Goal: Task Accomplishment & Management: Manage account settings

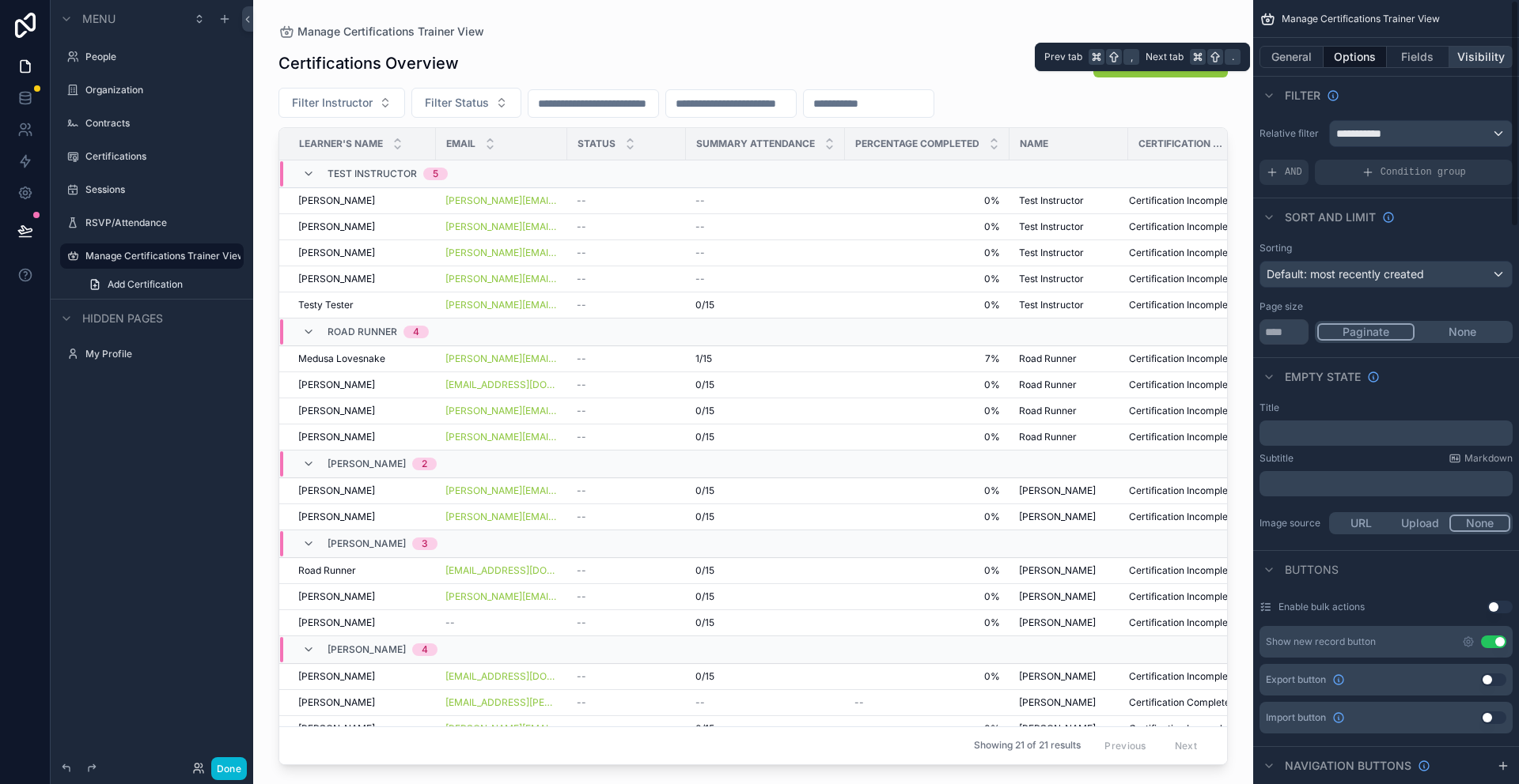
click at [1468, 49] on button "Visibility" at bounding box center [1480, 57] width 63 height 22
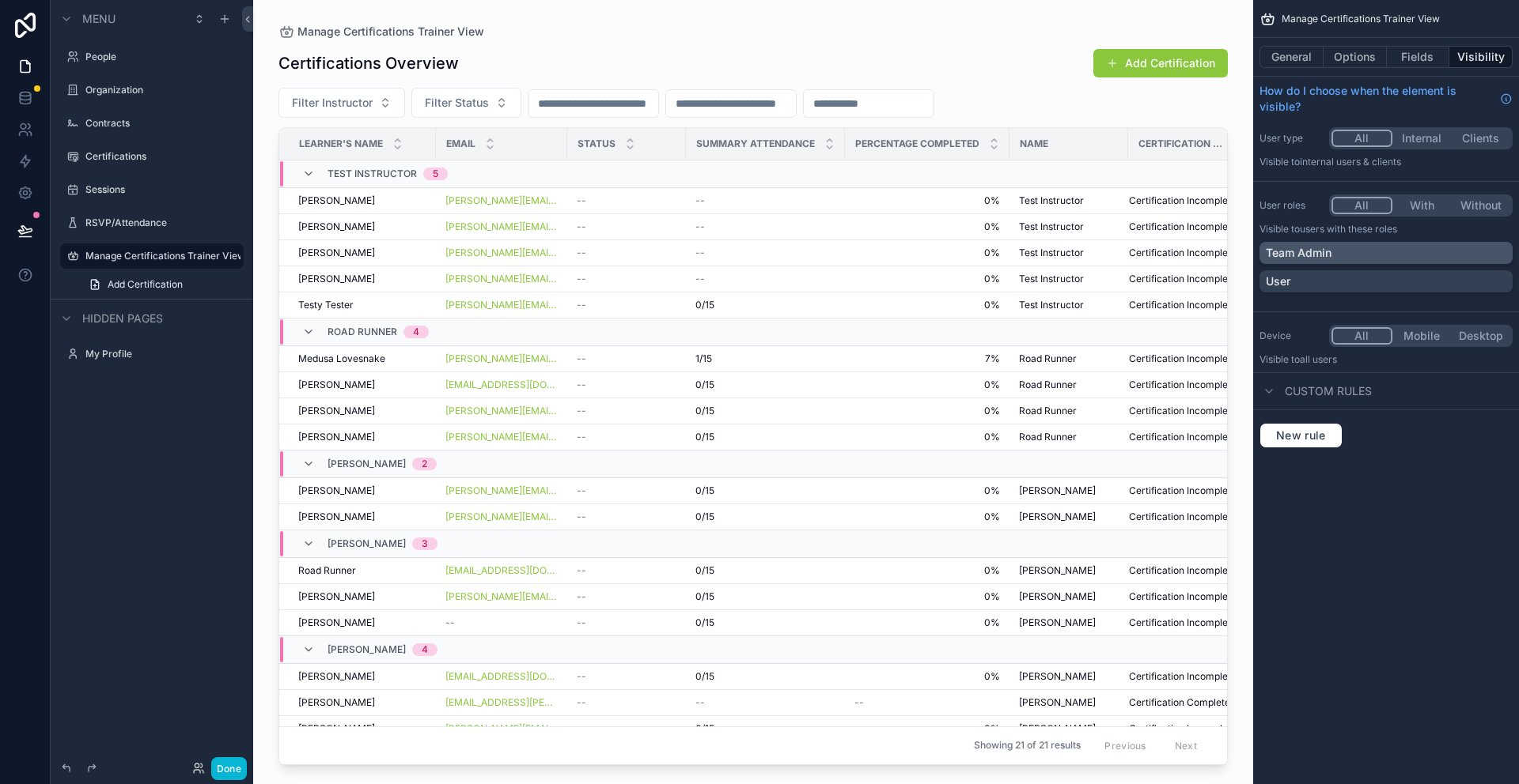
drag, startPoint x: 1341, startPoint y: 271, endPoint x: 1344, endPoint y: 259, distance: 12.4
click at [1341, 271] on div "User" at bounding box center [1386, 282] width 253 height 22
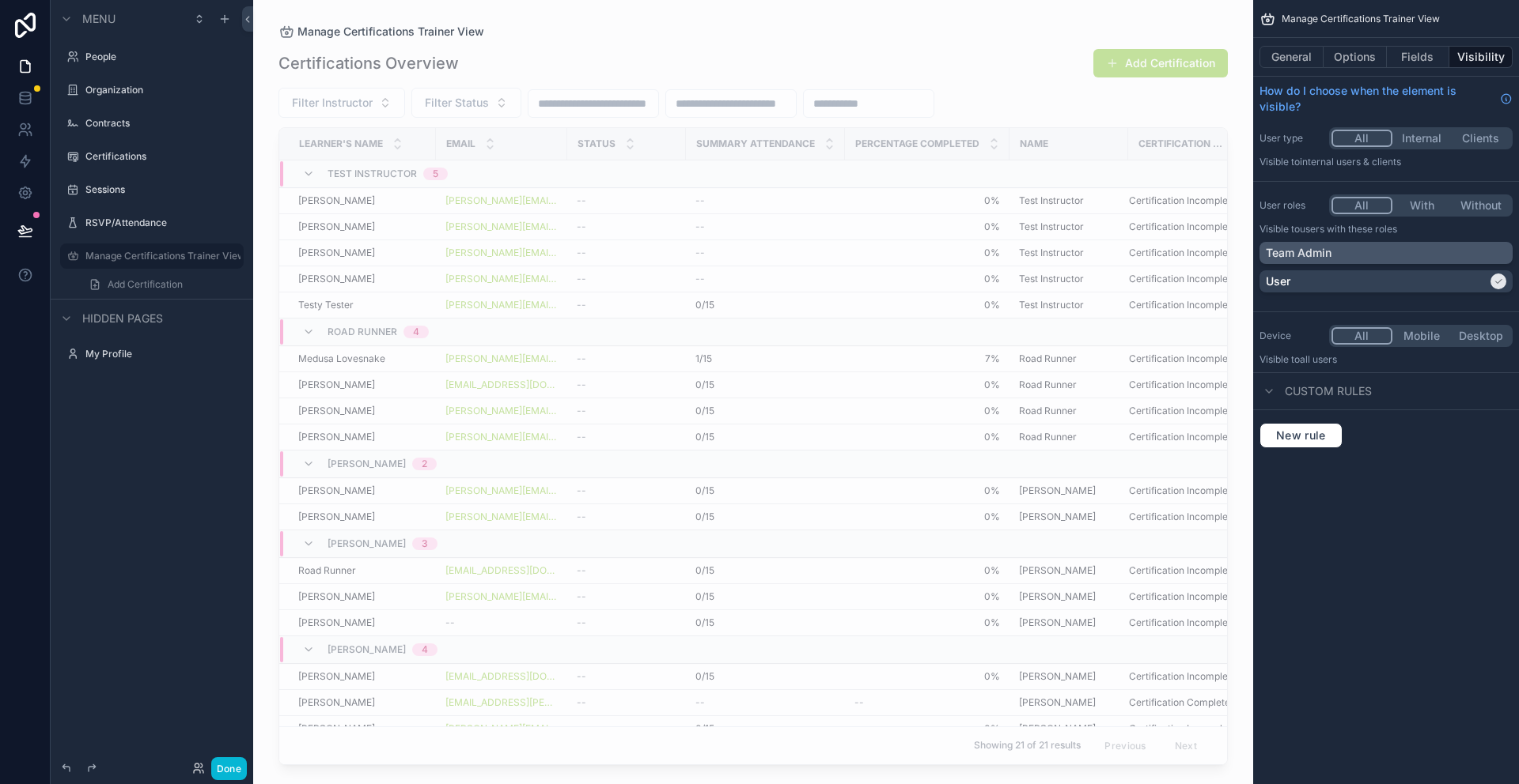
click at [1347, 253] on div "Team Admin" at bounding box center [1386, 252] width 241 height 16
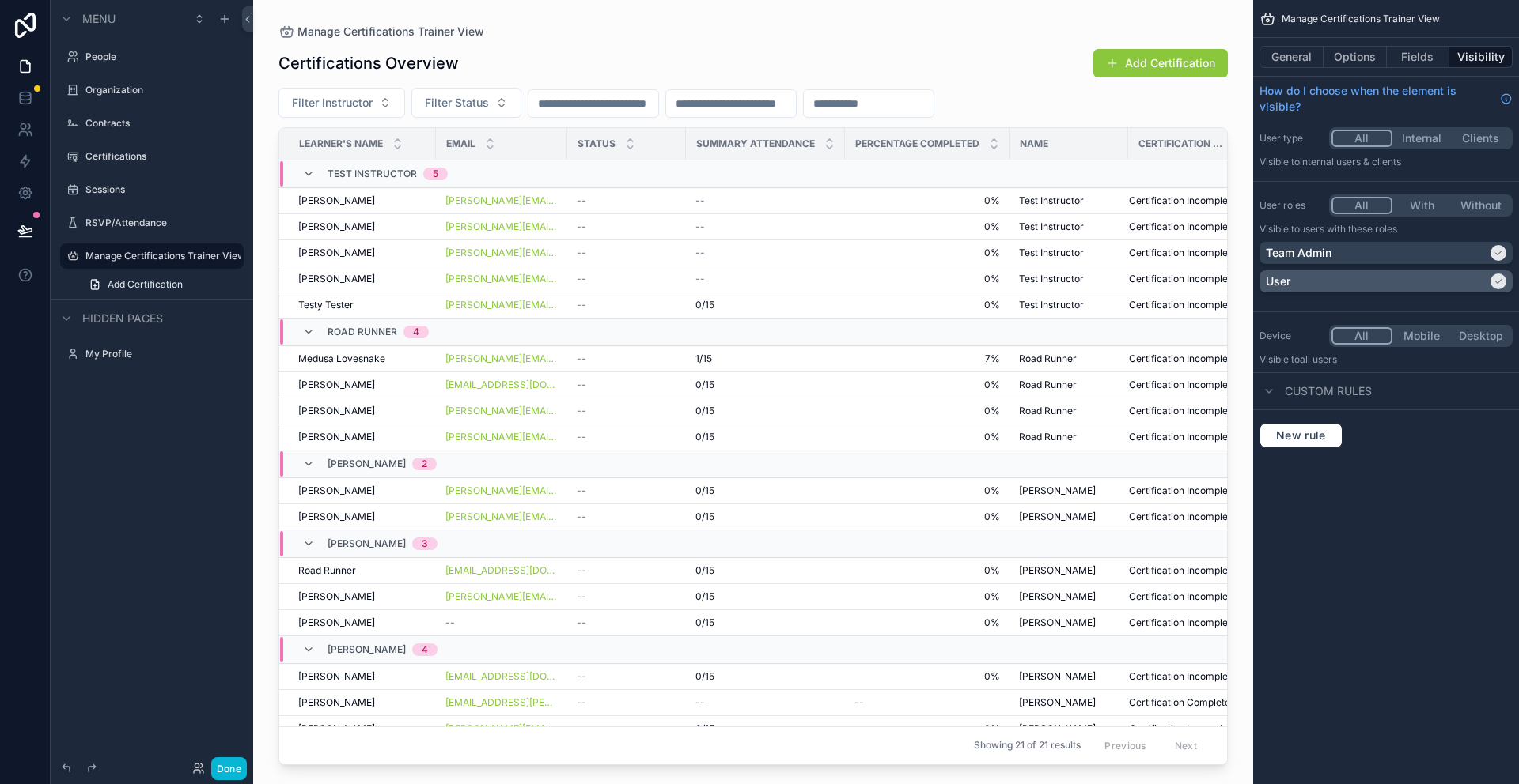
drag, startPoint x: 1503, startPoint y: 259, endPoint x: 1490, endPoint y: 277, distance: 22.2
click at [1503, 258] on div "Team Admin" at bounding box center [1386, 252] width 241 height 16
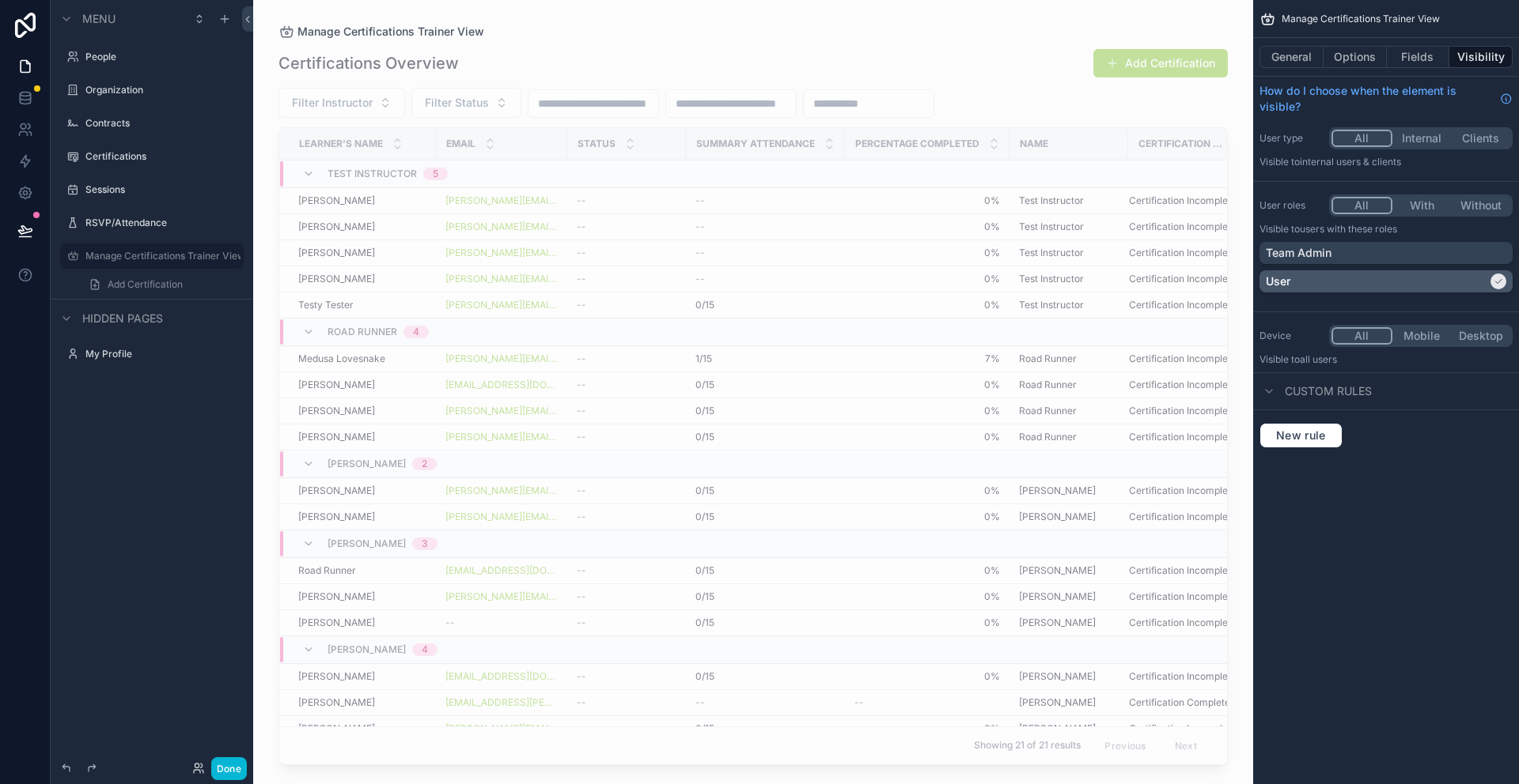
drag, startPoint x: 1493, startPoint y: 279, endPoint x: 1390, endPoint y: 282, distance: 103.0
click at [1493, 279] on icon "scrollable content" at bounding box center [1498, 281] width 9 height 9
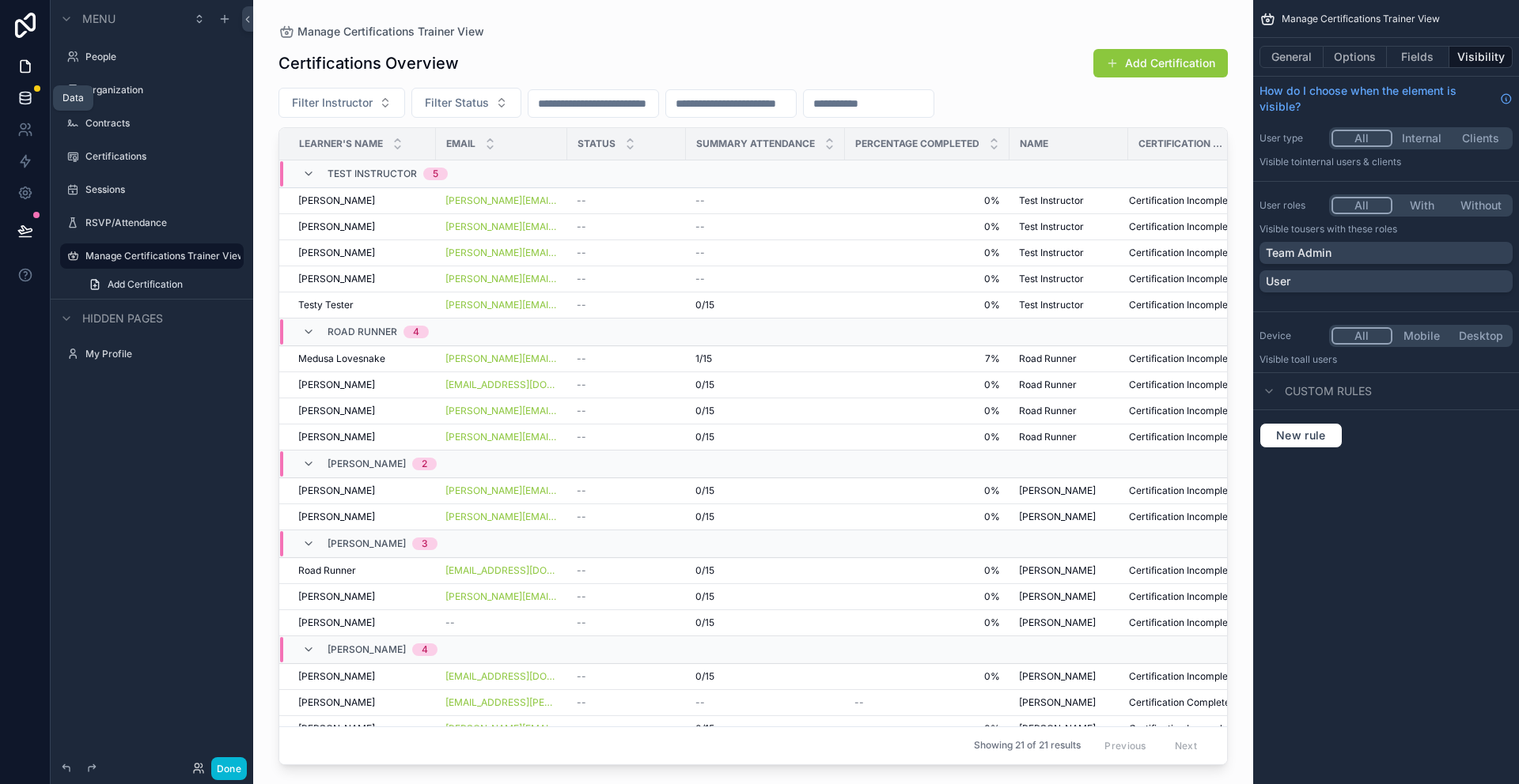
click at [35, 103] on link at bounding box center [25, 98] width 50 height 31
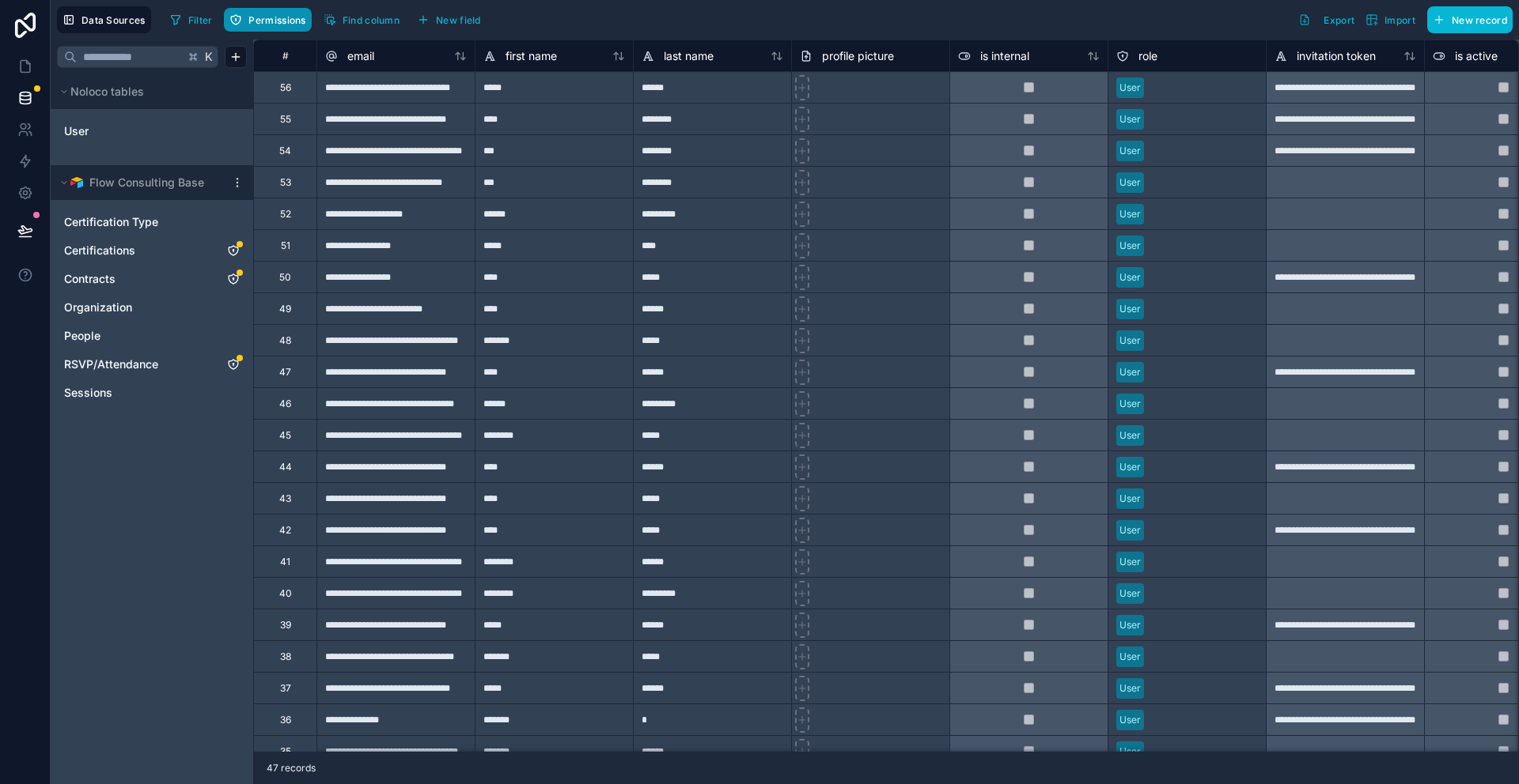
click at [265, 18] on span "Permissions" at bounding box center [276, 20] width 57 height 12
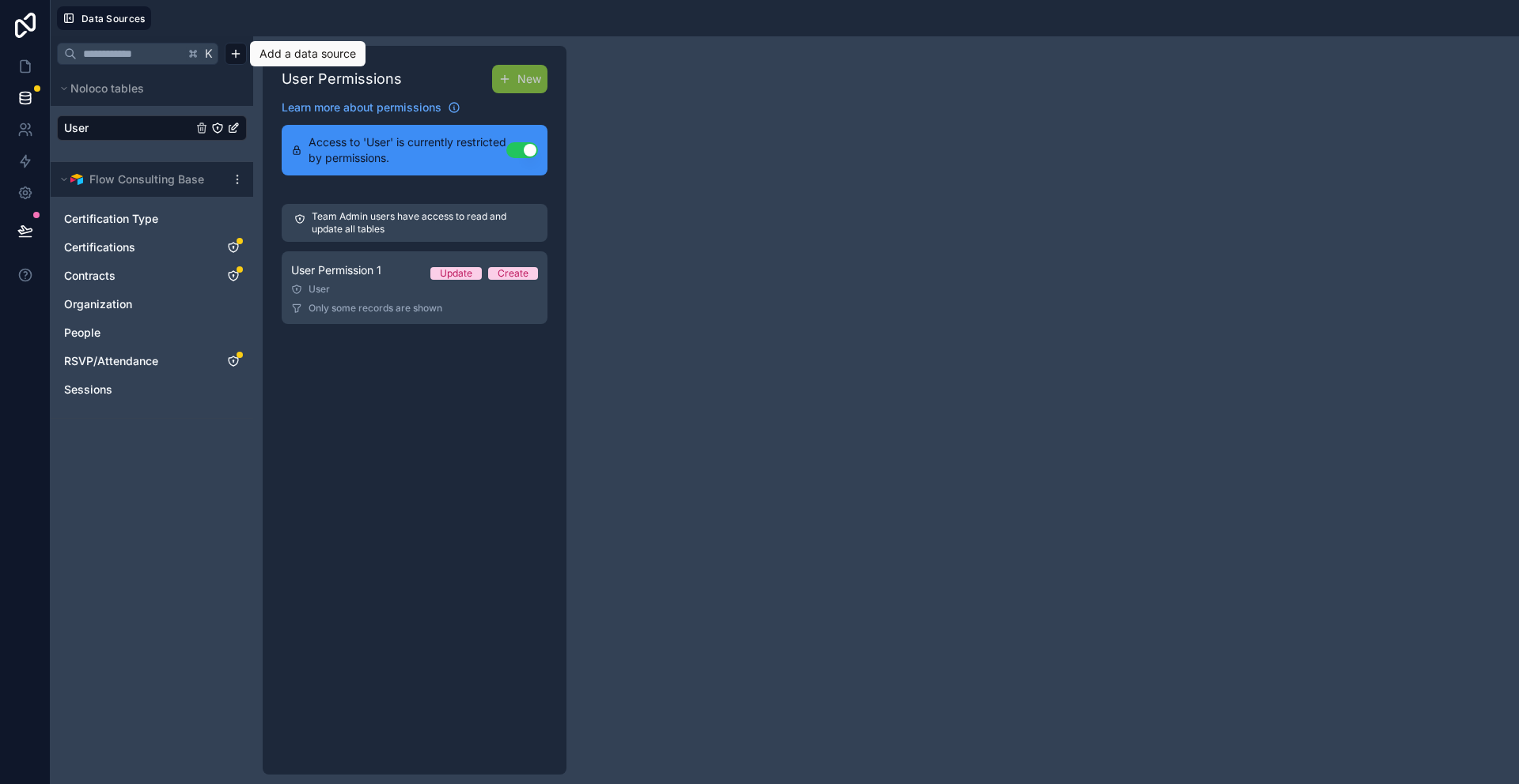
click at [242, 62] on html "Data Sources K Noloco tables User Flow Consulting Base Certification Type Certi…" at bounding box center [760, 392] width 1519 height 784
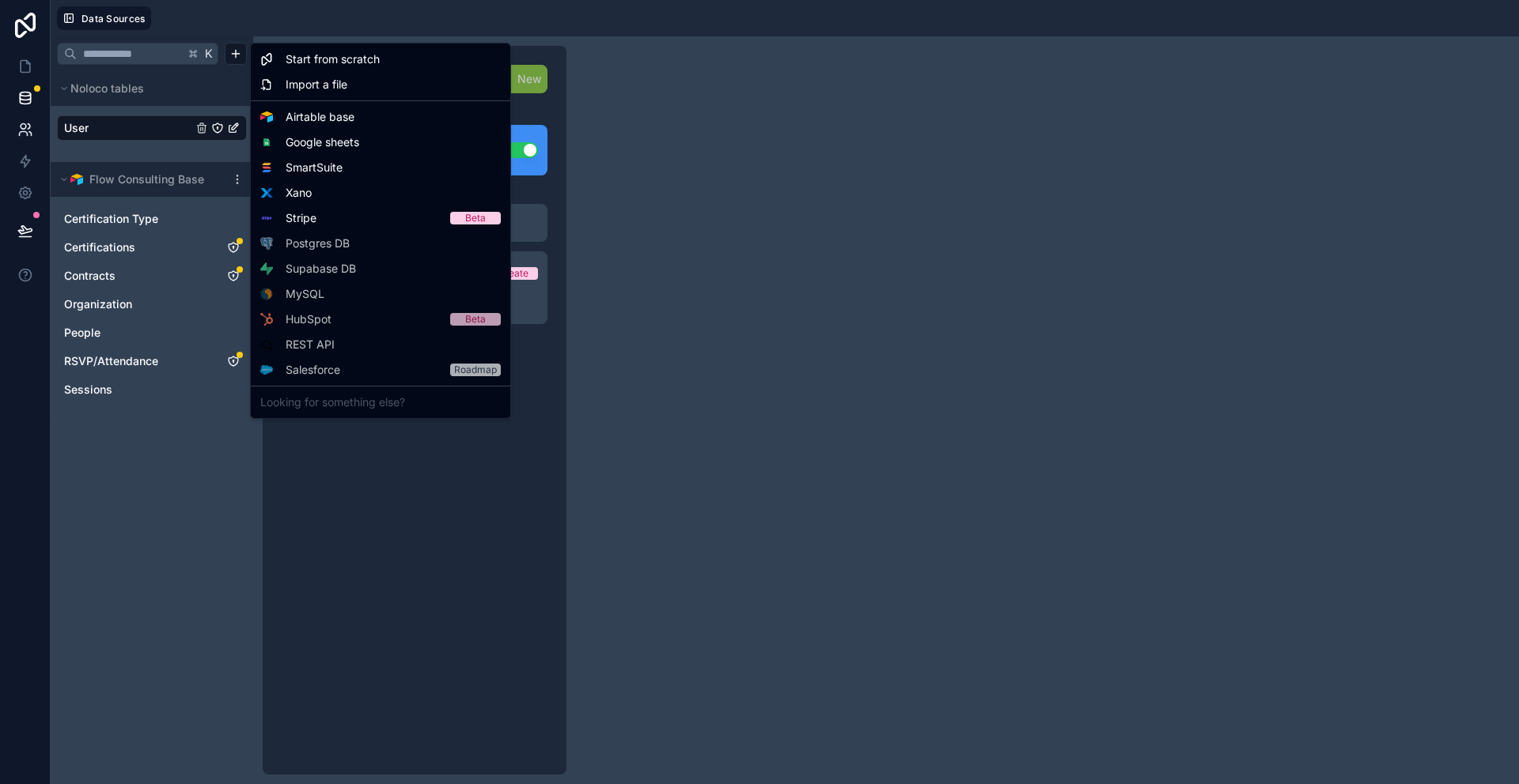
click at [29, 130] on html "Data Sources K Noloco tables User Flow Consulting Base Certification Type Certi…" at bounding box center [760, 392] width 1519 height 784
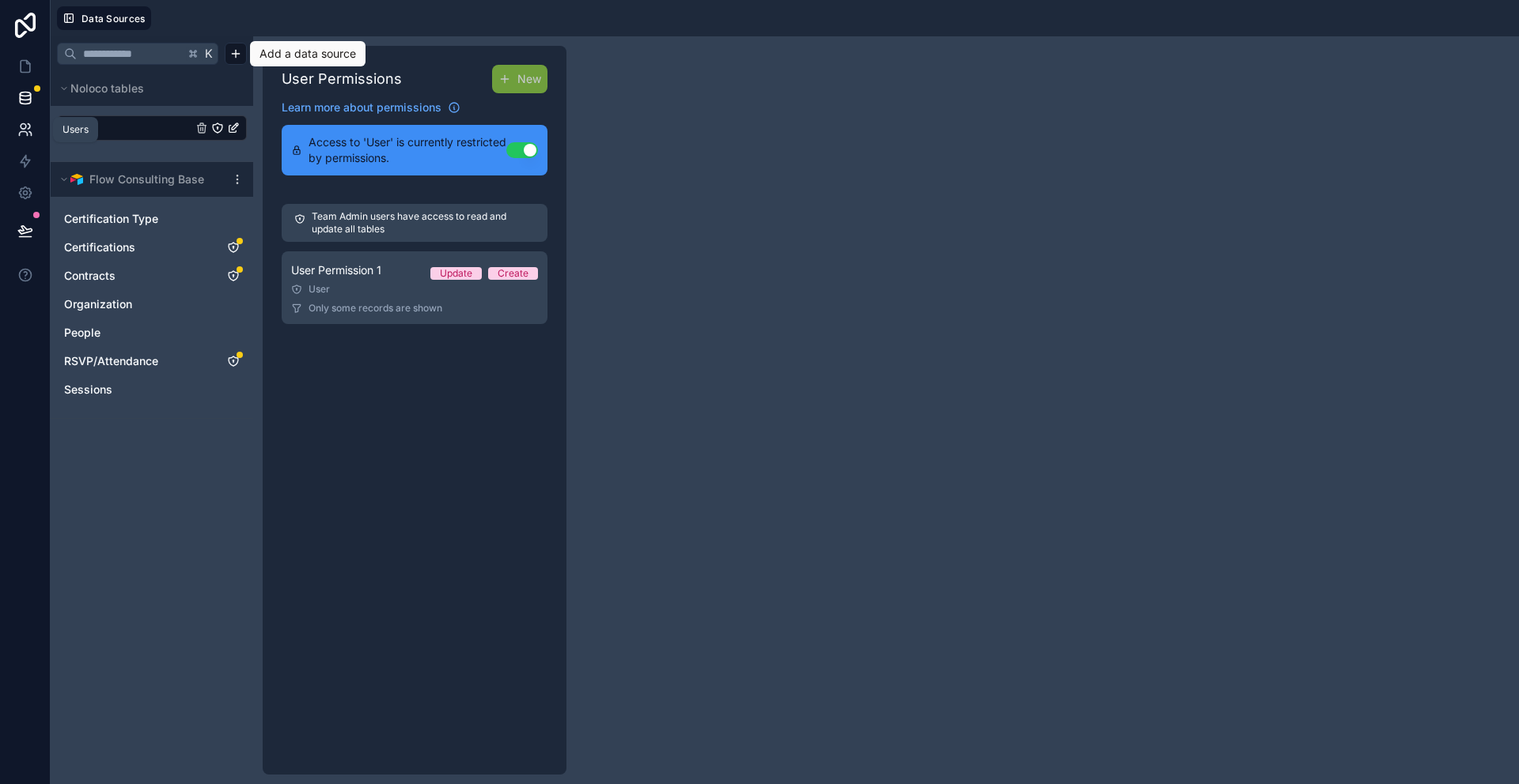
click at [22, 133] on icon at bounding box center [25, 129] width 16 height 16
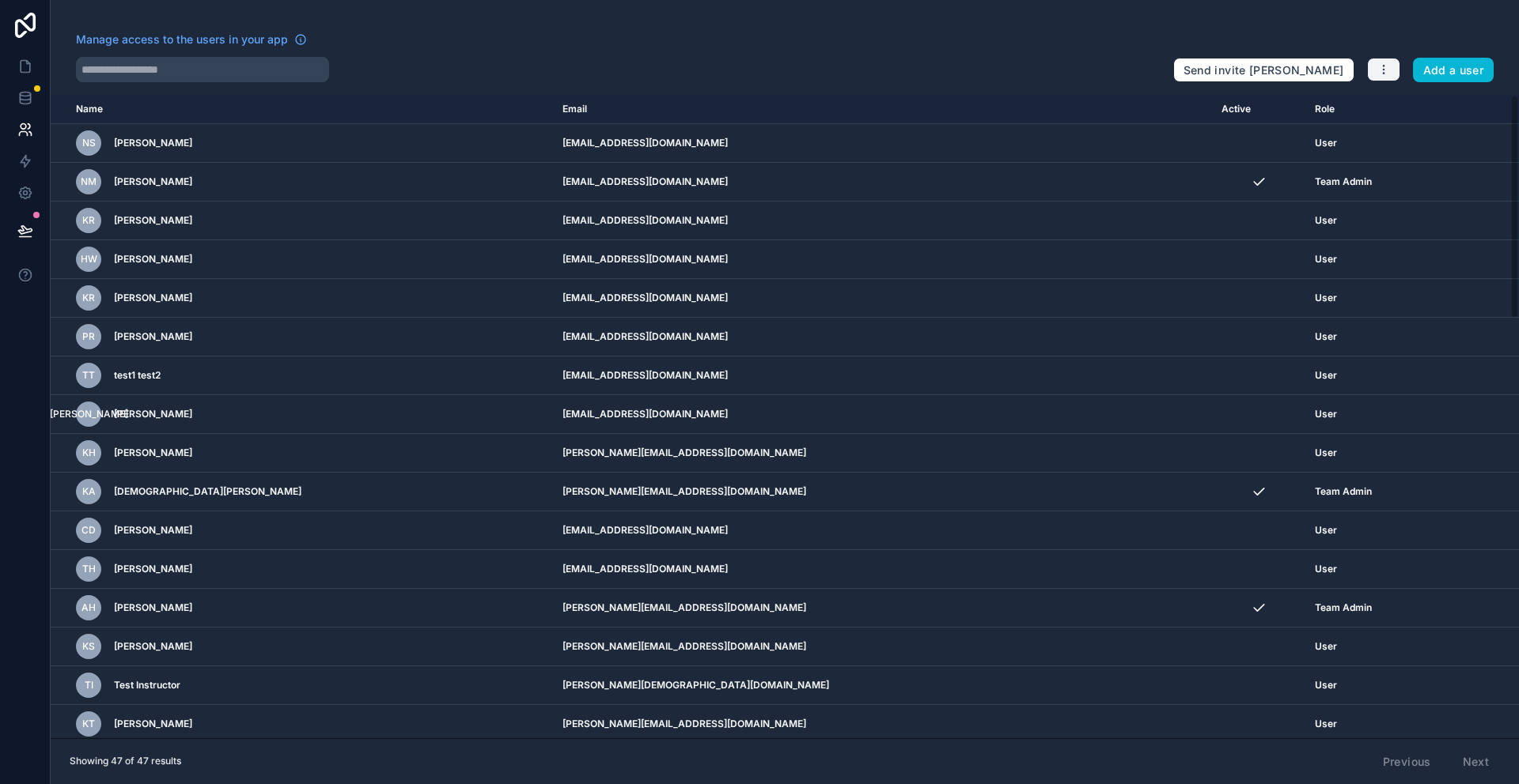
click at [1389, 73] on icon "button" at bounding box center [1383, 70] width 13 height 13
click at [1404, 106] on link "Manage roles" at bounding box center [1420, 106] width 111 height 26
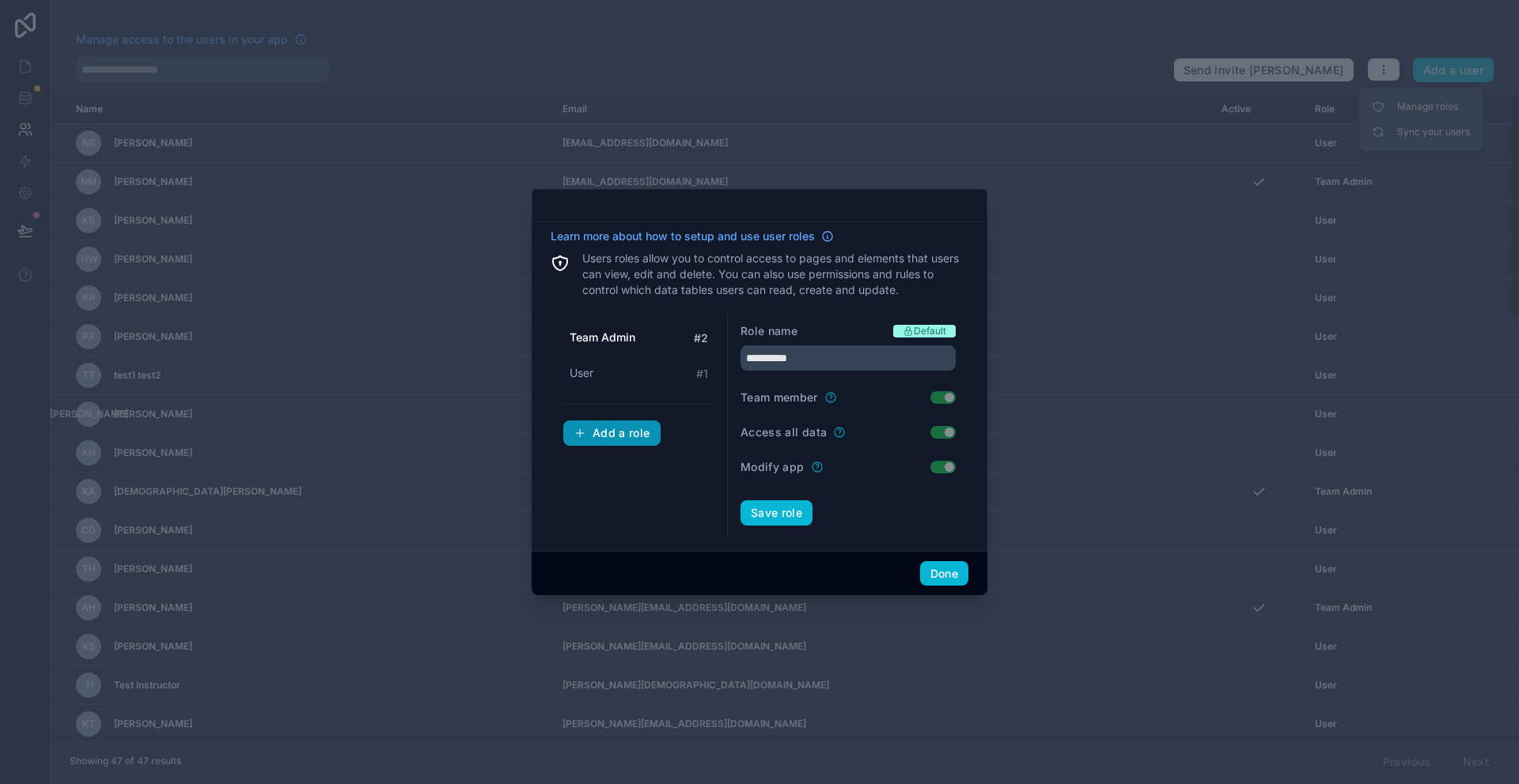
click at [629, 440] on button "Add a role" at bounding box center [612, 433] width 97 height 26
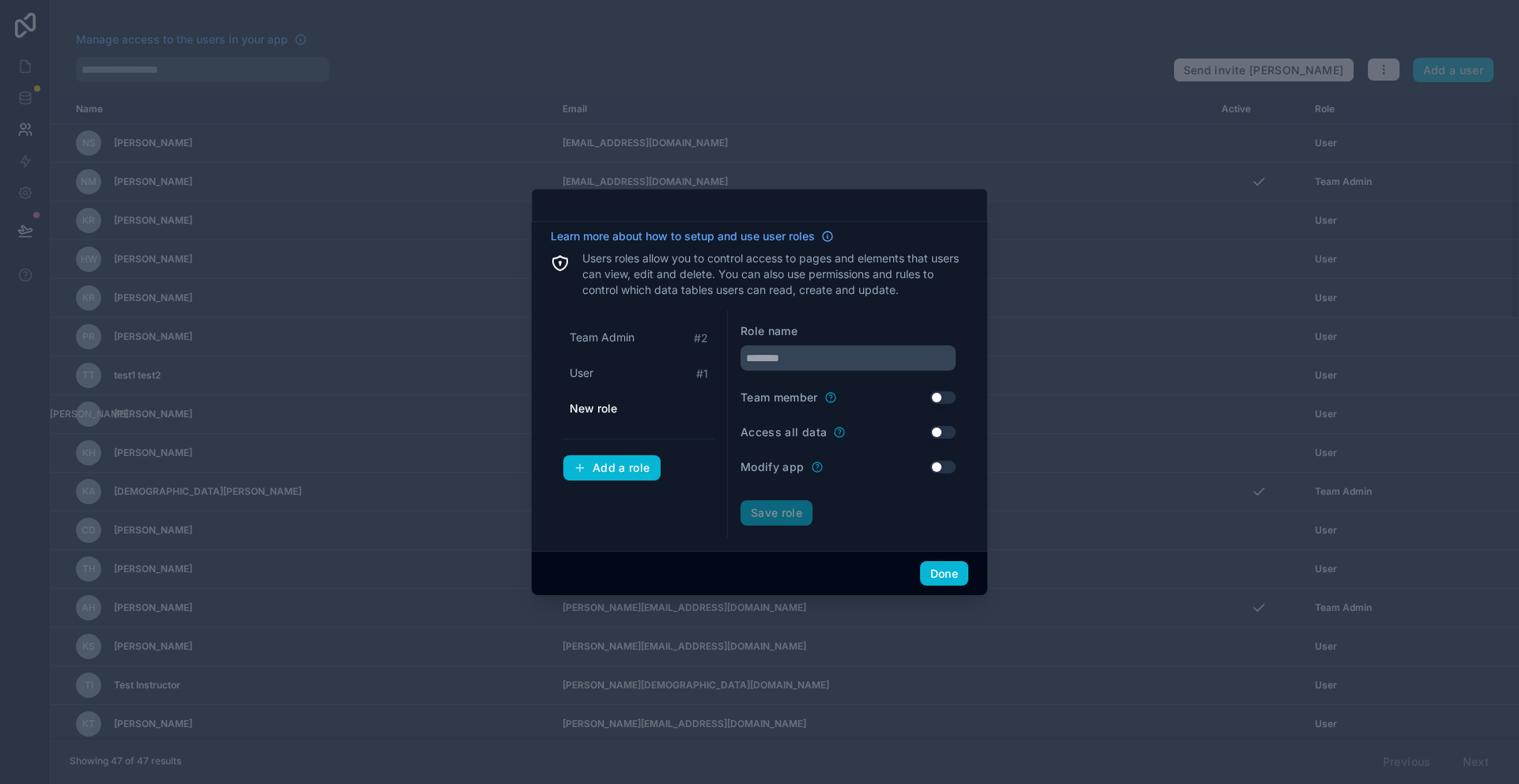
click at [610, 414] on span "New role" at bounding box center [593, 409] width 48 height 16
click at [777, 347] on input "text" at bounding box center [848, 358] width 215 height 26
type input "*******"
click at [940, 402] on button "Use setting" at bounding box center [943, 398] width 26 height 13
click at [949, 399] on button "Use setting" at bounding box center [943, 398] width 26 height 13
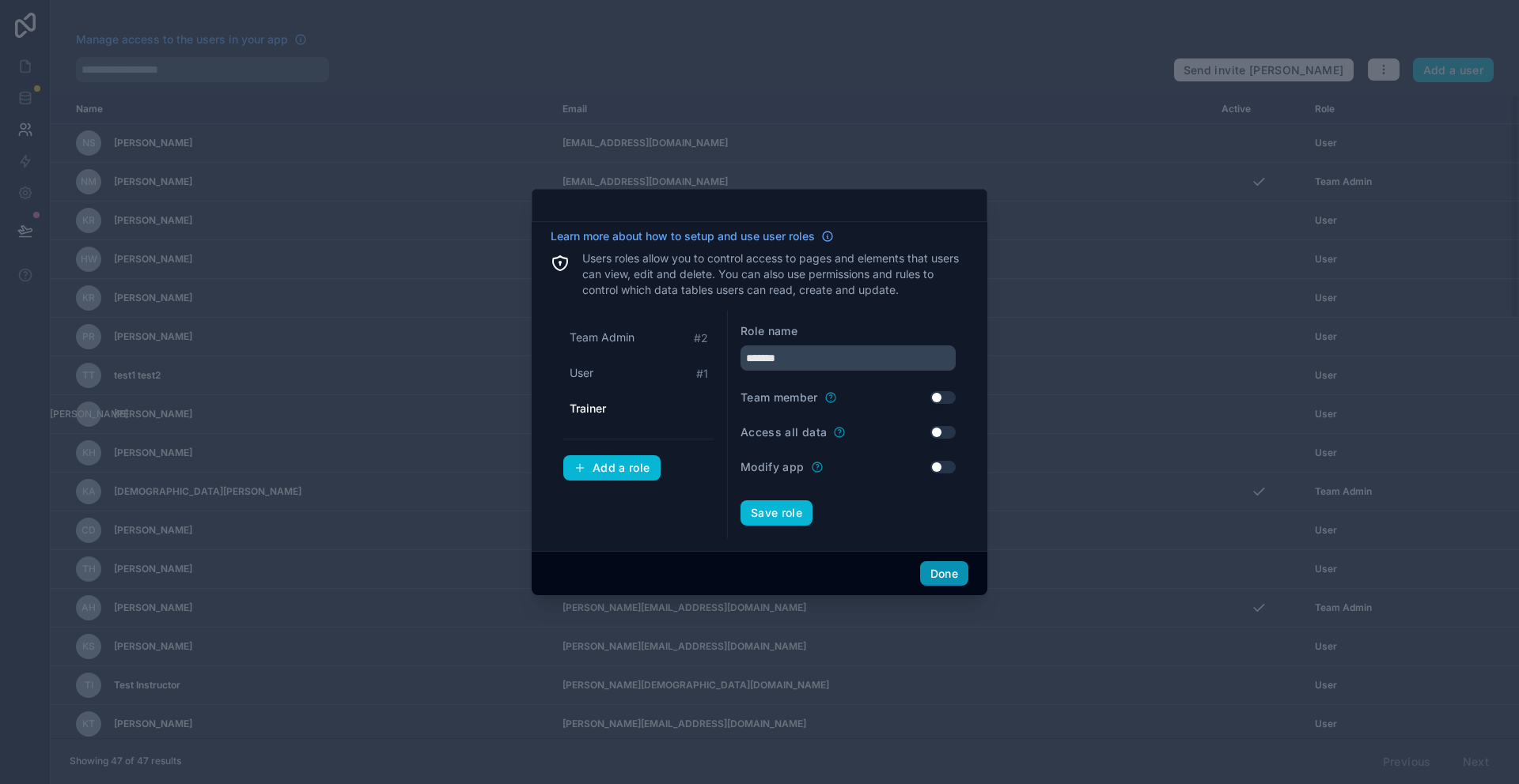
click at [956, 577] on button "Done" at bounding box center [944, 574] width 49 height 26
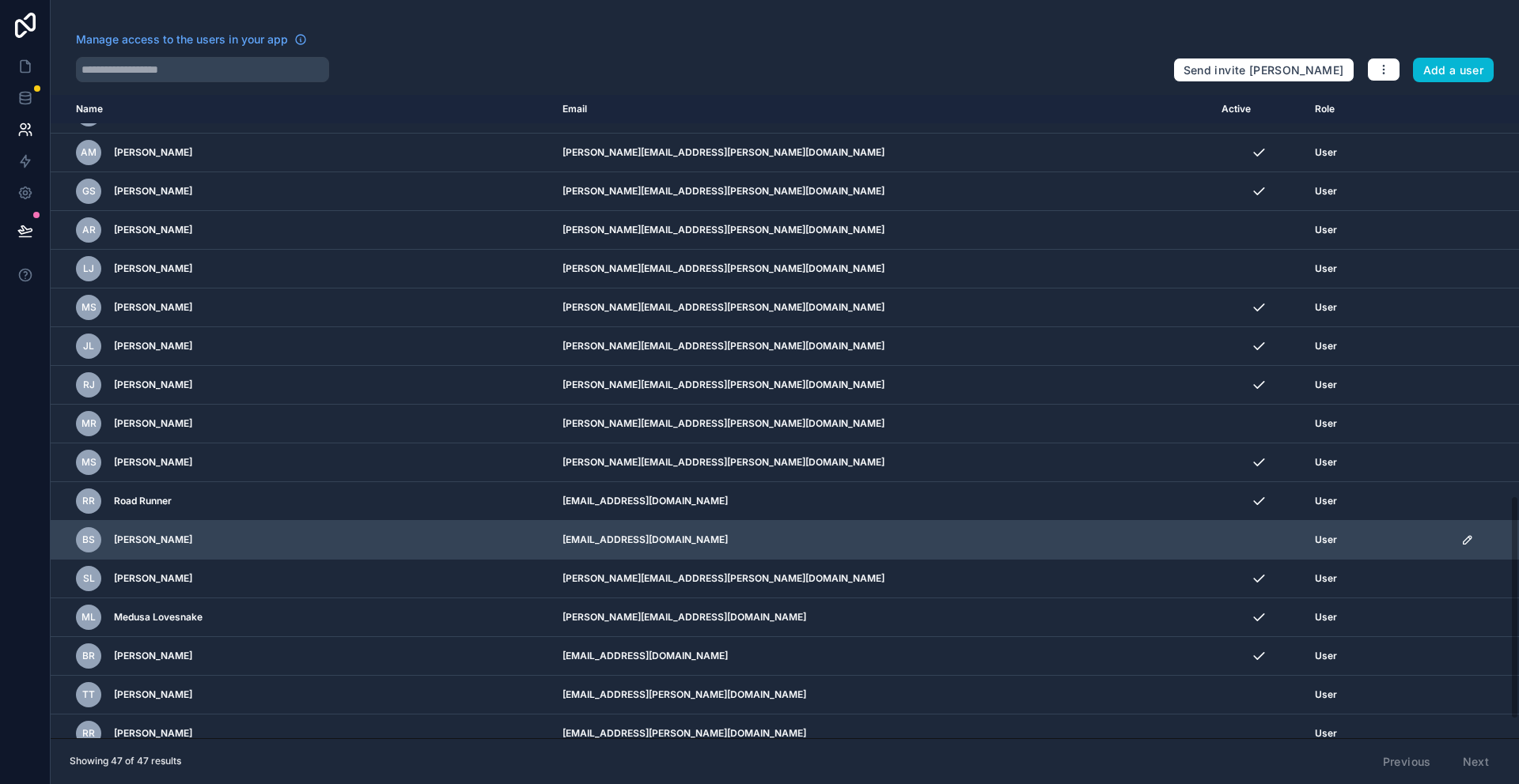
scroll to position [1205, 0]
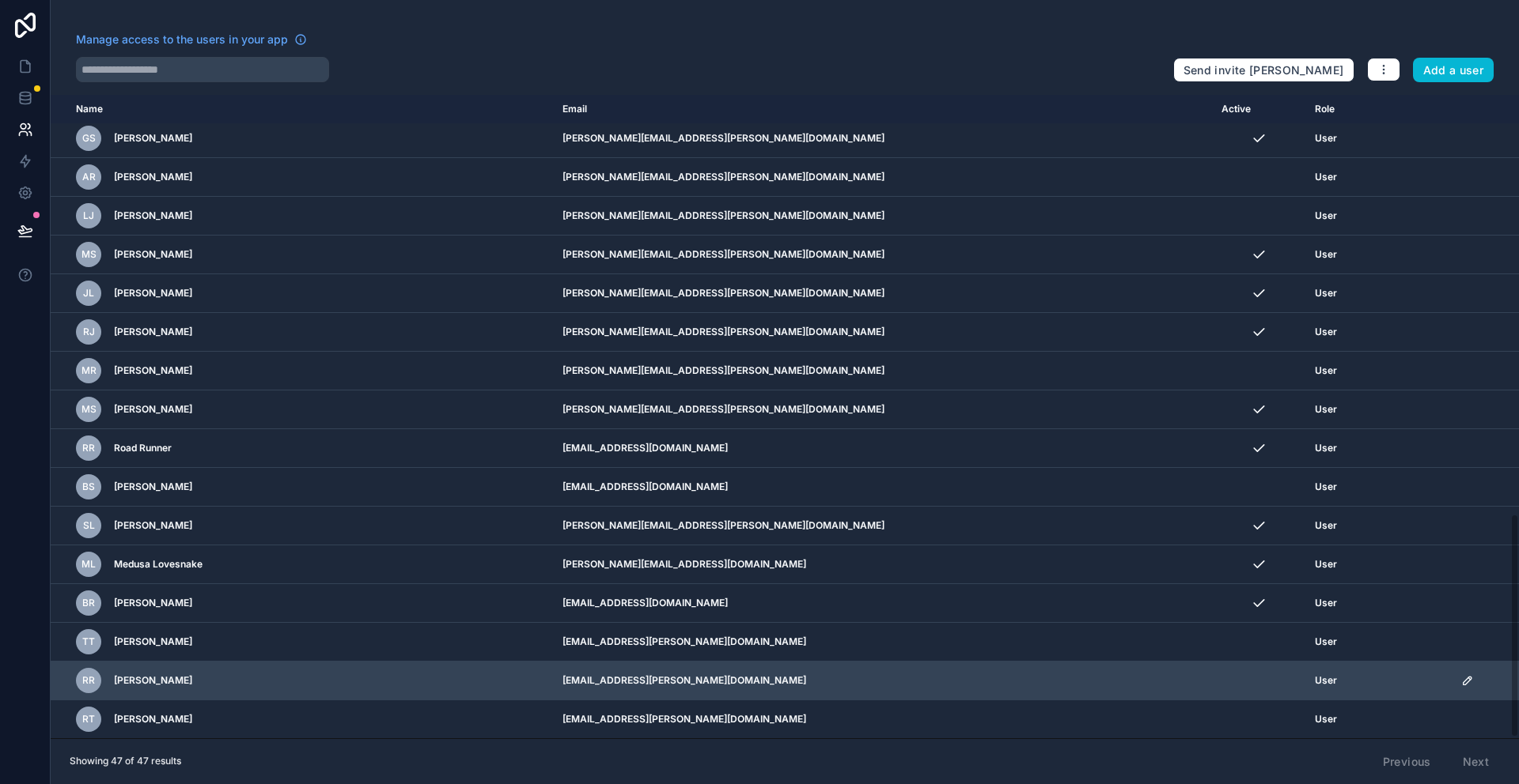
click at [1461, 682] on icon "scrollable content" at bounding box center [1468, 681] width 13 height 13
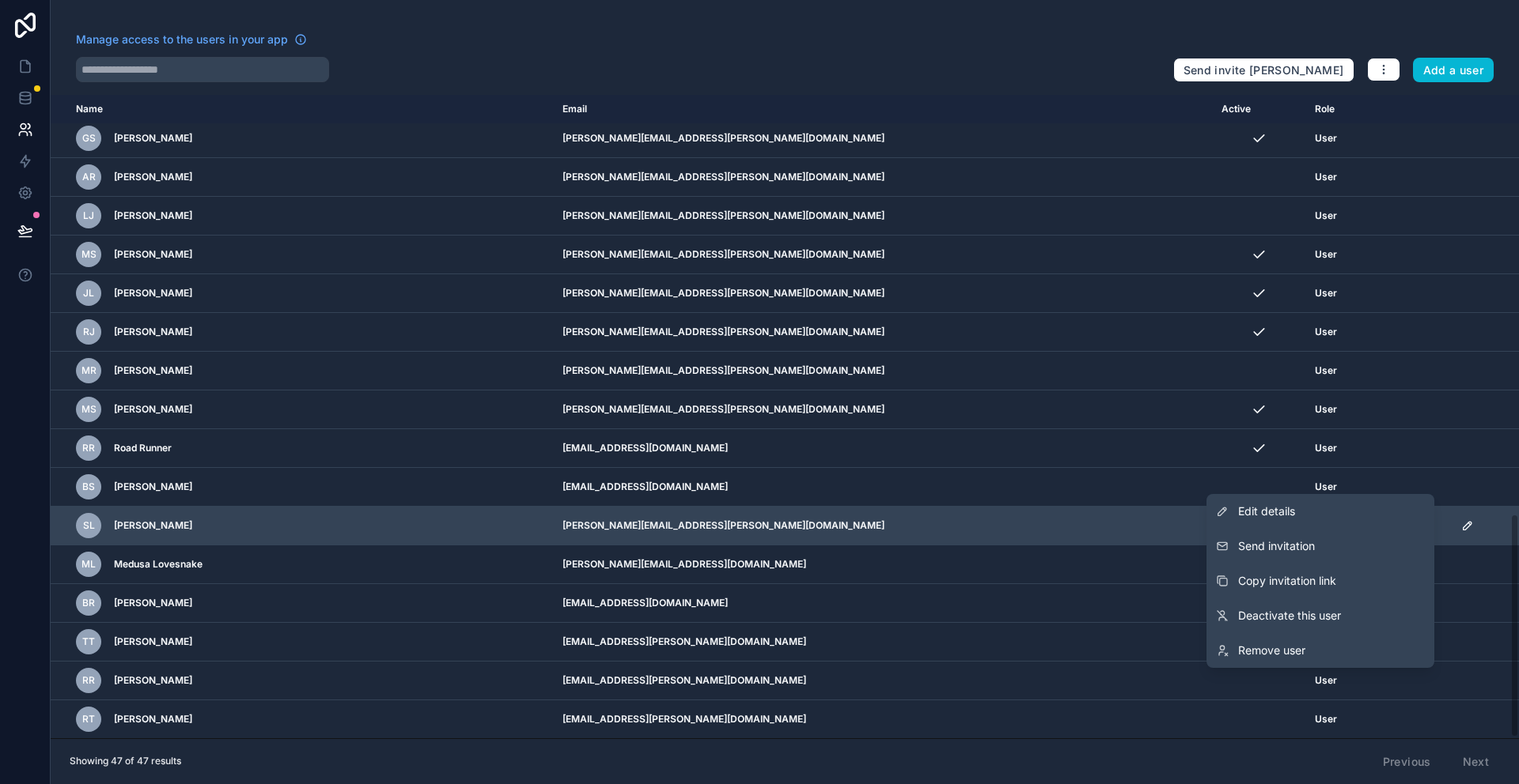
click at [1266, 521] on link "Edit details" at bounding box center [1320, 511] width 228 height 35
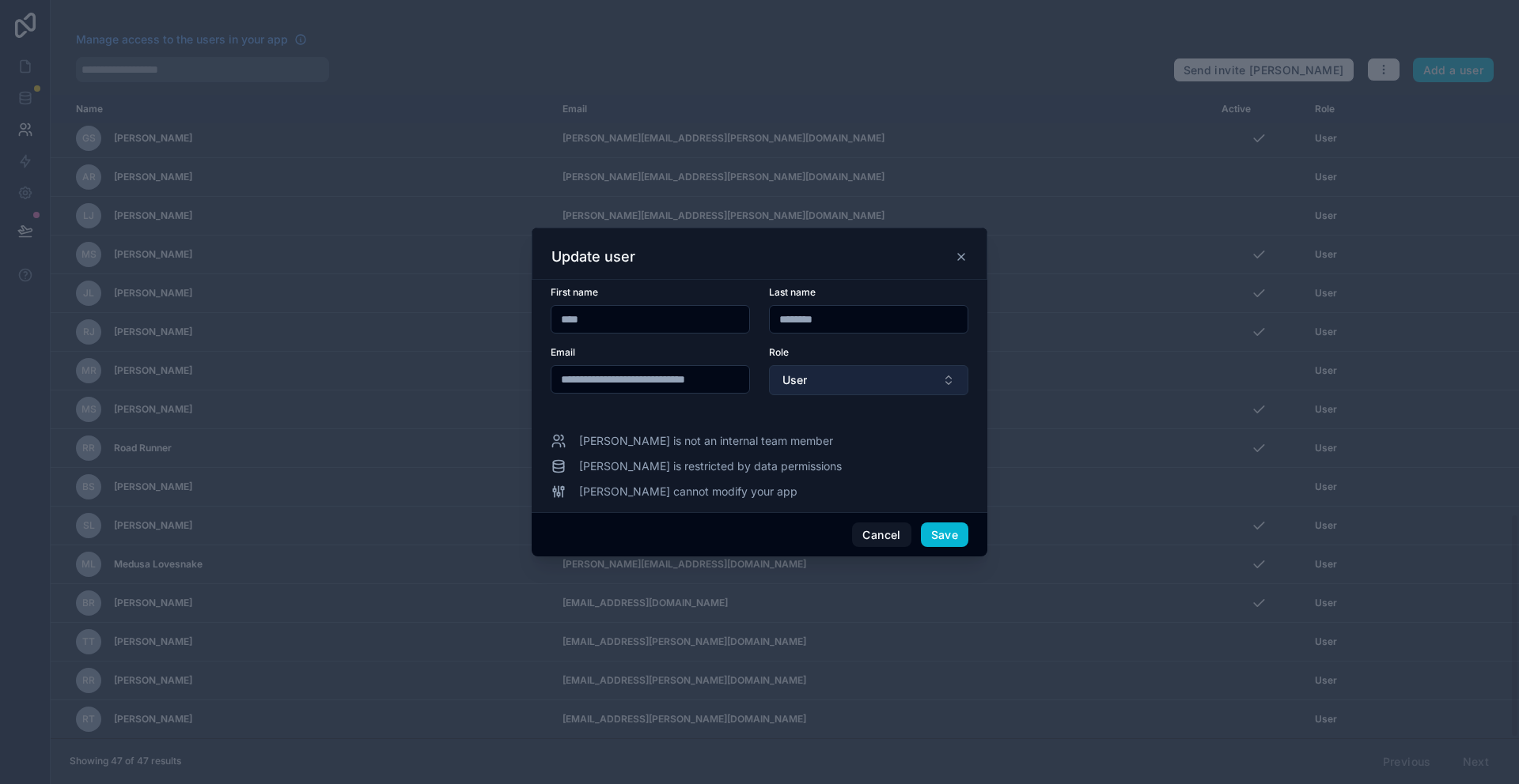
click at [812, 386] on button "User" at bounding box center [868, 380] width 199 height 30
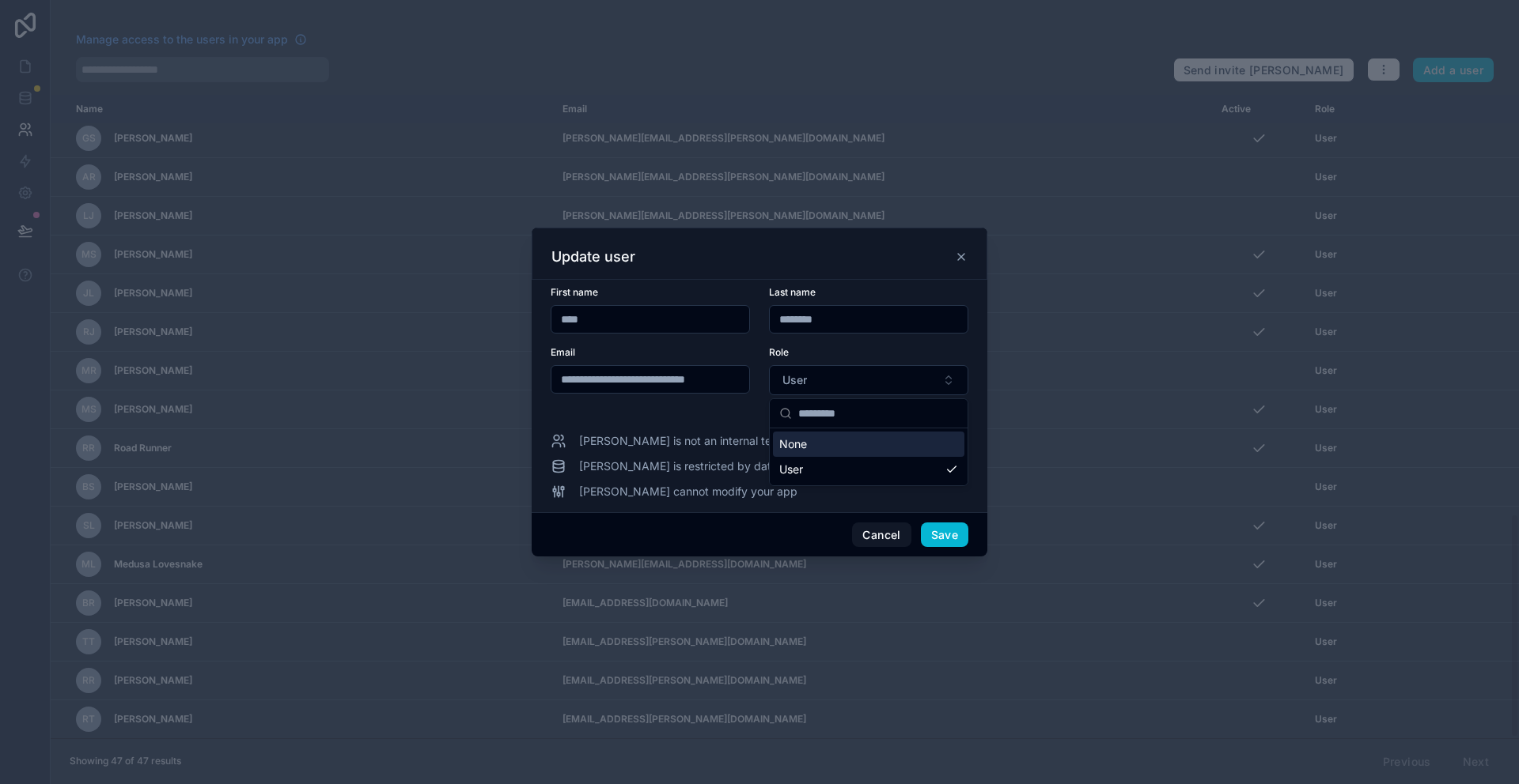
click at [860, 356] on div "Role" at bounding box center [868, 353] width 199 height 13
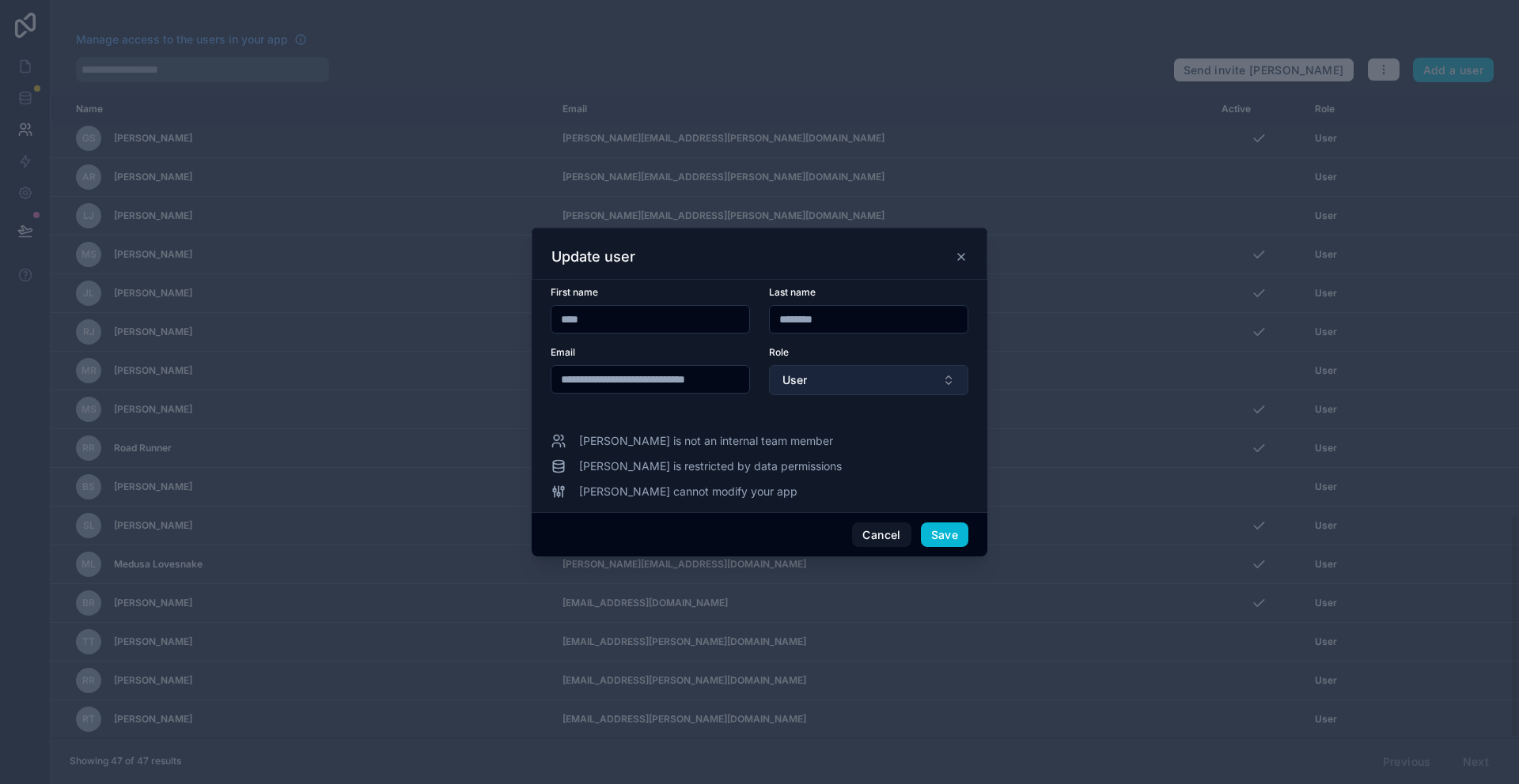
click at [845, 379] on button "User" at bounding box center [868, 380] width 199 height 30
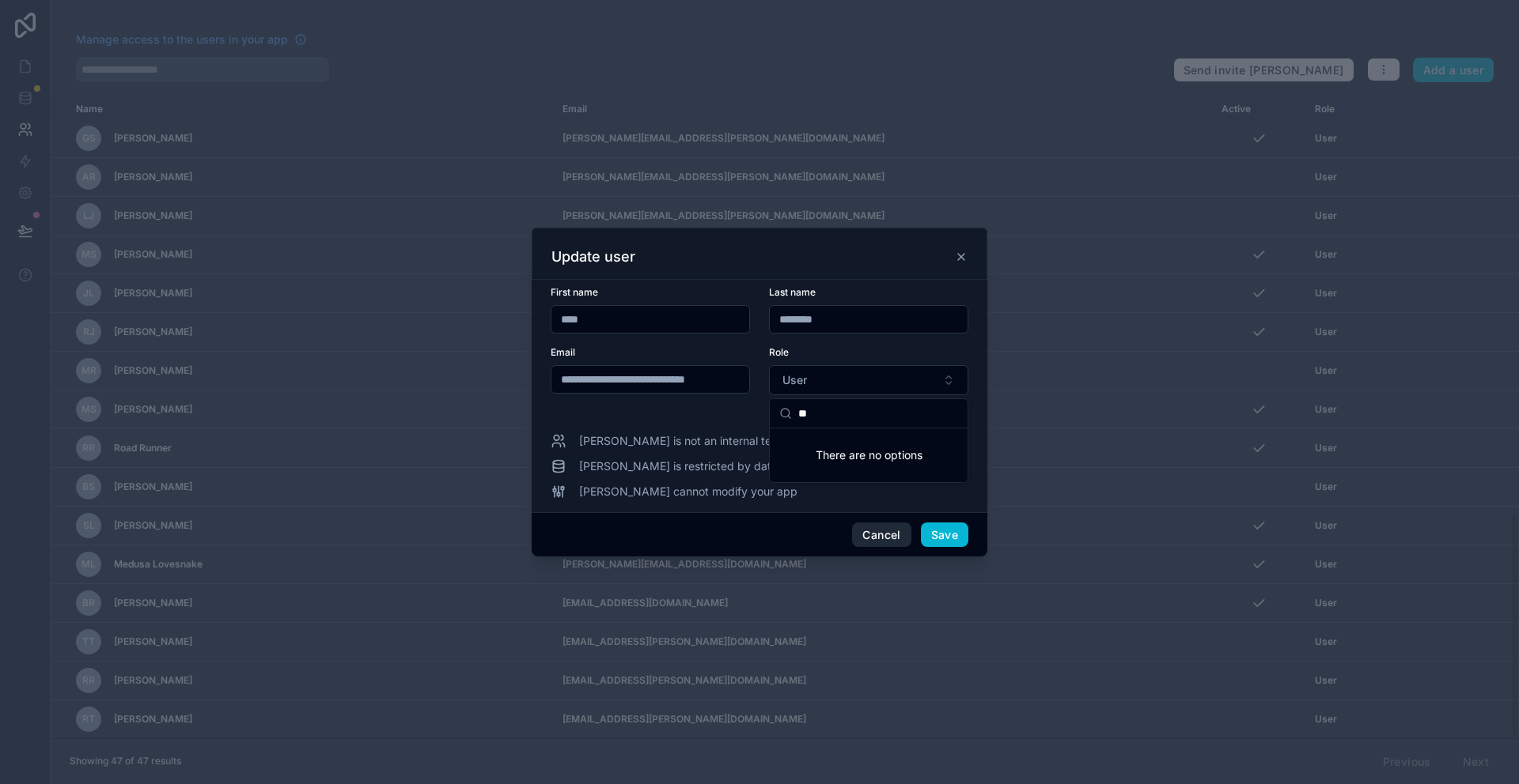
type input "**"
click at [895, 532] on button "Cancel" at bounding box center [882, 535] width 59 height 26
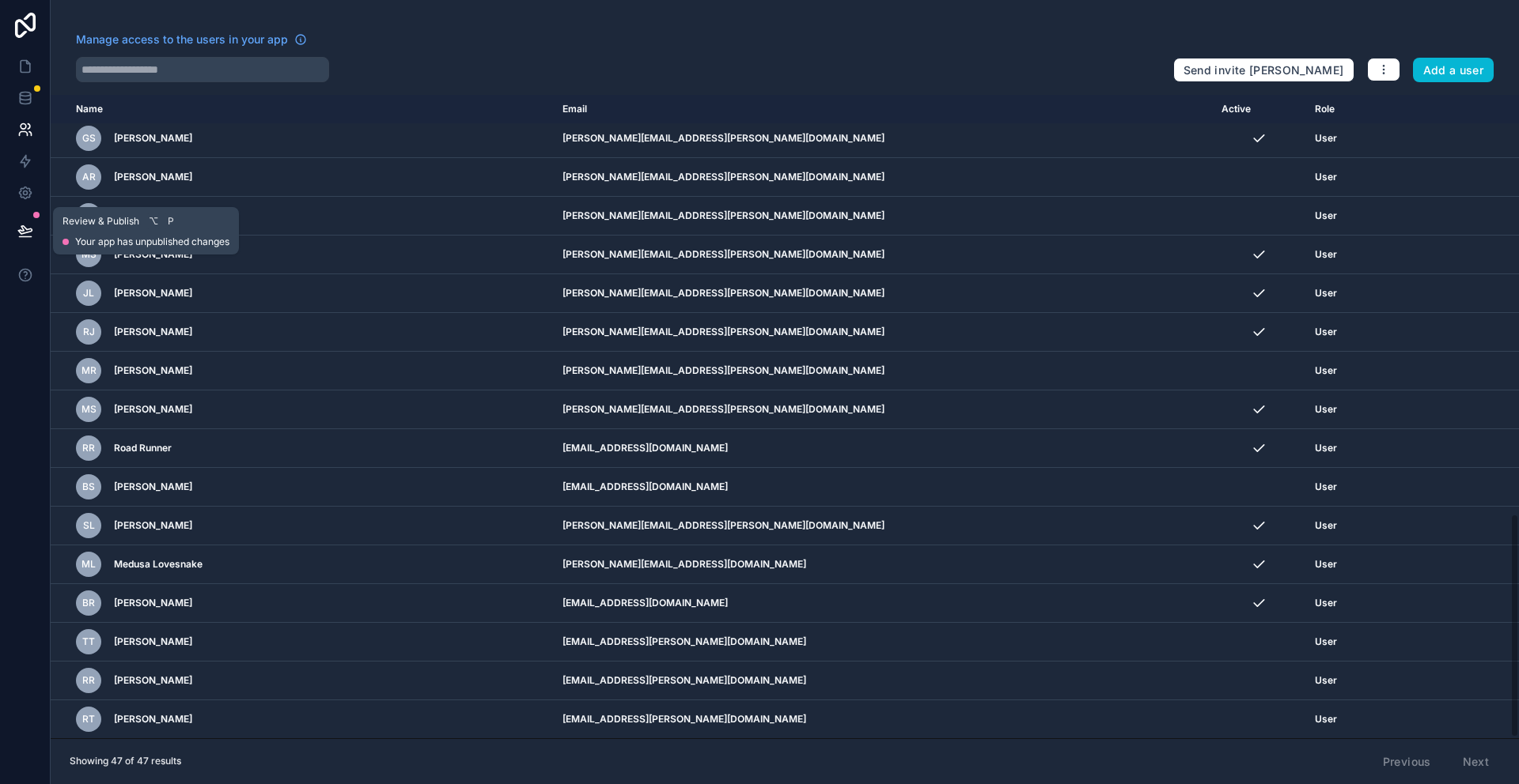
click at [24, 230] on icon at bounding box center [25, 230] width 16 height 16
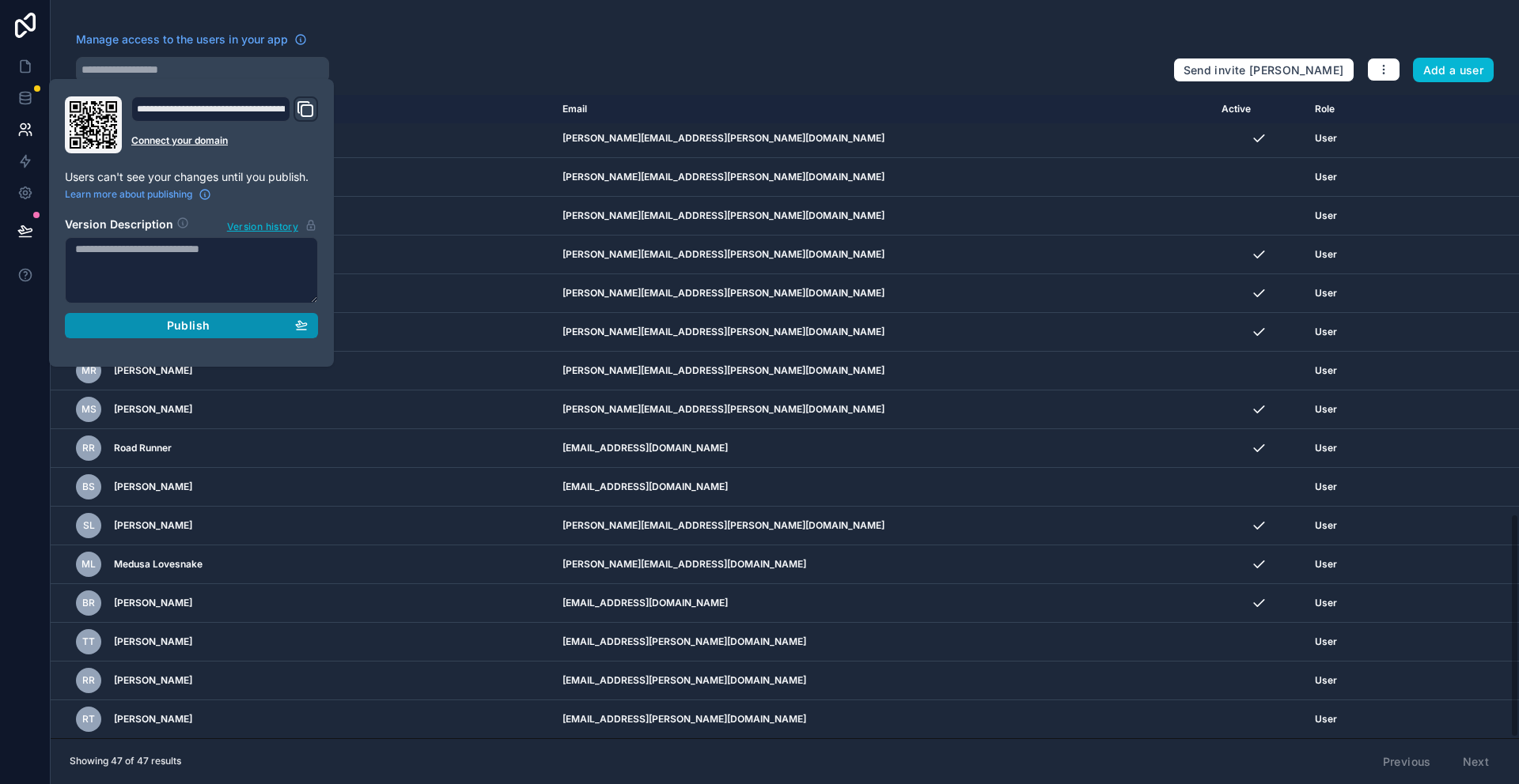
click at [208, 328] on div "Publish" at bounding box center [191, 326] width 232 height 15
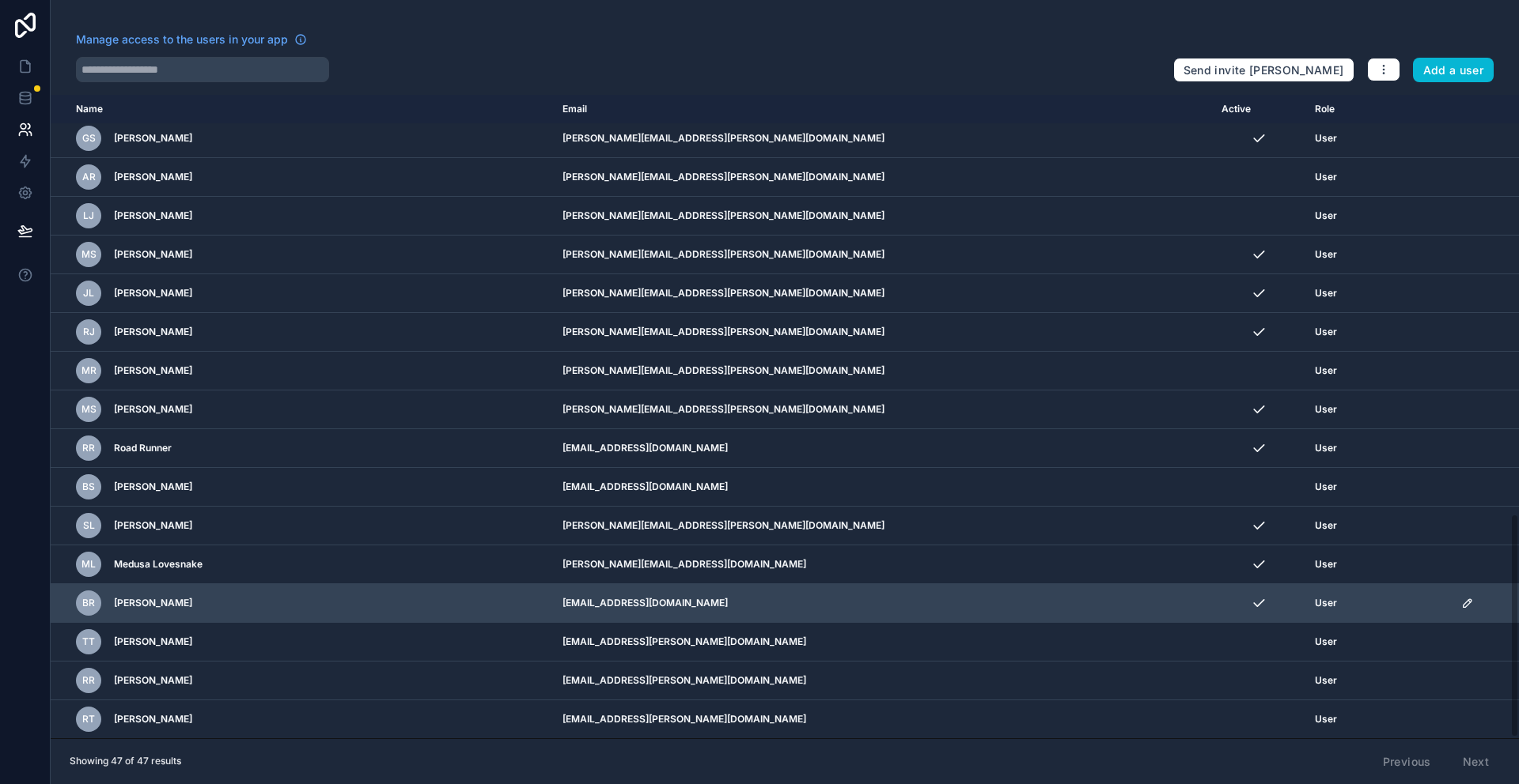
click at [1463, 601] on icon "scrollable content" at bounding box center [1467, 603] width 8 height 8
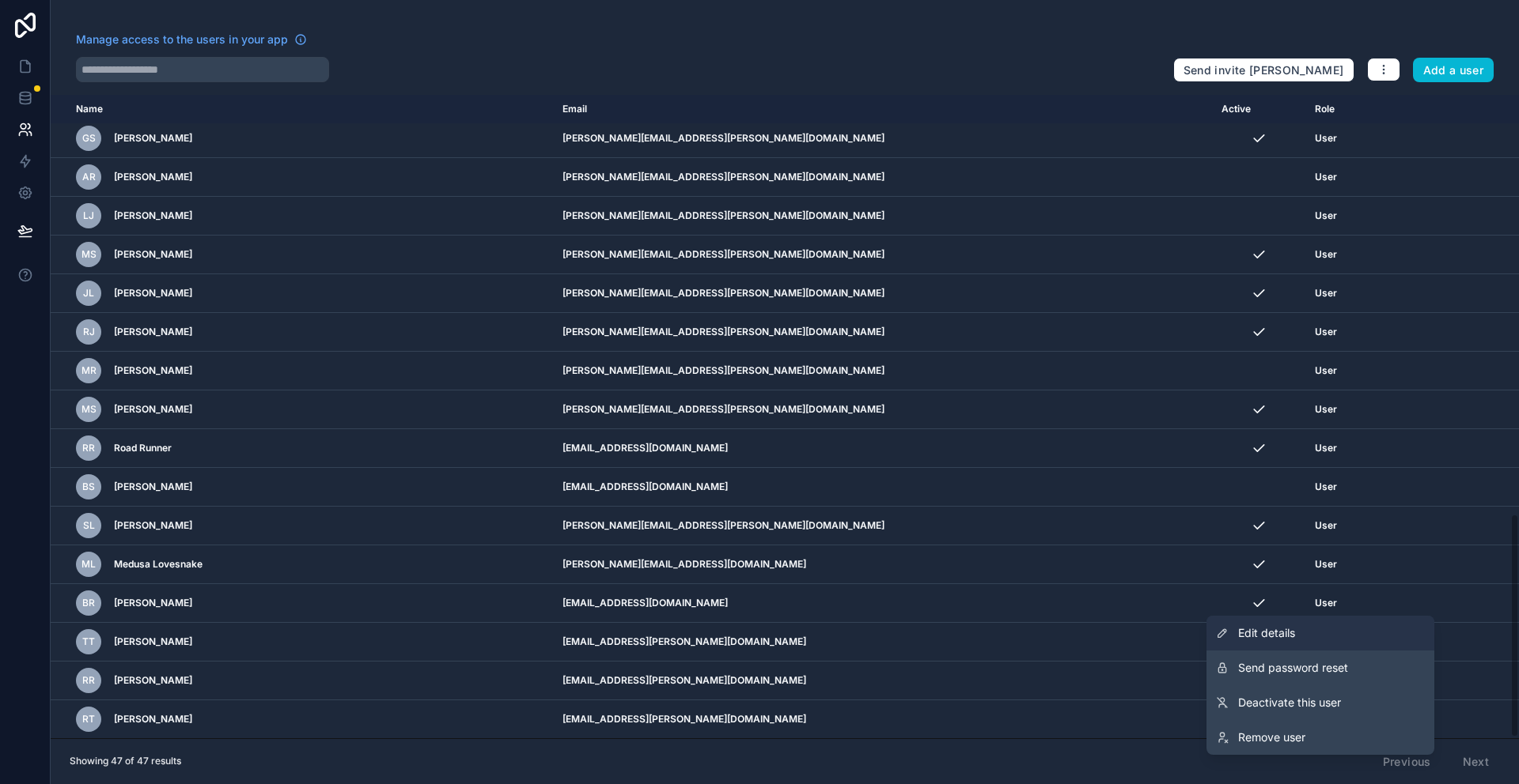
click at [1320, 630] on link "Edit details" at bounding box center [1320, 633] width 228 height 35
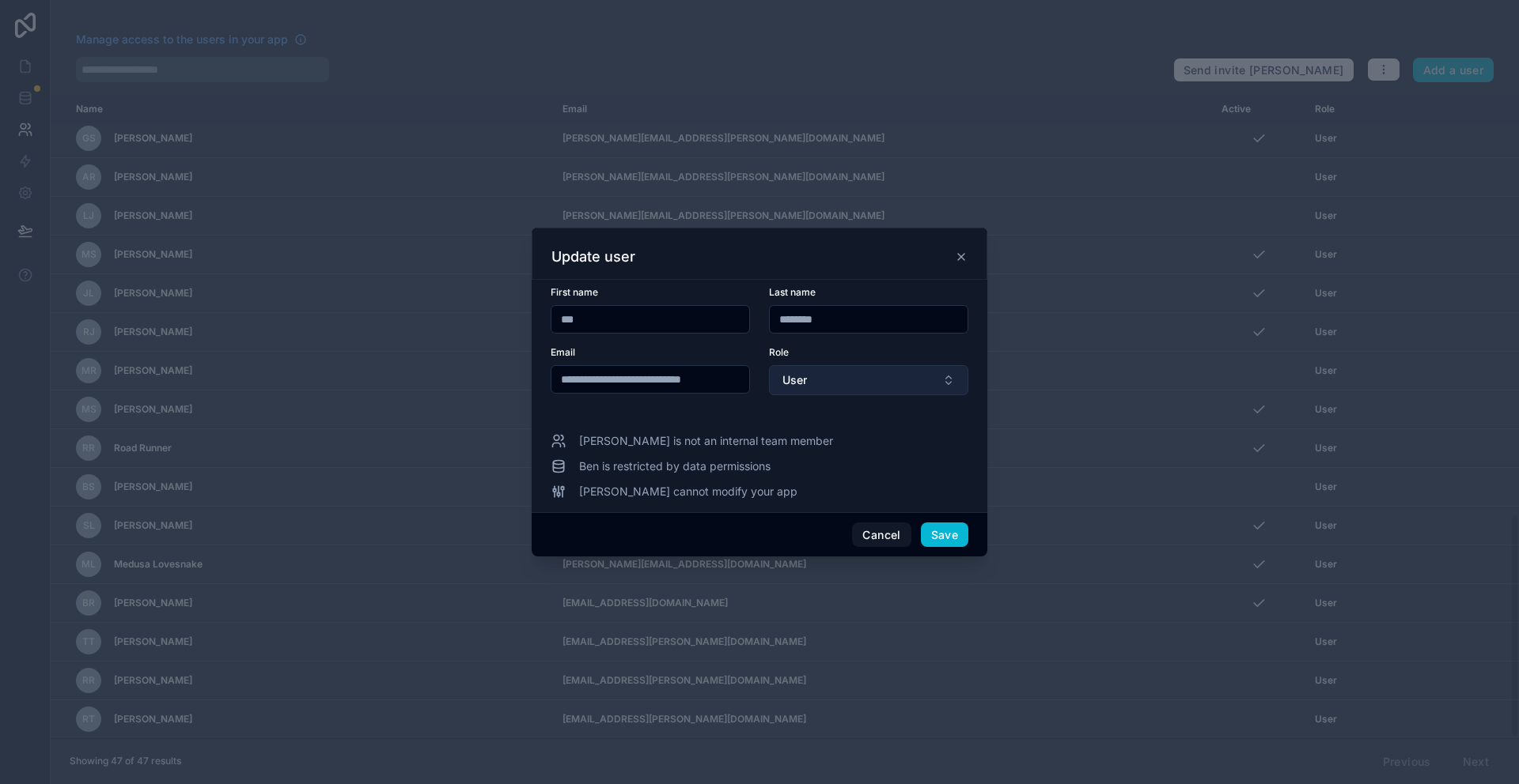
click at [863, 387] on button "User" at bounding box center [868, 380] width 199 height 30
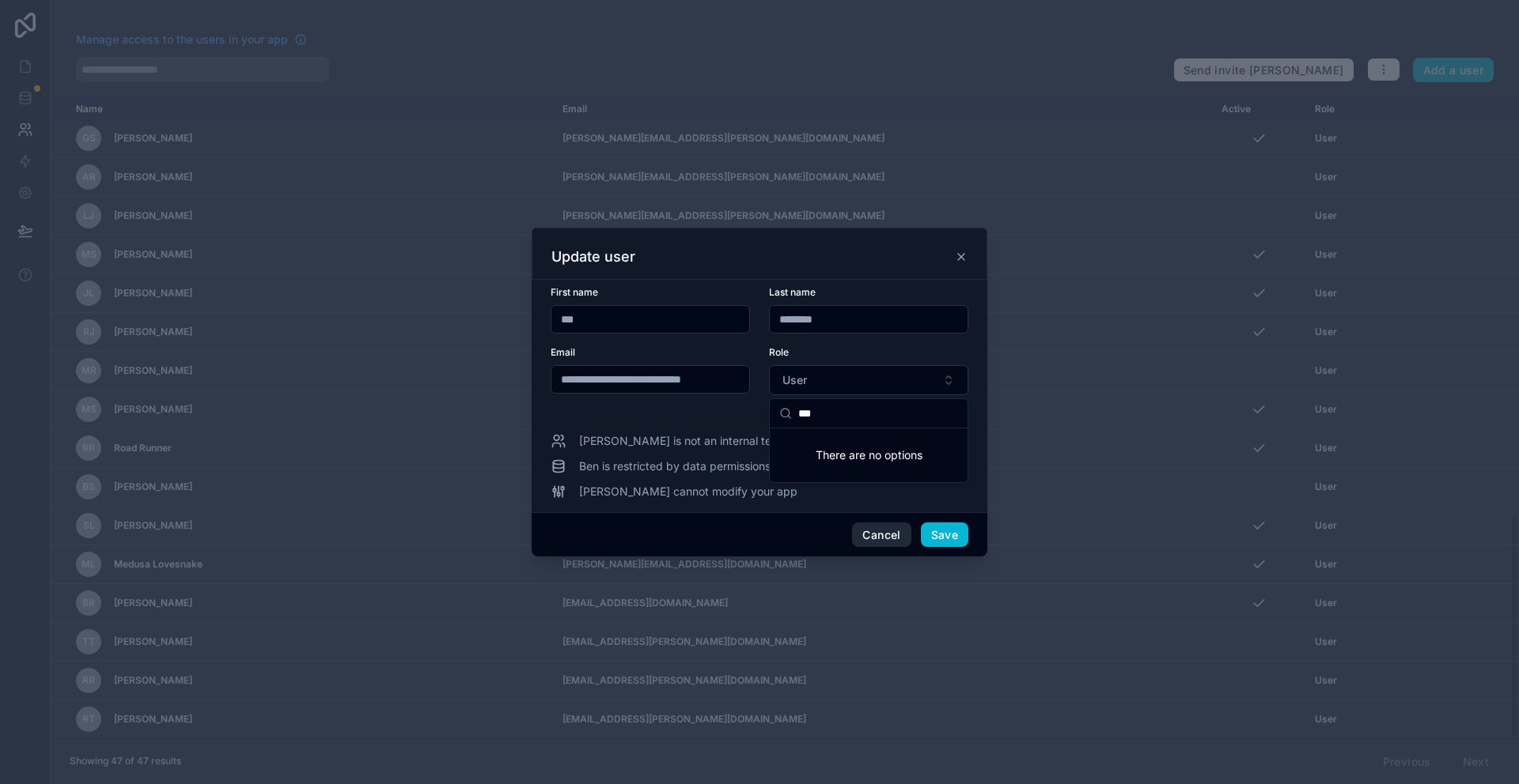
type input "***"
click at [873, 539] on button "Cancel" at bounding box center [882, 535] width 59 height 26
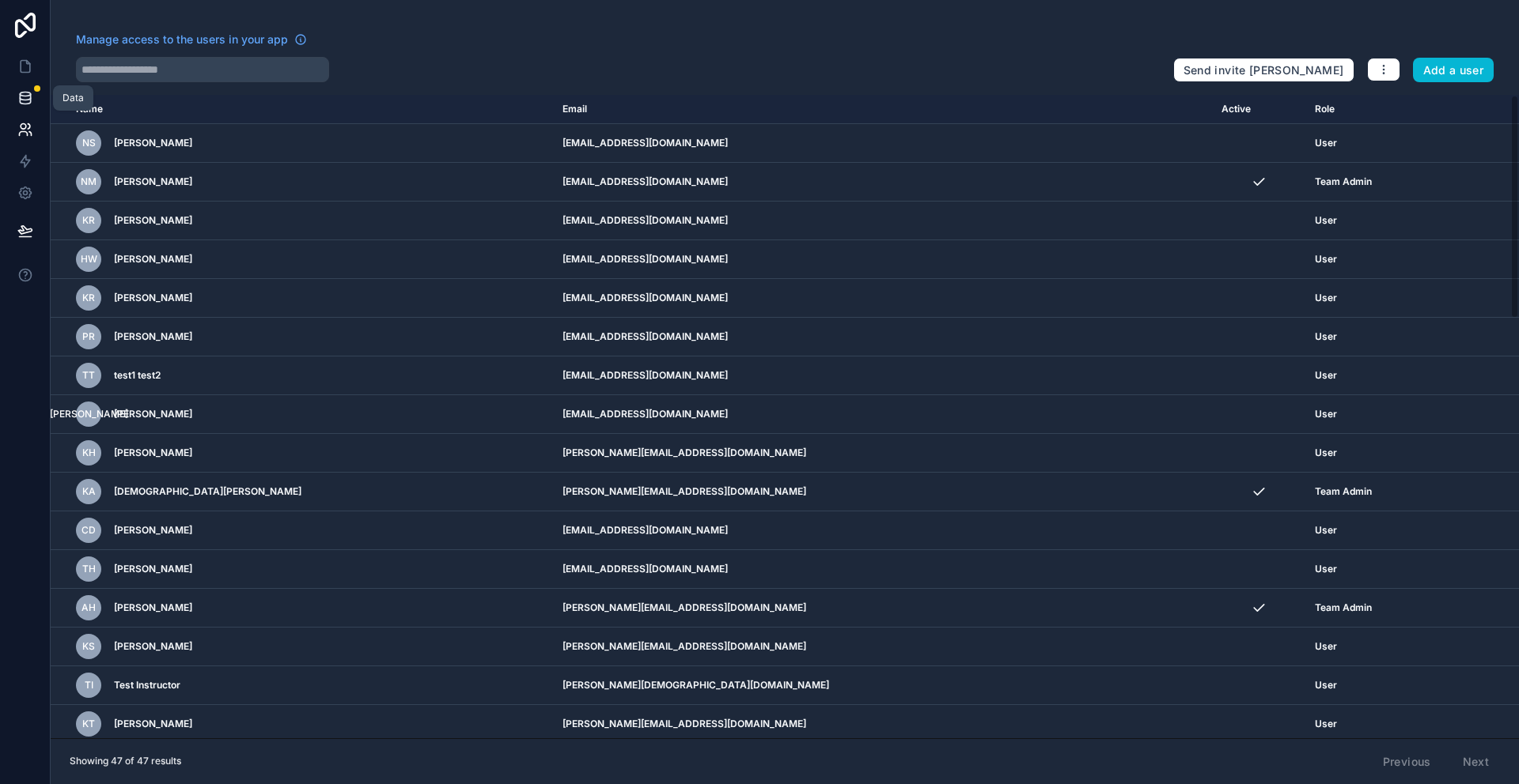
click at [26, 102] on icon at bounding box center [25, 97] width 16 height 16
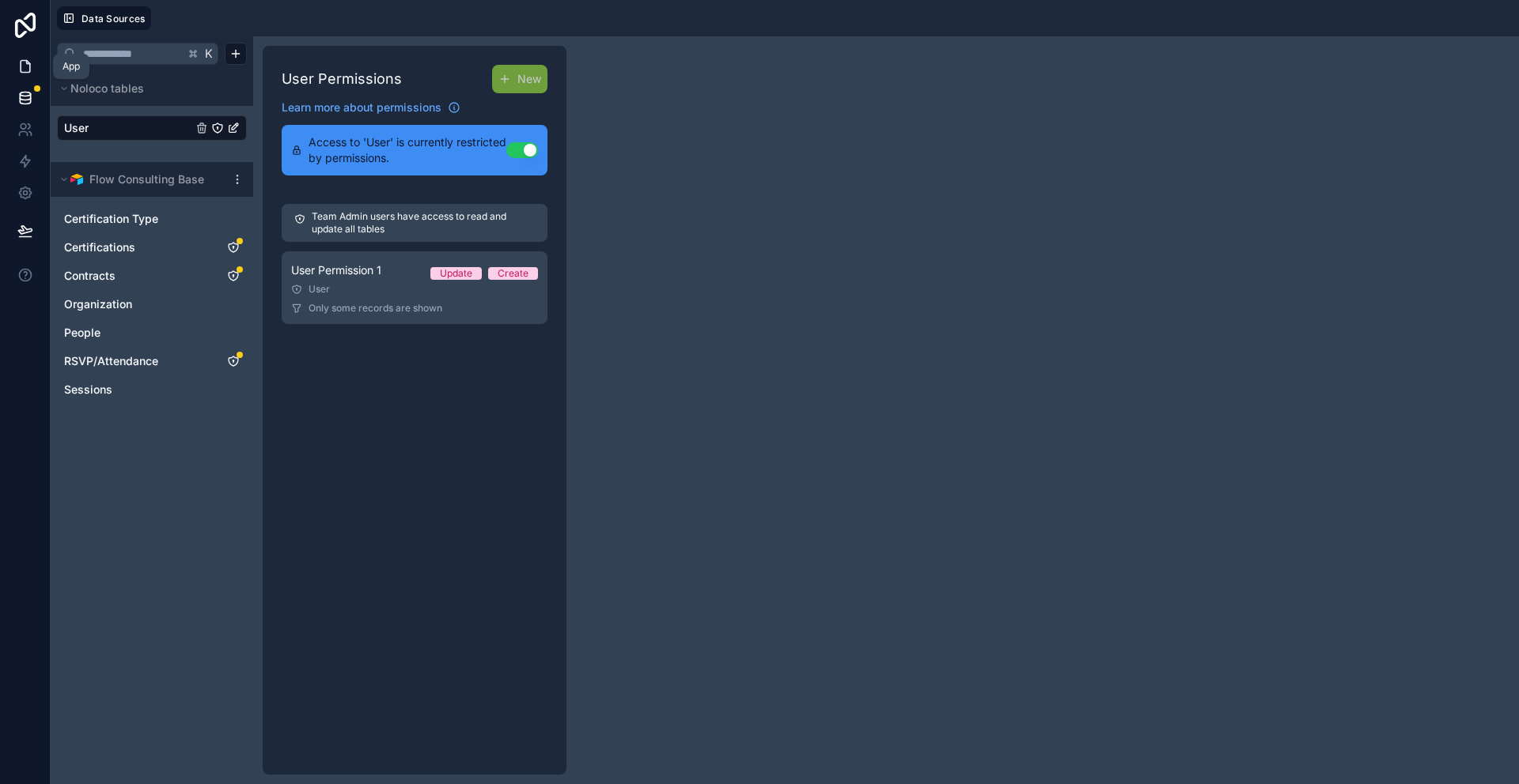
click at [35, 76] on link at bounding box center [25, 66] width 50 height 31
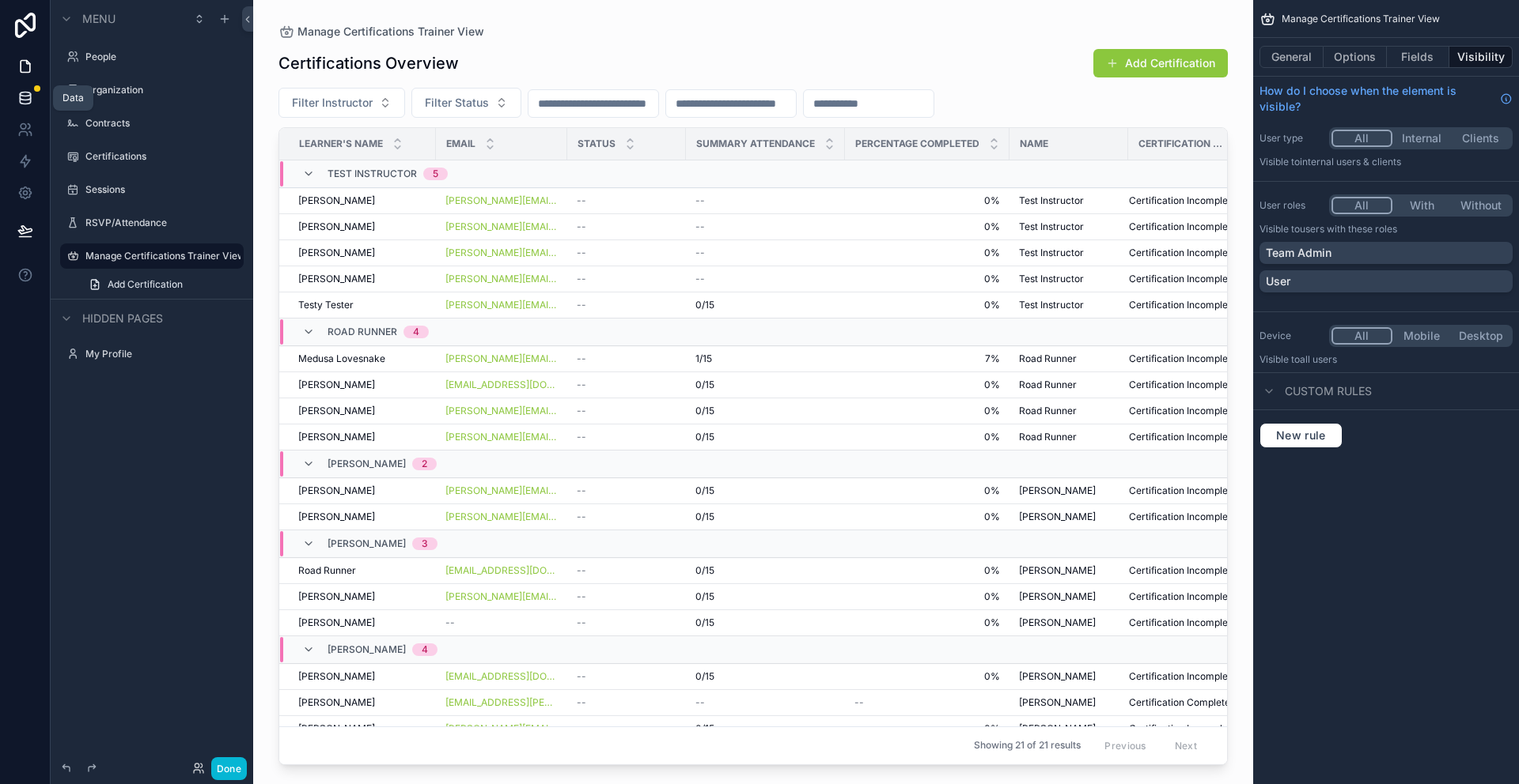
drag, startPoint x: 22, startPoint y: 95, endPoint x: 44, endPoint y: 108, distance: 25.6
click at [22, 96] on icon at bounding box center [25, 95] width 10 height 4
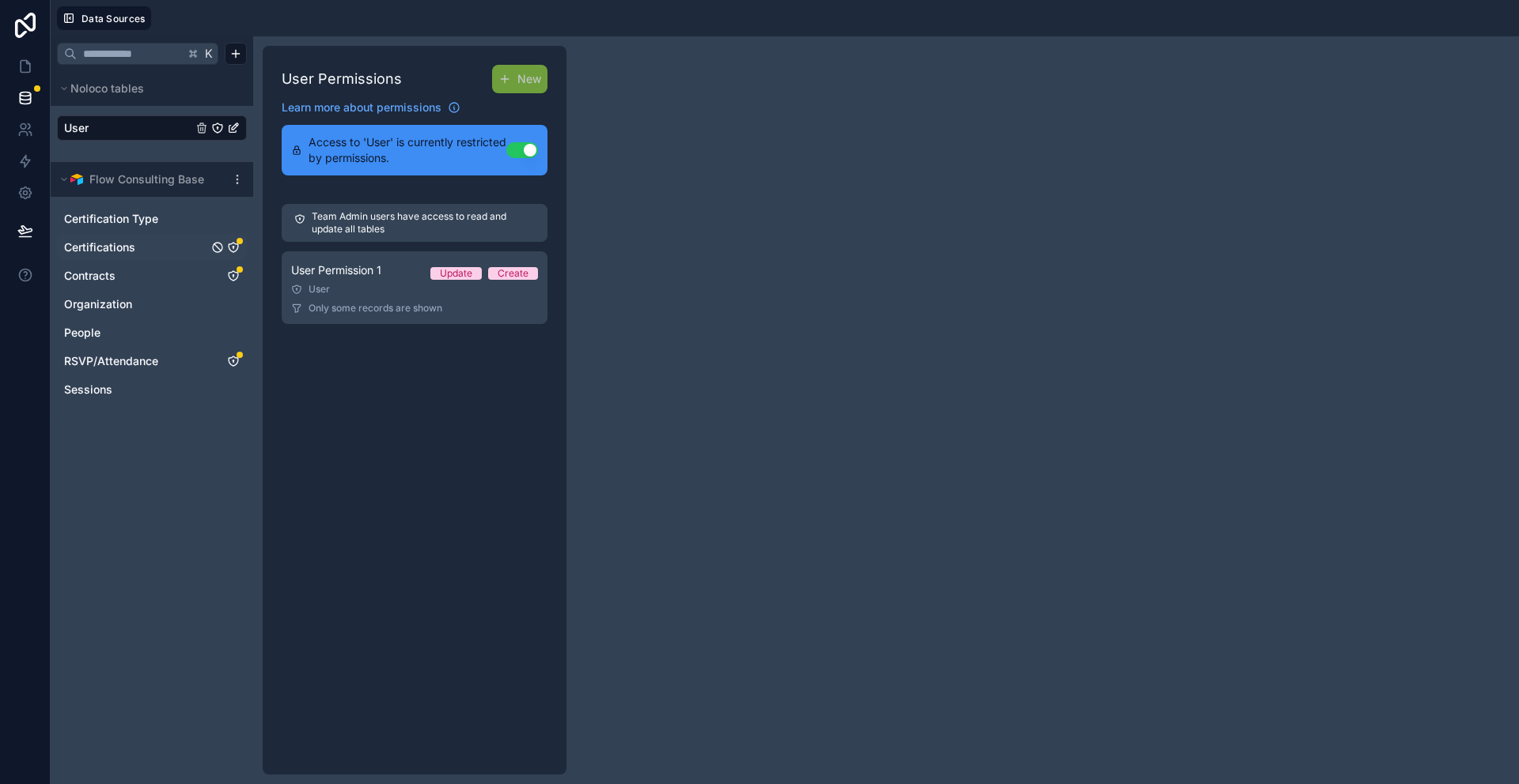
click at [231, 246] on icon "Certifications" at bounding box center [233, 248] width 13 height 13
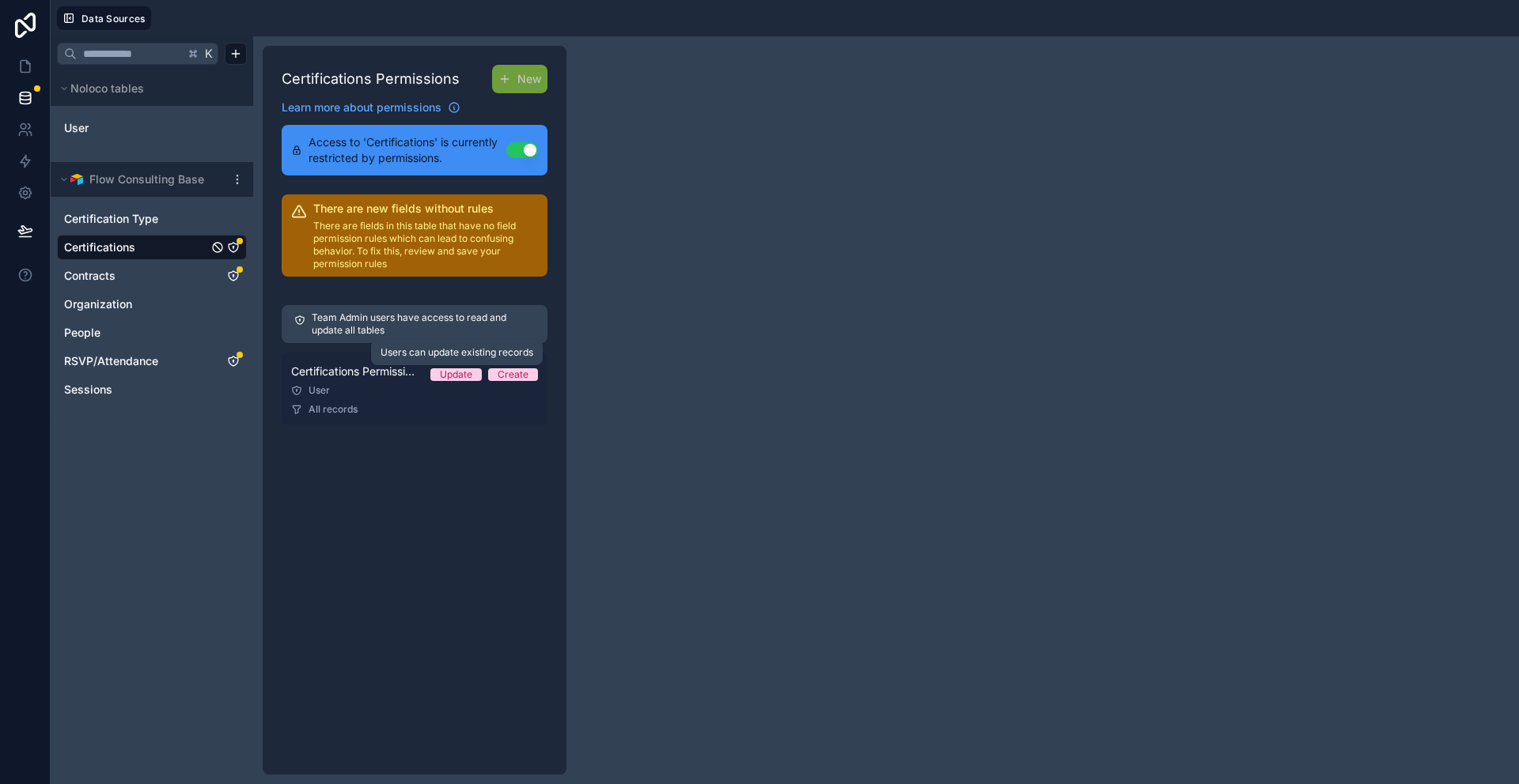
click at [456, 375] on div "Update" at bounding box center [456, 375] width 32 height 13
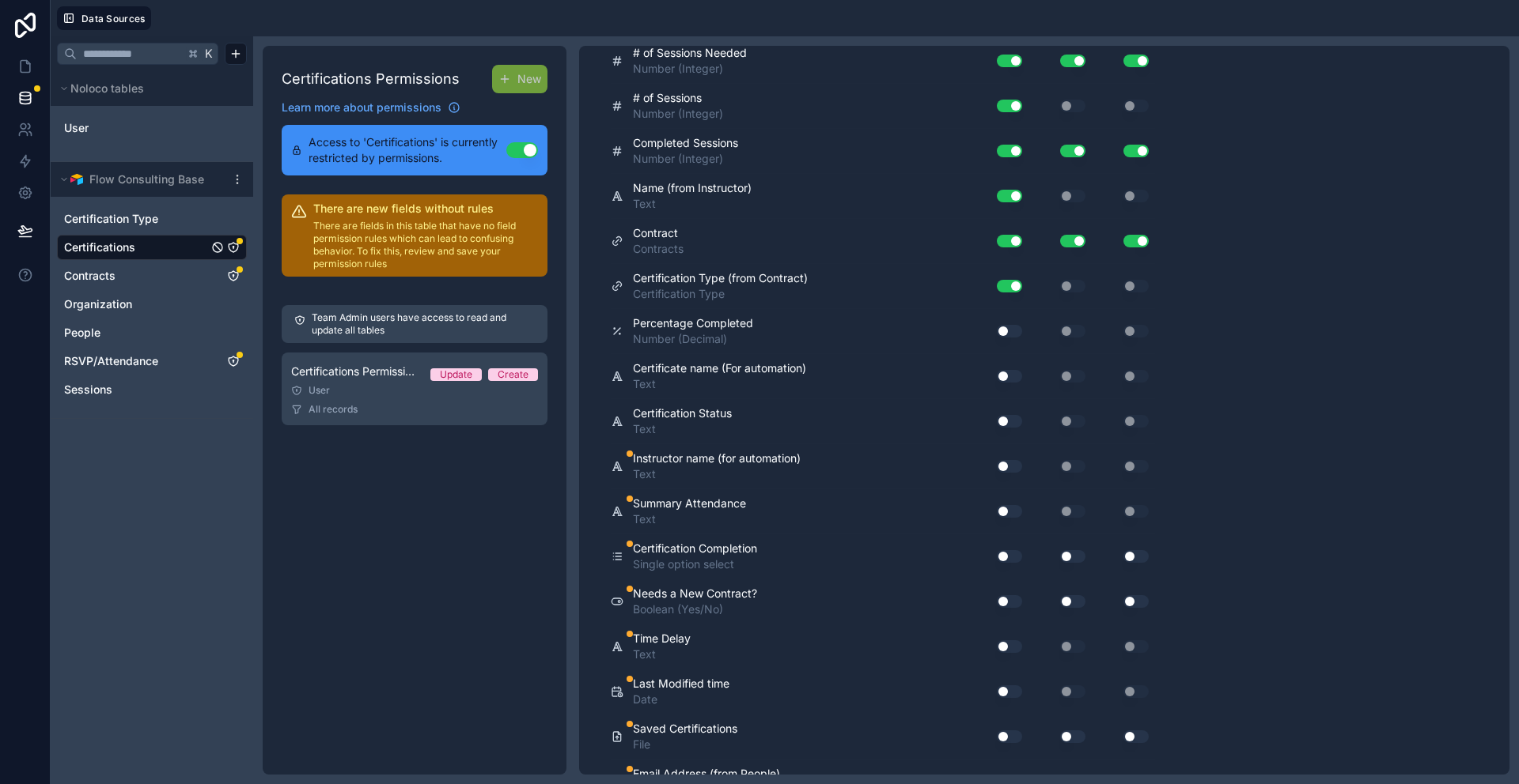
scroll to position [1210, 0]
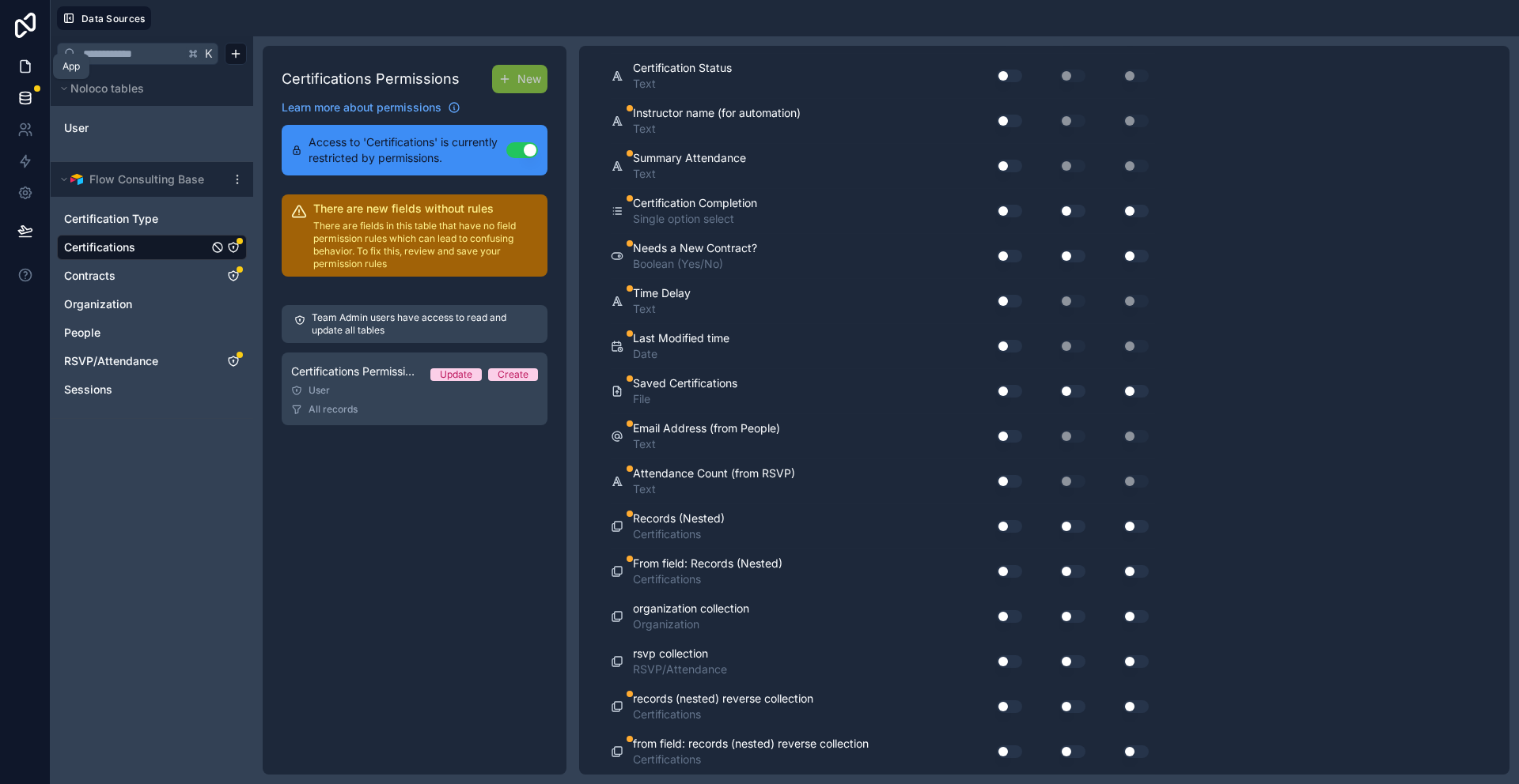
click at [24, 68] on icon at bounding box center [25, 66] width 16 height 16
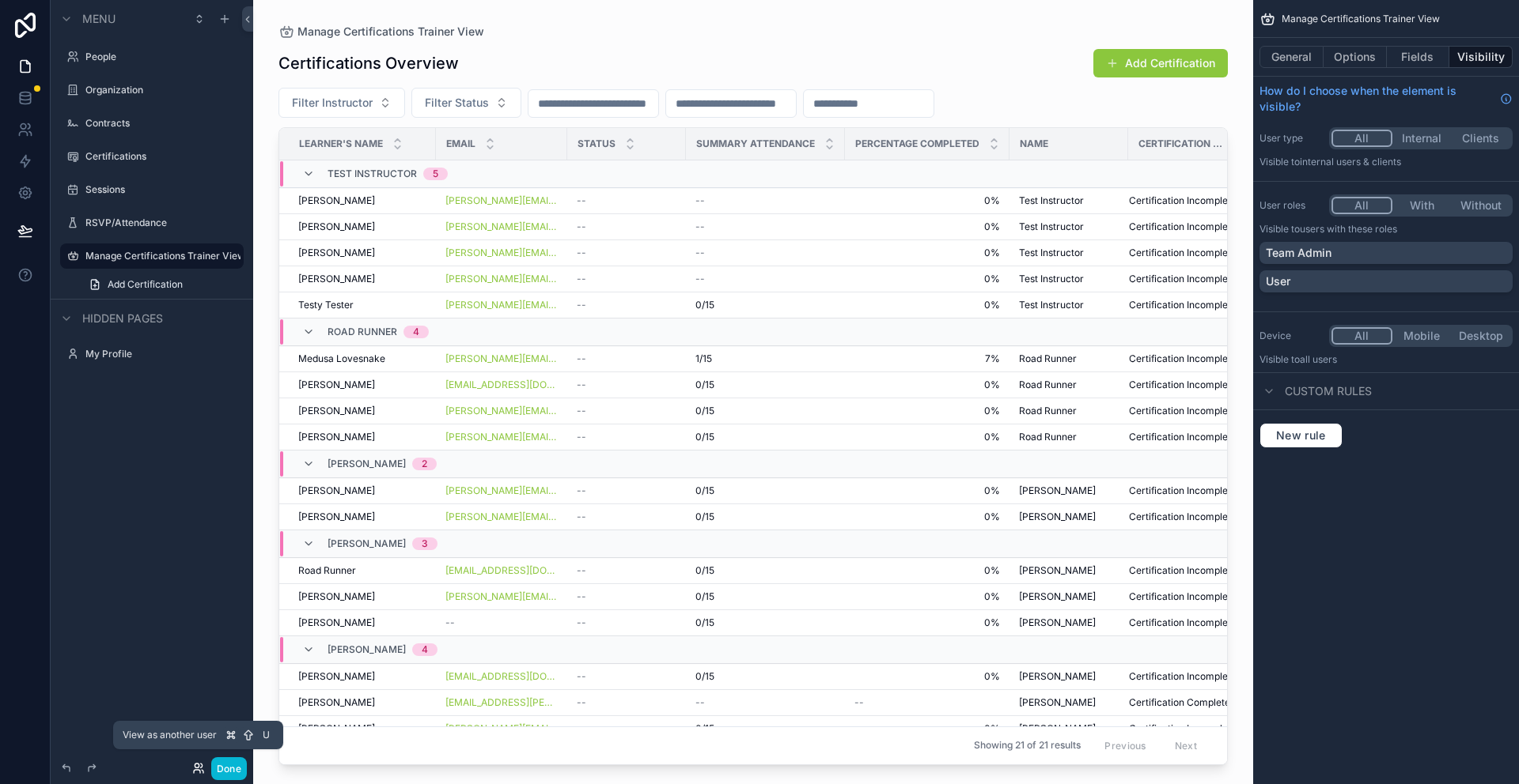
click at [203, 767] on icon at bounding box center [198, 768] width 13 height 13
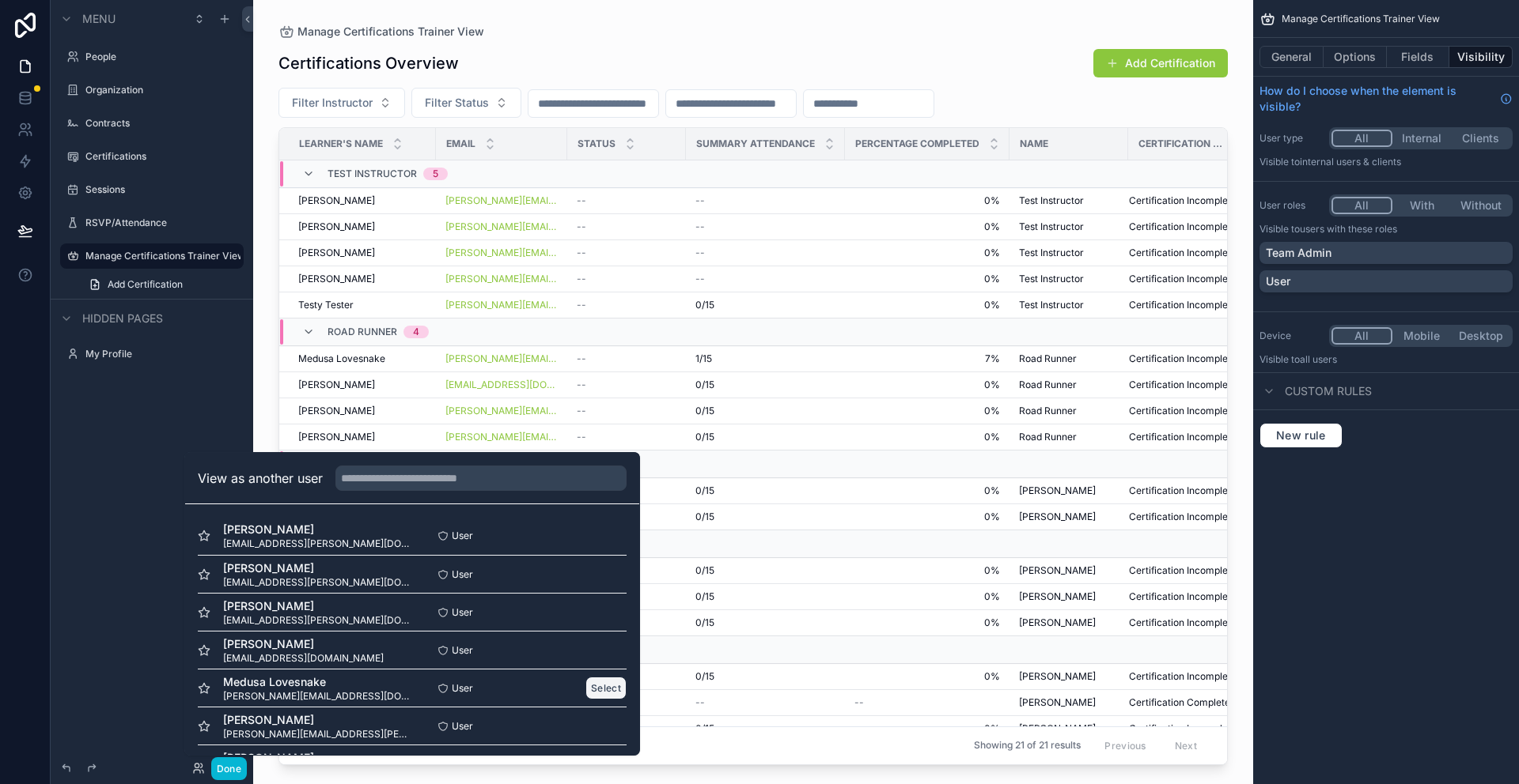
click at [613, 687] on button "Select" at bounding box center [605, 688] width 41 height 23
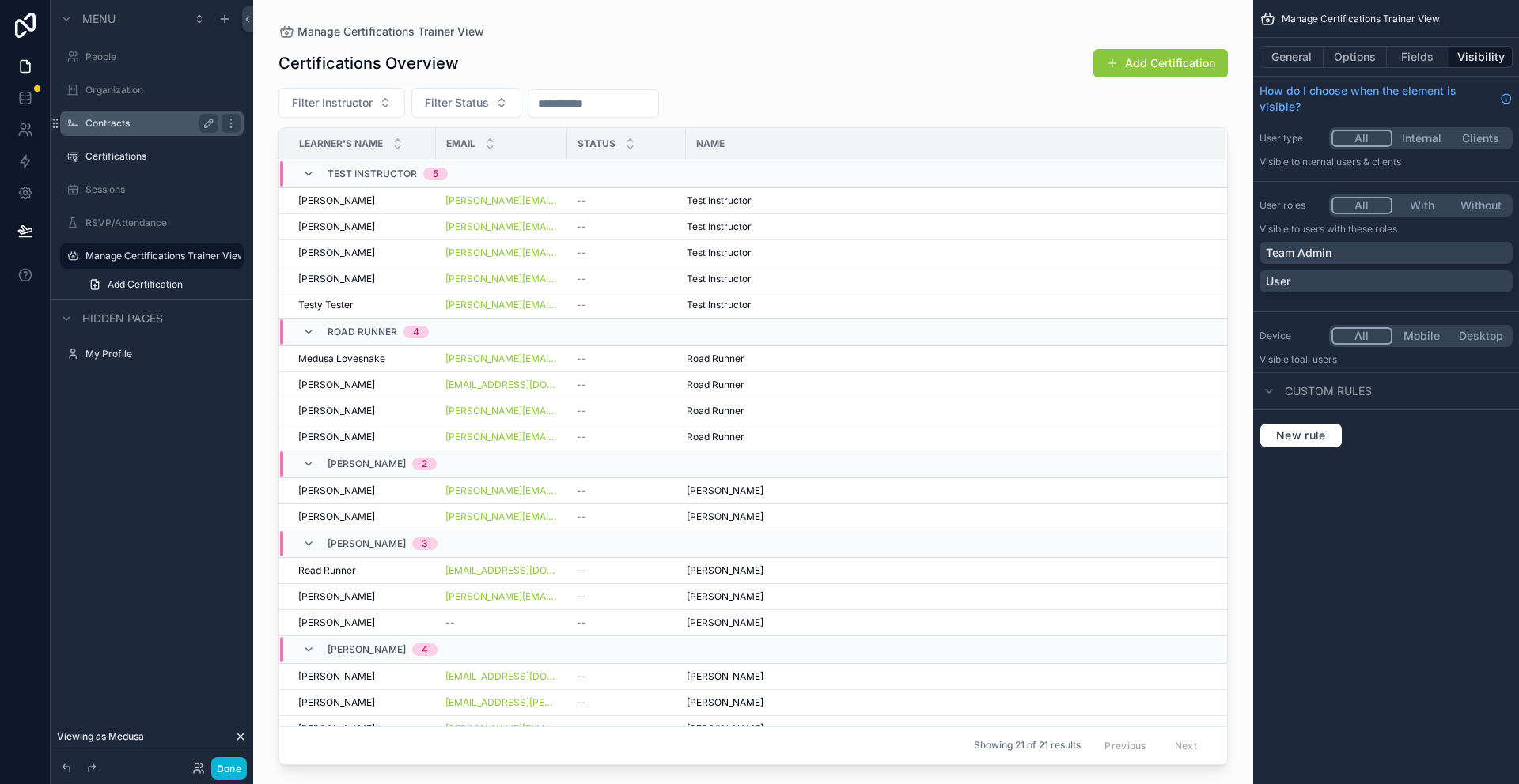
click at [103, 125] on label "Contracts" at bounding box center [149, 123] width 127 height 13
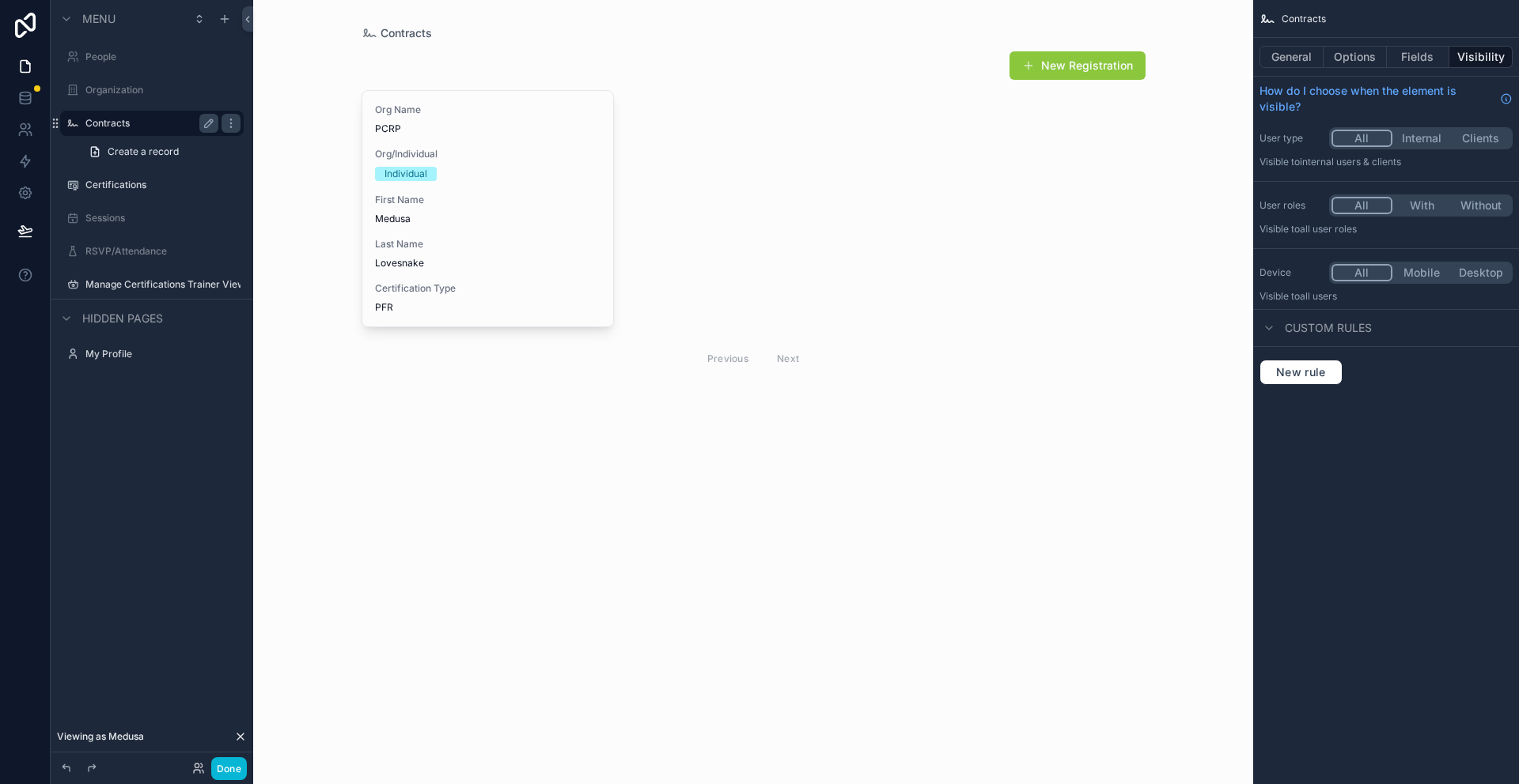
click at [208, 768] on div "Done" at bounding box center [215, 768] width 63 height 23
click at [201, 771] on icon at bounding box center [198, 768] width 13 height 13
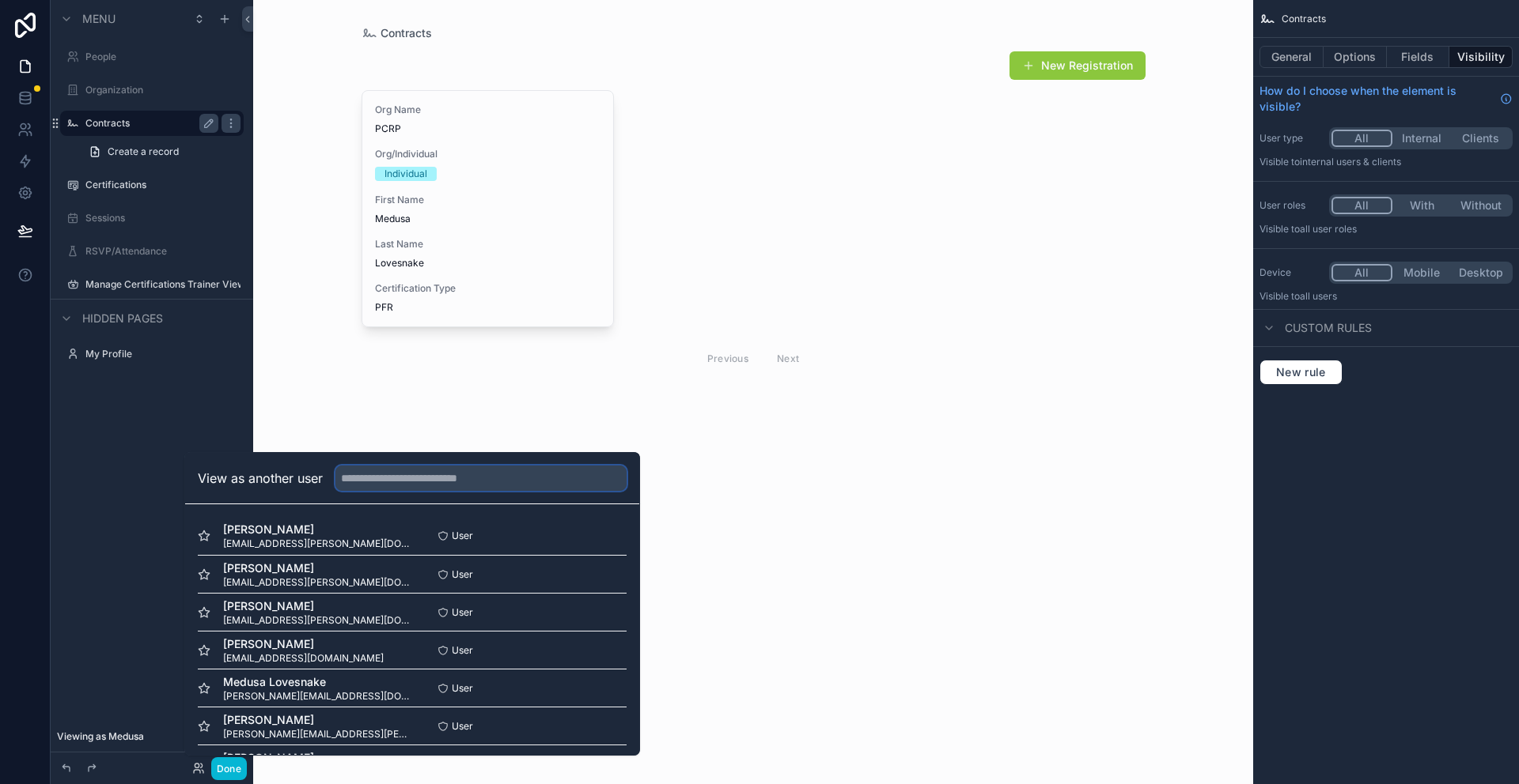
click at [405, 481] on input "text" at bounding box center [480, 478] width 291 height 26
type input "***"
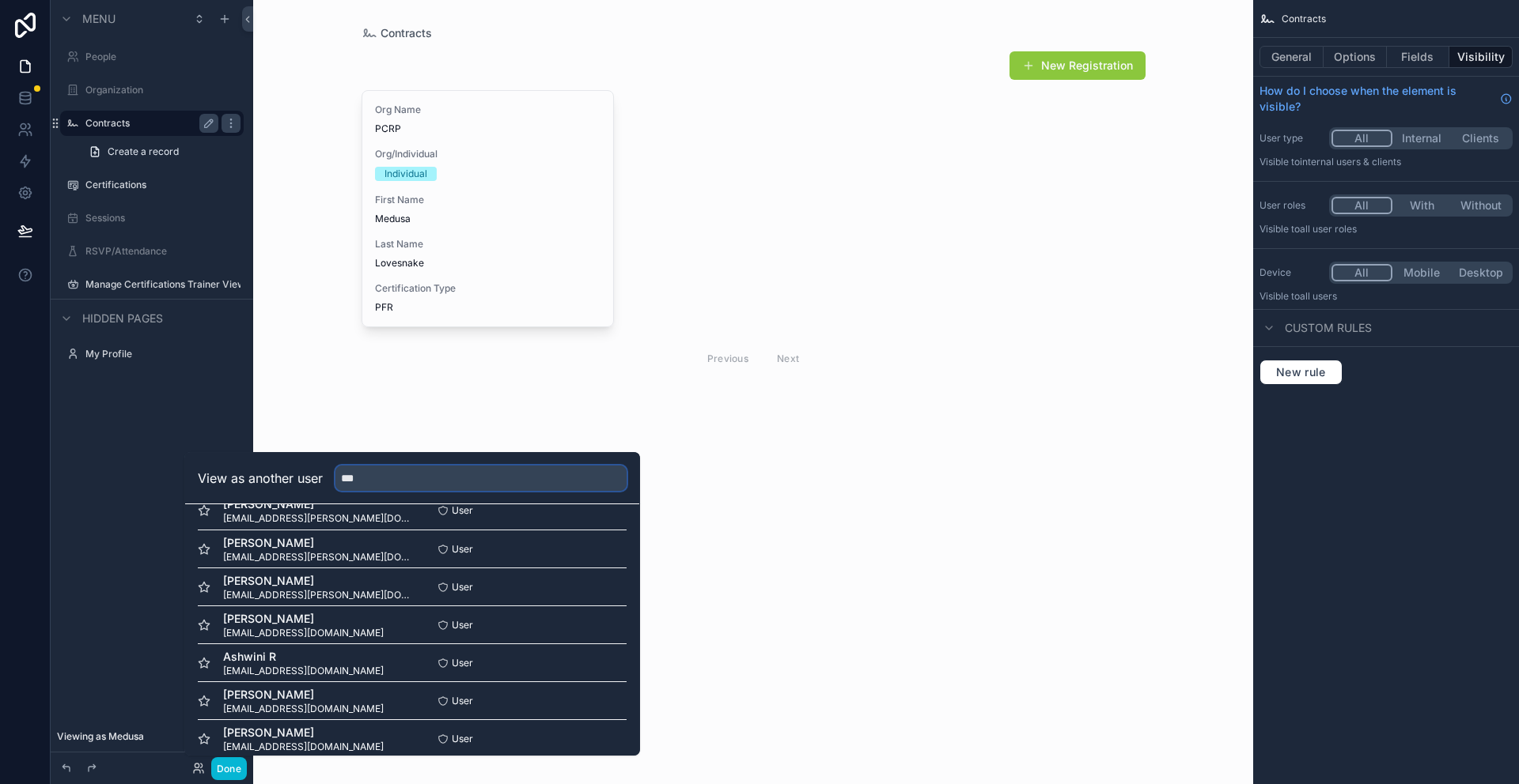
scroll to position [26, 0]
click at [219, 768] on button "Done" at bounding box center [229, 768] width 36 height 23
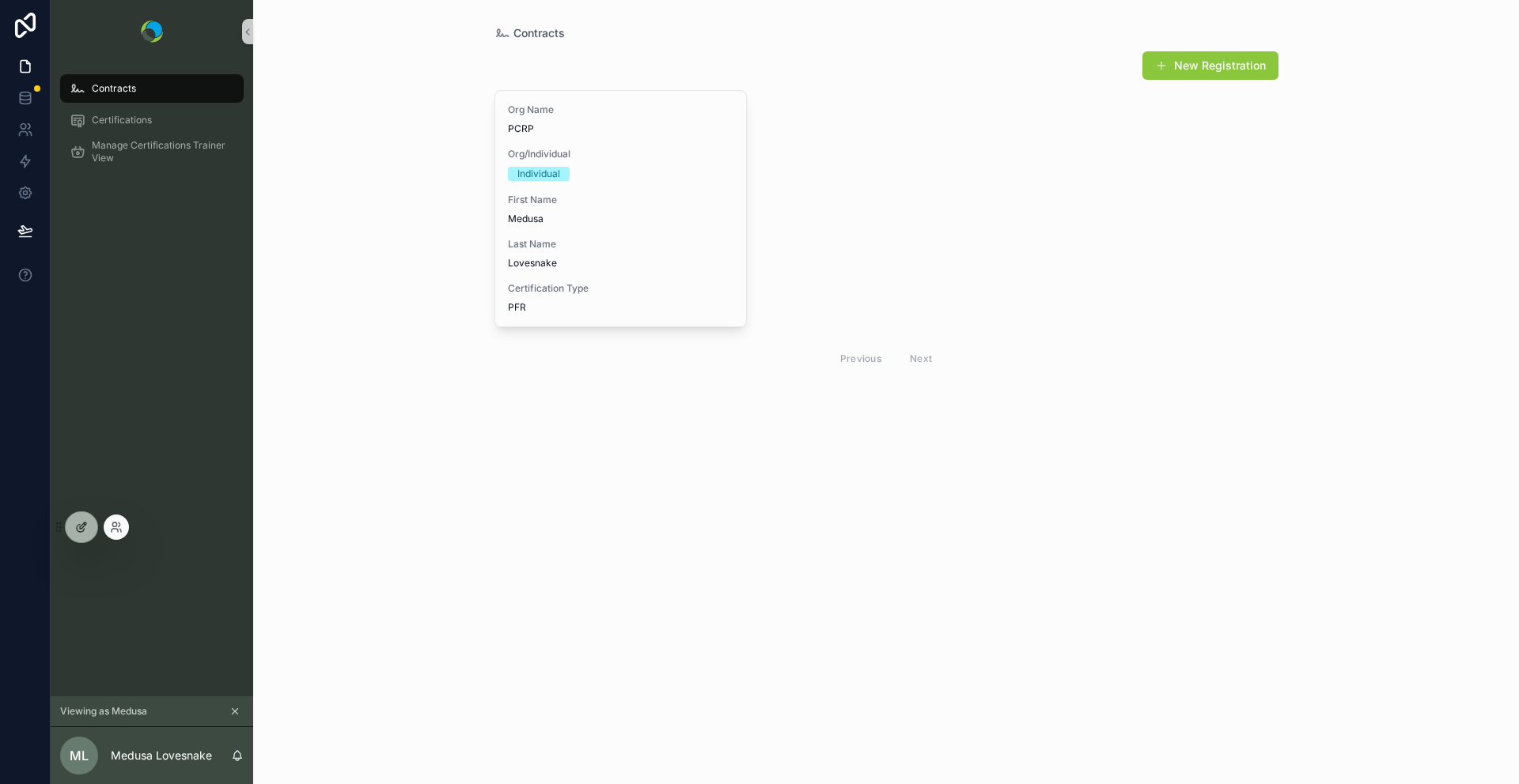
click at [79, 523] on icon at bounding box center [82, 528] width 13 height 13
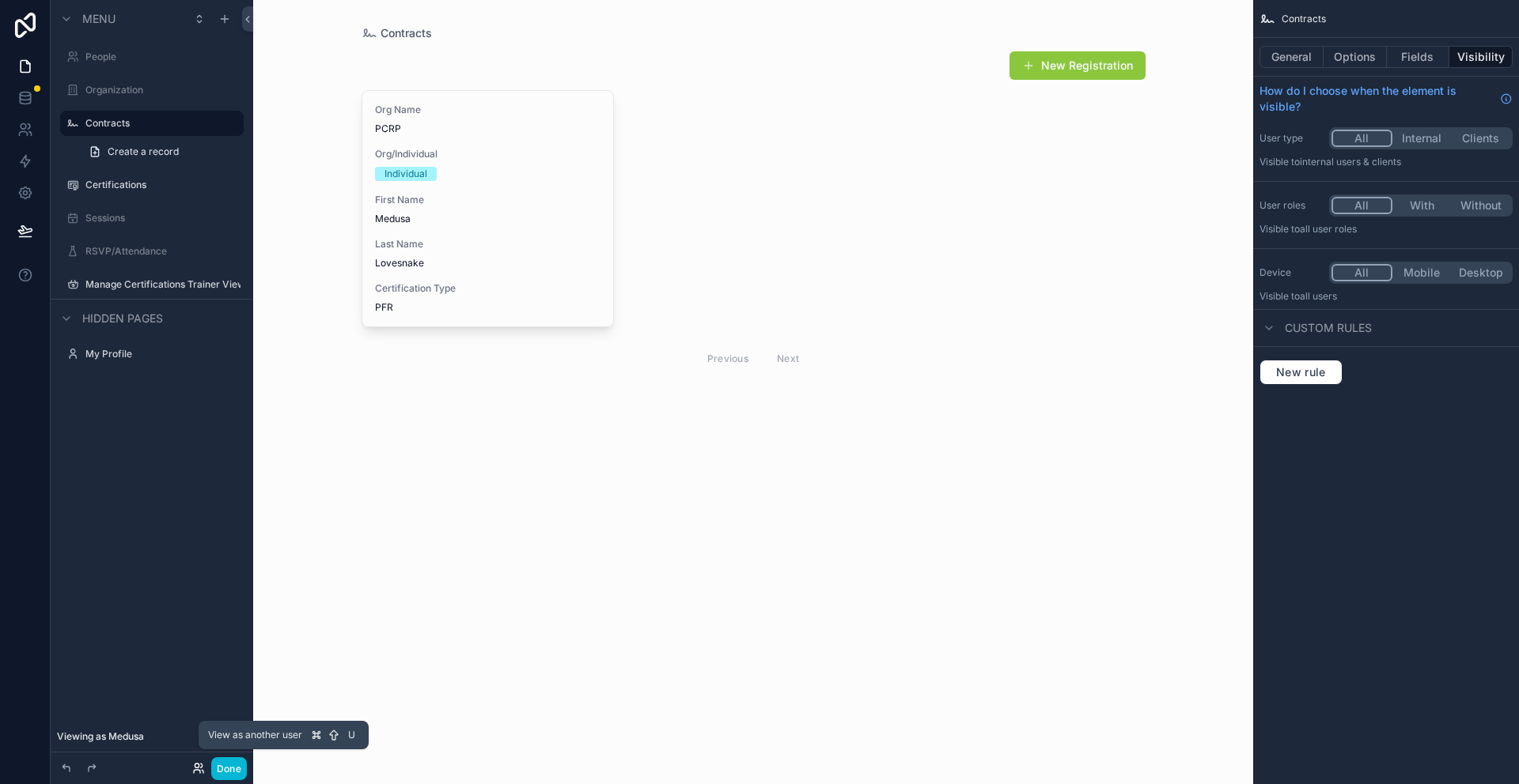
click at [197, 767] on icon at bounding box center [198, 768] width 13 height 13
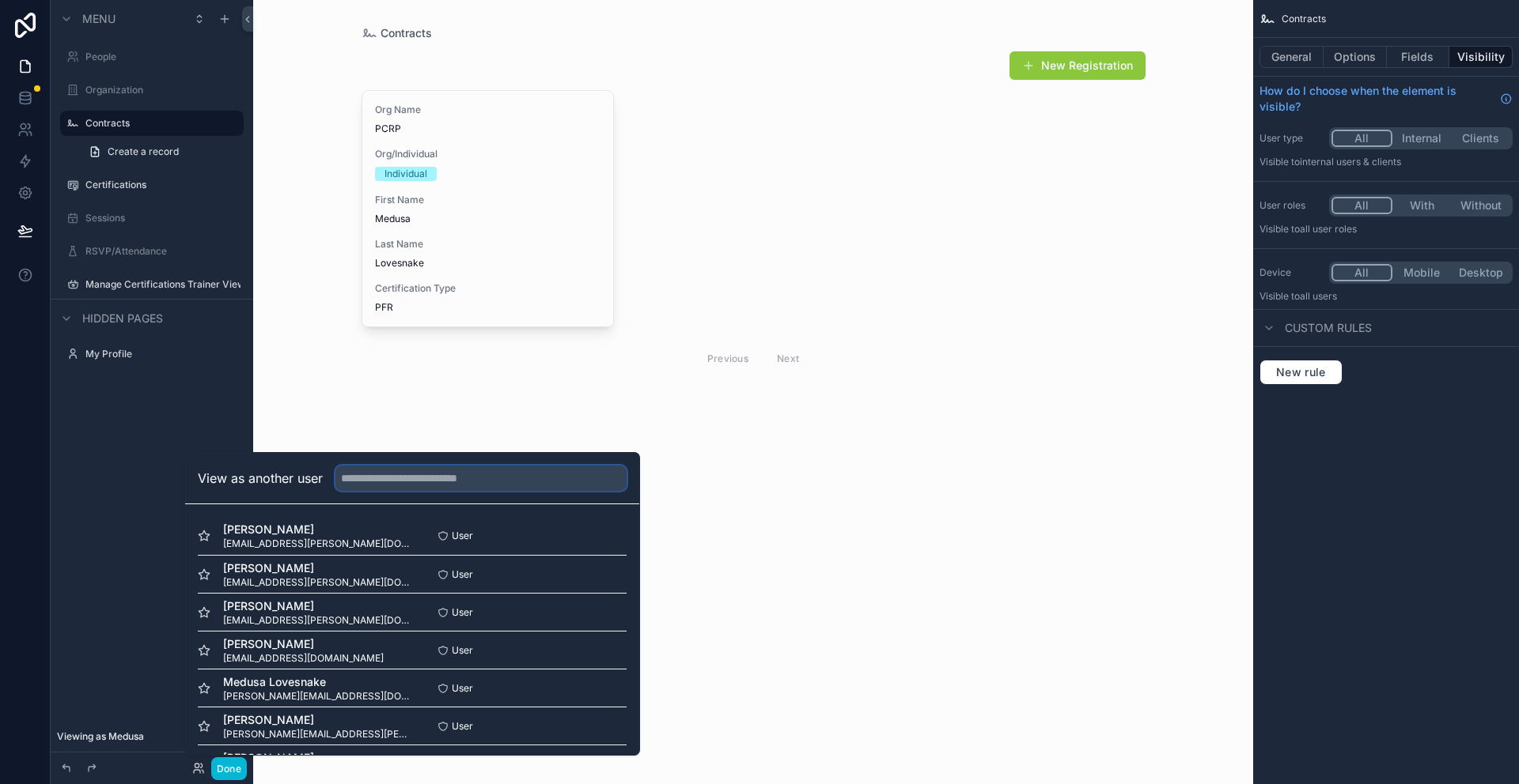
click at [354, 476] on input "text" at bounding box center [480, 478] width 291 height 26
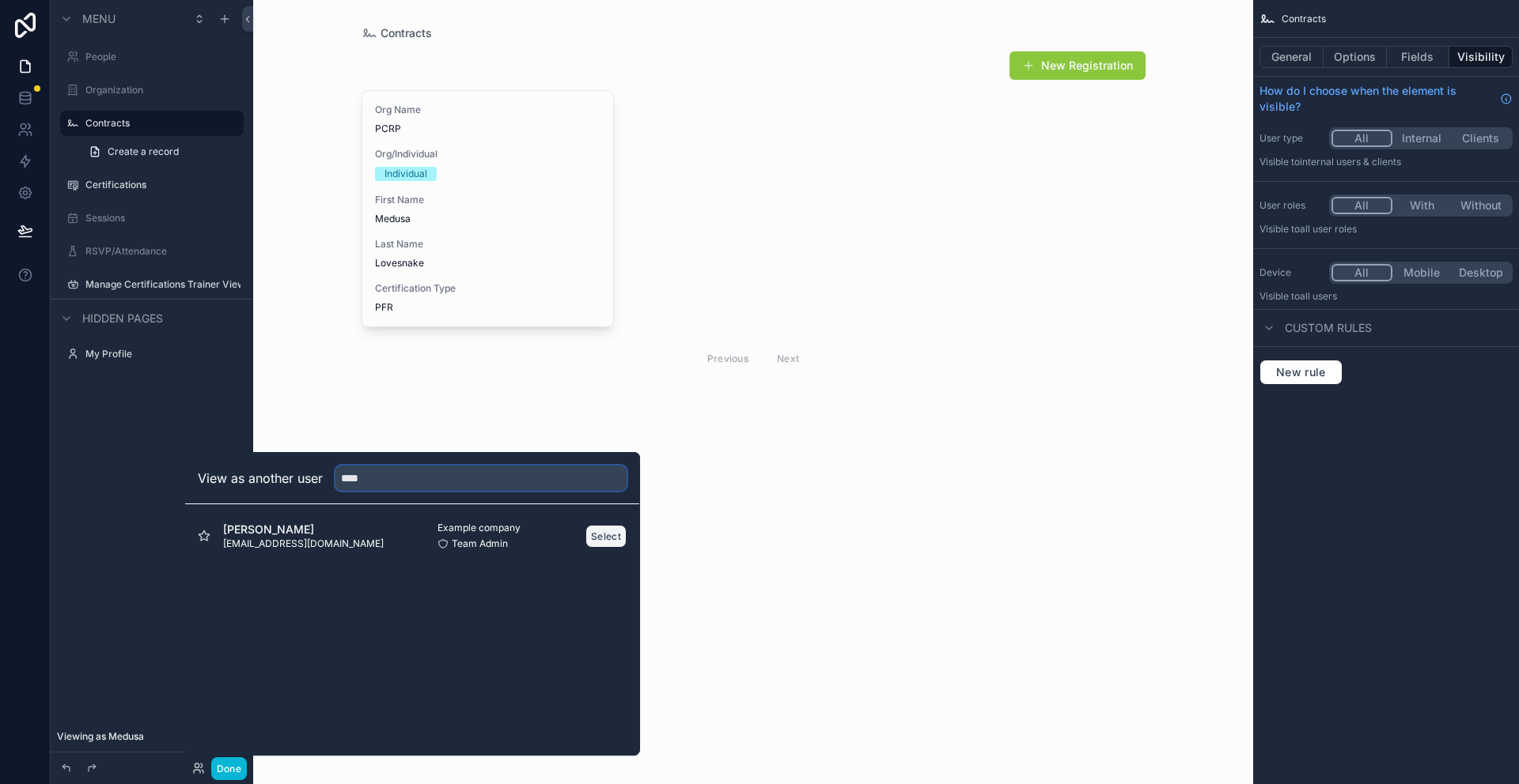
type input "****"
click at [612, 532] on button "Select" at bounding box center [605, 536] width 41 height 23
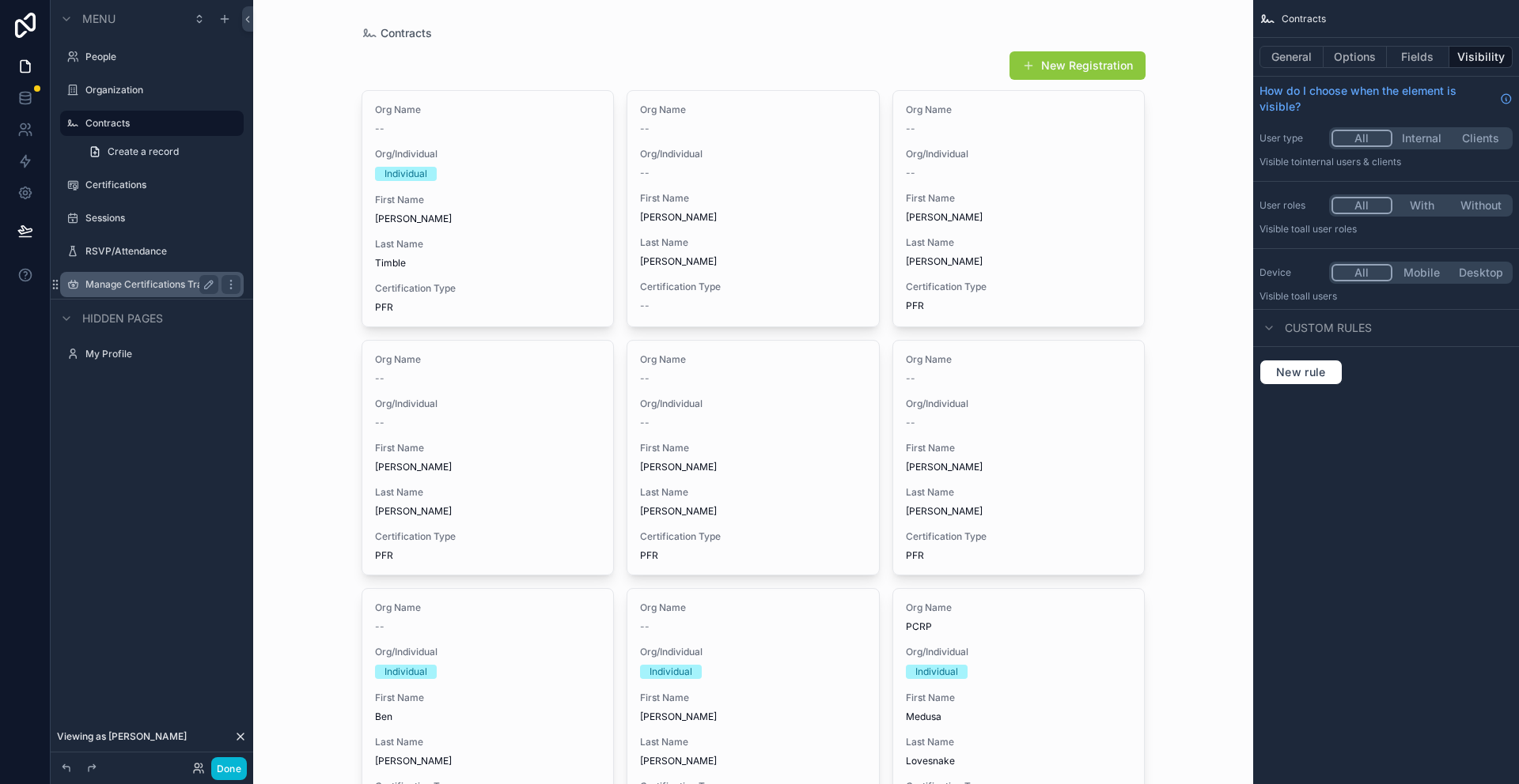
click at [87, 278] on label "Manage Certifications Trainer View" at bounding box center [152, 285] width 133 height 13
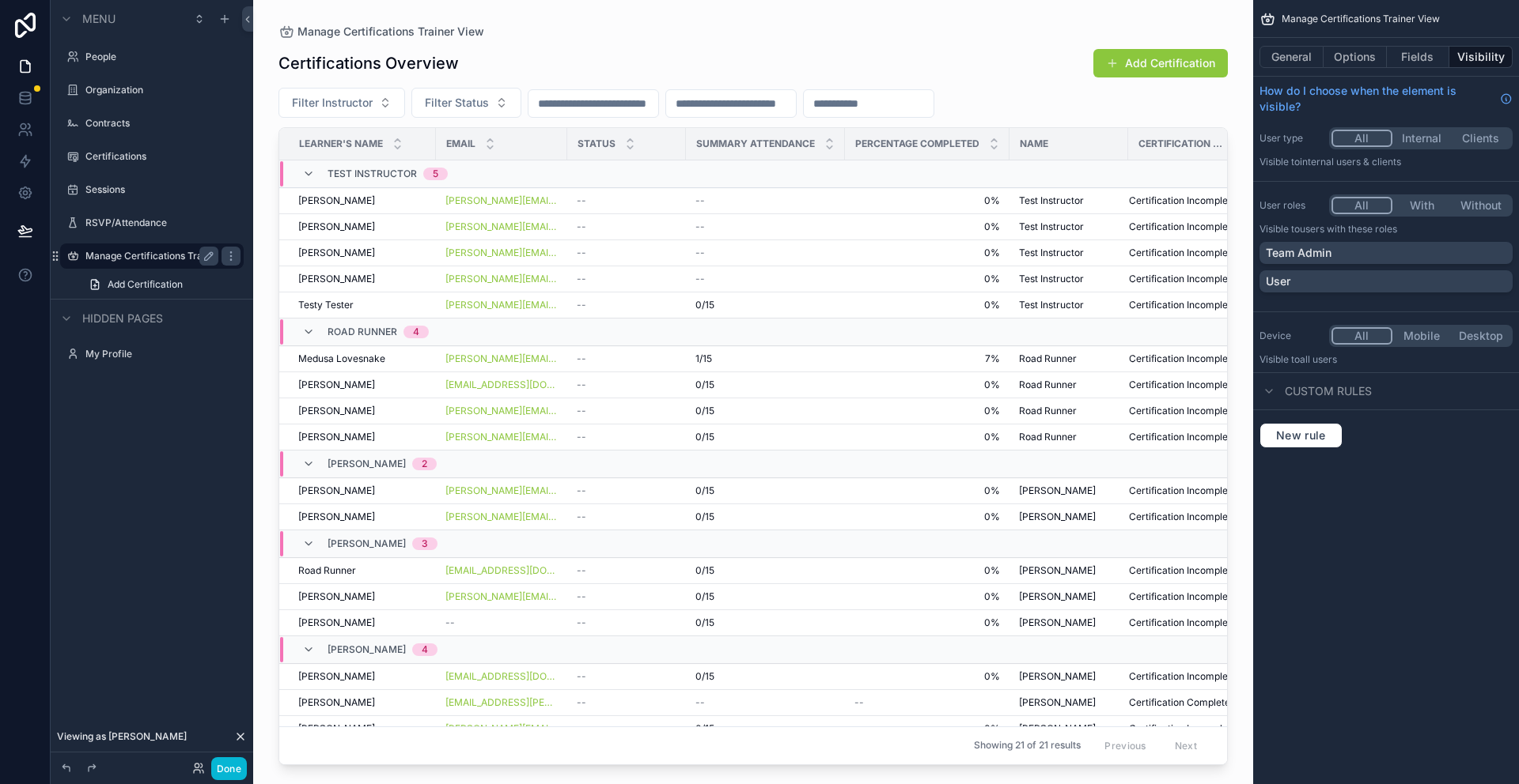
click at [1442, 137] on button "Internal" at bounding box center [1422, 138] width 60 height 17
click at [1313, 397] on span "Custom rules" at bounding box center [1328, 391] width 87 height 16
click at [1276, 390] on div "scrollable content" at bounding box center [1268, 391] width 19 height 19
click at [1285, 437] on span "New rule" at bounding box center [1300, 436] width 62 height 15
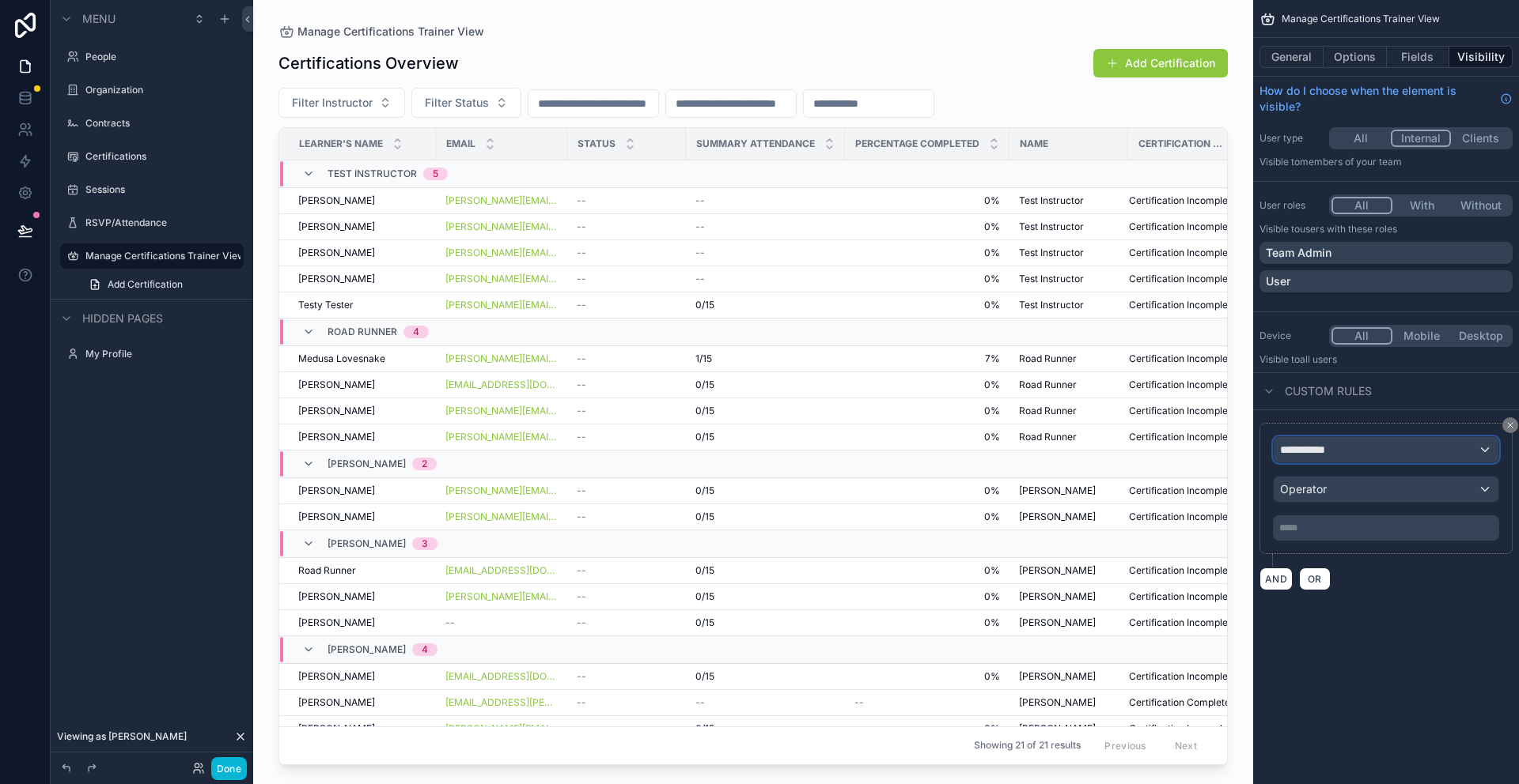
click at [1297, 454] on span "**********" at bounding box center [1309, 449] width 59 height 16
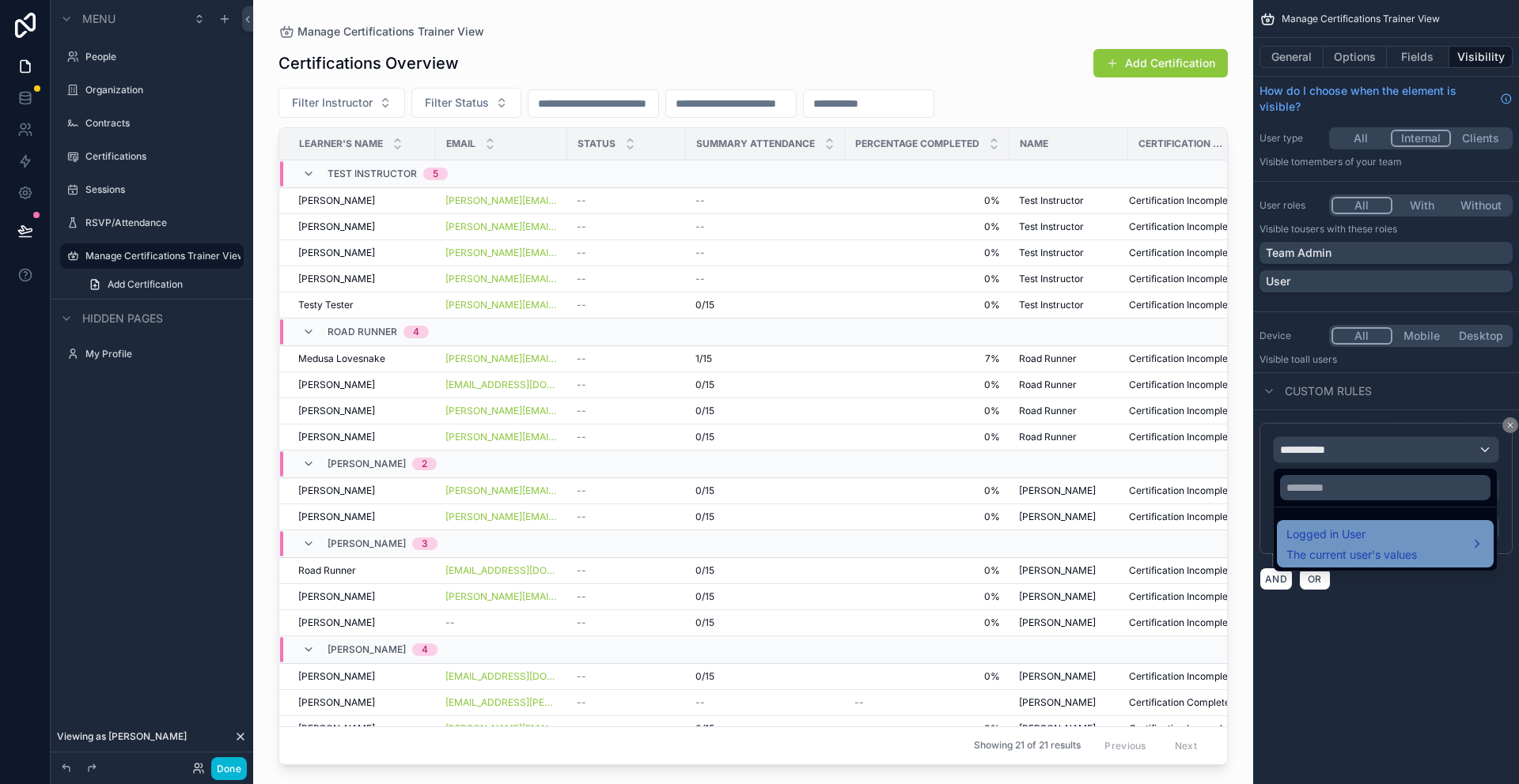
click at [1302, 549] on span "The current user's values" at bounding box center [1351, 554] width 130 height 16
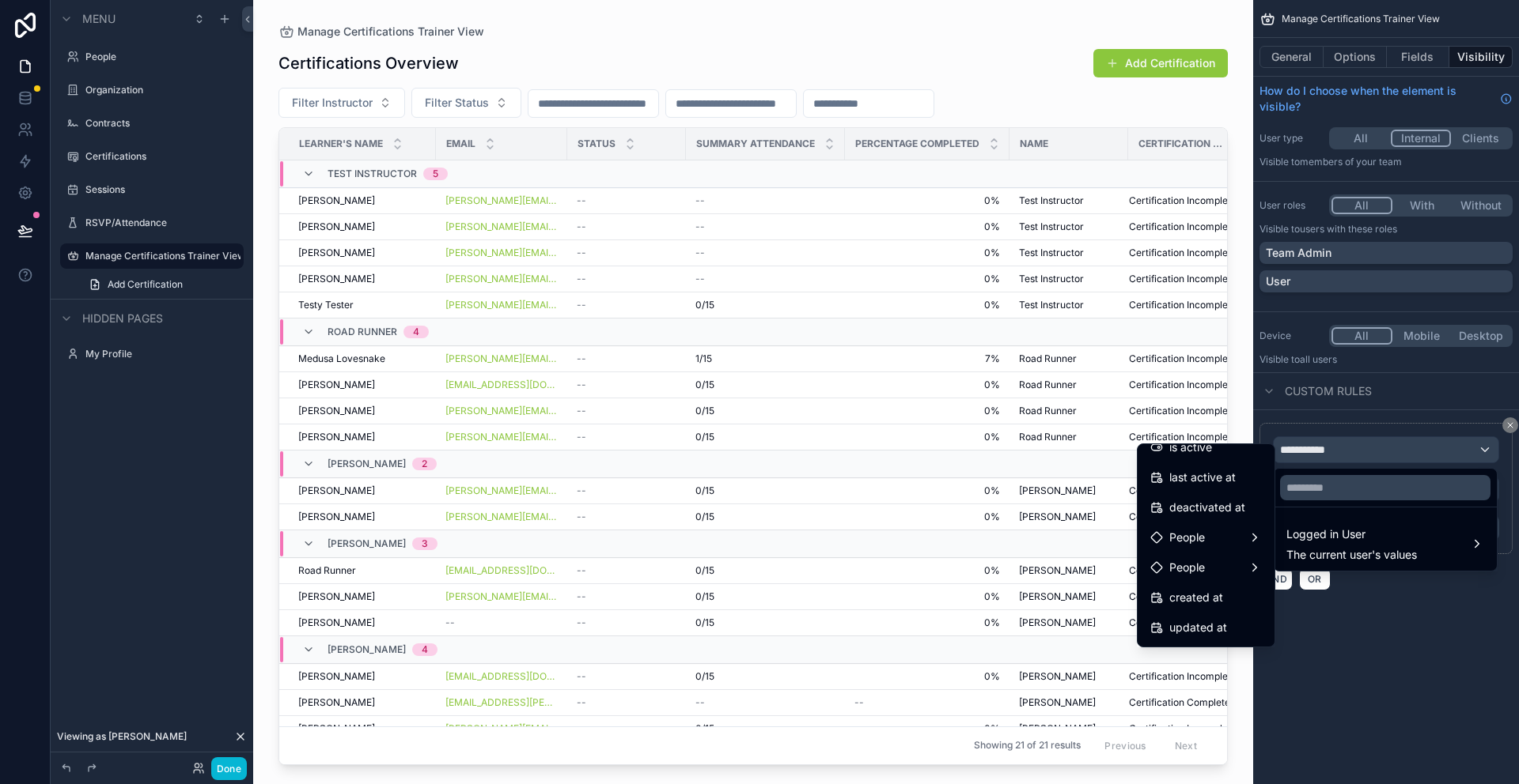
scroll to position [313, 0]
click at [1451, 625] on div "scrollable content" at bounding box center [760, 392] width 1519 height 784
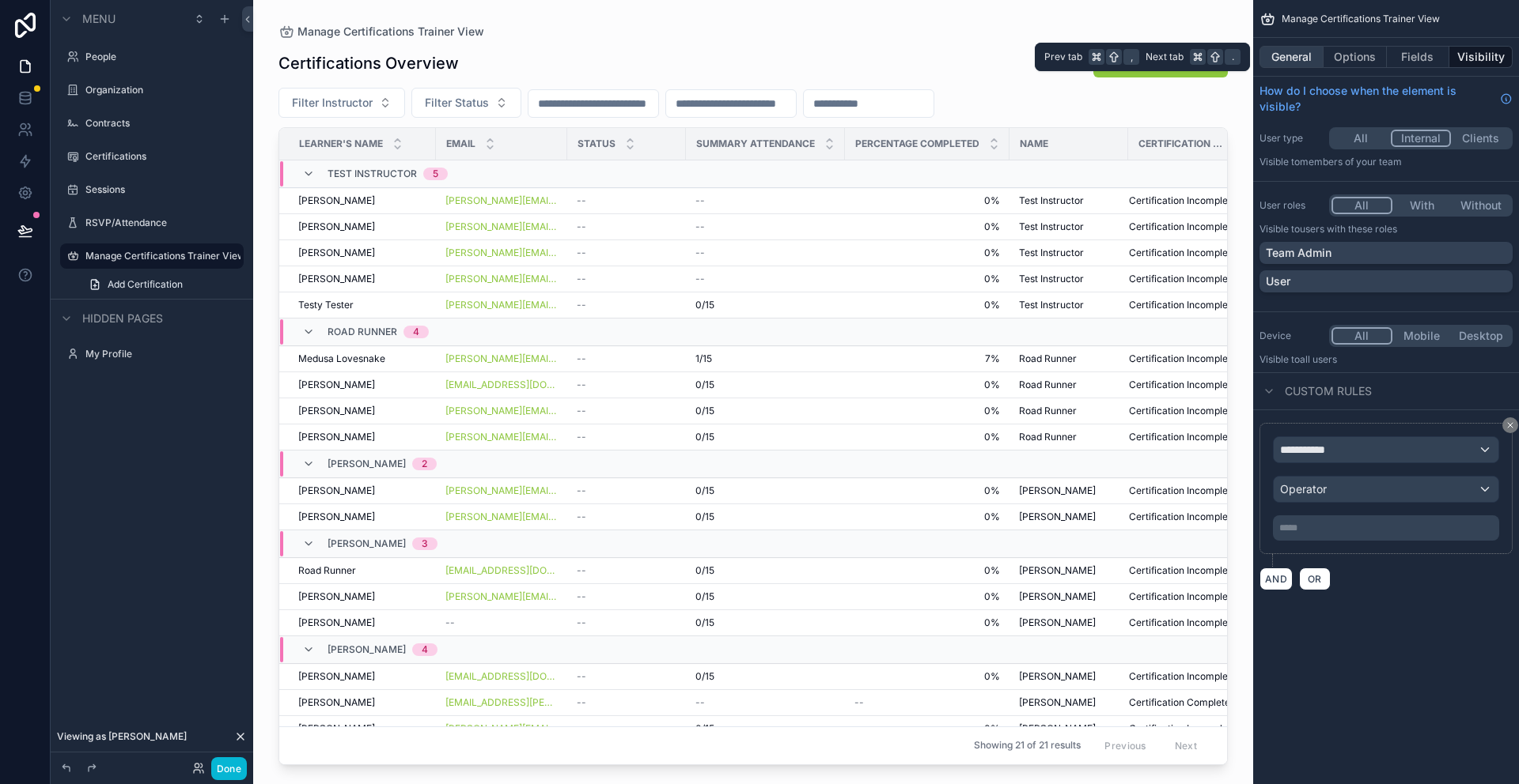
click at [1302, 56] on button "General" at bounding box center [1291, 57] width 64 height 22
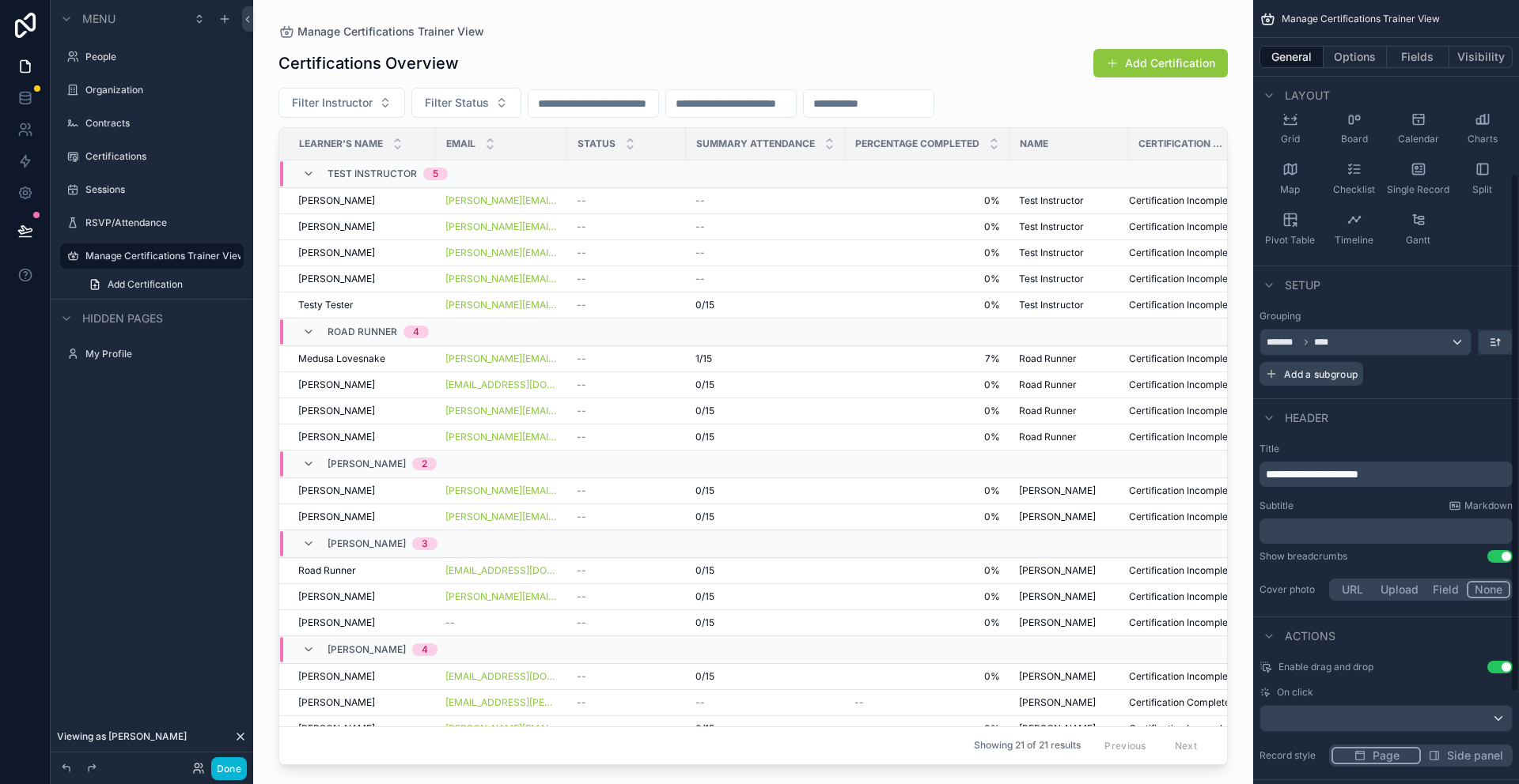
scroll to position [261, 0]
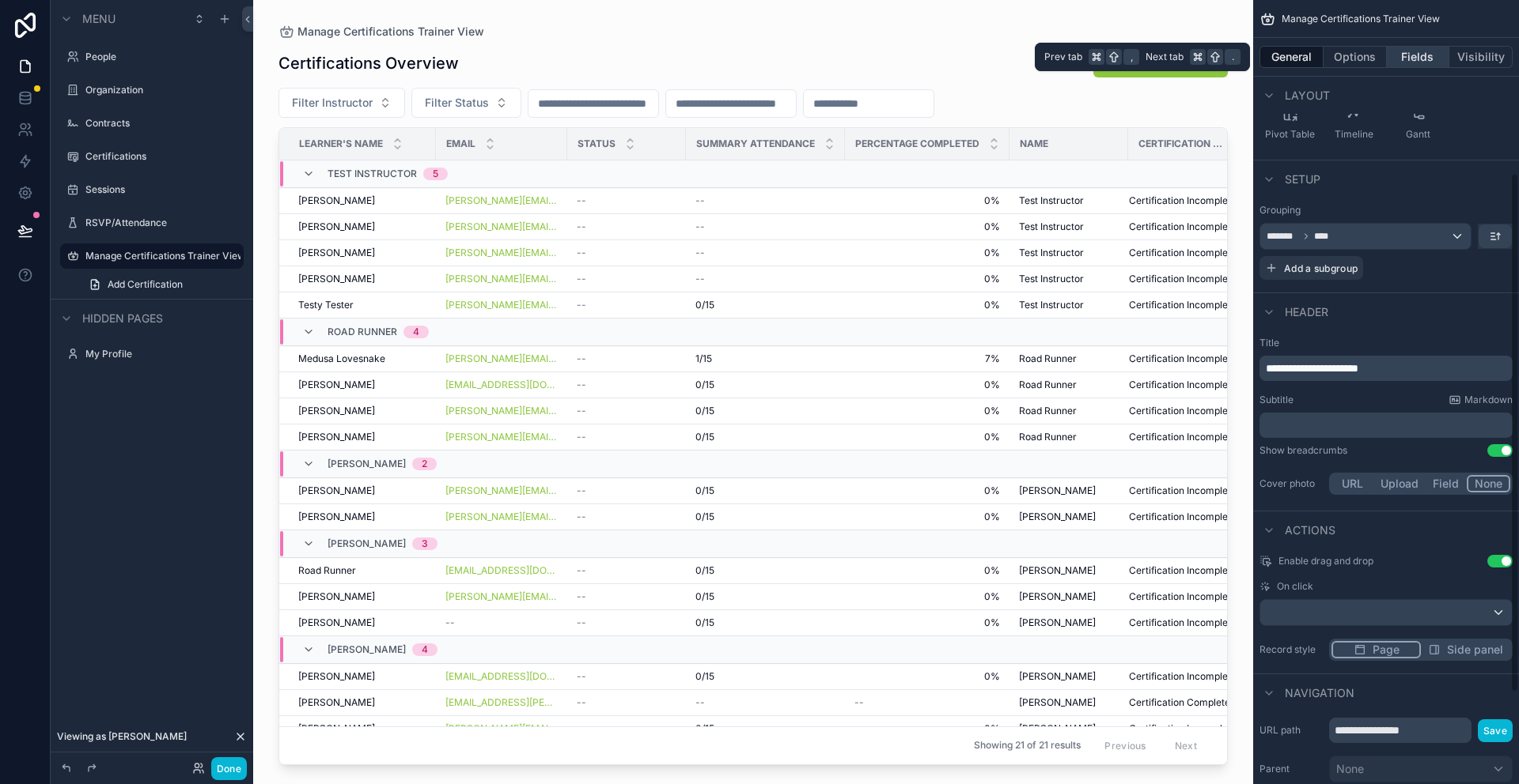
click at [1423, 53] on button "Fields" at bounding box center [1418, 57] width 63 height 22
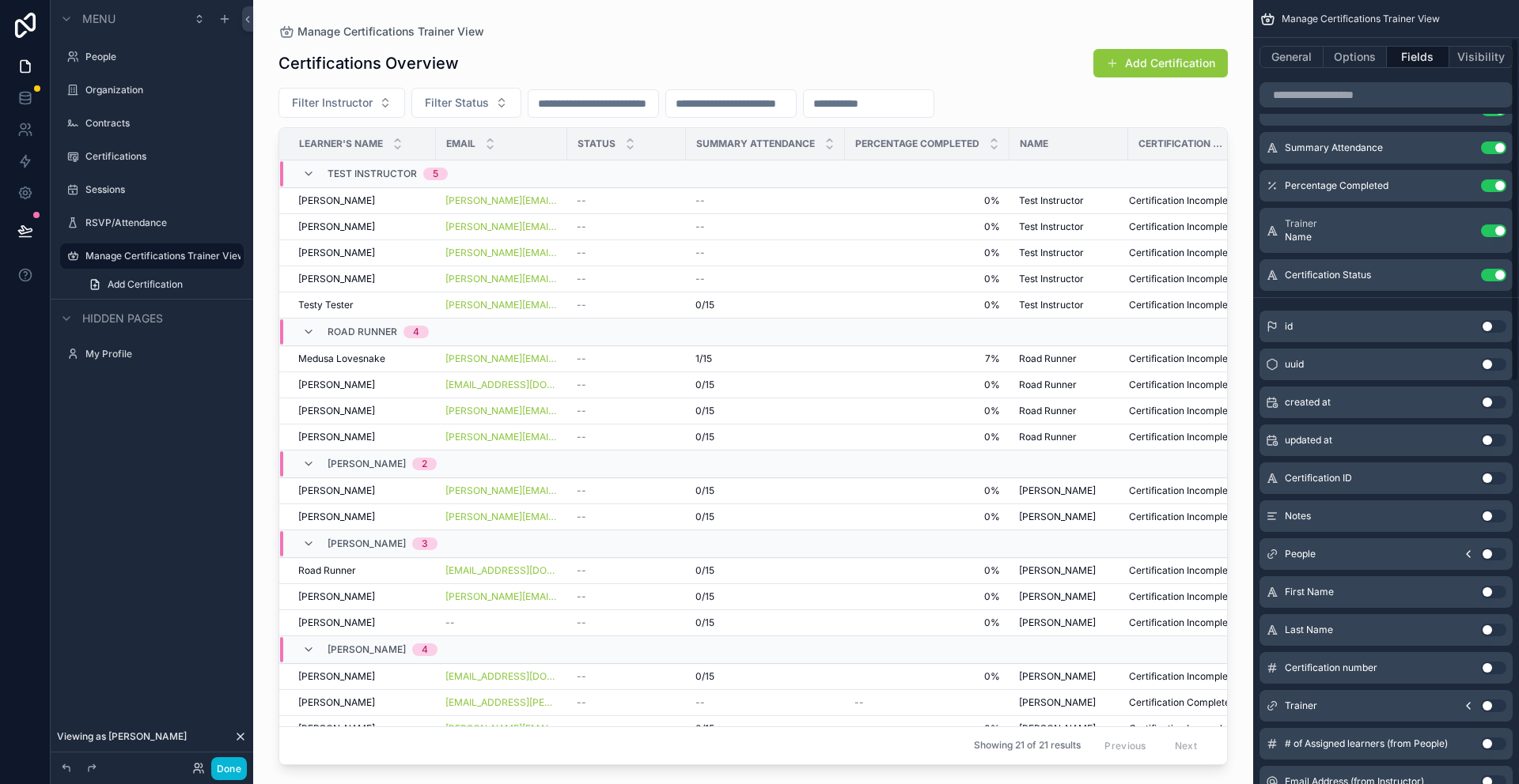
scroll to position [87, 0]
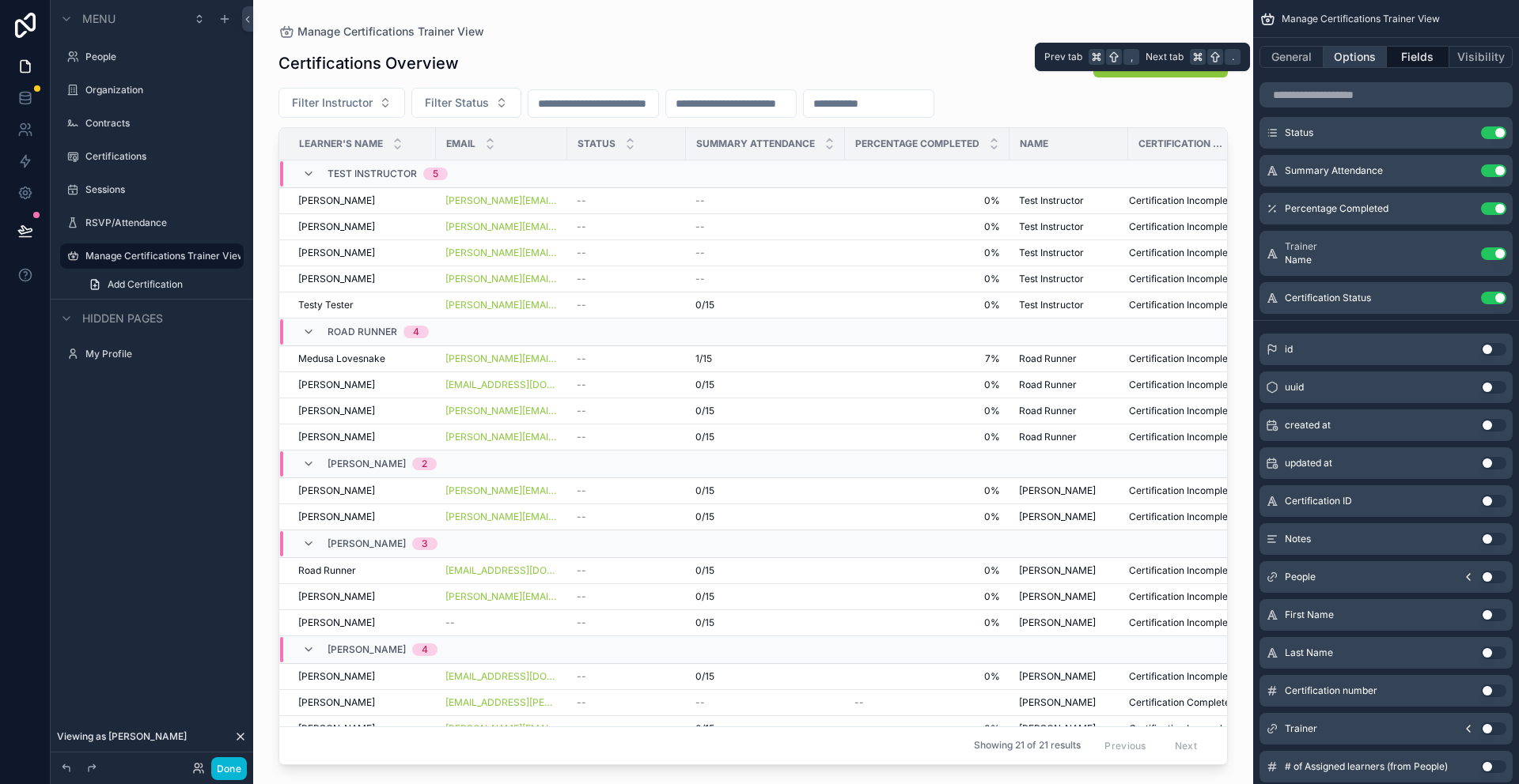
click at [1341, 57] on button "Options" at bounding box center [1355, 57] width 63 height 22
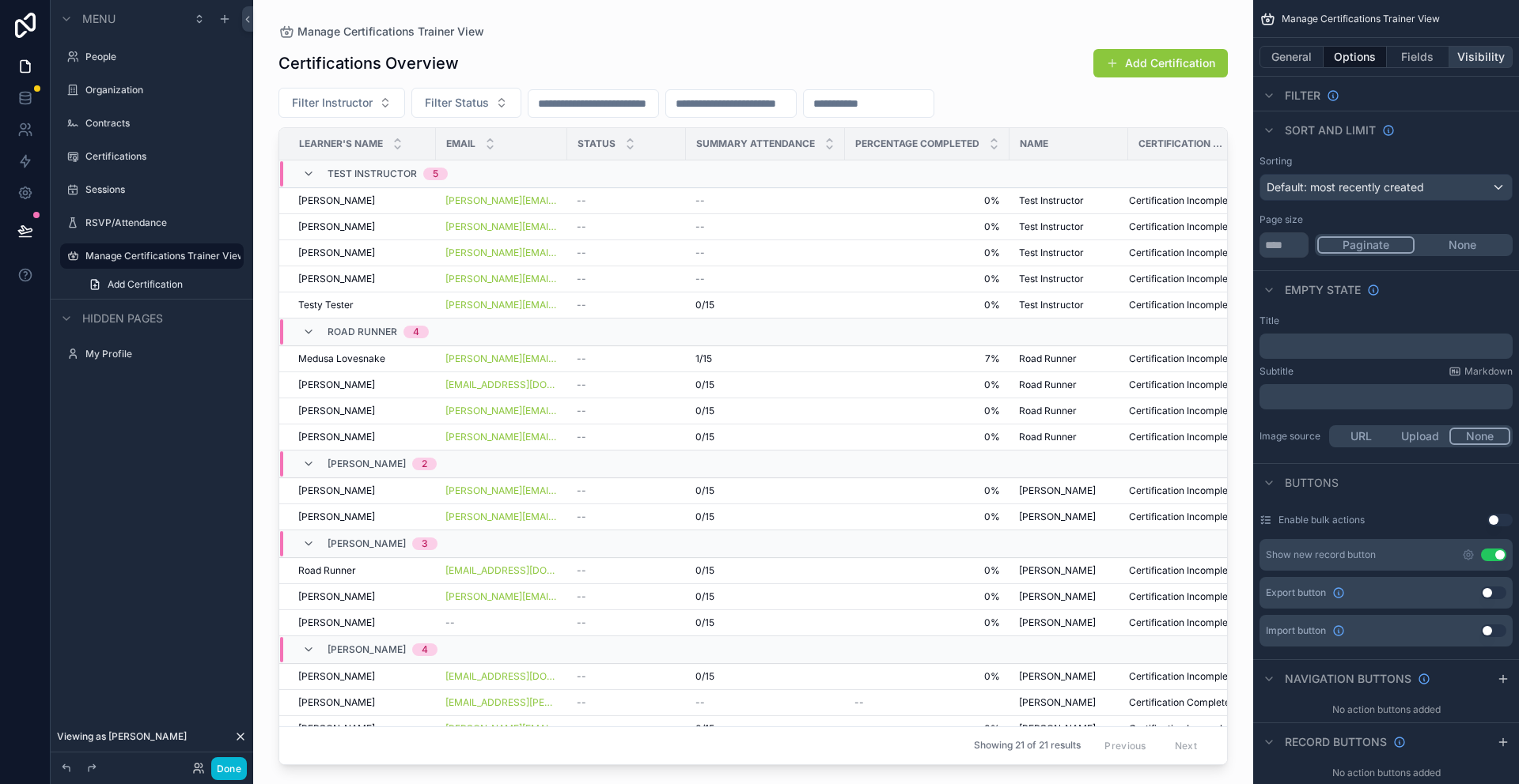
click at [1479, 58] on button "Visibility" at bounding box center [1480, 57] width 63 height 22
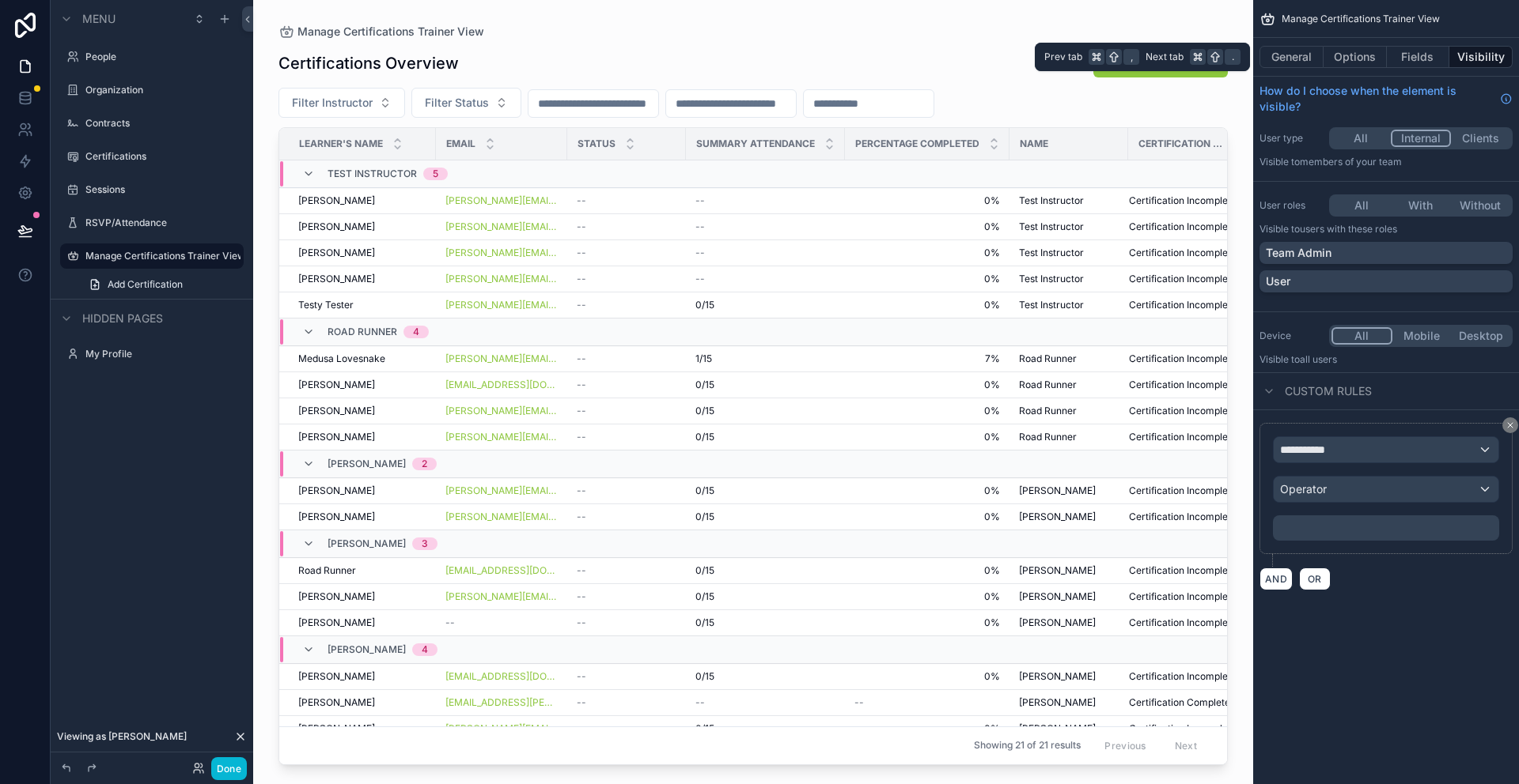
scroll to position [0, 0]
click at [1422, 495] on div "Operator" at bounding box center [1386, 489] width 225 height 26
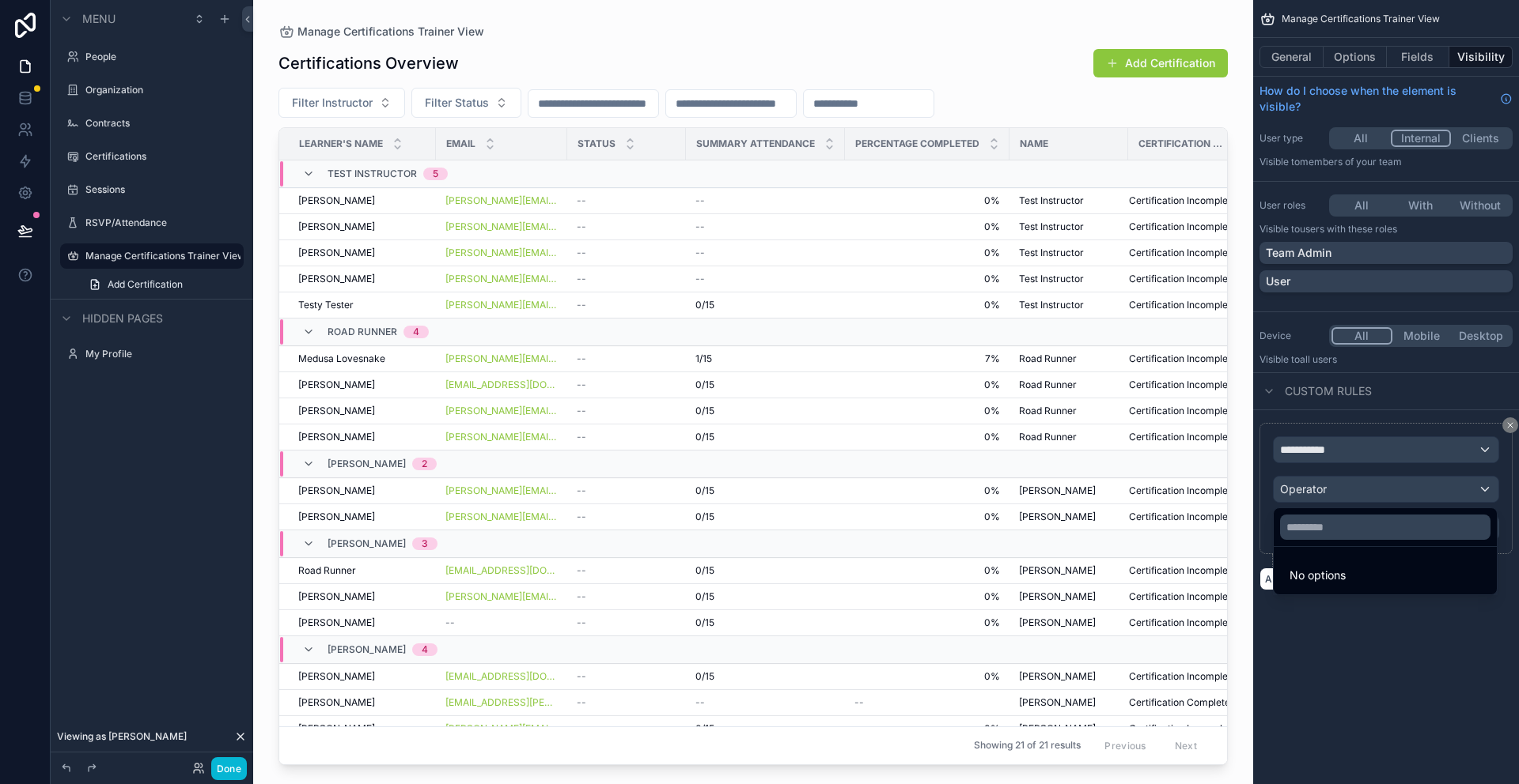
click at [1339, 578] on span "No options" at bounding box center [1317, 575] width 56 height 14
drag, startPoint x: 1518, startPoint y: 475, endPoint x: 1482, endPoint y: 481, distance: 36.5
click at [1518, 475] on div "scrollable content" at bounding box center [760, 392] width 1519 height 784
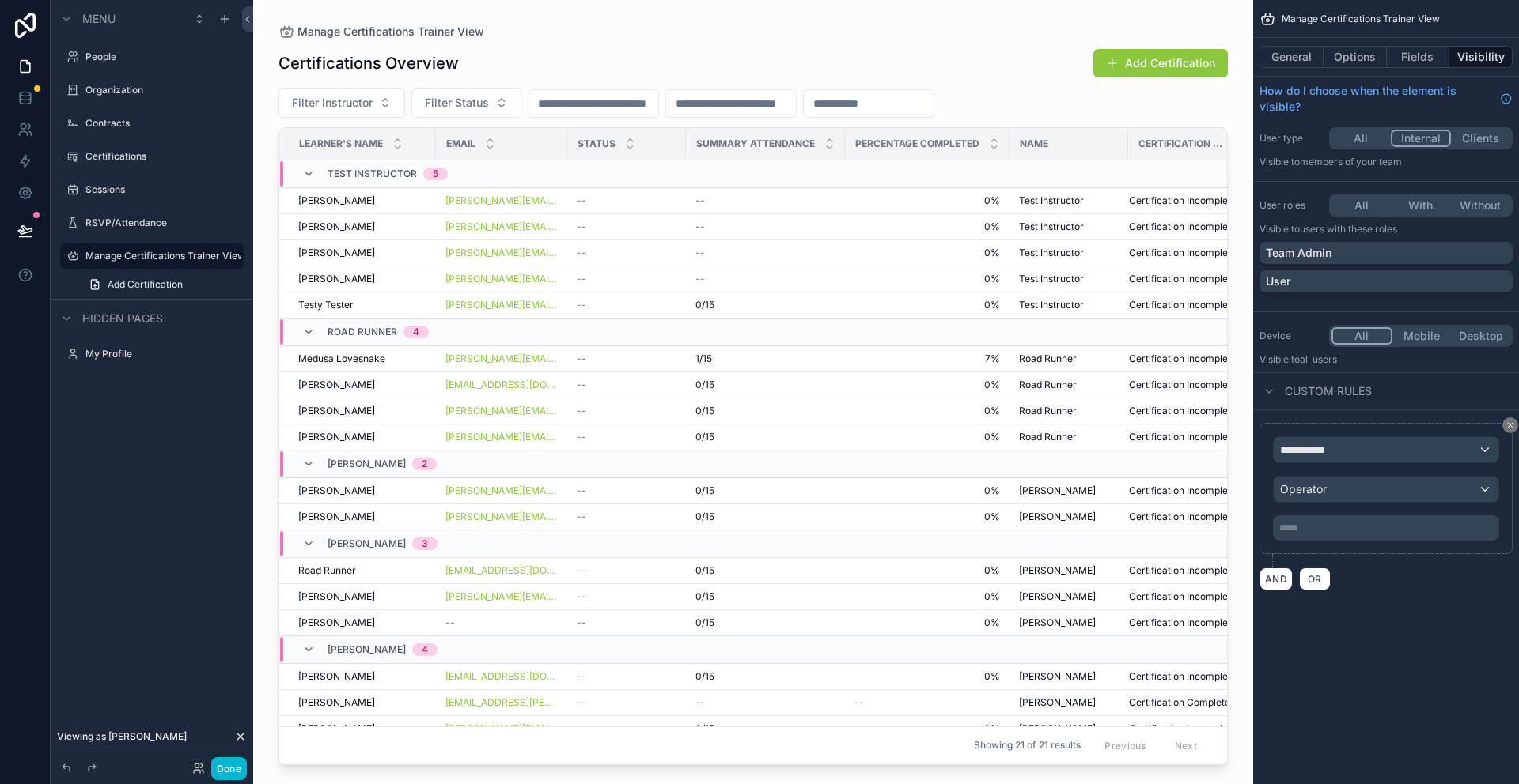
click at [1393, 524] on p "***** ﻿" at bounding box center [1388, 528] width 217 height 13
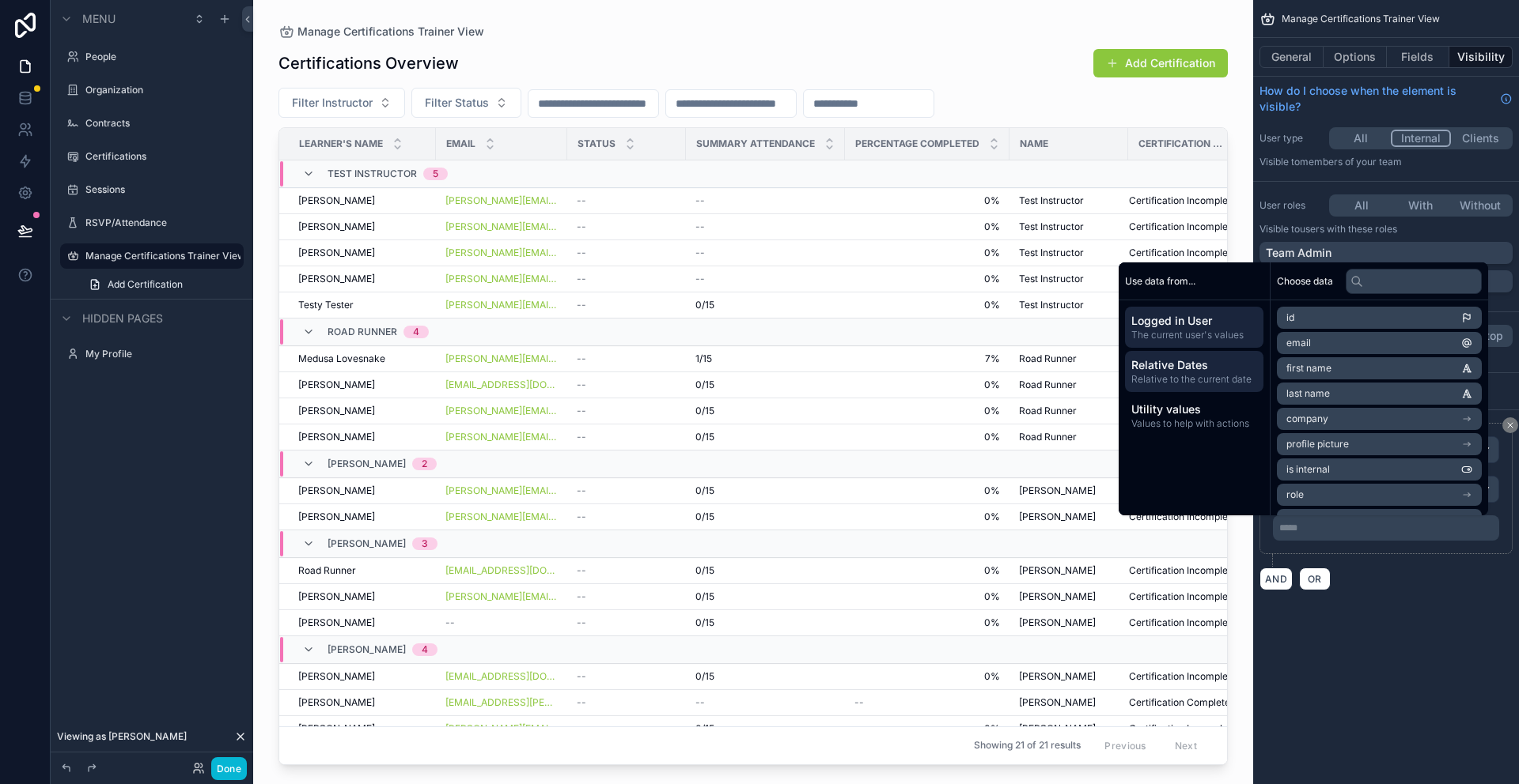
click at [1193, 366] on span "Relative Dates" at bounding box center [1194, 364] width 126 height 16
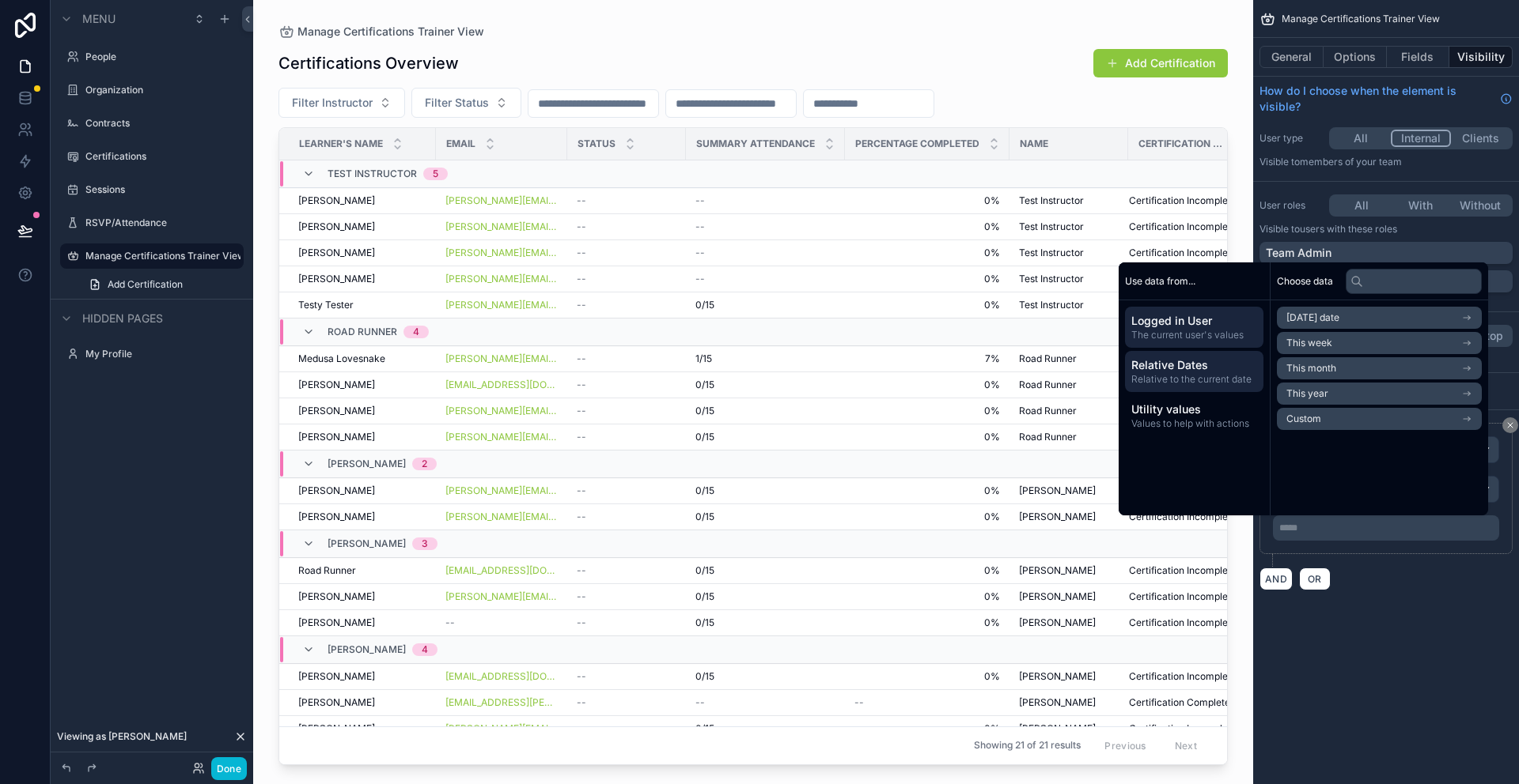
click at [1172, 329] on span "The current user's values" at bounding box center [1194, 335] width 126 height 13
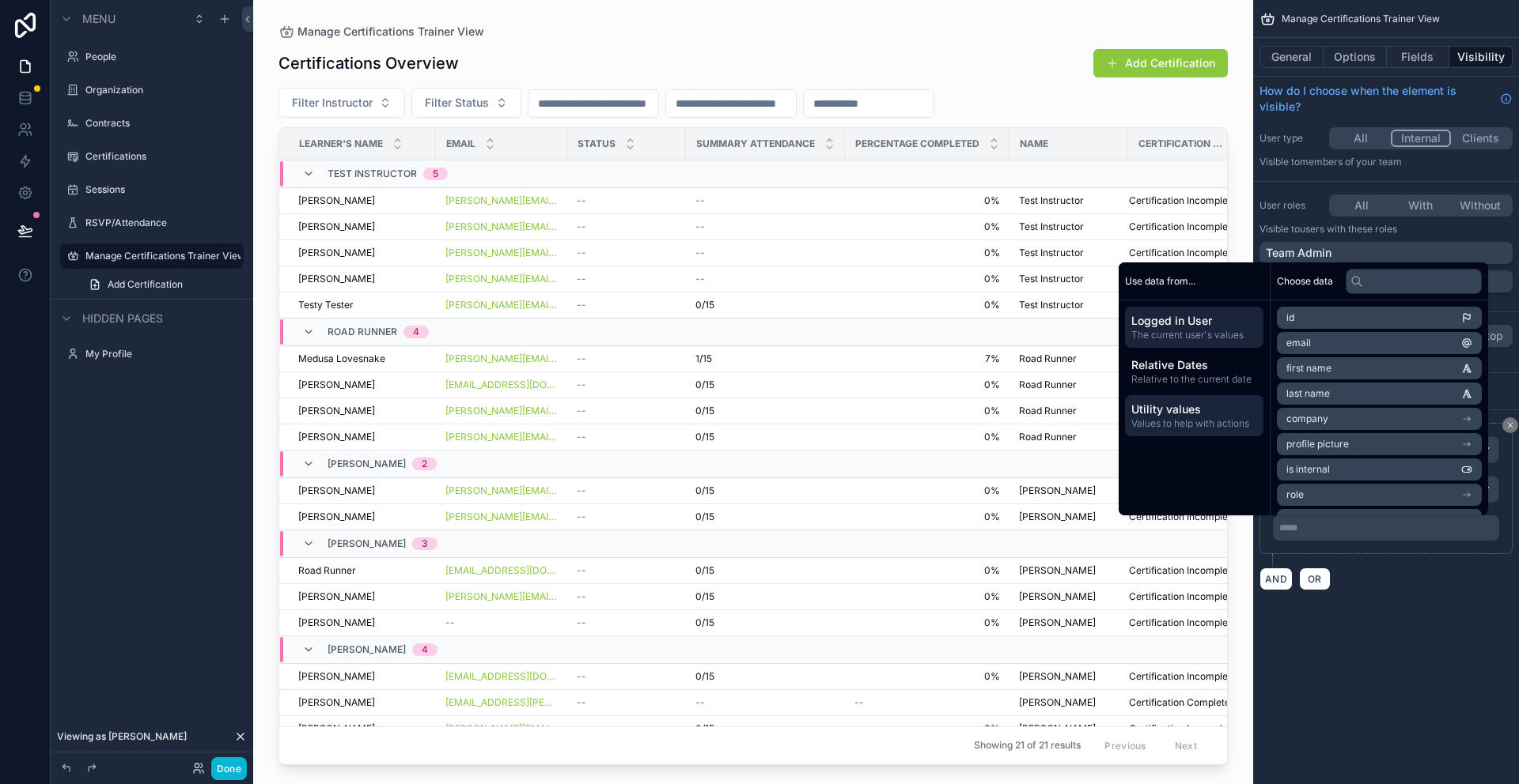
click at [1166, 408] on span "Utility values" at bounding box center [1194, 409] width 126 height 16
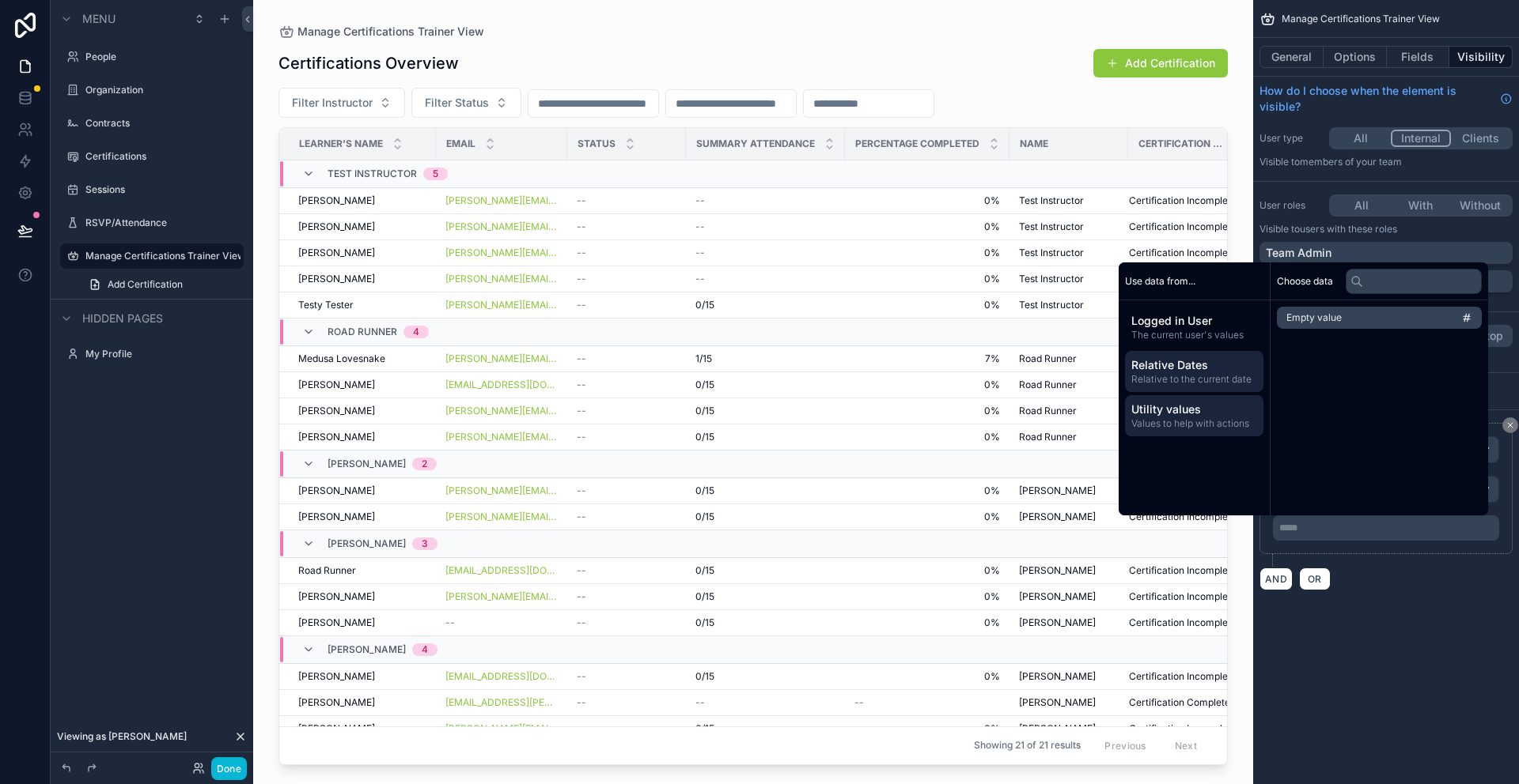
click at [1180, 375] on span "Relative to the current date" at bounding box center [1194, 379] width 126 height 13
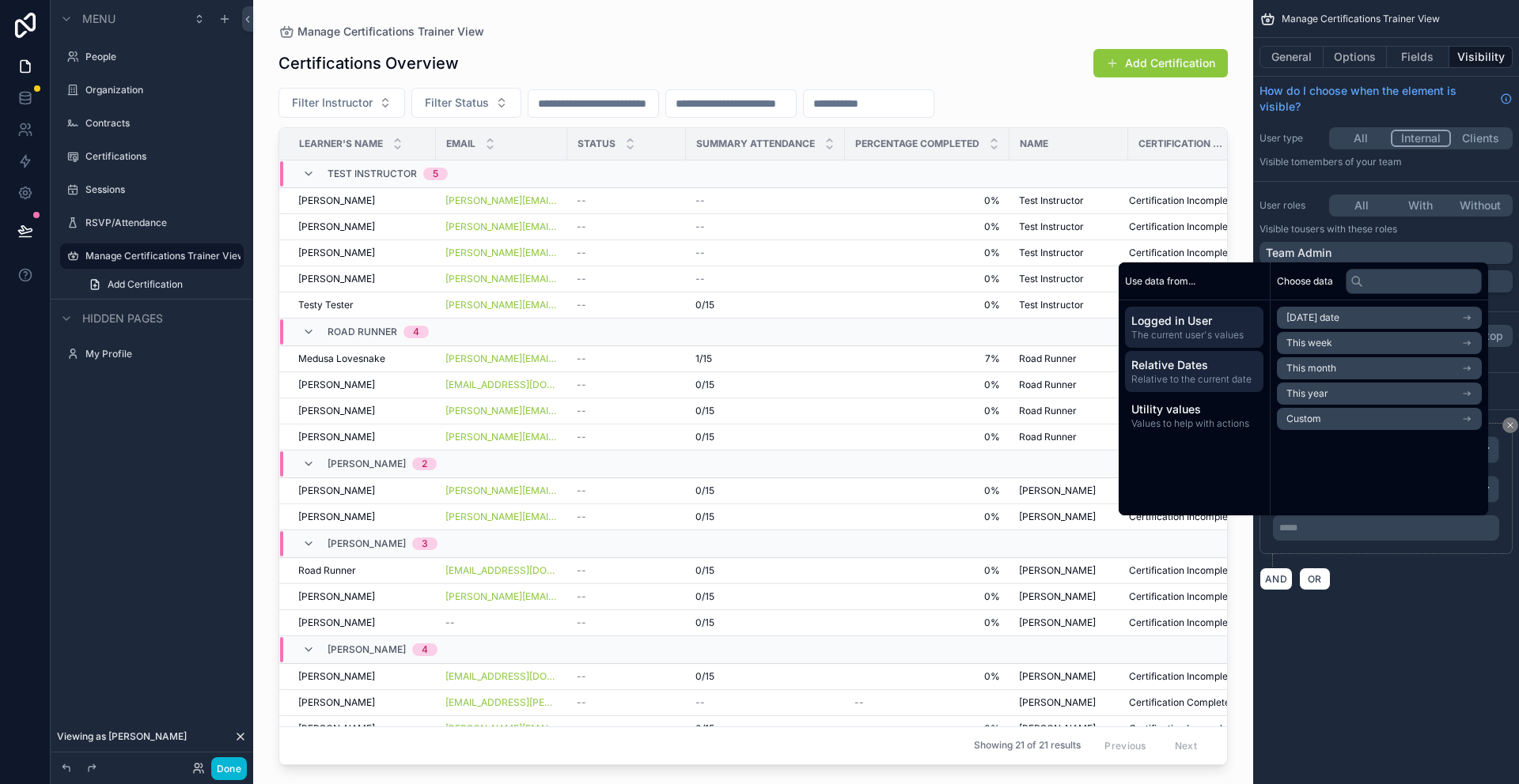
click at [1166, 329] on span "The current user's values" at bounding box center [1194, 335] width 126 height 13
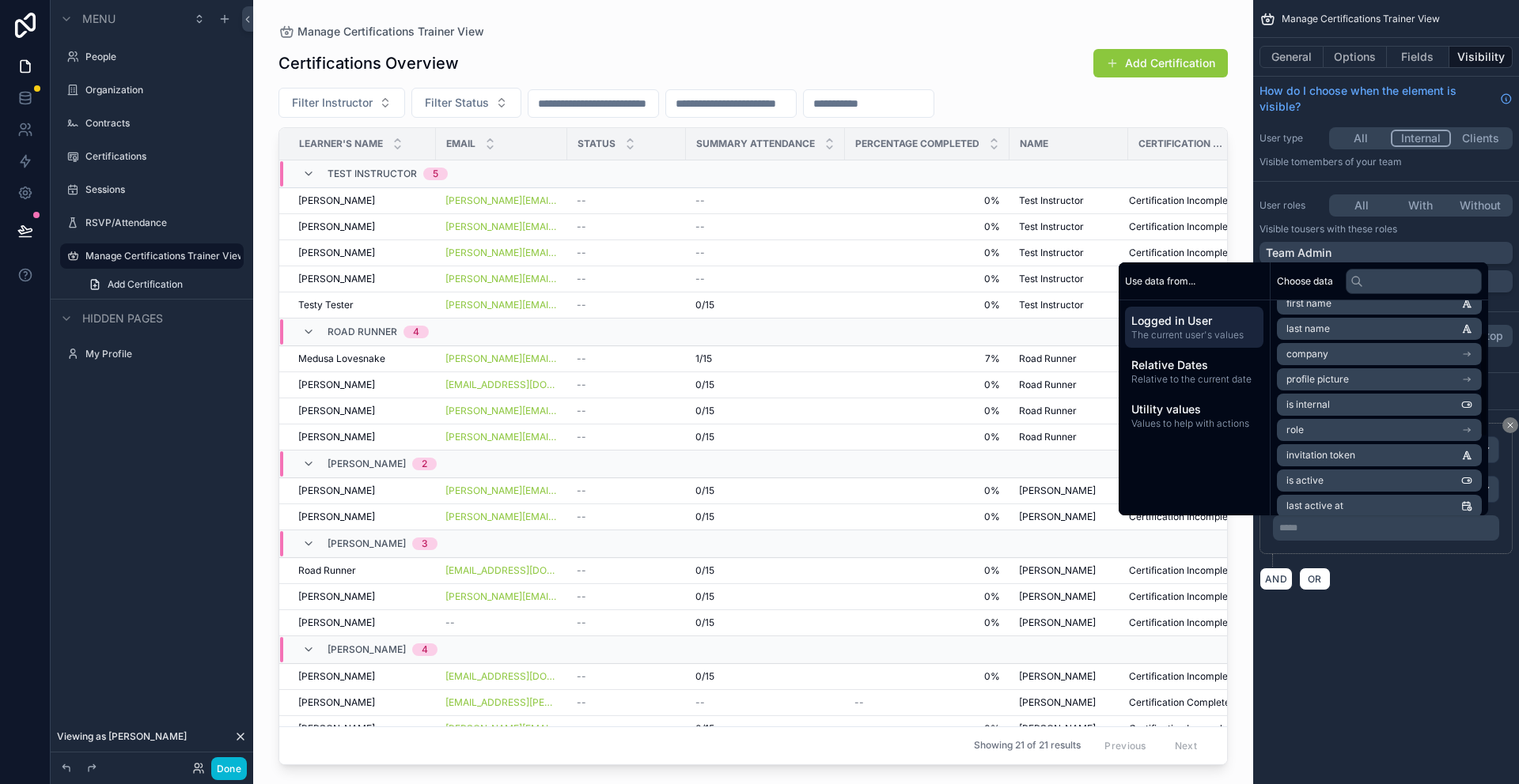
scroll to position [65, 0]
click at [1345, 419] on li "role" at bounding box center [1378, 430] width 205 height 22
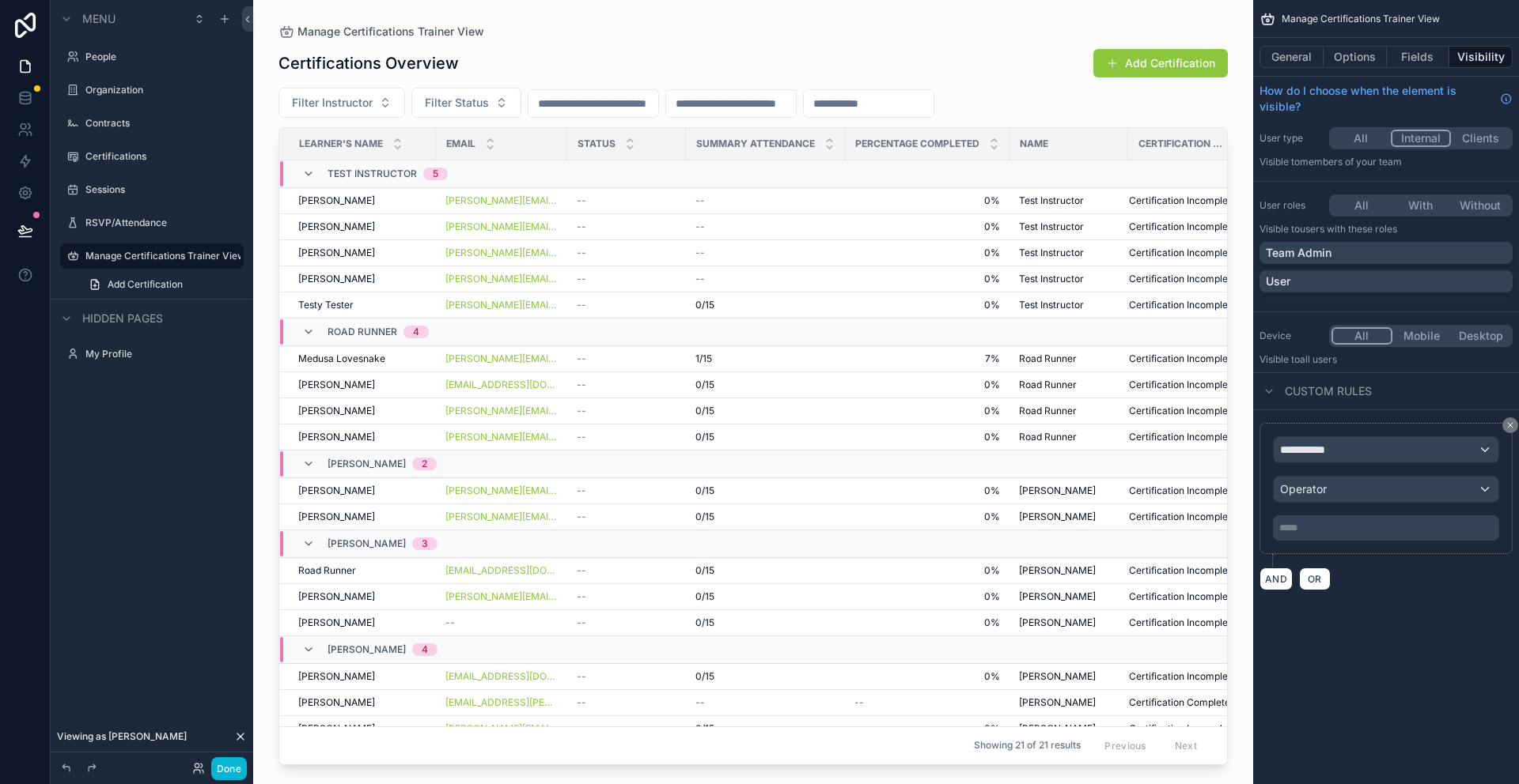
click at [1441, 648] on div "**********" at bounding box center [1385, 392] width 265 height 784
drag, startPoint x: 1424, startPoint y: 337, endPoint x: 1450, endPoint y: 335, distance: 26.1
click at [1424, 336] on button "Mobile" at bounding box center [1422, 336] width 60 height 17
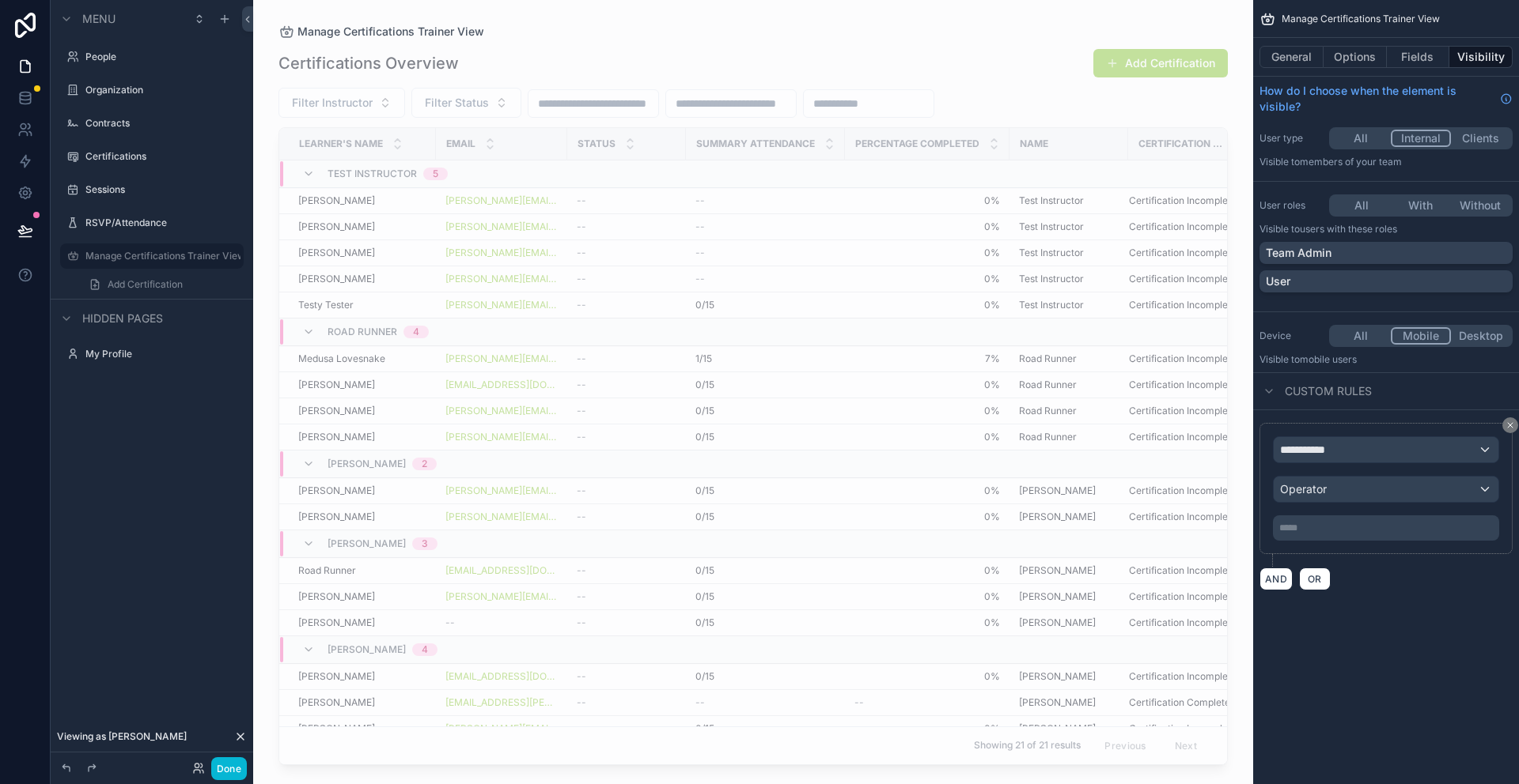
click at [1478, 337] on button "Desktop" at bounding box center [1480, 336] width 60 height 17
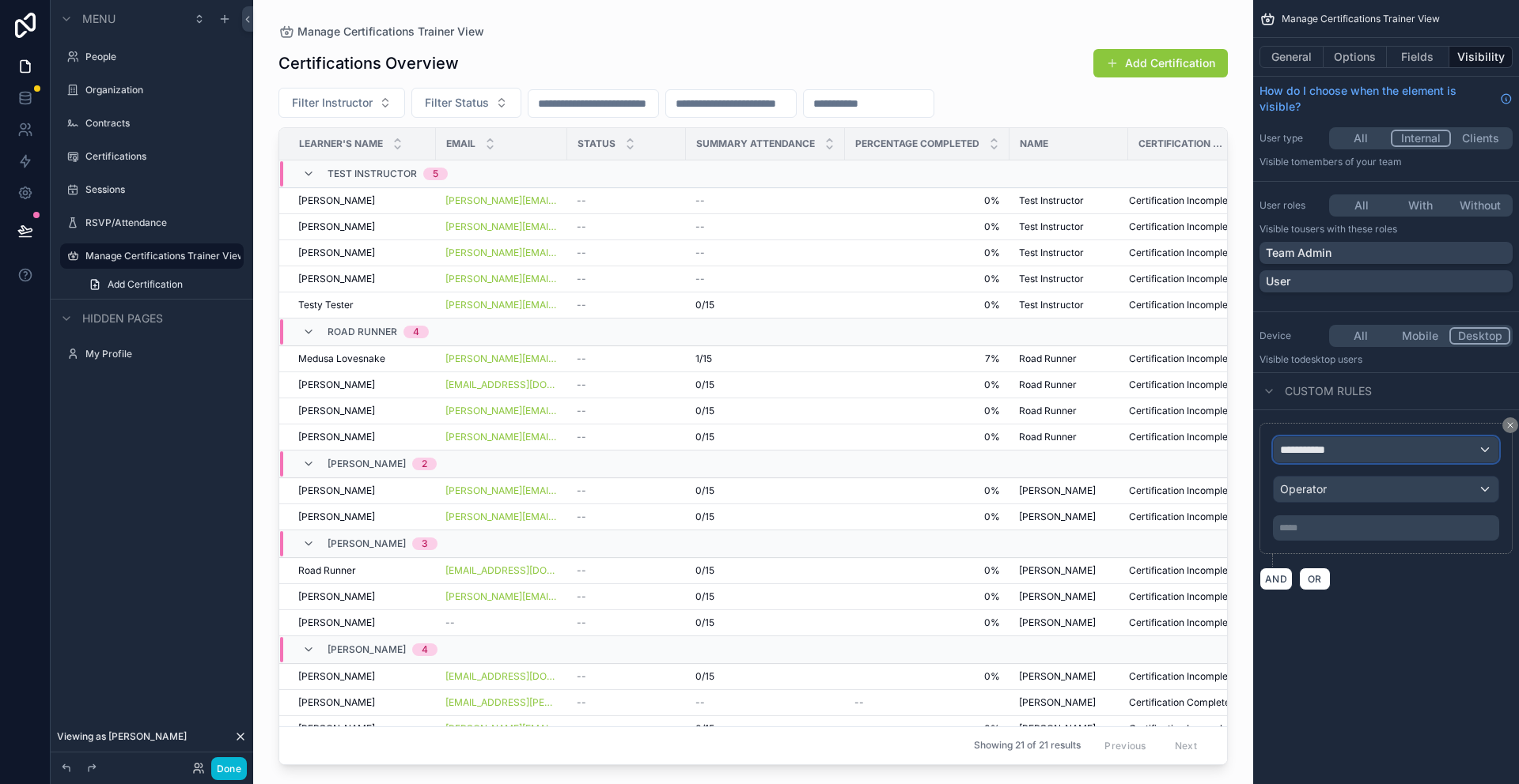
click at [1326, 449] on span "**********" at bounding box center [1309, 449] width 59 height 16
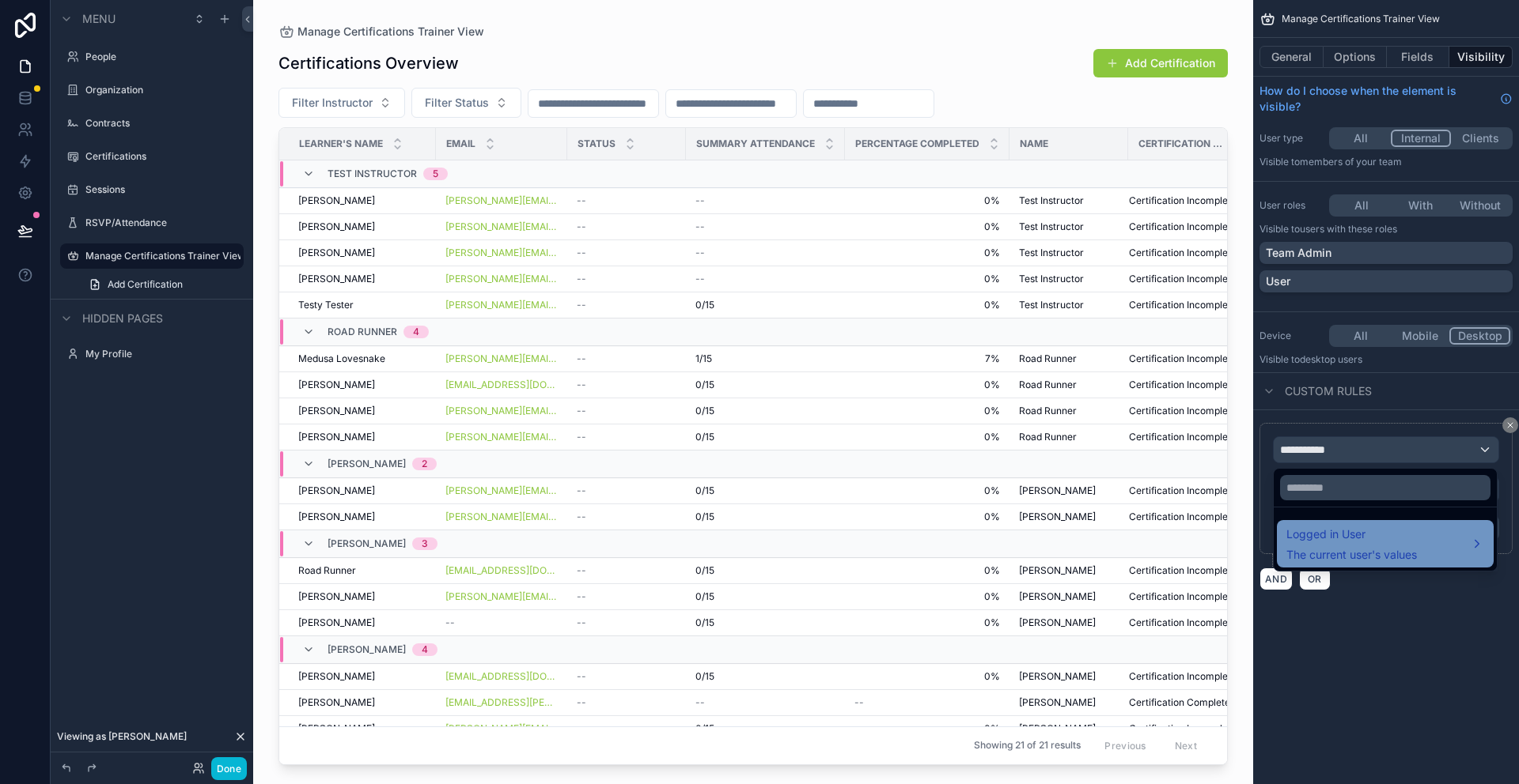
click at [1352, 552] on span "The current user's values" at bounding box center [1351, 554] width 130 height 16
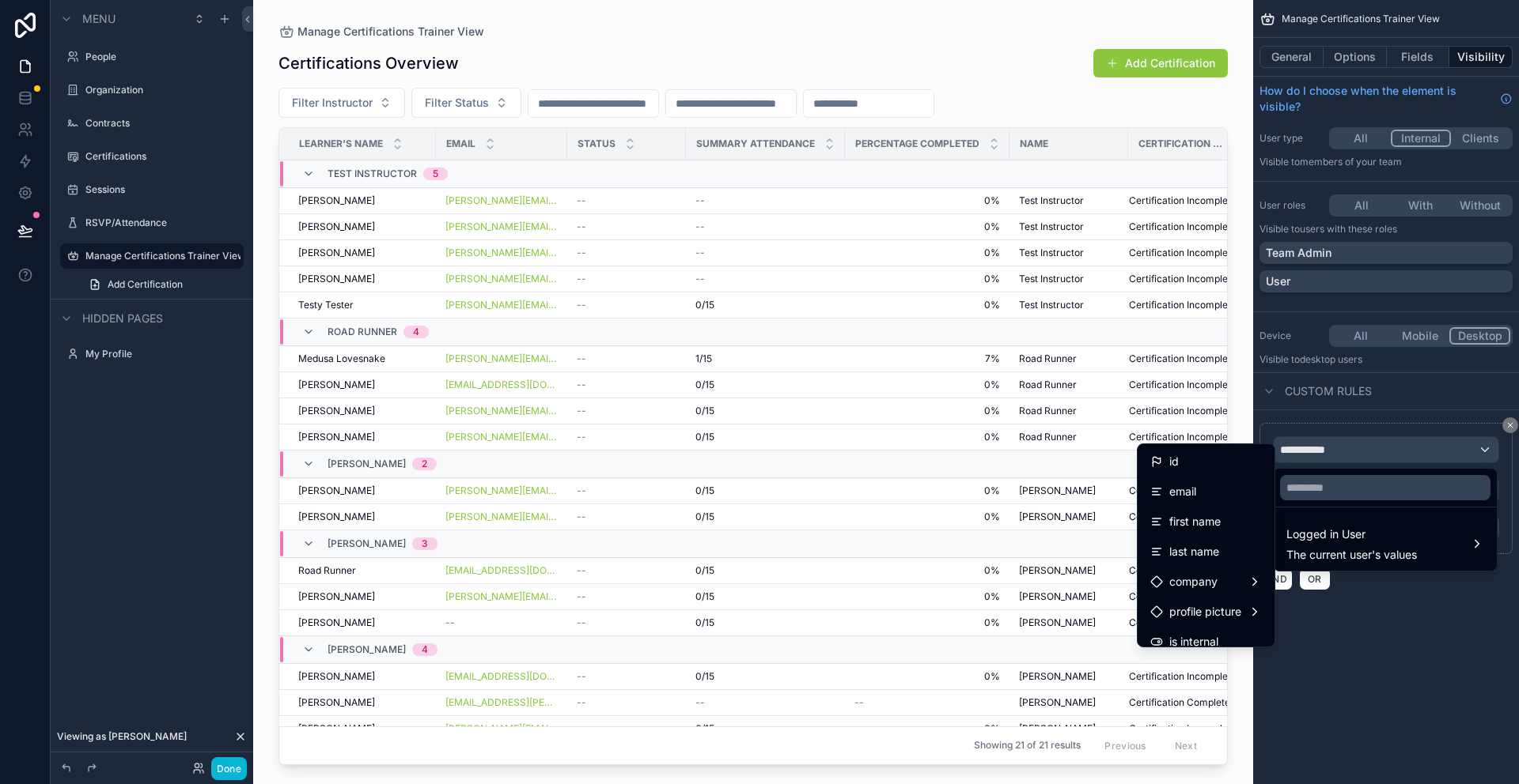
click at [1509, 425] on div "scrollable content" at bounding box center [760, 392] width 1519 height 784
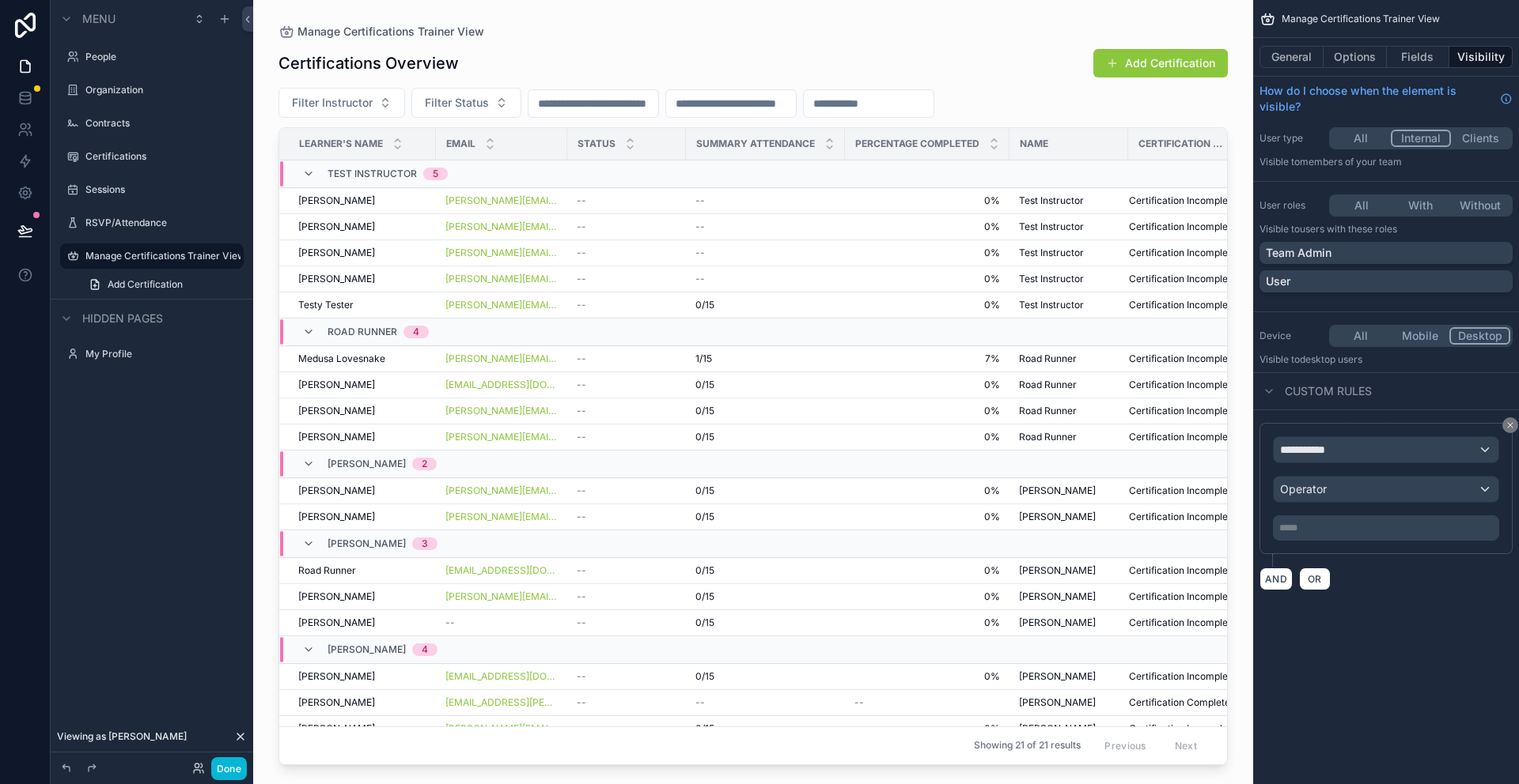
click at [1355, 340] on button "All" at bounding box center [1360, 336] width 60 height 17
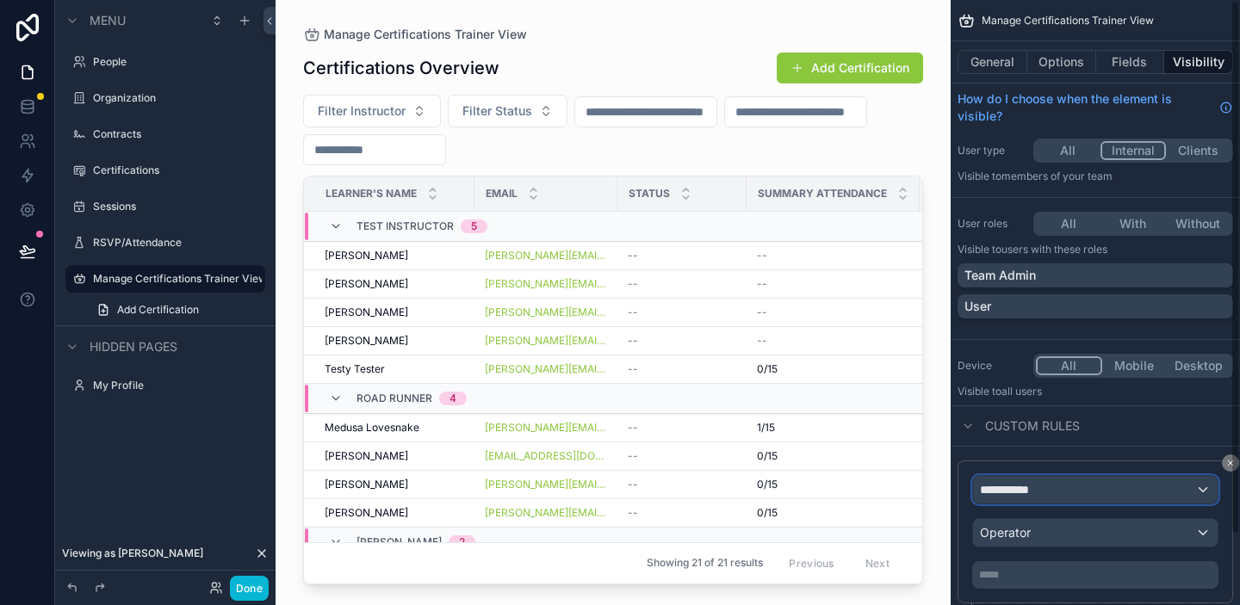
click at [1082, 490] on div "**********" at bounding box center [1095, 490] width 245 height 28
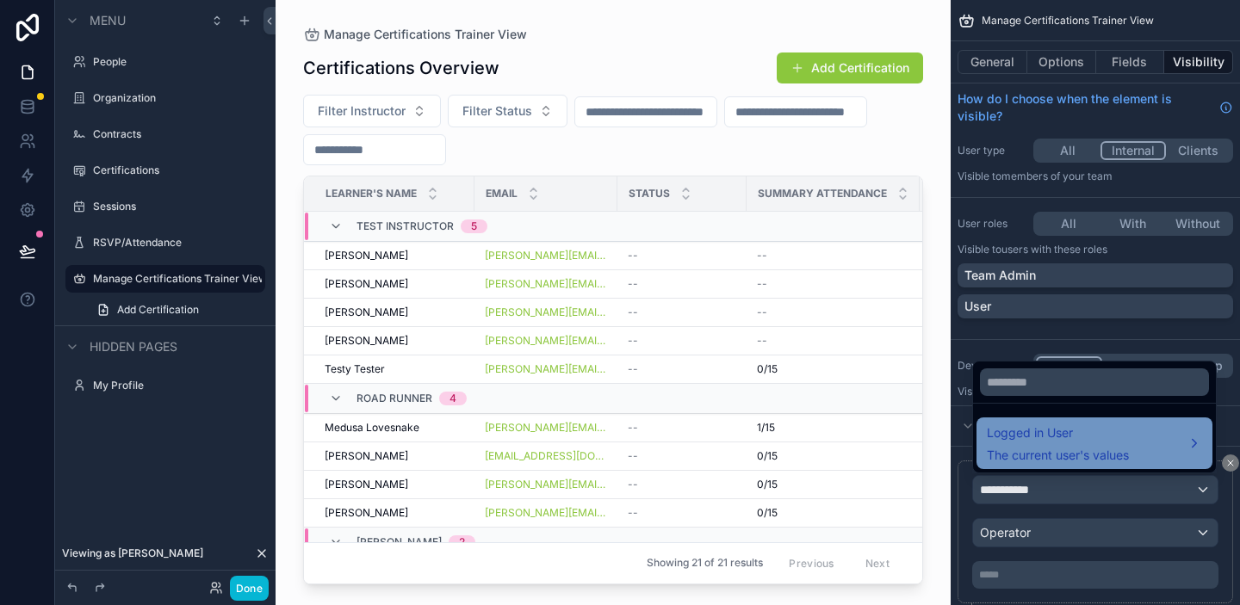
click at [1022, 454] on span "The current user's values" at bounding box center [1058, 455] width 142 height 17
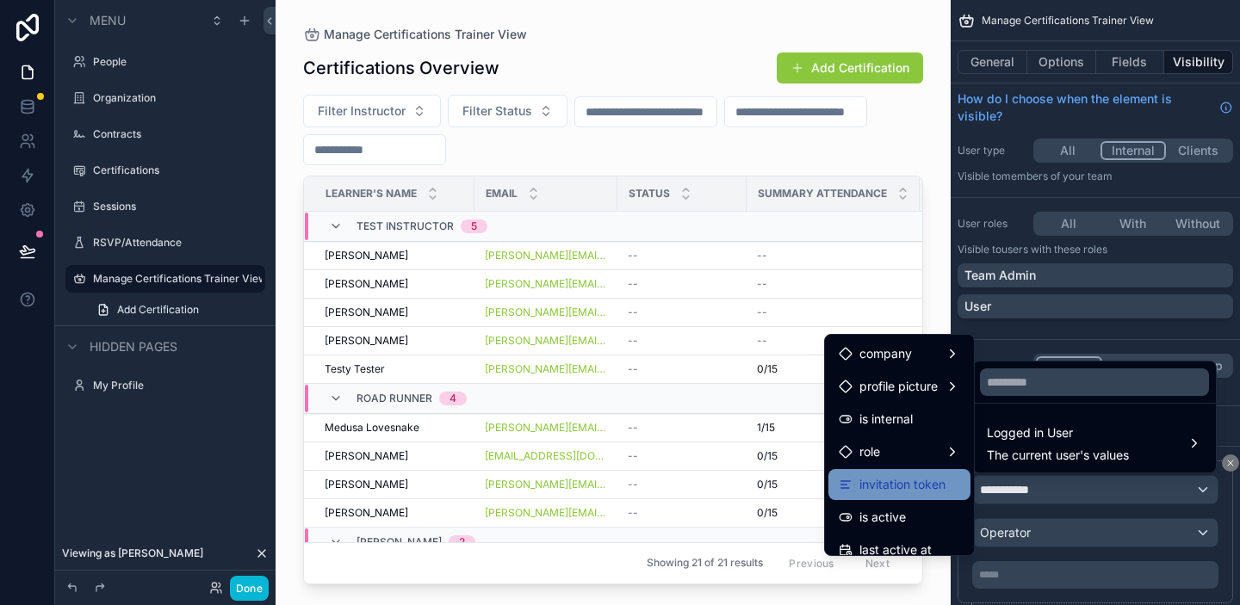
scroll to position [132, 0]
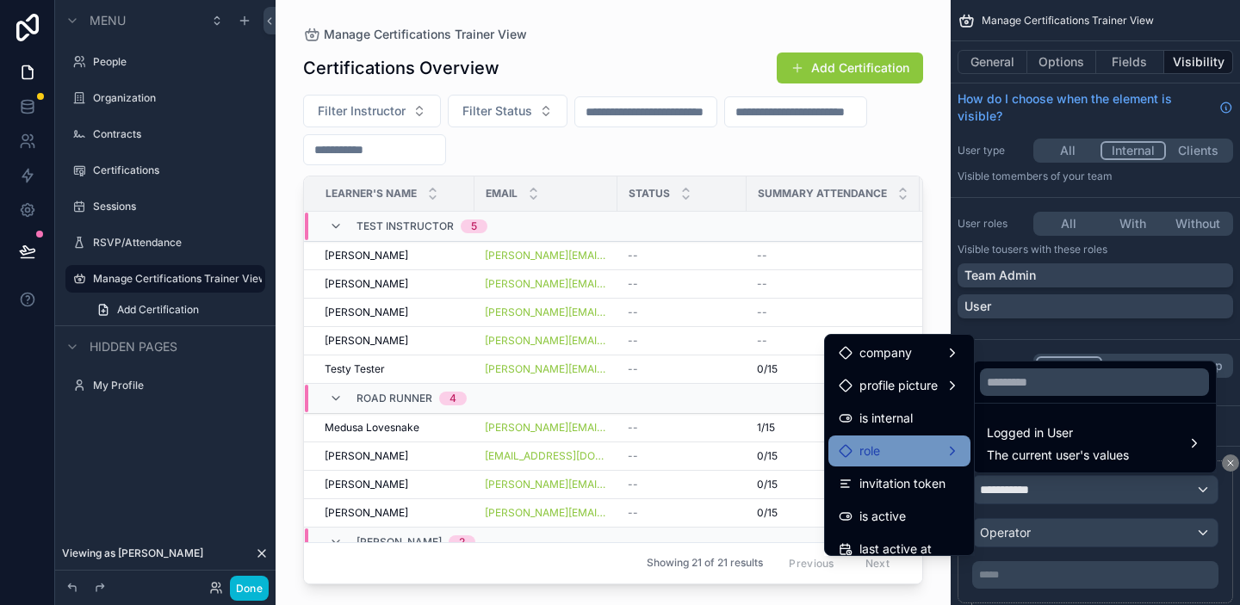
click at [882, 442] on div "role" at bounding box center [899, 451] width 121 height 21
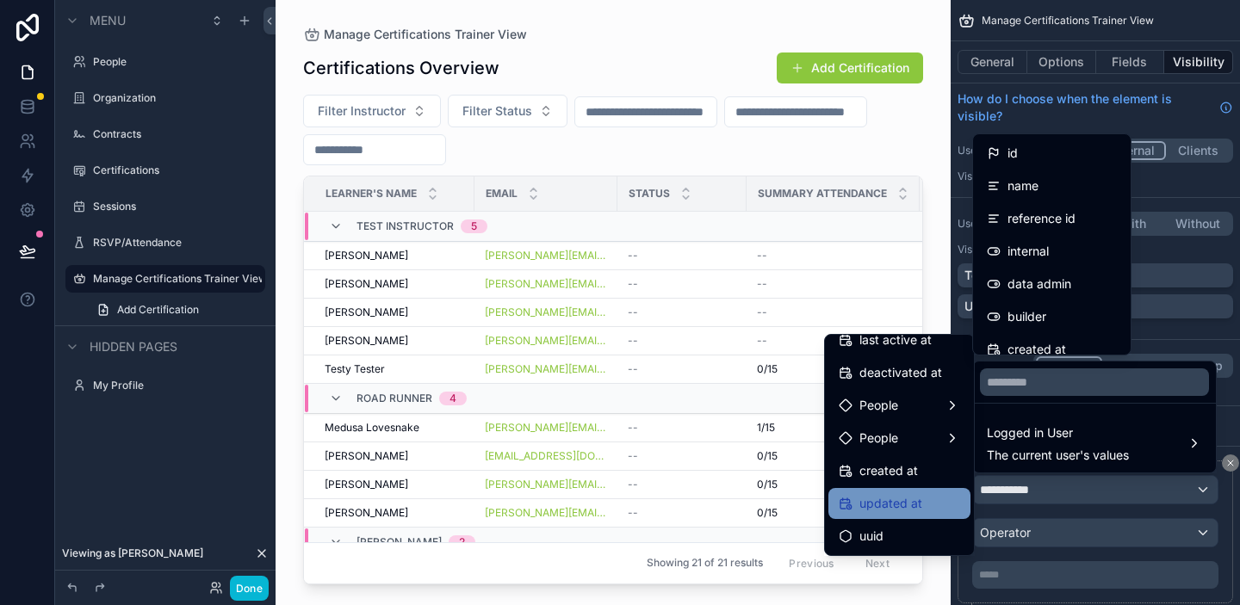
scroll to position [340, 0]
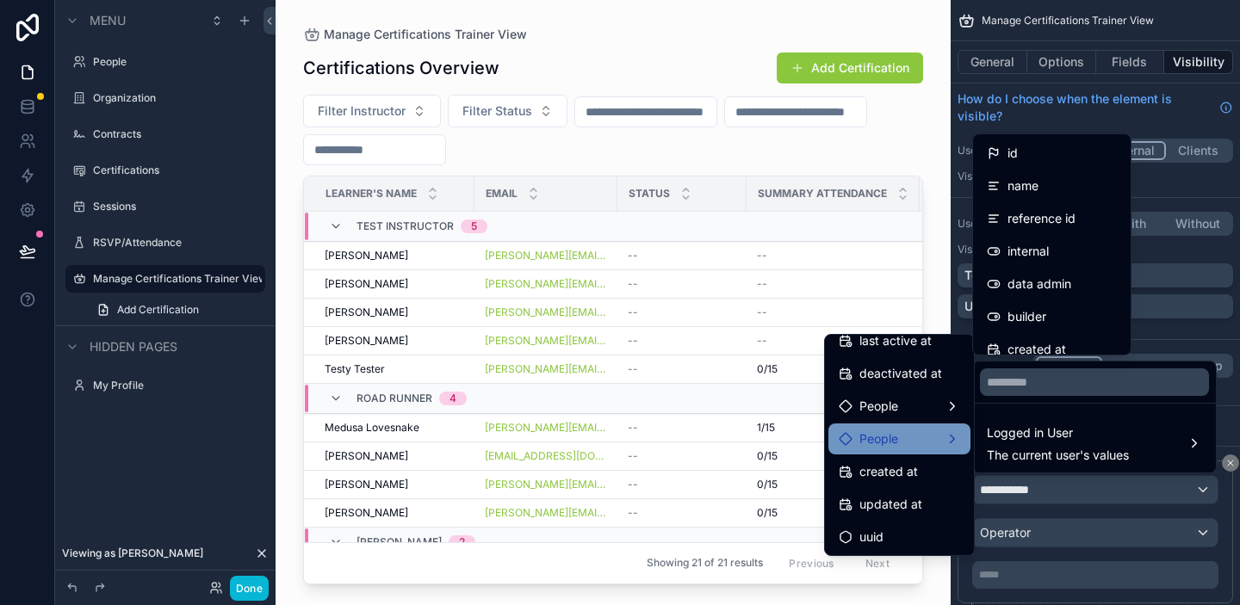
click at [921, 444] on div "People" at bounding box center [899, 439] width 121 height 21
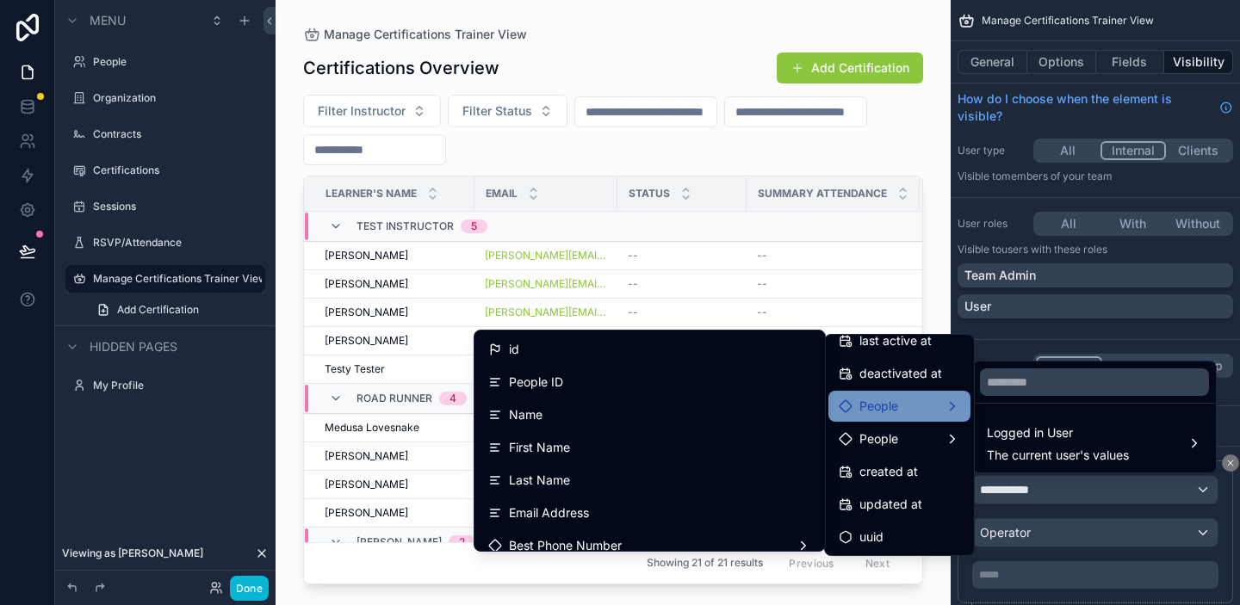
click at [928, 410] on div "People" at bounding box center [899, 406] width 121 height 21
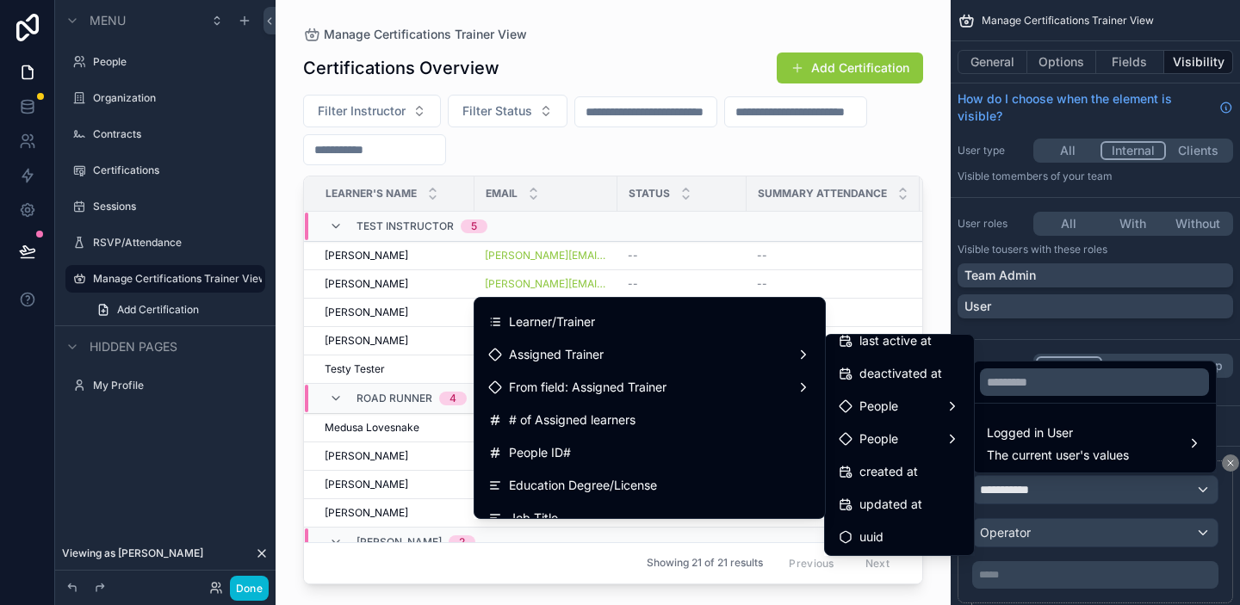
scroll to position [456, 0]
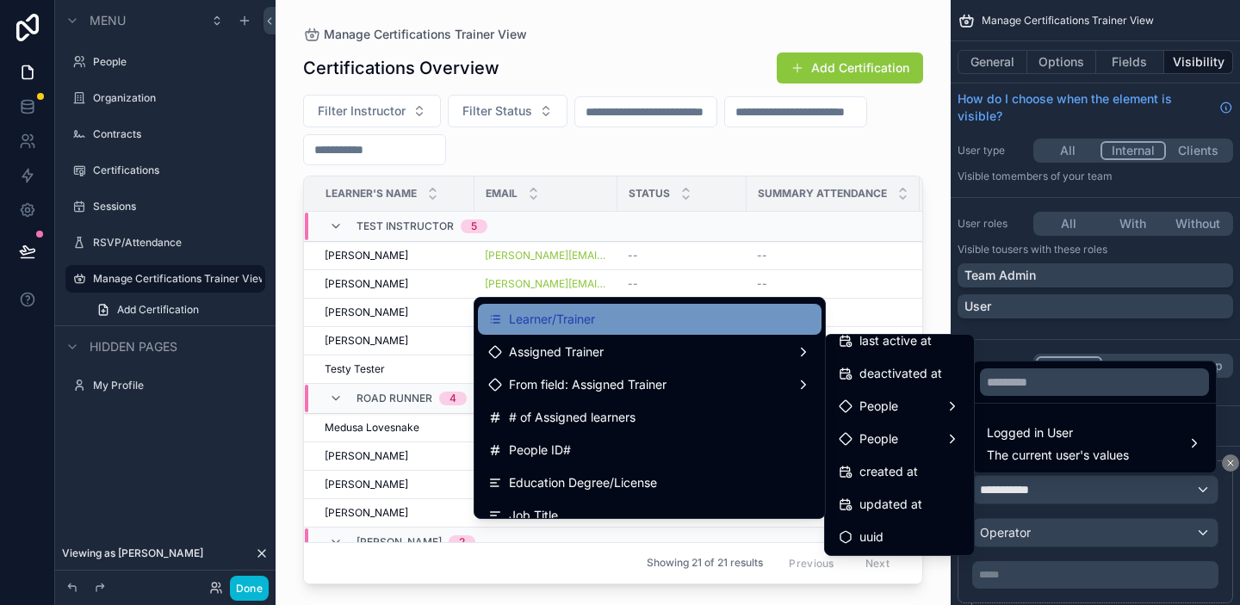
click at [660, 327] on div "Learner/Trainer" at bounding box center [649, 319] width 323 height 21
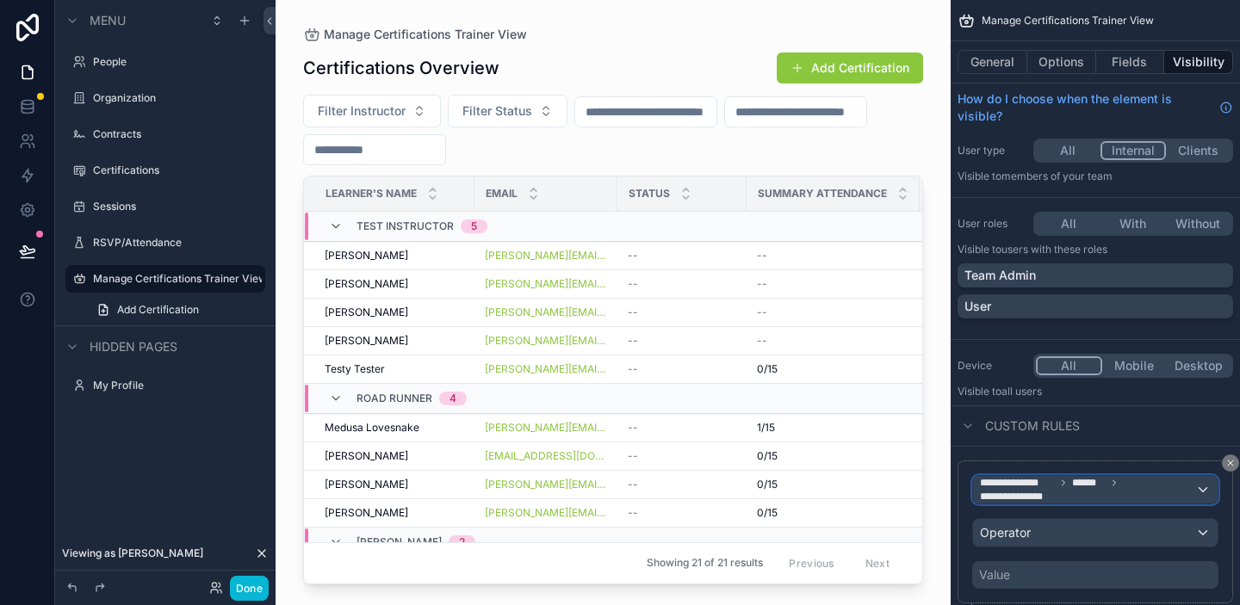
click at [1201, 489] on div "**********" at bounding box center [1095, 490] width 245 height 28
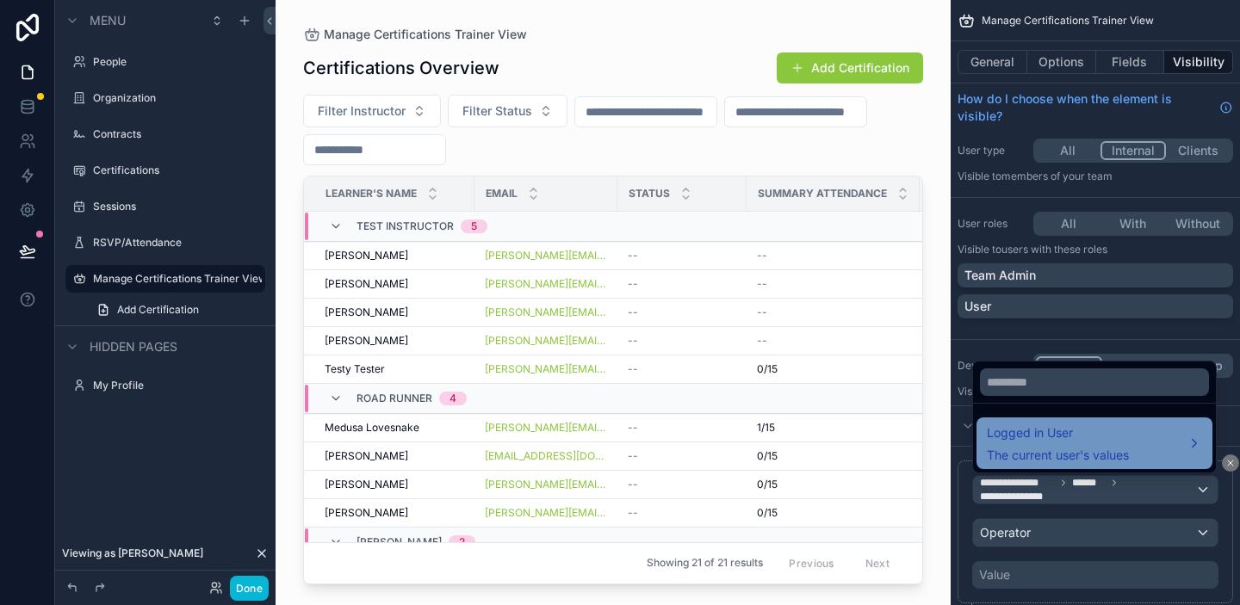
click at [1135, 459] on div "Logged in User The current user's values" at bounding box center [1094, 443] width 215 height 41
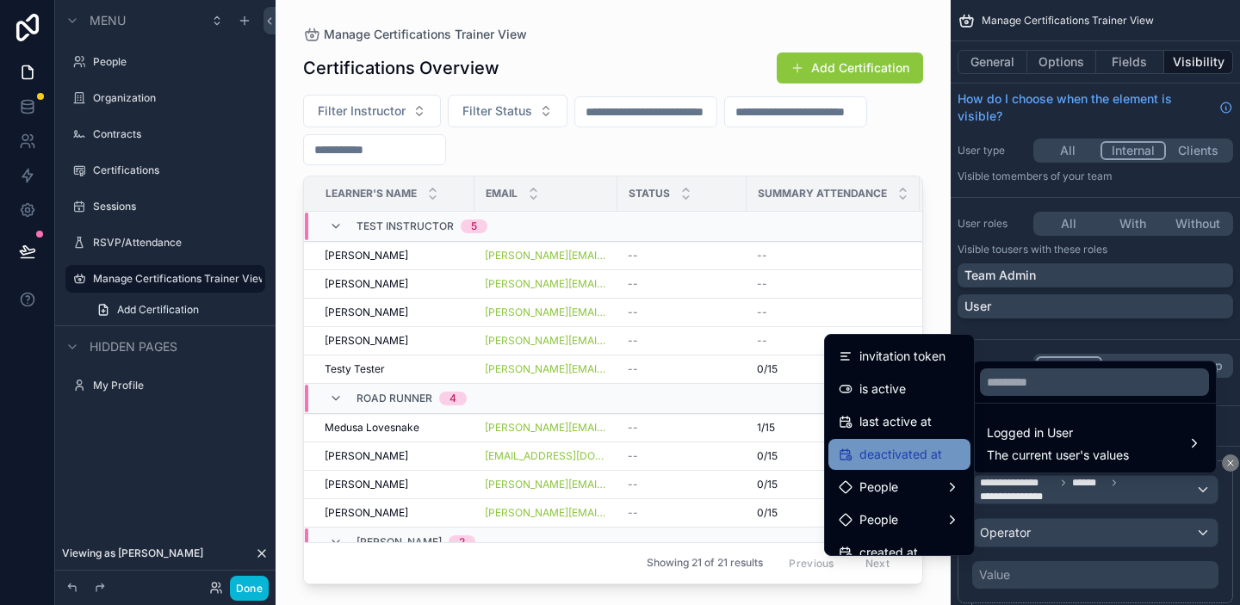
scroll to position [261, 0]
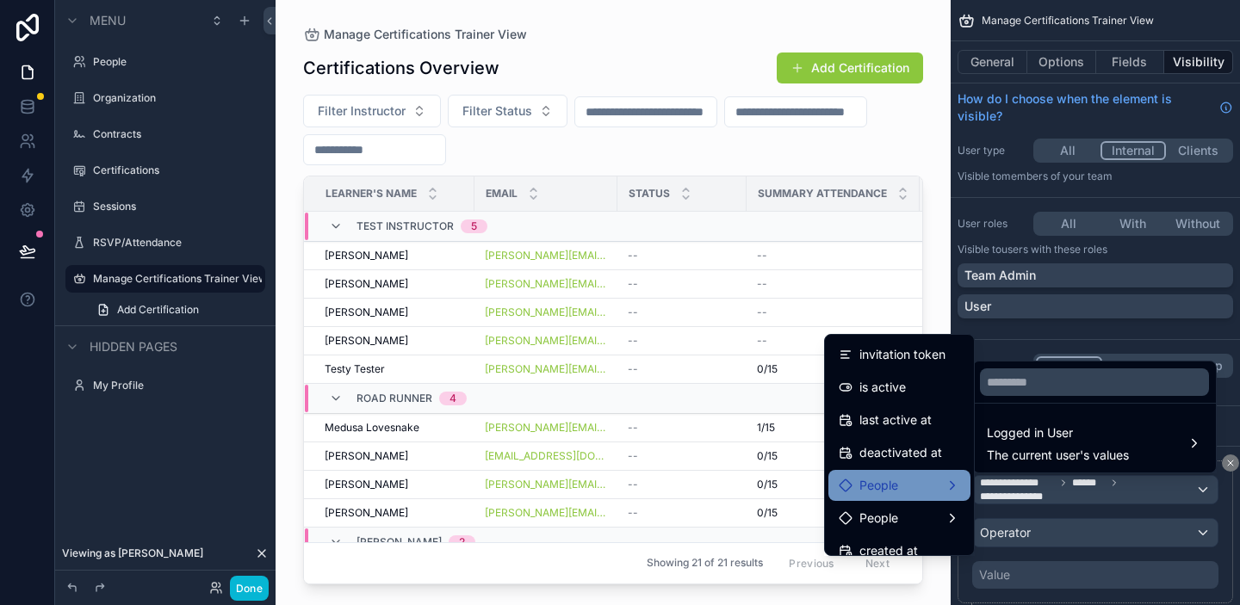
click at [896, 494] on span "People" at bounding box center [878, 485] width 39 height 21
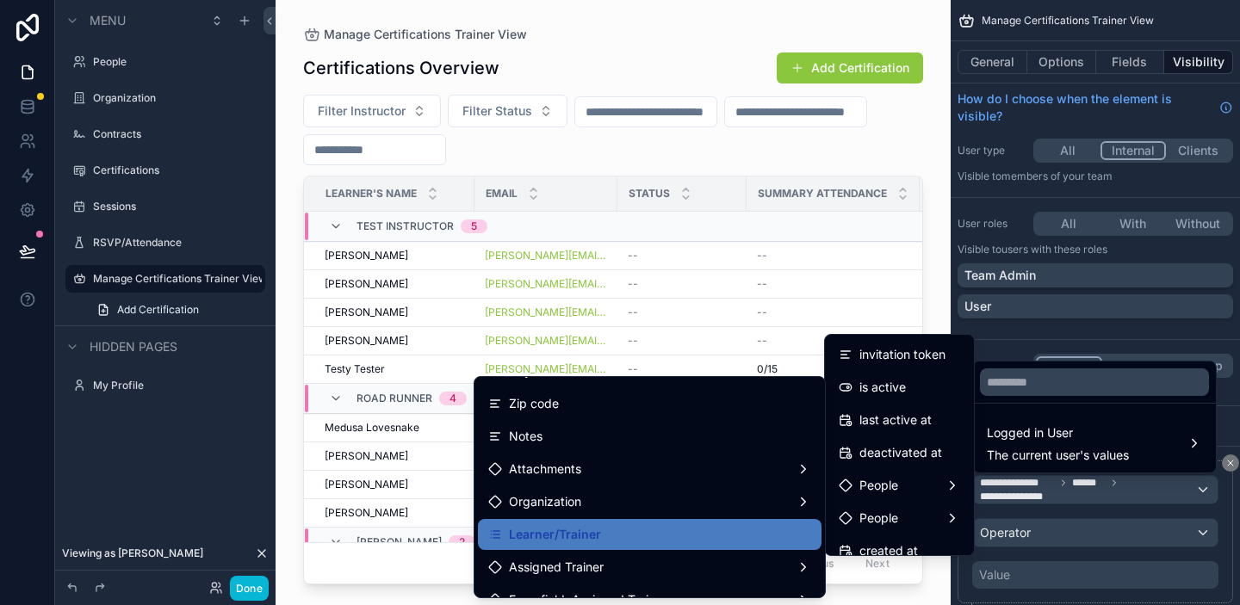
scroll to position [331, 0]
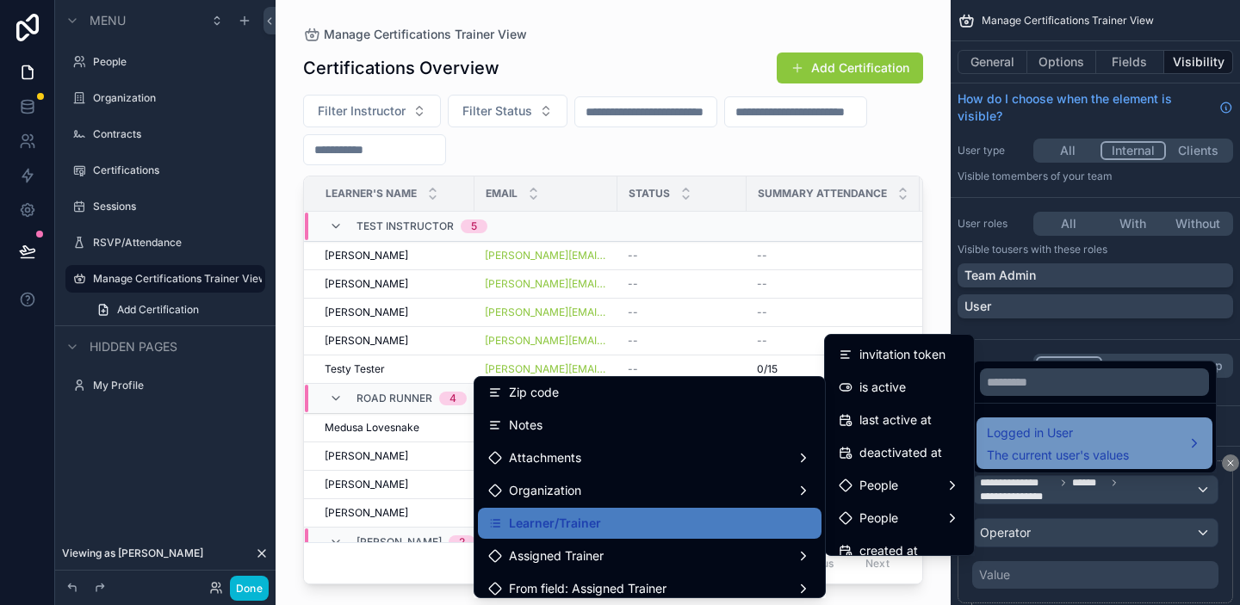
click at [1068, 450] on span "The current user's values" at bounding box center [1058, 455] width 142 height 17
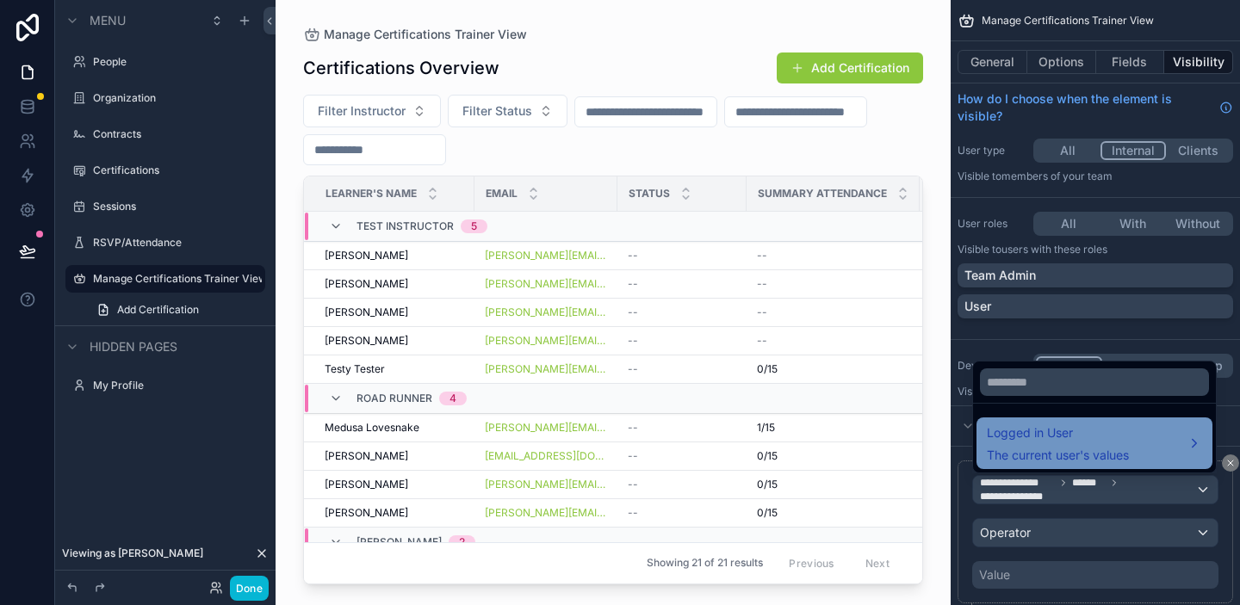
click at [1068, 450] on span "The current user's values" at bounding box center [1058, 455] width 142 height 17
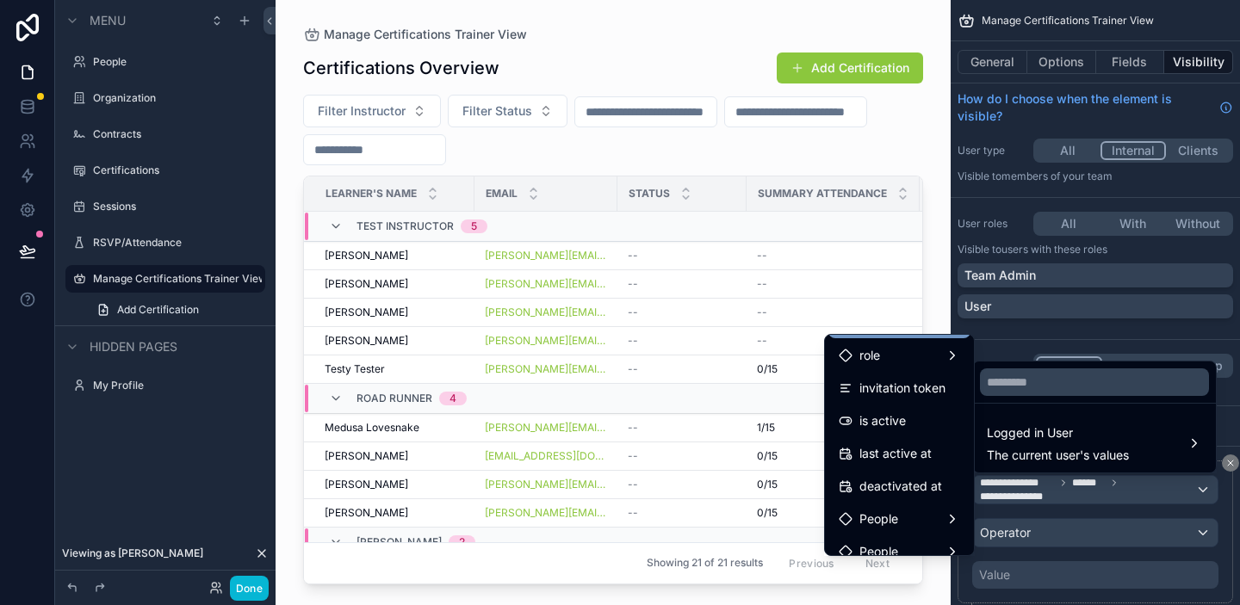
scroll to position [250, 0]
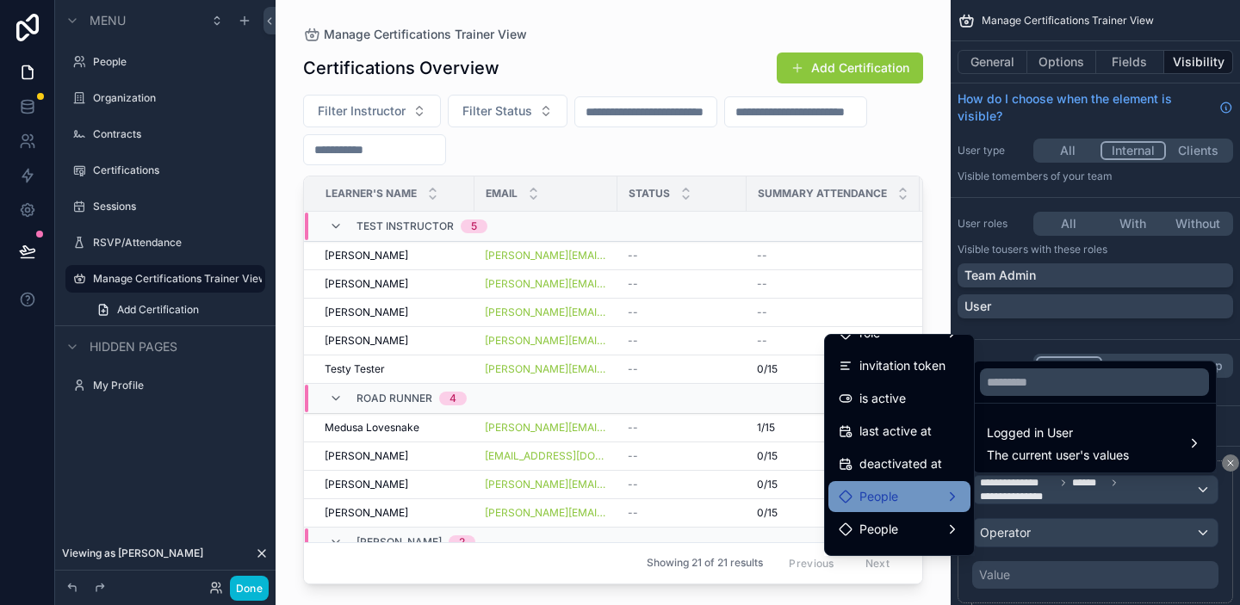
click at [885, 487] on span "People" at bounding box center [878, 497] width 39 height 21
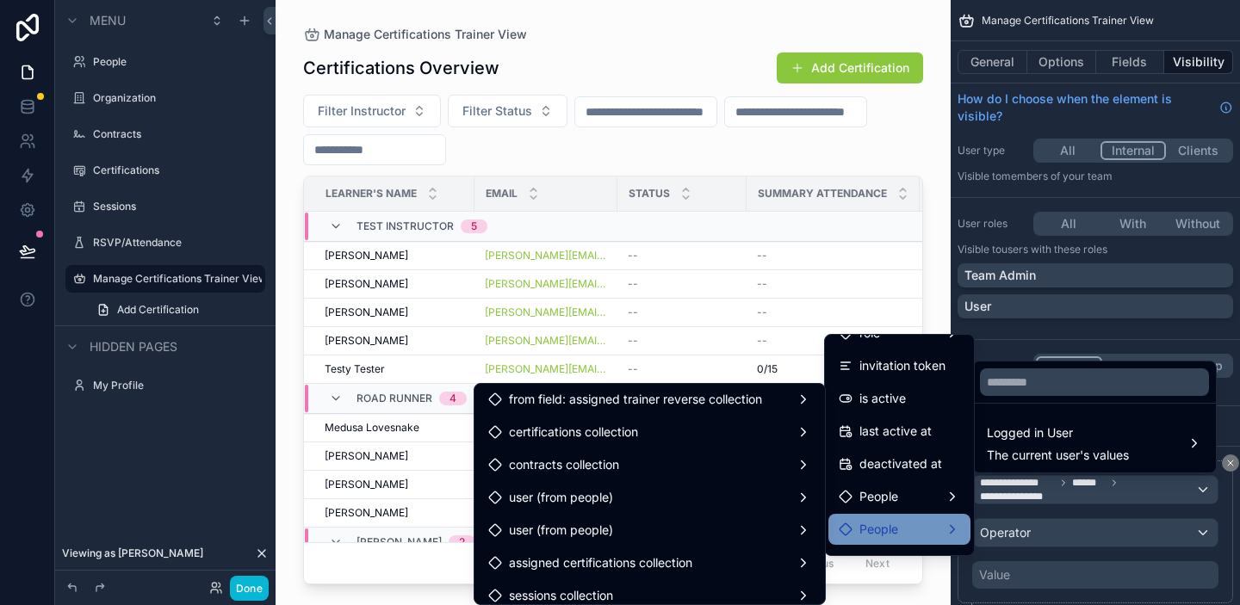
scroll to position [1151, 0]
click at [859, 522] on span "People" at bounding box center [878, 529] width 39 height 21
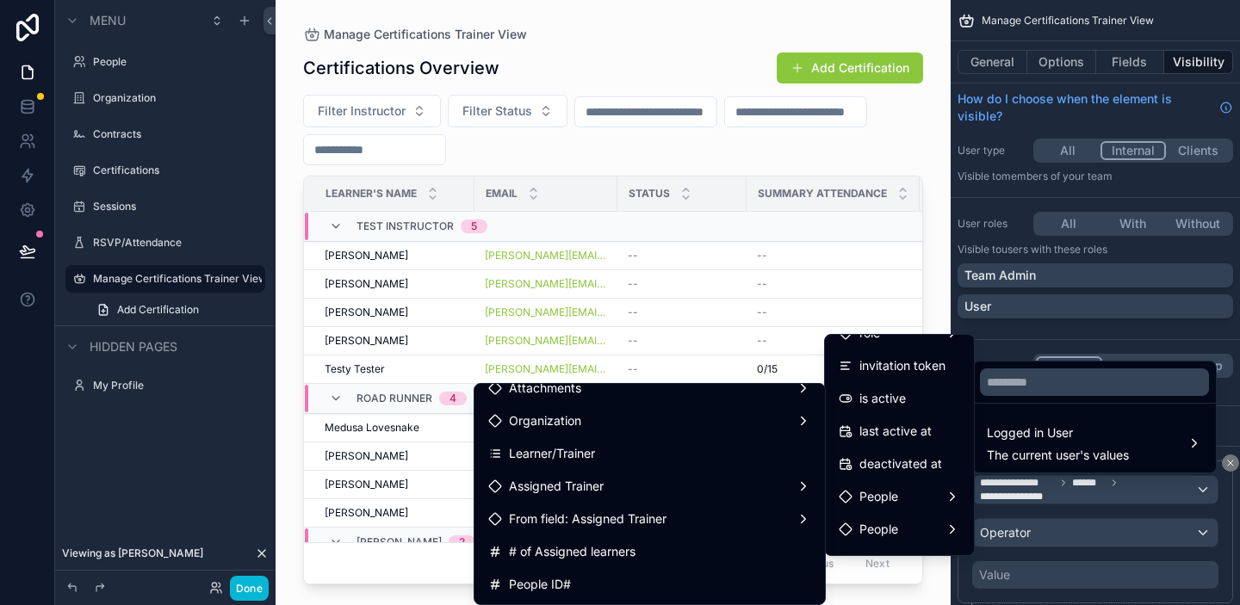
scroll to position [410, 0]
click at [689, 518] on div "From field: Assigned Trainer" at bounding box center [649, 516] width 323 height 21
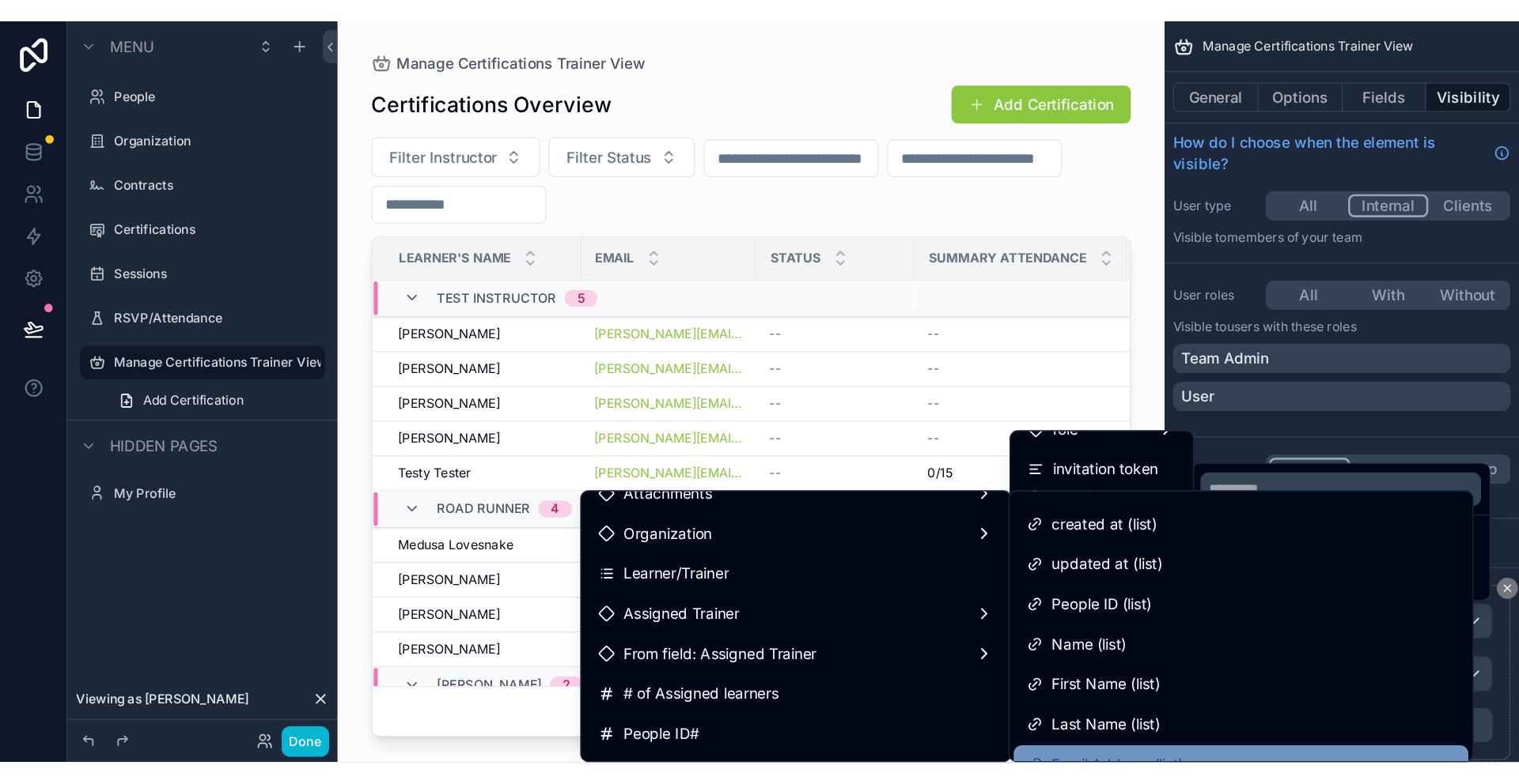
scroll to position [0, 0]
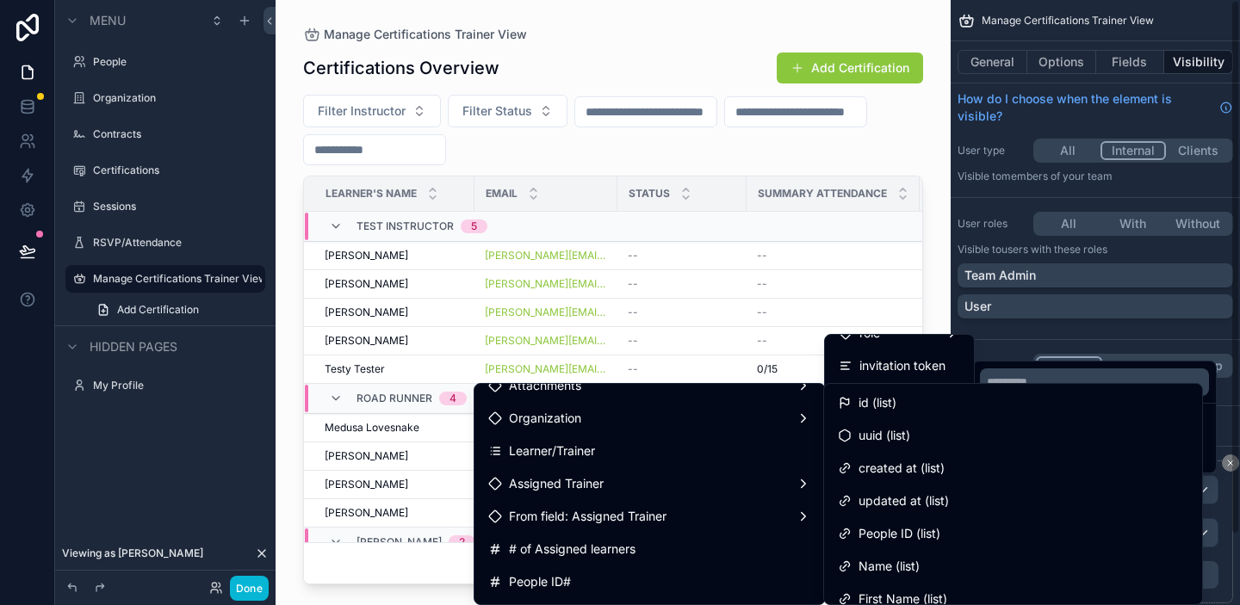
click at [1233, 462] on div "**********" at bounding box center [1095, 302] width 289 height 605
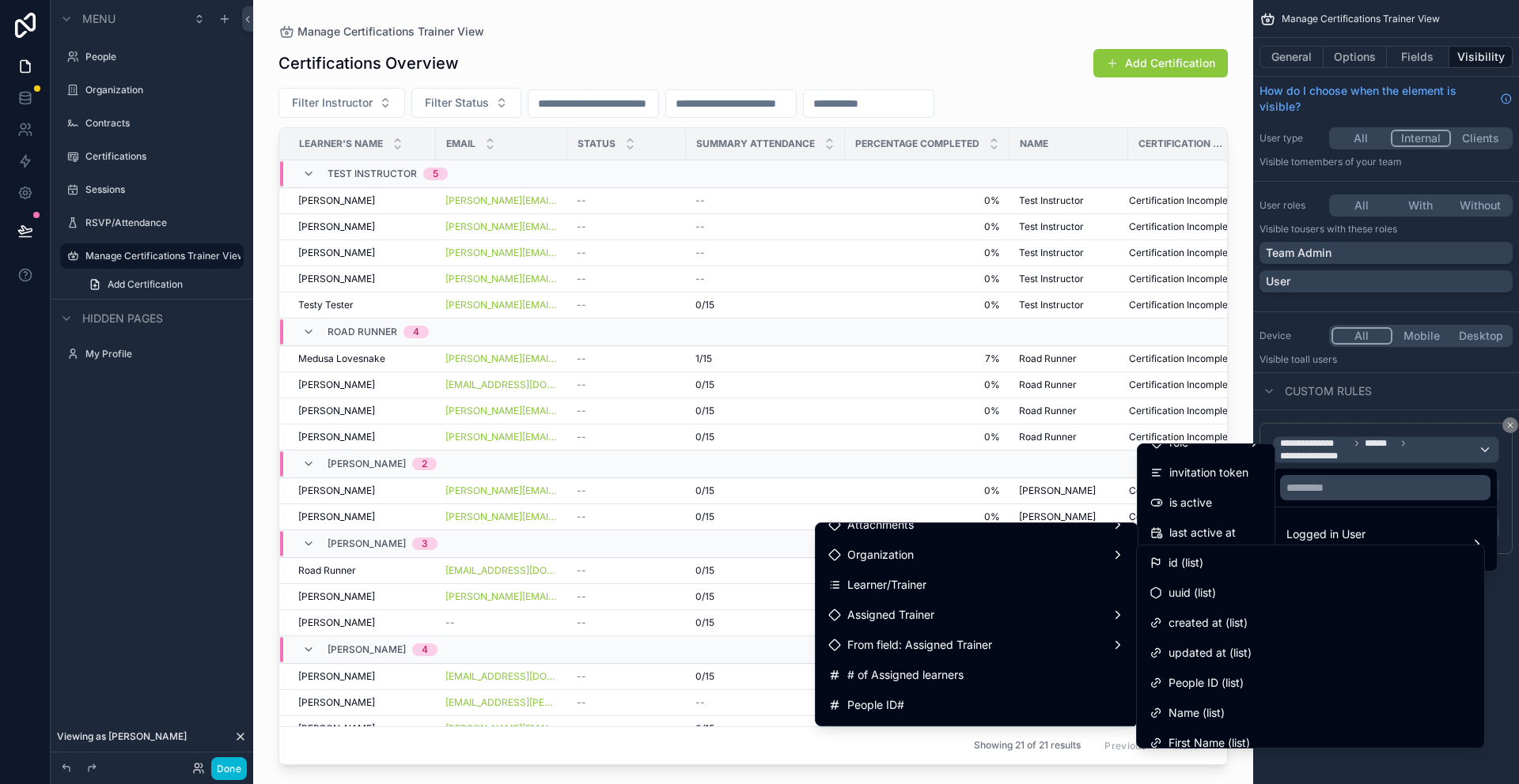
click at [760, 388] on div "scrollable content" at bounding box center [753, 383] width 1000 height 766
click at [1190, 590] on span "uuid (list)" at bounding box center [1192, 593] width 48 height 19
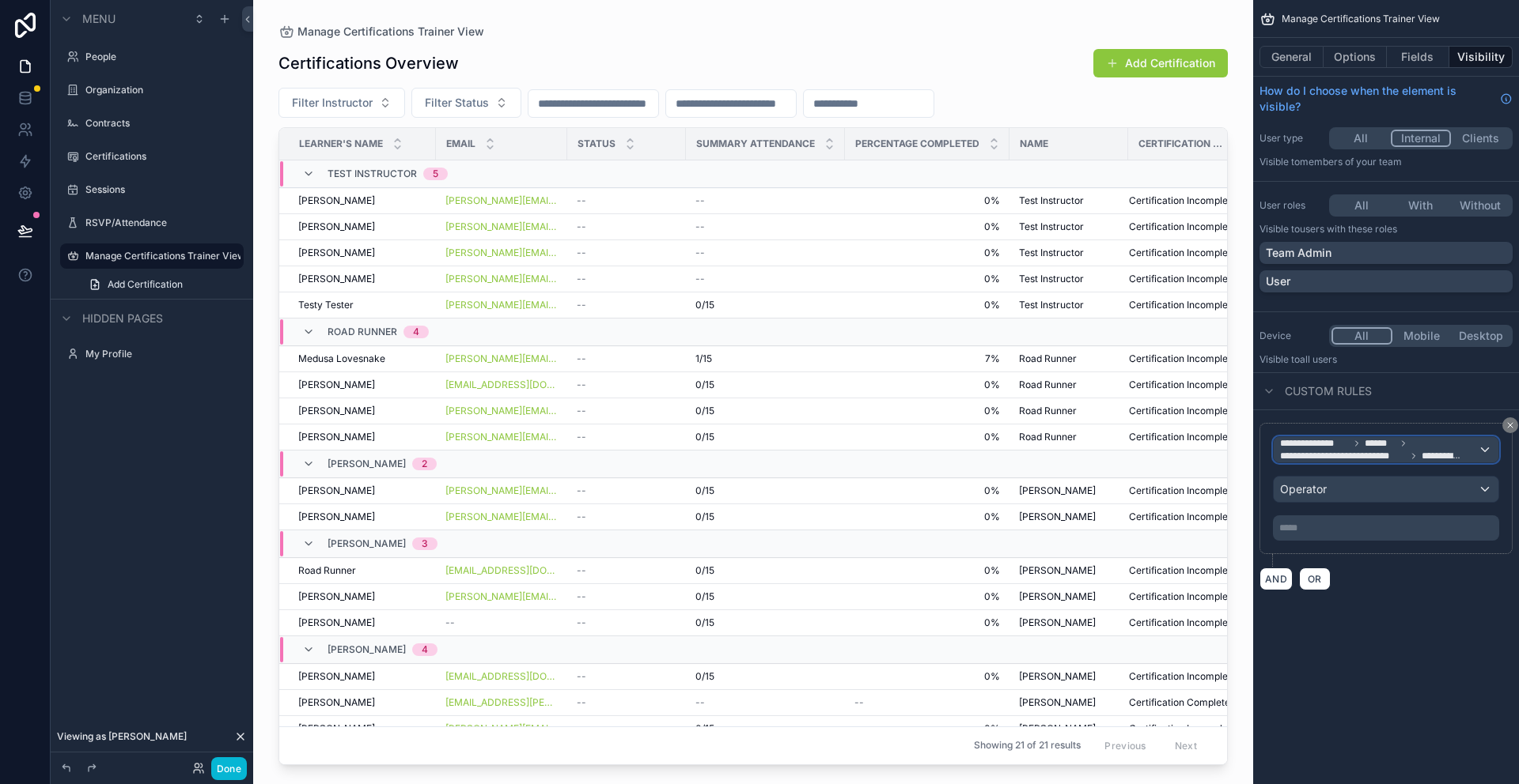
click at [1412, 452] on icon "scrollable content" at bounding box center [1413, 456] width 9 height 9
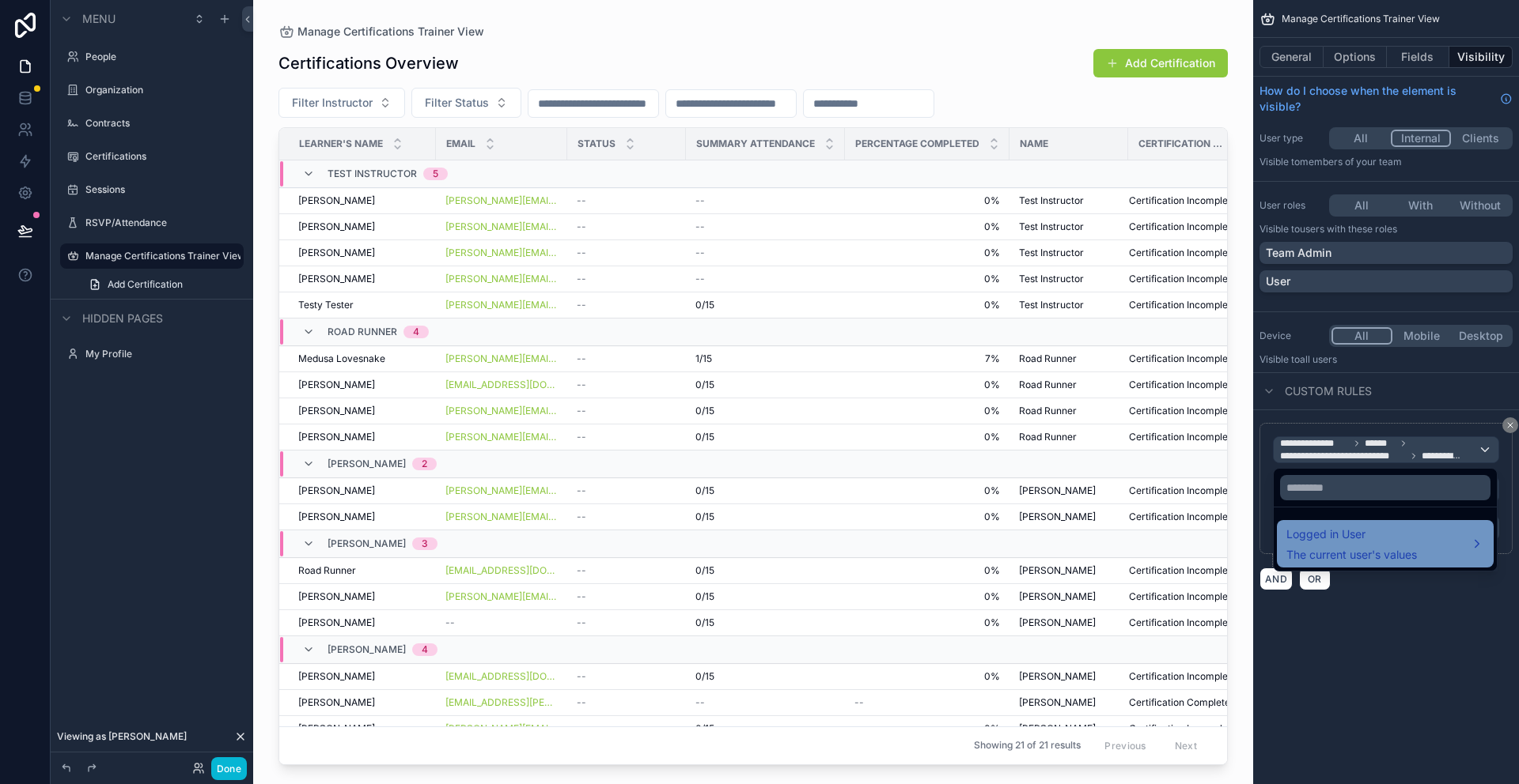
click at [1367, 544] on div "Logged in User The current user's values" at bounding box center [1351, 543] width 130 height 38
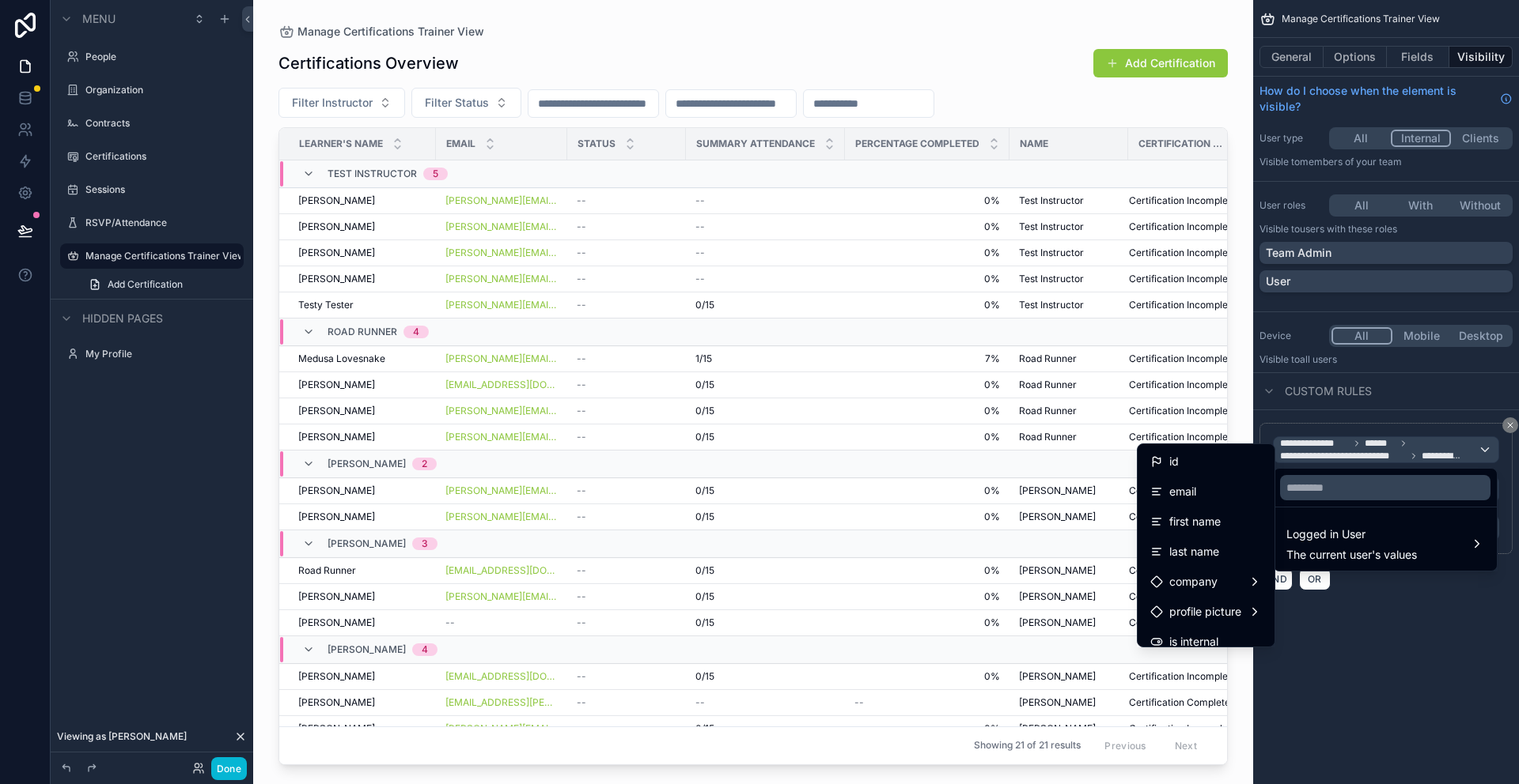
click at [1491, 447] on div "scrollable content" at bounding box center [760, 392] width 1519 height 784
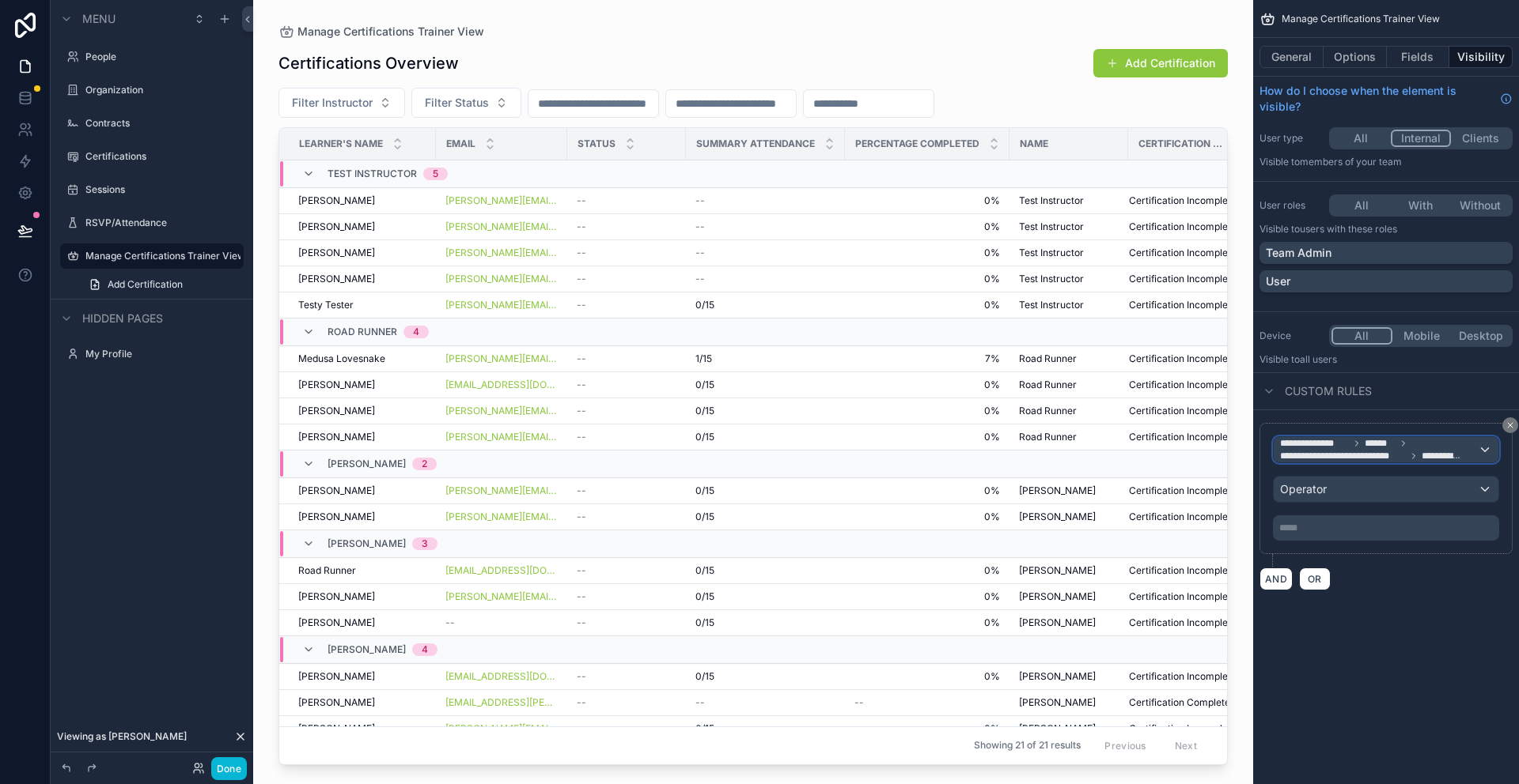
click at [1485, 449] on div "**********" at bounding box center [1386, 450] width 225 height 26
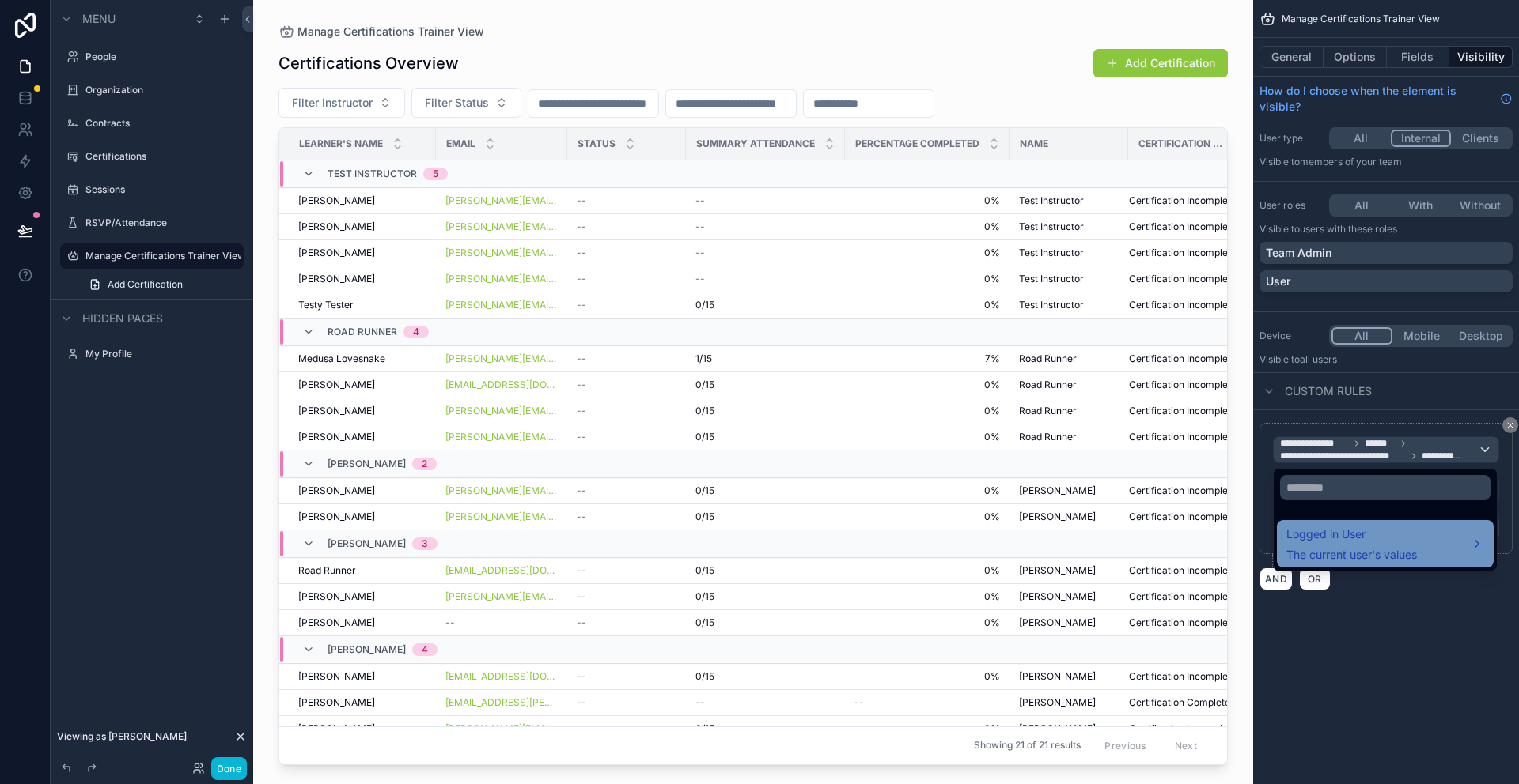
click at [1396, 543] on span "Logged in User" at bounding box center [1351, 534] width 130 height 19
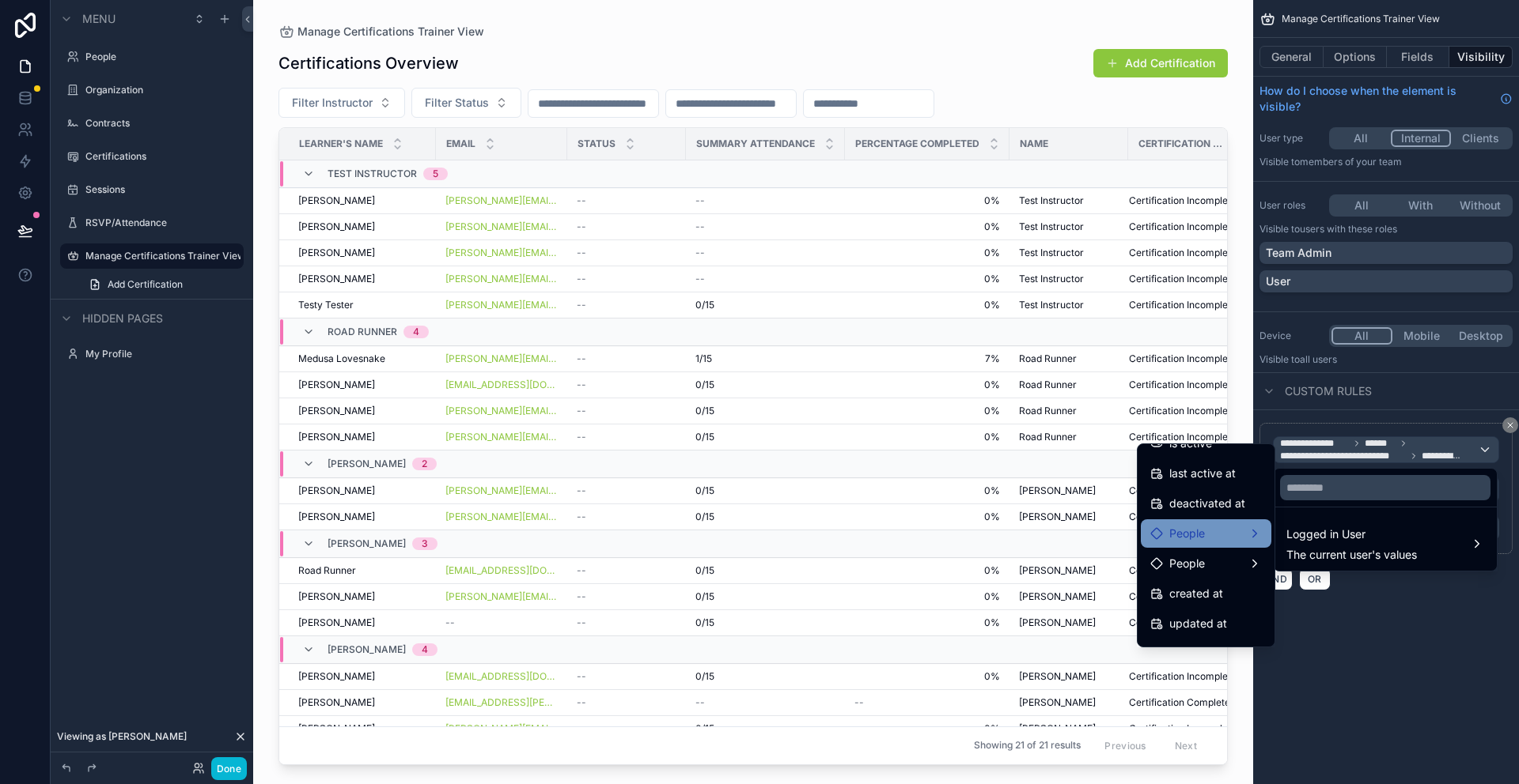
scroll to position [313, 0]
click at [1223, 541] on div "People" at bounding box center [1205, 539] width 111 height 19
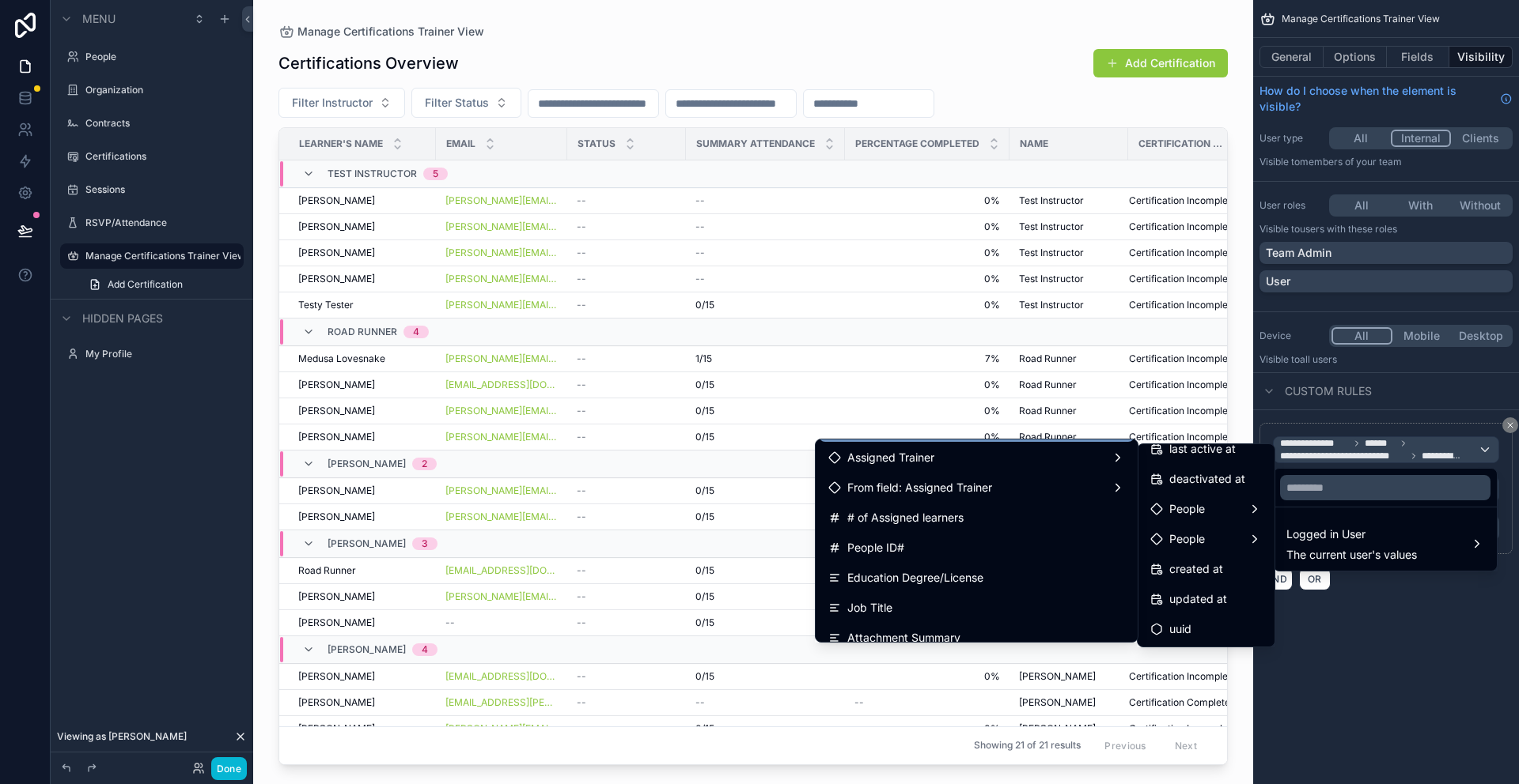
scroll to position [453, 0]
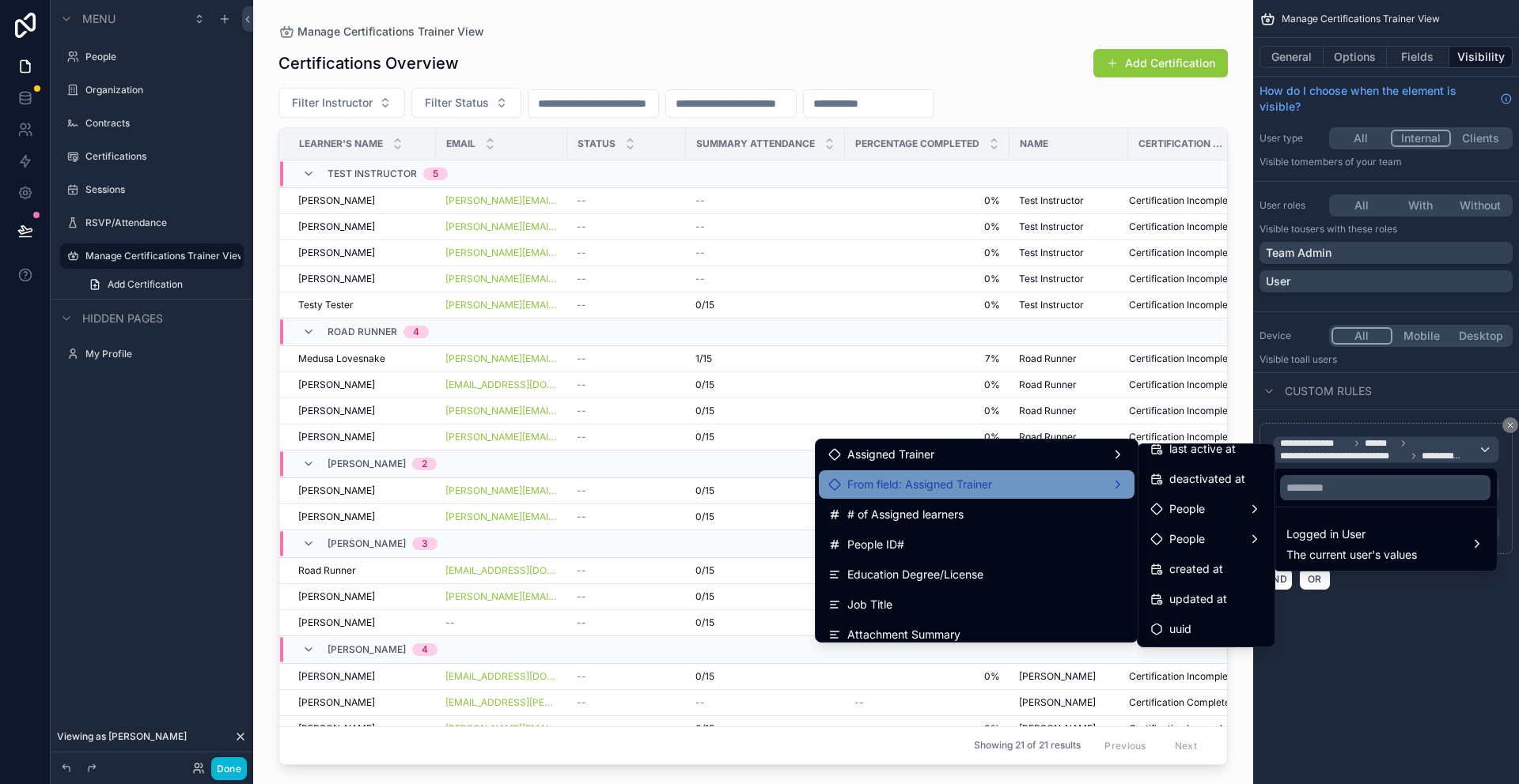
click at [940, 476] on span "From field: Assigned Trainer" at bounding box center [919, 485] width 145 height 19
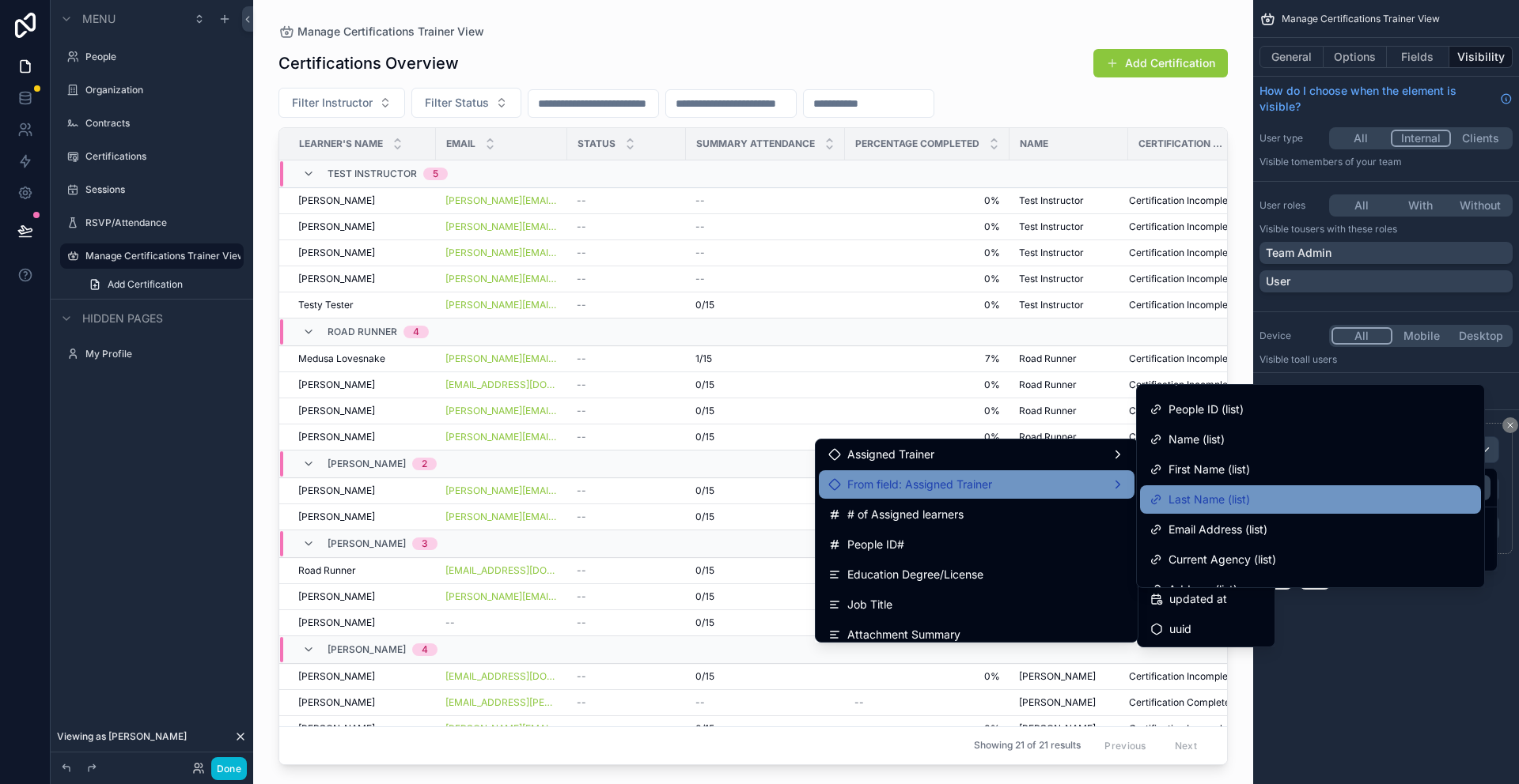
scroll to position [115, 0]
click at [1285, 532] on div "Email Address (list)" at bounding box center [1310, 528] width 322 height 19
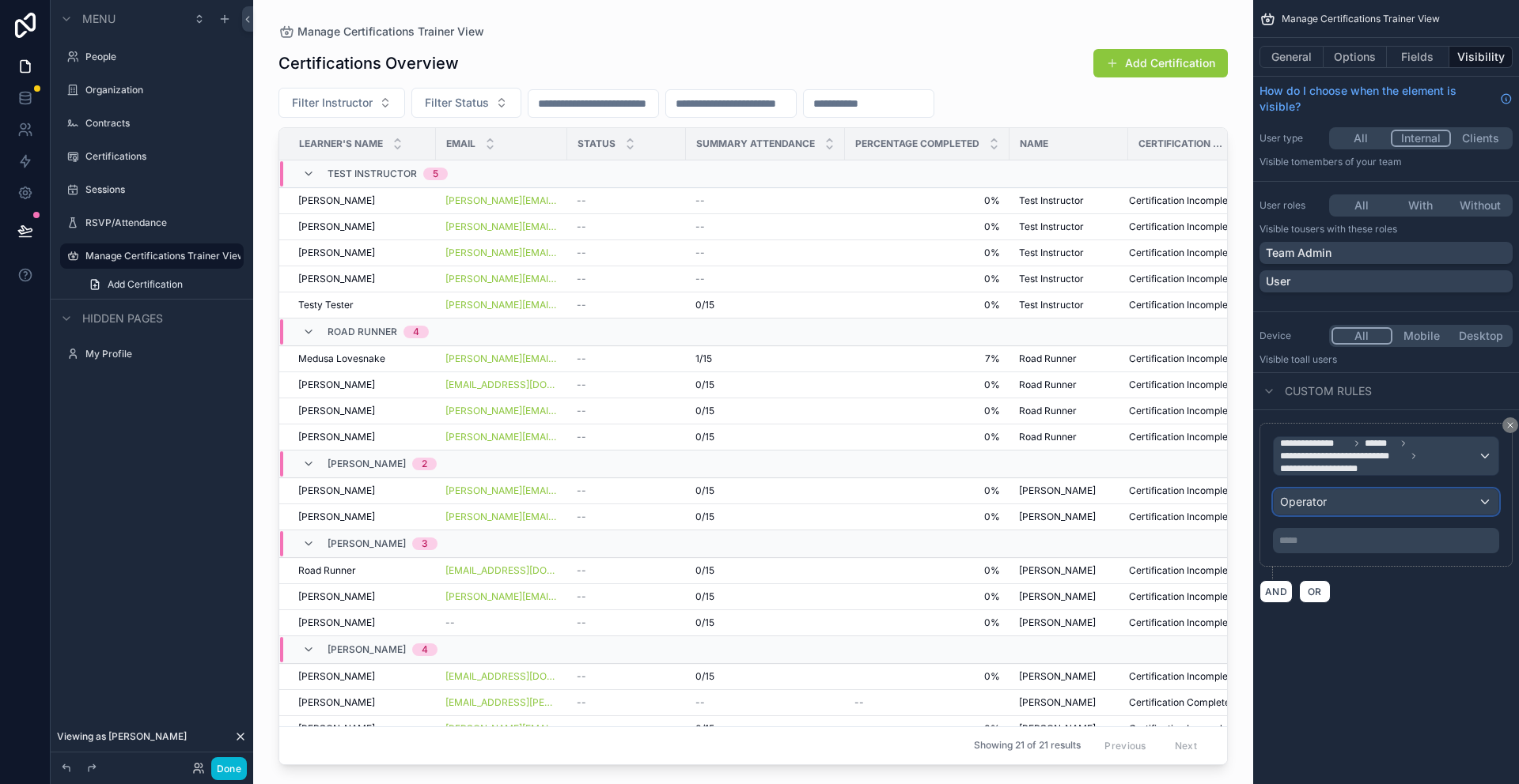
click at [1357, 510] on div "Operator" at bounding box center [1386, 502] width 225 height 26
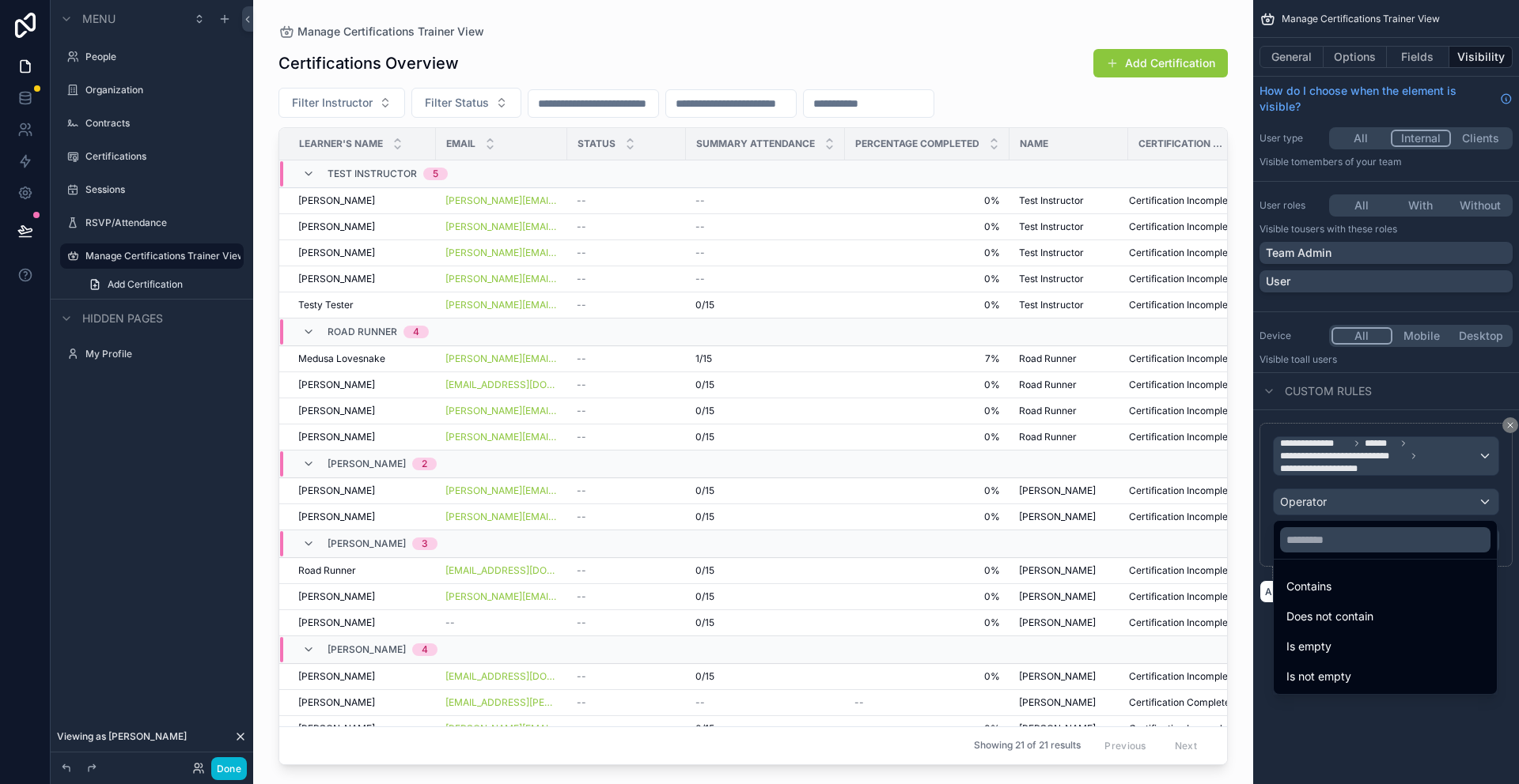
drag, startPoint x: 1339, startPoint y: 585, endPoint x: 1335, endPoint y: 564, distance: 21.4
click at [1339, 585] on div "Contains" at bounding box center [1384, 587] width 197 height 19
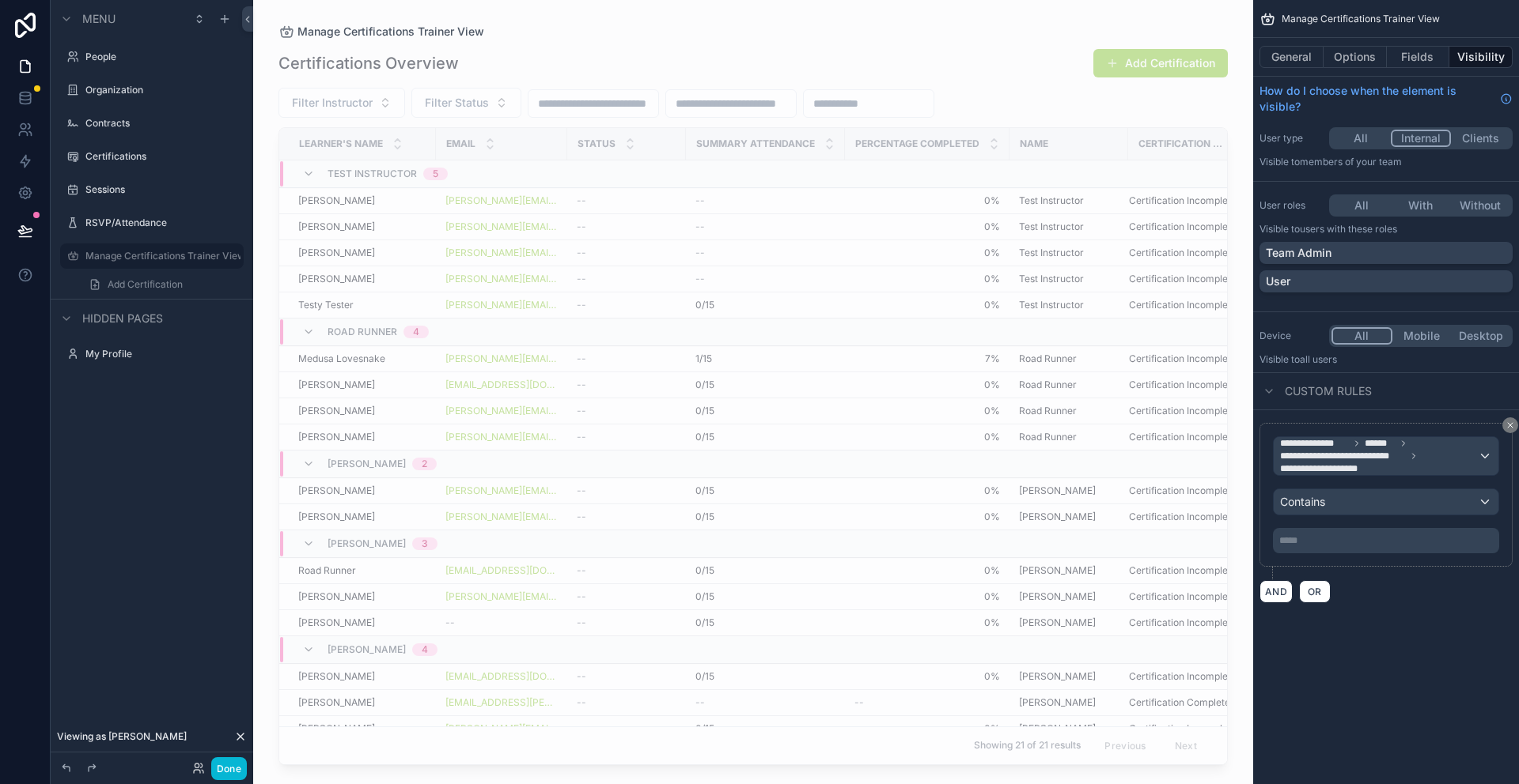
click at [1334, 543] on p "***** ﻿" at bounding box center [1388, 541] width 217 height 13
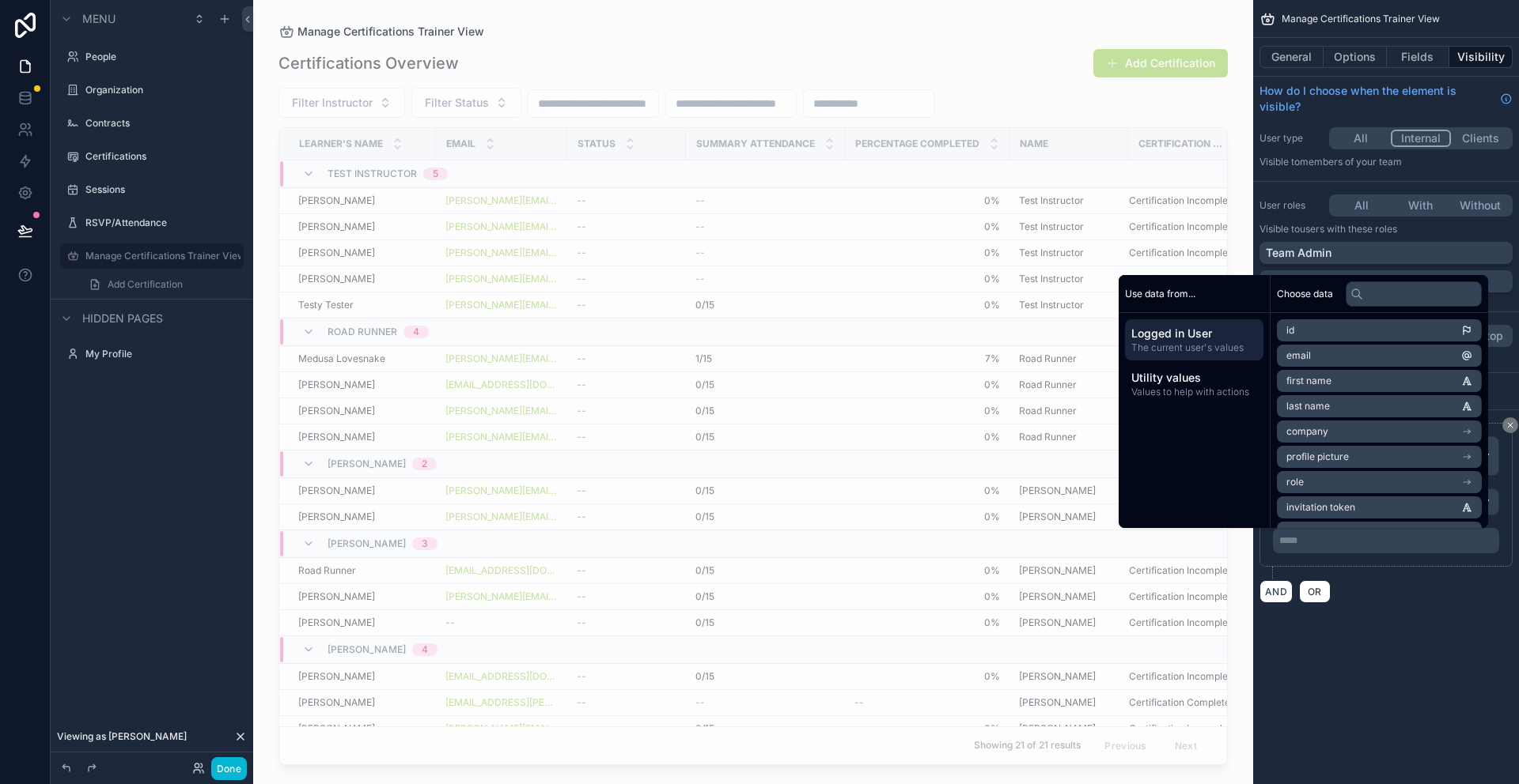
scroll to position [17, 0]
click at [1165, 390] on span "Values to help with actions" at bounding box center [1194, 392] width 126 height 13
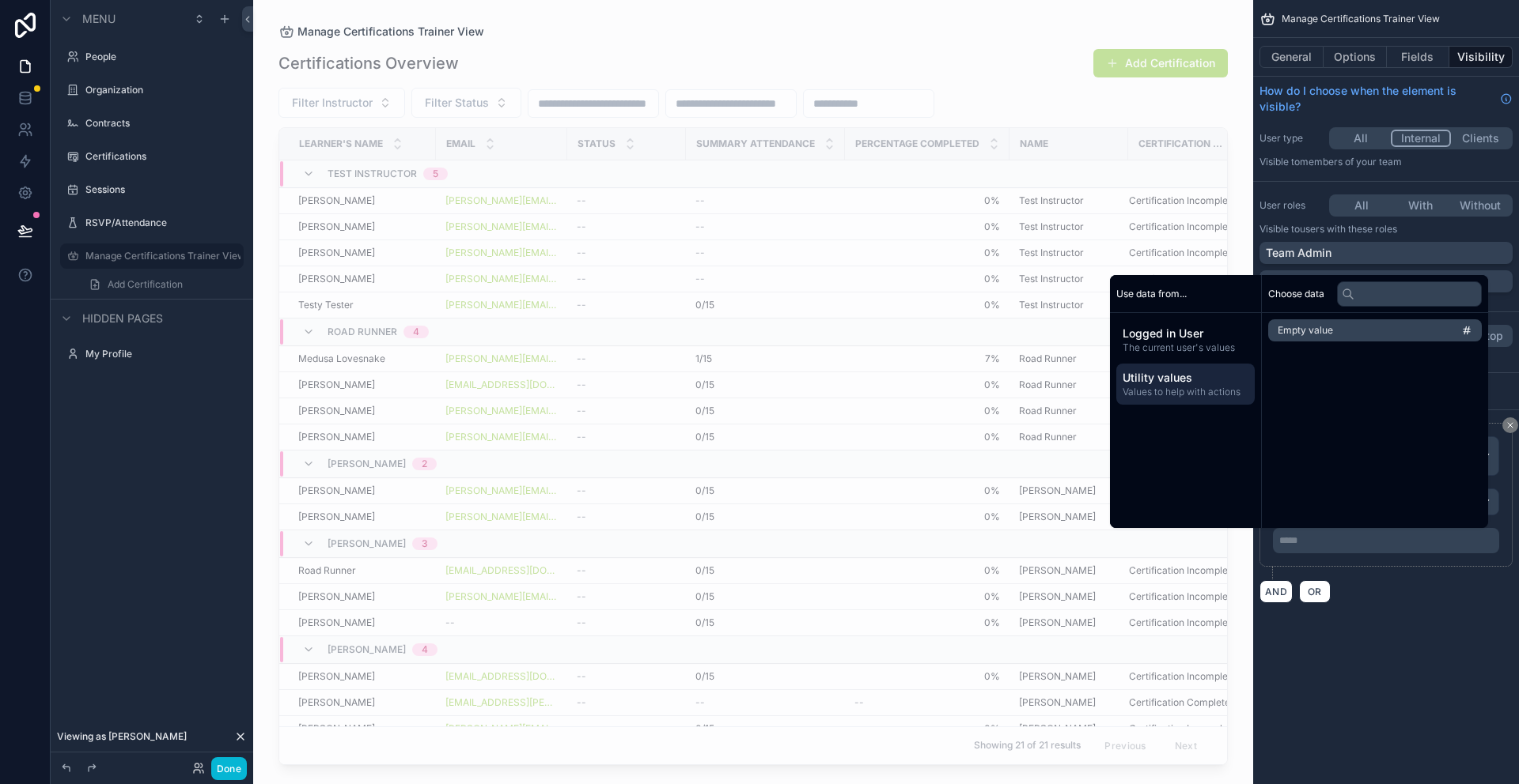
scroll to position [0, 0]
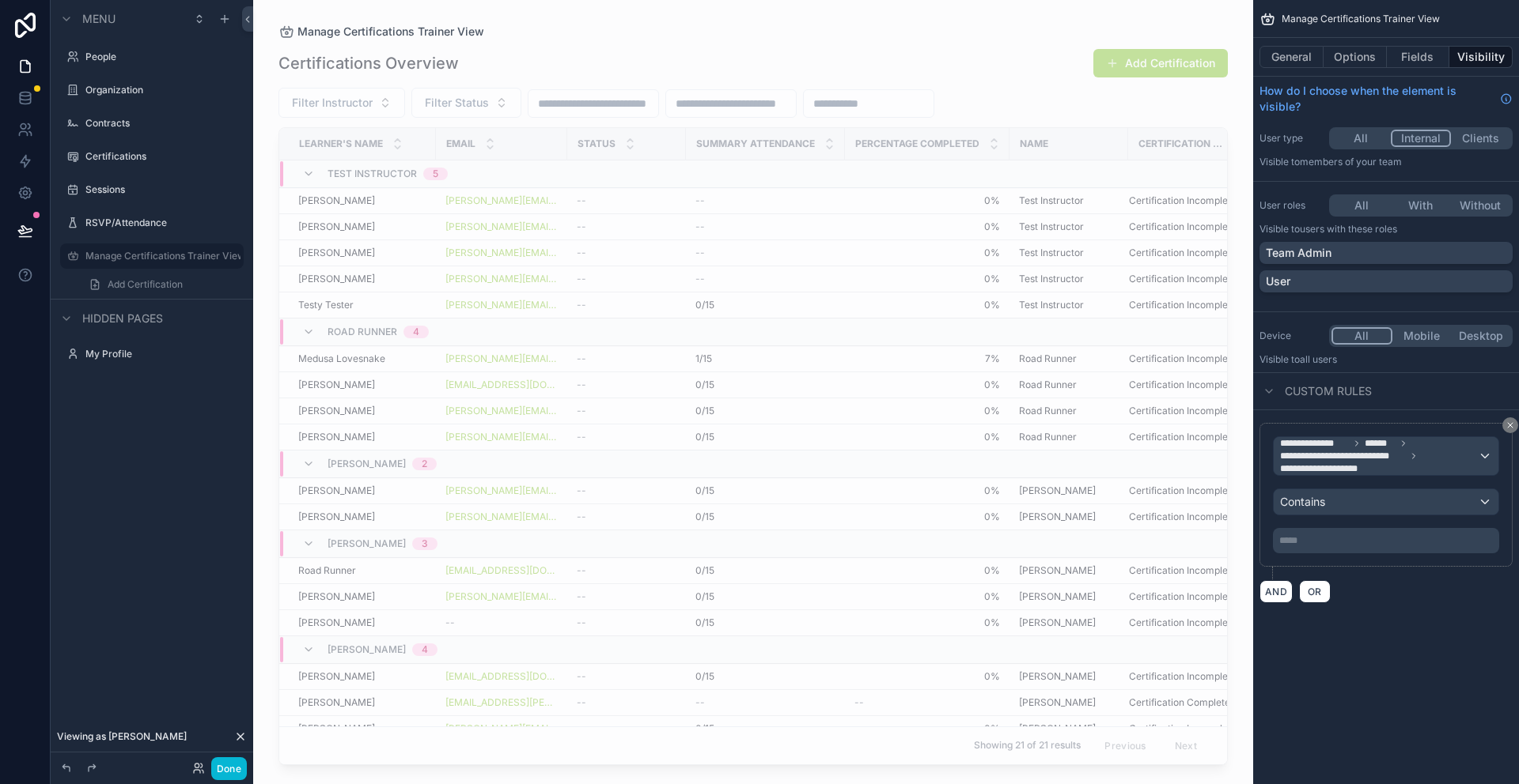
click at [1435, 705] on div "**********" at bounding box center [1385, 392] width 265 height 784
click at [1321, 50] on button "General" at bounding box center [1291, 57] width 64 height 22
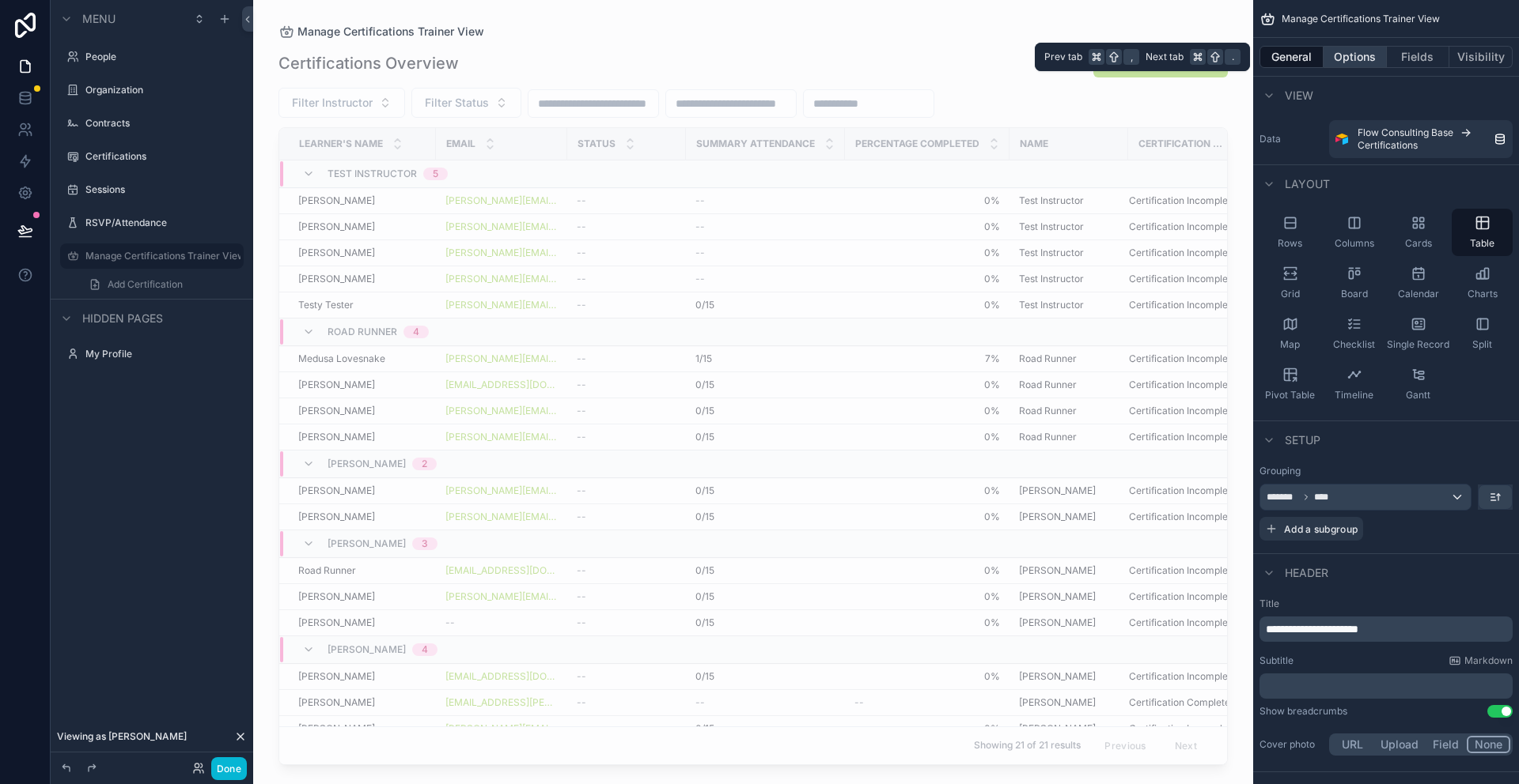
click at [1333, 53] on button "Options" at bounding box center [1355, 57] width 63 height 22
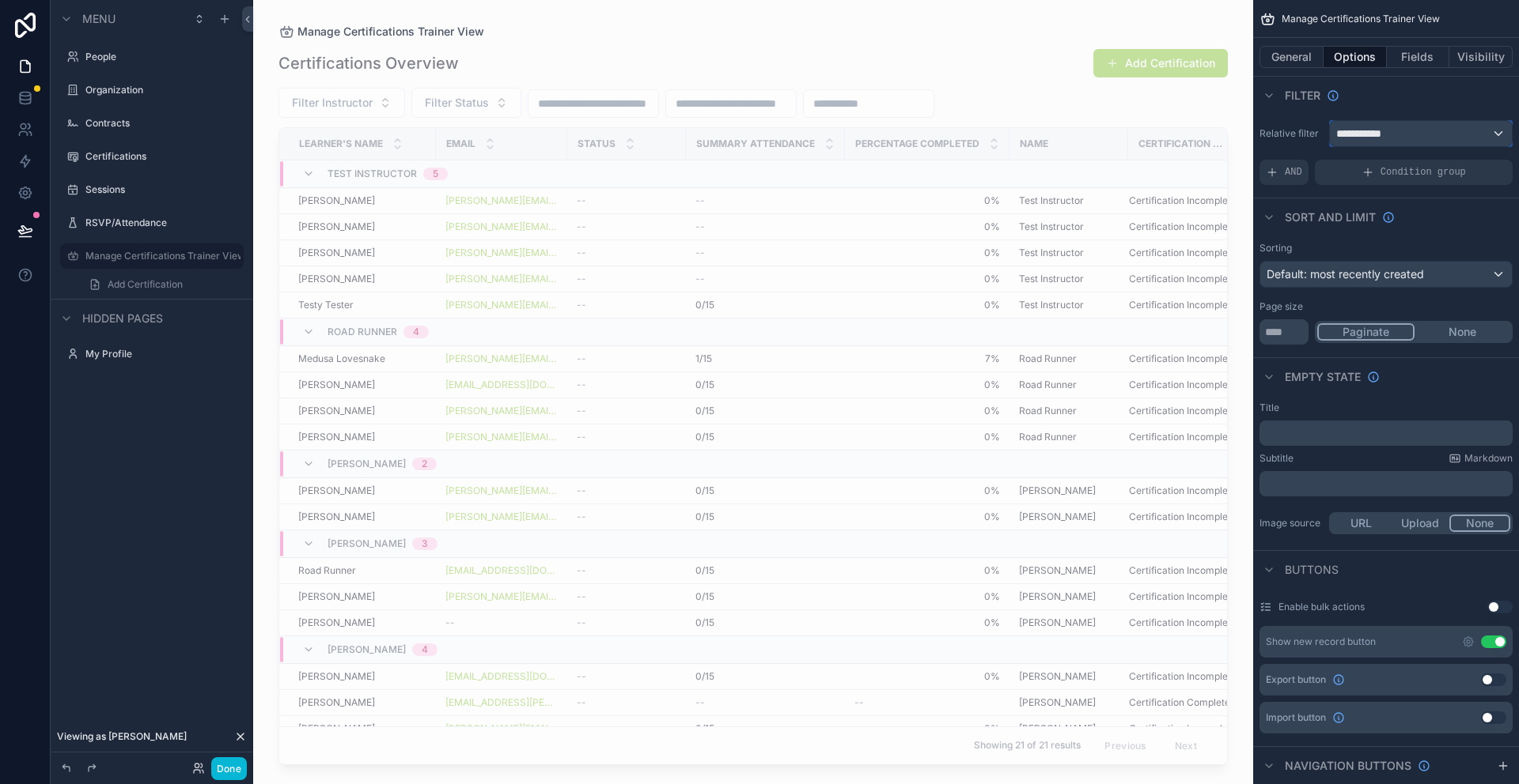
click at [1354, 122] on div "**********" at bounding box center [1421, 134] width 182 height 26
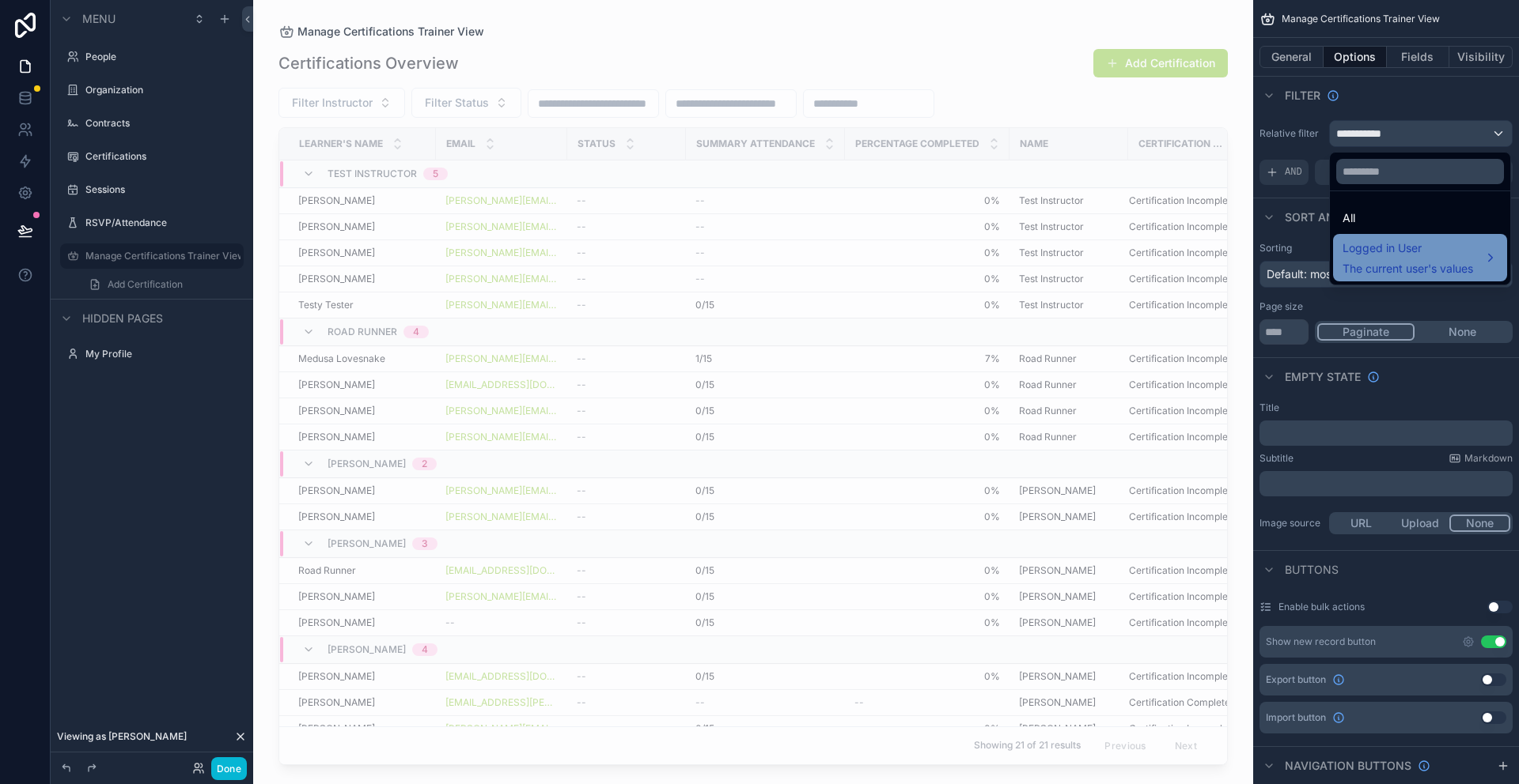
click at [1400, 255] on span "Logged in User" at bounding box center [1407, 248] width 130 height 19
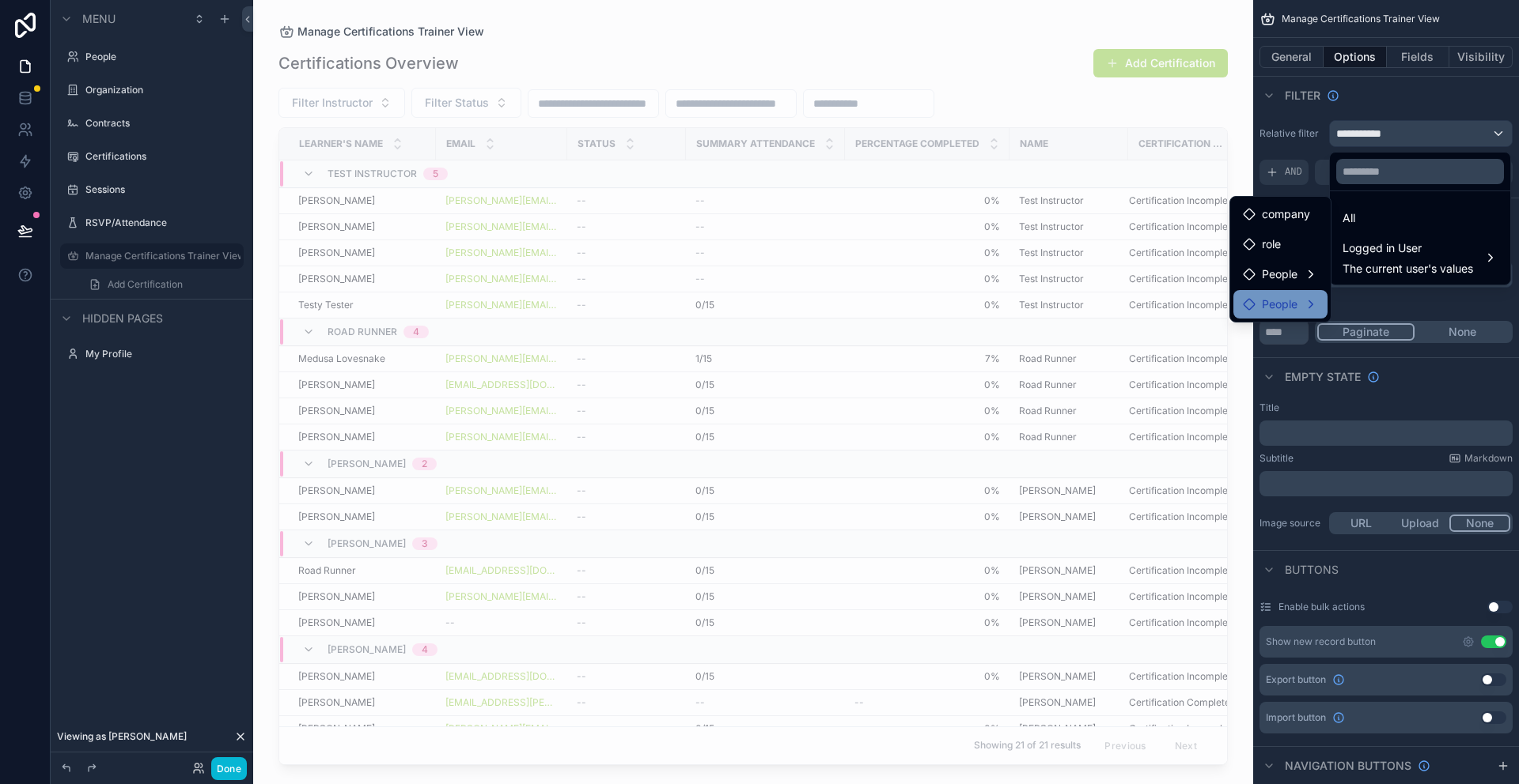
click at [1275, 305] on span "People" at bounding box center [1279, 304] width 36 height 19
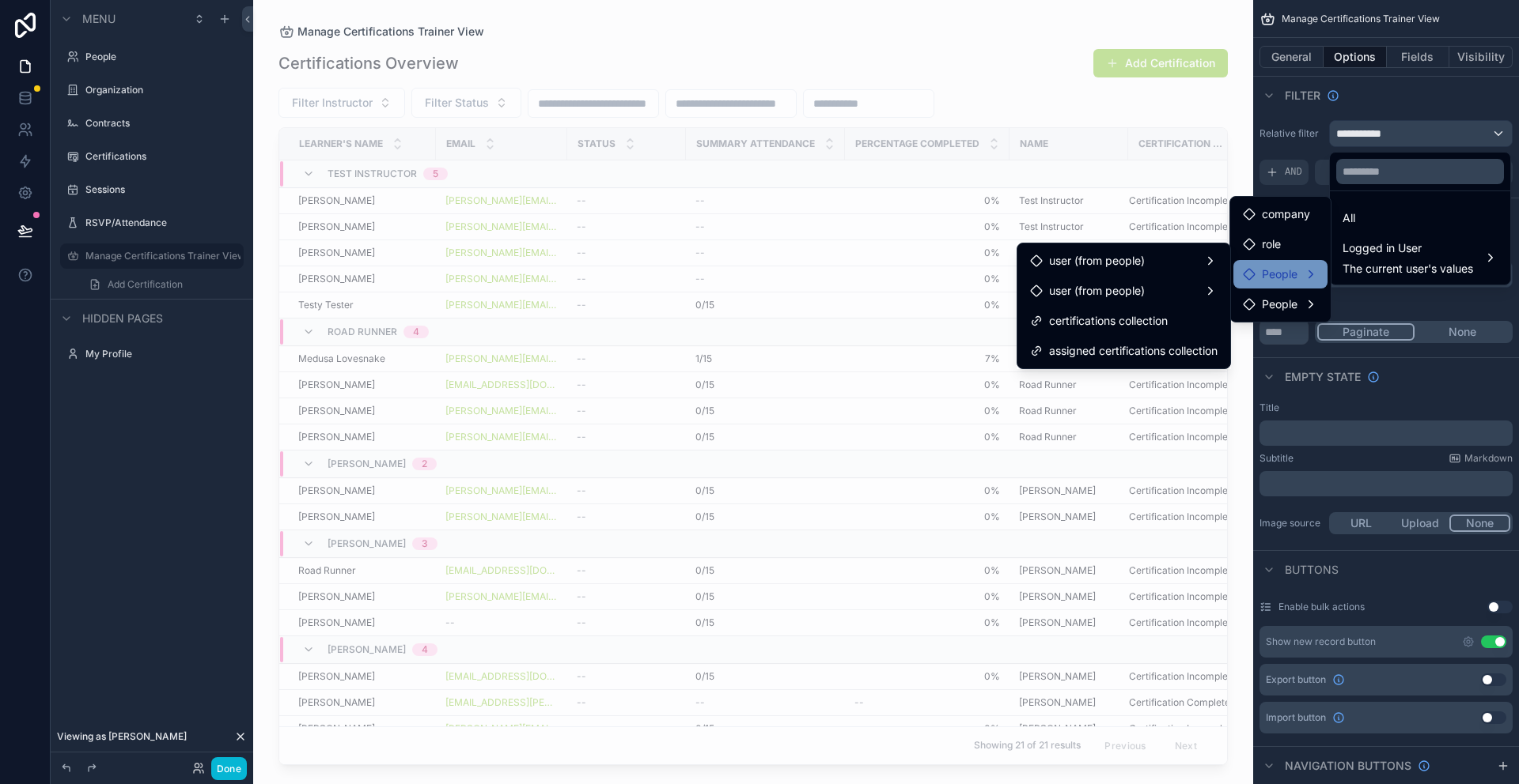
click at [1281, 279] on span "People" at bounding box center [1279, 274] width 36 height 19
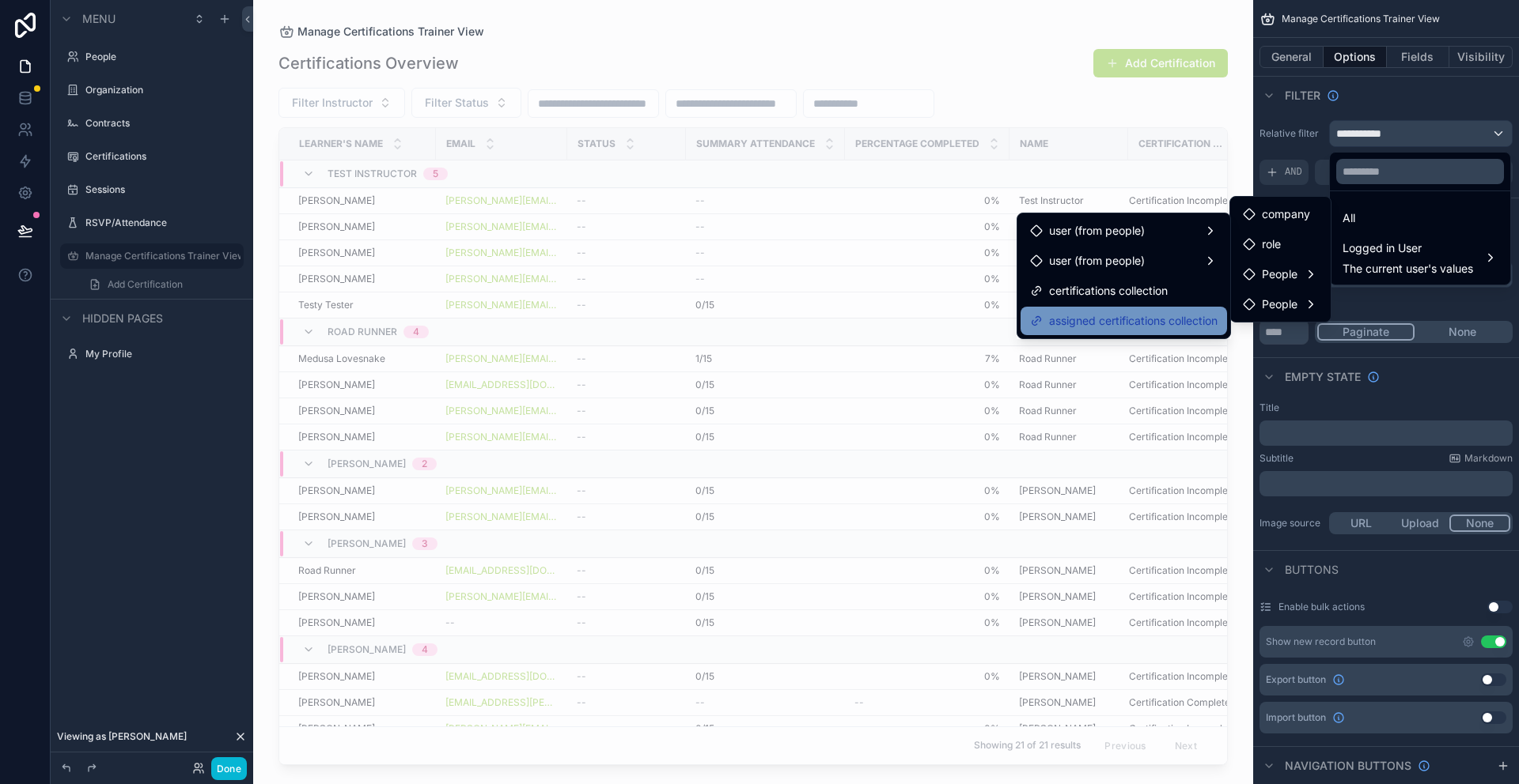
click at [1131, 316] on span "assigned certifications collection" at bounding box center [1132, 320] width 168 height 19
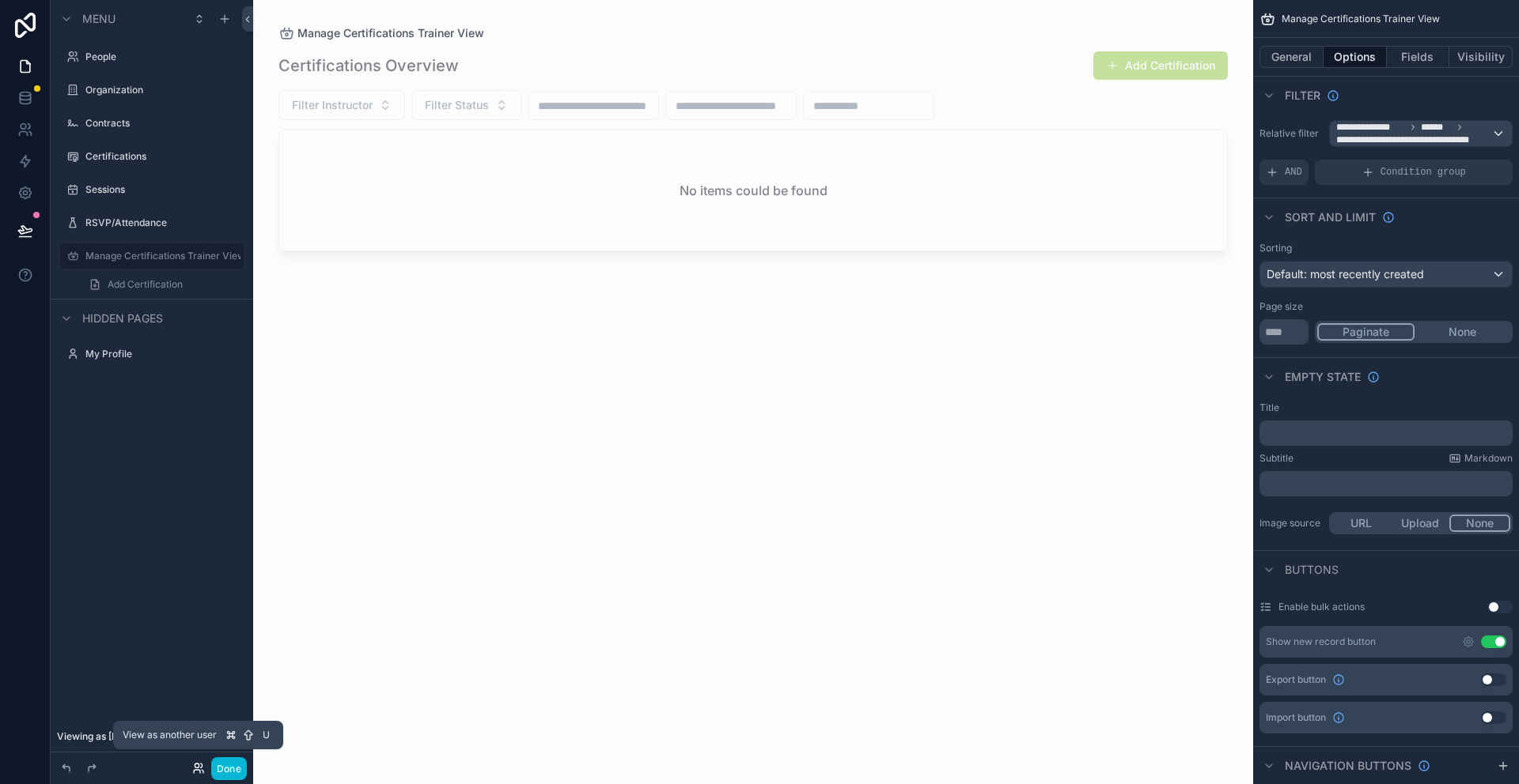
click at [193, 766] on icon at bounding box center [198, 768] width 13 height 13
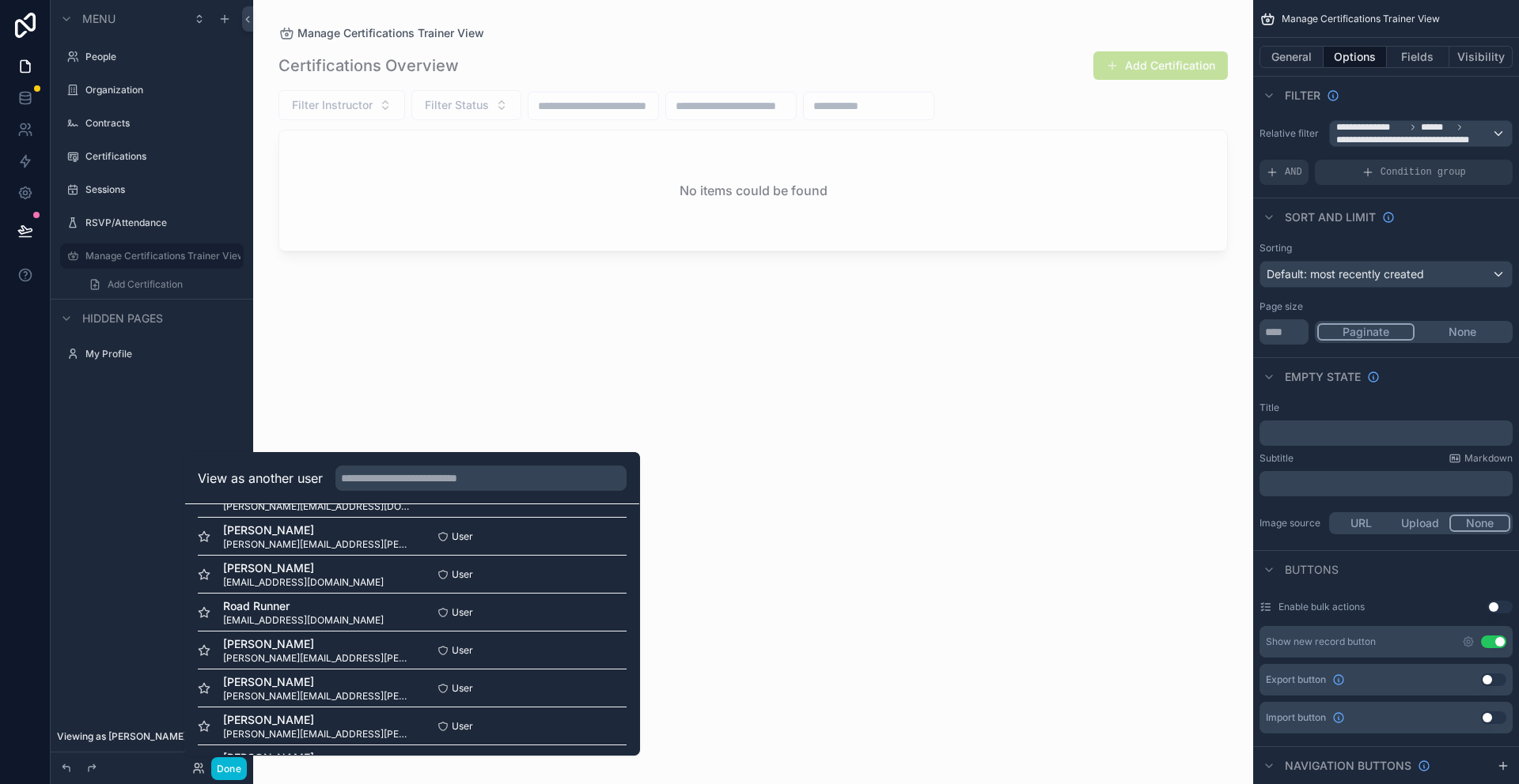
scroll to position [124, 0]
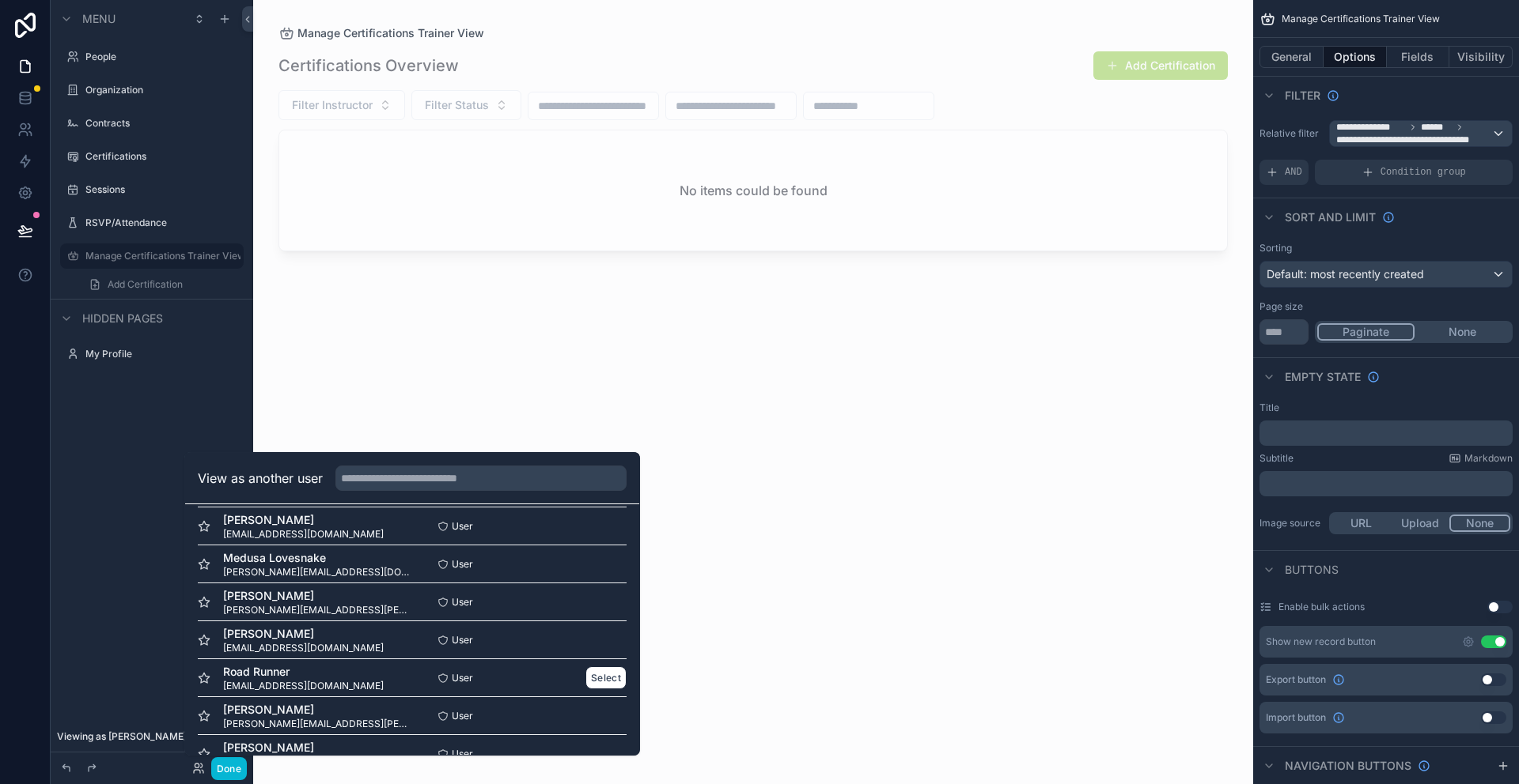
click at [301, 674] on span "Road Runner" at bounding box center [303, 671] width 161 height 16
click at [616, 676] on button "Select" at bounding box center [605, 678] width 41 height 23
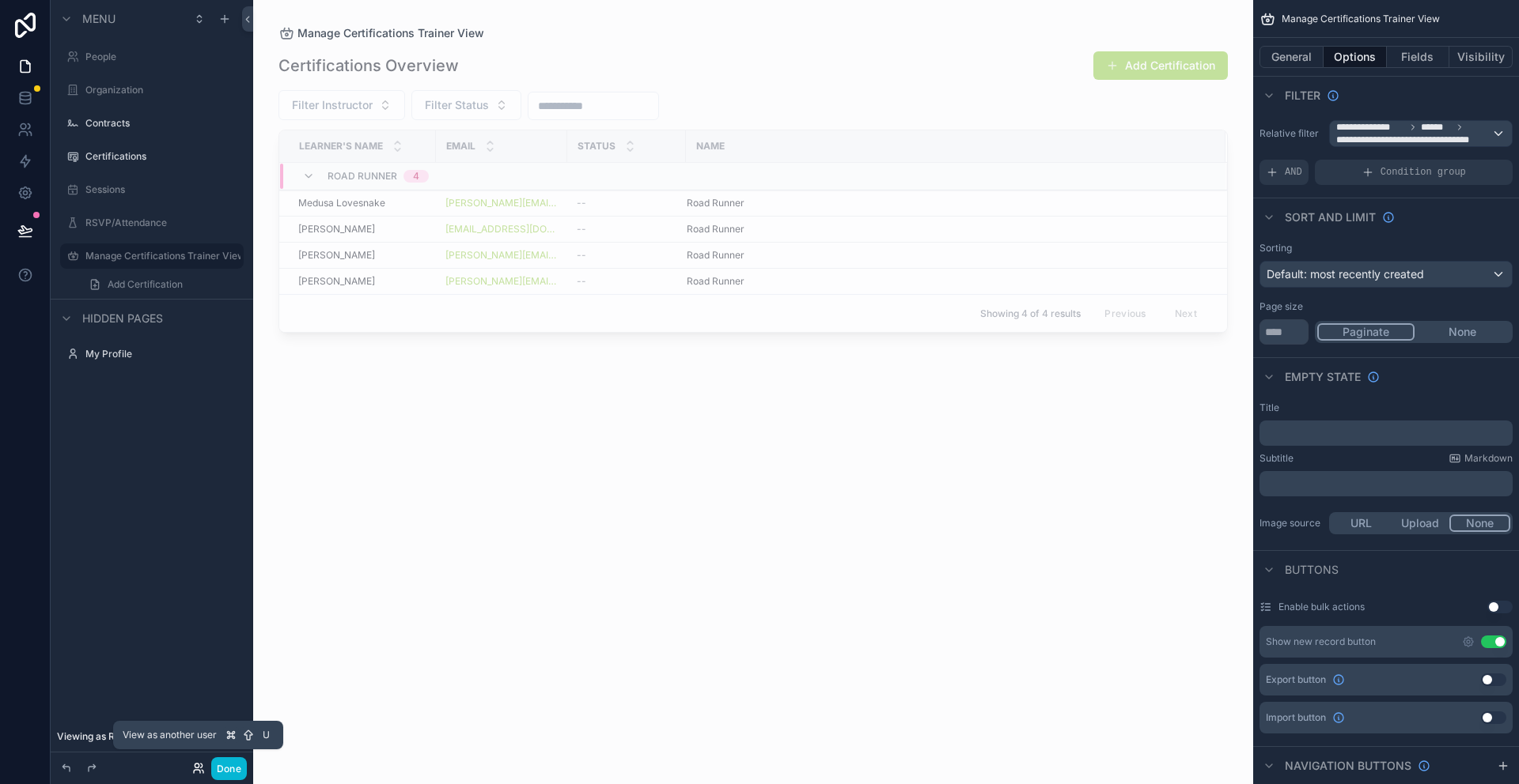
click at [197, 770] on icon at bounding box center [197, 771] width 6 height 3
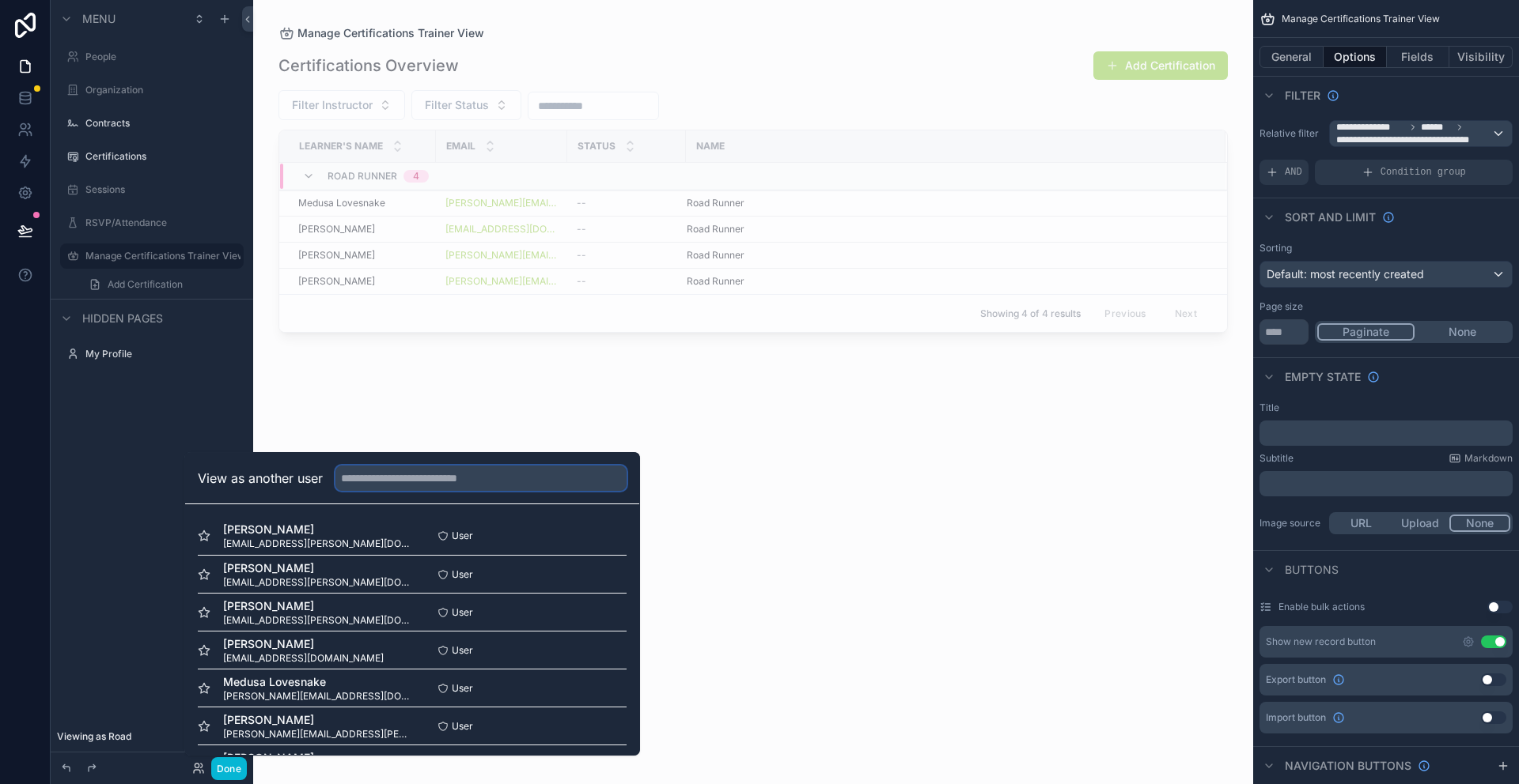
click at [487, 476] on input "text" at bounding box center [480, 478] width 291 height 26
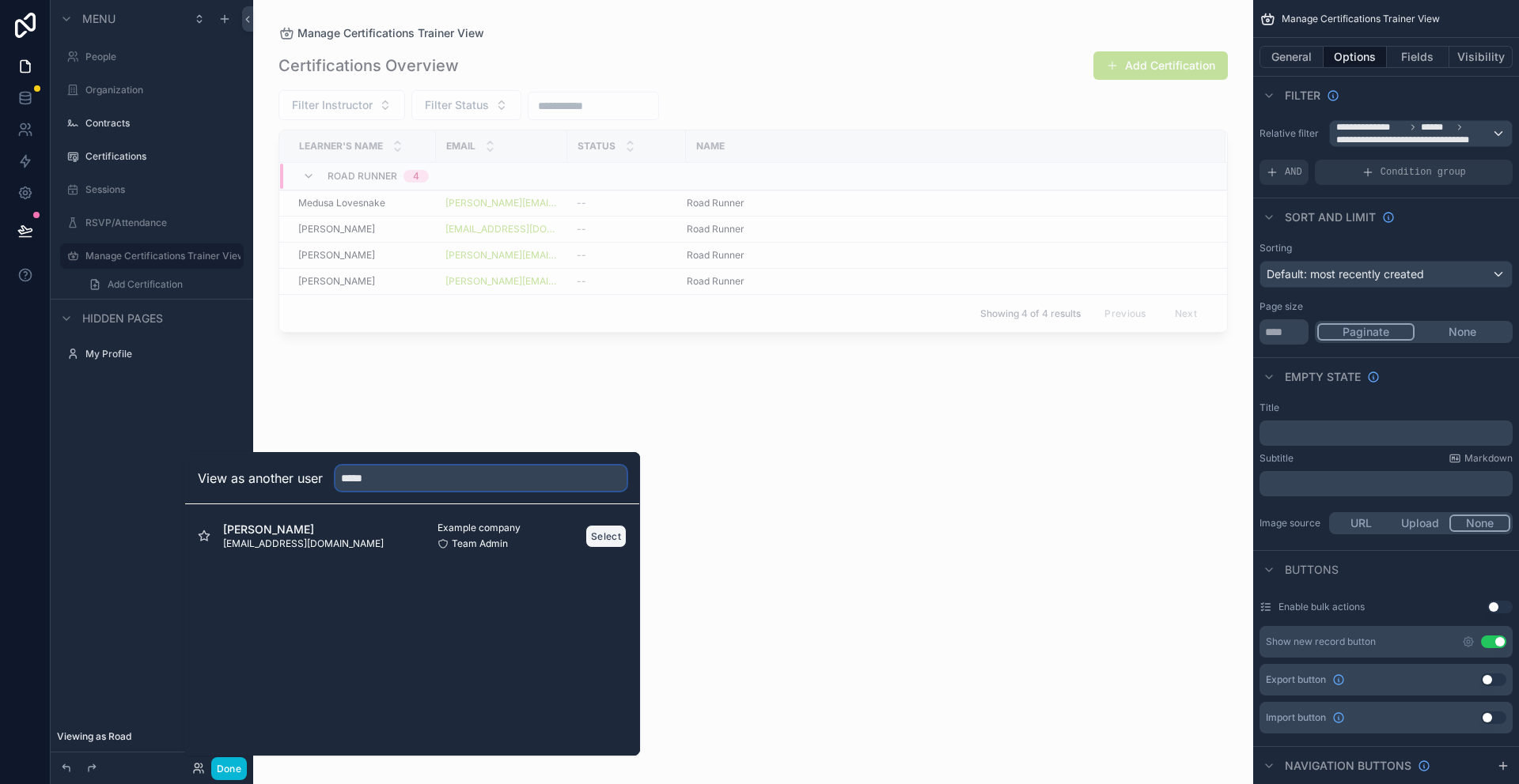
type input "*****"
click at [610, 528] on button "Select" at bounding box center [605, 536] width 41 height 23
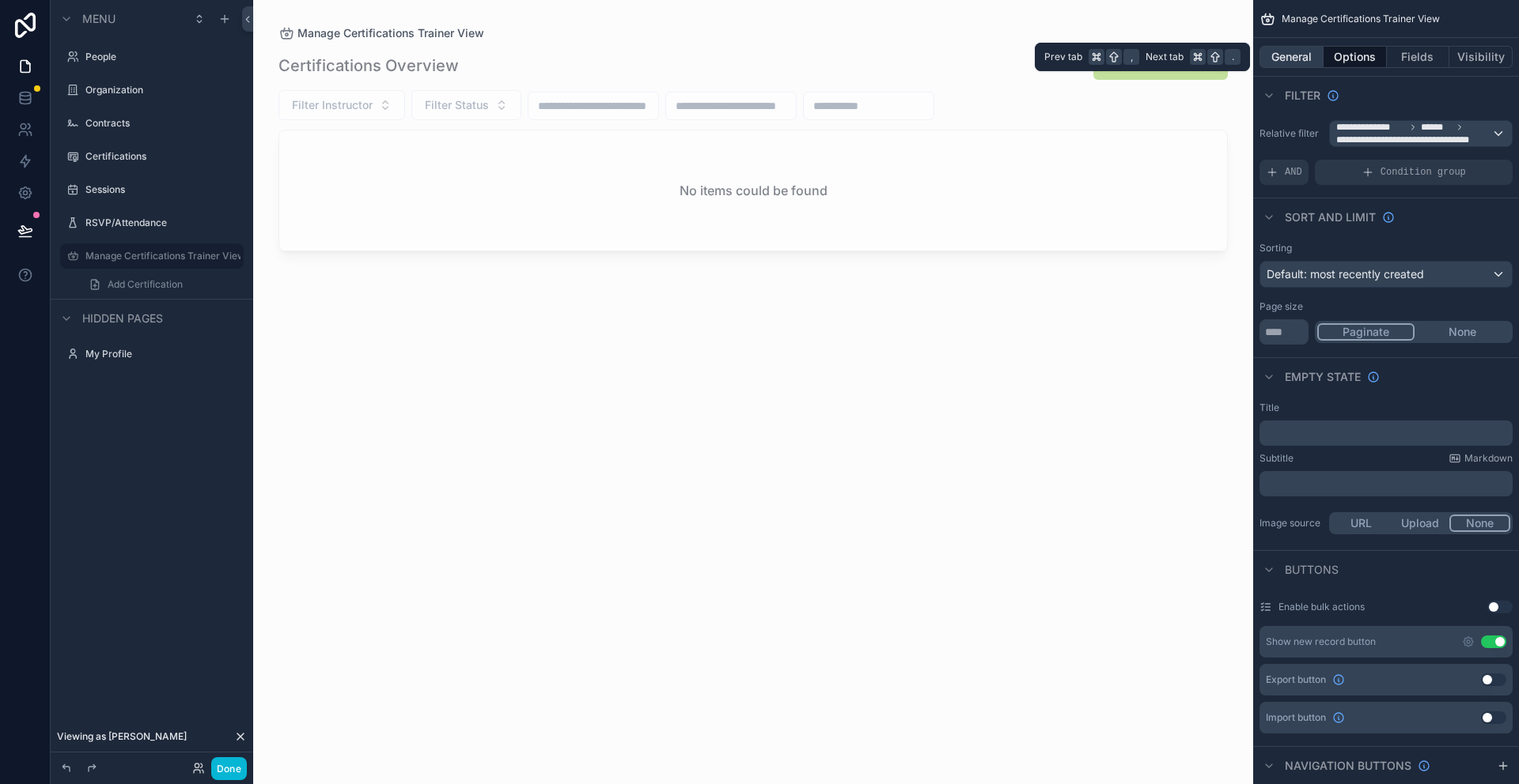
click at [1279, 63] on button "General" at bounding box center [1291, 57] width 64 height 22
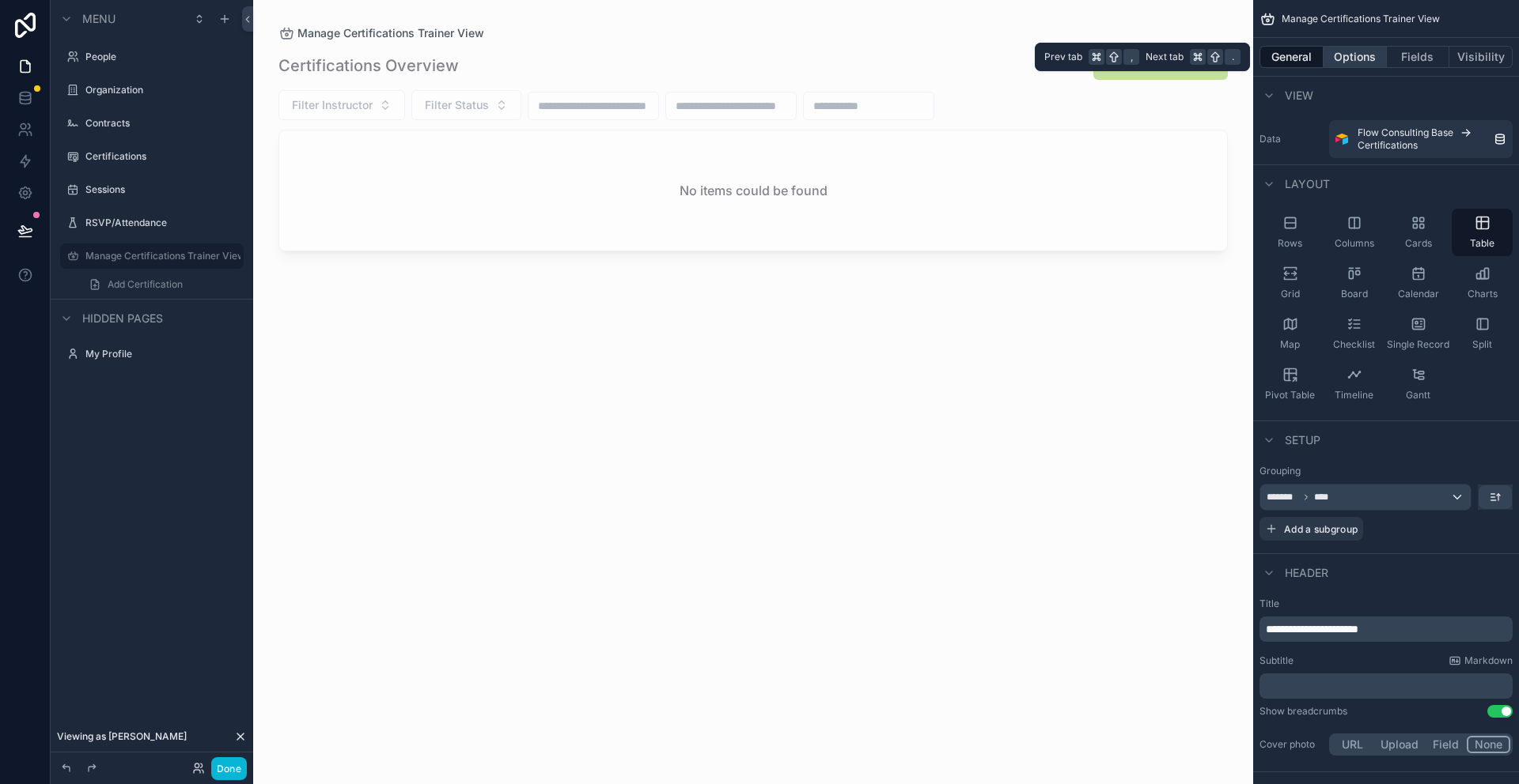
click at [1353, 55] on button "Options" at bounding box center [1355, 57] width 63 height 22
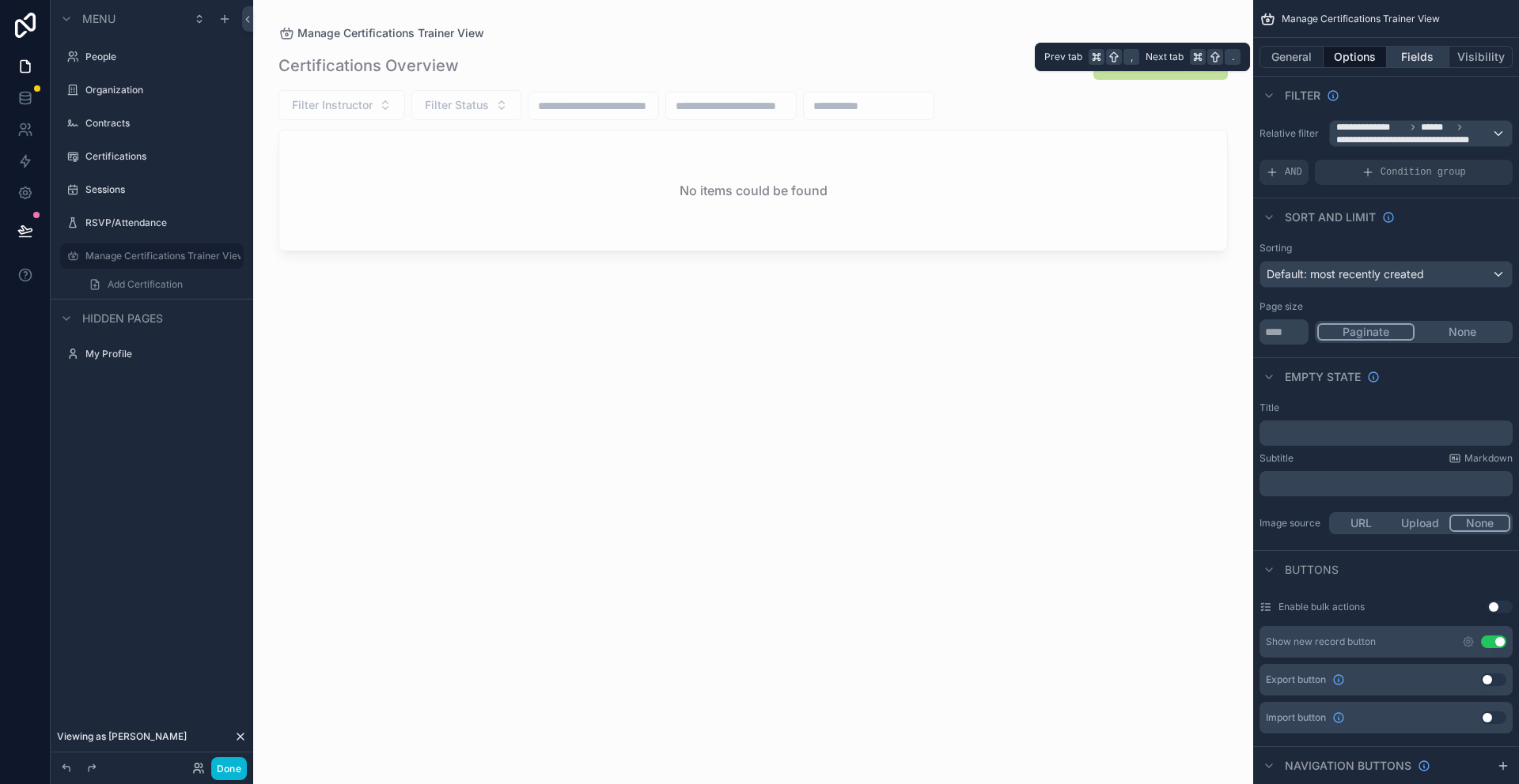
click at [1423, 53] on button "Fields" at bounding box center [1418, 57] width 63 height 22
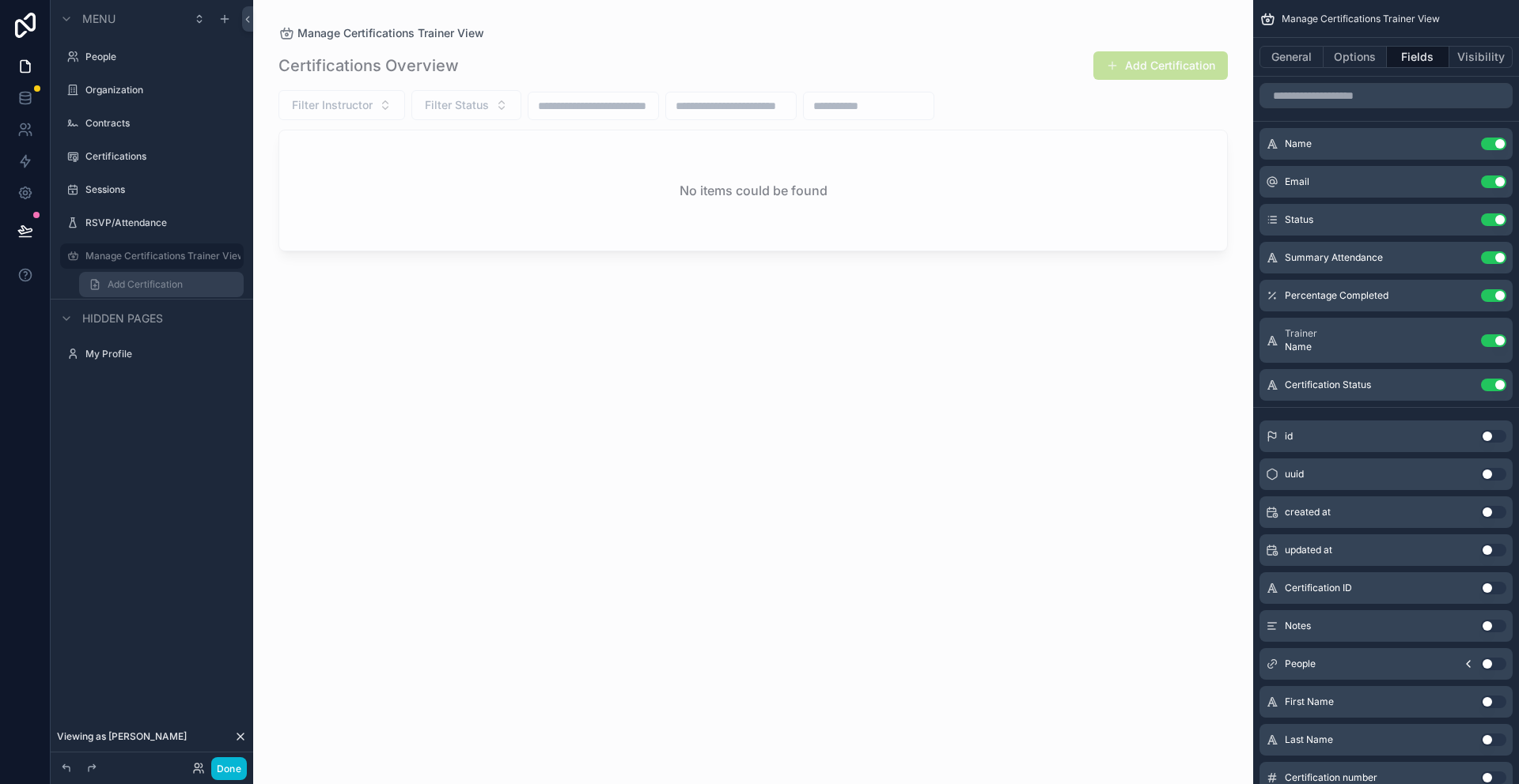
click at [136, 287] on span "Add Certification" at bounding box center [145, 285] width 75 height 13
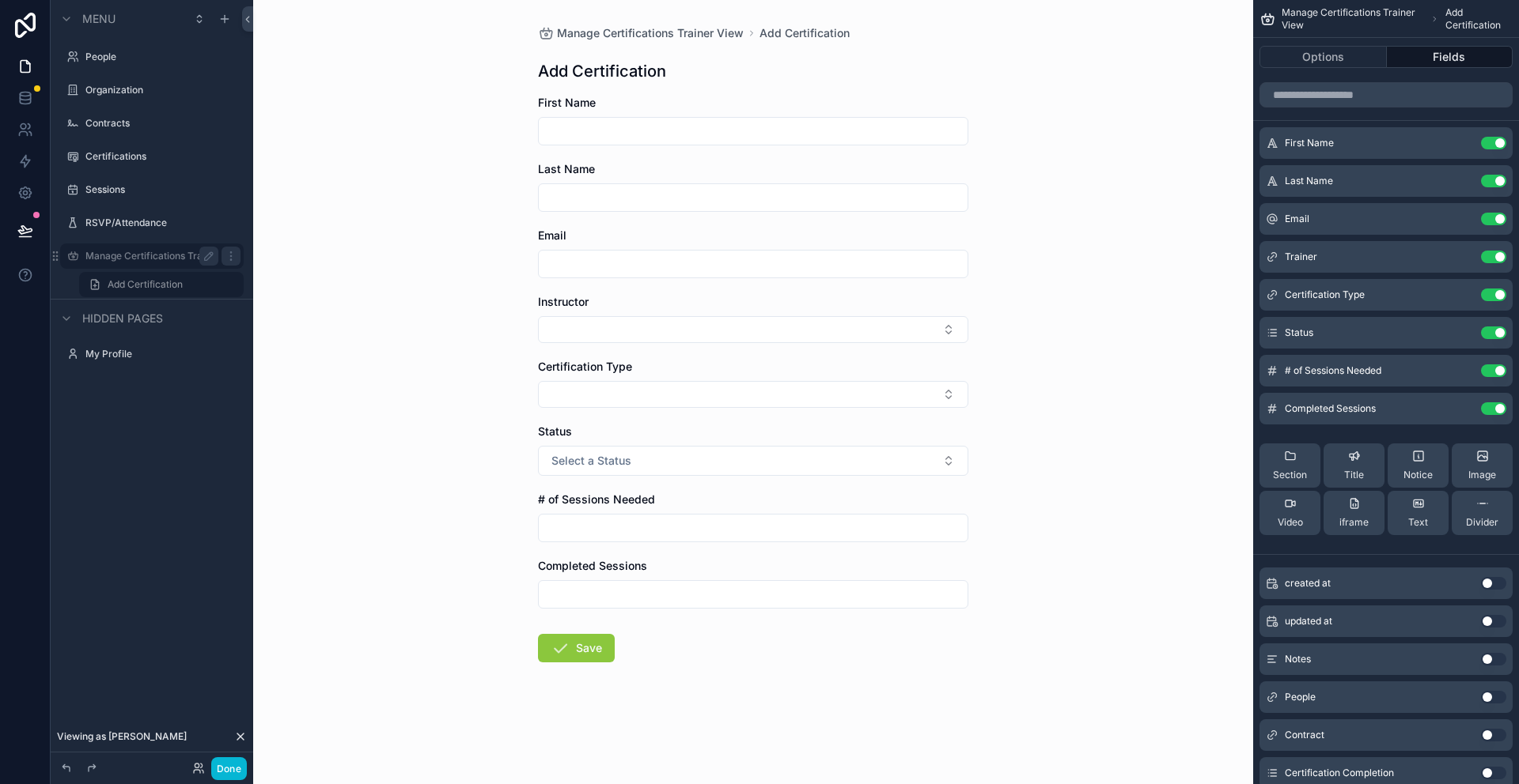
click at [140, 263] on div "Manage Certifications Trainer View" at bounding box center [152, 256] width 133 height 19
click at [171, 254] on label "Manage Certifications Trainer View" at bounding box center [152, 256] width 133 height 13
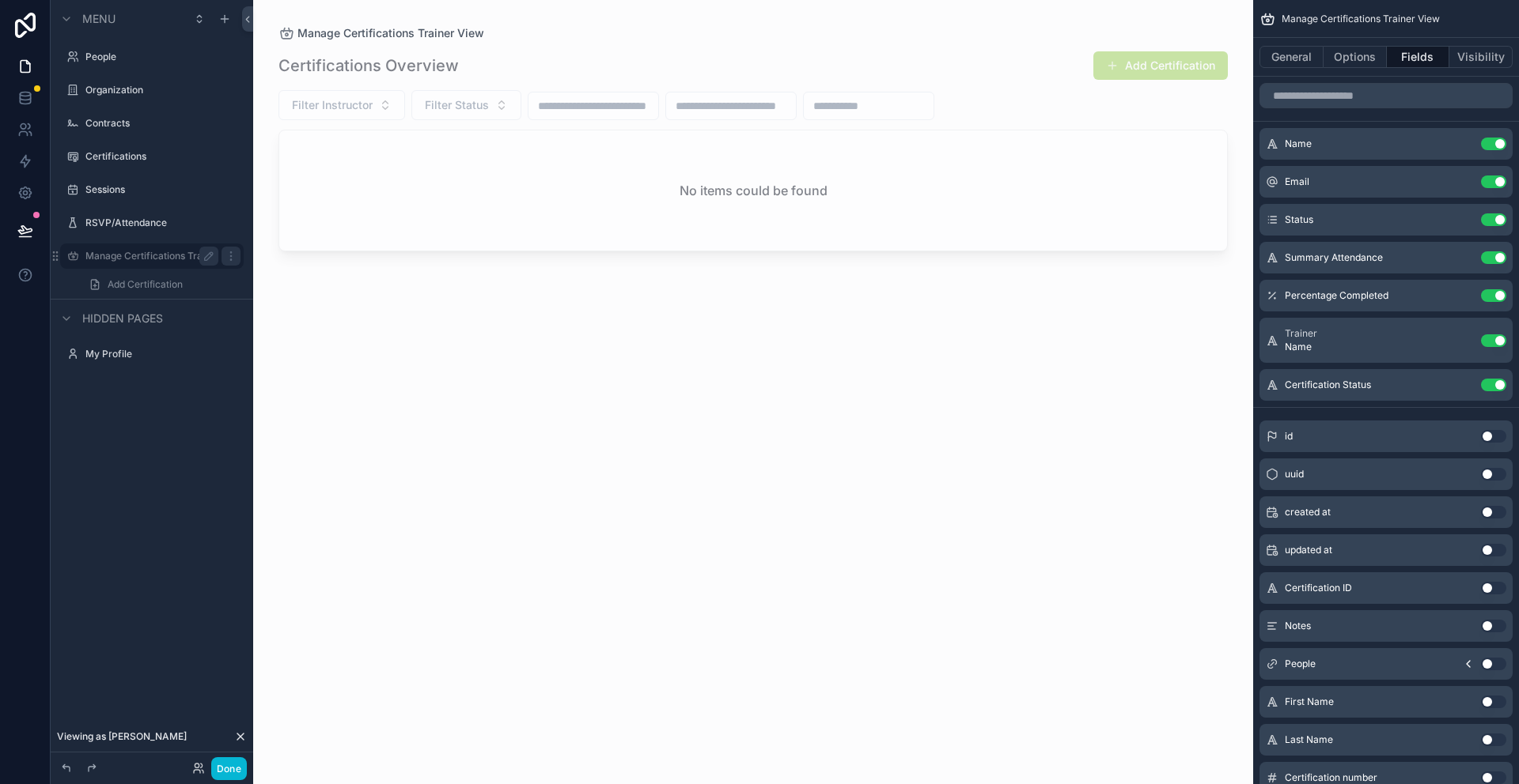
click at [1152, 73] on button "Add Certification" at bounding box center [1160, 65] width 134 height 28
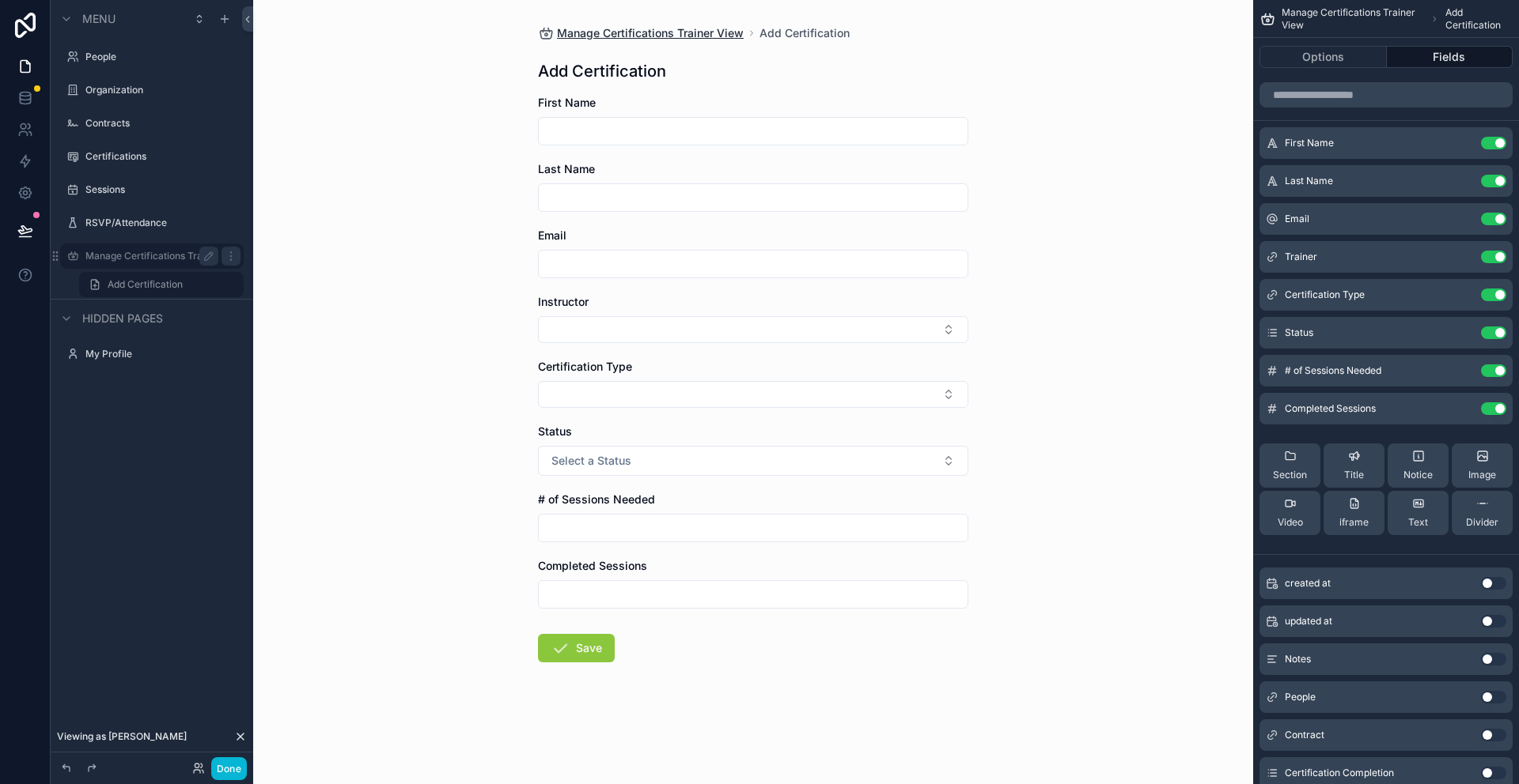
click at [694, 28] on span "Manage Certifications Trainer View" at bounding box center [649, 33] width 186 height 16
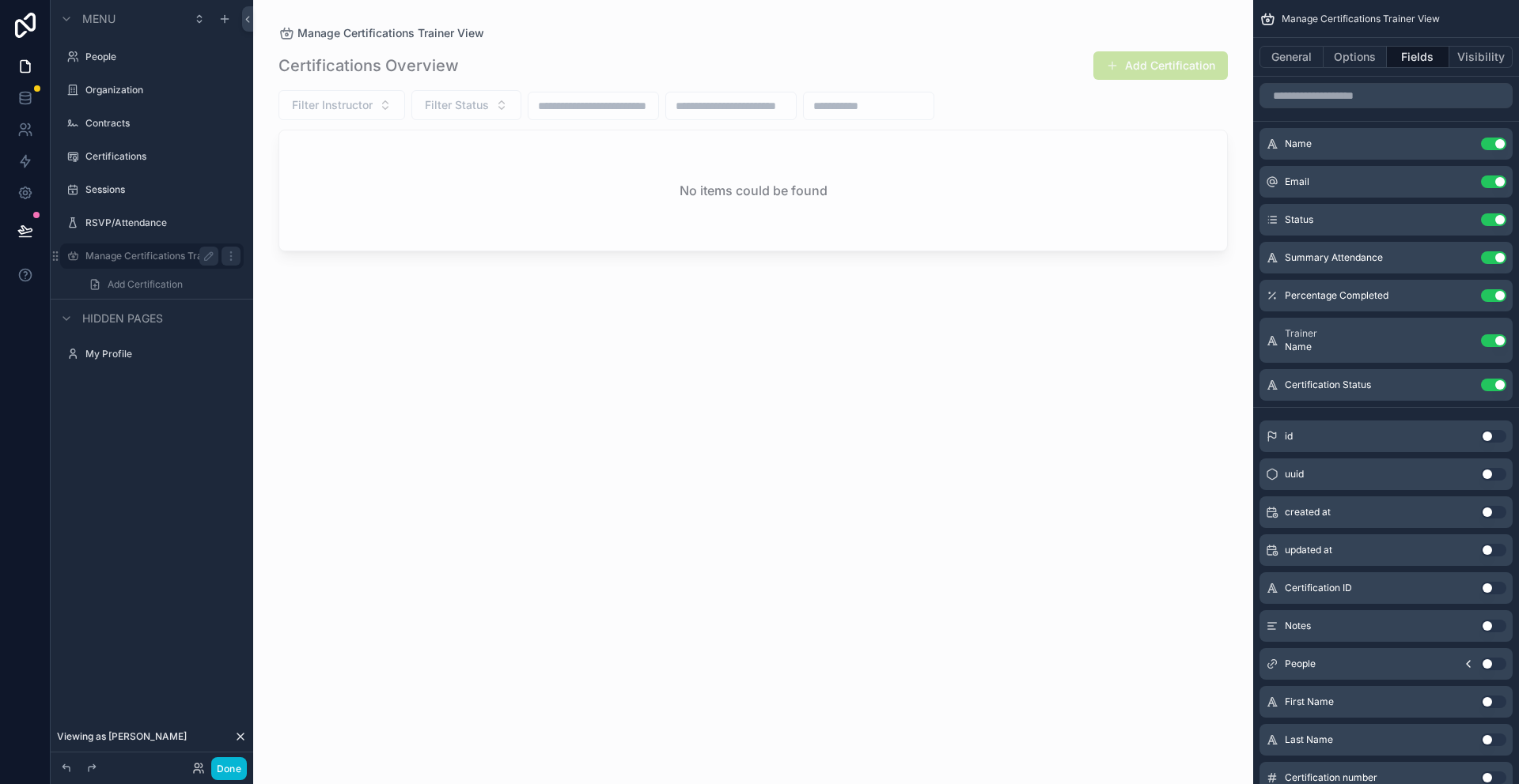
click at [1154, 65] on button "Add Certification" at bounding box center [1160, 65] width 134 height 28
click at [1348, 55] on button "Options" at bounding box center [1355, 57] width 63 height 22
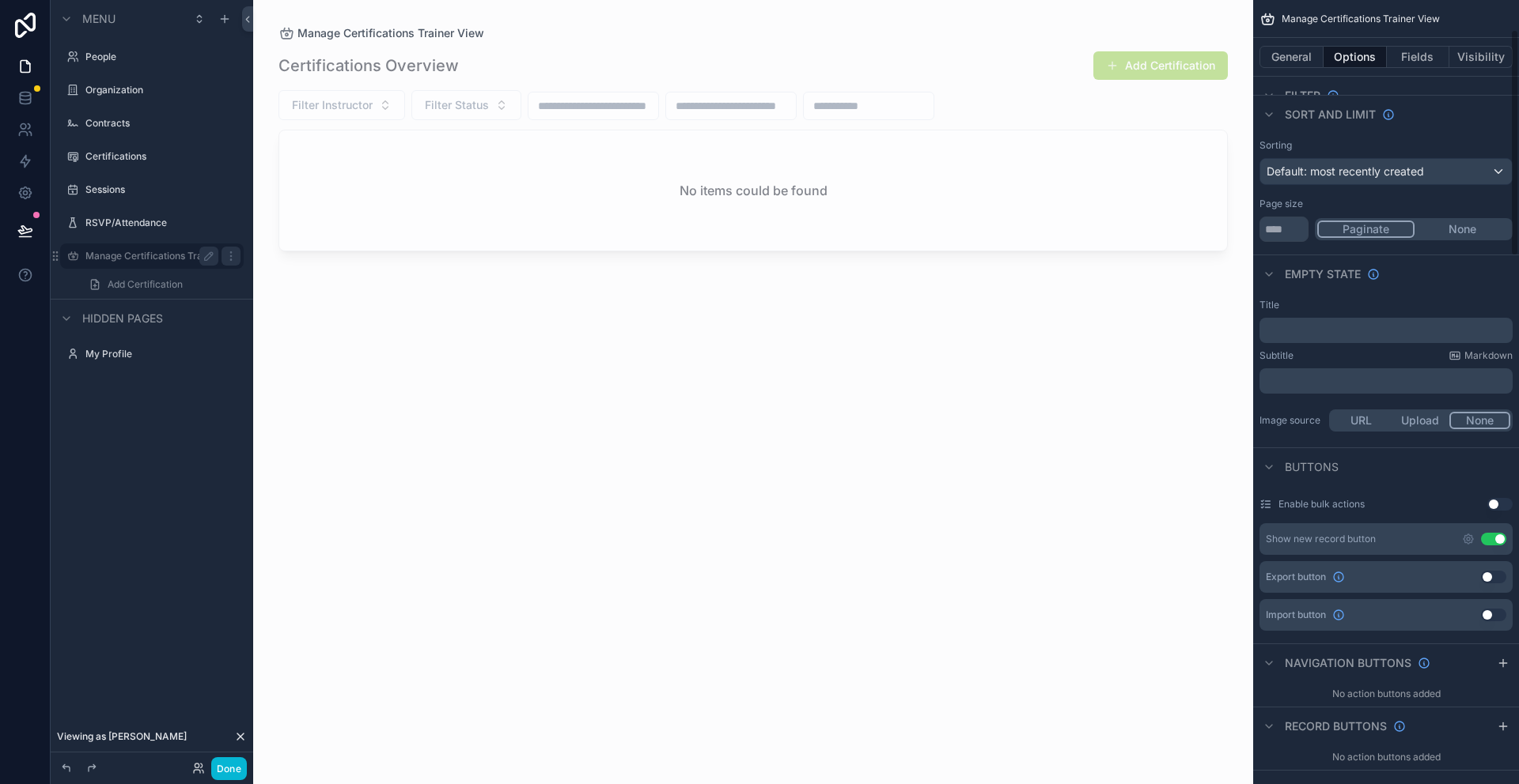
scroll to position [111, 0]
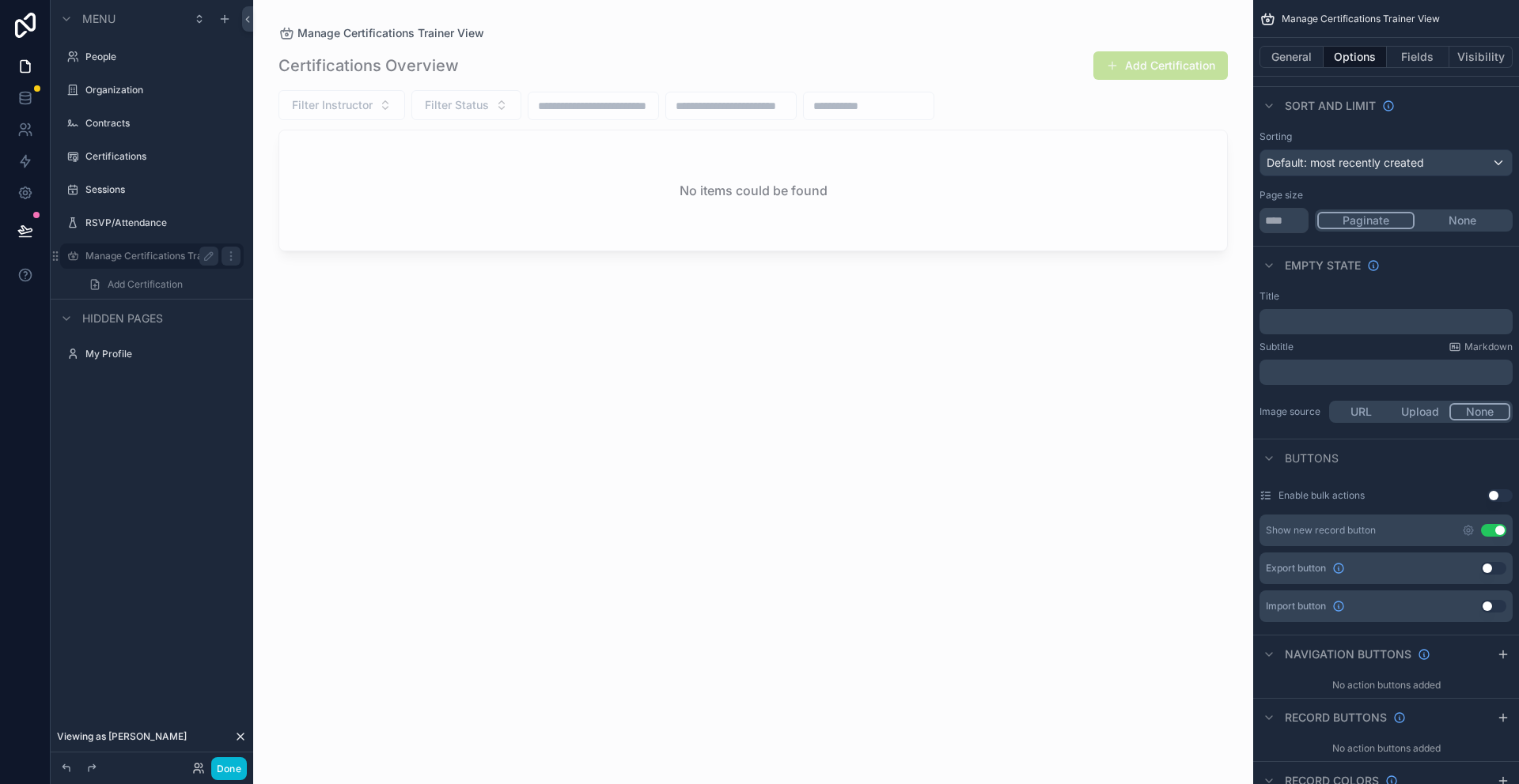
click at [1496, 531] on button "Use setting" at bounding box center [1493, 531] width 26 height 13
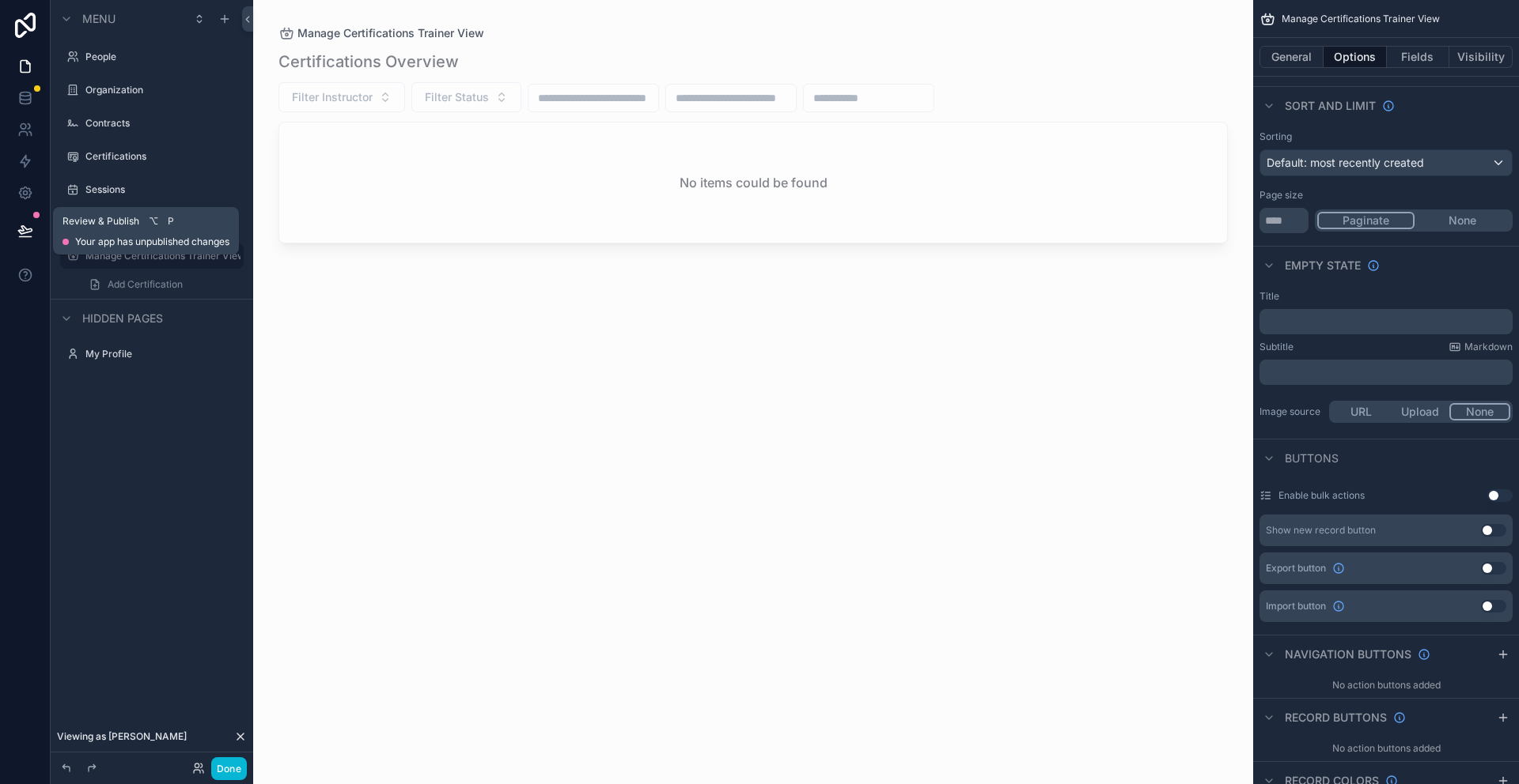
click at [34, 231] on button at bounding box center [26, 230] width 35 height 44
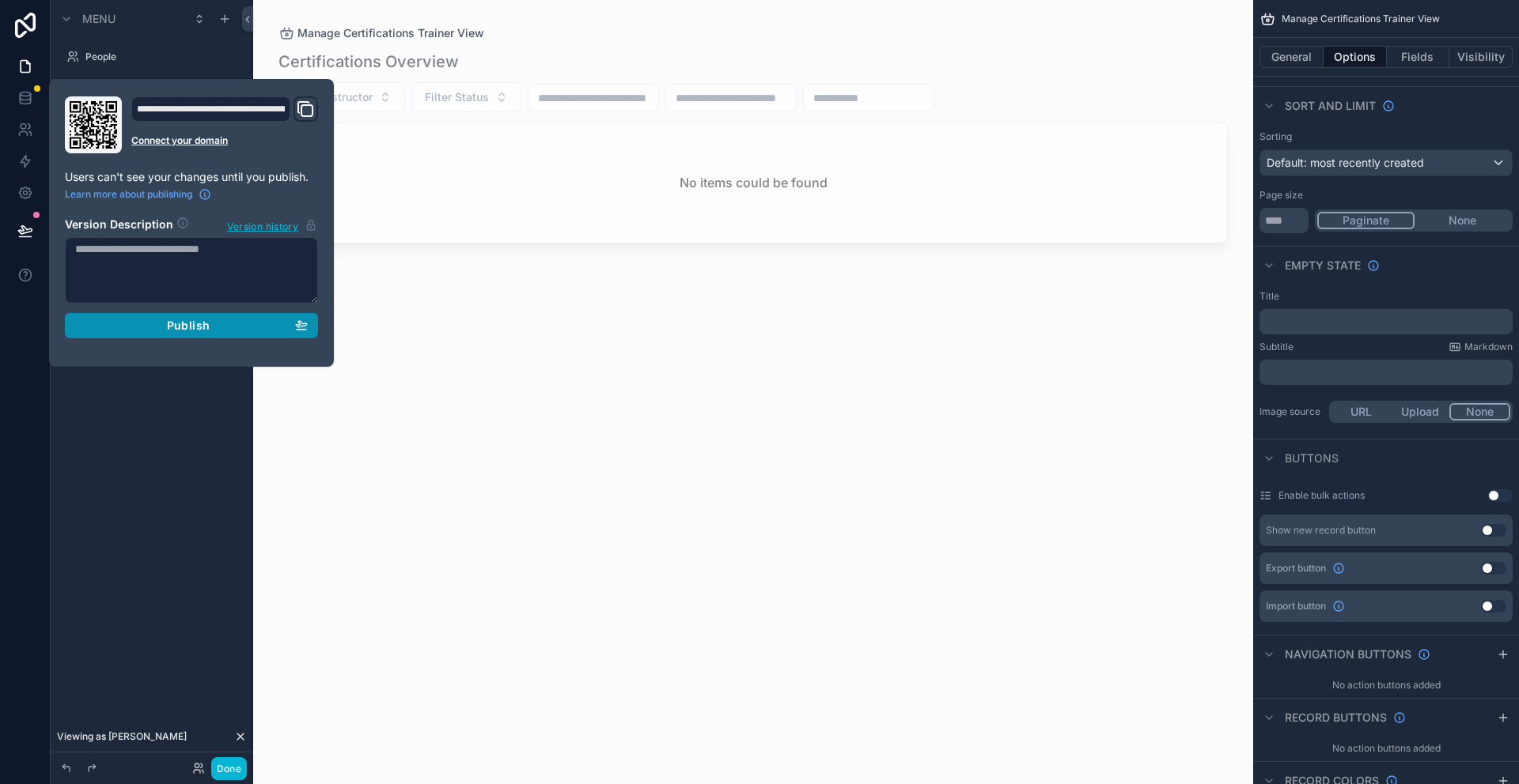
click at [162, 333] on button "Publish" at bounding box center [192, 326] width 253 height 26
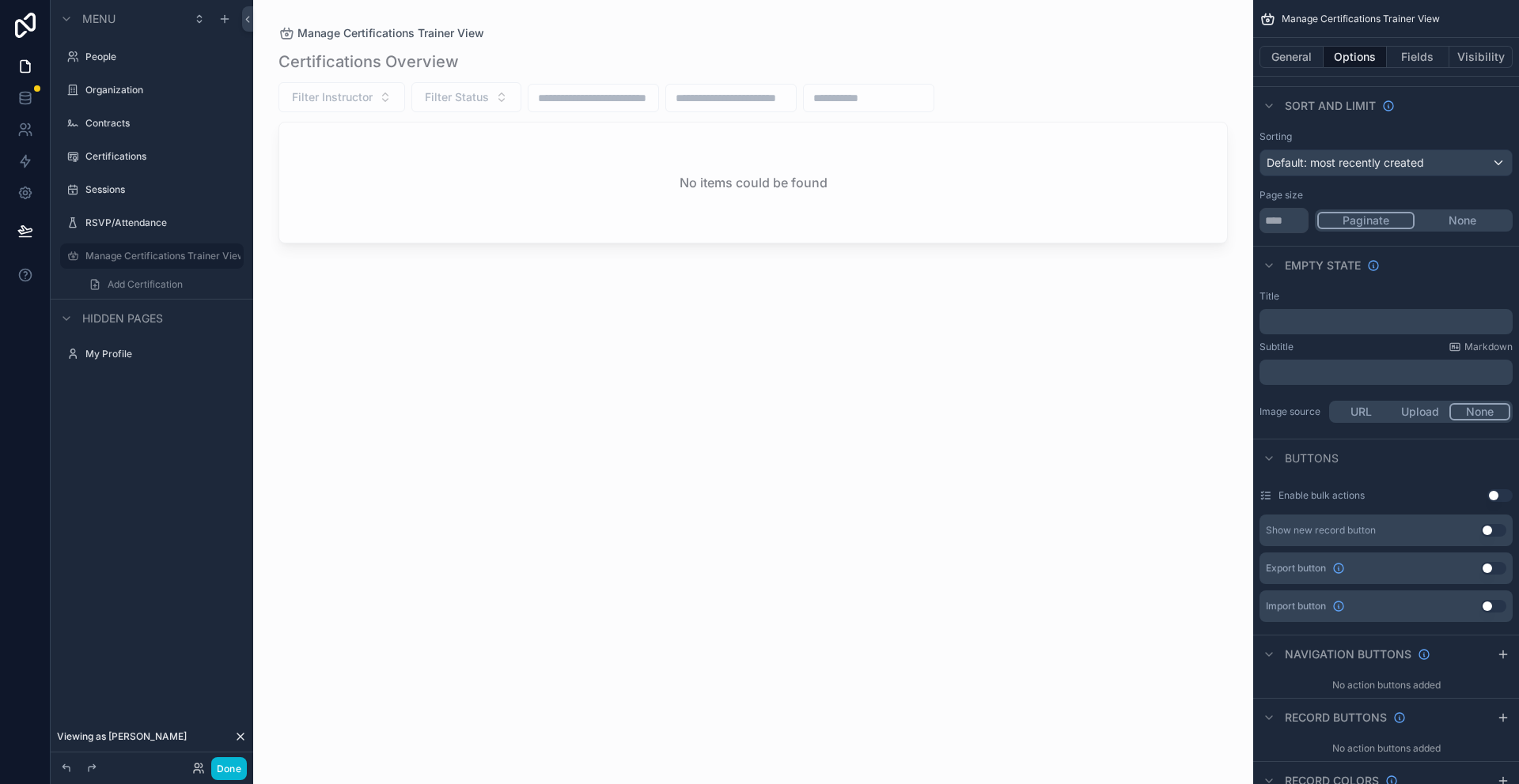
click at [566, 514] on div "Certifications Overview Filter Instructor Filter Status No items could be found" at bounding box center [752, 403] width 949 height 724
click at [117, 156] on label "Certifications" at bounding box center [149, 157] width 127 height 13
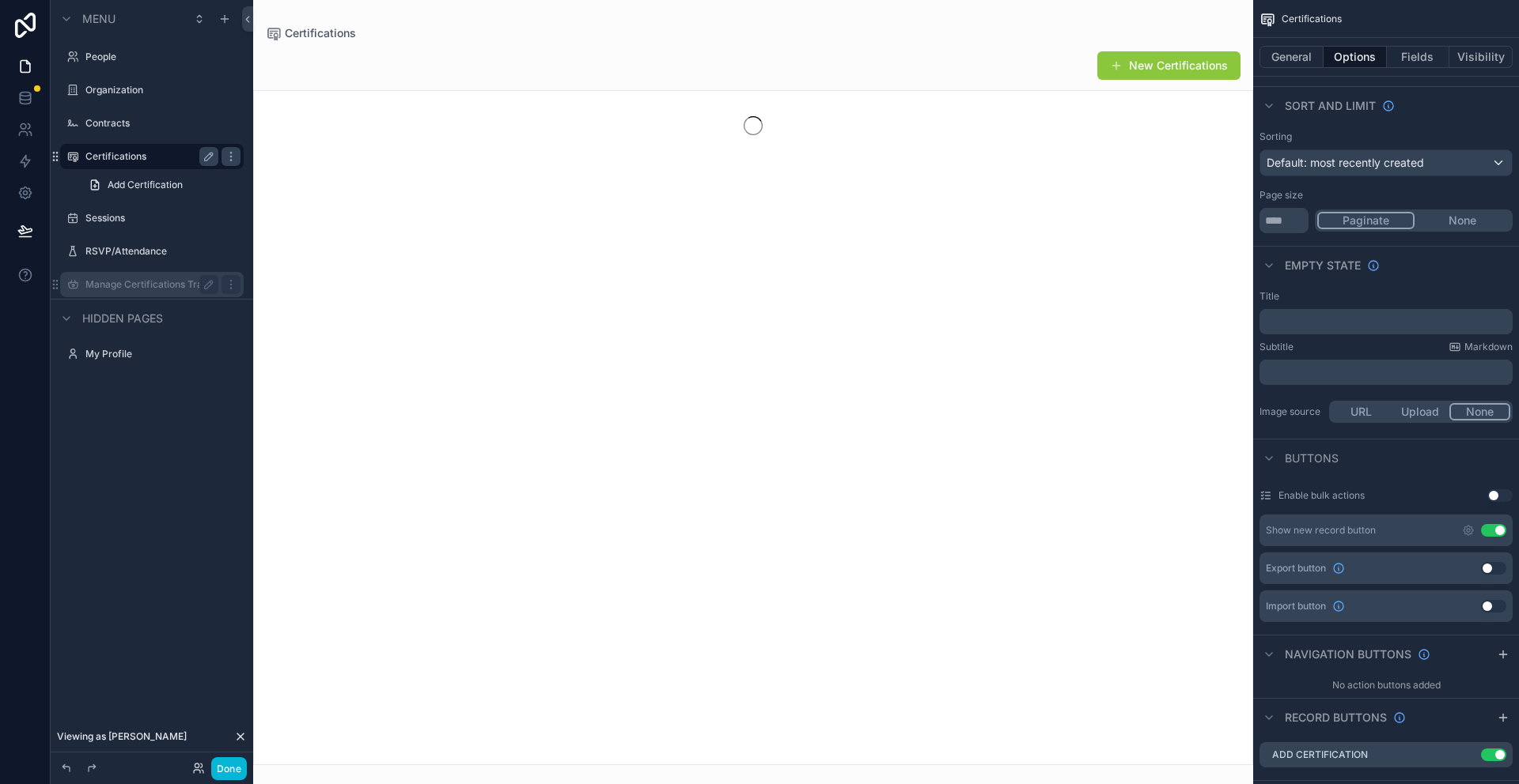
click at [174, 286] on label "Manage Certifications Trainer View" at bounding box center [152, 285] width 133 height 13
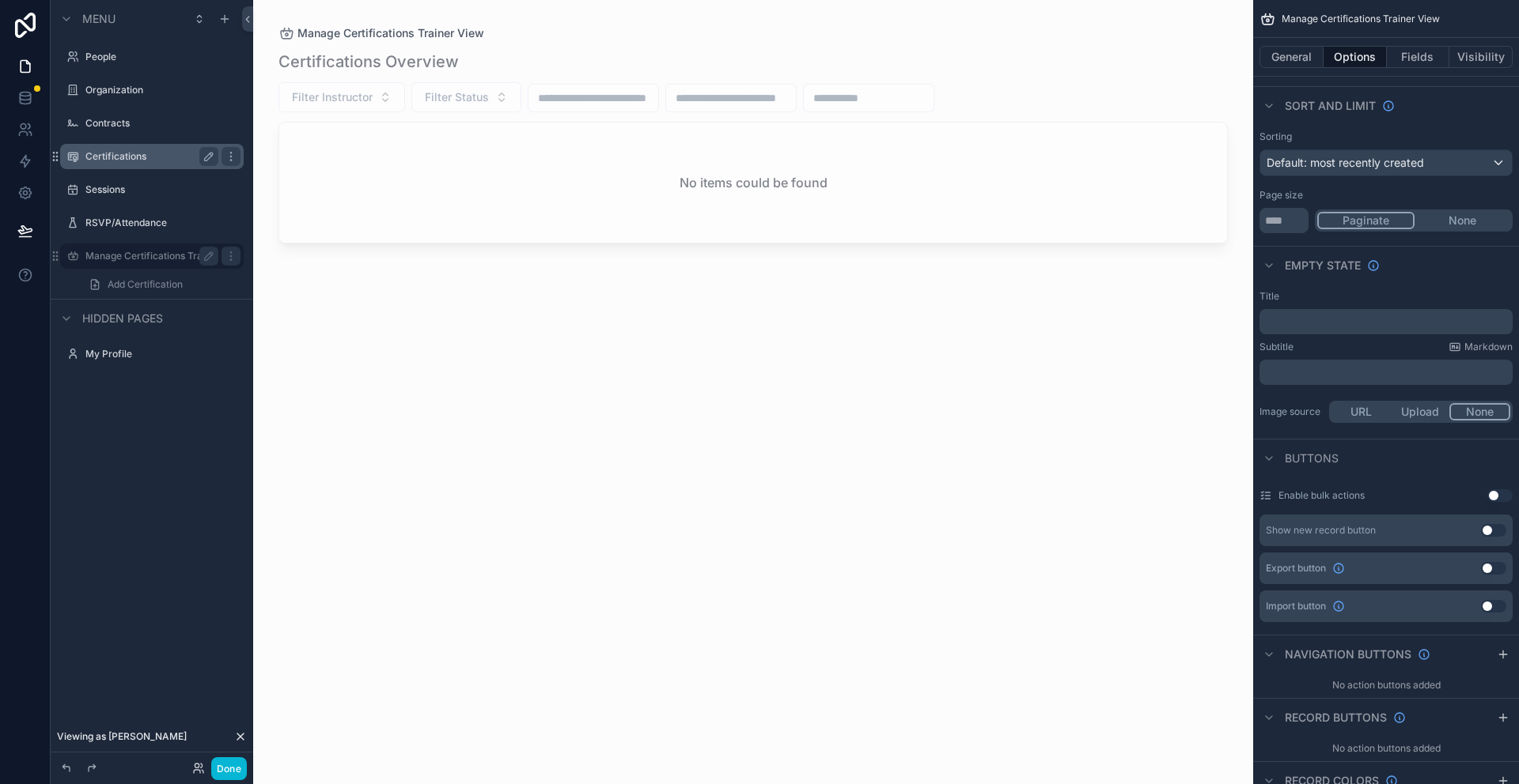
click at [88, 151] on label "Certifications" at bounding box center [149, 157] width 127 height 13
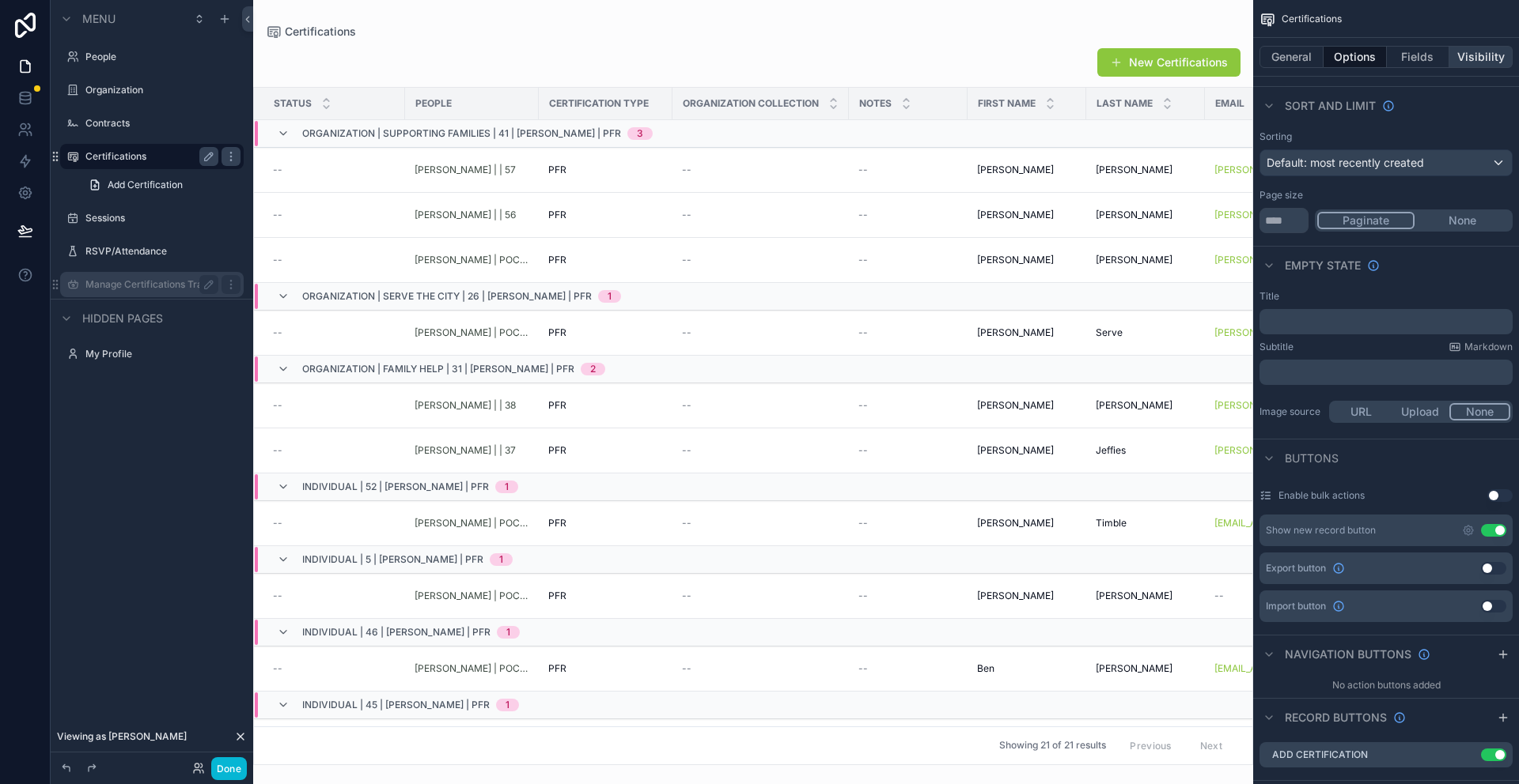
click at [1480, 60] on button "Visibility" at bounding box center [1480, 57] width 63 height 22
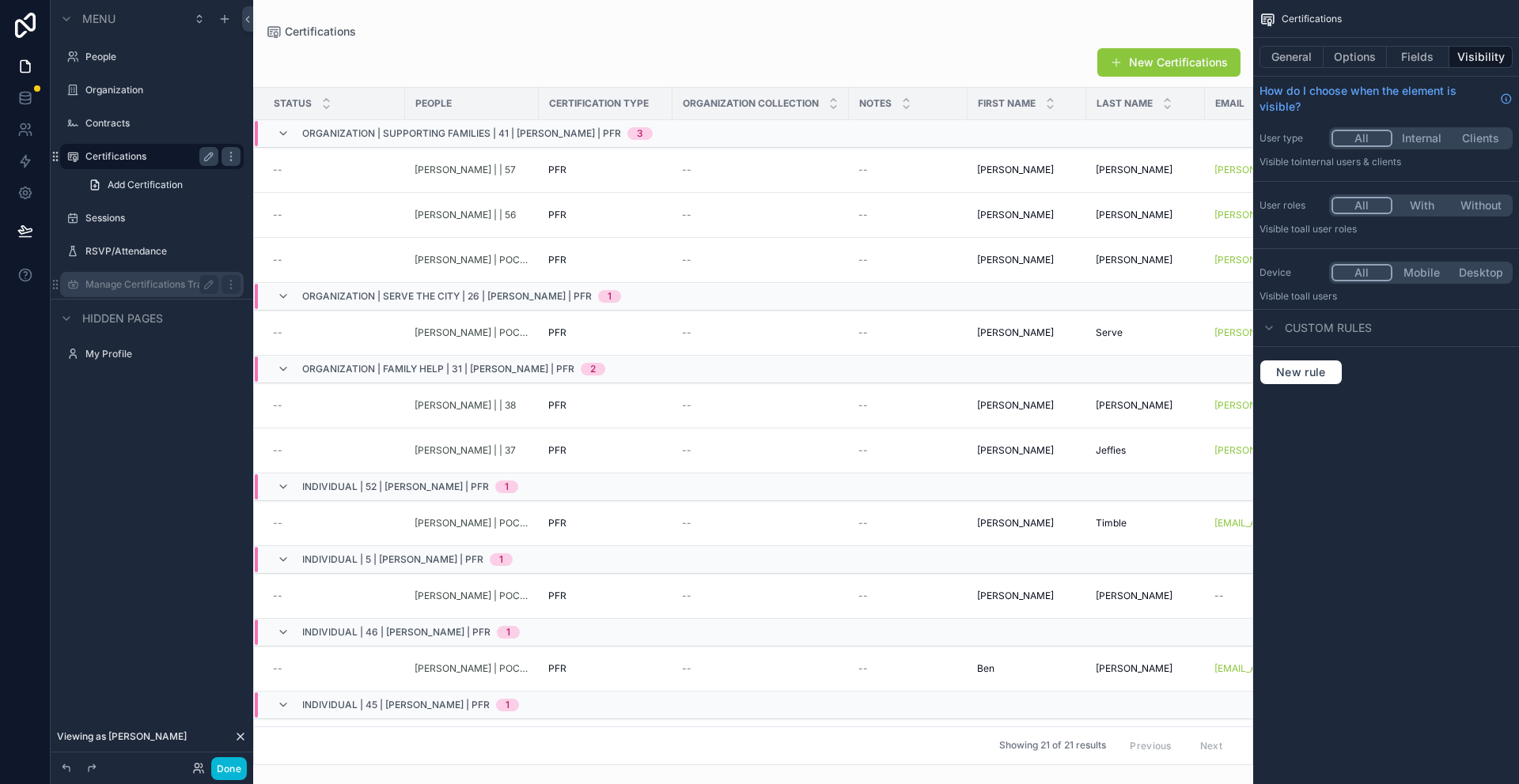
click at [1418, 202] on button "With" at bounding box center [1422, 205] width 60 height 17
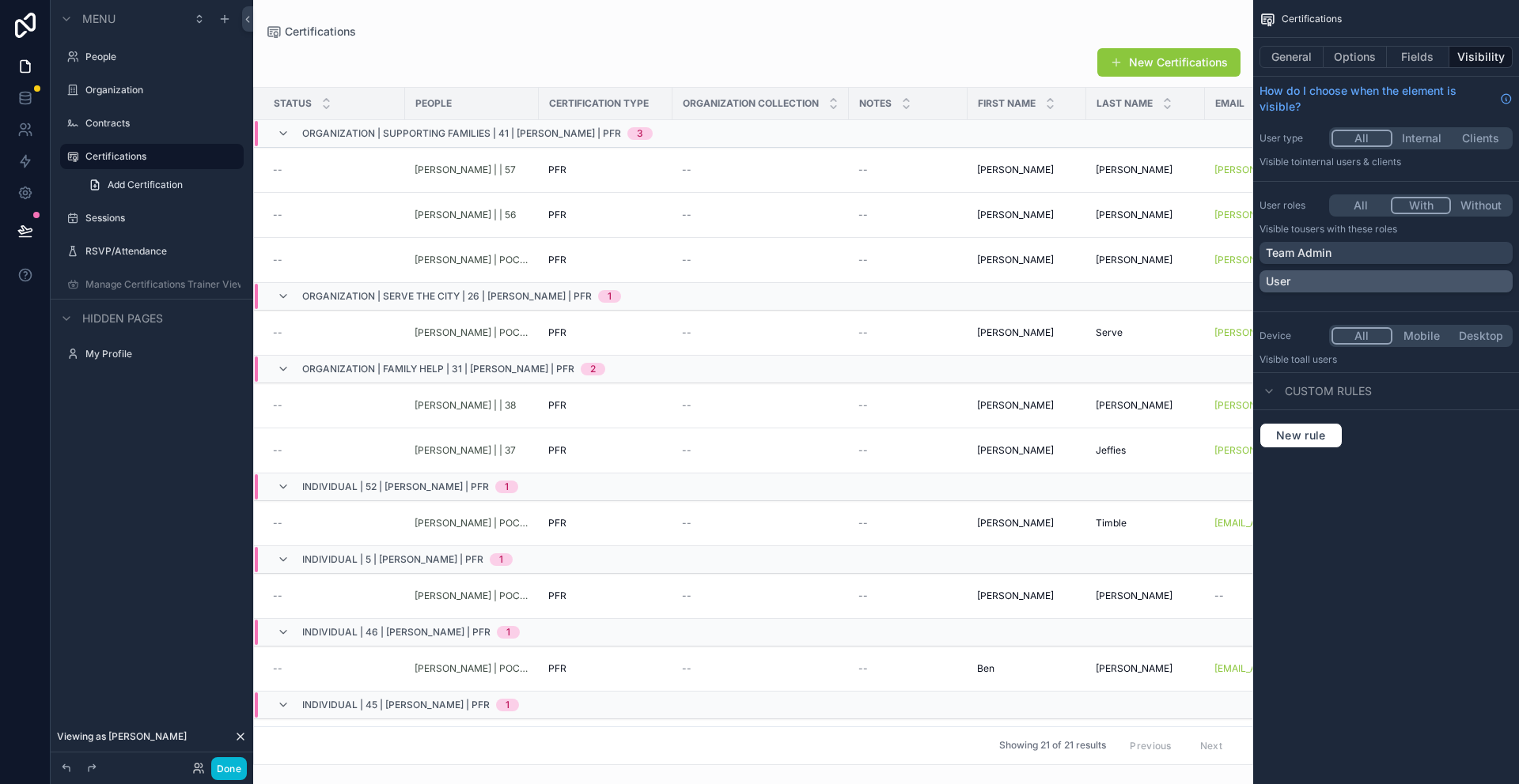
click at [1367, 285] on div "User" at bounding box center [1386, 281] width 241 height 16
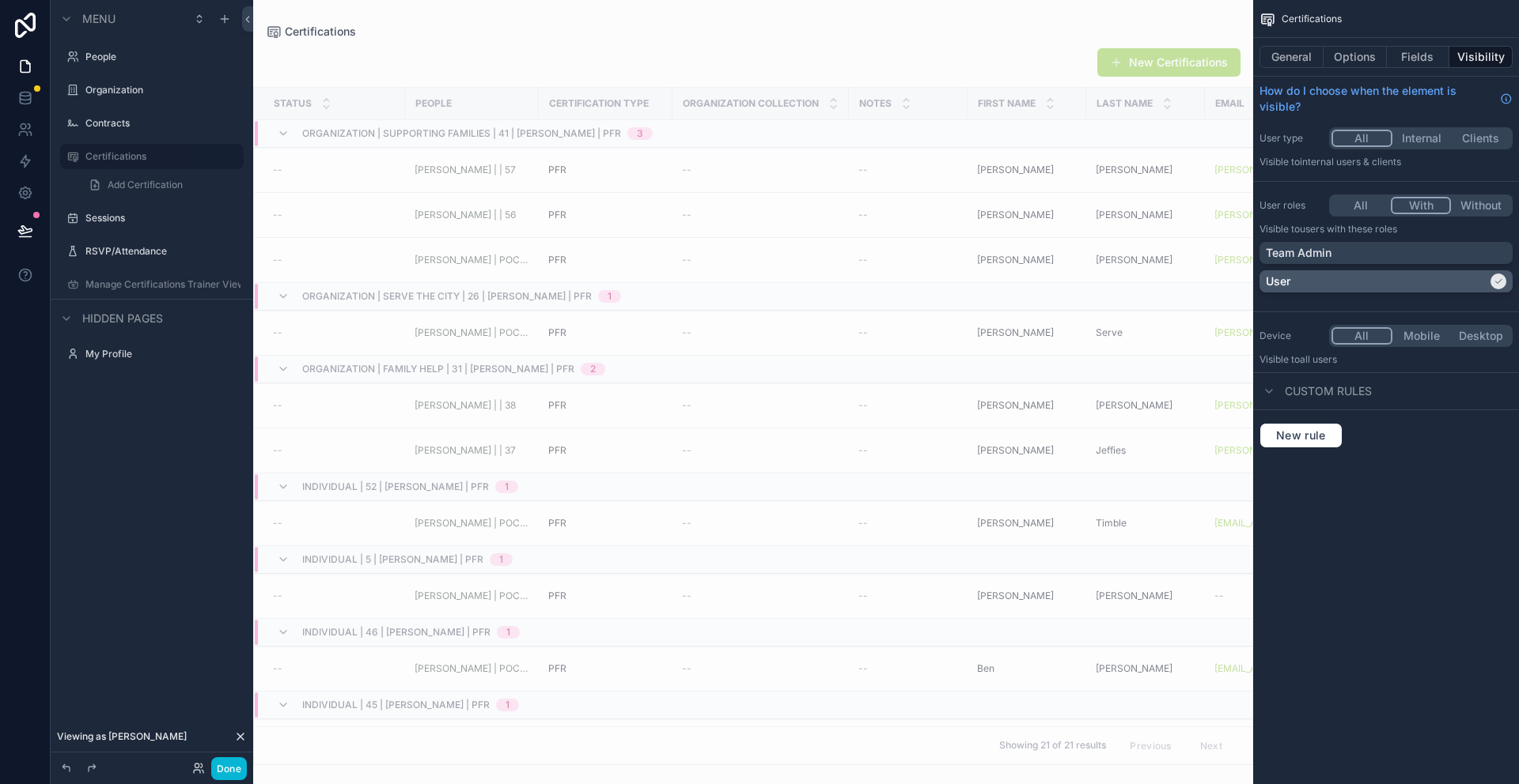
drag, startPoint x: 1499, startPoint y: 281, endPoint x: 1369, endPoint y: 272, distance: 130.3
click at [1499, 281] on icon "scrollable content" at bounding box center [1499, 282] width 6 height 4
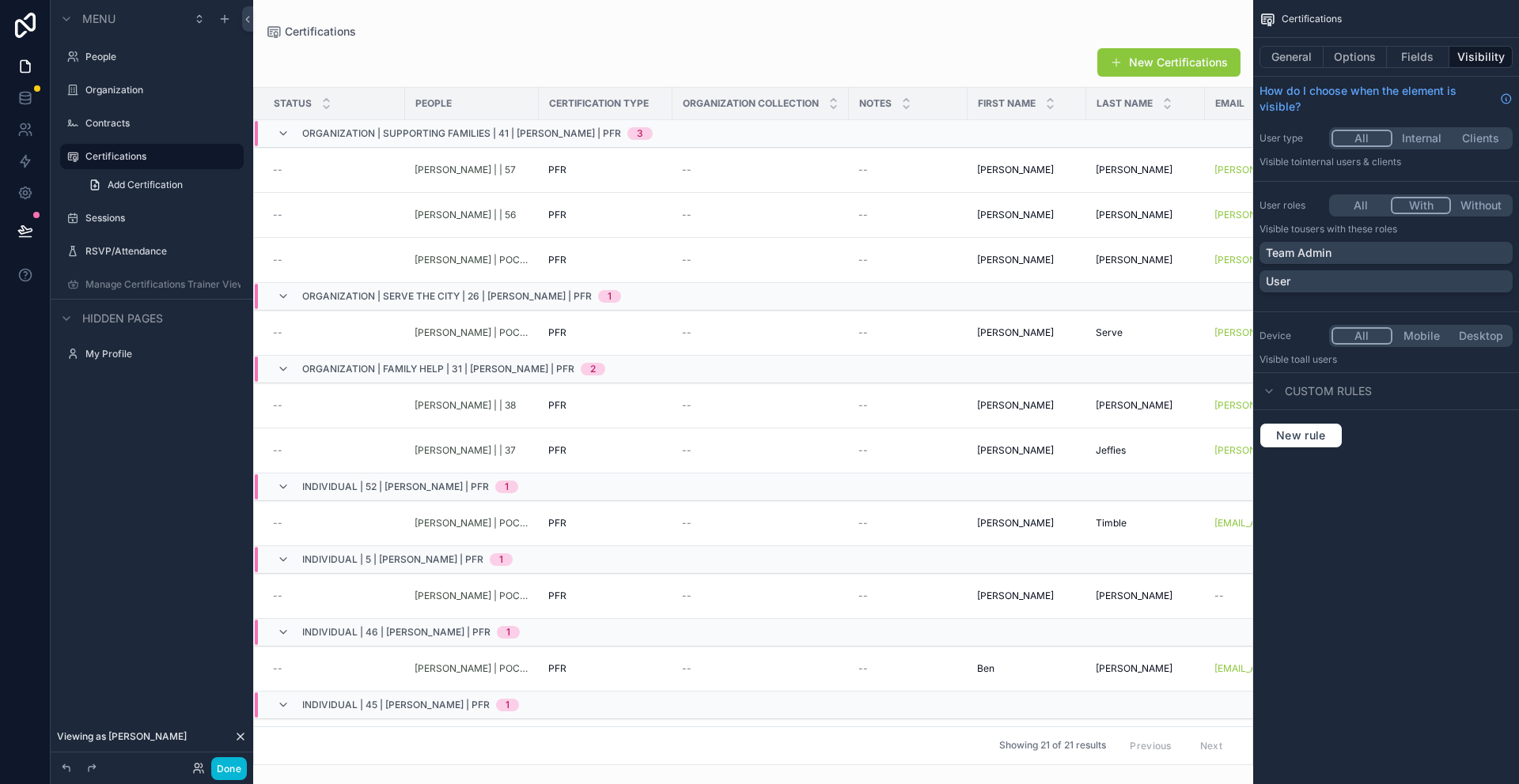
click at [1366, 211] on button "All" at bounding box center [1360, 205] width 60 height 17
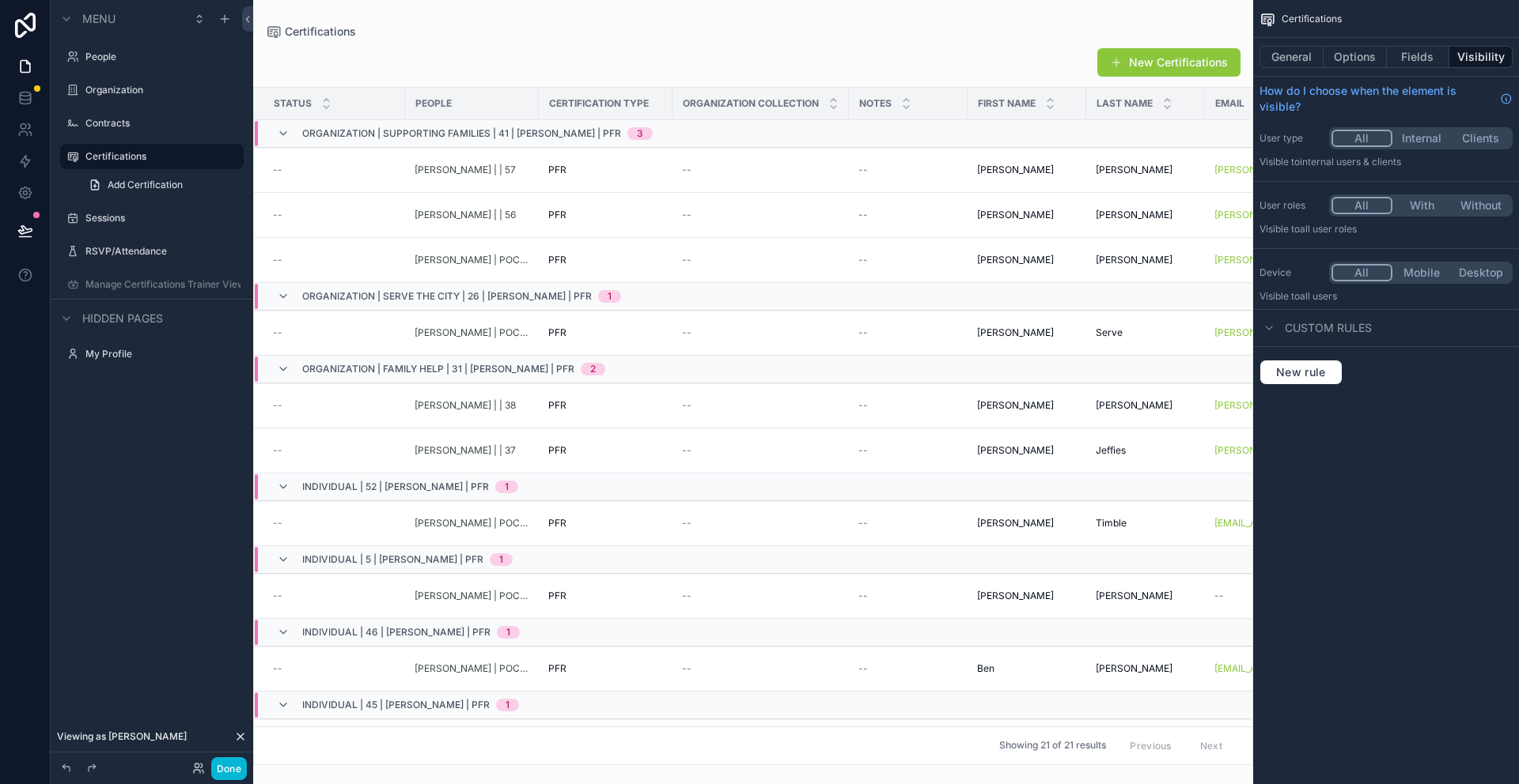
click at [1350, 331] on span "Custom rules" at bounding box center [1328, 328] width 87 height 16
click at [1275, 330] on div "scrollable content" at bounding box center [1268, 328] width 19 height 19
click at [1310, 379] on button "New rule" at bounding box center [1300, 373] width 83 height 26
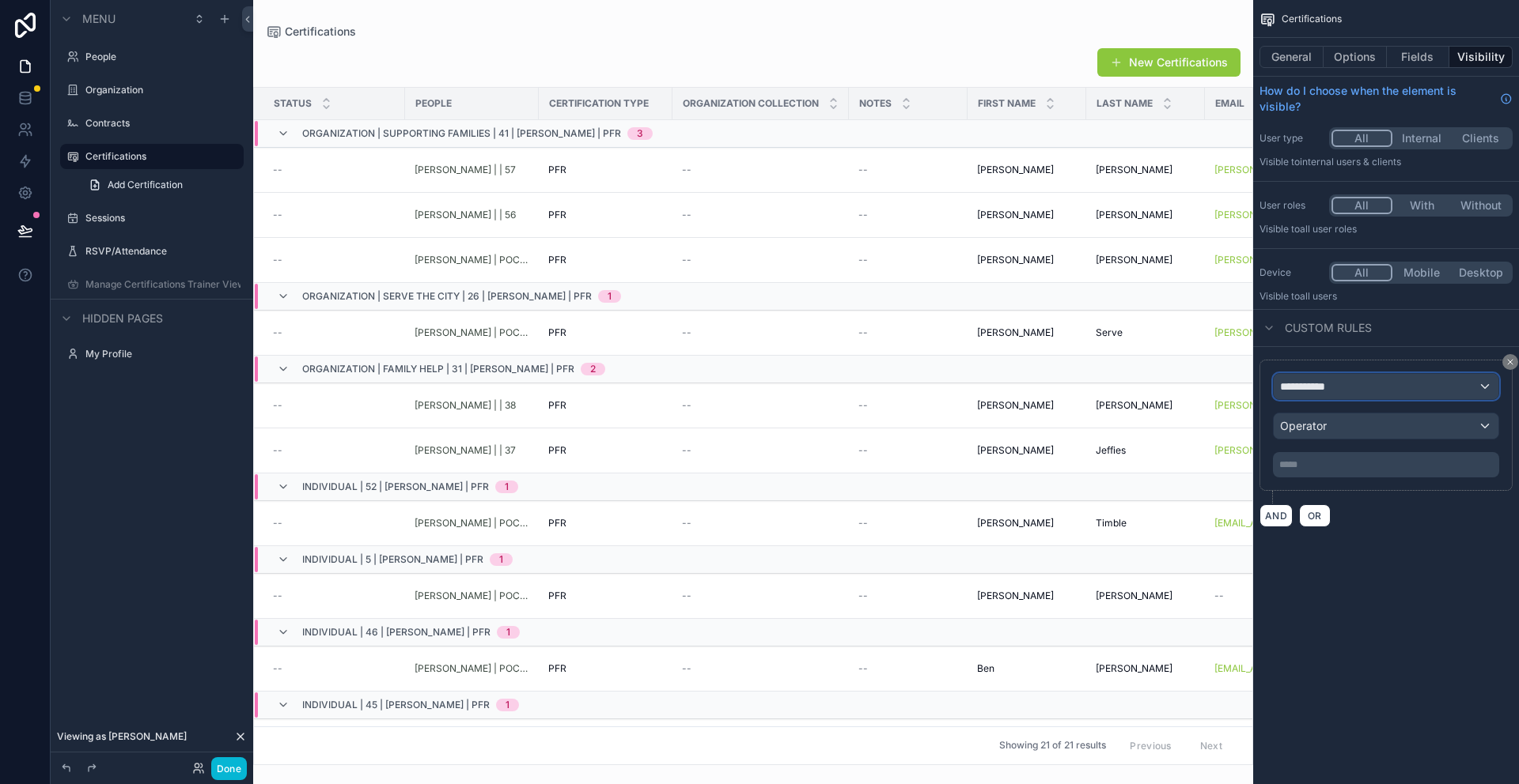
click at [1367, 385] on div "**********" at bounding box center [1386, 386] width 225 height 26
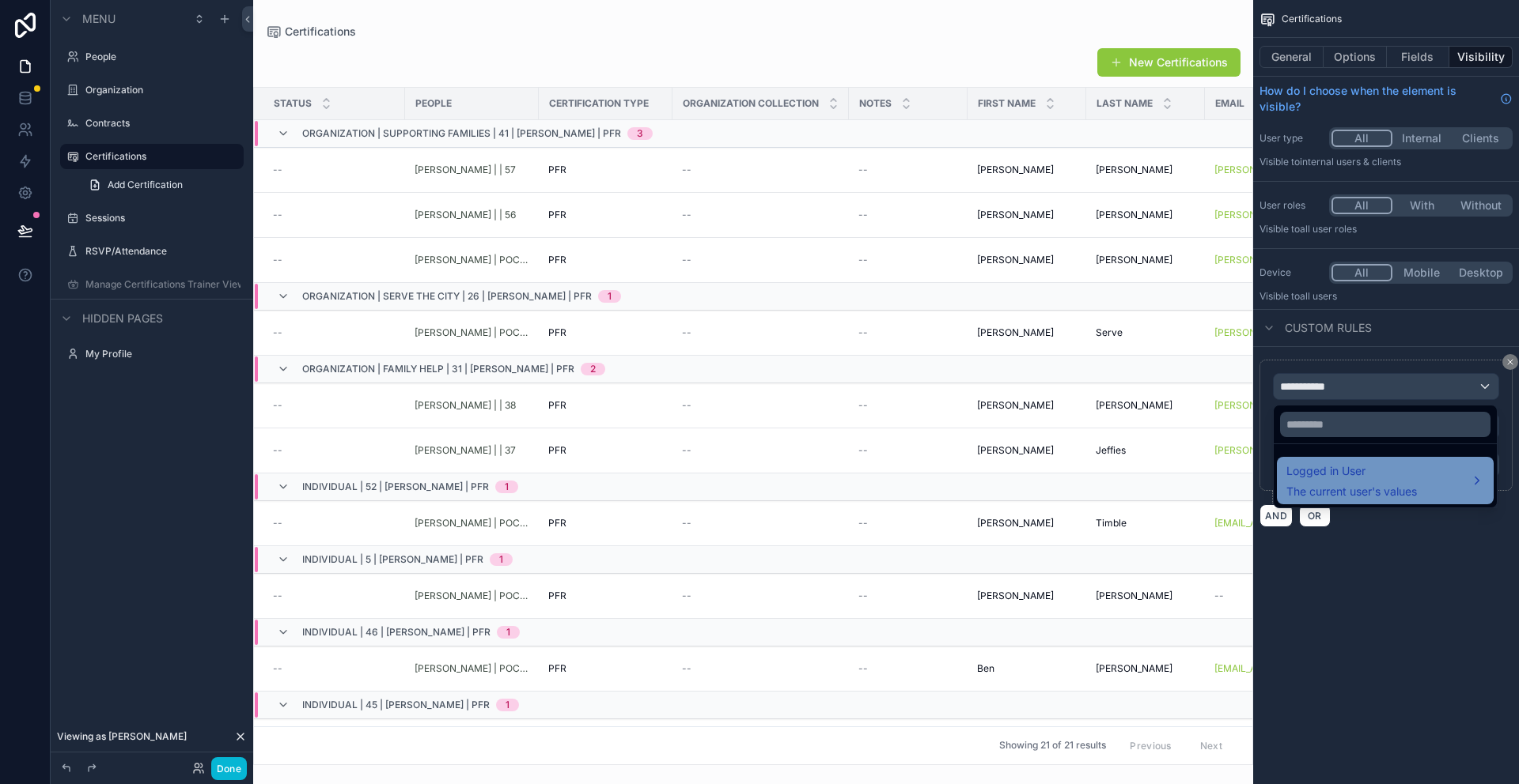
click at [1346, 487] on span "The current user's values" at bounding box center [1351, 491] width 130 height 16
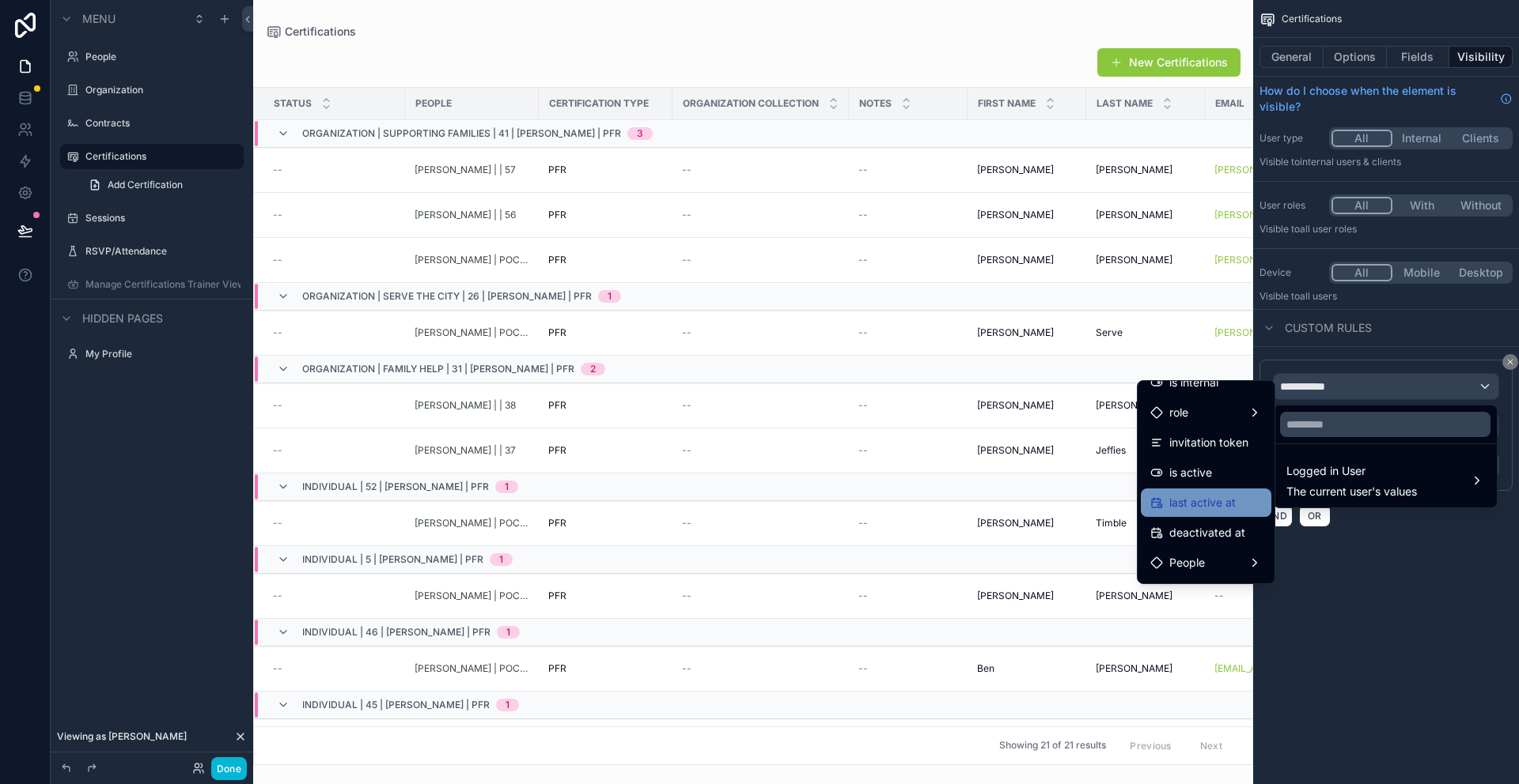
scroll to position [313, 0]
click at [1192, 479] on span "People" at bounding box center [1187, 476] width 36 height 19
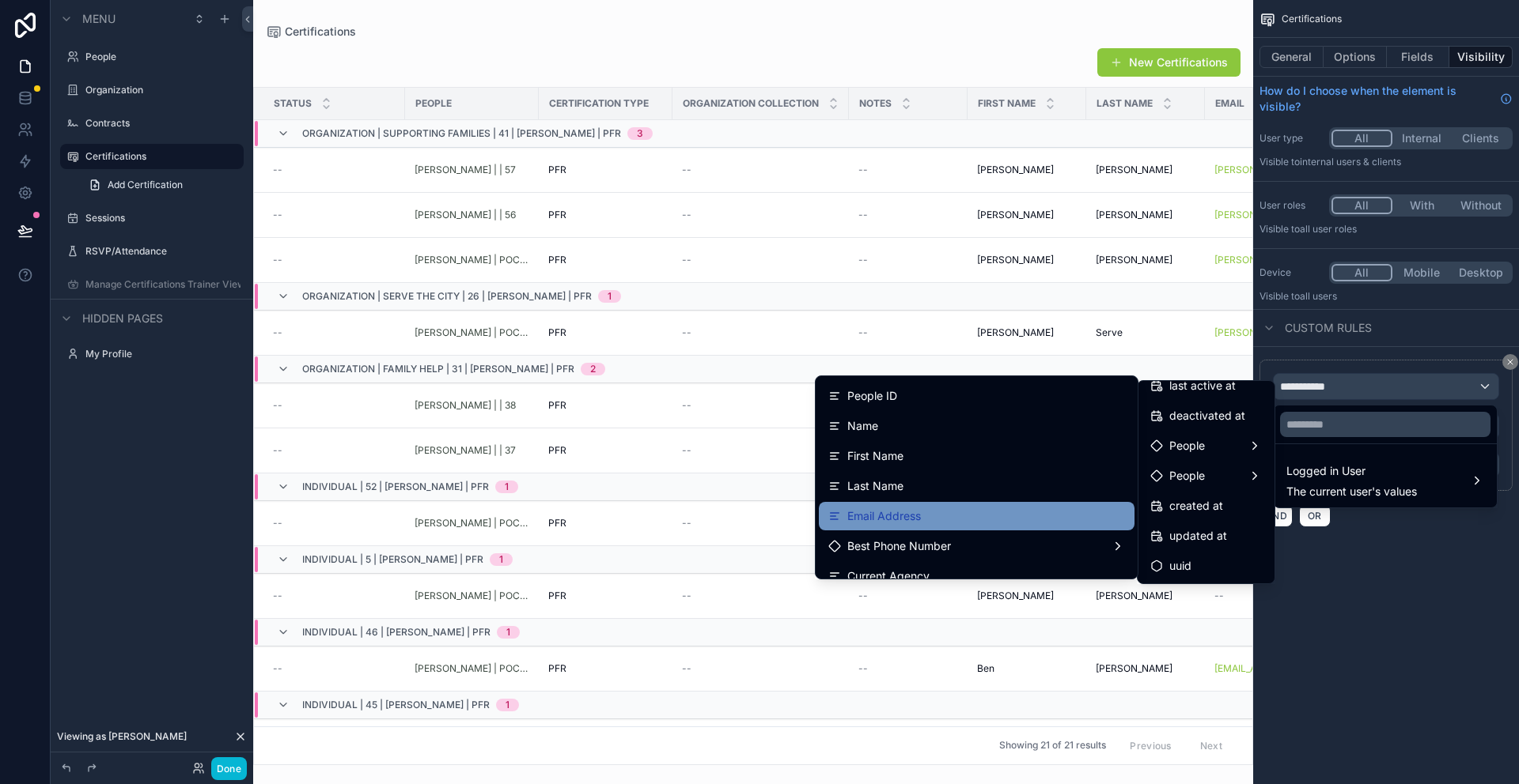
scroll to position [26, 0]
click at [954, 506] on div "Email Address" at bounding box center [976, 518] width 316 height 28
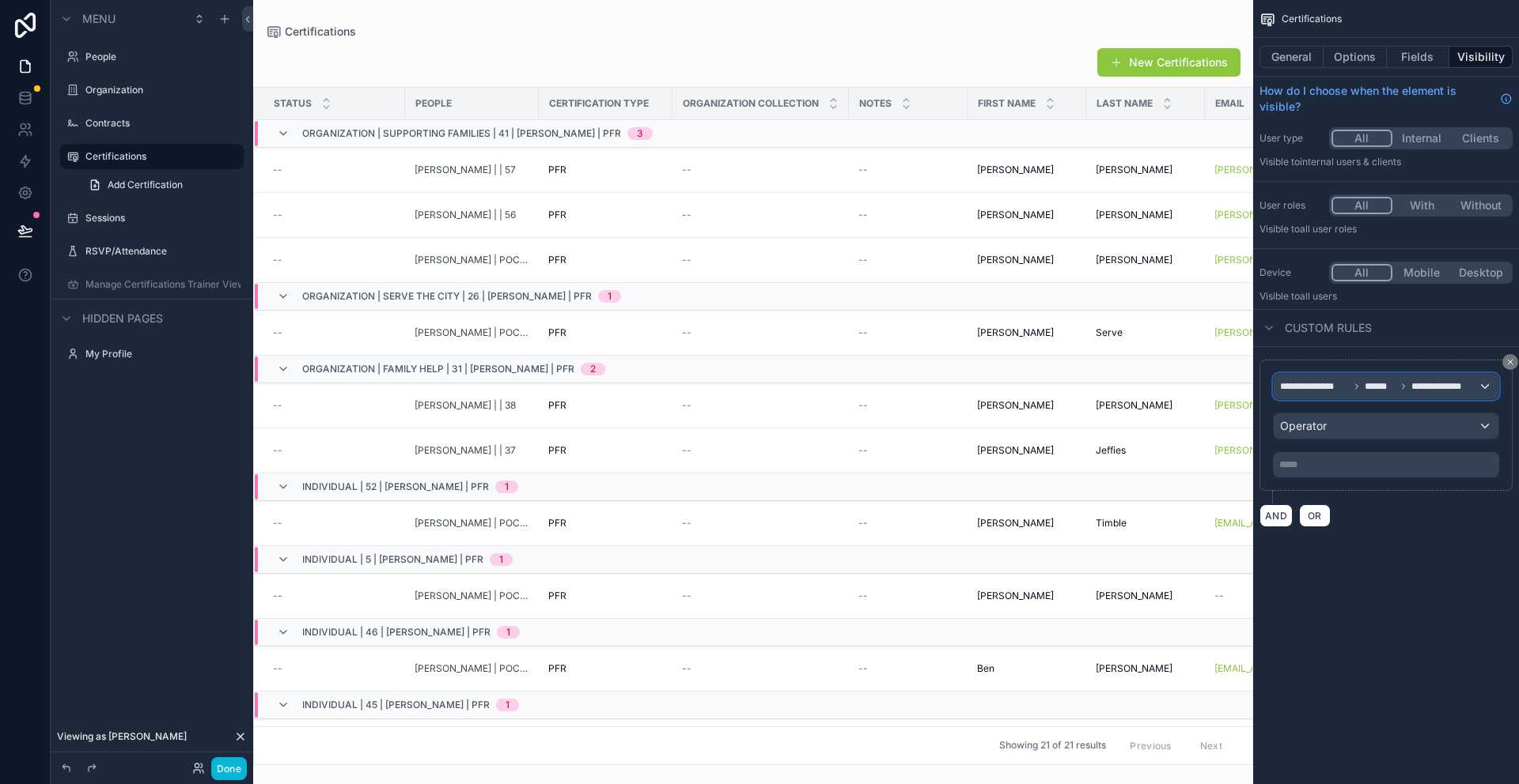
click at [1480, 387] on div "**********" at bounding box center [1386, 386] width 225 height 26
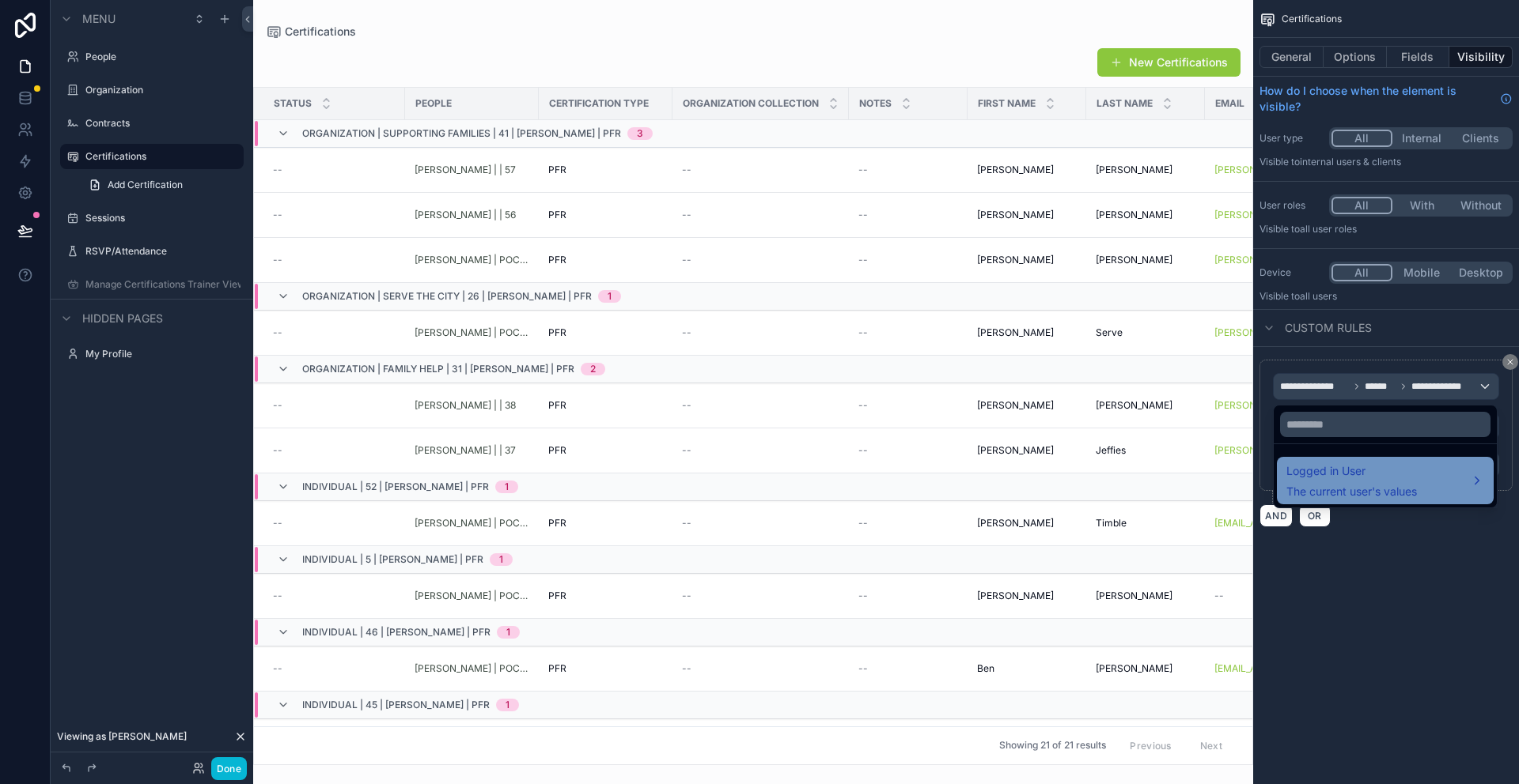
click at [1387, 481] on div "Logged in User The current user's values" at bounding box center [1351, 480] width 130 height 38
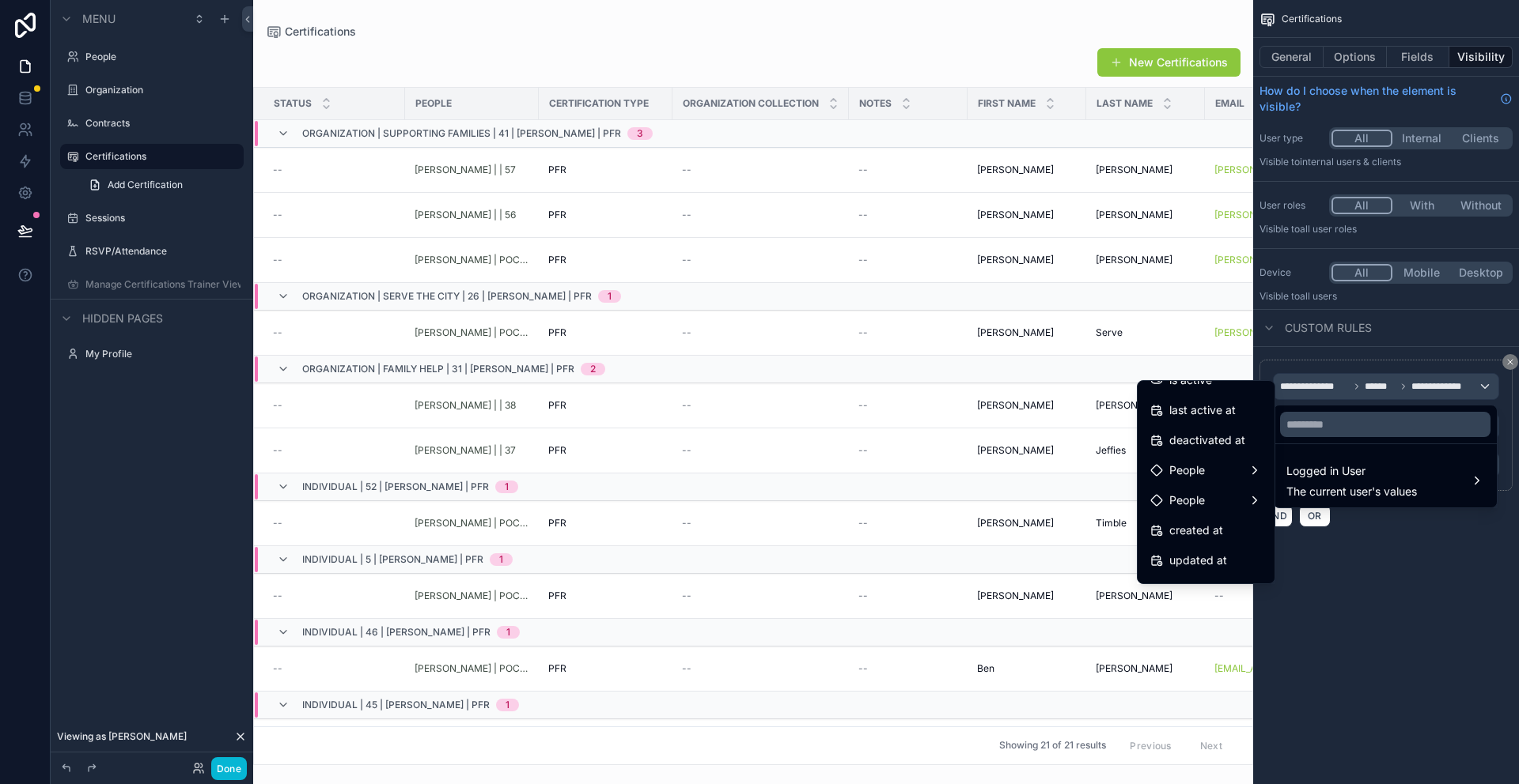
scroll to position [313, 0]
click at [1236, 450] on div "People" at bounding box center [1205, 445] width 111 height 19
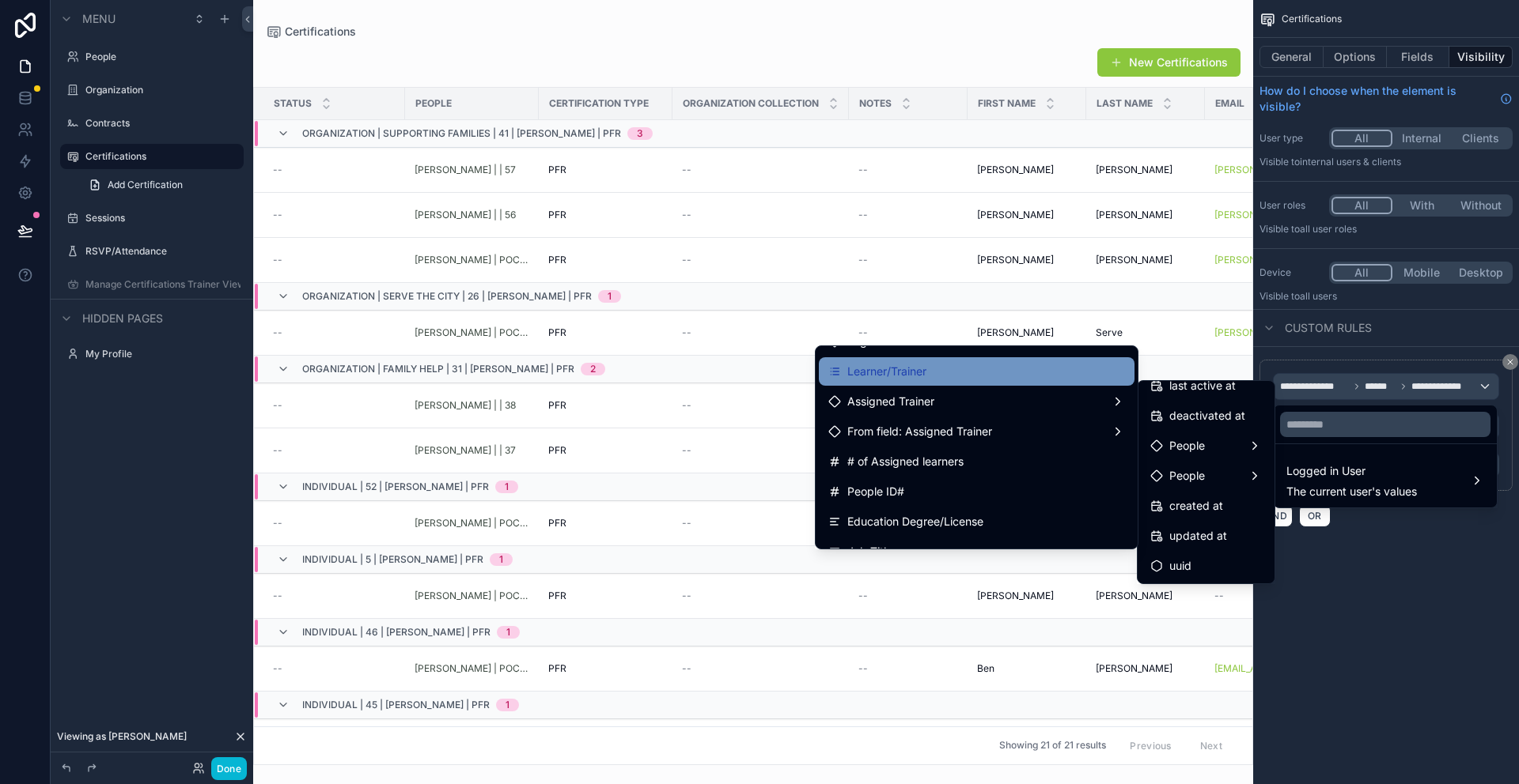
scroll to position [417, 0]
click at [900, 375] on span "Learner/Trainer" at bounding box center [886, 367] width 79 height 19
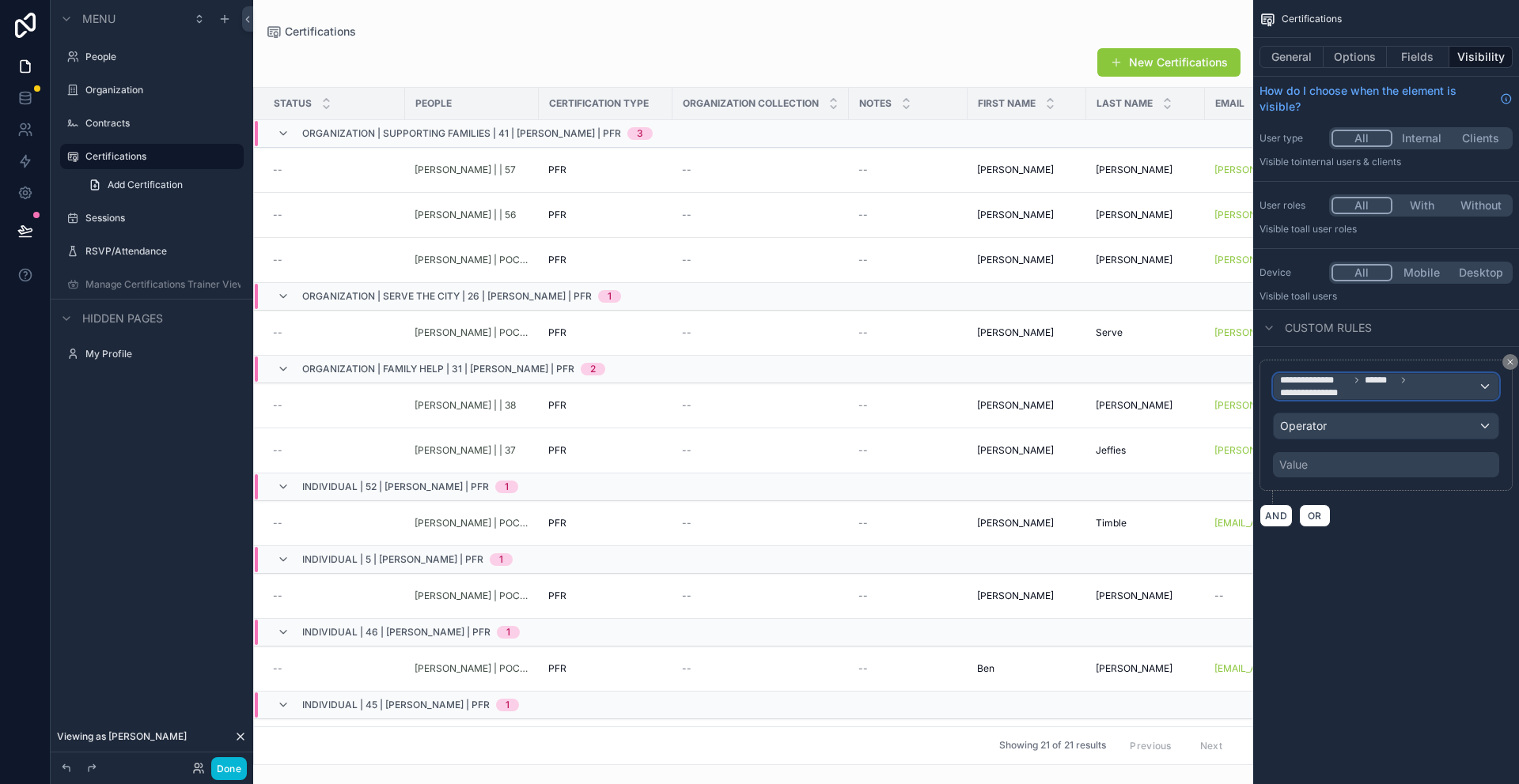
click at [1480, 386] on div "**********" at bounding box center [1386, 386] width 225 height 26
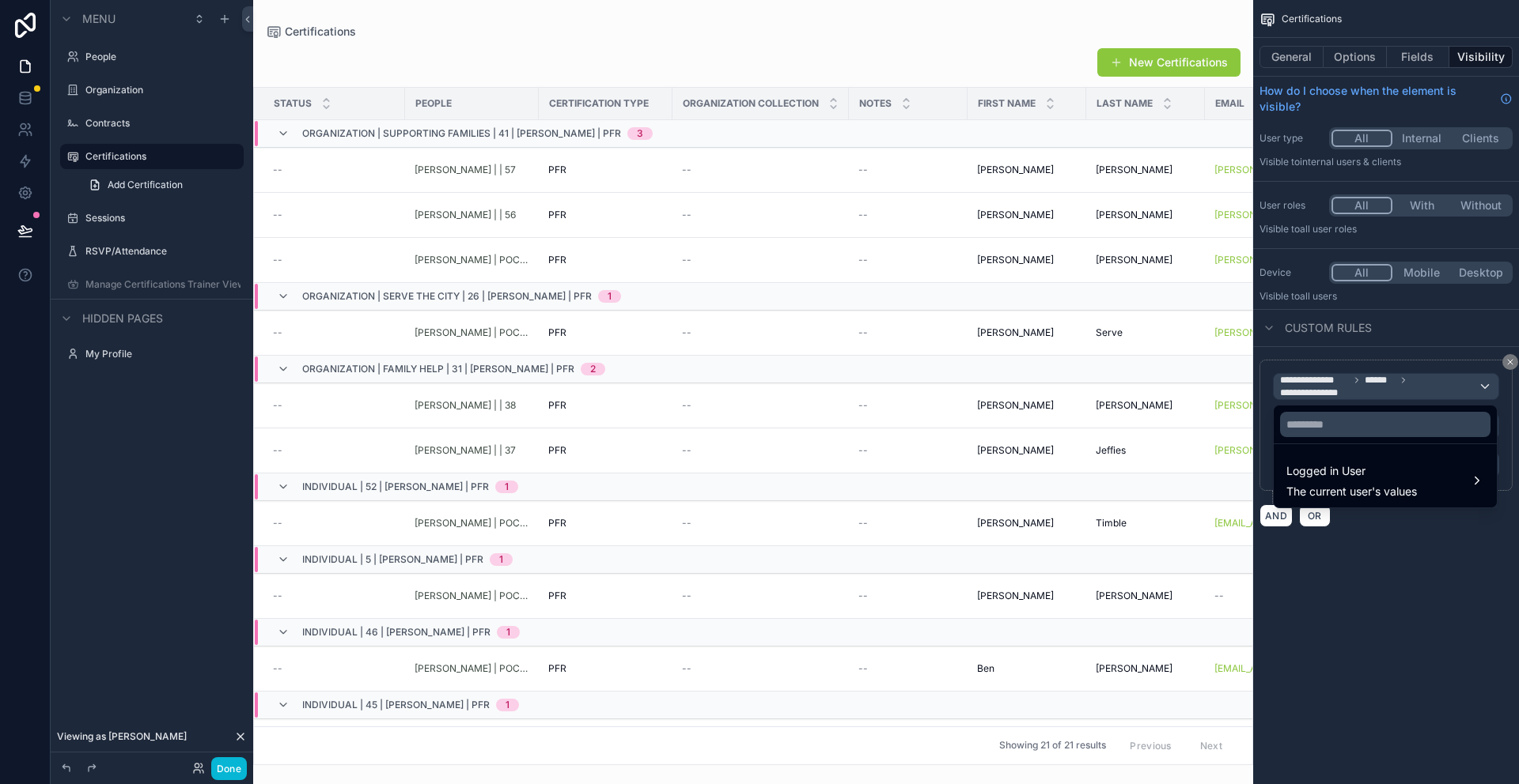
drag, startPoint x: 1518, startPoint y: 419, endPoint x: 1495, endPoint y: 420, distance: 23.0
click at [1518, 419] on div "scrollable content" at bounding box center [760, 392] width 1519 height 784
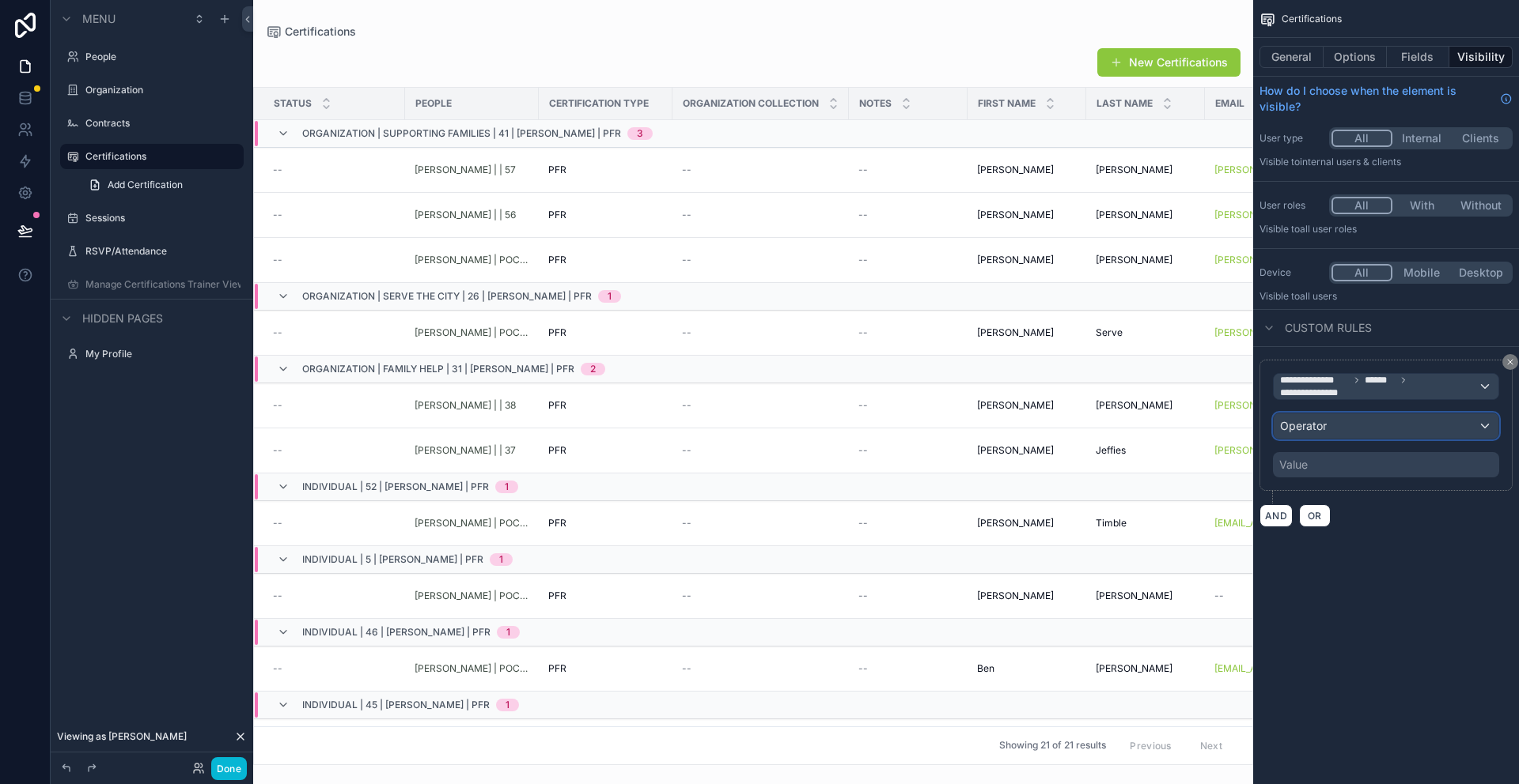
click at [1461, 416] on div "Operator" at bounding box center [1386, 426] width 225 height 26
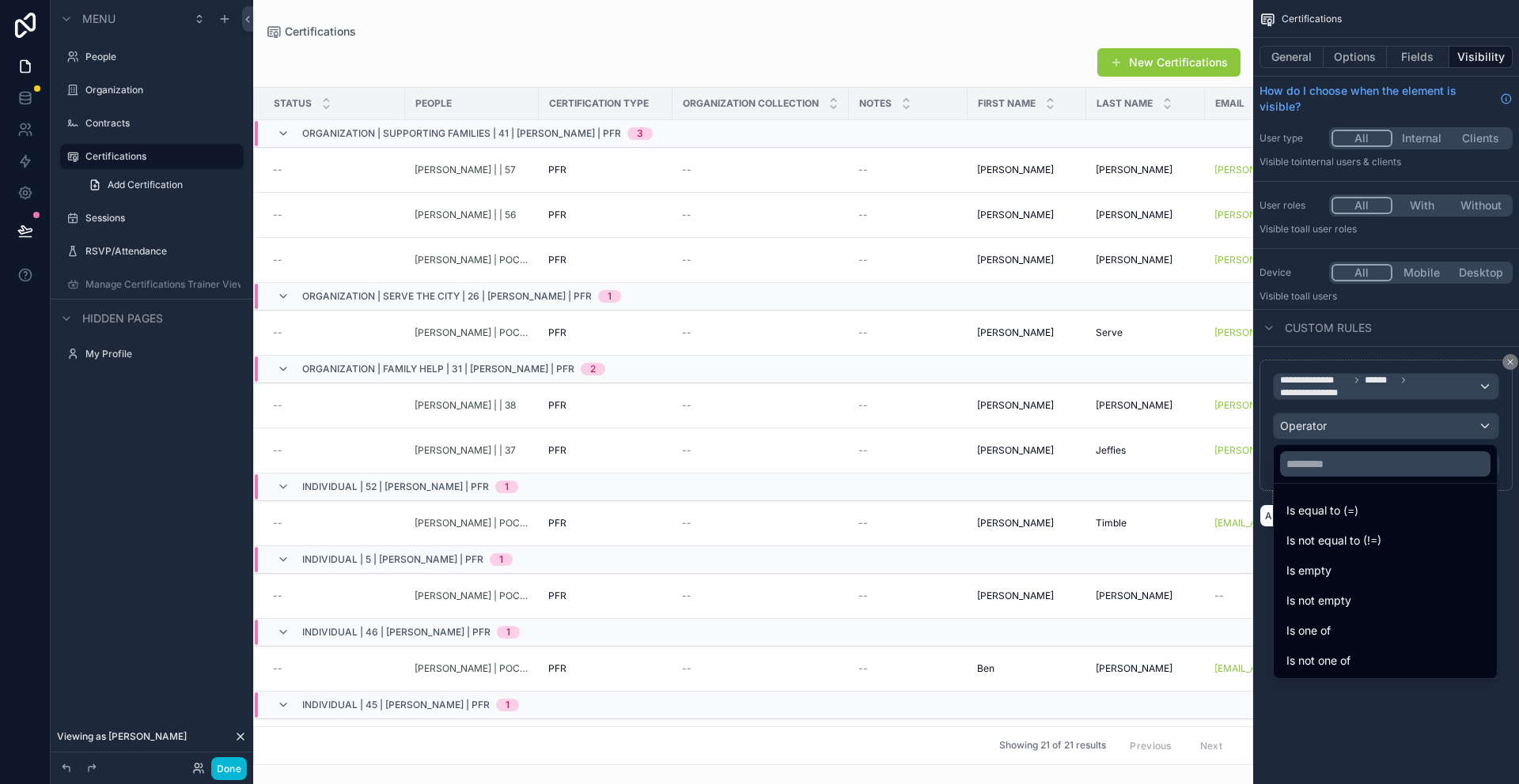
drag, startPoint x: 1308, startPoint y: 512, endPoint x: 1324, endPoint y: 491, distance: 26.4
click at [1308, 513] on span "Is equal to (=)" at bounding box center [1322, 510] width 72 height 19
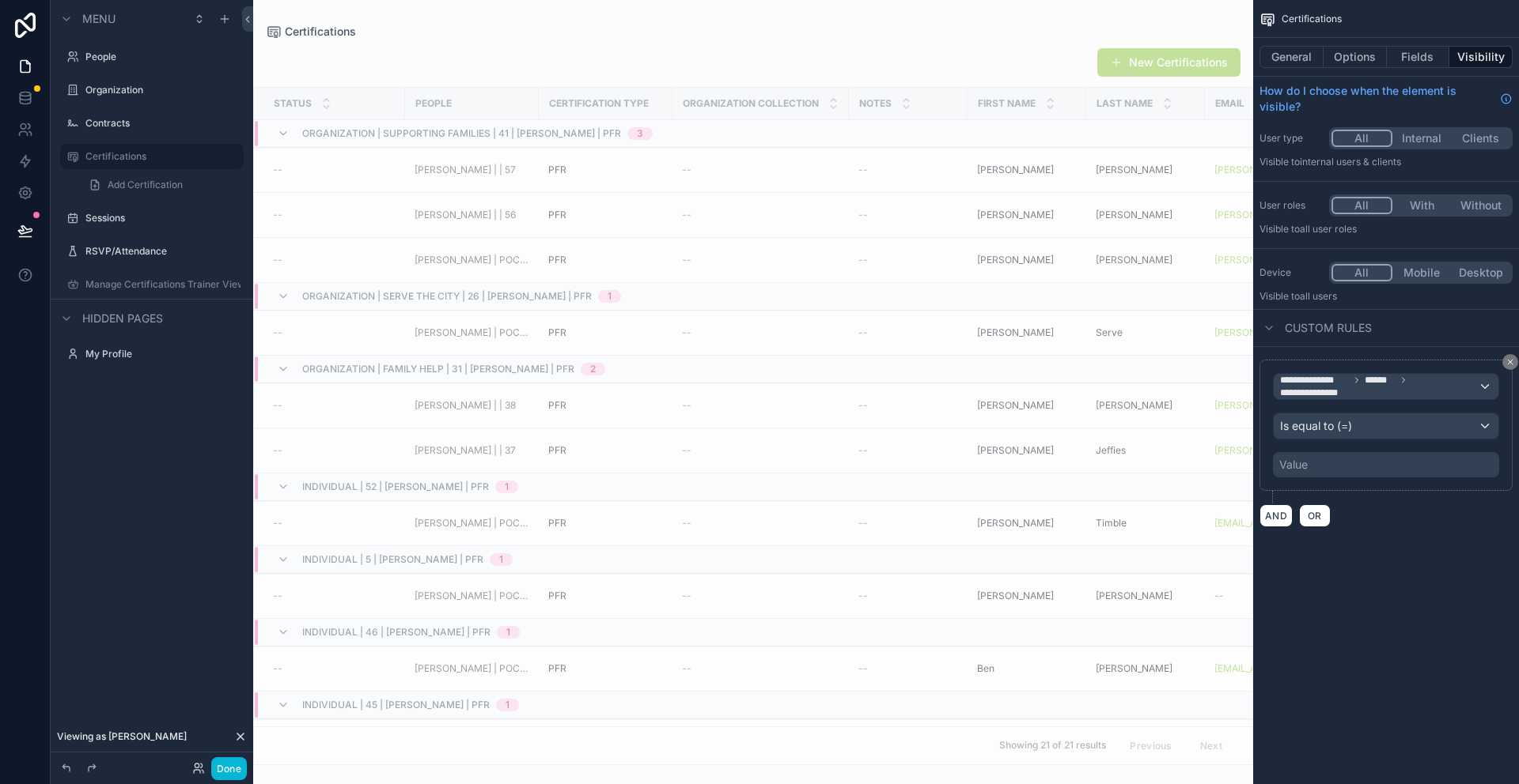
click at [1335, 466] on div "Value" at bounding box center [1386, 465] width 226 height 26
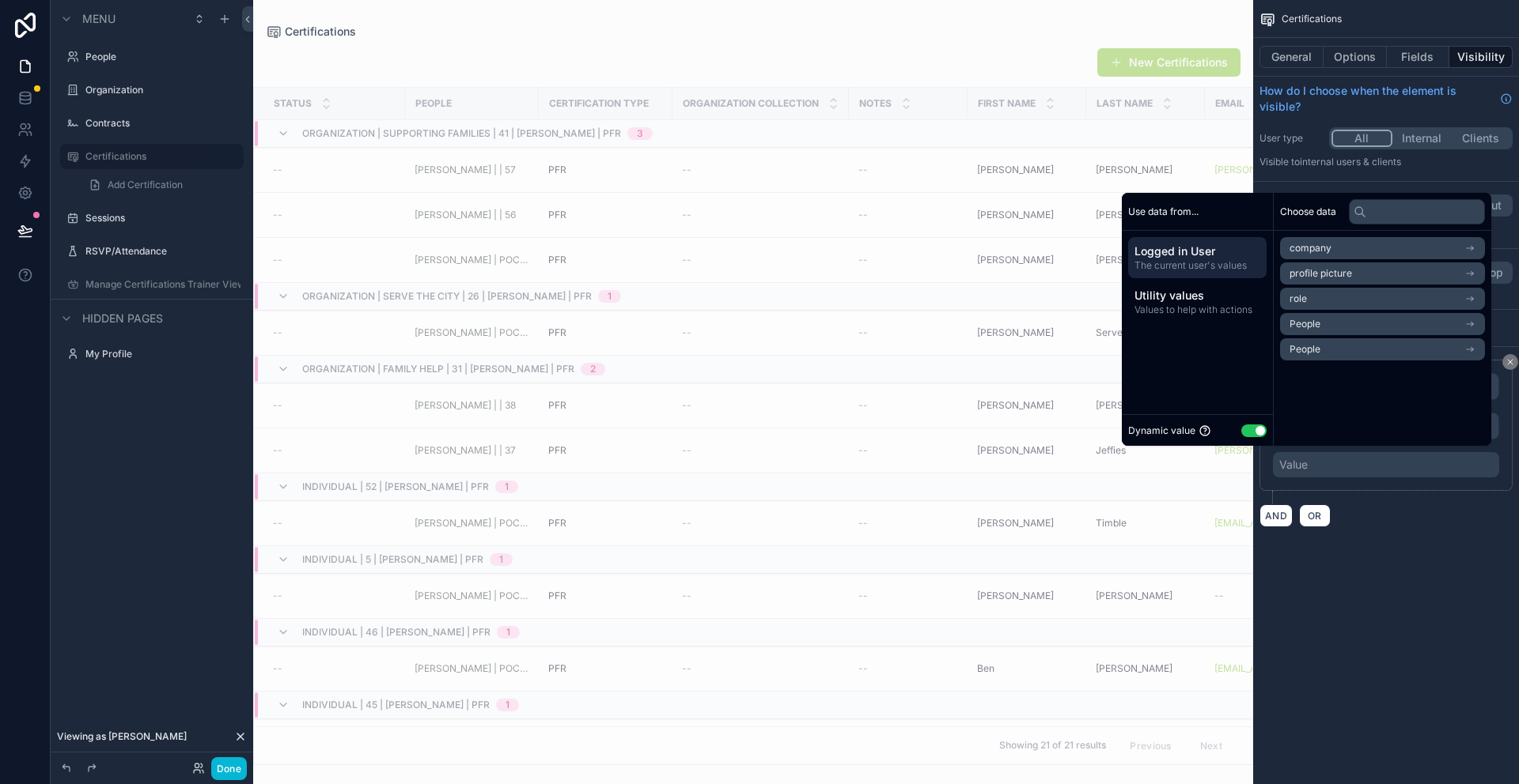
click at [1333, 322] on li "People" at bounding box center [1381, 324] width 205 height 22
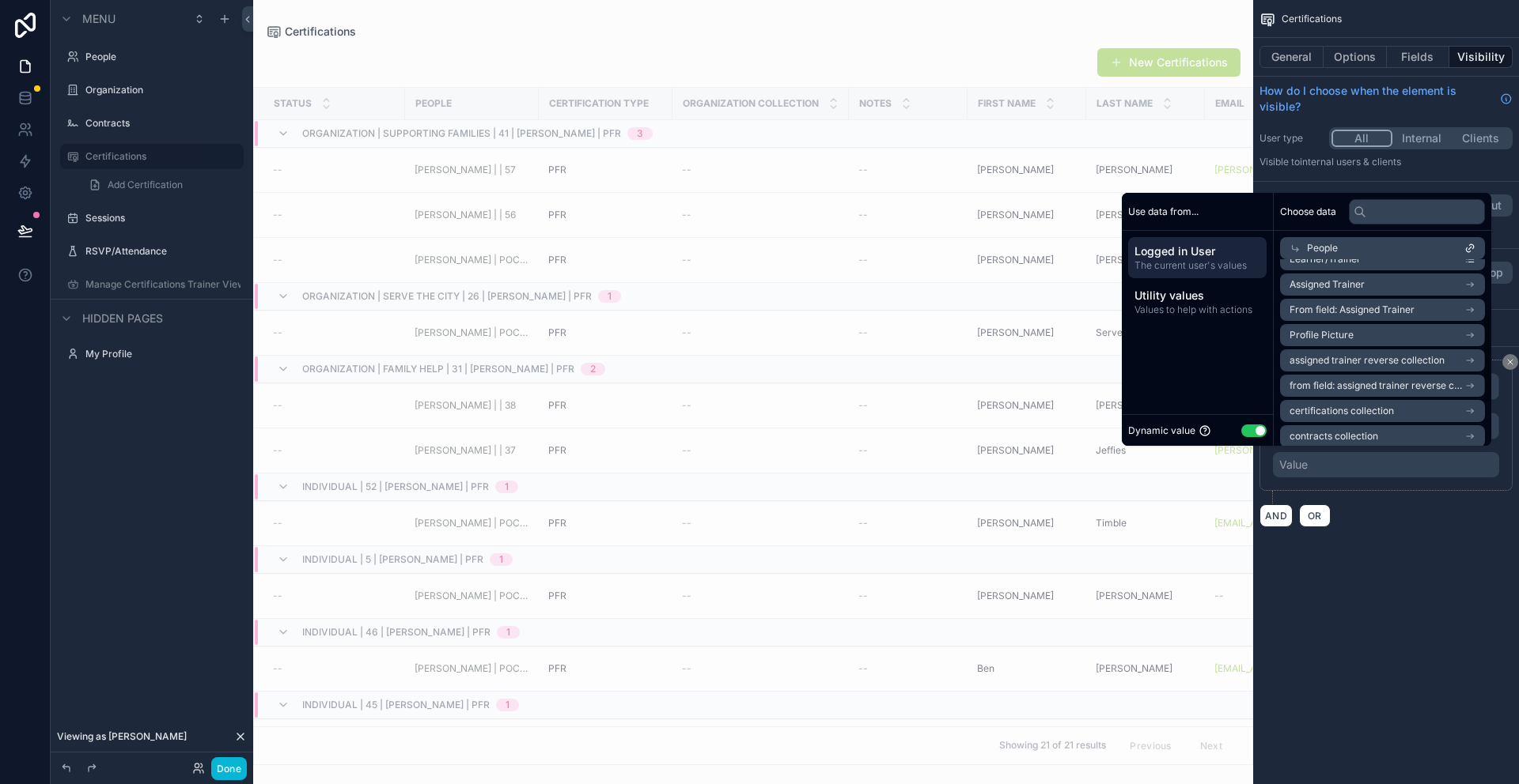
scroll to position [74, 0]
click at [1396, 278] on li "Learner/Trainer" at bounding box center [1381, 278] width 205 height 22
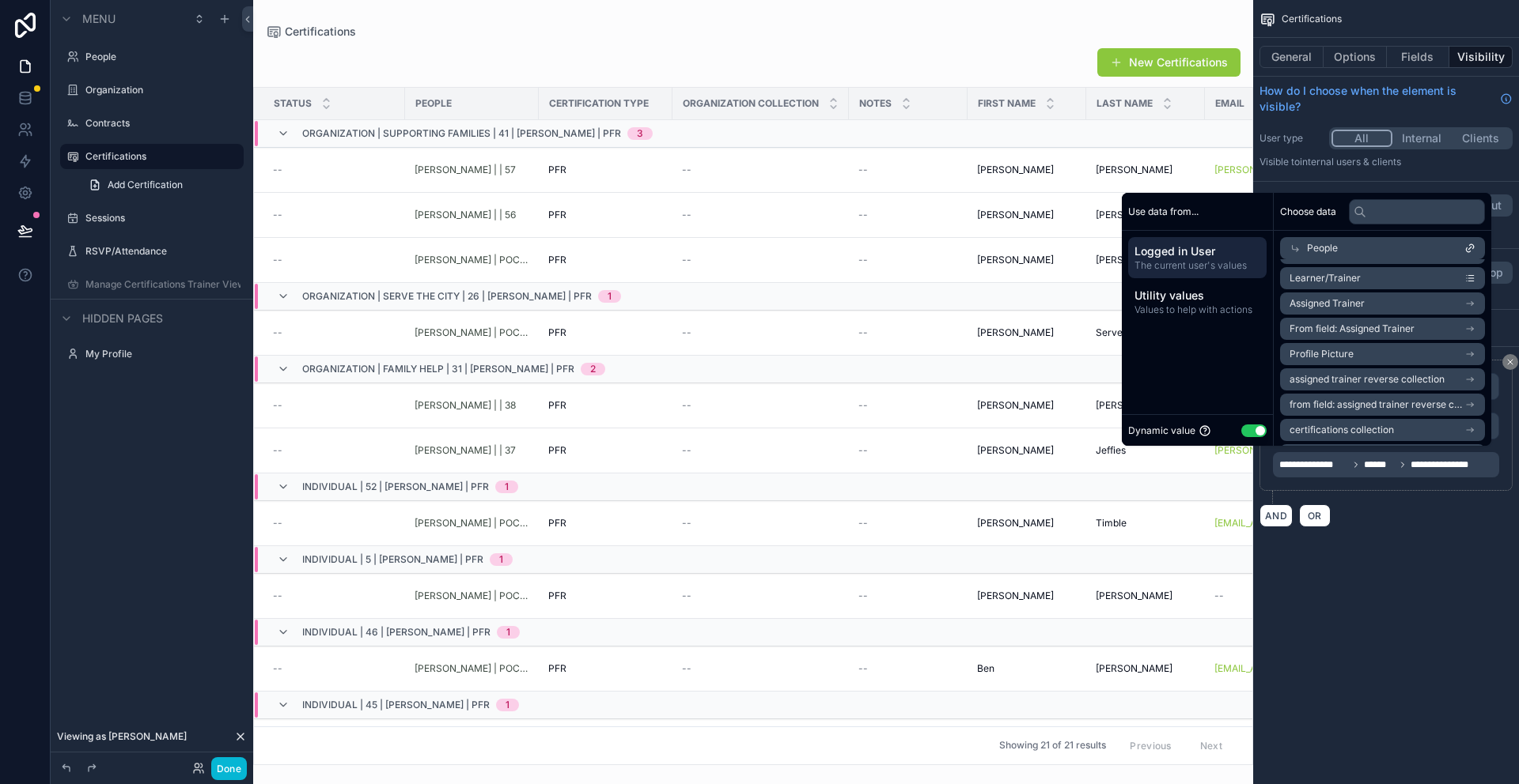
click at [1473, 277] on icon "scrollable content" at bounding box center [1469, 278] width 11 height 11
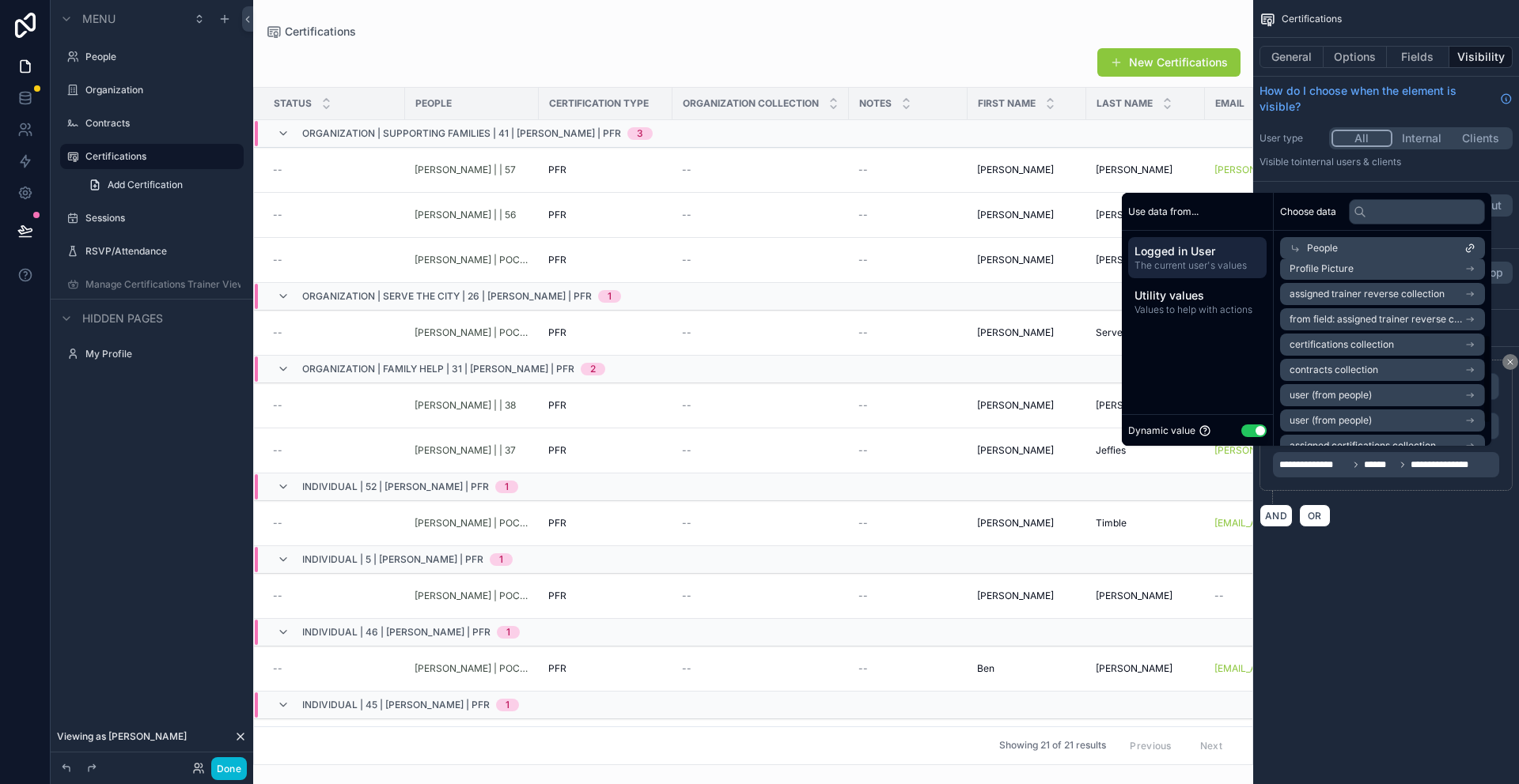
scroll to position [162, 0]
click at [1180, 297] on span "Utility values" at bounding box center [1197, 295] width 126 height 16
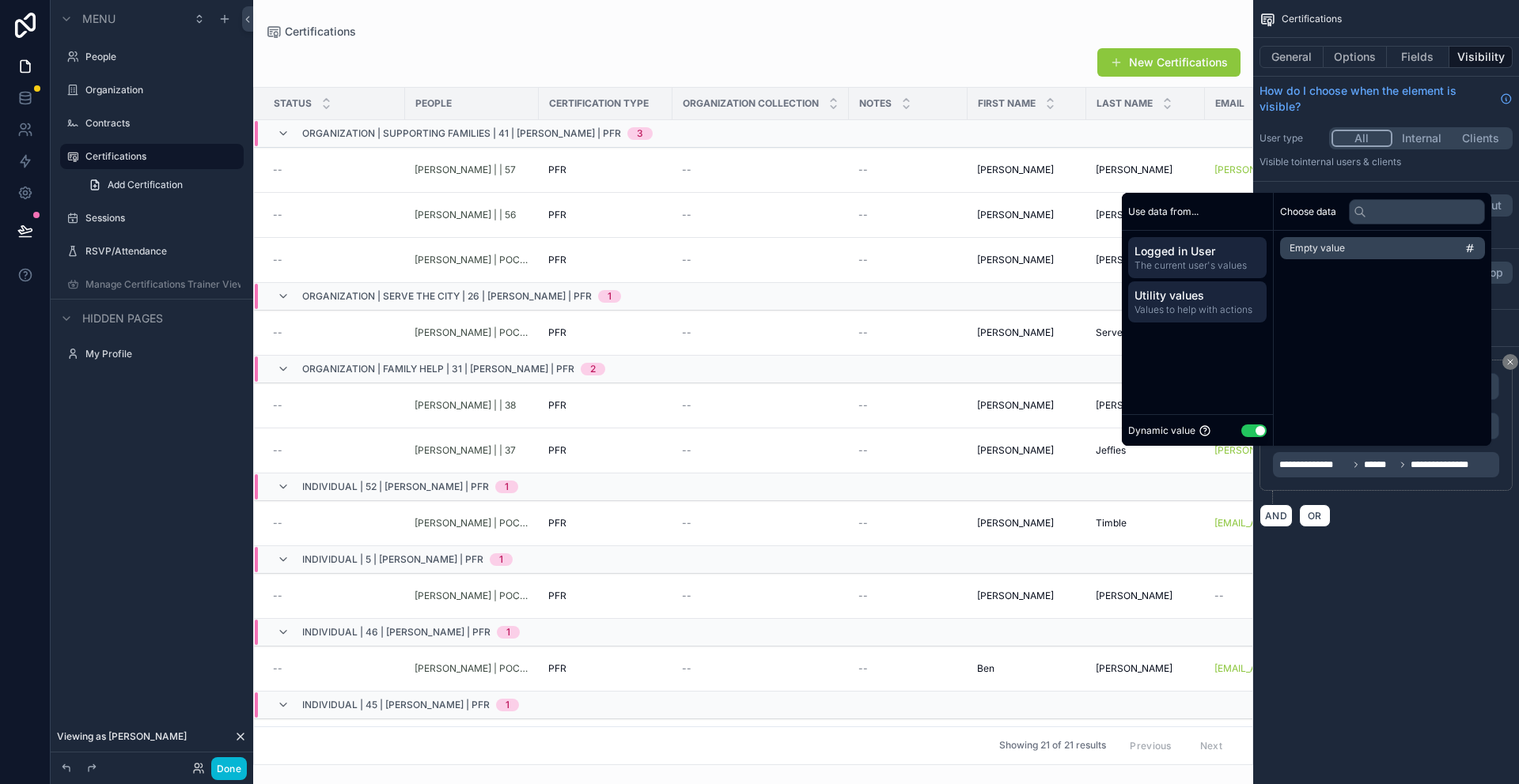
click at [1201, 262] on span "The current user's values" at bounding box center [1197, 265] width 126 height 13
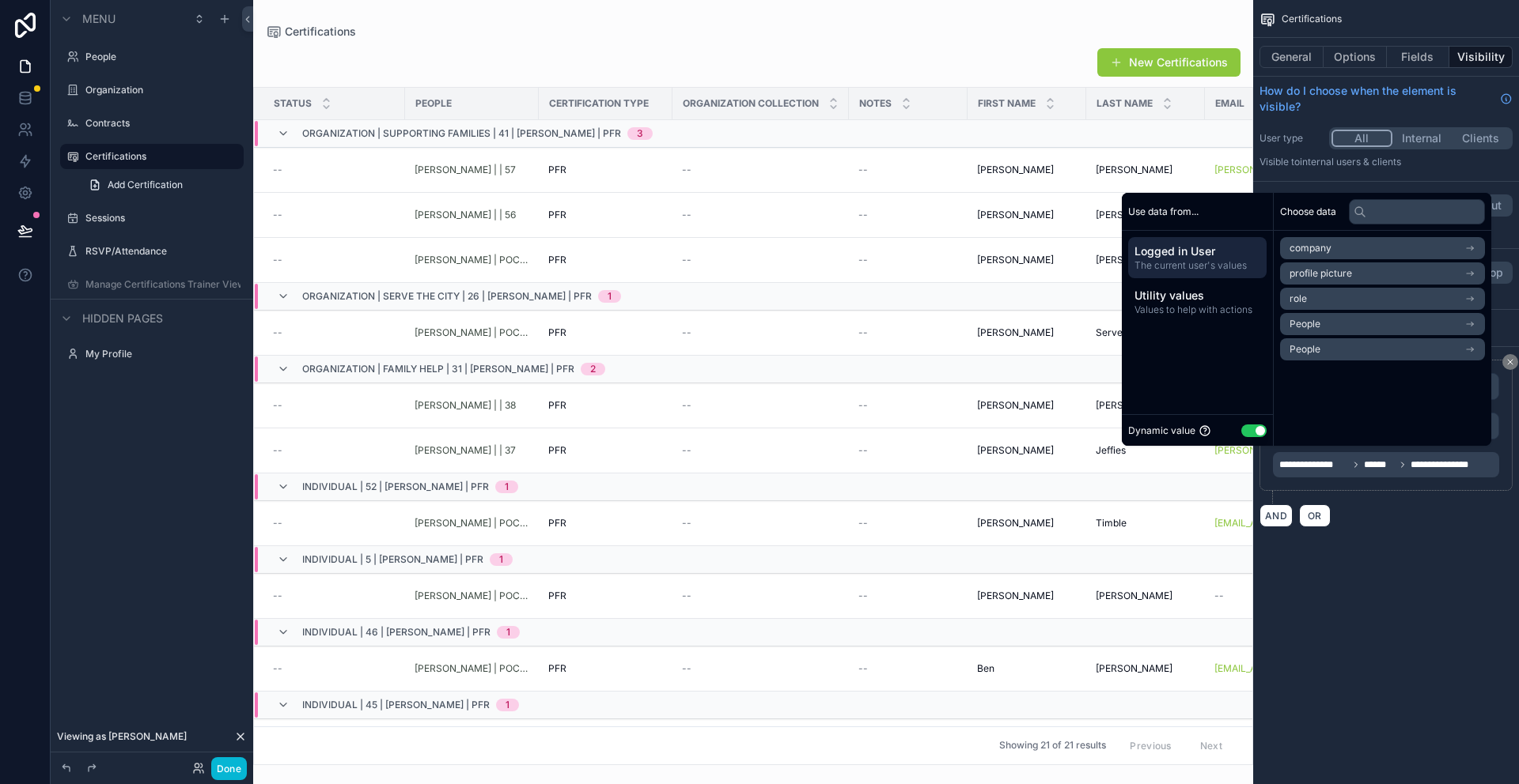
click at [1336, 350] on li "People" at bounding box center [1381, 350] width 205 height 22
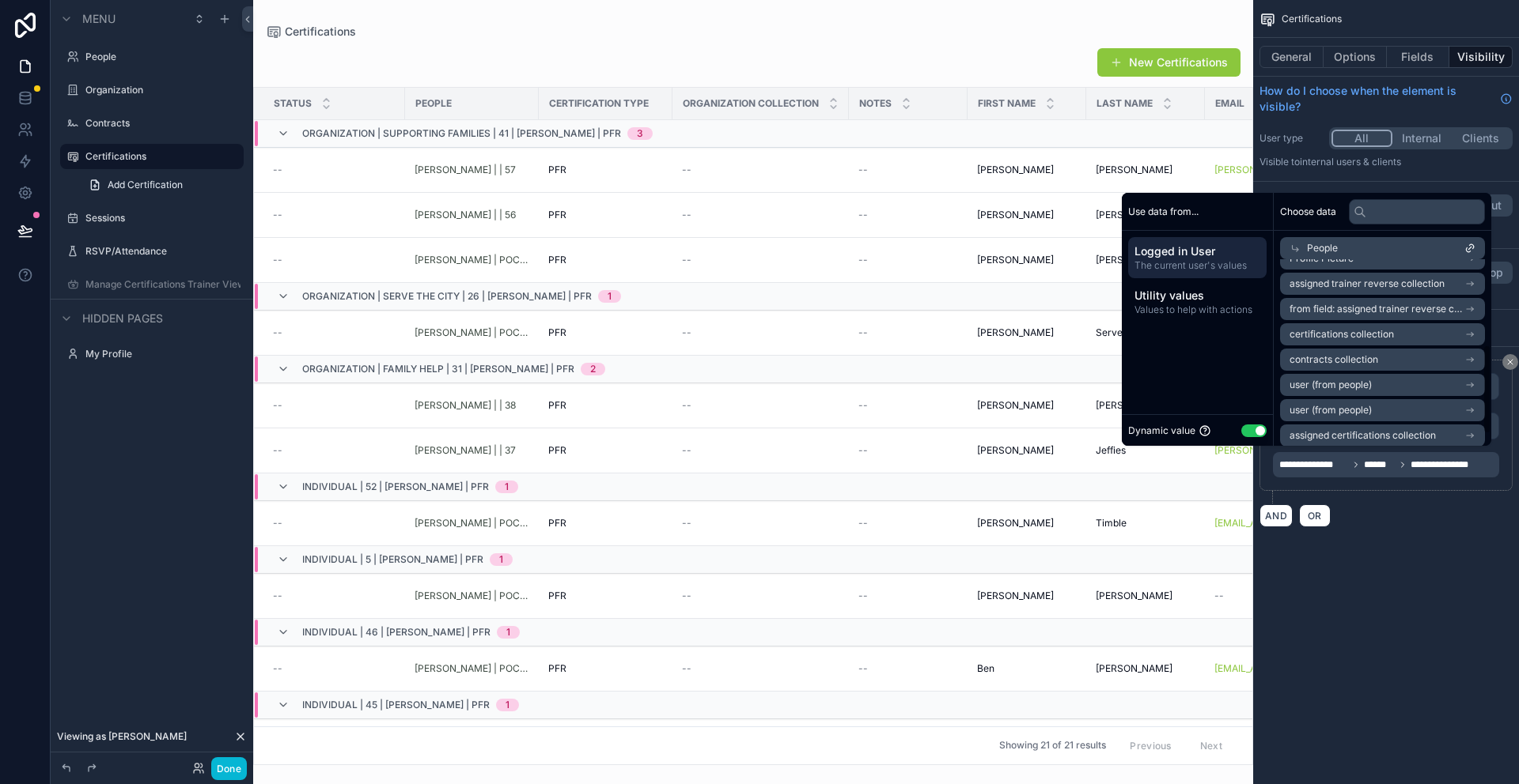
scroll to position [202, 0]
click at [1422, 566] on div "**********" at bounding box center [1385, 392] width 265 height 784
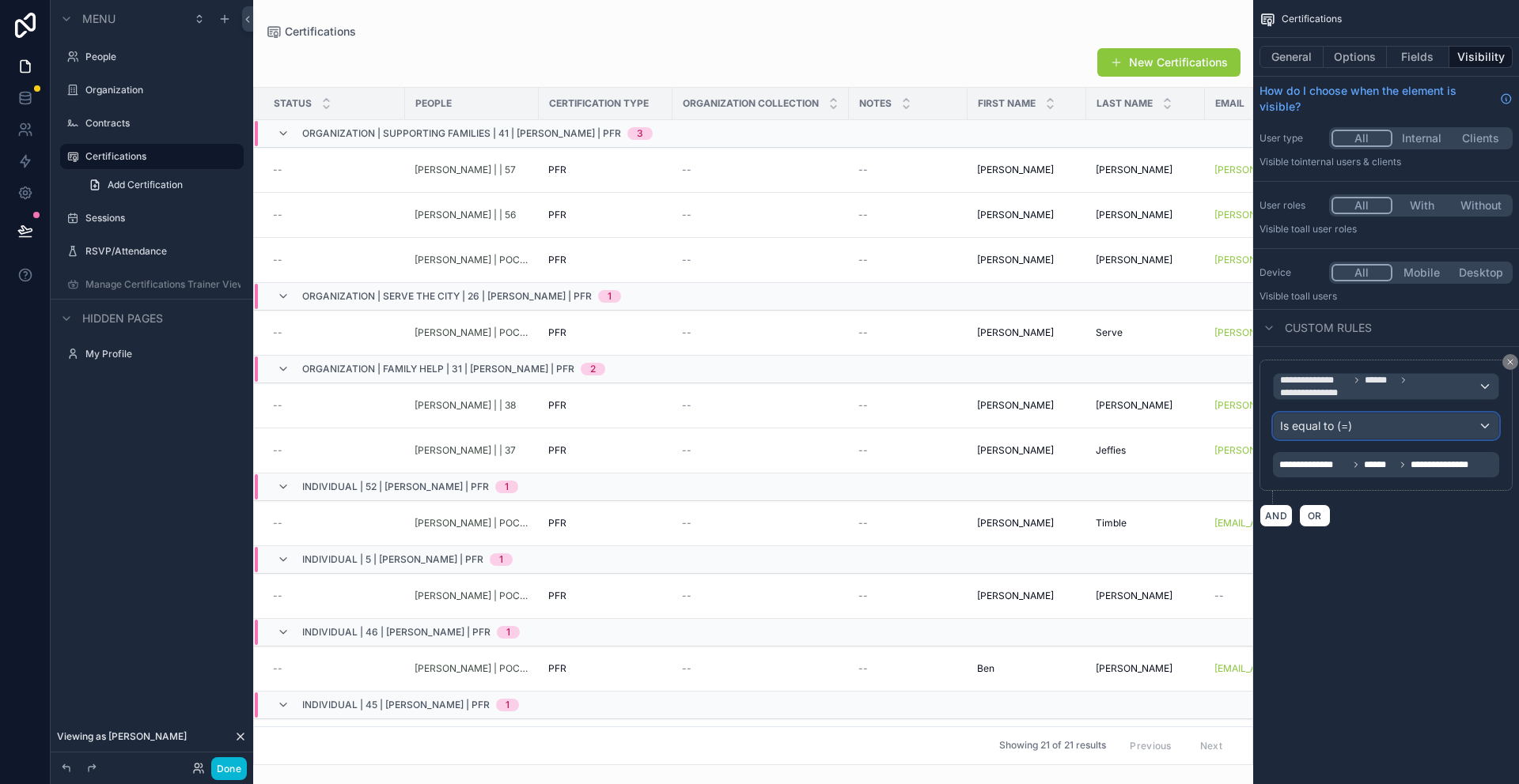
click at [1334, 429] on span "Is equal to (=)" at bounding box center [1315, 426] width 72 height 16
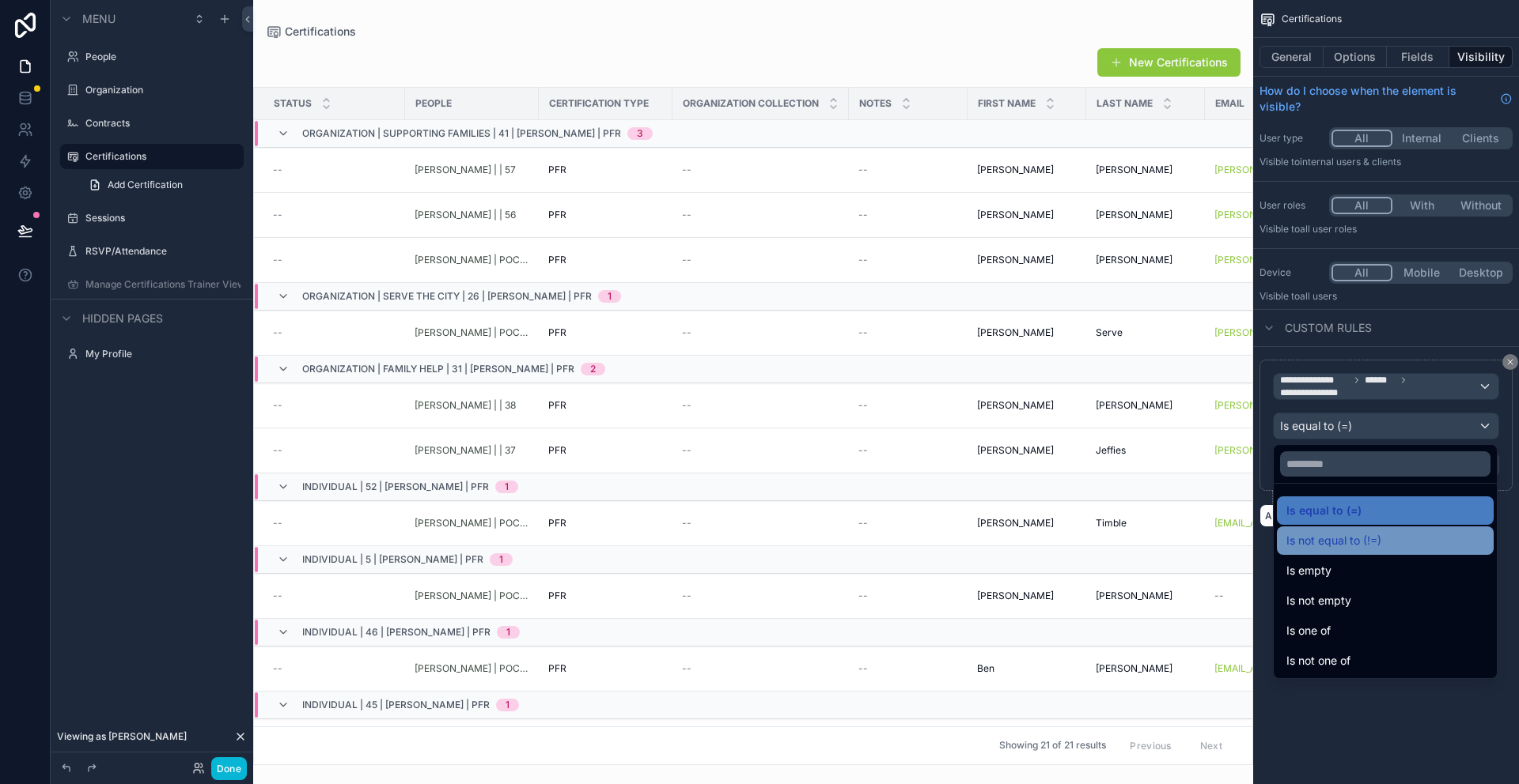
click at [1348, 544] on span "Is not equal to (!=)" at bounding box center [1333, 541] width 95 height 19
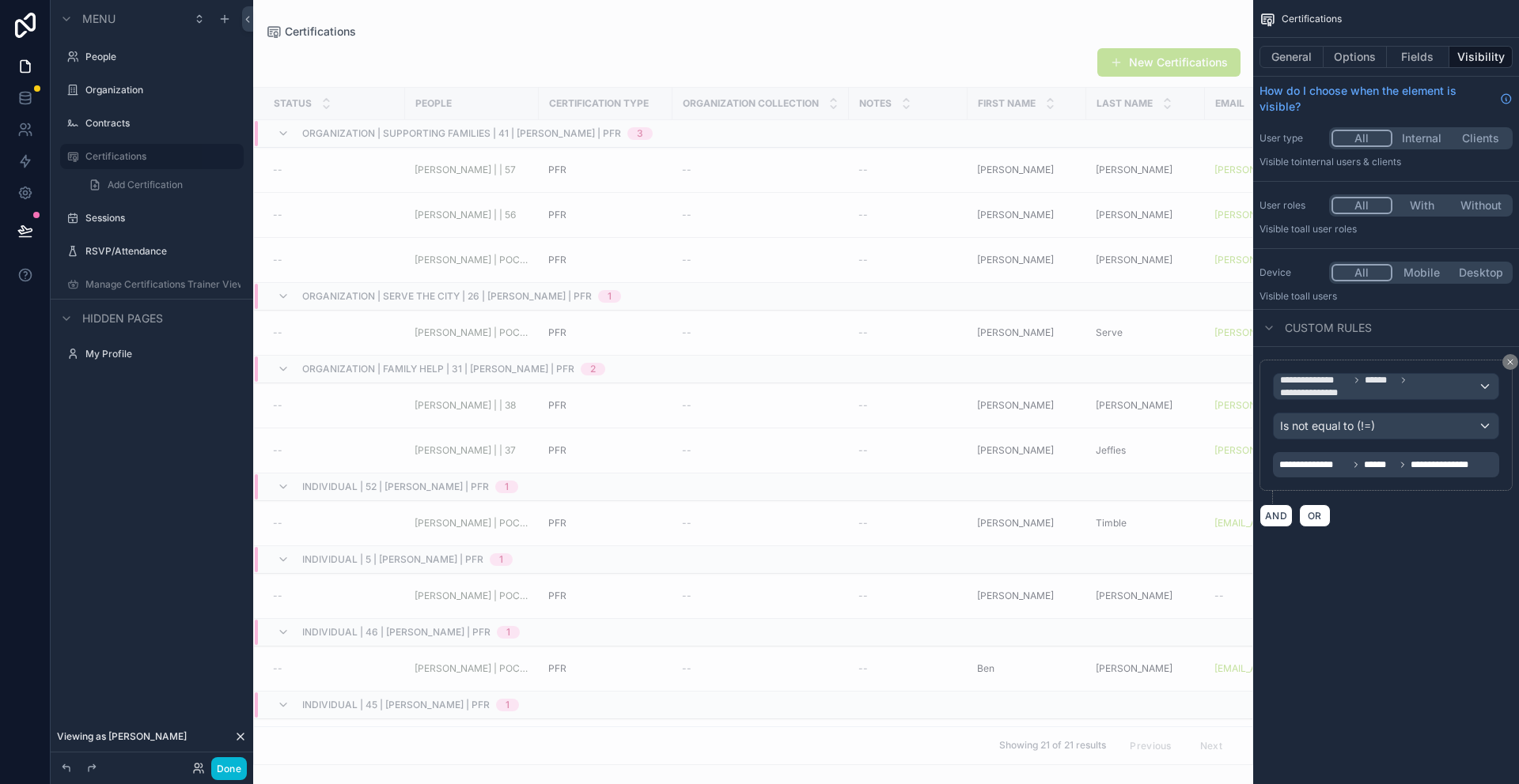
click at [1347, 465] on span "**********" at bounding box center [1313, 465] width 69 height 13
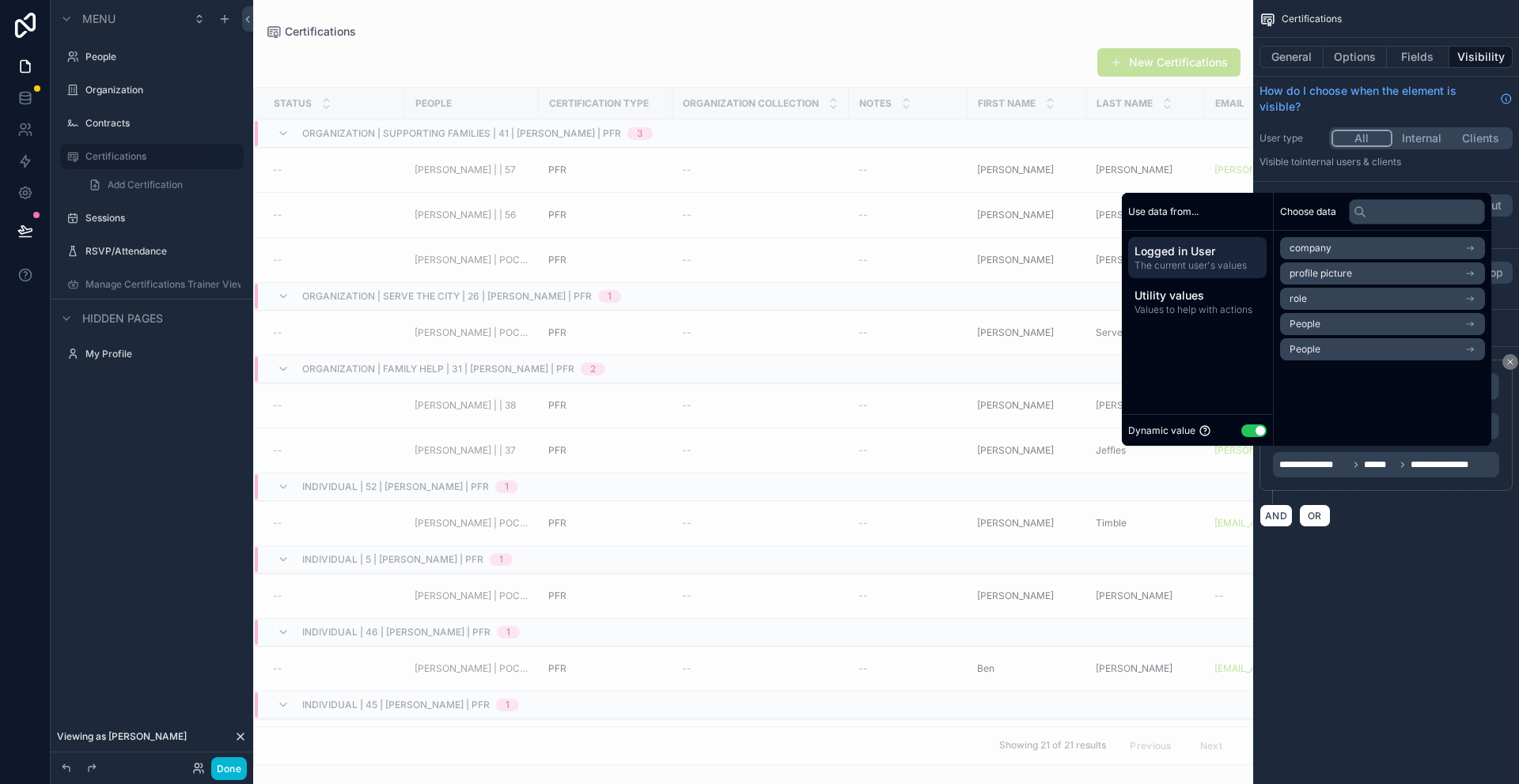
click at [1356, 325] on li "People" at bounding box center [1381, 324] width 205 height 22
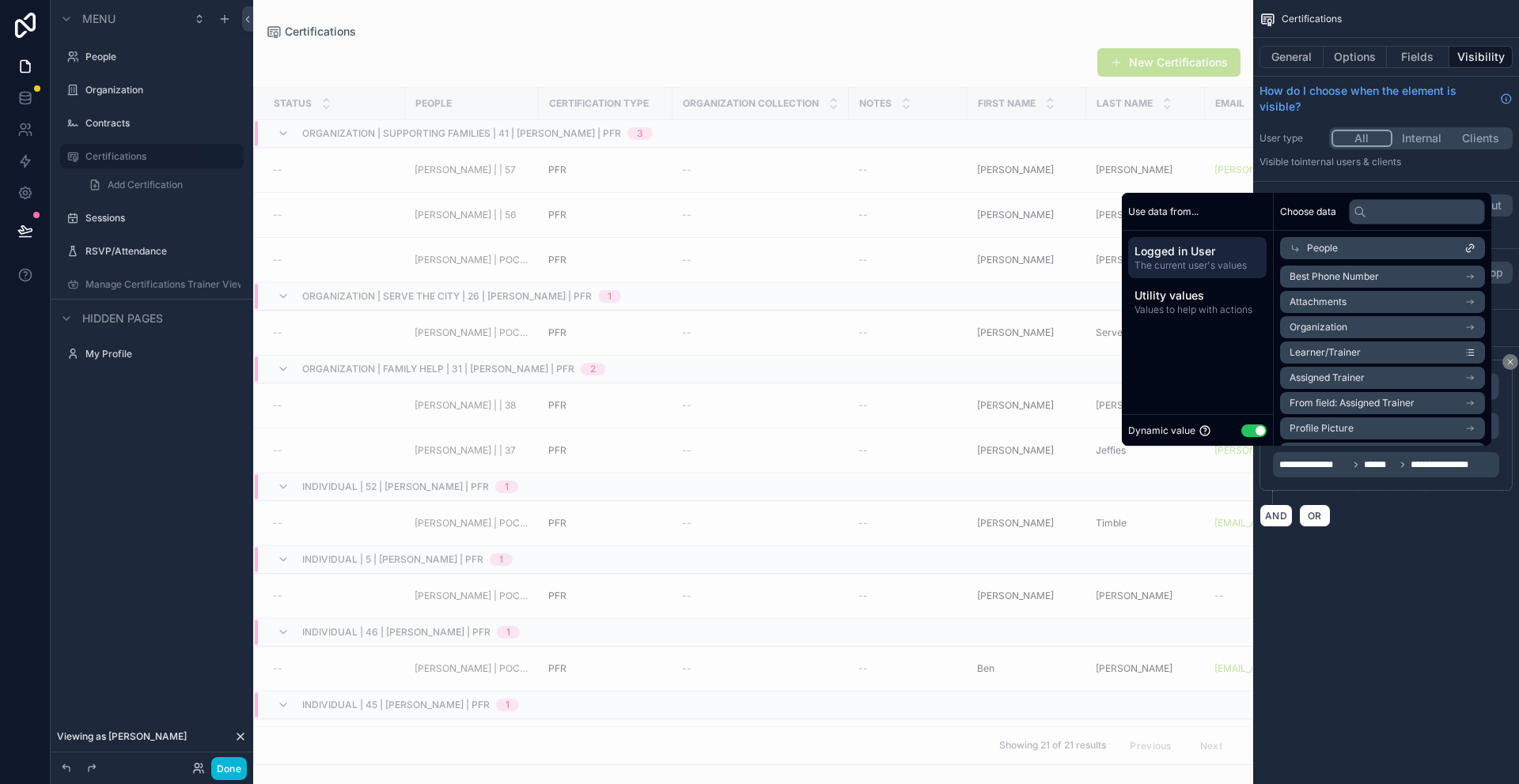
click at [1384, 380] on li "Assigned Trainer" at bounding box center [1381, 378] width 205 height 22
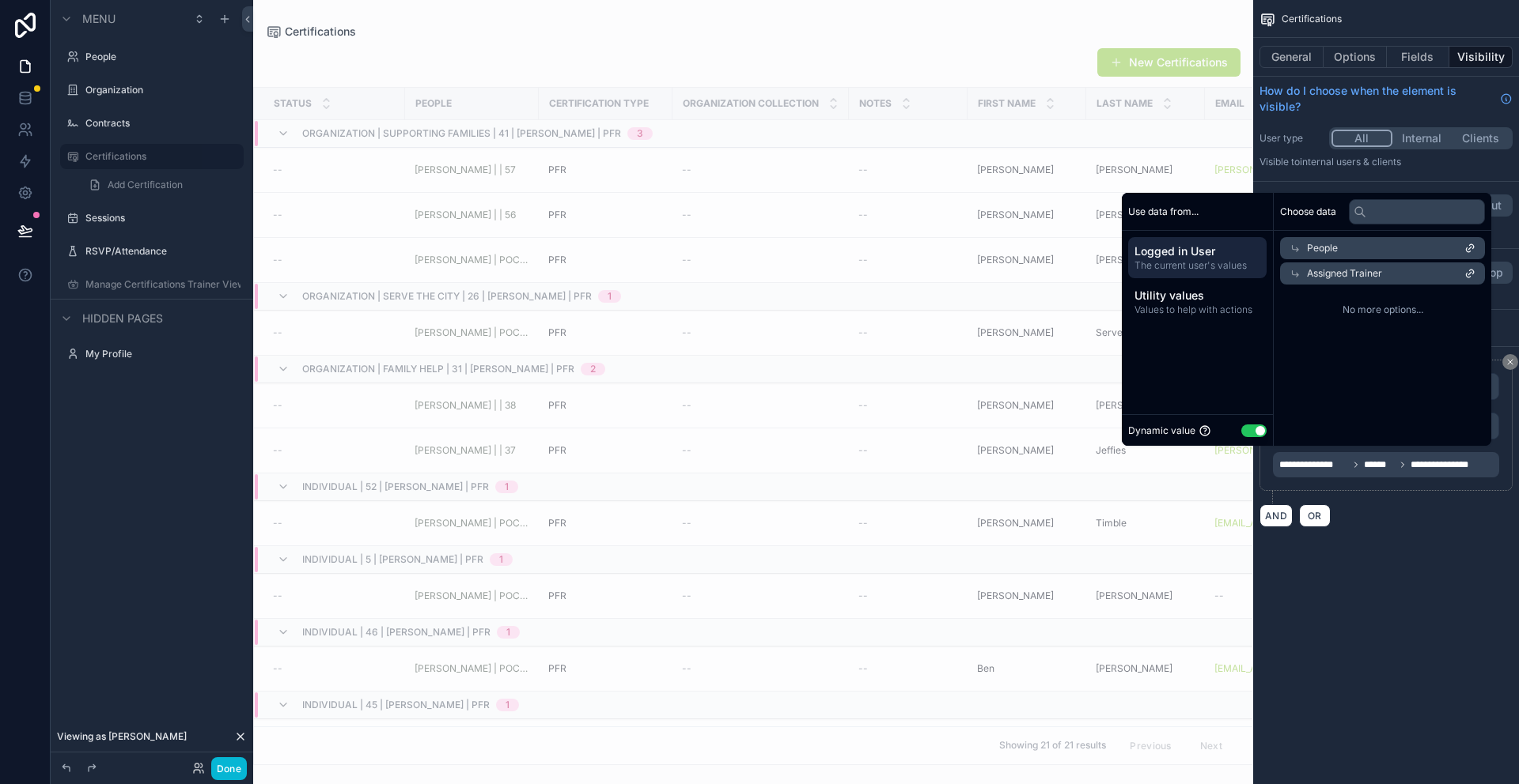
click at [1427, 549] on div "**********" at bounding box center [1385, 283] width 265 height 566
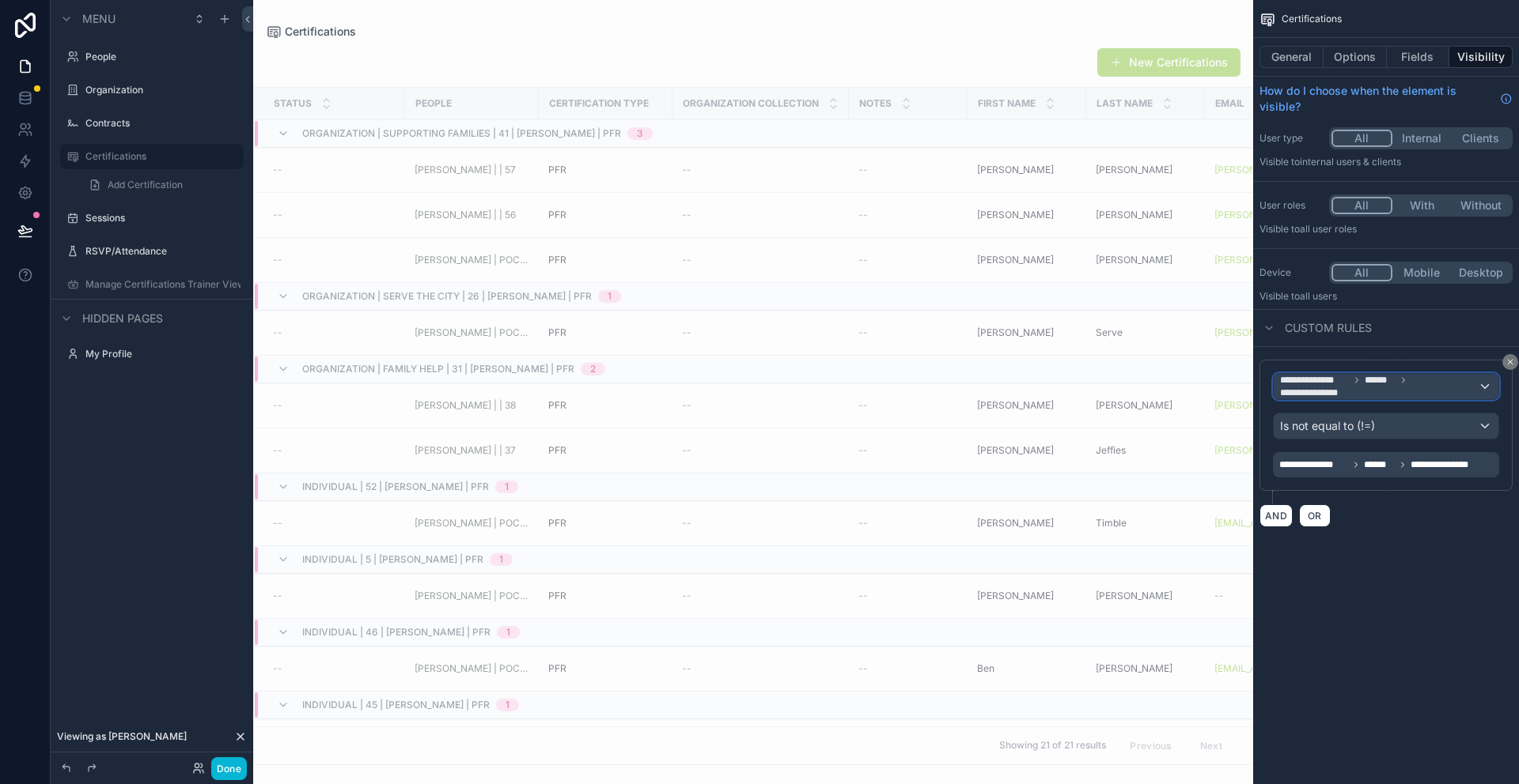
click at [1367, 379] on span "******" at bounding box center [1380, 380] width 31 height 13
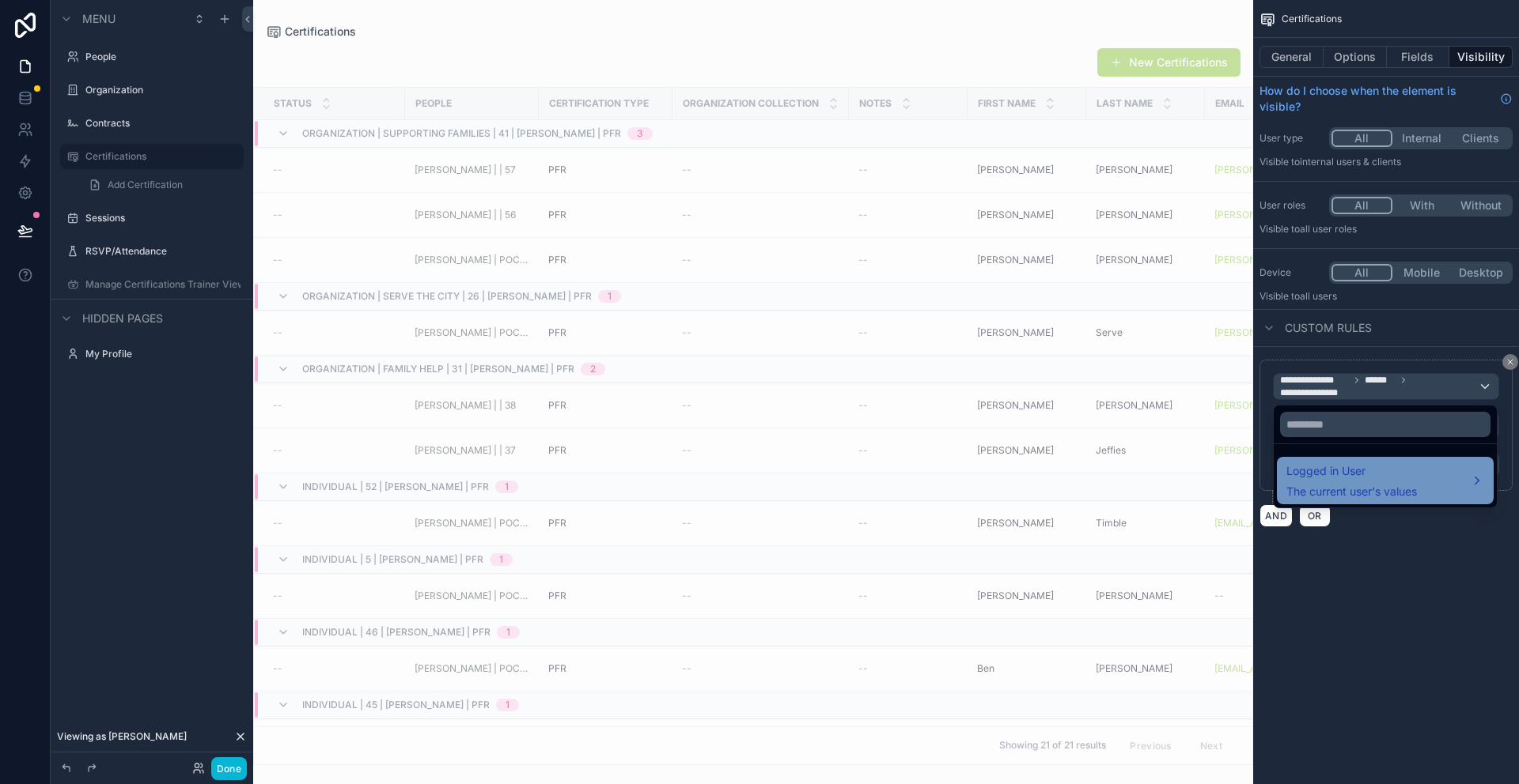
click at [1380, 480] on span "Logged in User" at bounding box center [1351, 471] width 130 height 19
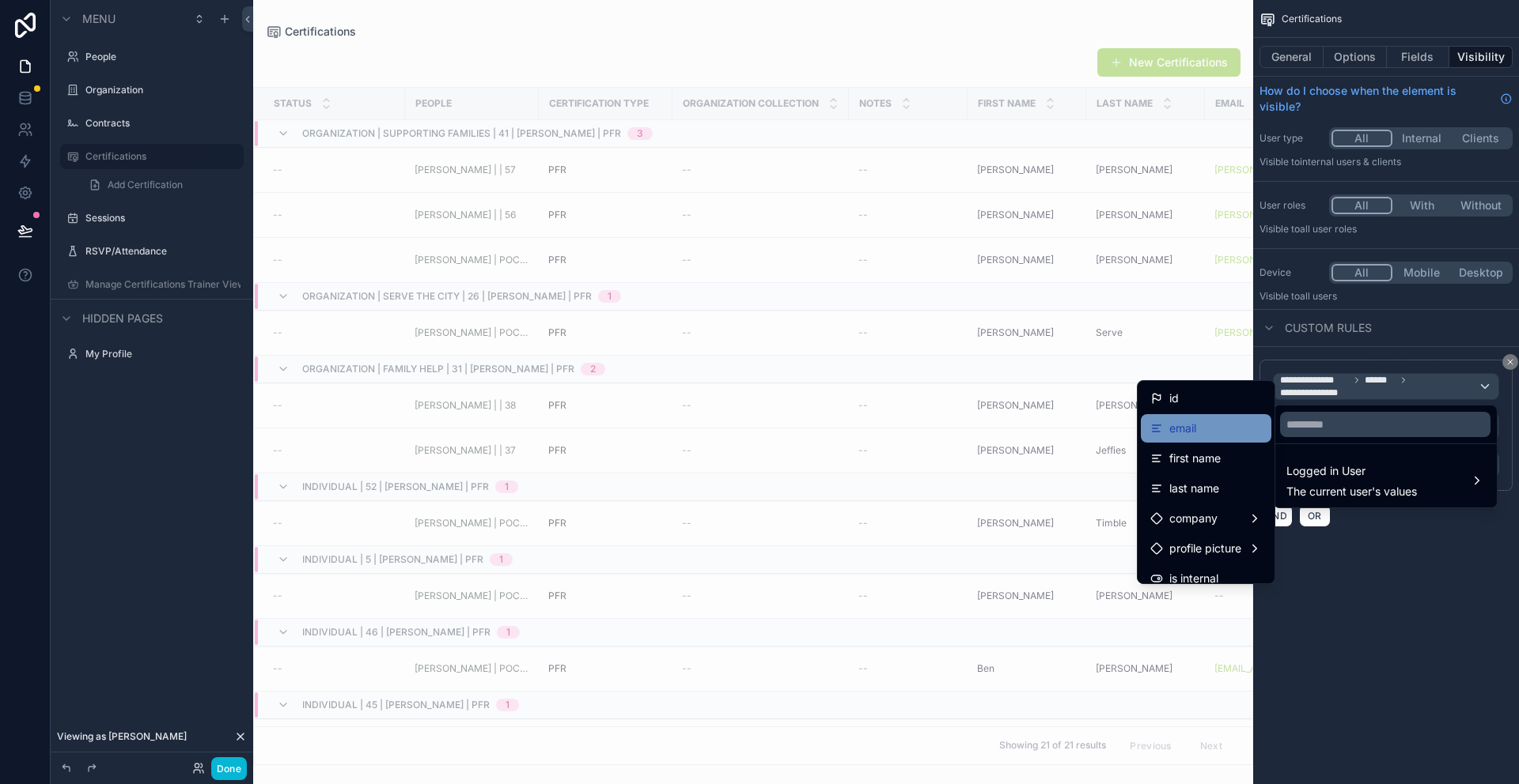
click at [1228, 434] on div "email" at bounding box center [1205, 428] width 111 height 19
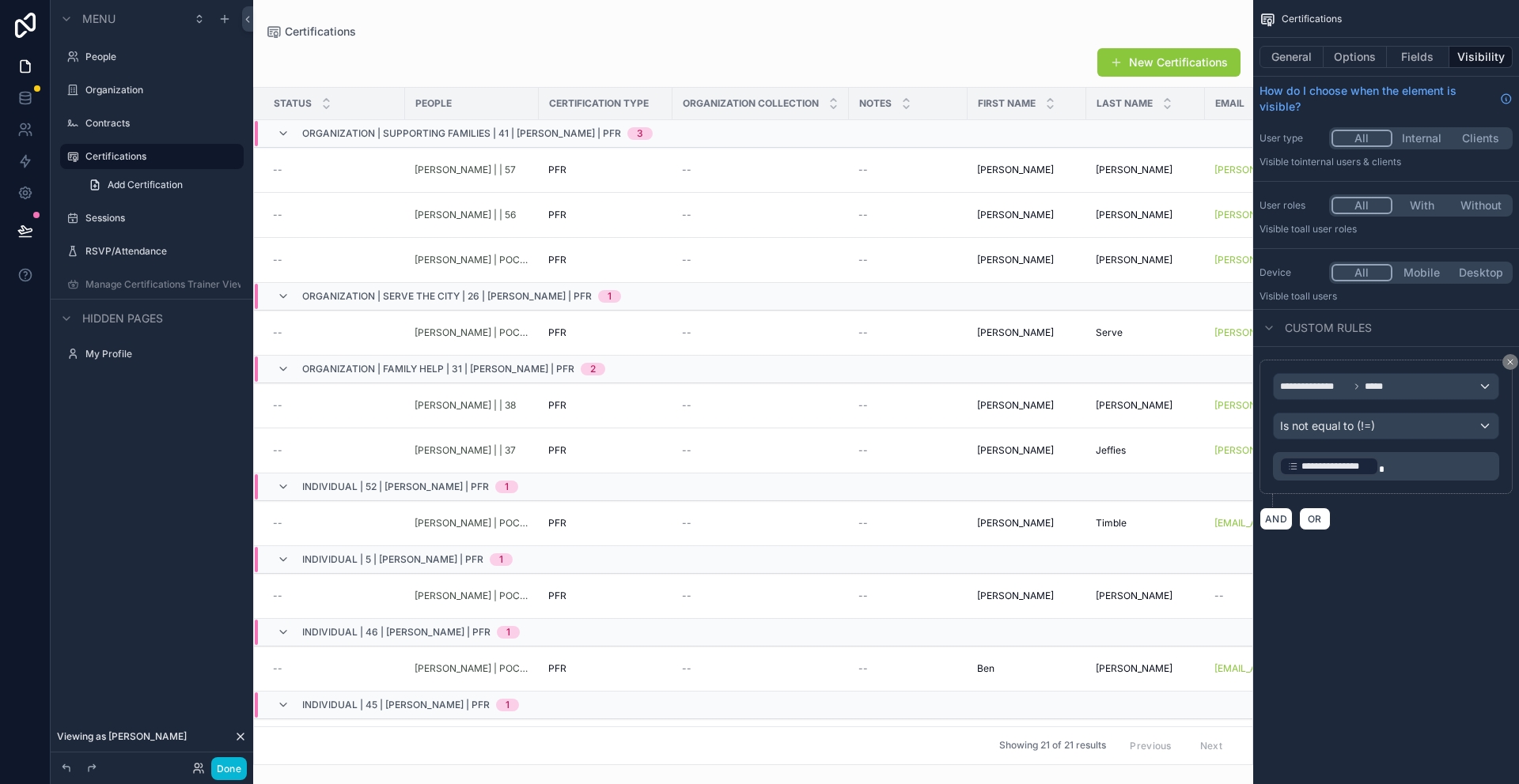
click at [1370, 463] on span "**********" at bounding box center [1336, 466] width 70 height 13
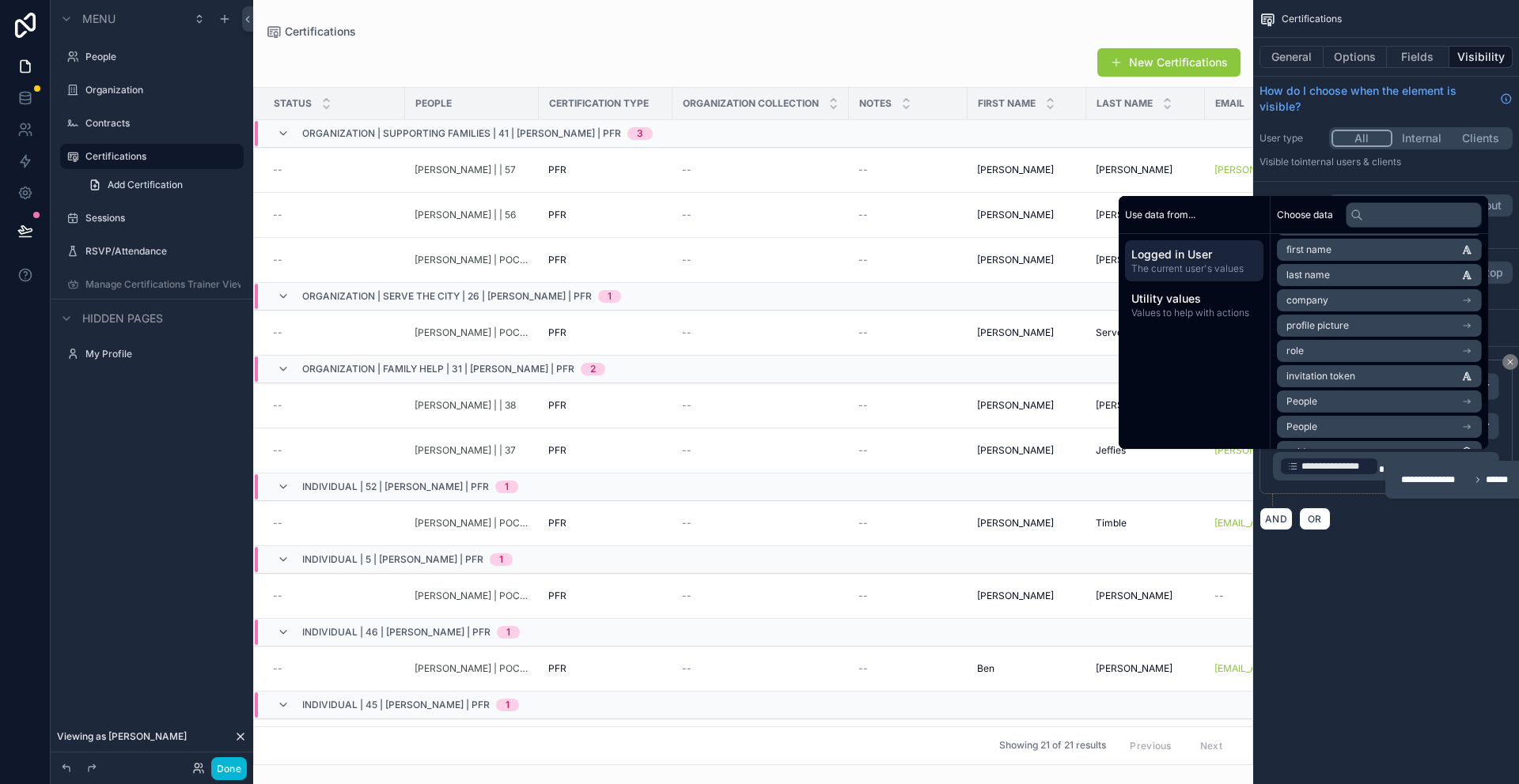
scroll to position [73, 0]
click at [1329, 333] on li "role" at bounding box center [1378, 330] width 205 height 22
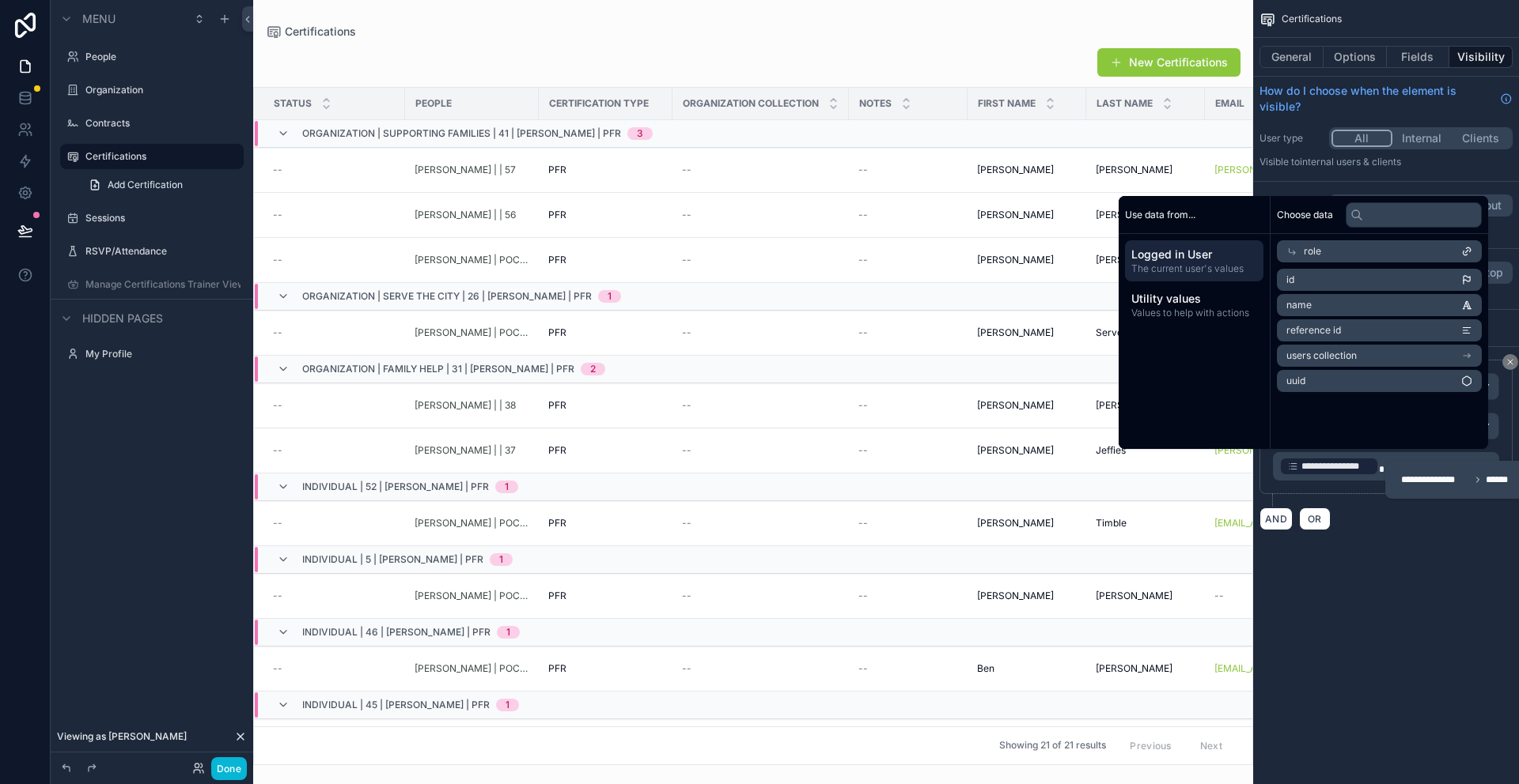
click at [1181, 252] on span "Logged in User" at bounding box center [1194, 254] width 126 height 16
click at [1325, 386] on li "People" at bounding box center [1378, 381] width 205 height 22
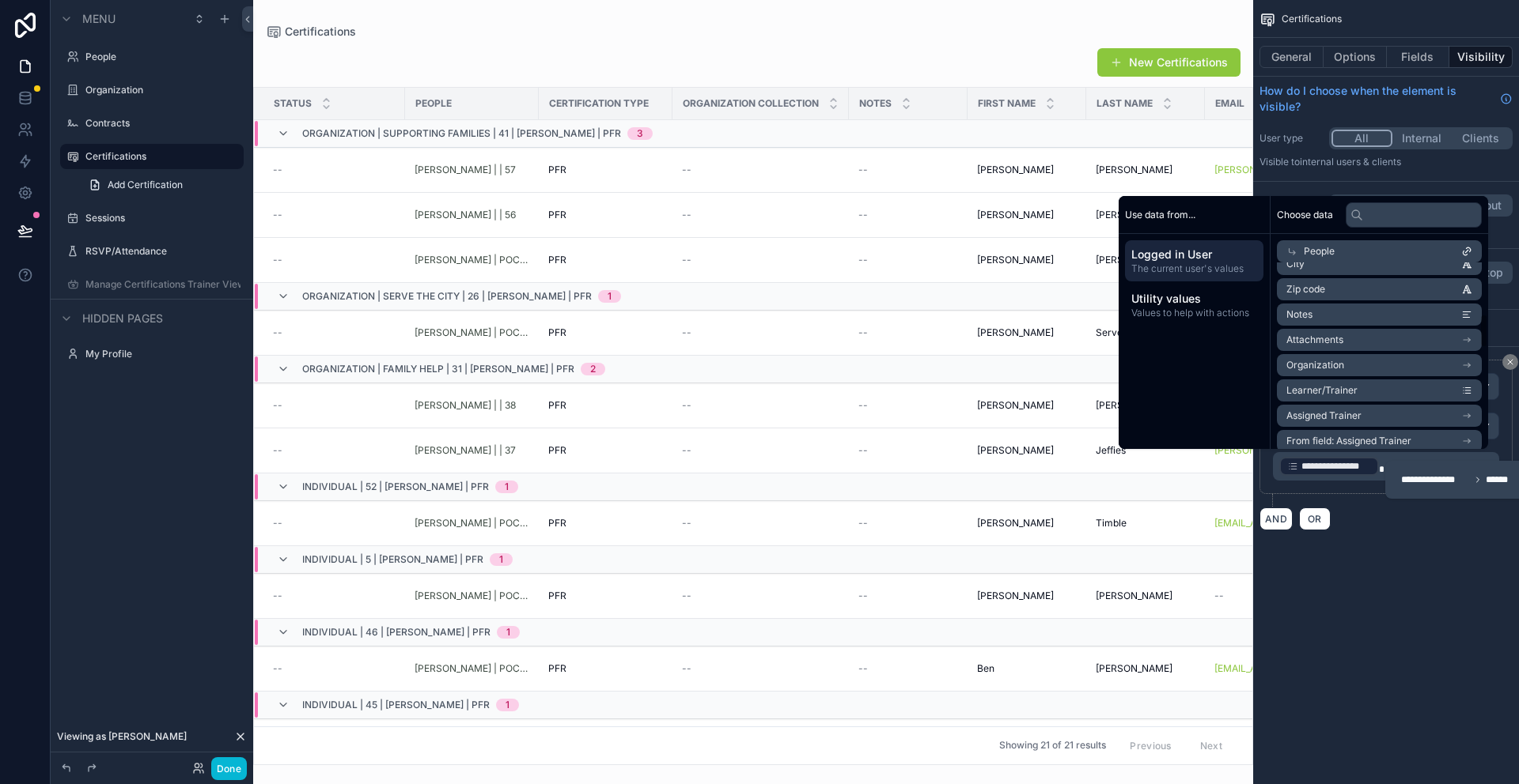
scroll to position [286, 0]
click at [1332, 373] on span "Assigned Trainer" at bounding box center [1323, 374] width 75 height 13
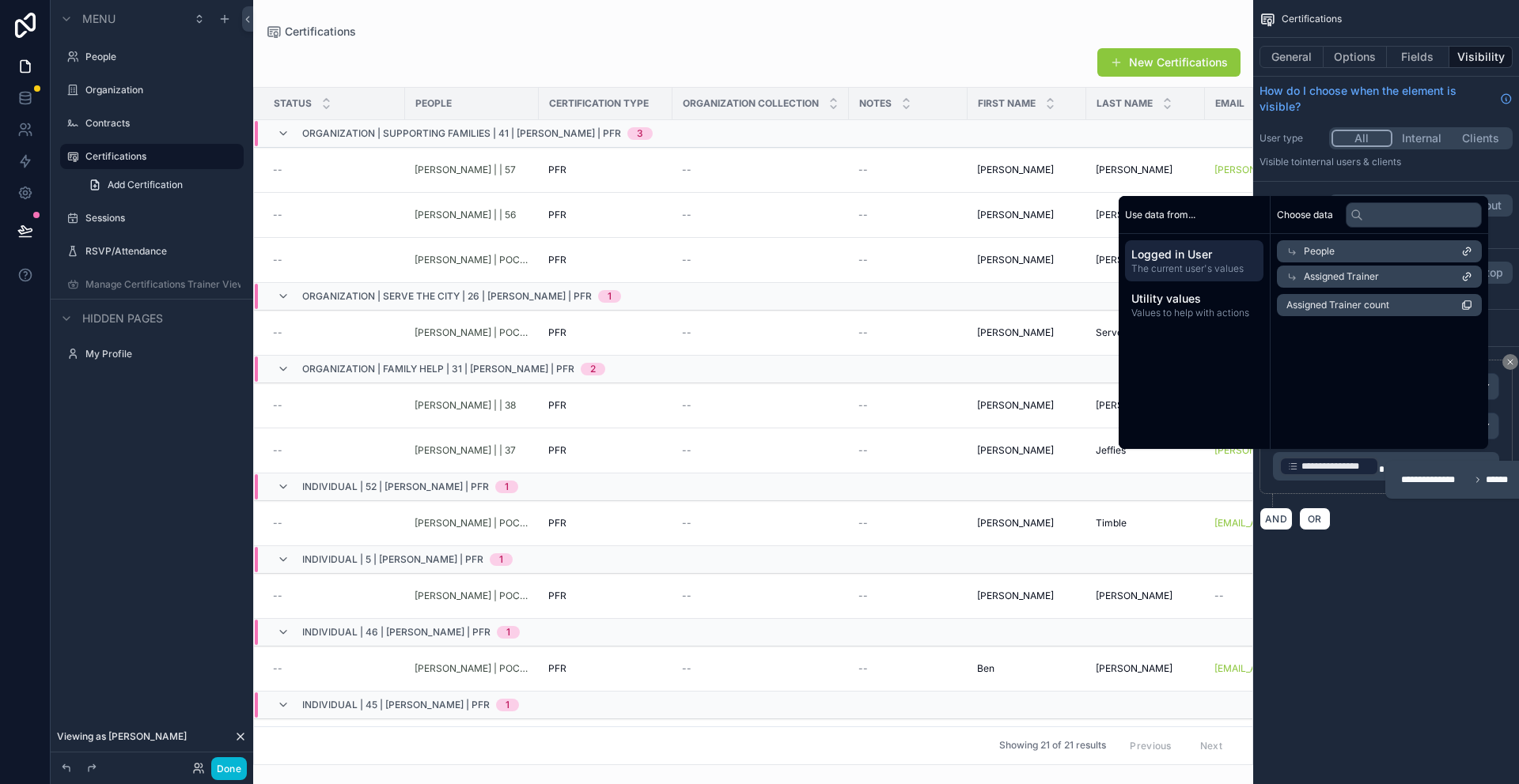
click at [1329, 310] on span "Assigned Trainer count" at bounding box center [1337, 306] width 103 height 13
click at [1330, 274] on span "Assigned Trainer" at bounding box center [1341, 277] width 75 height 13
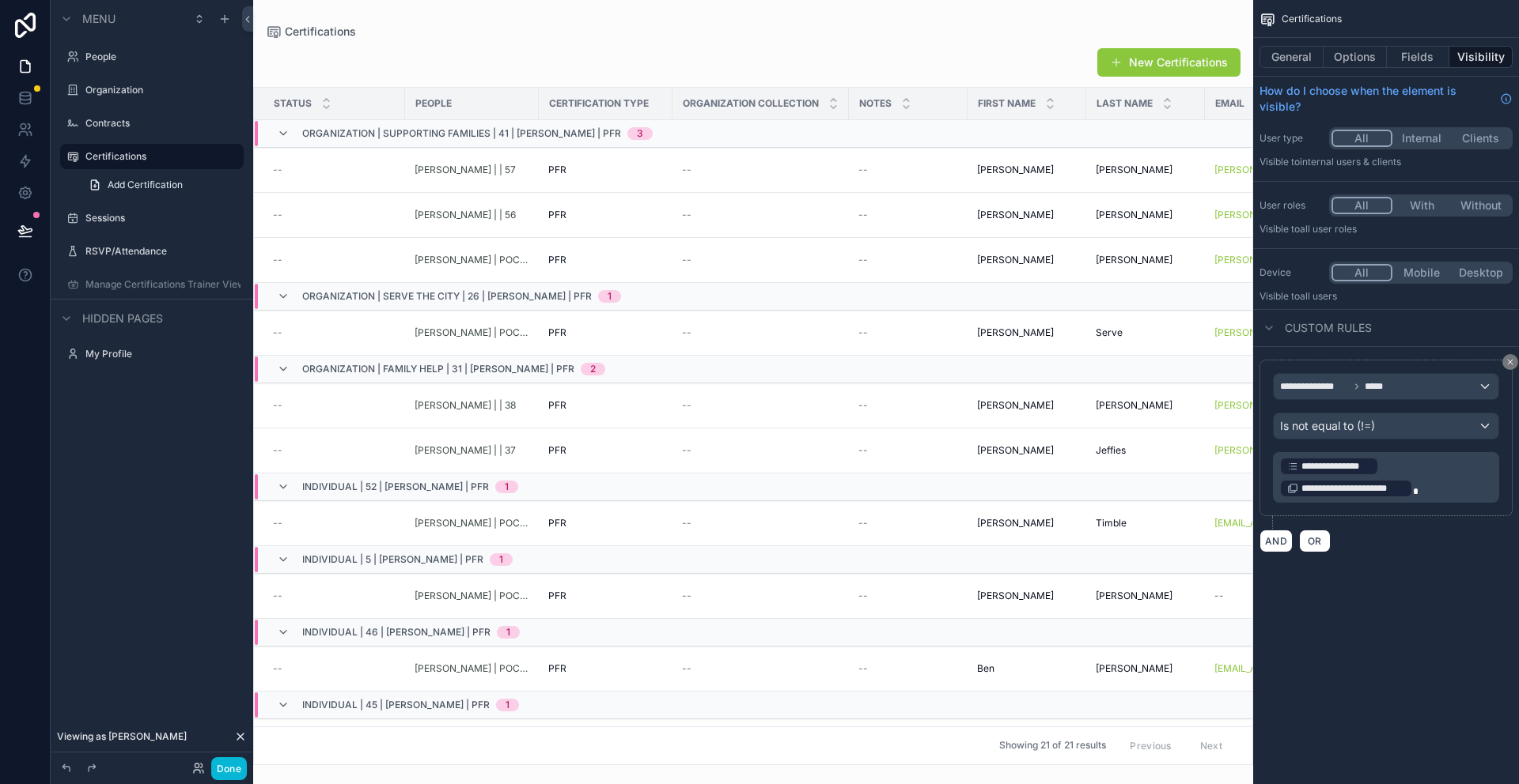
drag, startPoint x: 1412, startPoint y: 535, endPoint x: 1414, endPoint y: 521, distance: 14.1
click at [1412, 533] on div "AND OR" at bounding box center [1386, 541] width 253 height 24
click at [1467, 424] on div "Is not equal to (!=)" at bounding box center [1386, 426] width 225 height 26
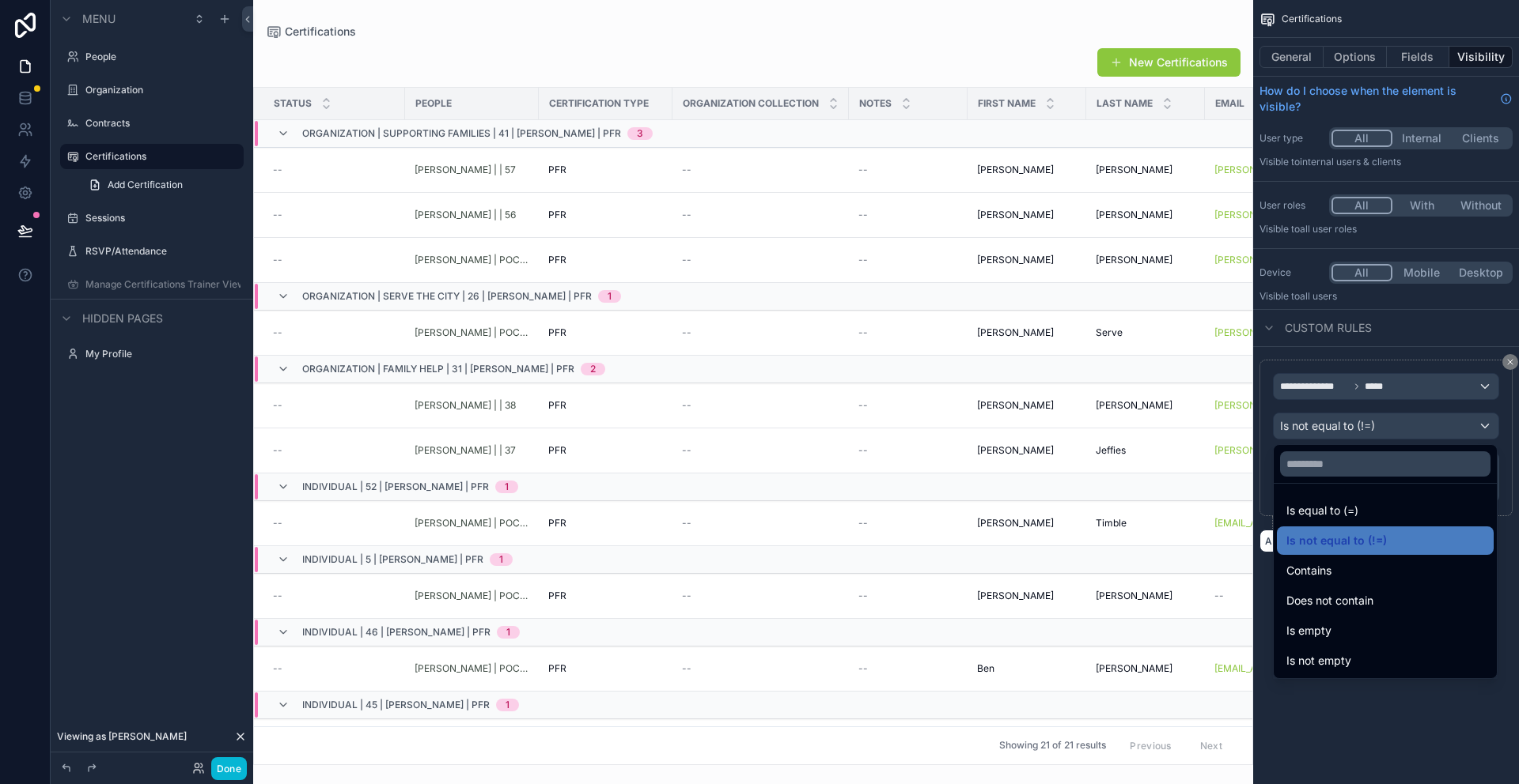
click at [1507, 362] on div "scrollable content" at bounding box center [760, 392] width 1519 height 784
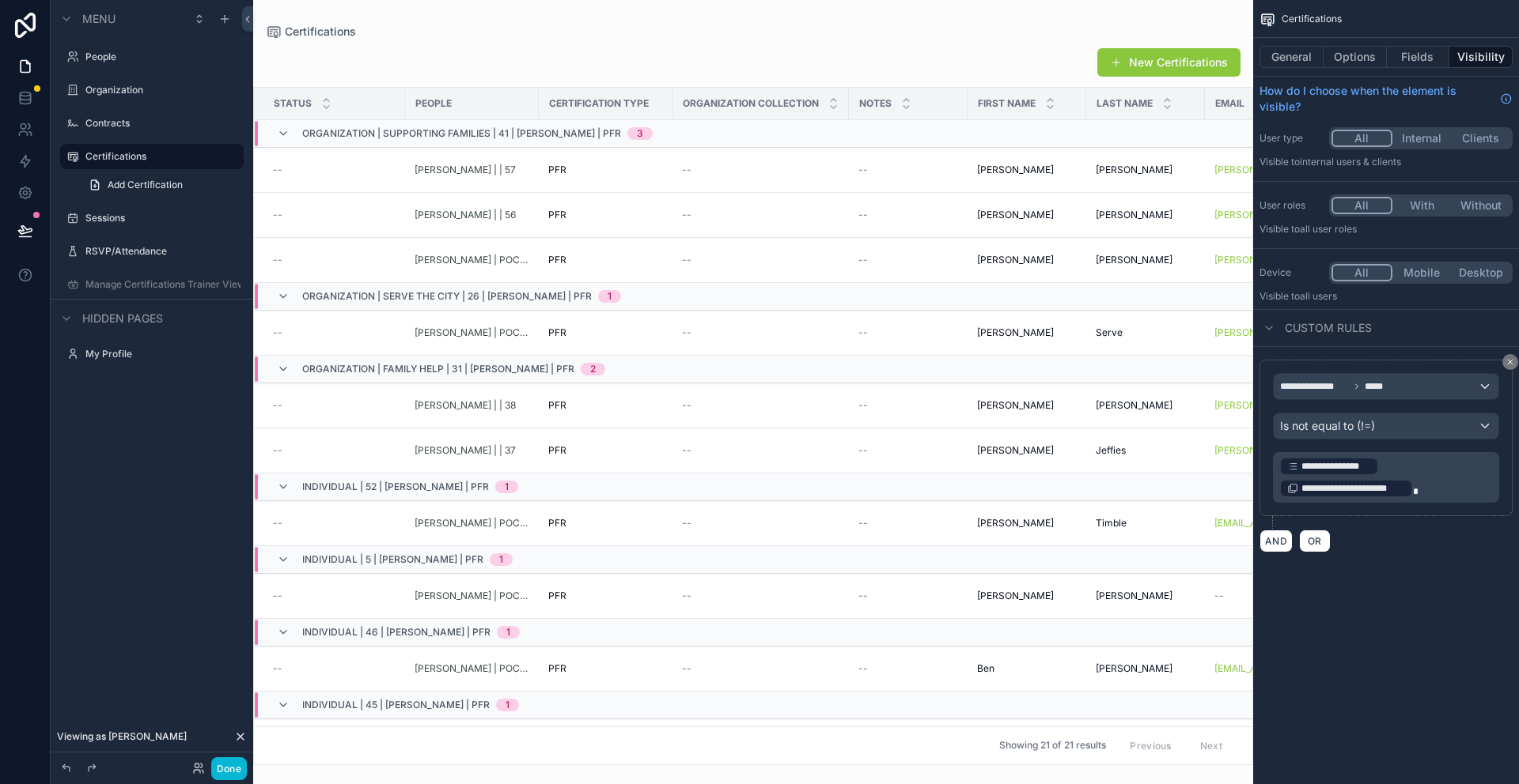
click at [1510, 364] on icon "scrollable content" at bounding box center [1510, 362] width 9 height 9
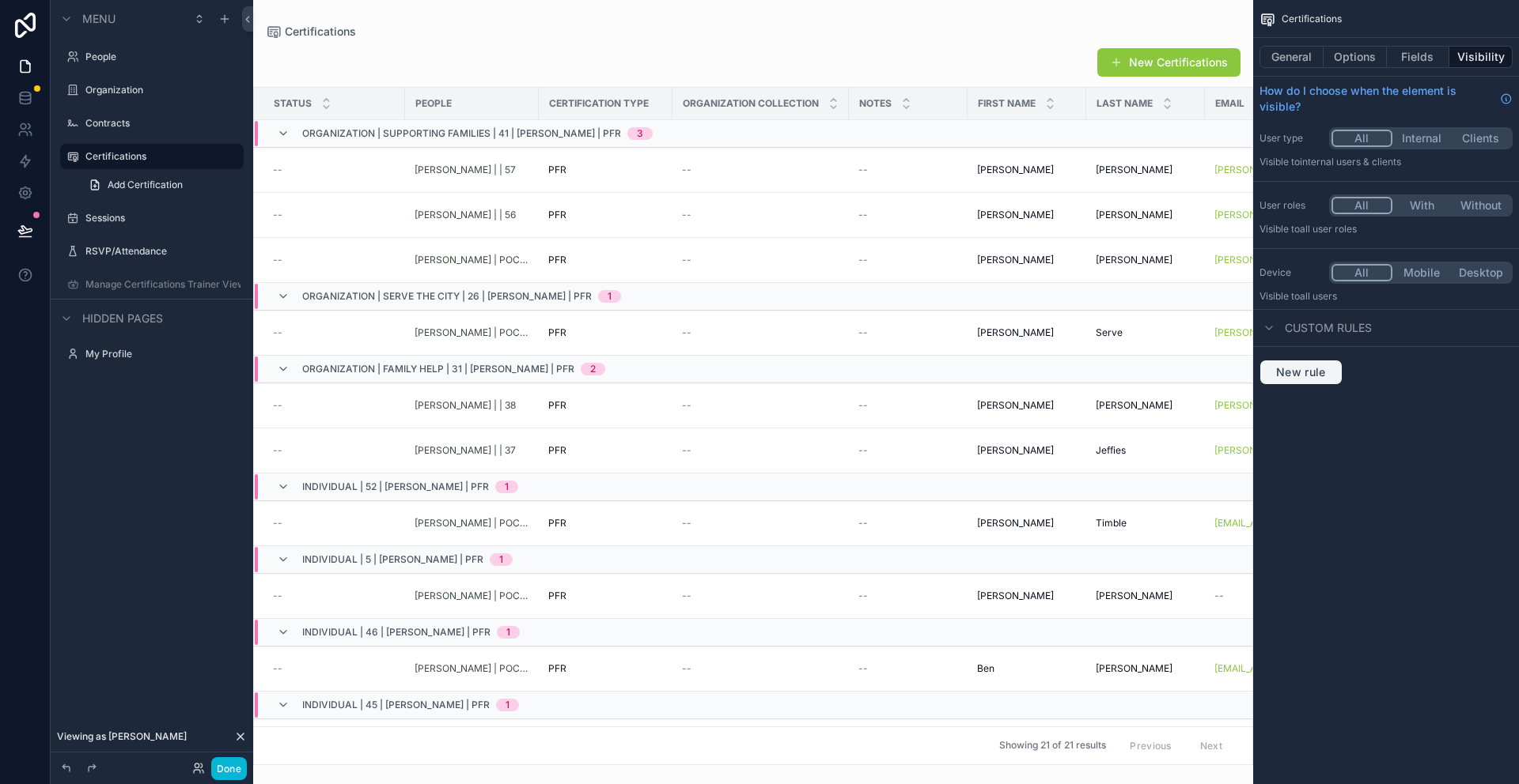
click at [1313, 376] on span "New rule" at bounding box center [1300, 373] width 62 height 15
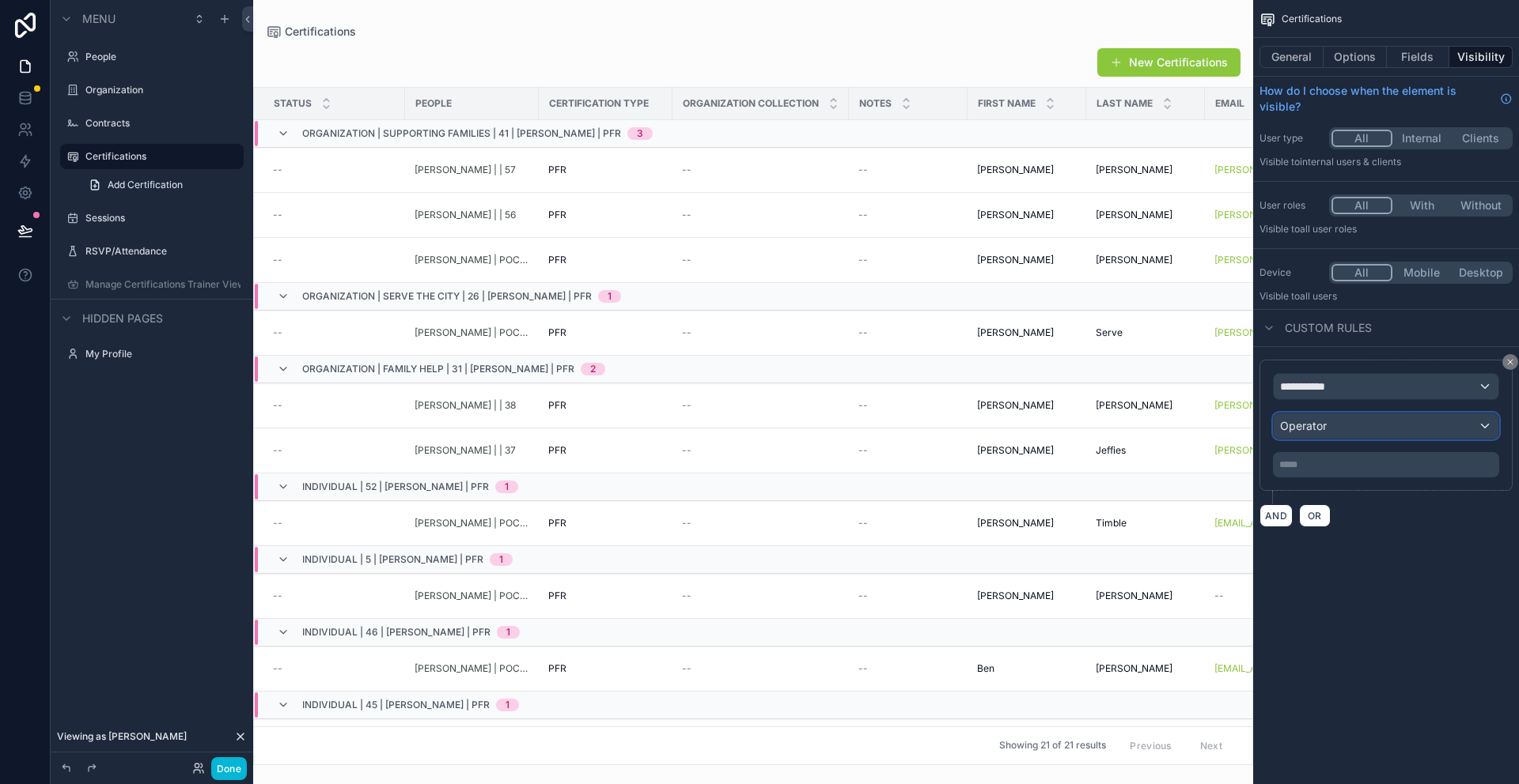
click at [1330, 425] on div "Operator" at bounding box center [1386, 426] width 225 height 26
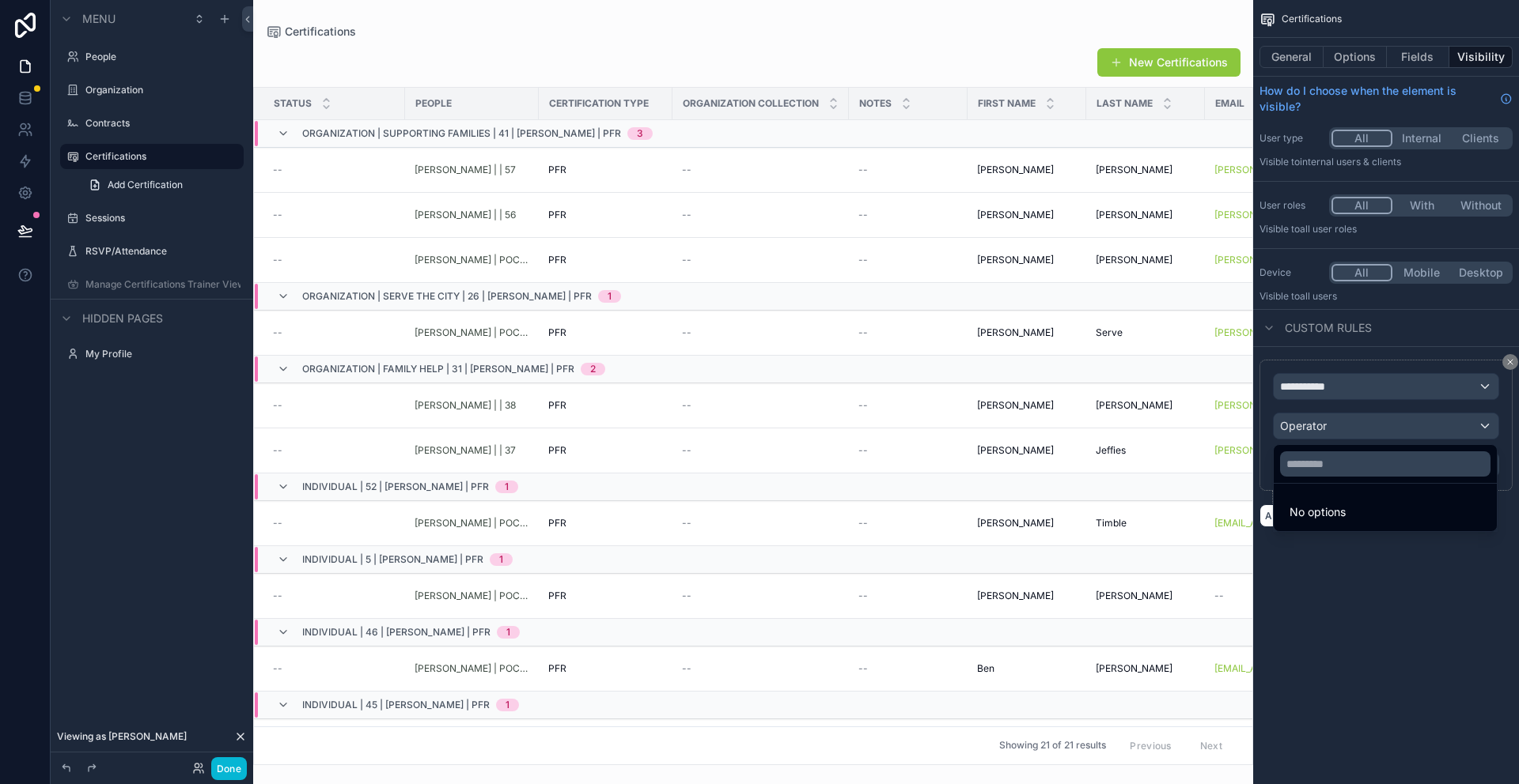
click at [1316, 390] on div "scrollable content" at bounding box center [760, 392] width 1519 height 784
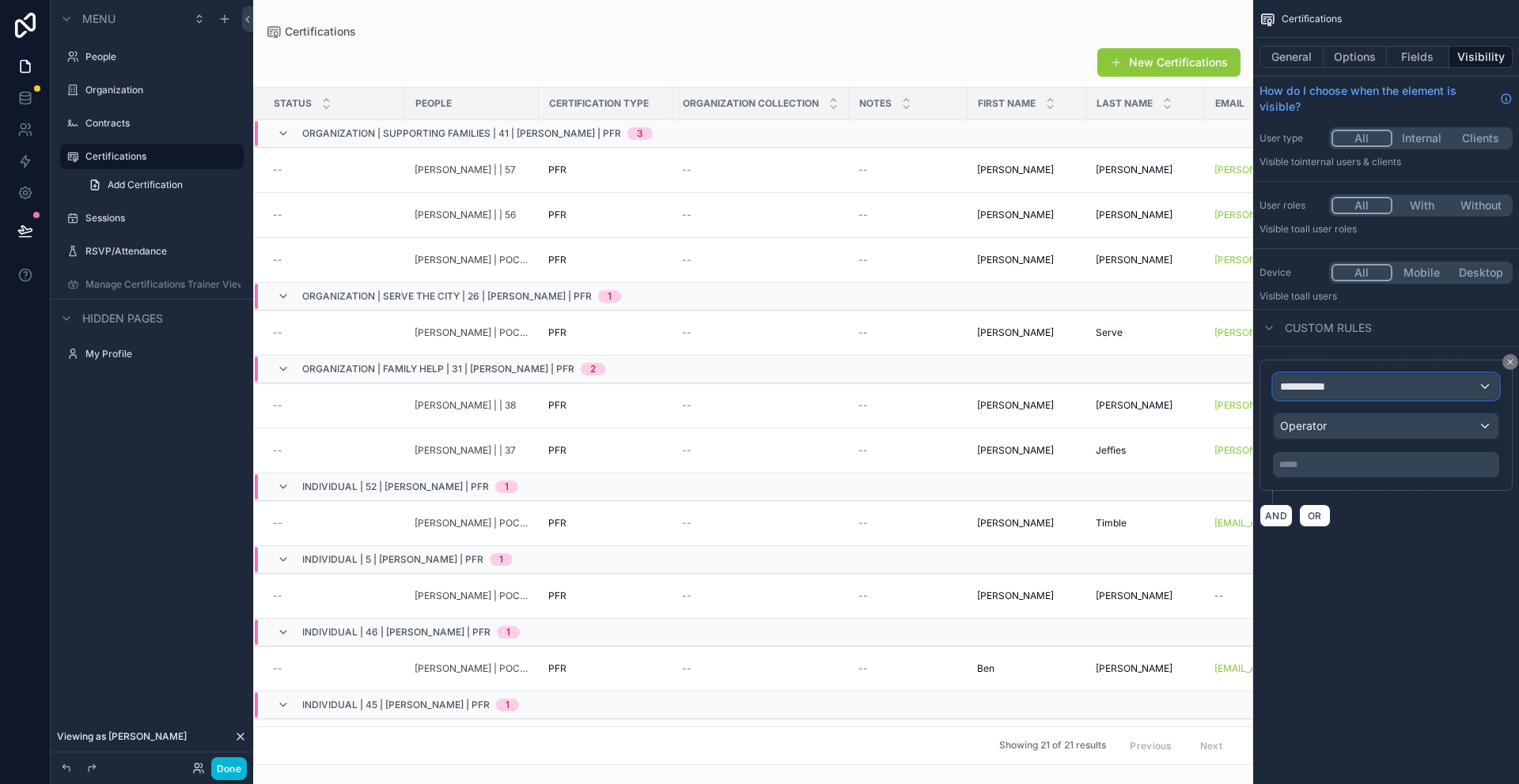
click at [1482, 386] on div "**********" at bounding box center [1386, 386] width 225 height 26
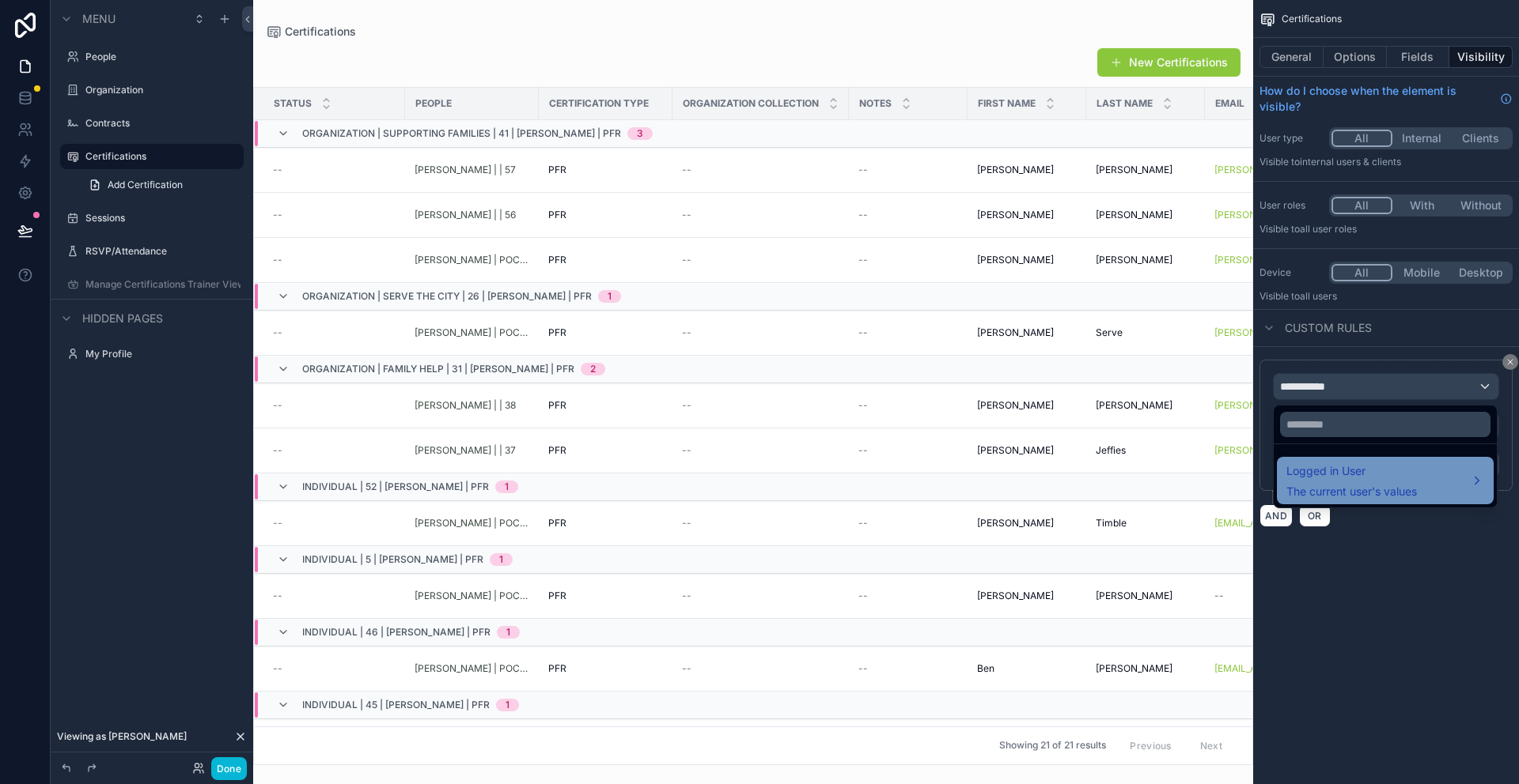
click at [1365, 483] on div "Logged in User The current user's values" at bounding box center [1351, 480] width 130 height 38
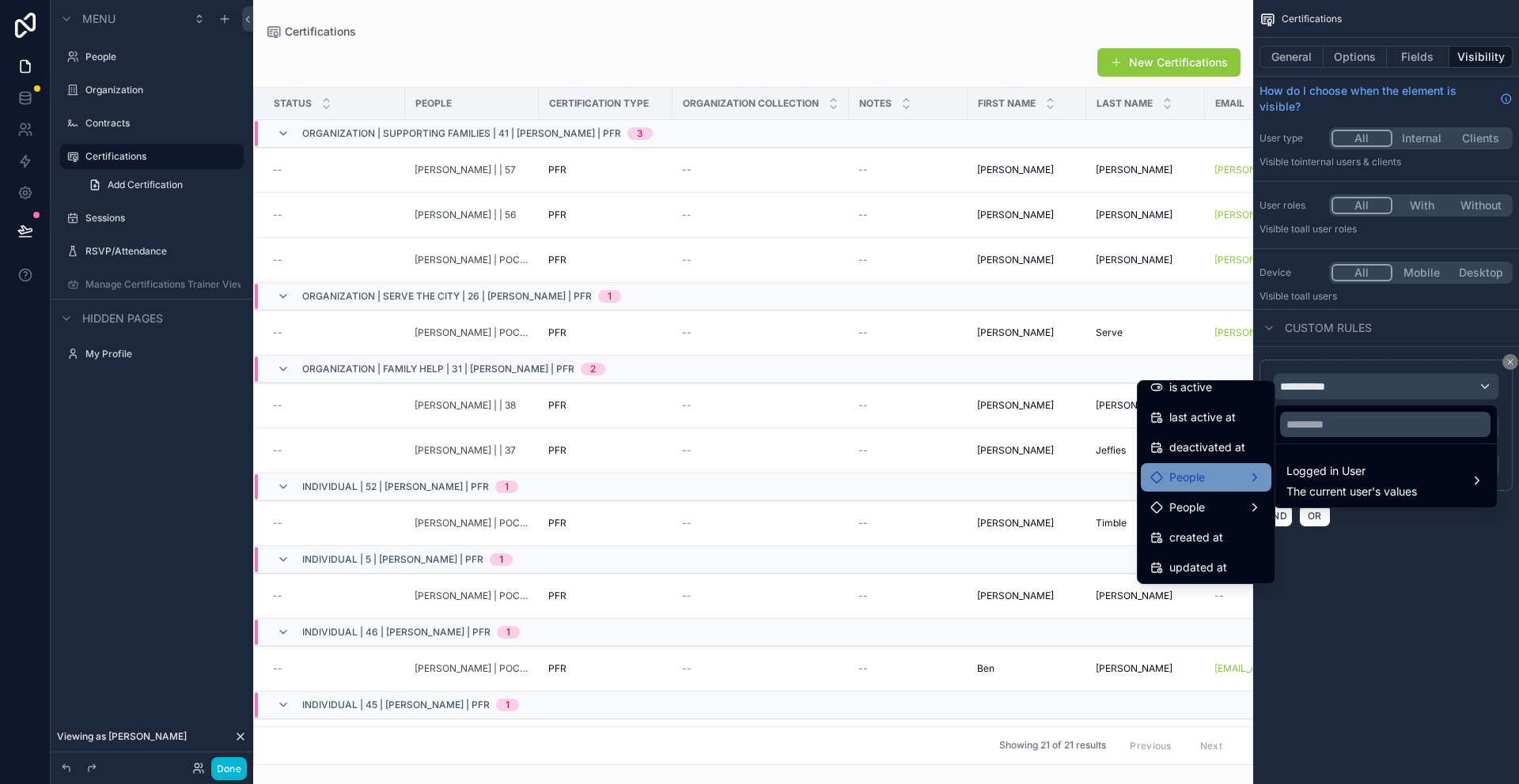
scroll to position [313, 0]
click at [1196, 477] on span "People" at bounding box center [1187, 476] width 36 height 19
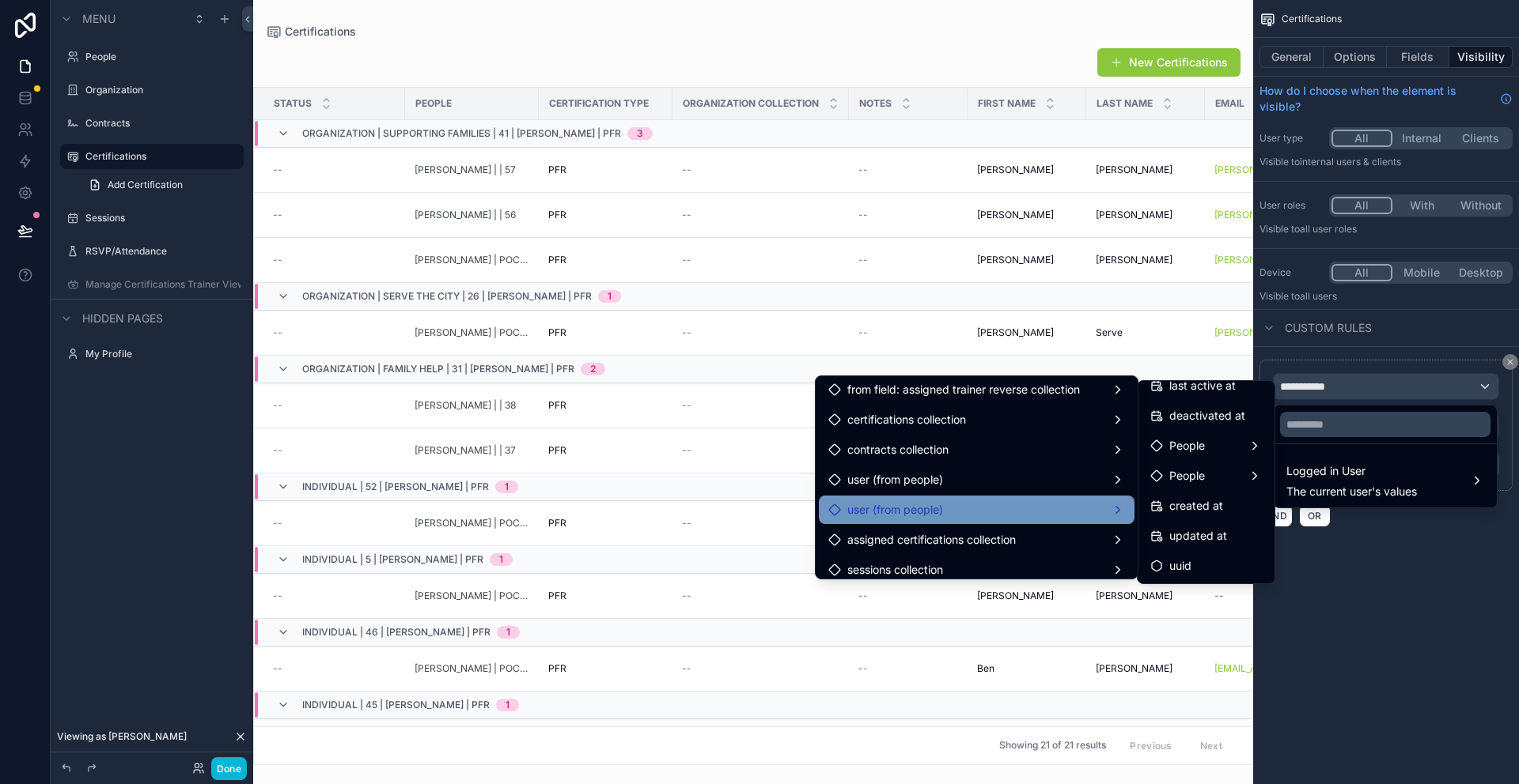
scroll to position [1049, 0]
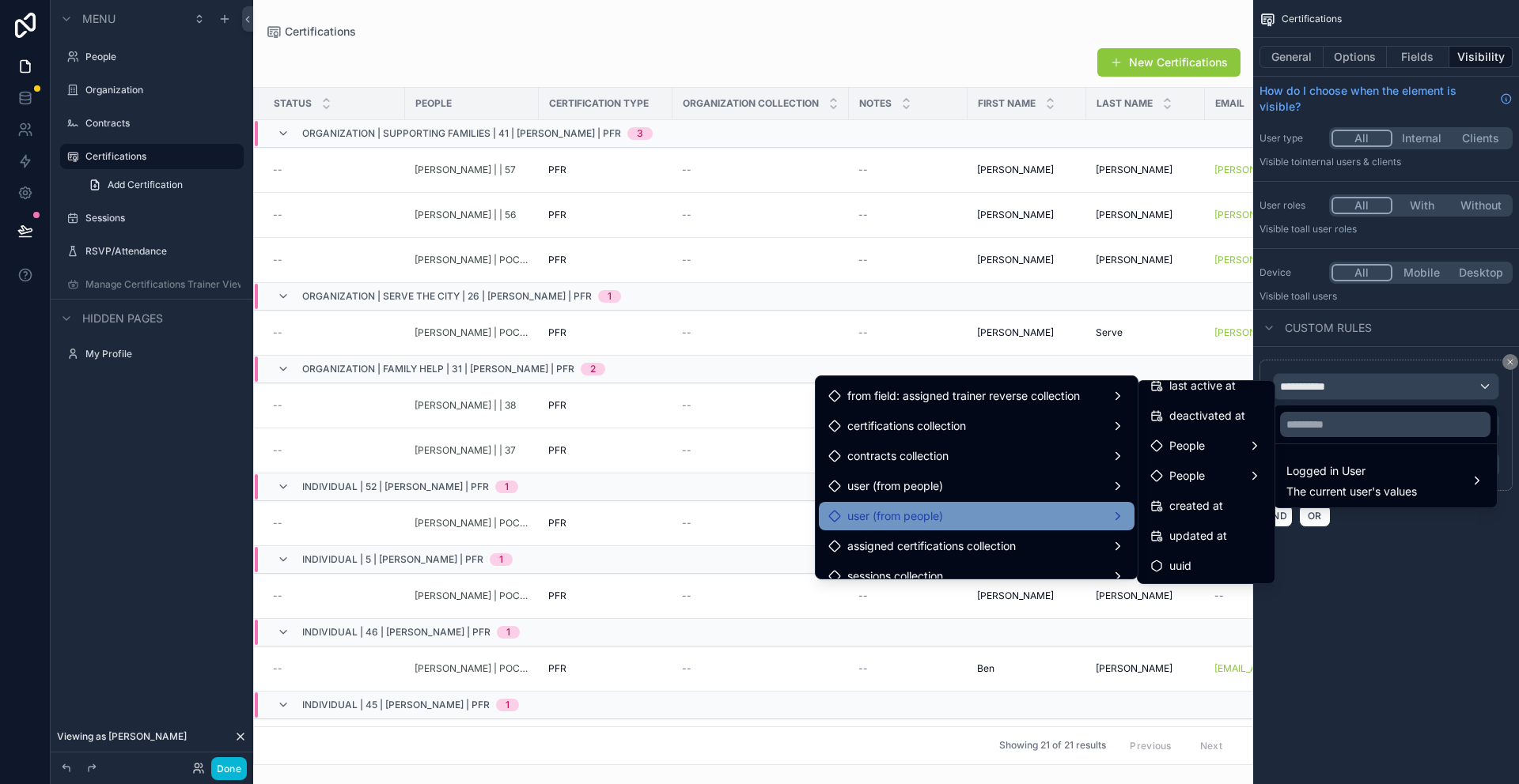
click at [914, 511] on span "user (from people)" at bounding box center [895, 516] width 96 height 19
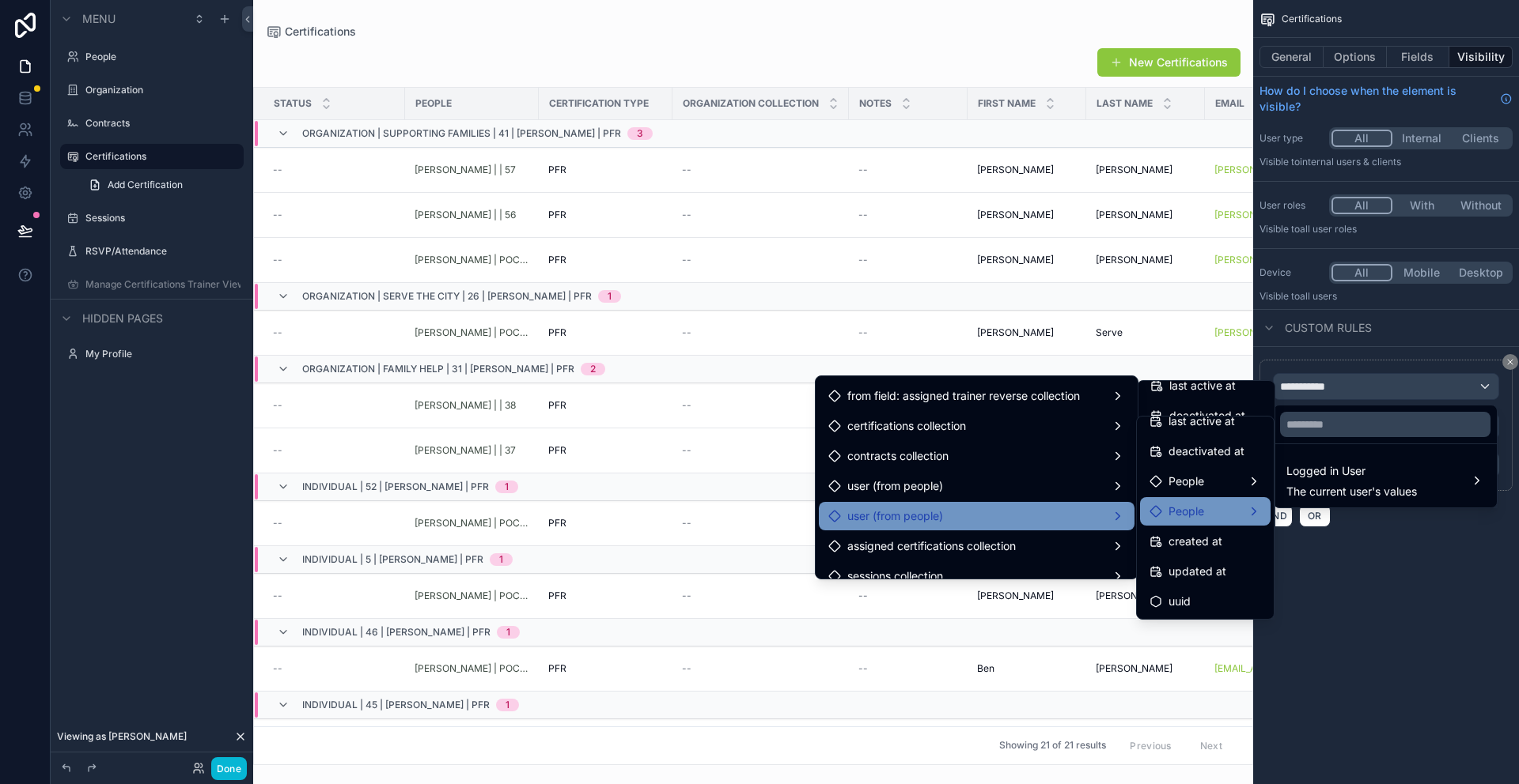
click at [1197, 515] on span "People" at bounding box center [1186, 511] width 36 height 19
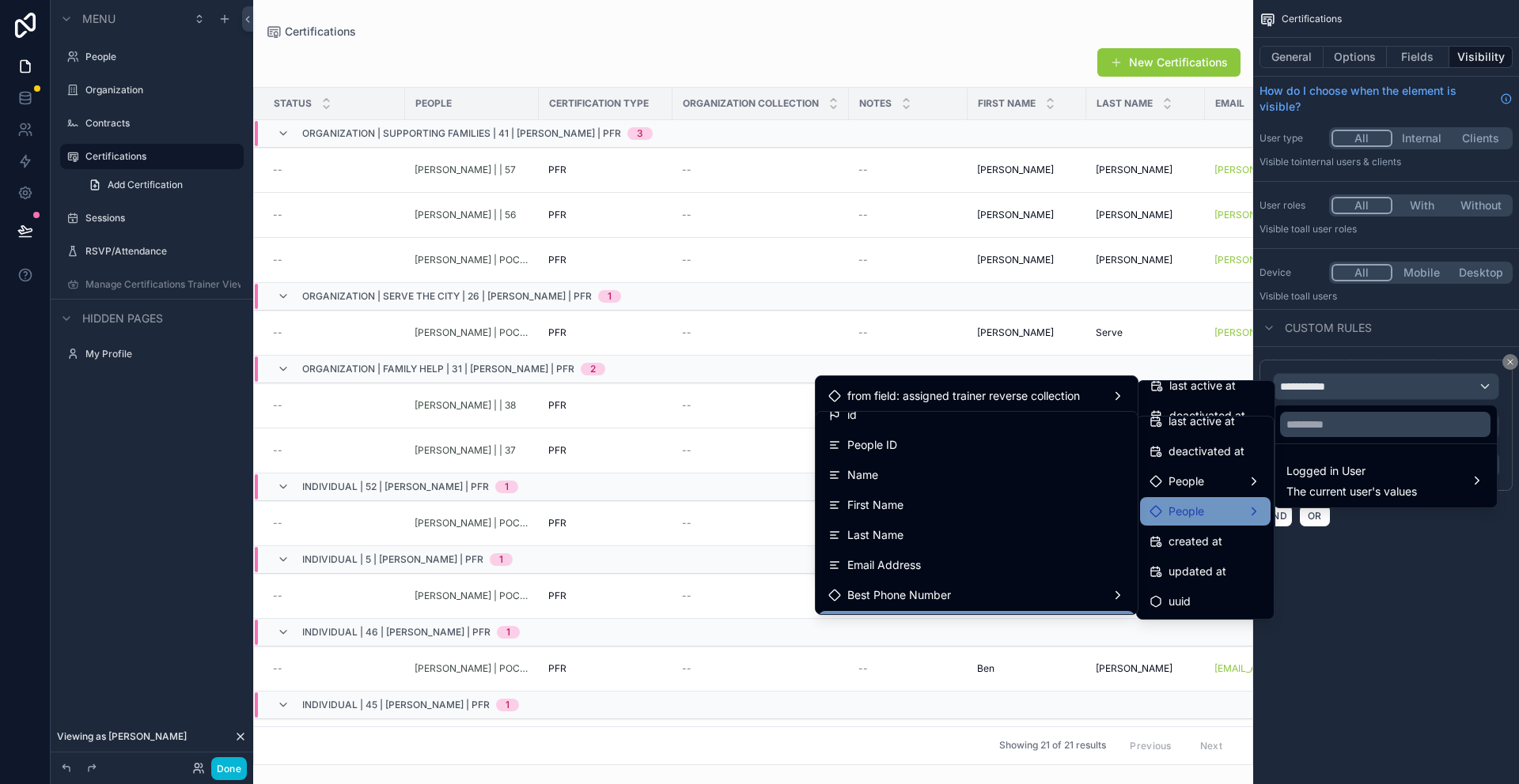
scroll to position [0, 0]
click at [1435, 599] on div "scrollable content" at bounding box center [760, 392] width 1519 height 784
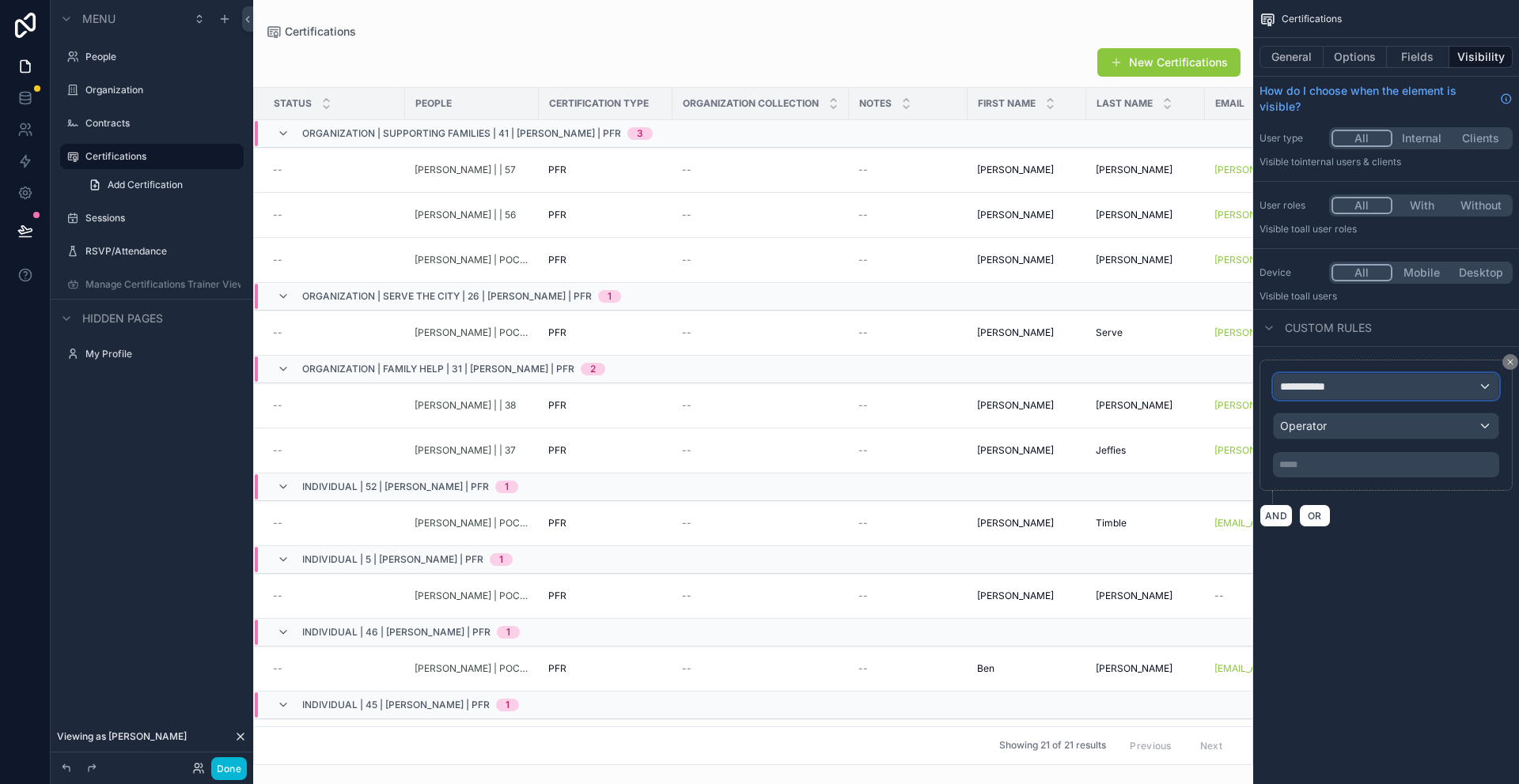
click at [1385, 382] on div "**********" at bounding box center [1386, 386] width 225 height 26
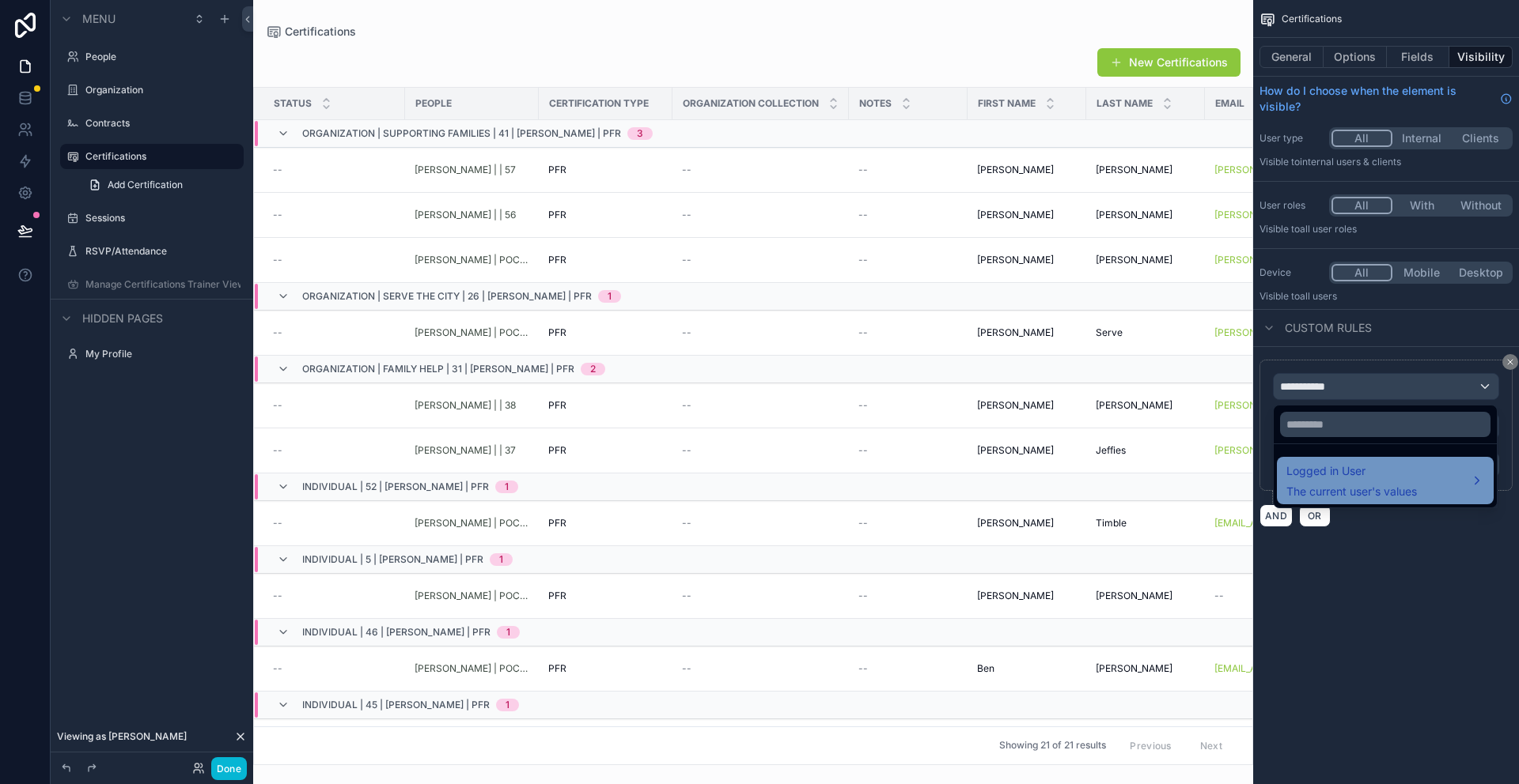
click at [1333, 484] on span "The current user's values" at bounding box center [1351, 491] width 130 height 16
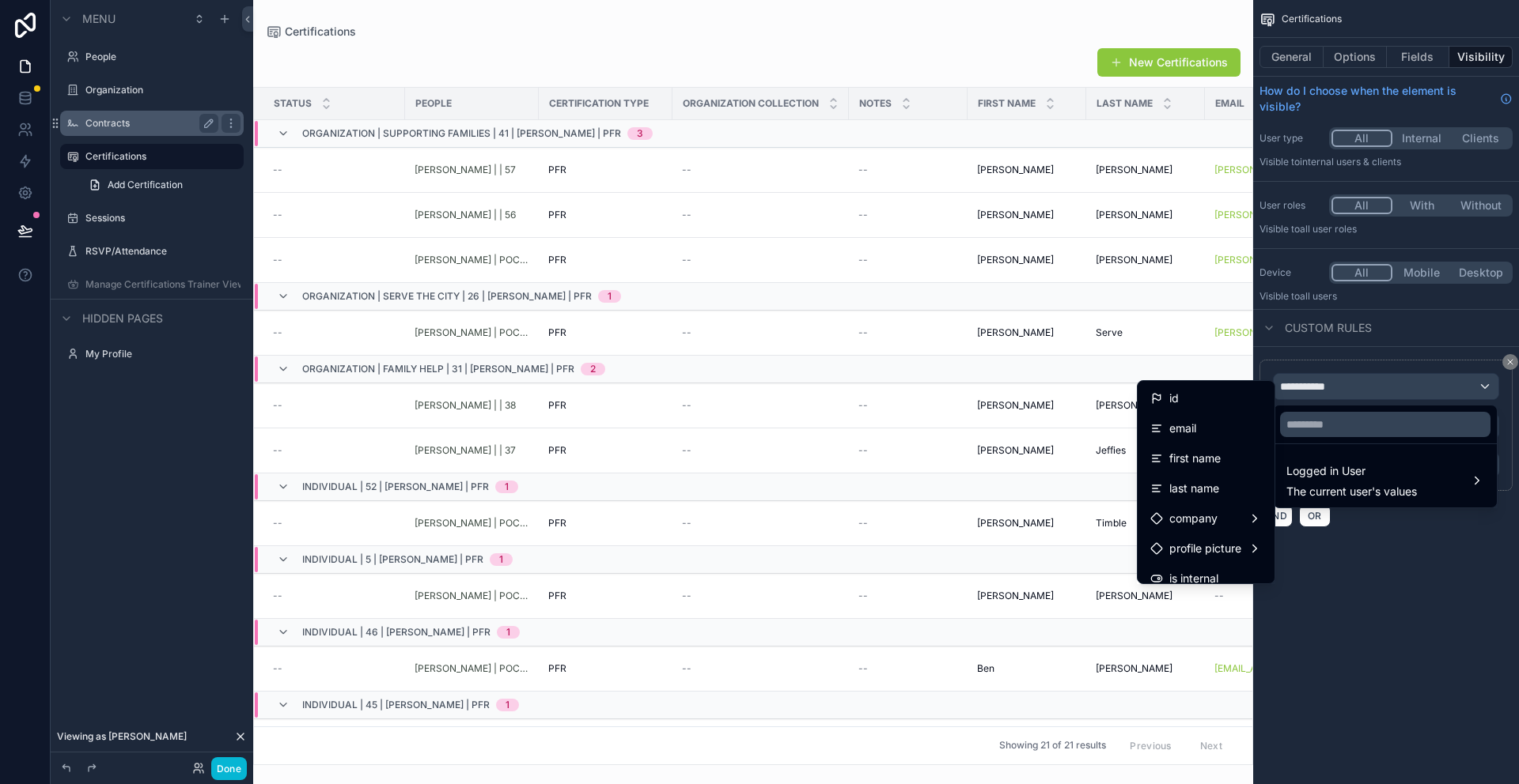
click at [110, 115] on div "scrollable content" at bounding box center [760, 392] width 1519 height 784
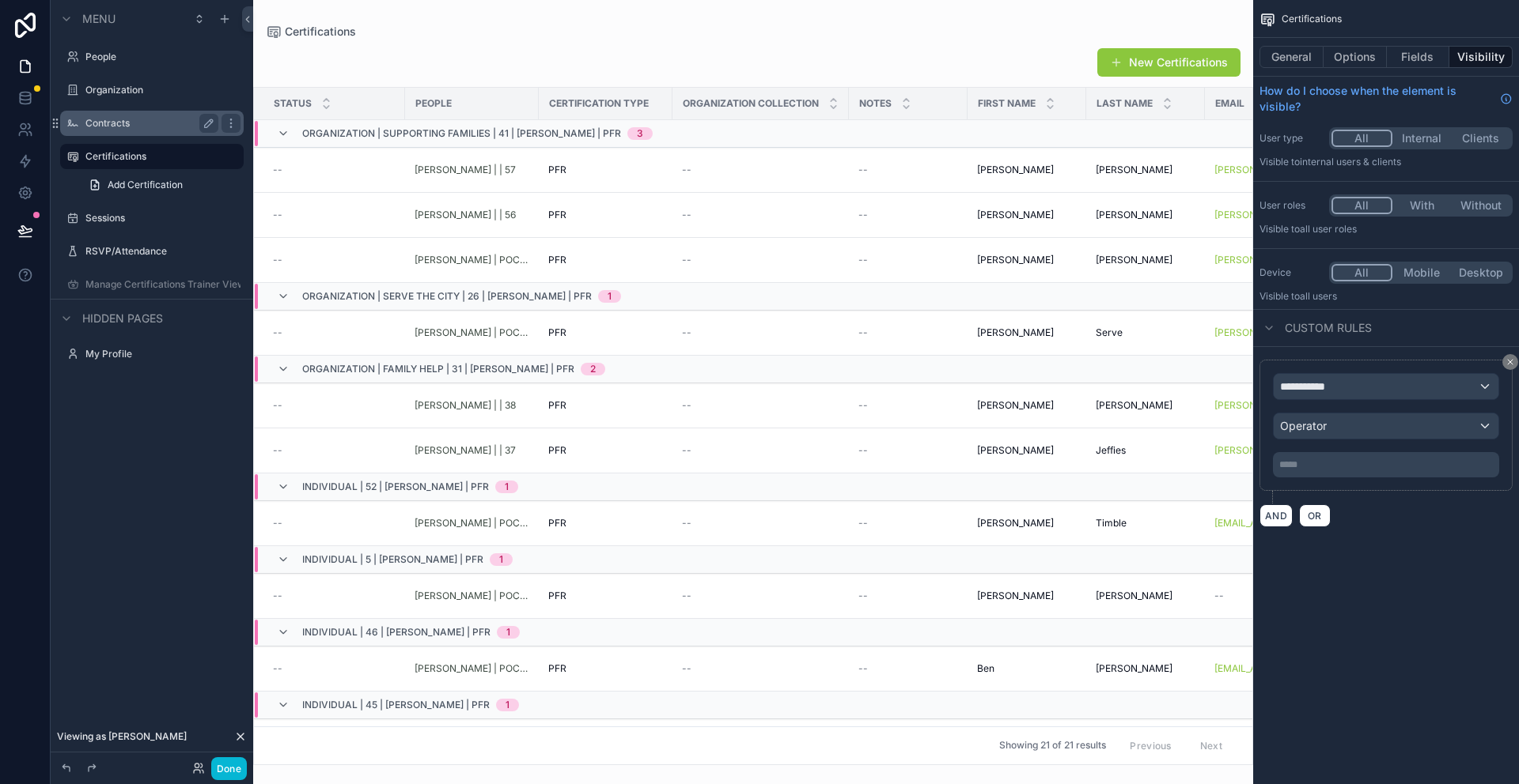
click at [109, 122] on label "Contracts" at bounding box center [149, 123] width 127 height 13
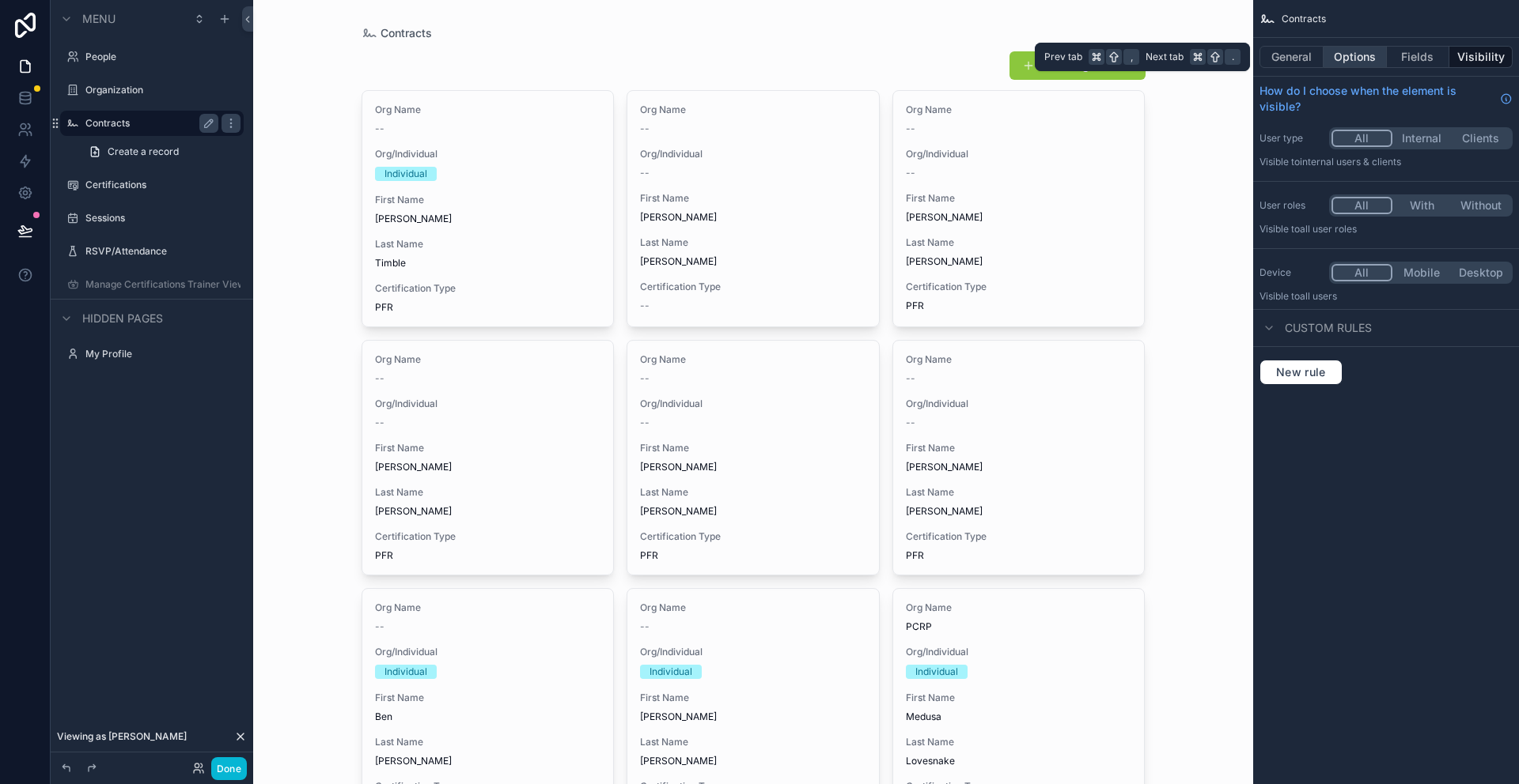
click at [1355, 54] on button "Options" at bounding box center [1355, 57] width 63 height 22
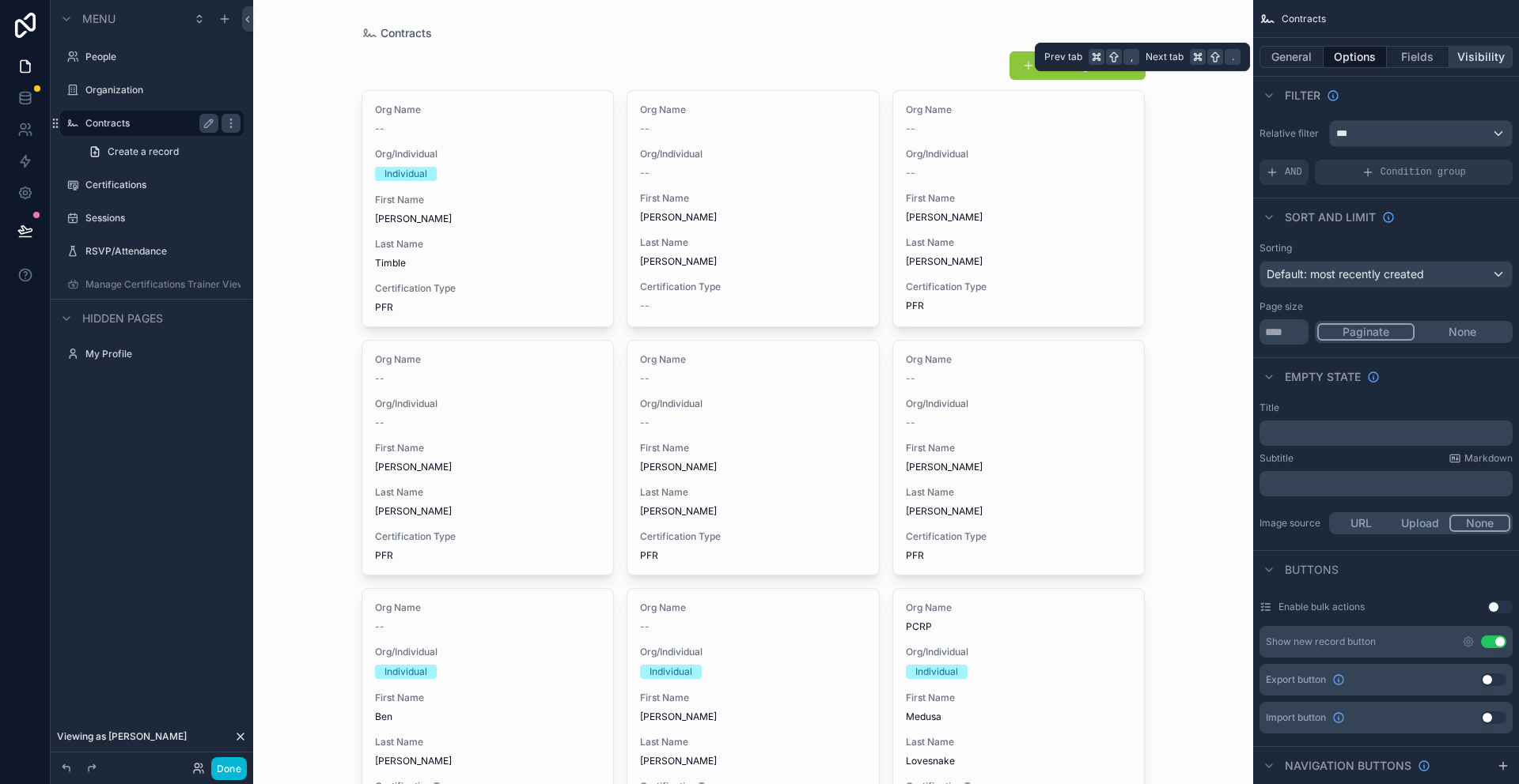
click at [1474, 54] on button "Visibility" at bounding box center [1480, 57] width 63 height 22
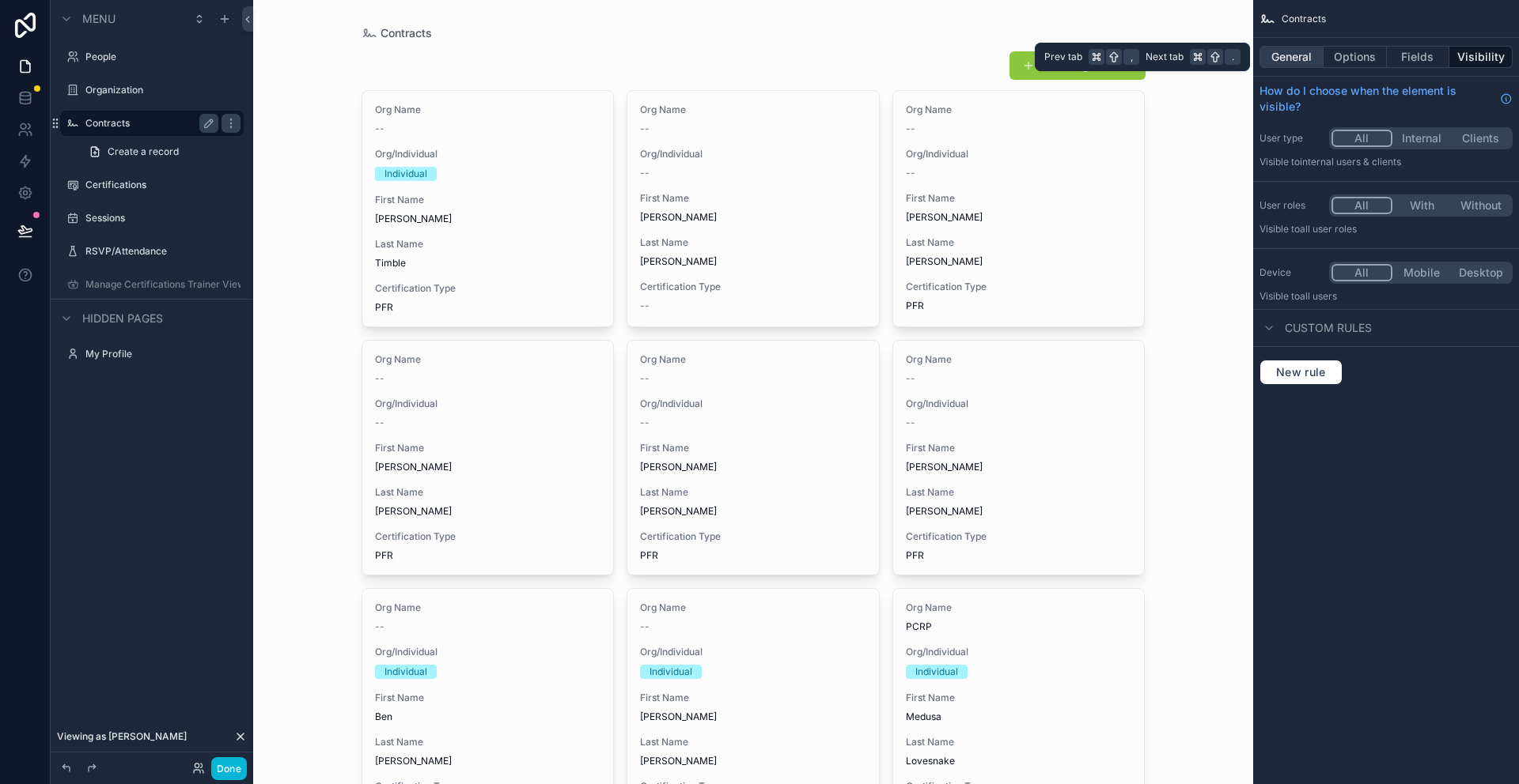
click at [1280, 52] on button "General" at bounding box center [1291, 57] width 64 height 22
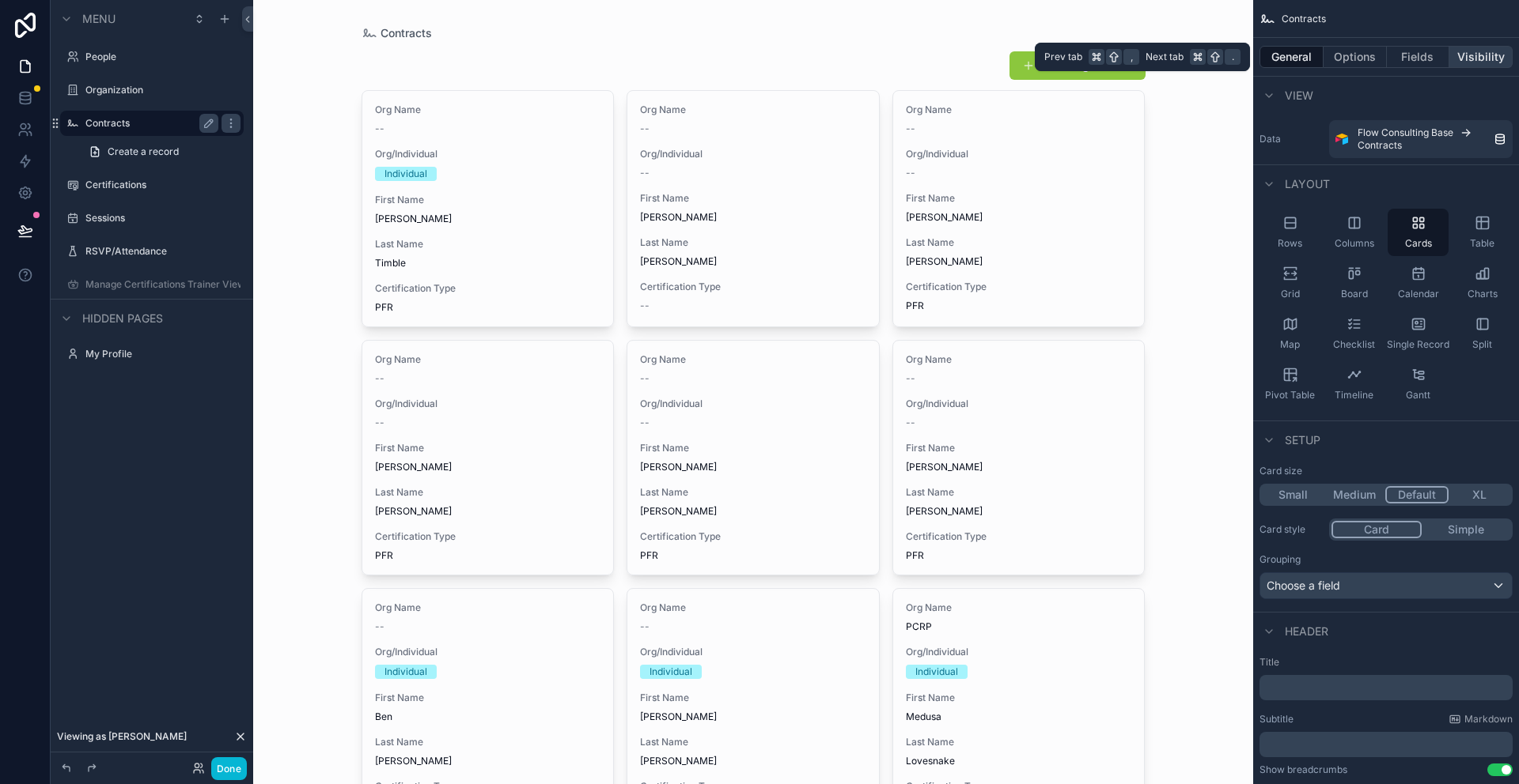
click at [1491, 60] on button "Visibility" at bounding box center [1480, 57] width 63 height 22
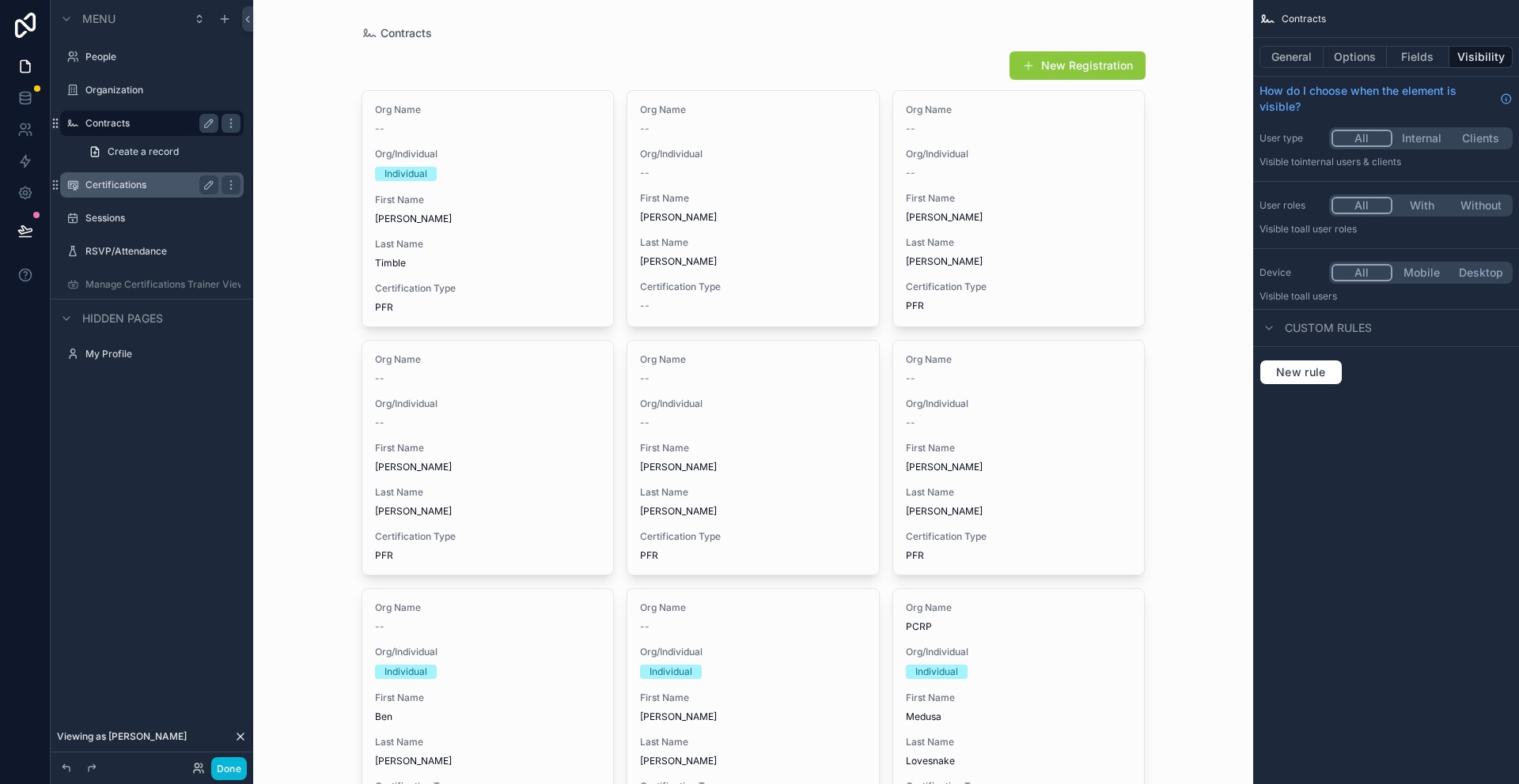
click at [112, 189] on label "Certifications" at bounding box center [149, 185] width 127 height 13
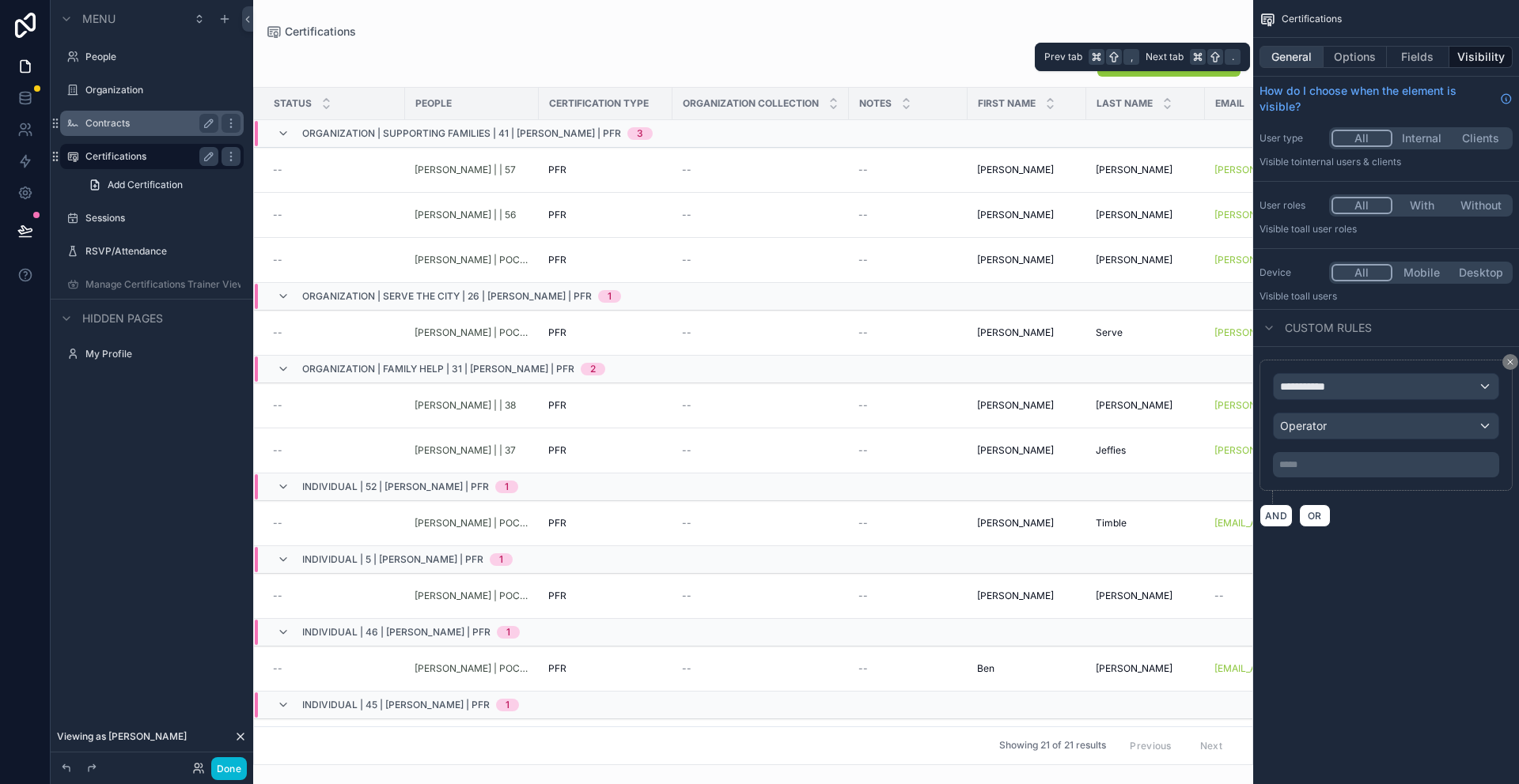
click at [1282, 48] on button "General" at bounding box center [1291, 57] width 64 height 22
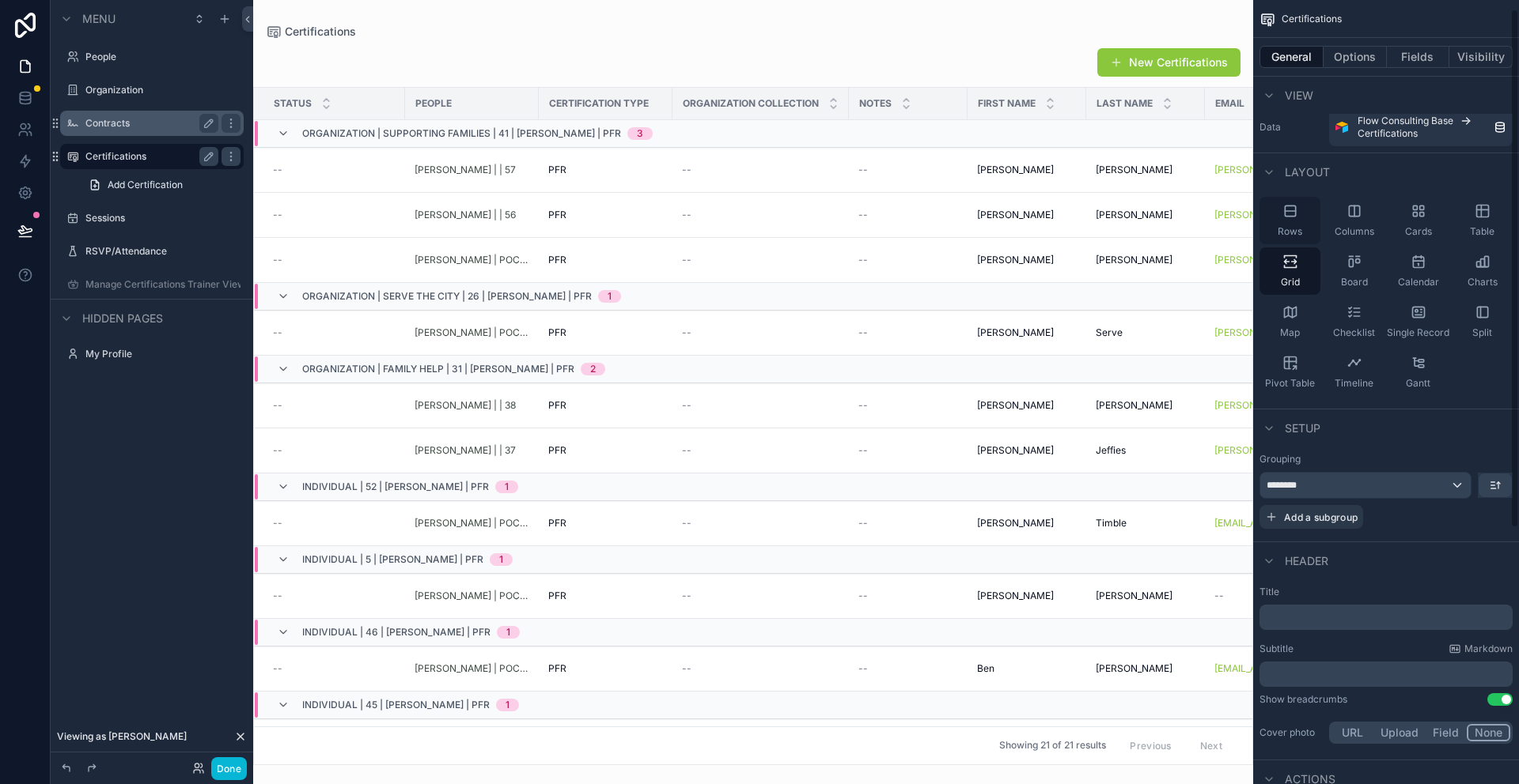
scroll to position [16, 0]
click at [1283, 226] on span "Rows" at bounding box center [1289, 228] width 25 height 13
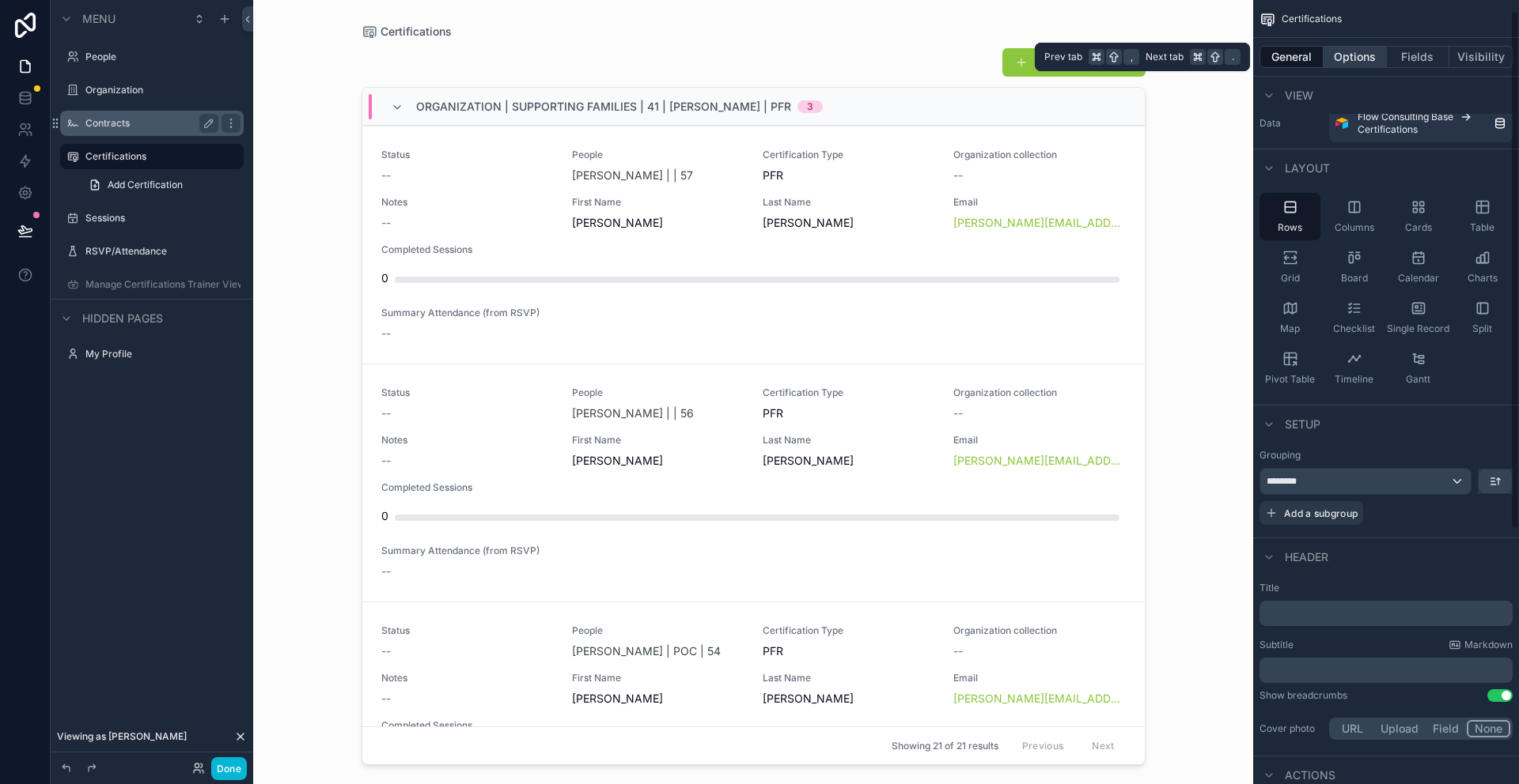
click at [1372, 54] on button "Options" at bounding box center [1355, 57] width 63 height 22
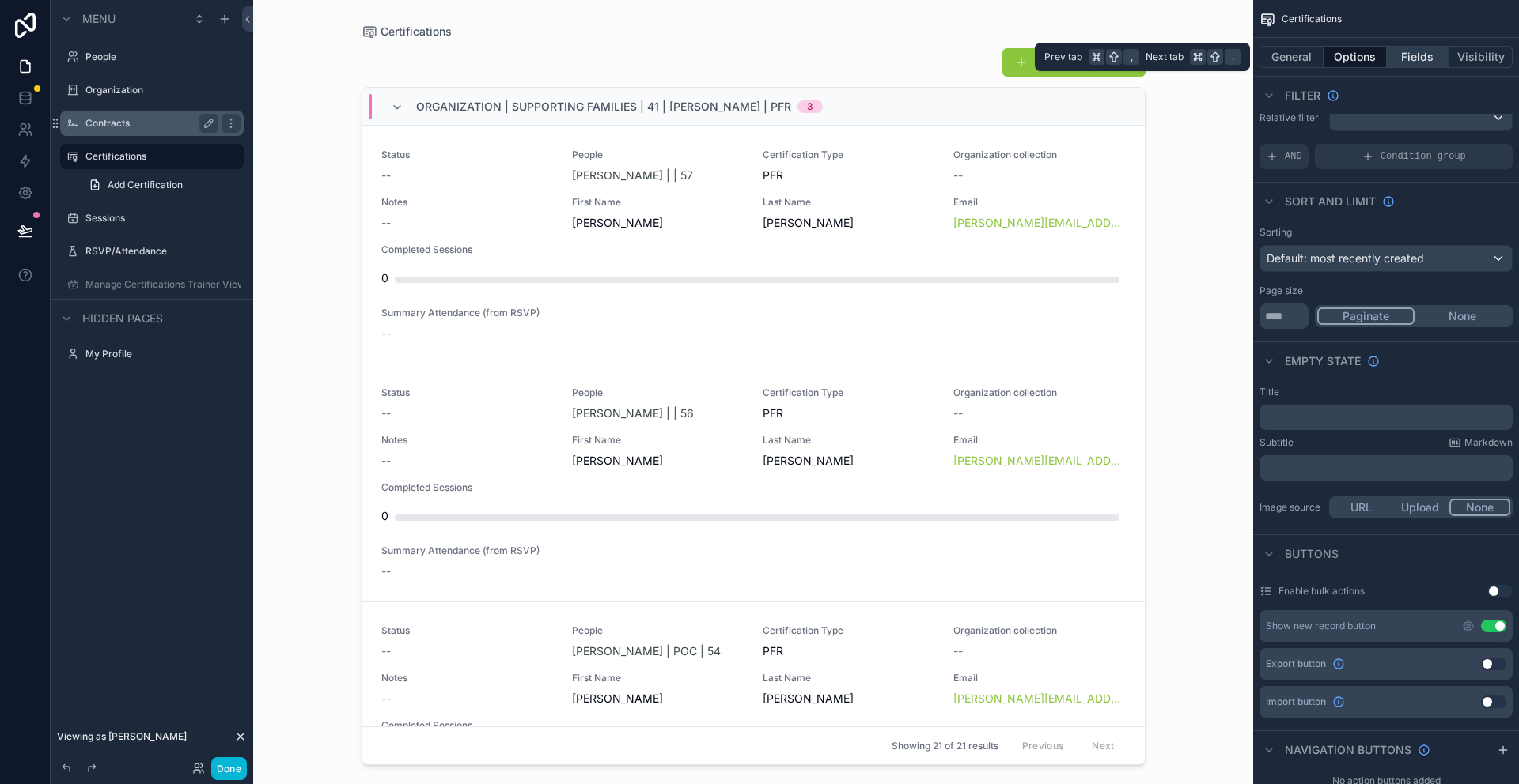
click at [1403, 52] on button "Fields" at bounding box center [1418, 57] width 63 height 22
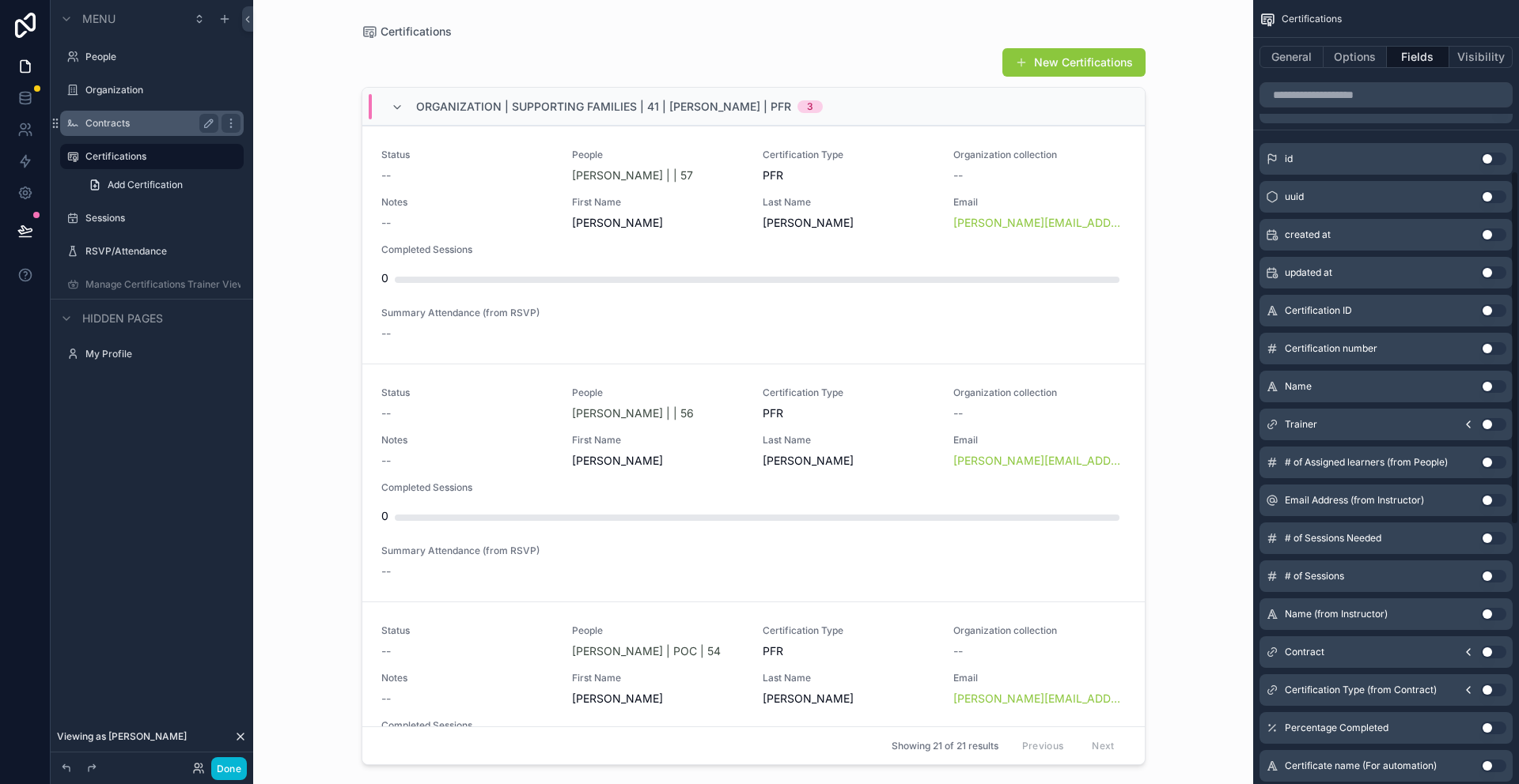
scroll to position [396, 0]
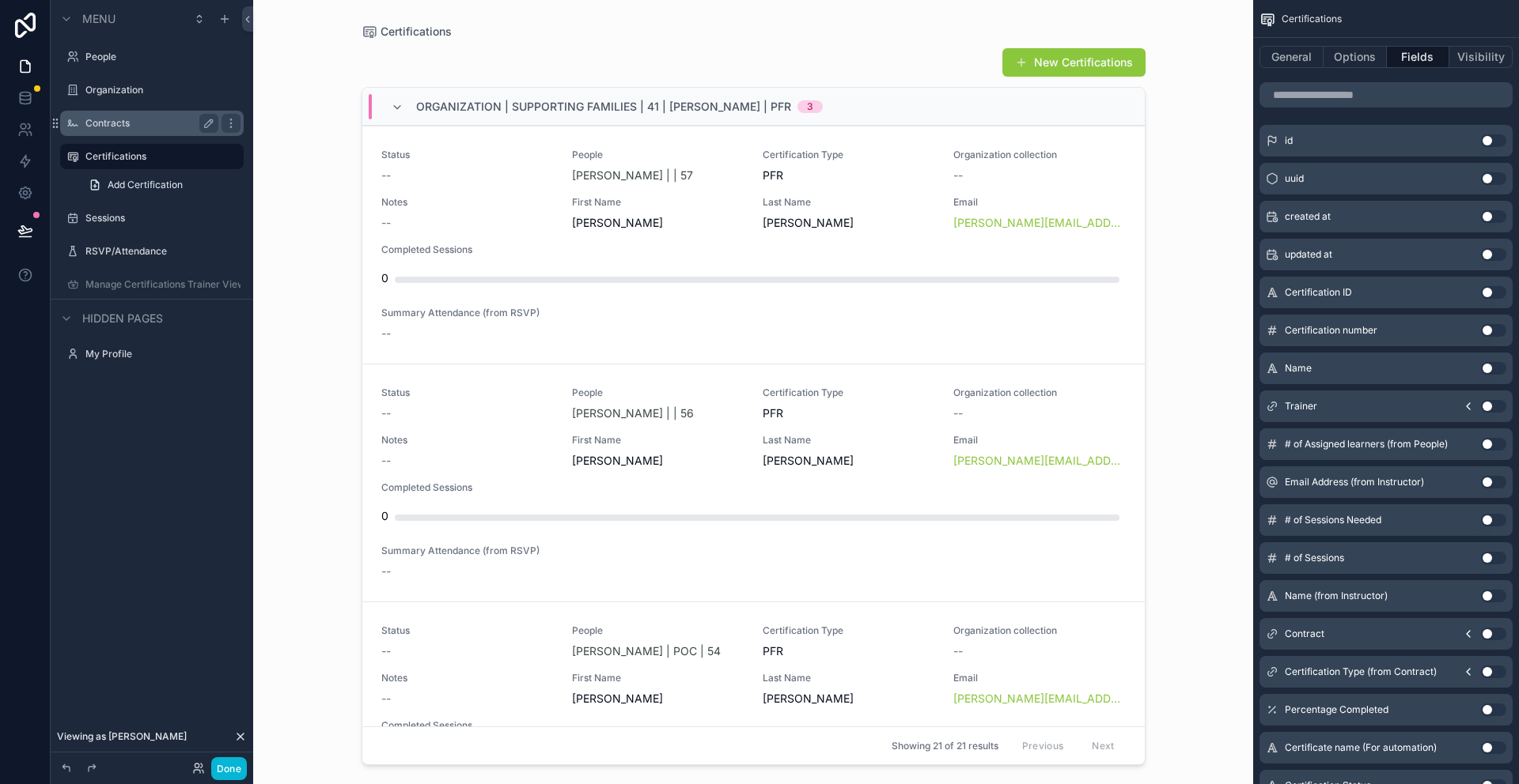
click at [1484, 402] on button "Use setting" at bounding box center [1493, 407] width 26 height 13
drag, startPoint x: 1499, startPoint y: 125, endPoint x: 1487, endPoint y: 174, distance: 50.4
click at [1499, 125] on button "Use setting" at bounding box center [1493, 128] width 26 height 13
click at [1468, 408] on icon "scrollable content" at bounding box center [1468, 407] width 13 height 13
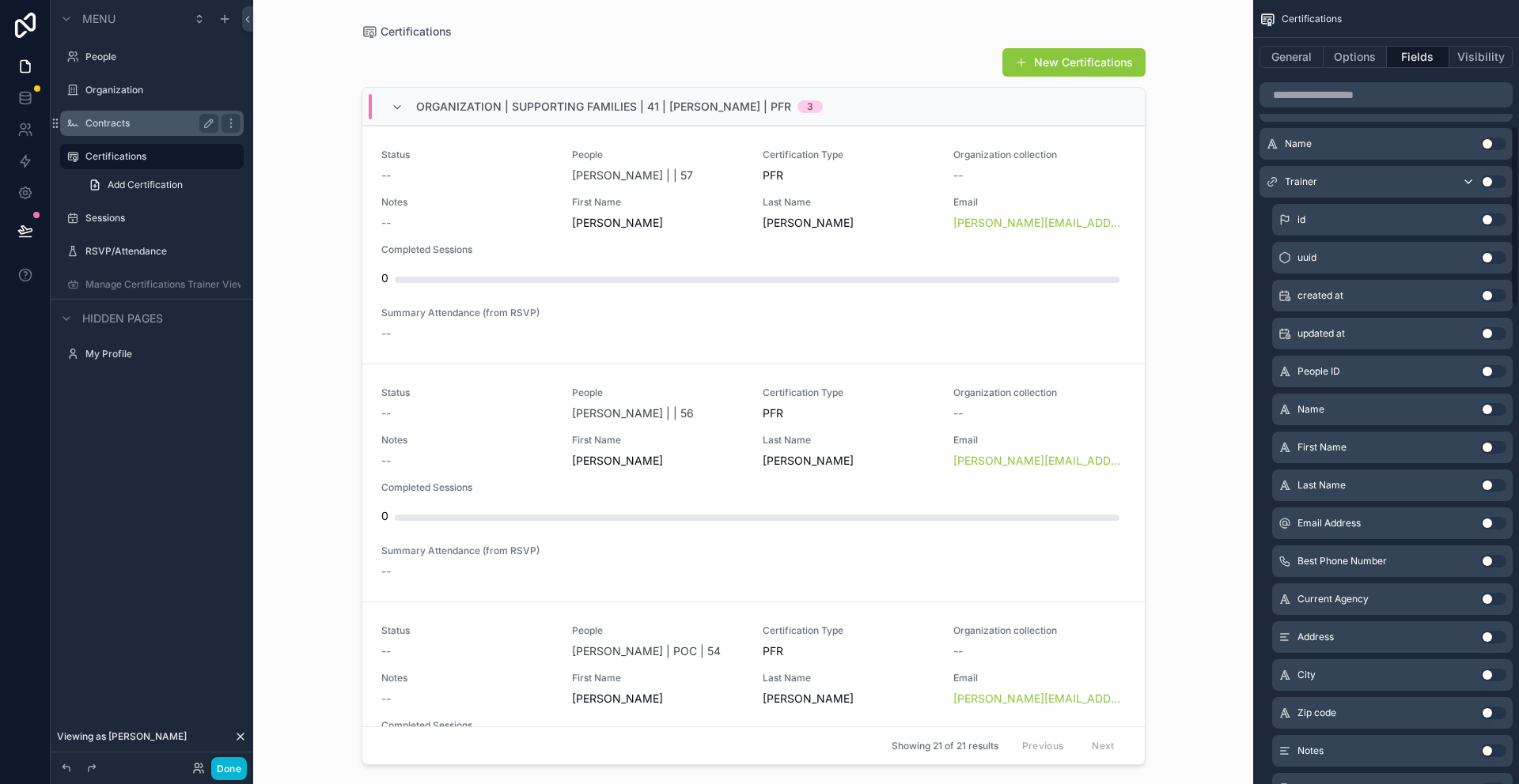
scroll to position [210, 0]
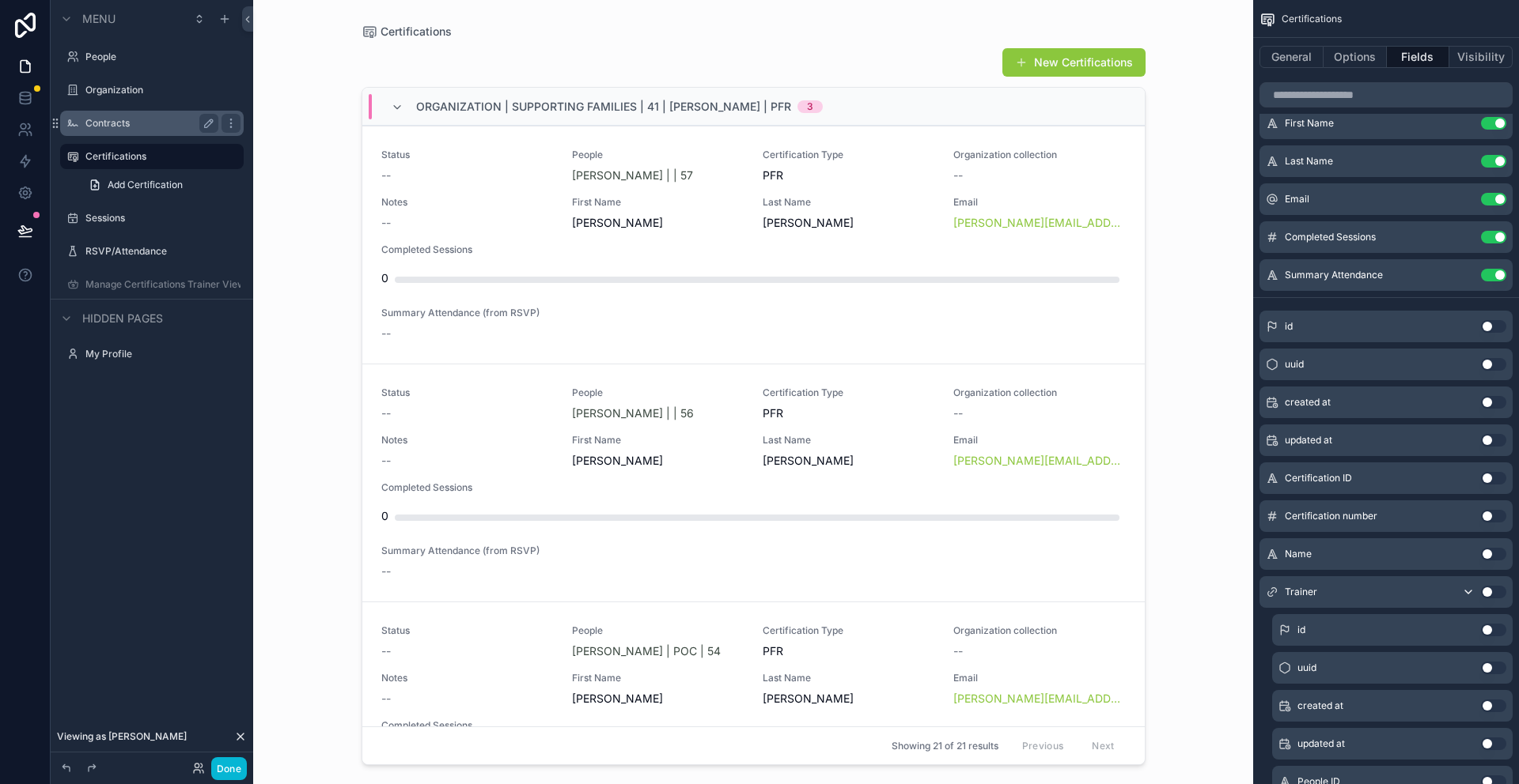
click at [1488, 325] on button "Use setting" at bounding box center [1493, 327] width 26 height 13
click at [1499, 315] on button "Use setting" at bounding box center [1493, 313] width 26 height 13
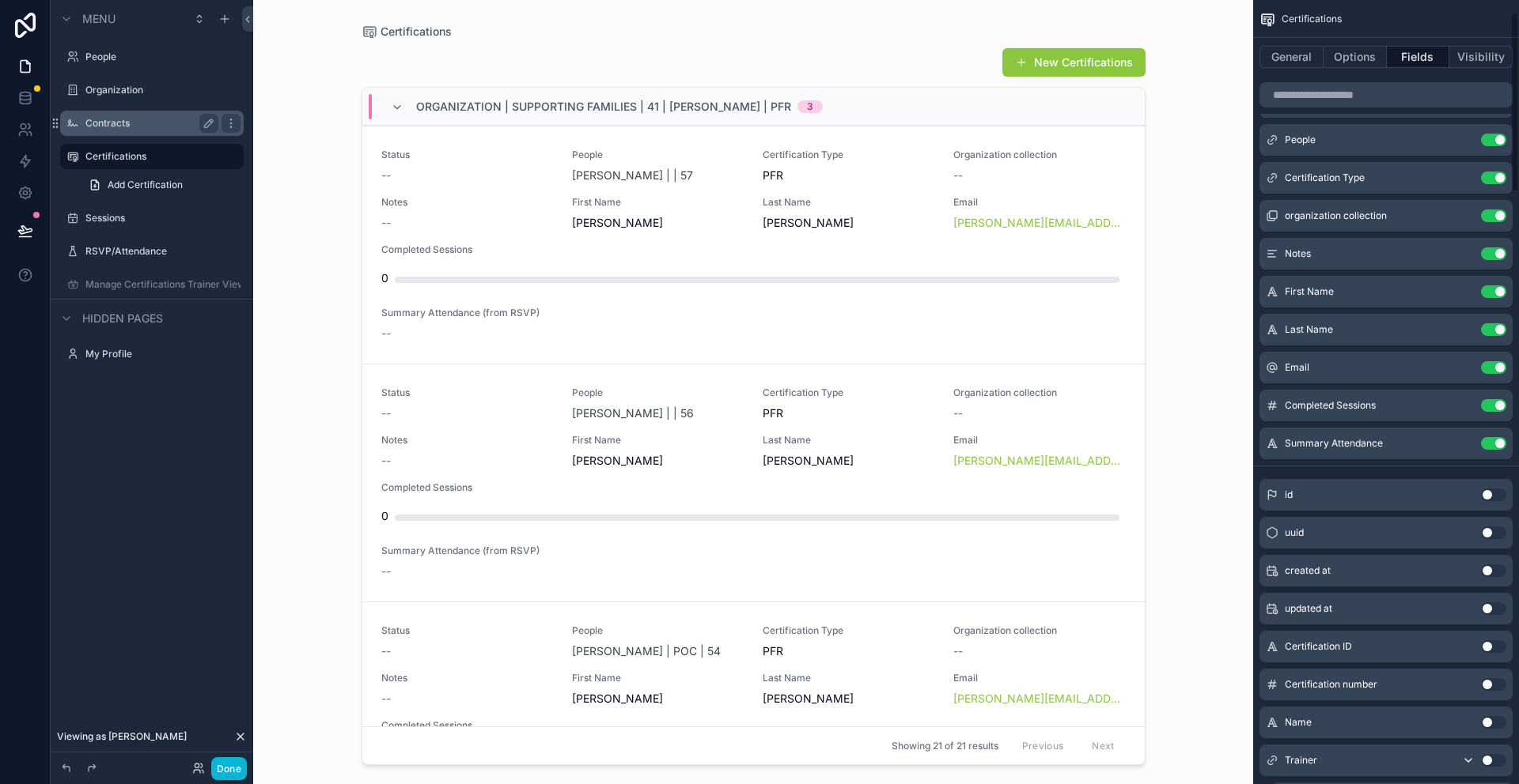
scroll to position [64, 0]
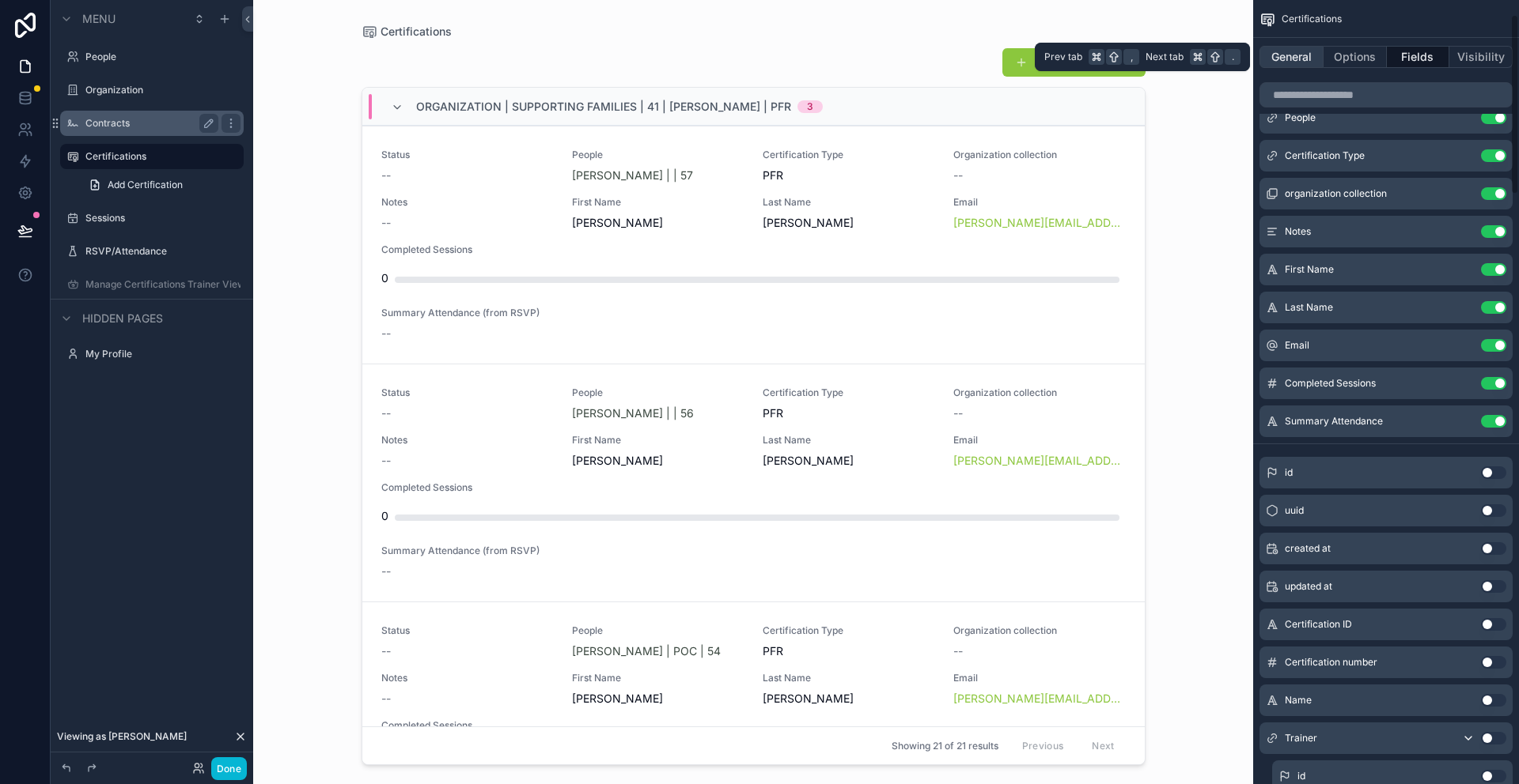
click at [1285, 56] on button "General" at bounding box center [1291, 57] width 64 height 22
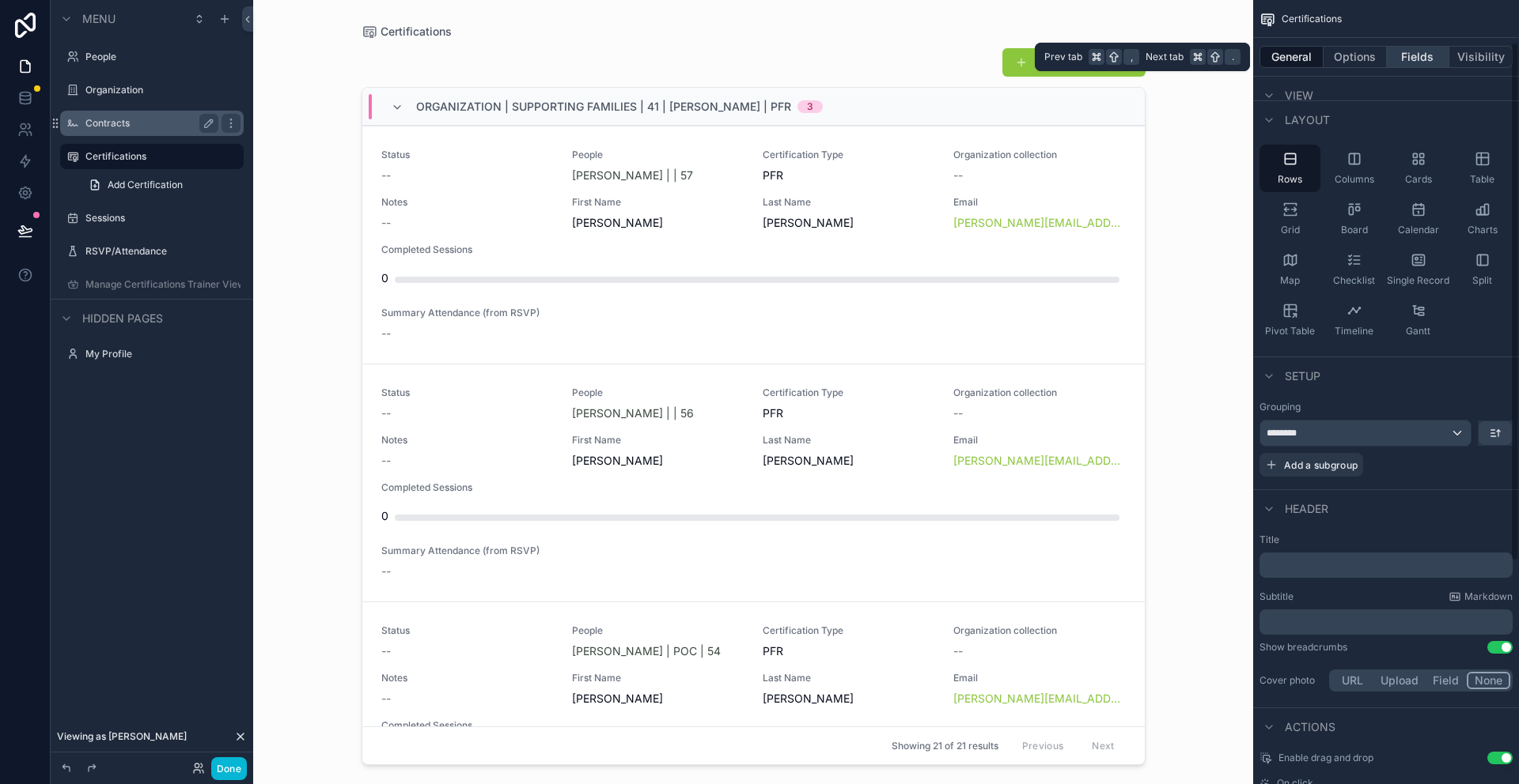
click at [1417, 61] on button "Fields" at bounding box center [1418, 57] width 63 height 22
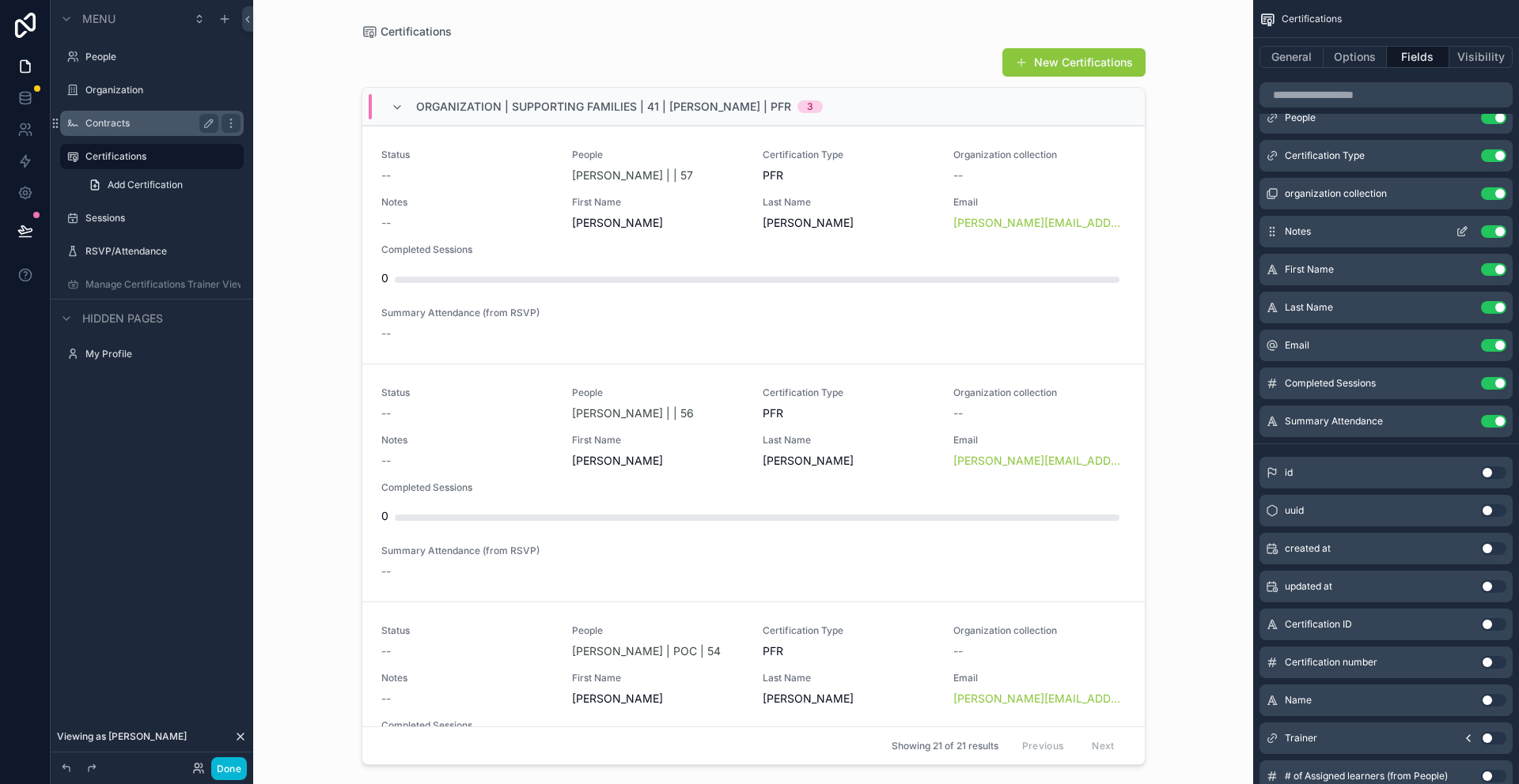
click at [1497, 192] on button "Use setting" at bounding box center [1493, 194] width 26 height 13
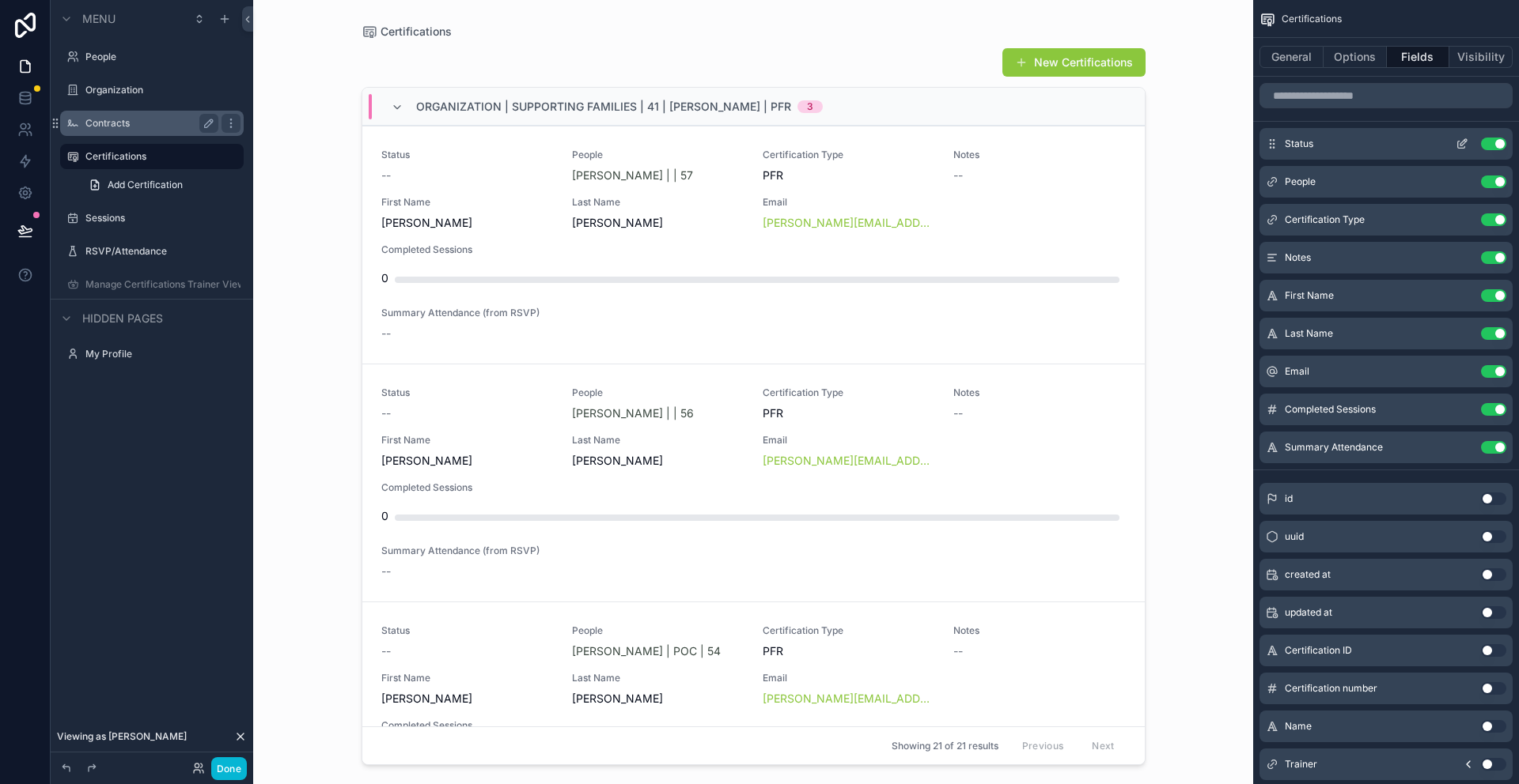
scroll to position [1, 0]
click at [1497, 148] on button "Use setting" at bounding box center [1493, 143] width 26 height 13
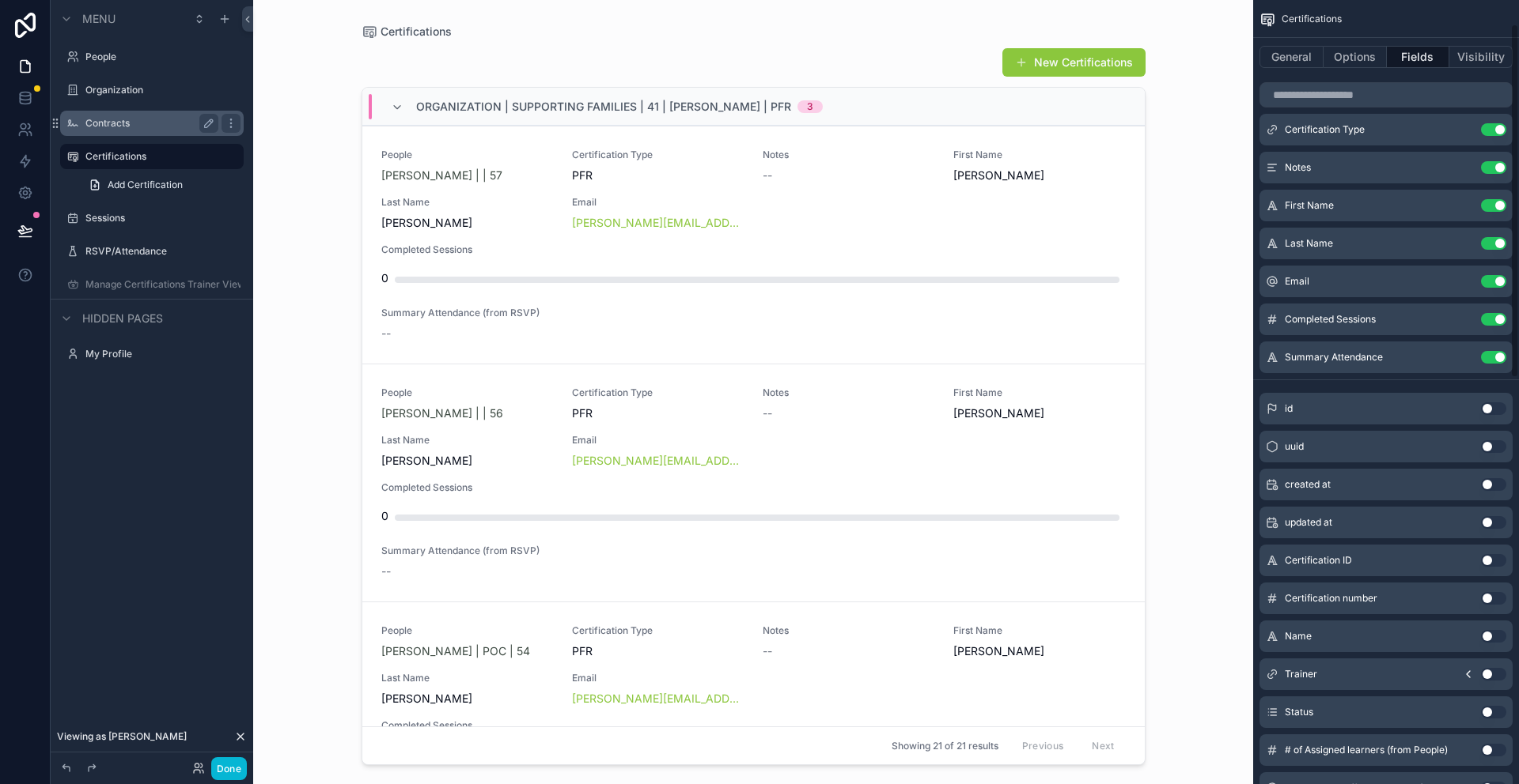
scroll to position [53, 0]
click at [1490, 635] on button "Use setting" at bounding box center [1493, 636] width 26 height 13
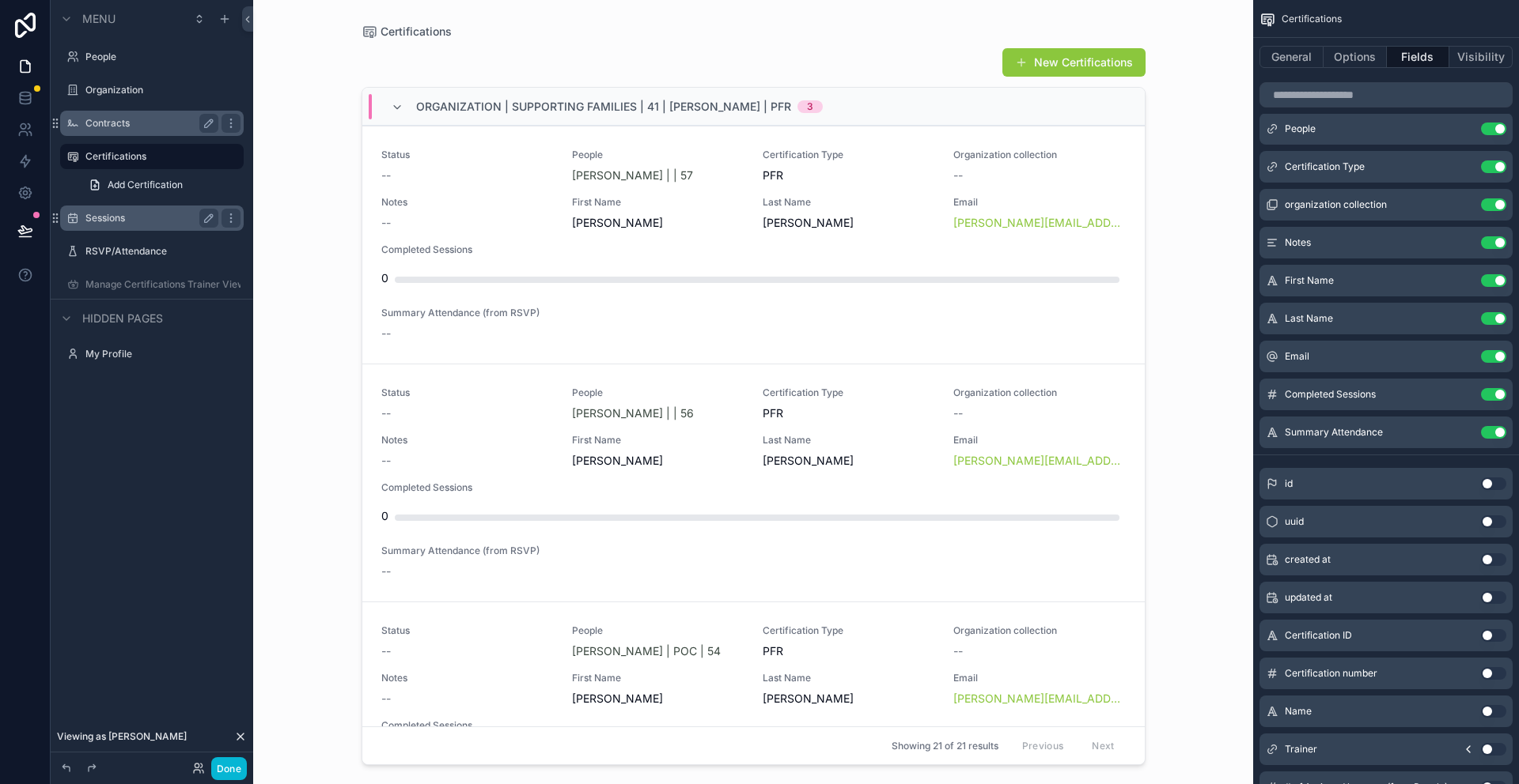
click at [103, 226] on div "Sessions" at bounding box center [152, 218] width 133 height 19
click at [117, 222] on label "Sessions" at bounding box center [149, 218] width 127 height 13
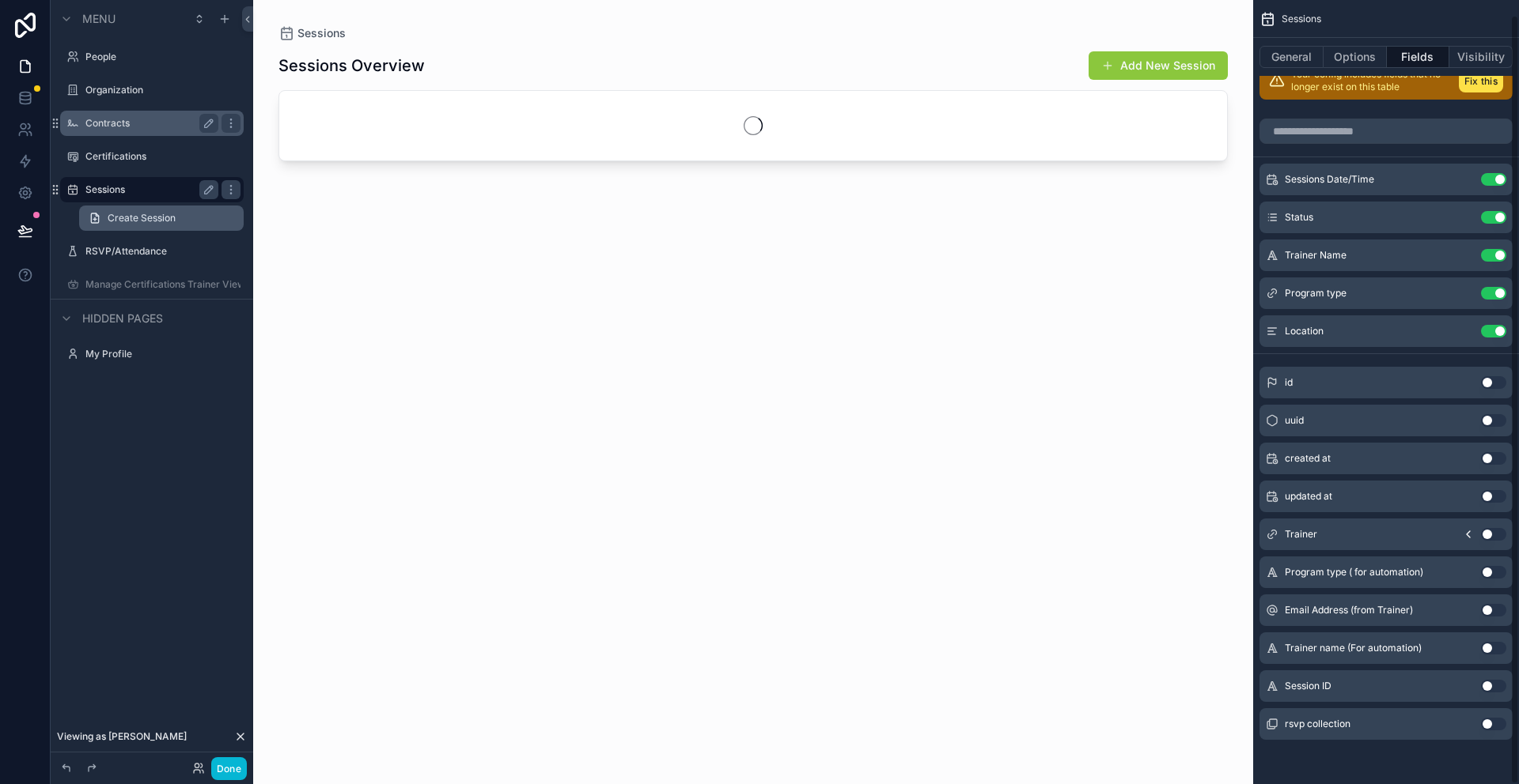
scroll to position [15, 0]
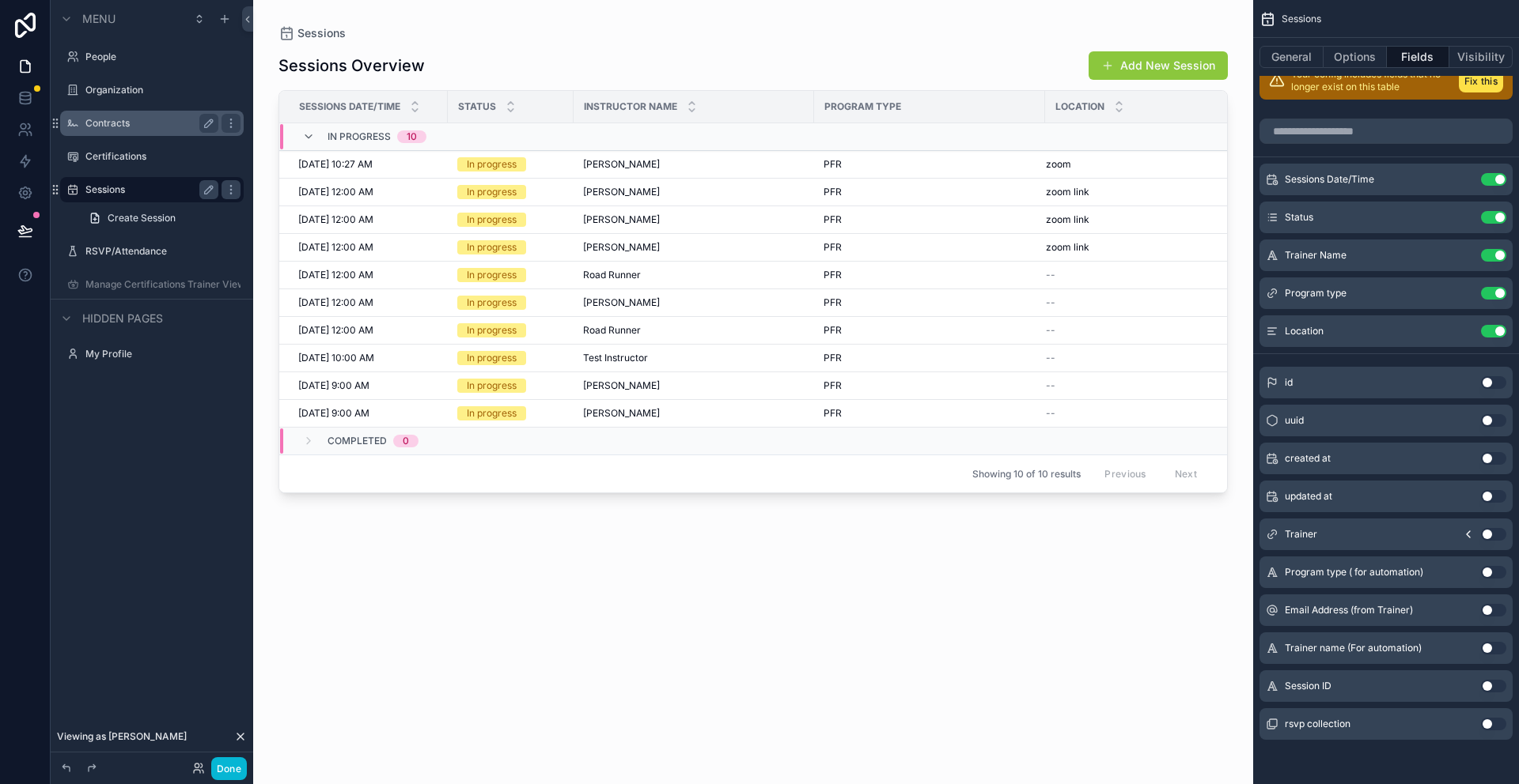
click at [104, 123] on label "Contracts" at bounding box center [149, 123] width 127 height 13
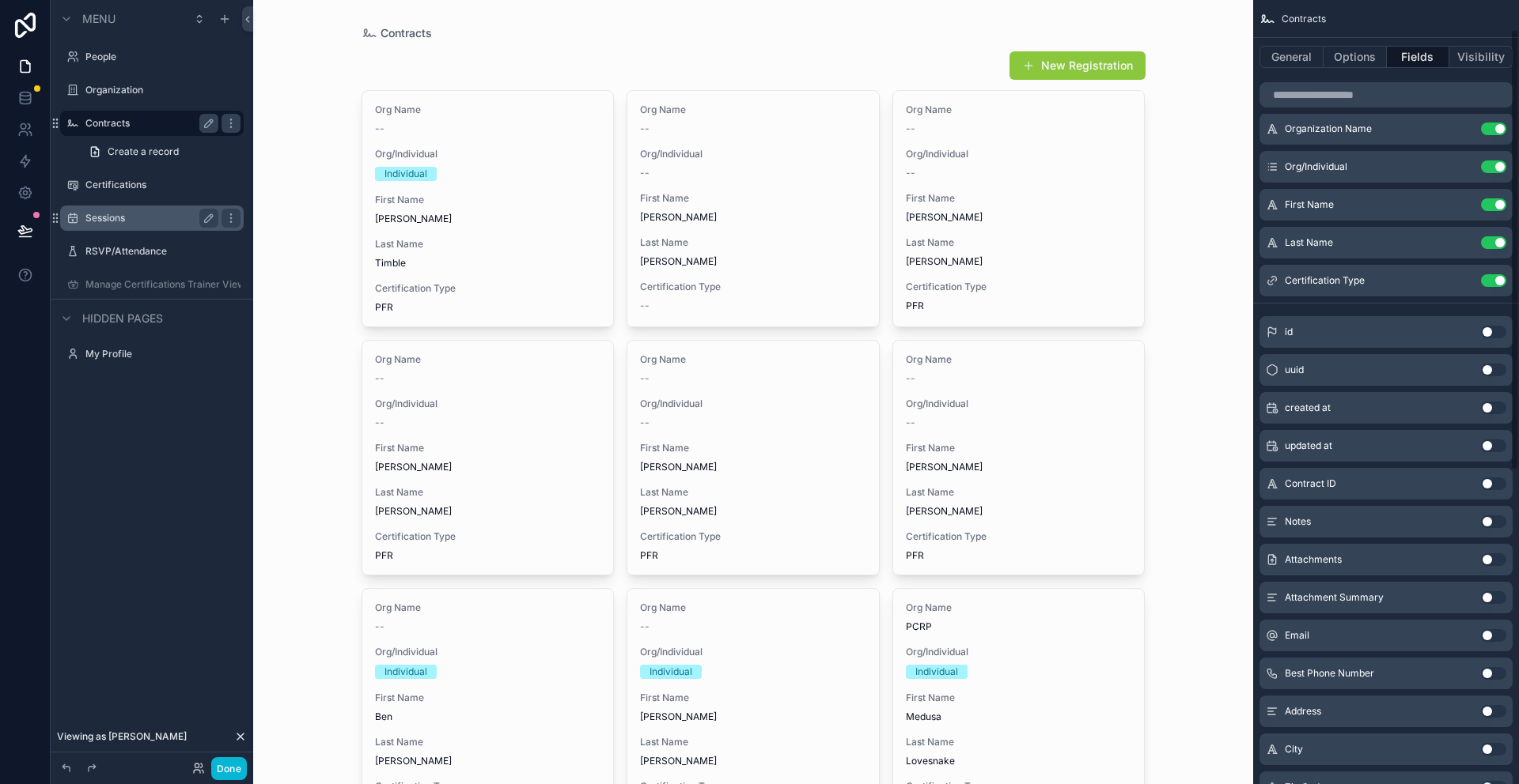
scroll to position [53, 0]
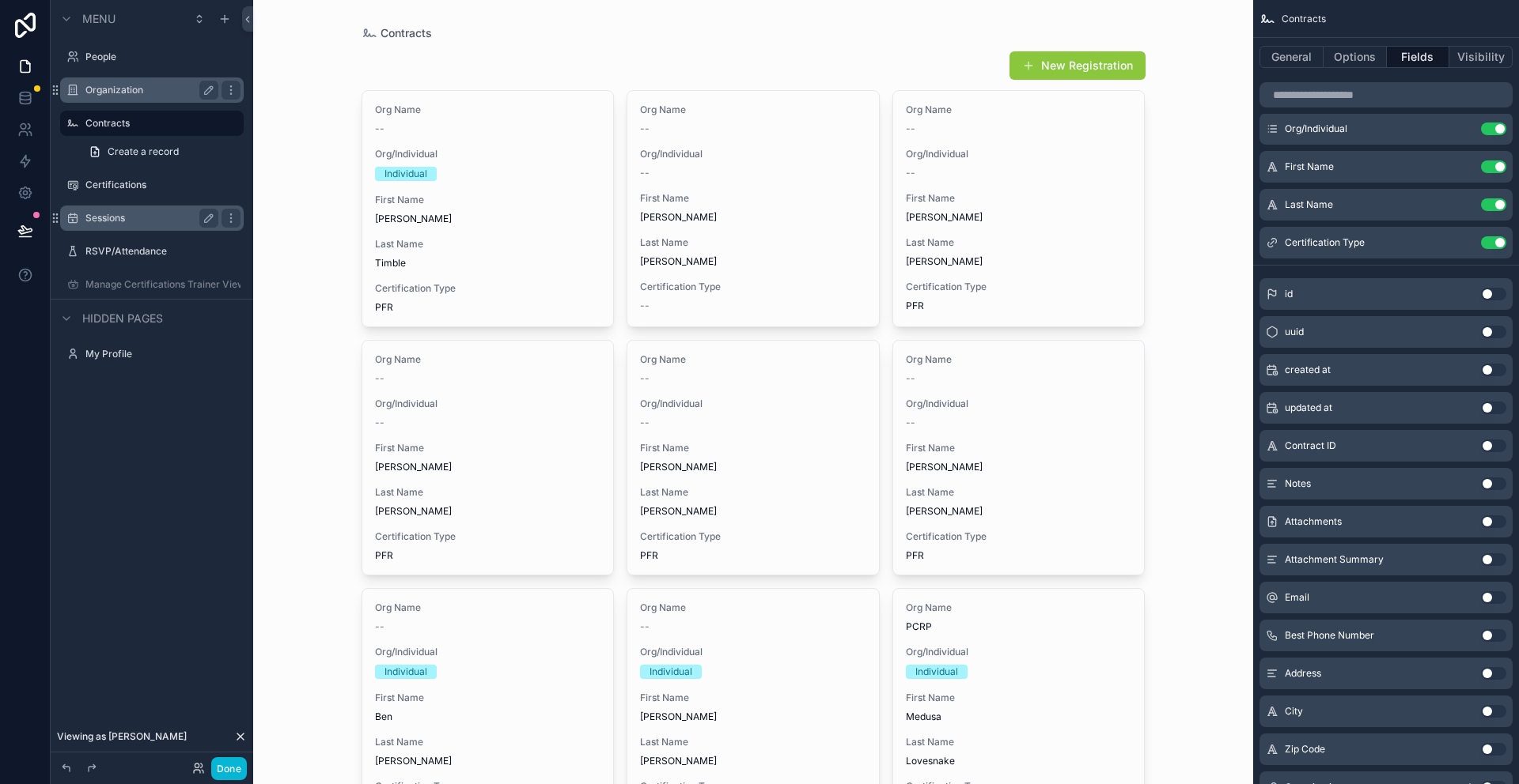
click at [135, 93] on label "Organization" at bounding box center [149, 90] width 127 height 13
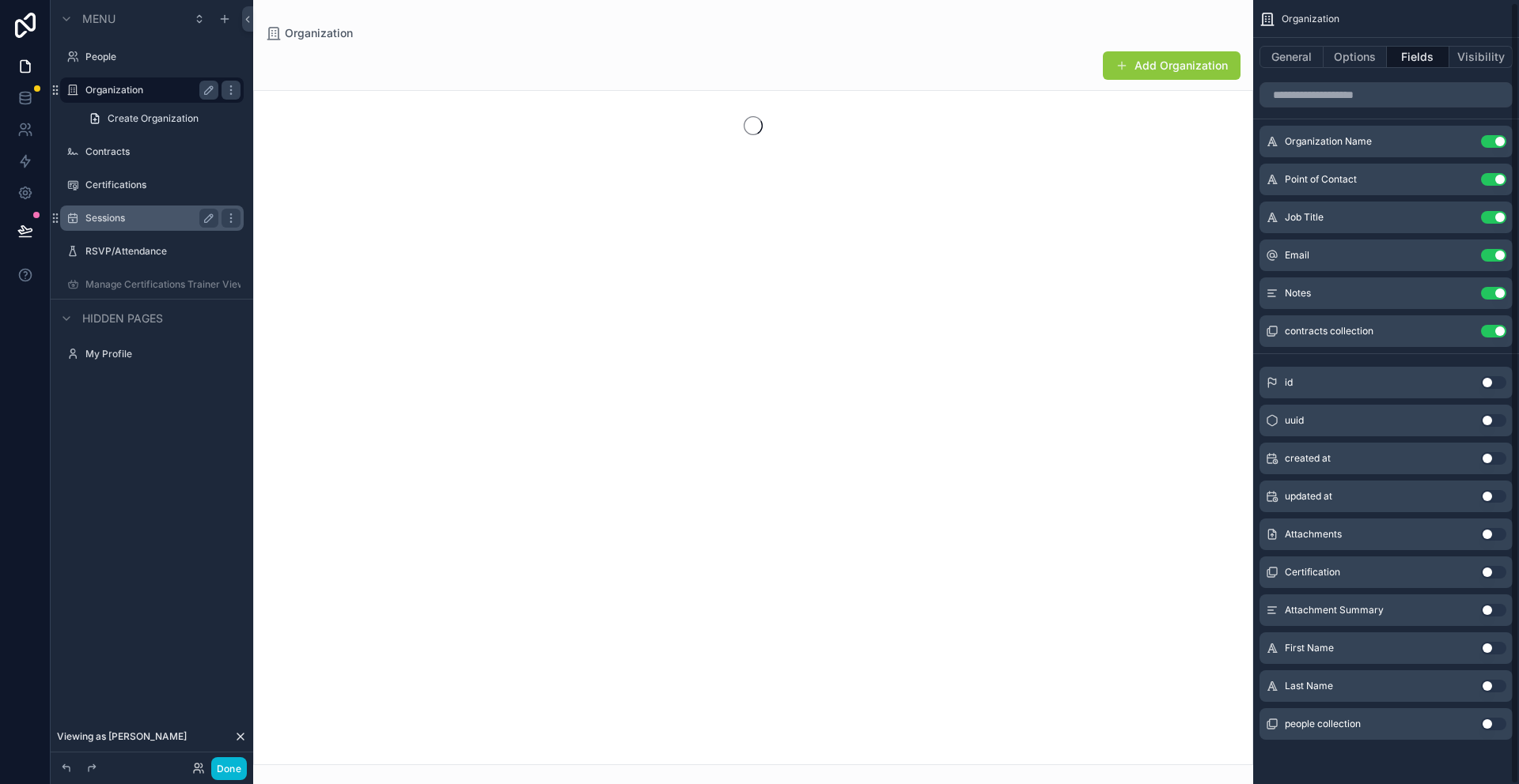
scroll to position [3, 0]
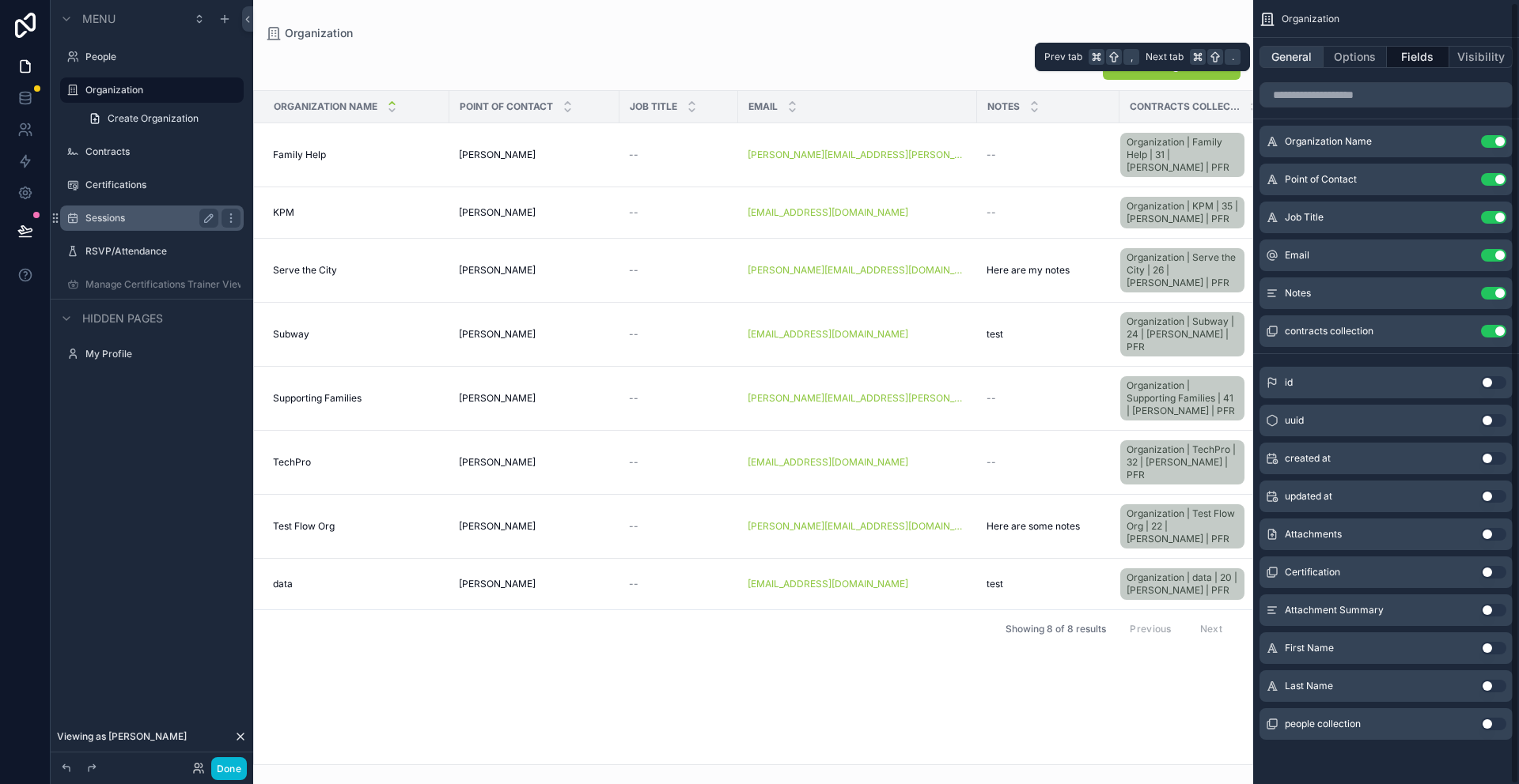
click at [1293, 52] on button "General" at bounding box center [1291, 57] width 64 height 22
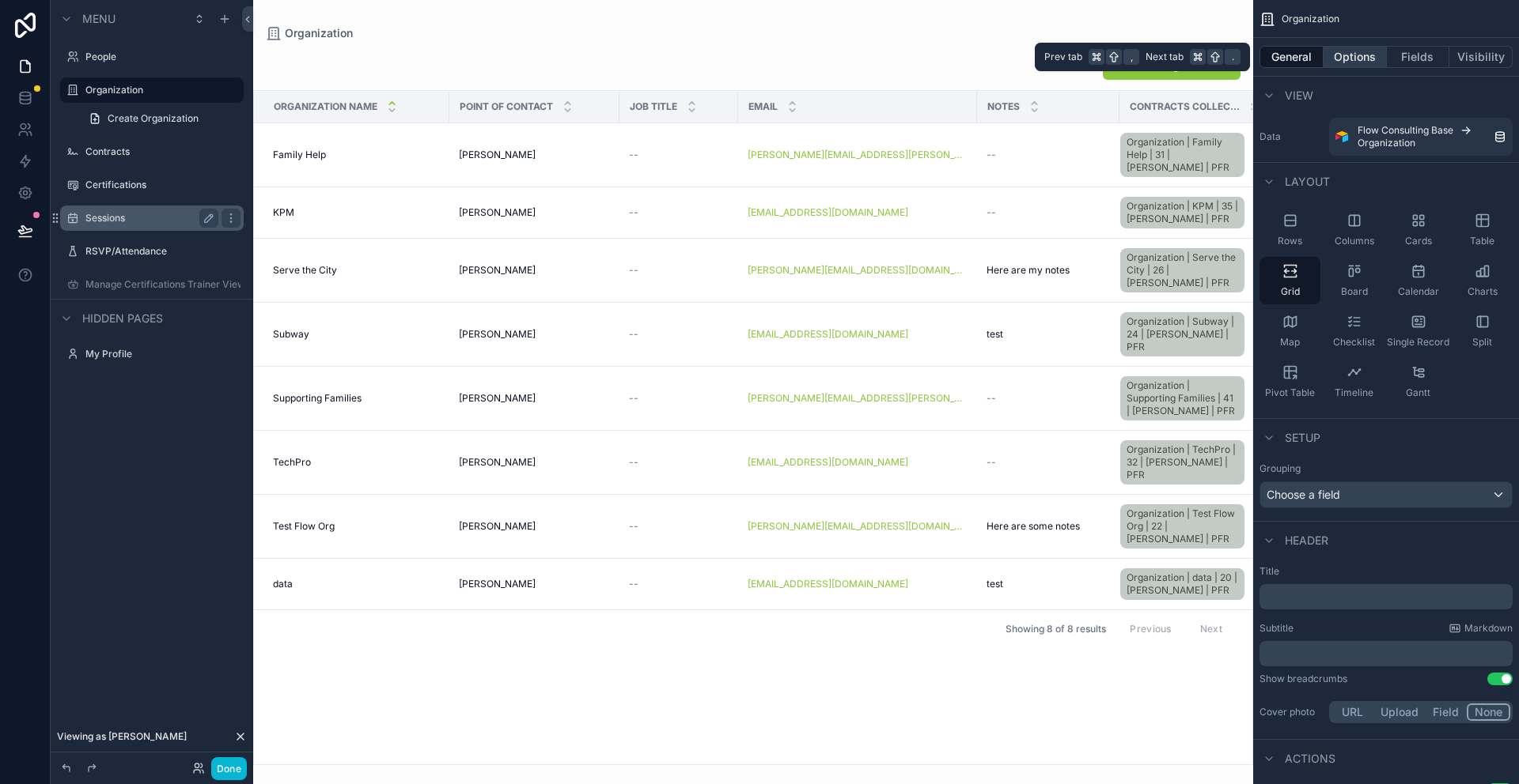
click at [1354, 52] on button "Options" at bounding box center [1355, 57] width 63 height 22
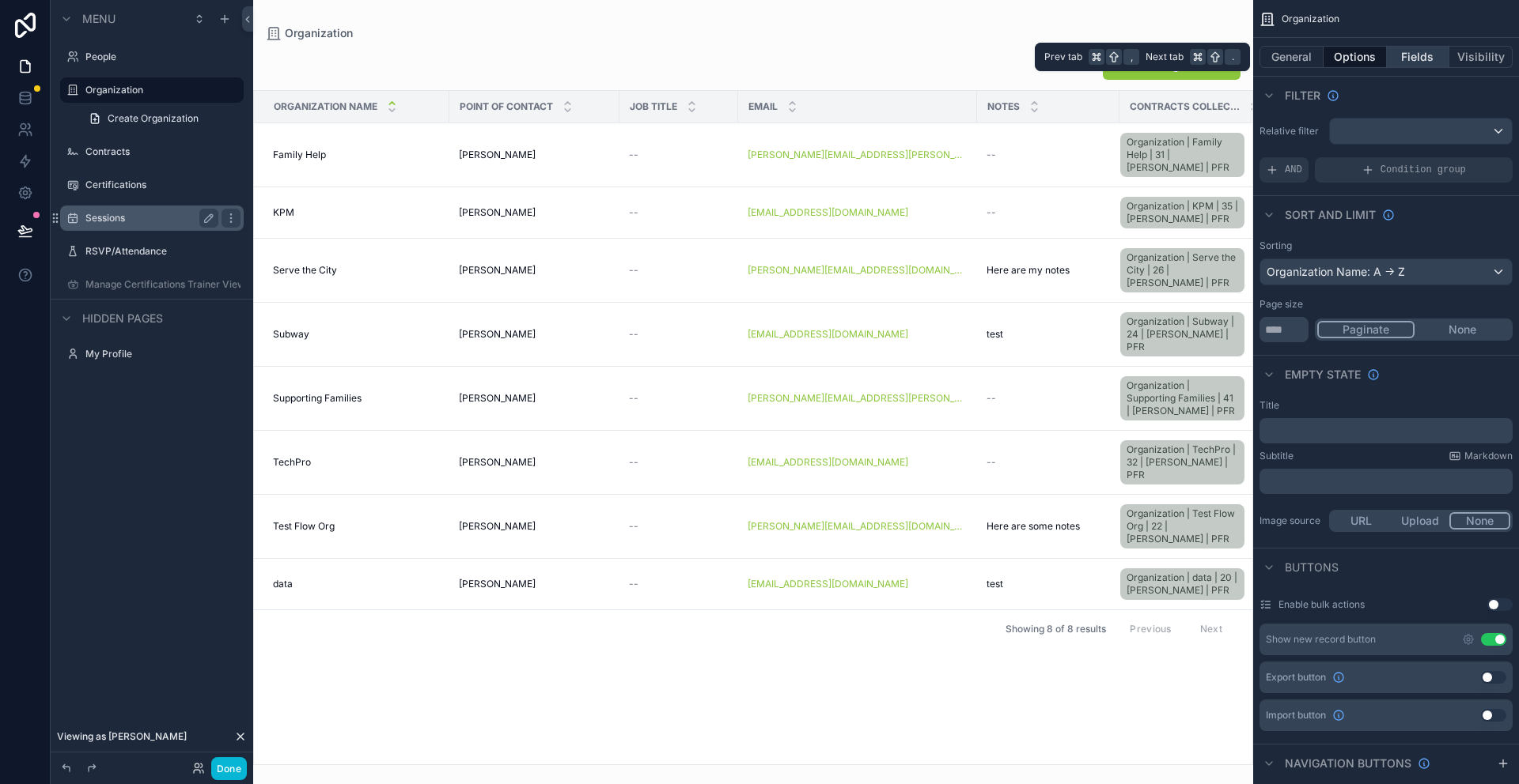
click at [1412, 57] on button "Fields" at bounding box center [1418, 57] width 63 height 22
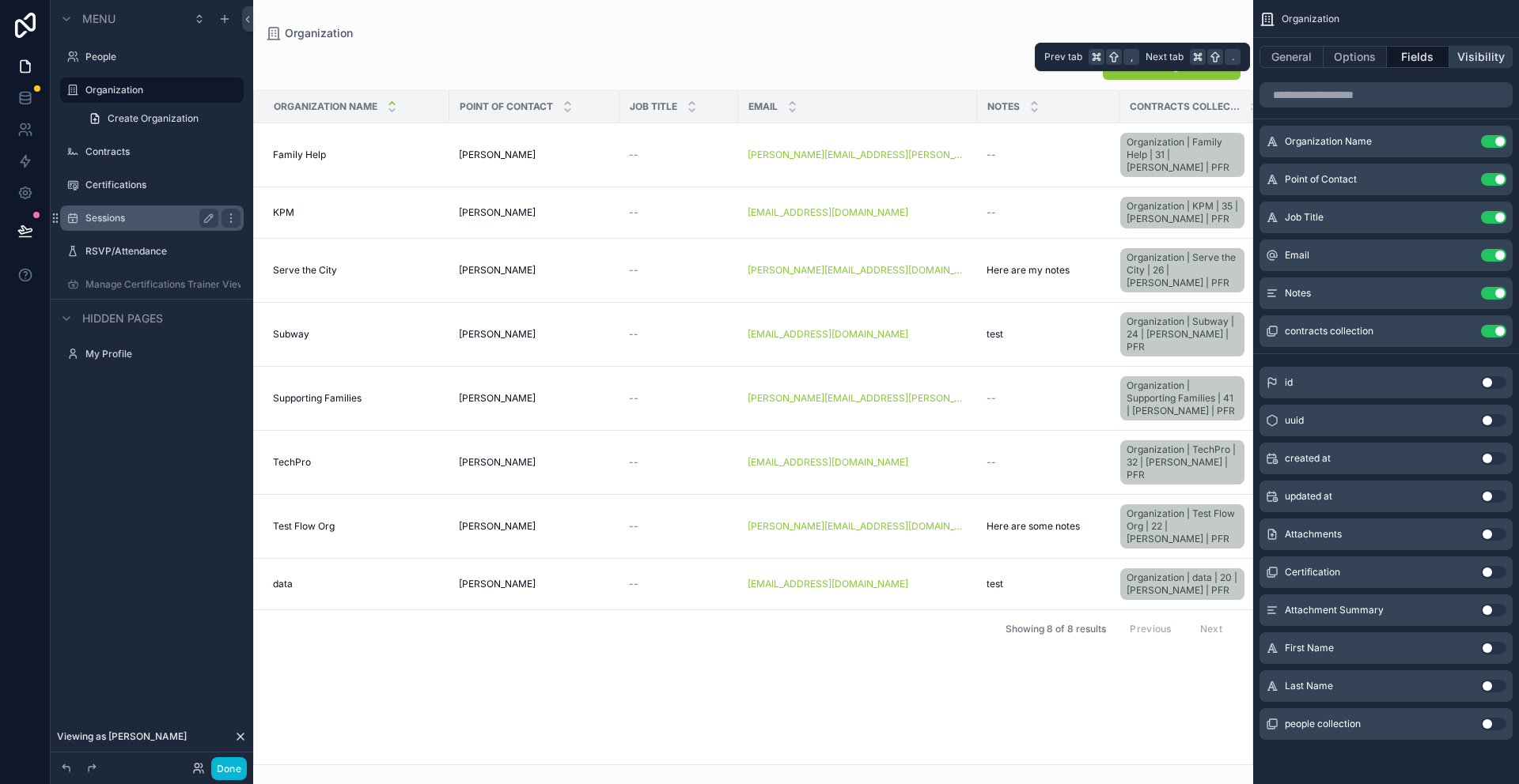
click at [1468, 57] on button "Visibility" at bounding box center [1480, 57] width 63 height 22
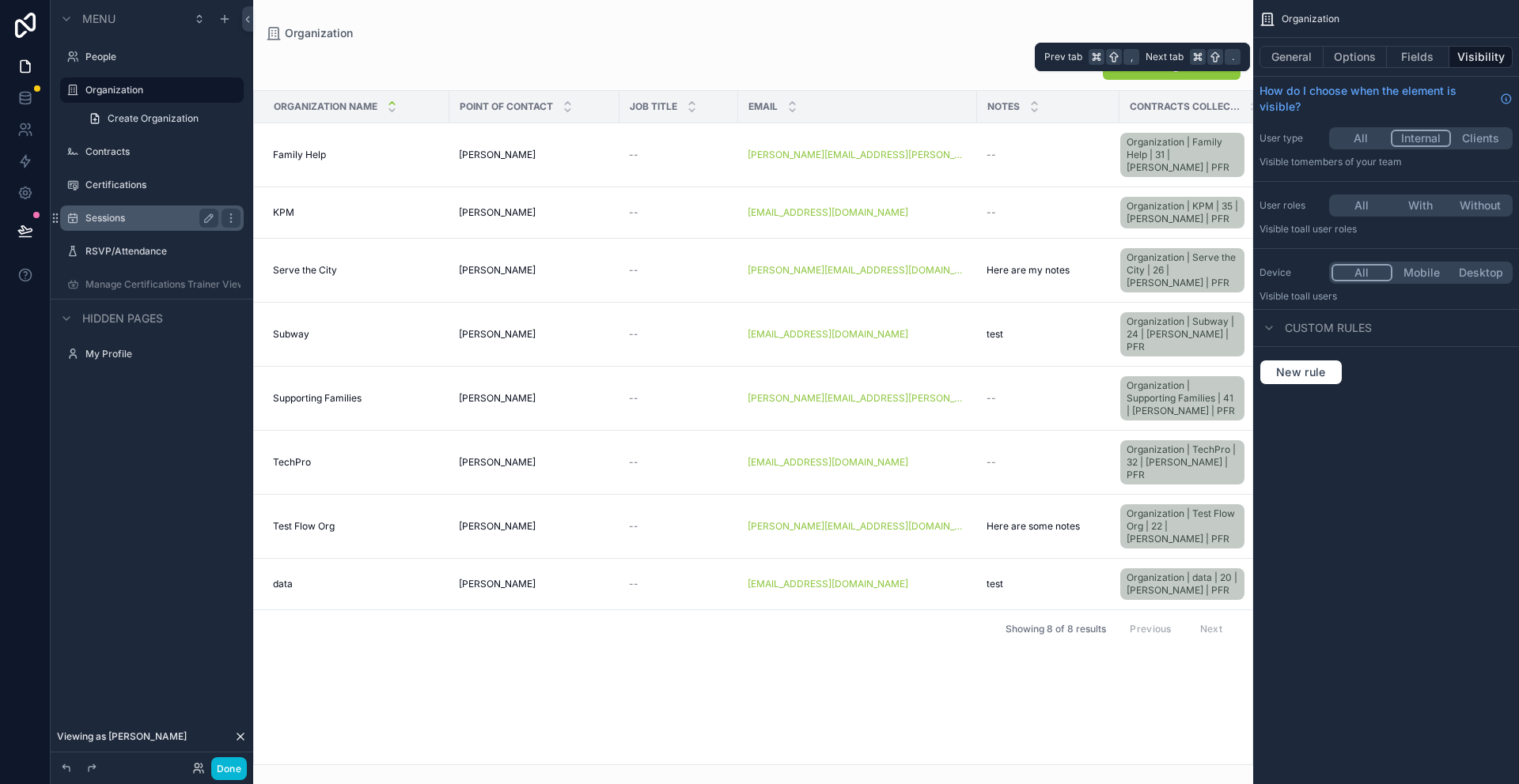
scroll to position [0, 0]
click at [129, 189] on label "Certifications" at bounding box center [149, 185] width 127 height 13
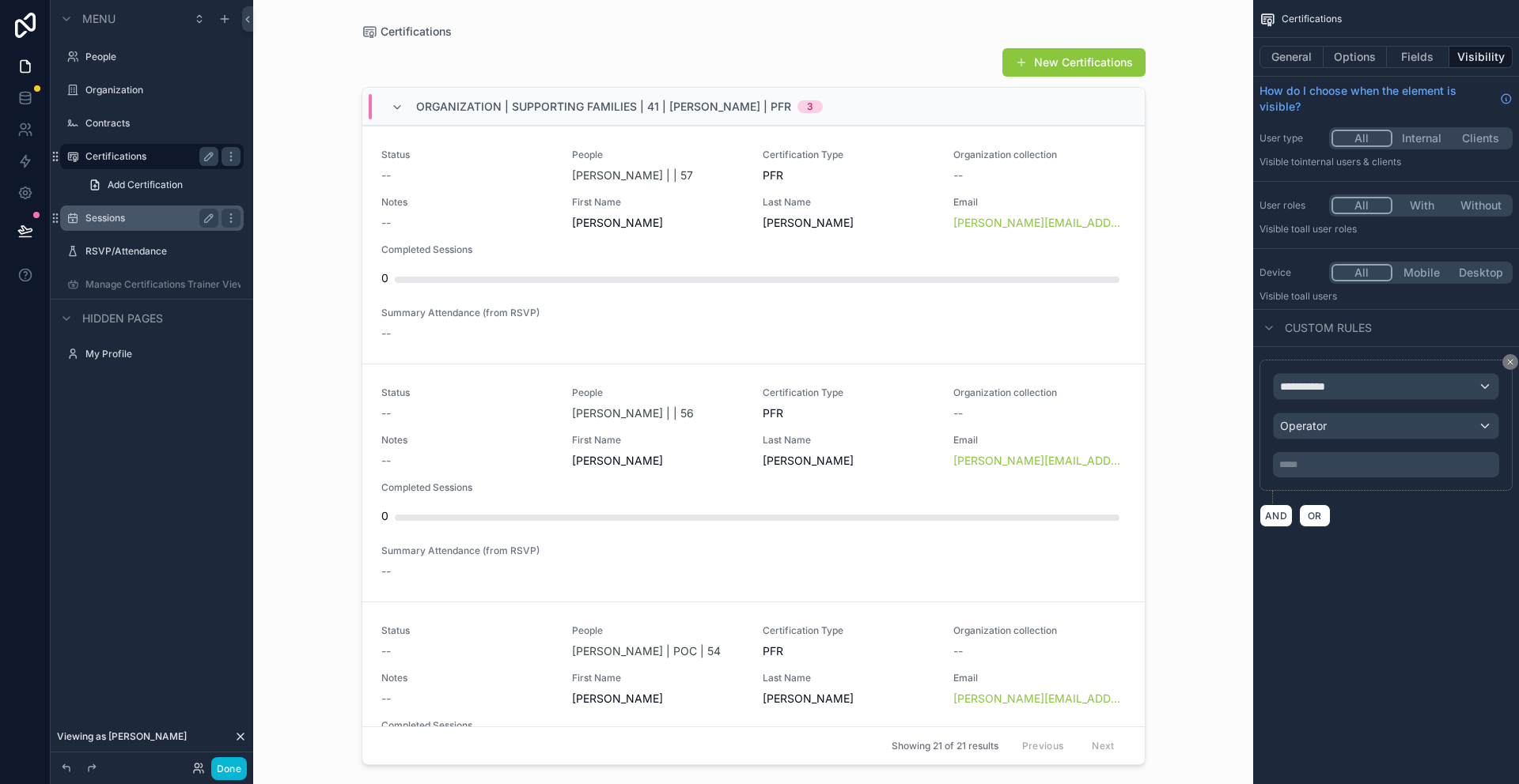
click at [107, 225] on div "Sessions" at bounding box center [152, 218] width 133 height 19
click at [120, 221] on label "Sessions" at bounding box center [149, 218] width 127 height 13
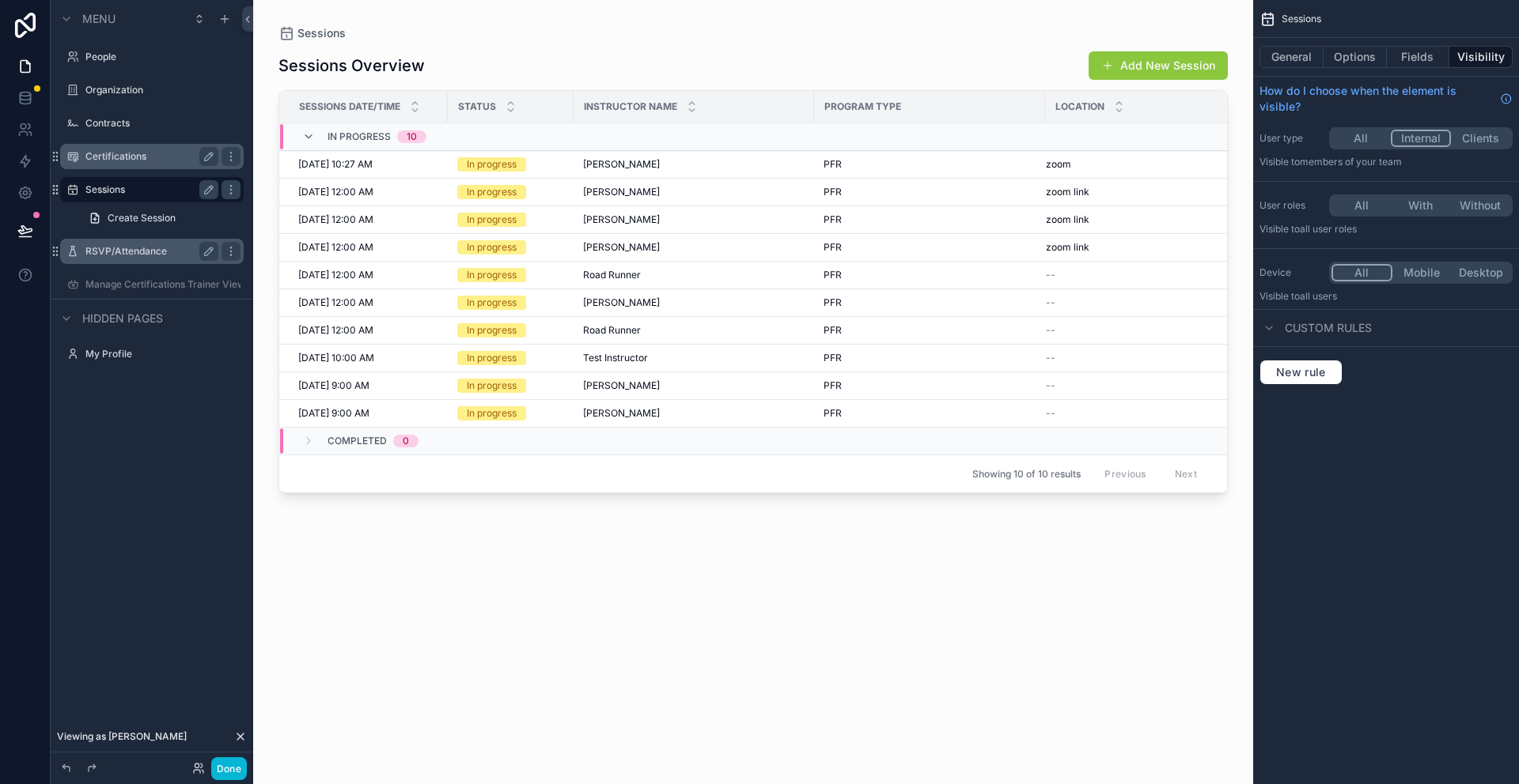
click at [122, 243] on div "RSVP/Attendance" at bounding box center [152, 252] width 133 height 19
click at [122, 252] on label "RSVP/Attendance" at bounding box center [149, 252] width 127 height 13
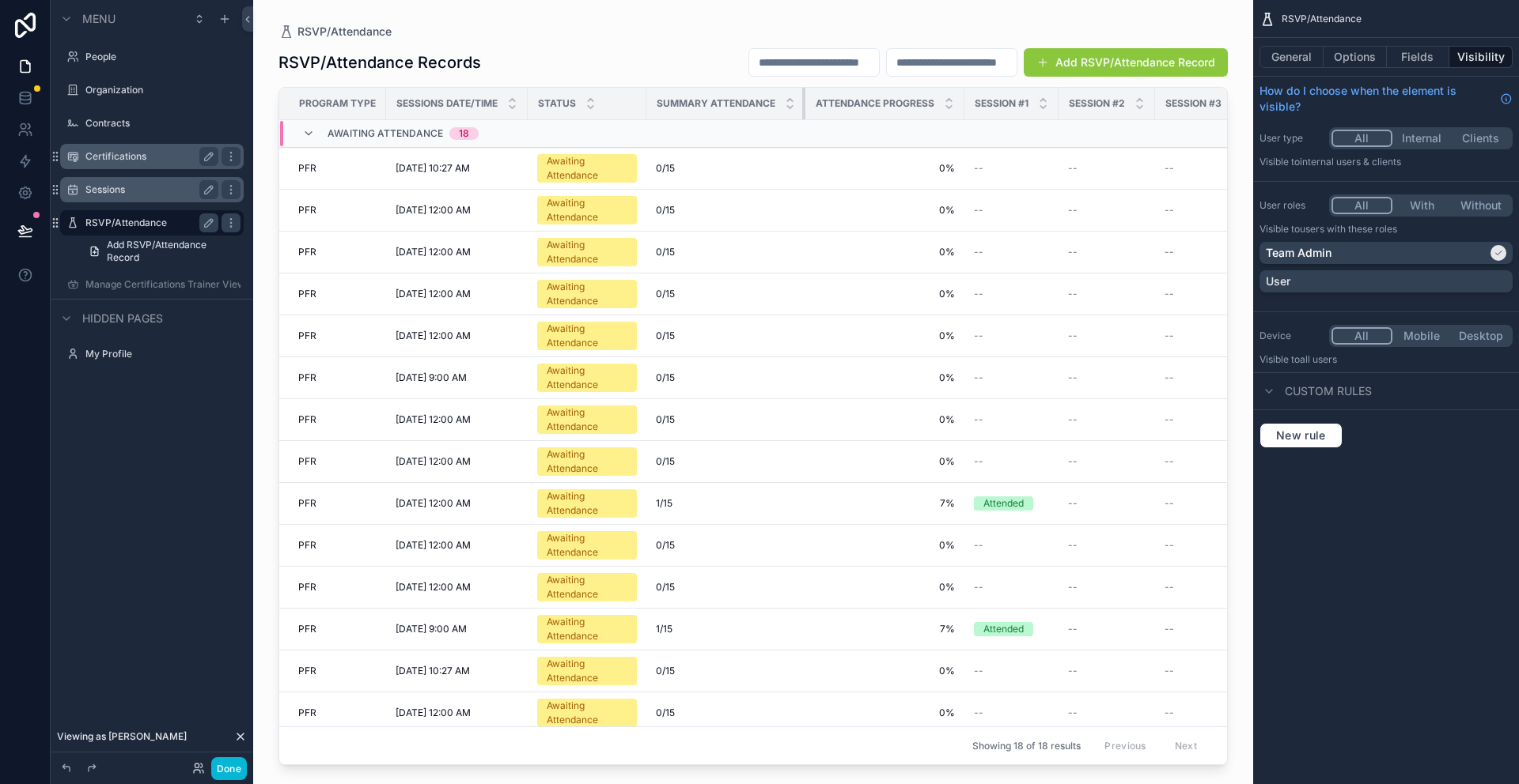
drag, startPoint x: 805, startPoint y: 106, endPoint x: 778, endPoint y: 104, distance: 27.1
click at [778, 104] on th "Summary Attendance" at bounding box center [726, 104] width 159 height 32
click at [1311, 63] on button "General" at bounding box center [1291, 57] width 64 height 22
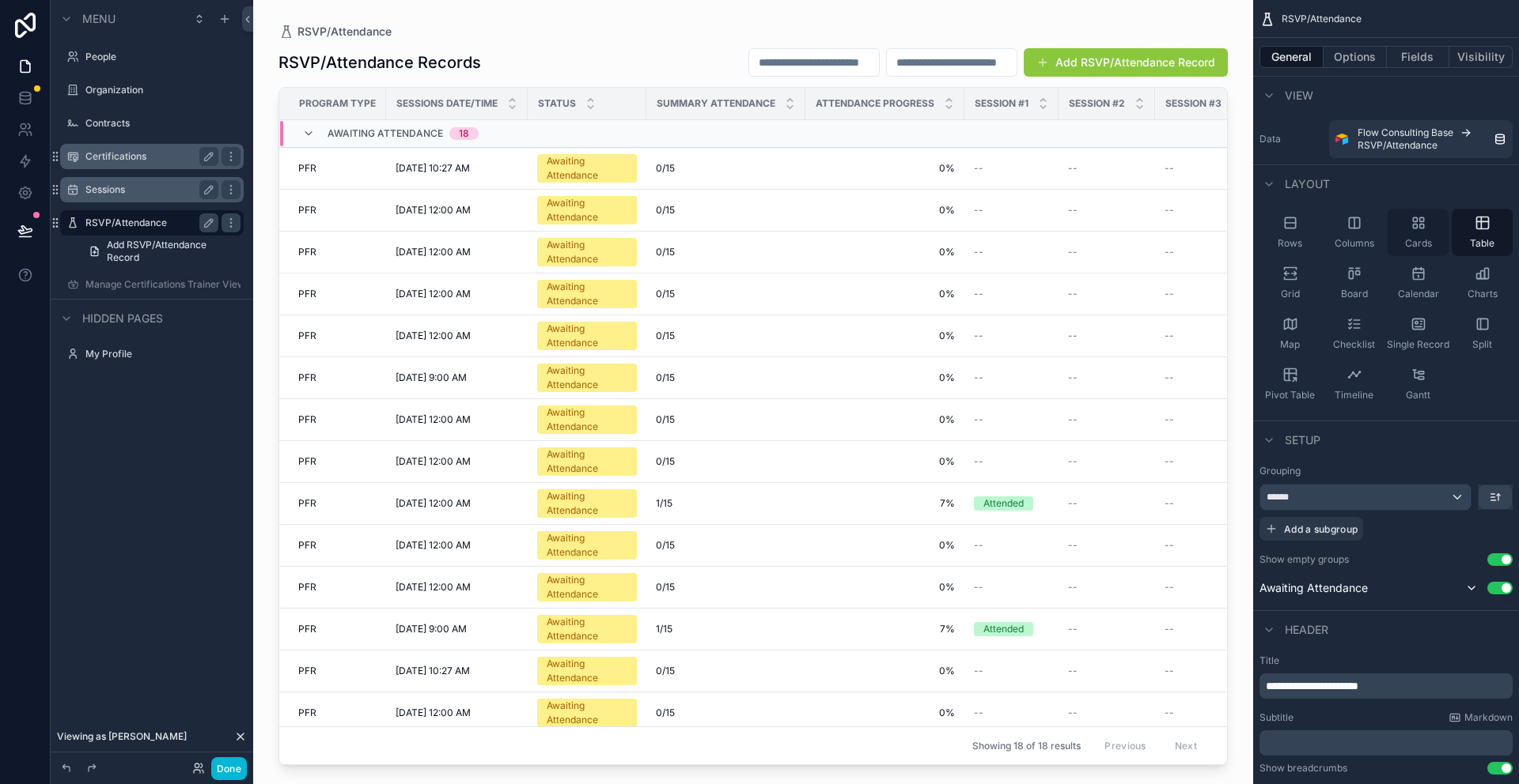
click at [1414, 230] on icon "scrollable content" at bounding box center [1418, 222] width 16 height 16
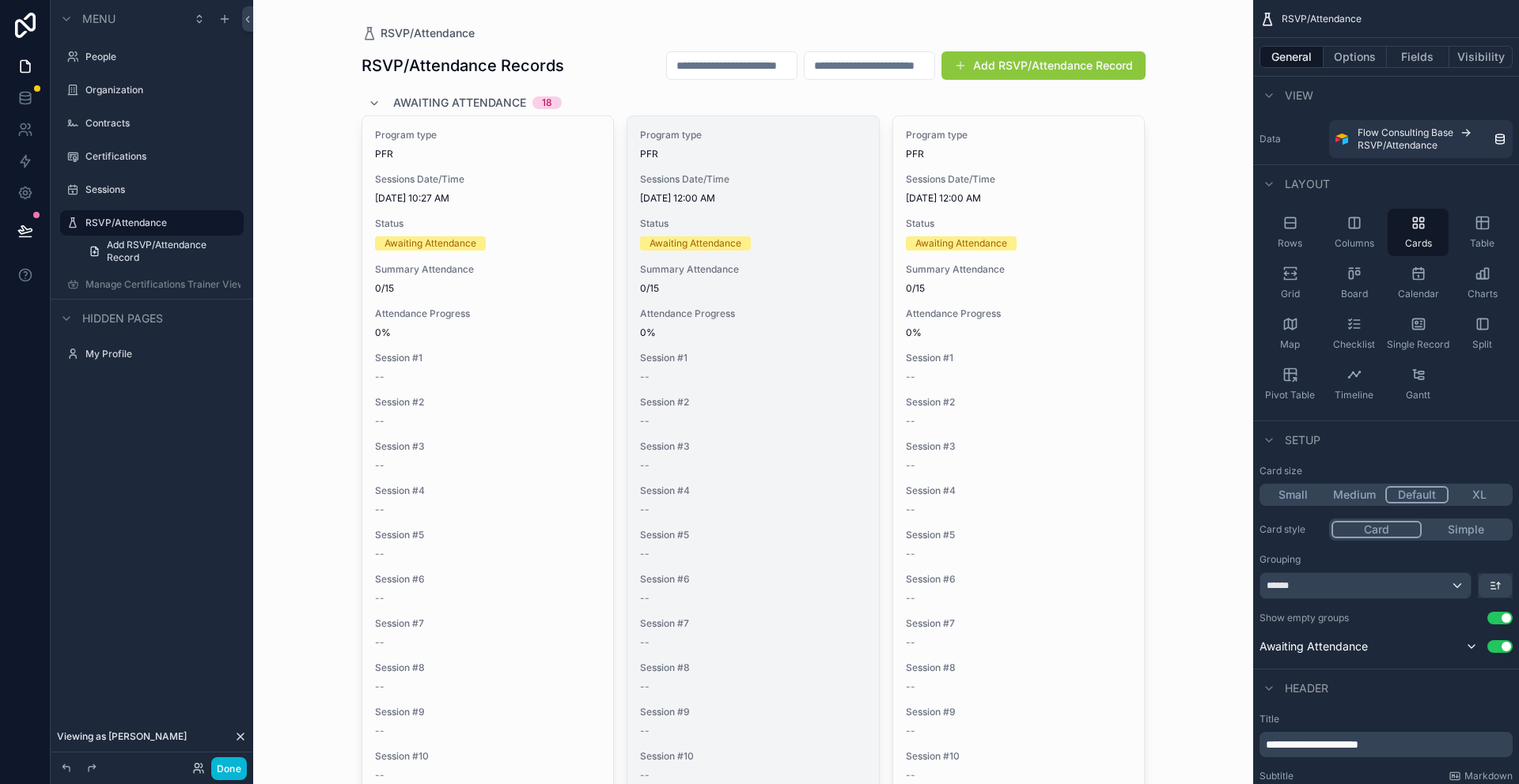
click at [766, 148] on div "PFR" at bounding box center [753, 154] width 226 height 13
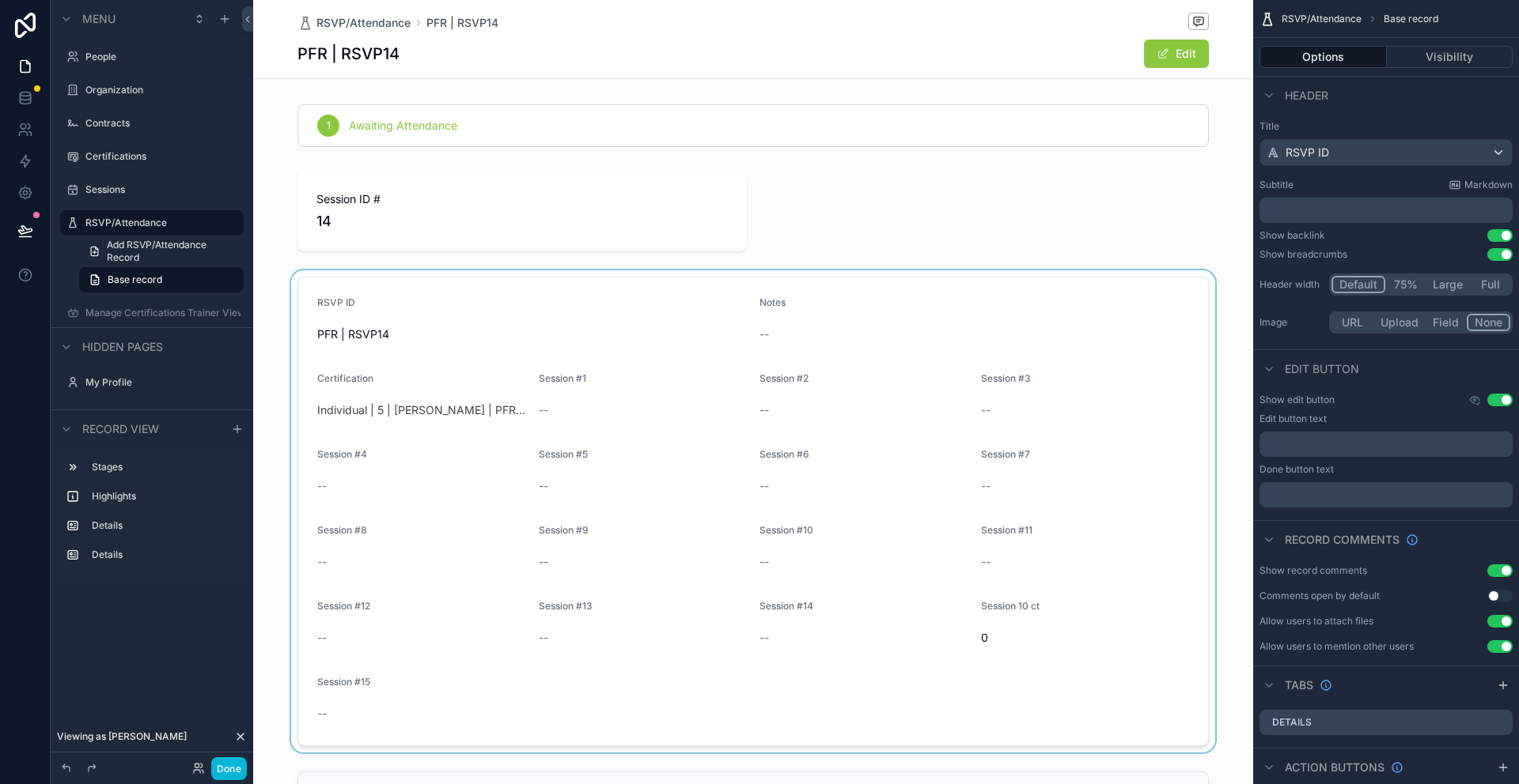
click at [868, 414] on div "scrollable content" at bounding box center [753, 511] width 1000 height 482
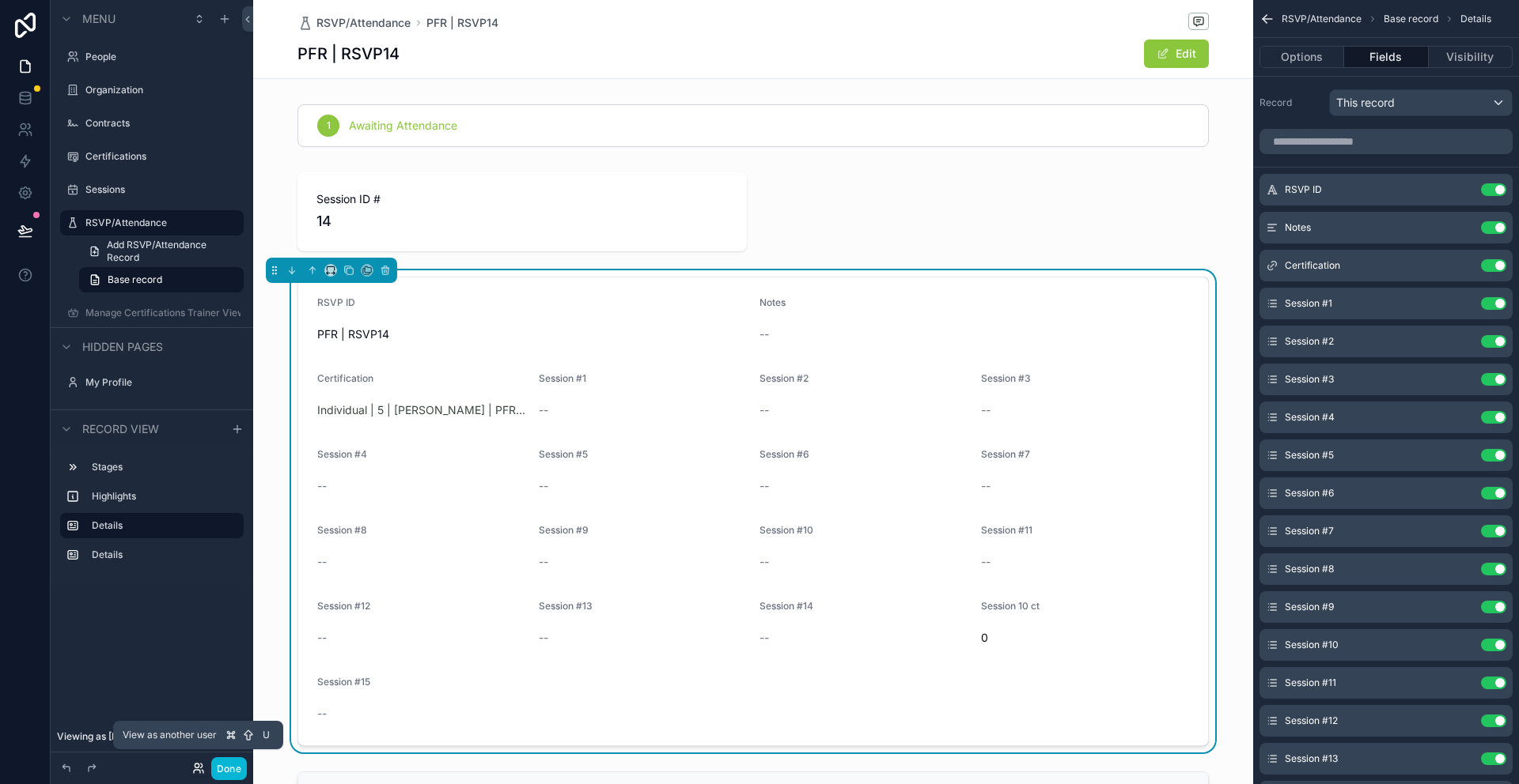
click at [200, 767] on icon at bounding box center [201, 766] width 2 height 4
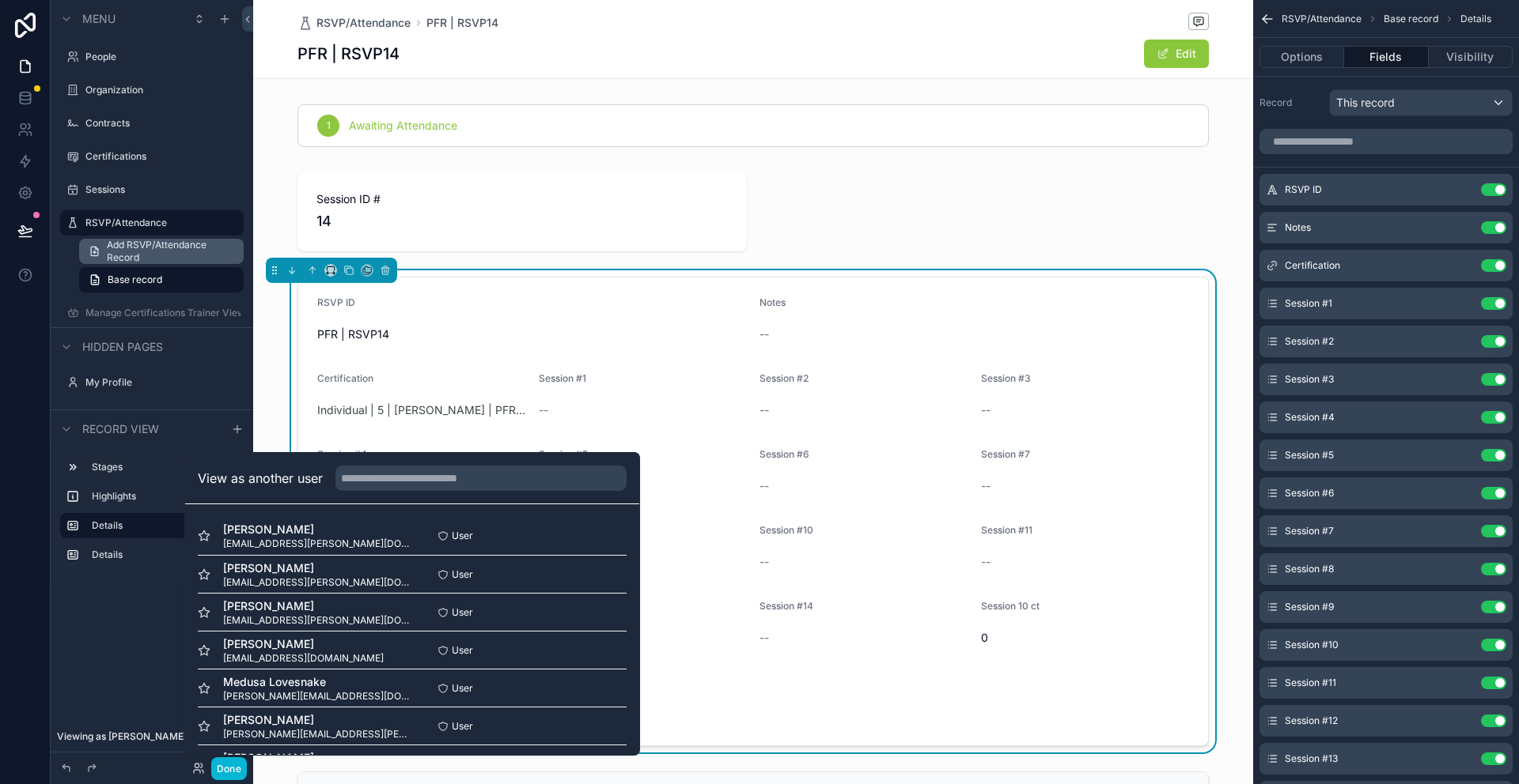
click at [146, 254] on span "Add RSVP/Attendance Record" at bounding box center [170, 252] width 128 height 26
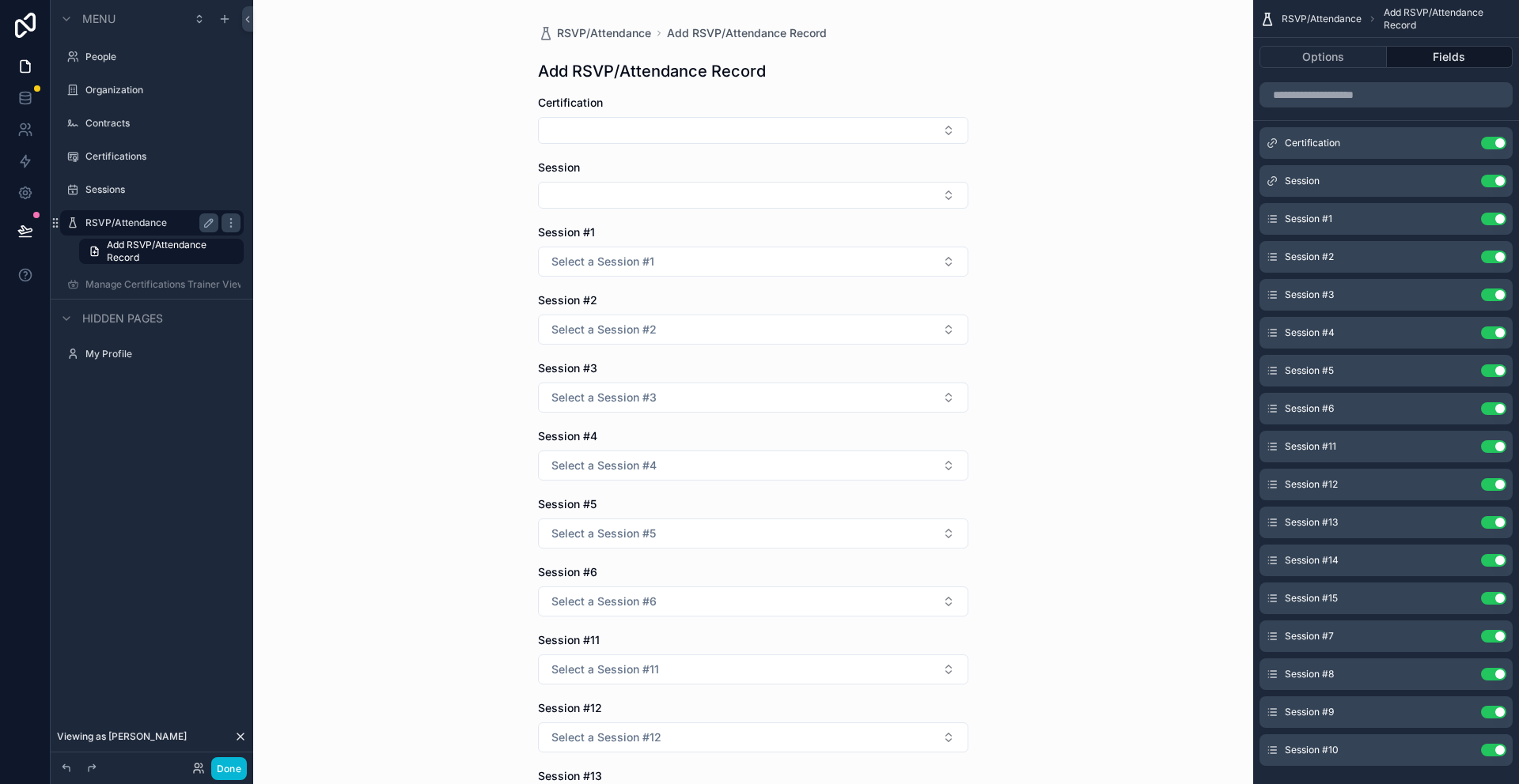
click at [162, 222] on label "RSVP/Attendance" at bounding box center [149, 223] width 127 height 13
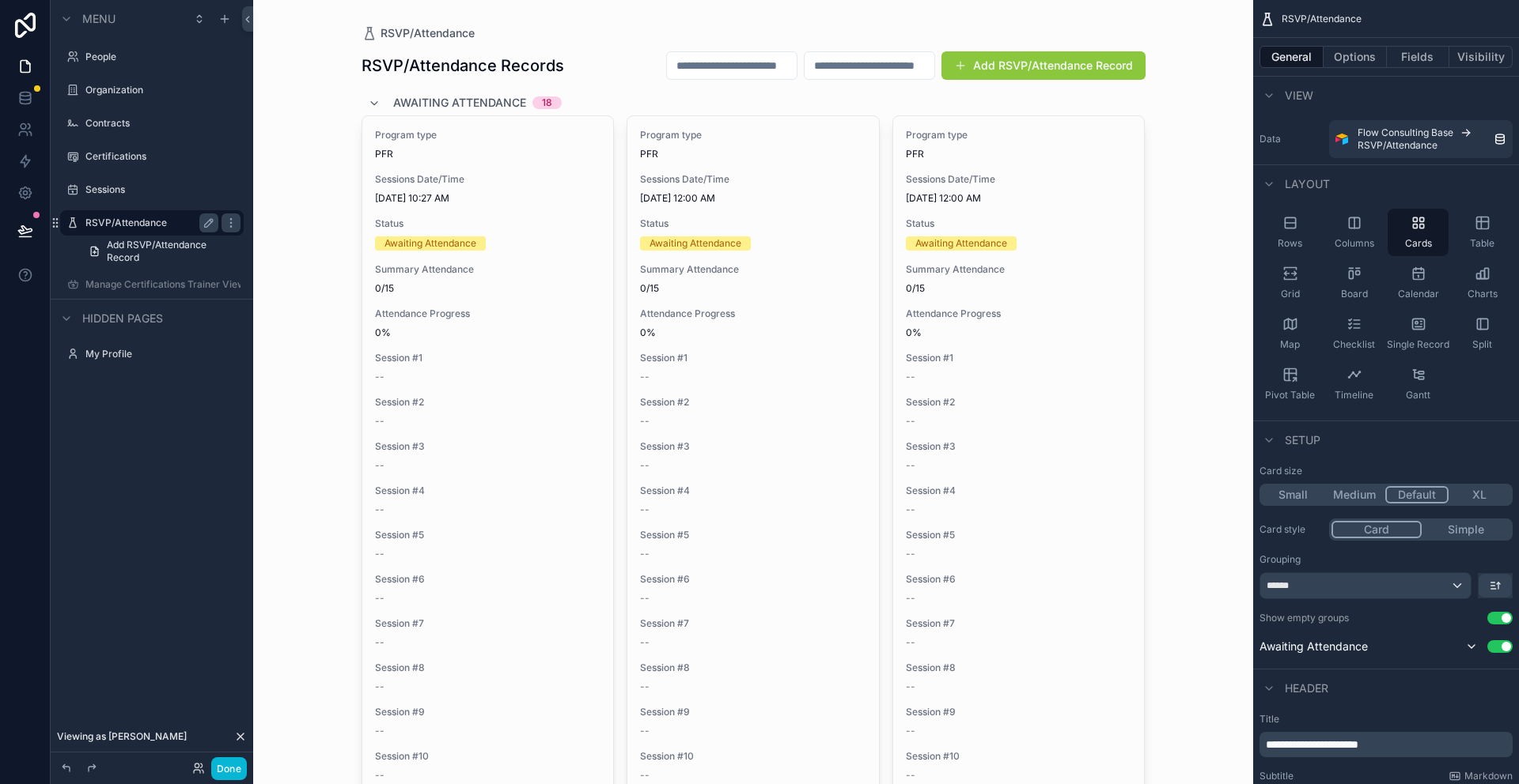
click at [1040, 62] on button "Add RSVP/Attendance Record" at bounding box center [1043, 65] width 204 height 28
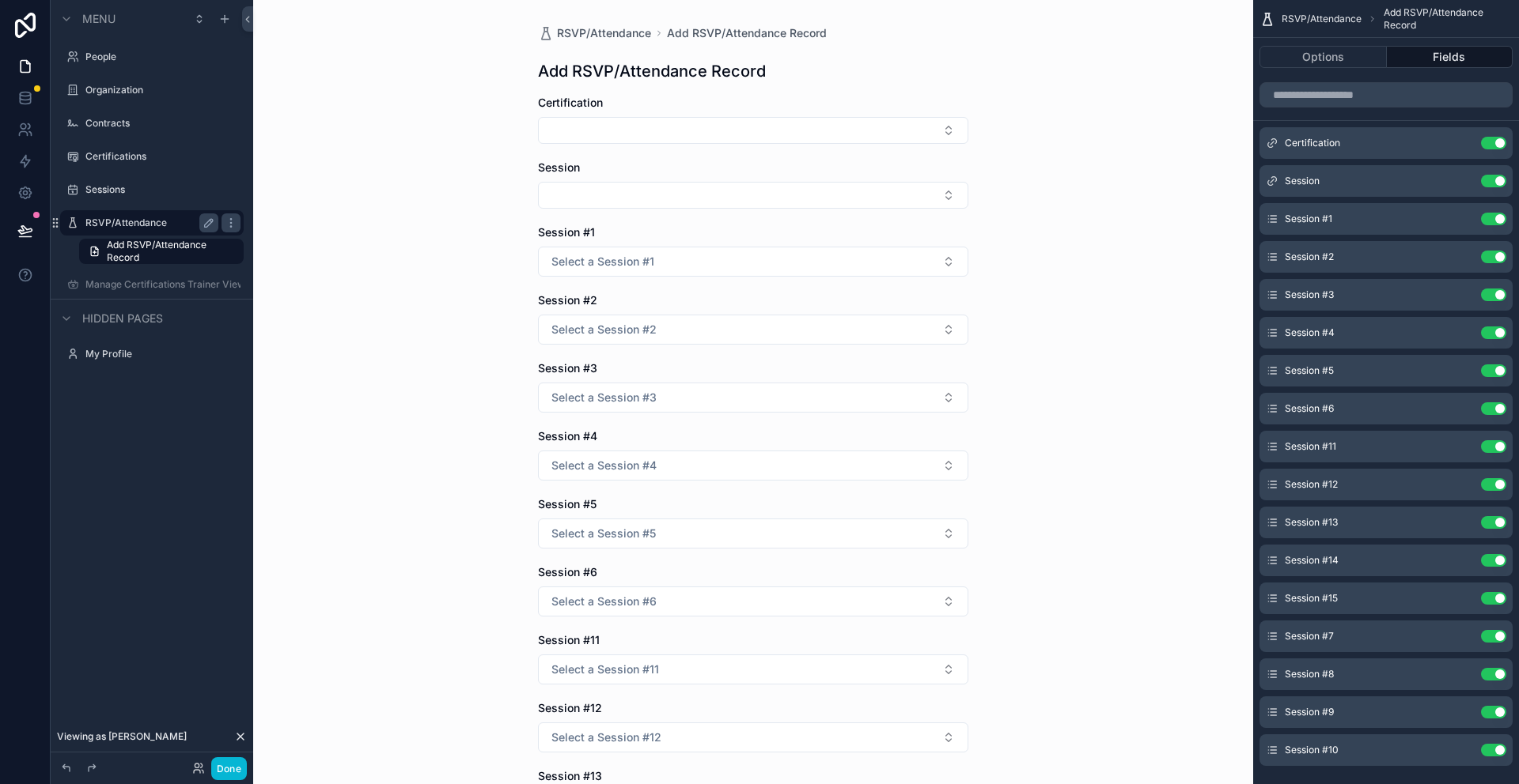
click at [134, 225] on label "RSVP/Attendance" at bounding box center [149, 223] width 127 height 13
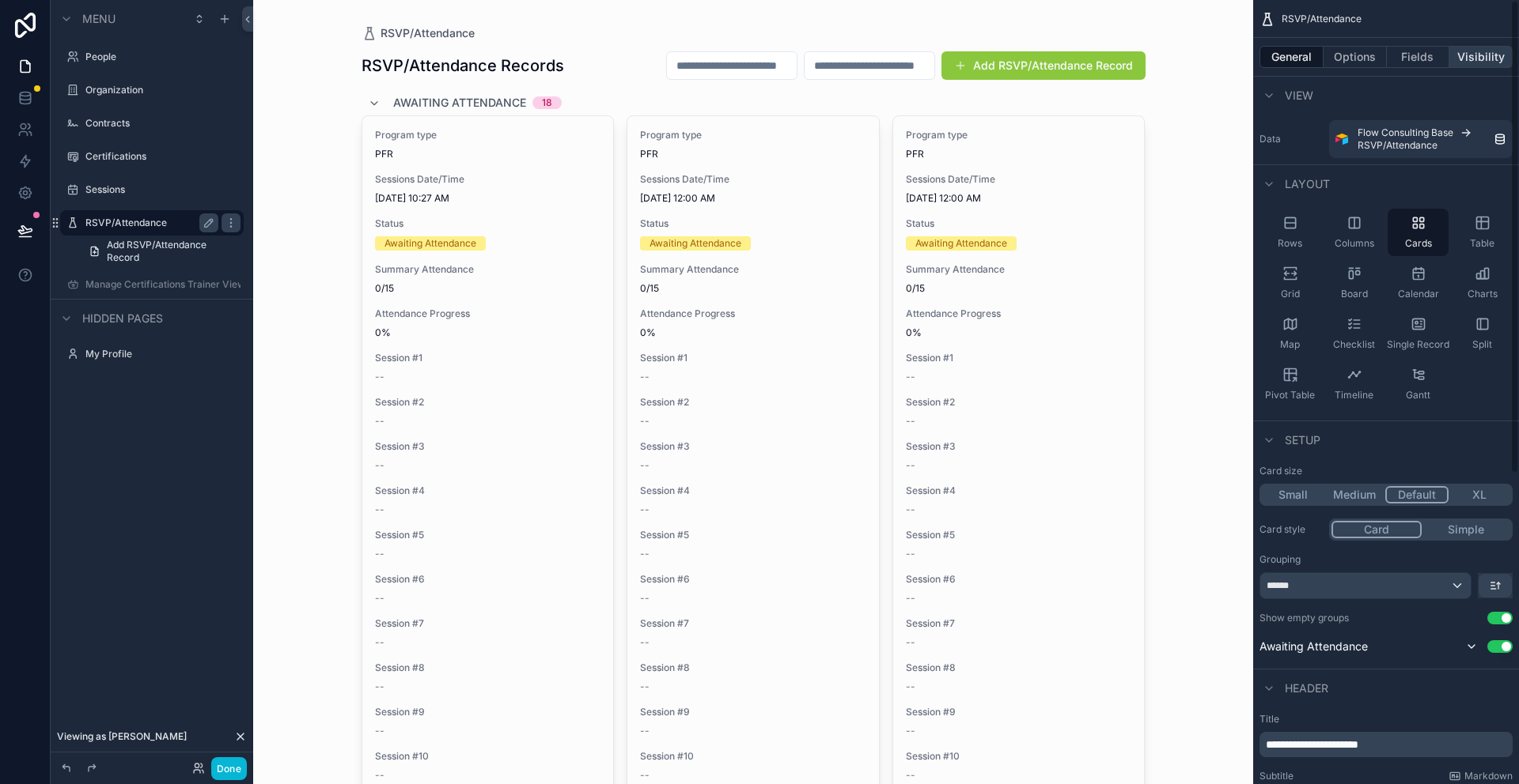
click at [1473, 50] on button "Visibility" at bounding box center [1480, 57] width 63 height 22
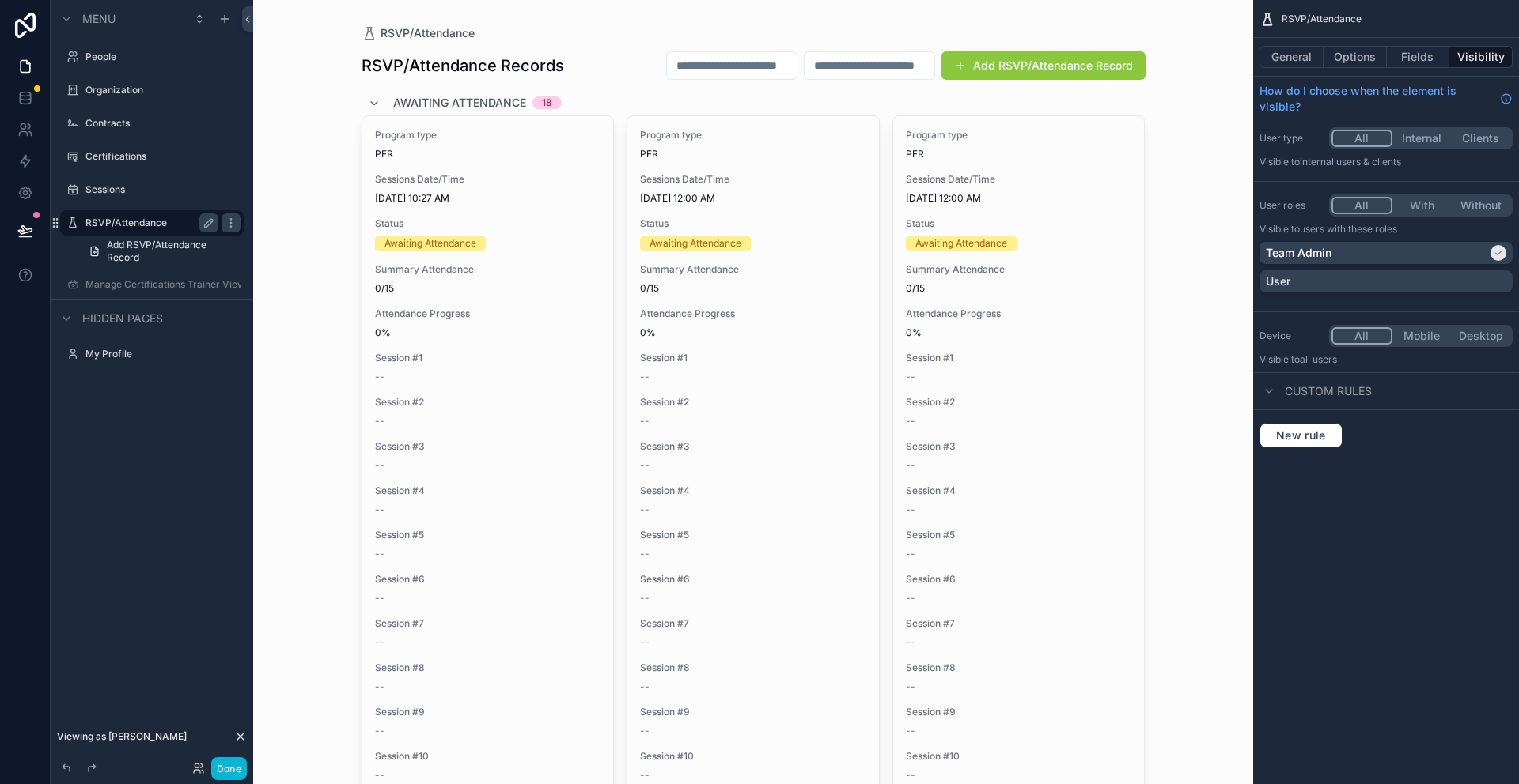
click at [1349, 388] on span "Custom rules" at bounding box center [1328, 391] width 87 height 16
click at [1274, 391] on icon "scrollable content" at bounding box center [1269, 391] width 13 height 13
click at [1316, 432] on span "New rule" at bounding box center [1300, 436] width 62 height 15
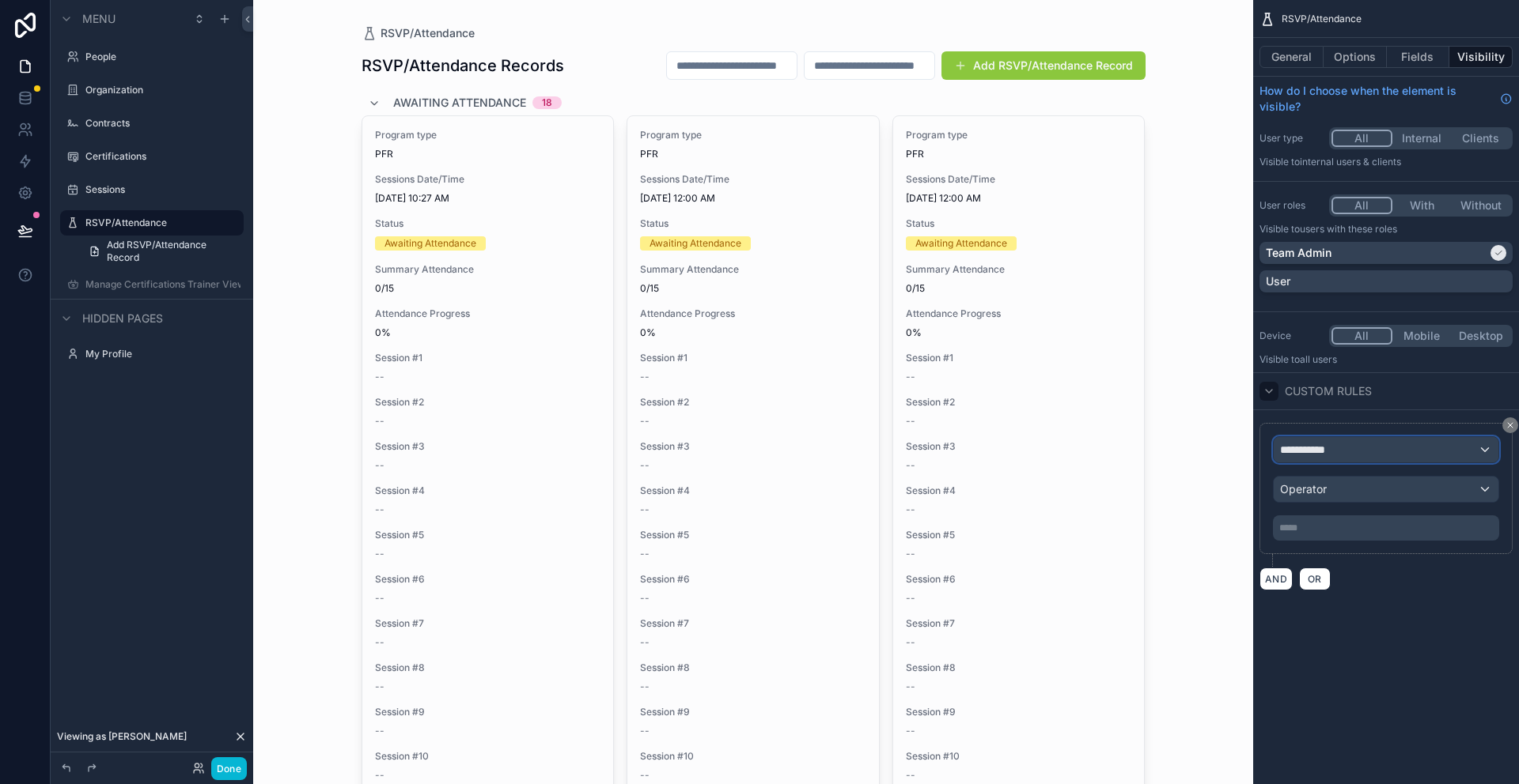
click at [1356, 458] on div "**********" at bounding box center [1386, 450] width 225 height 26
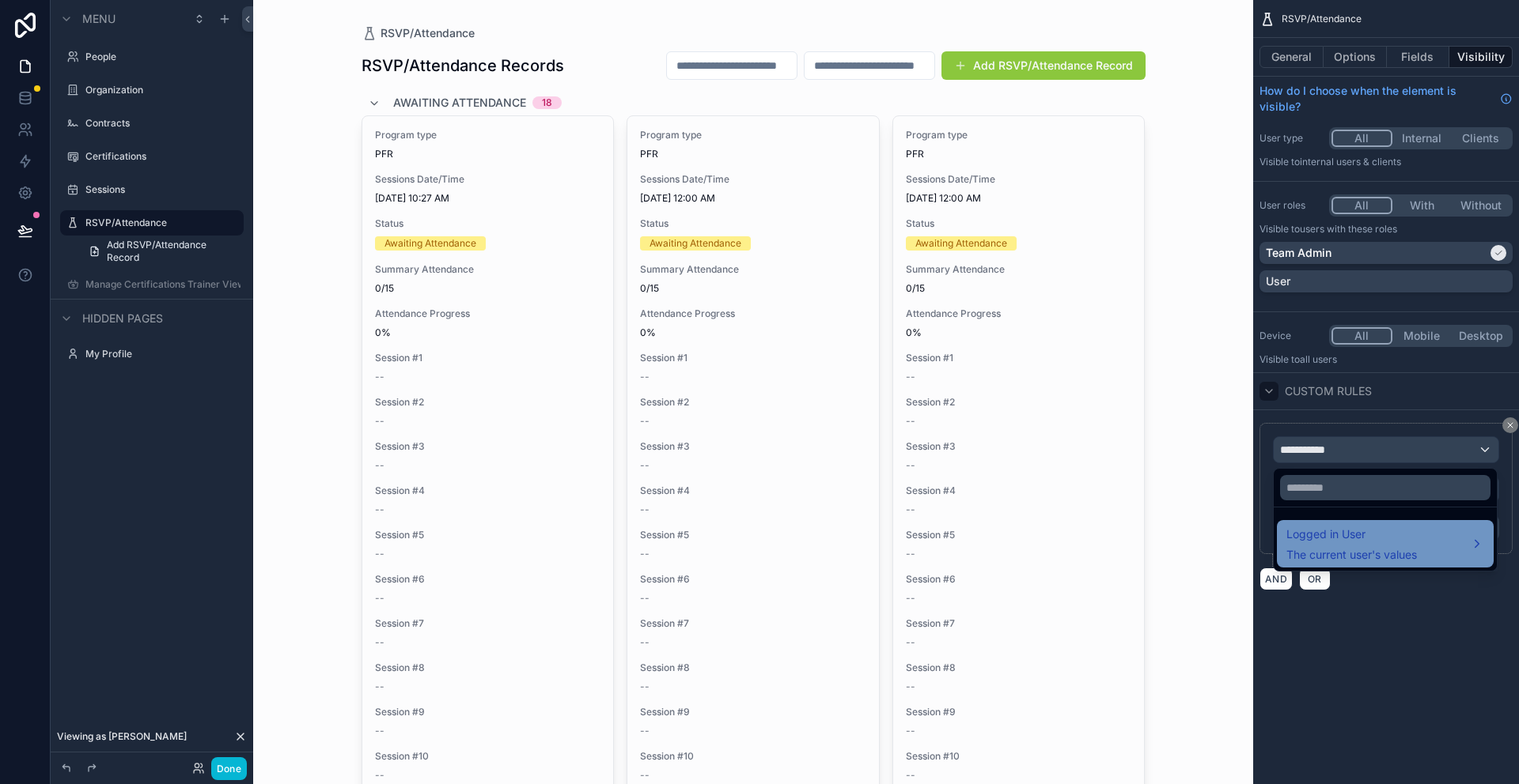
click at [1337, 557] on span "The current user's values" at bounding box center [1351, 554] width 130 height 16
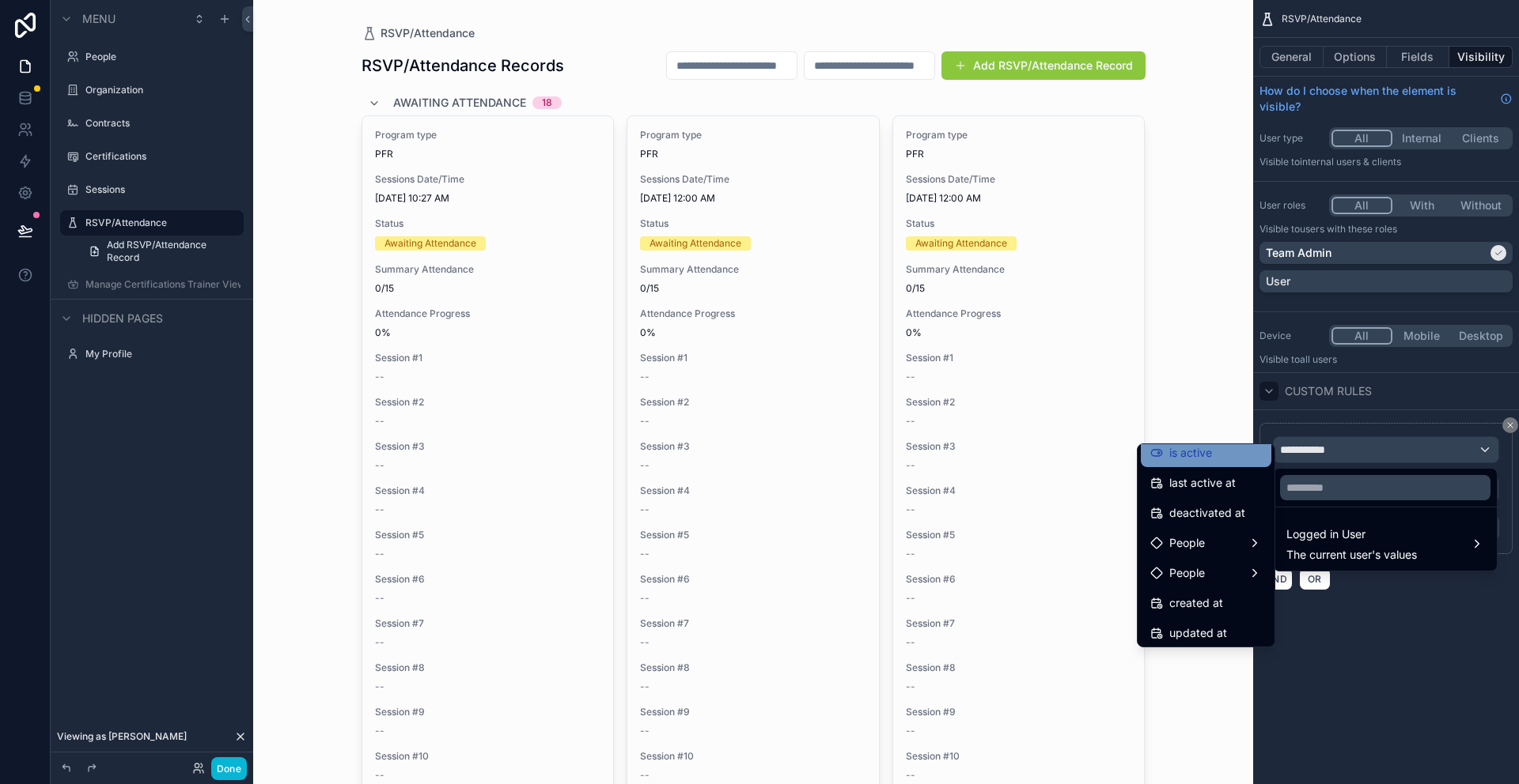
scroll to position [313, 0]
click at [1165, 625] on div "uuid" at bounding box center [1170, 629] width 41 height 19
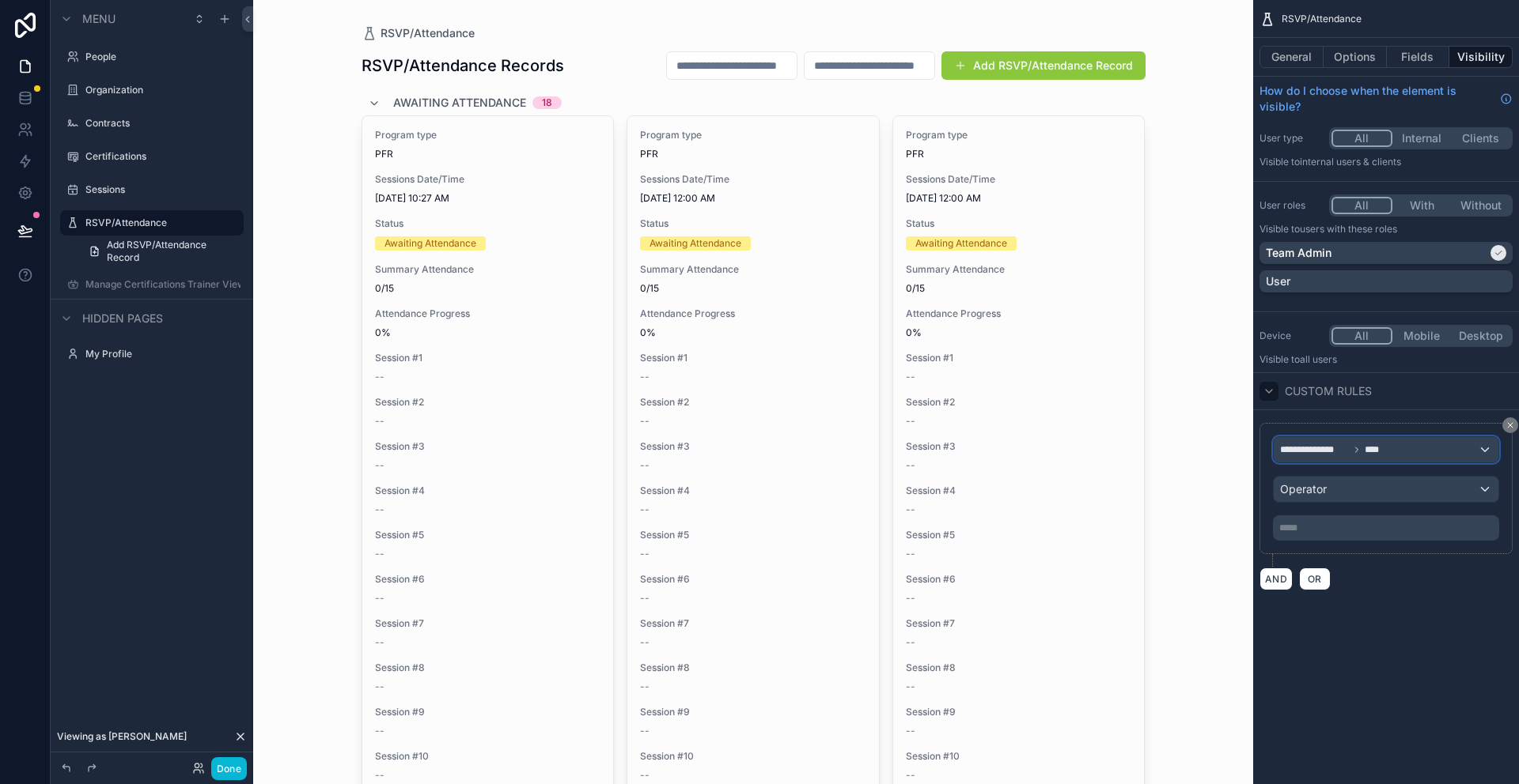
click at [1479, 453] on div "**********" at bounding box center [1386, 450] width 225 height 26
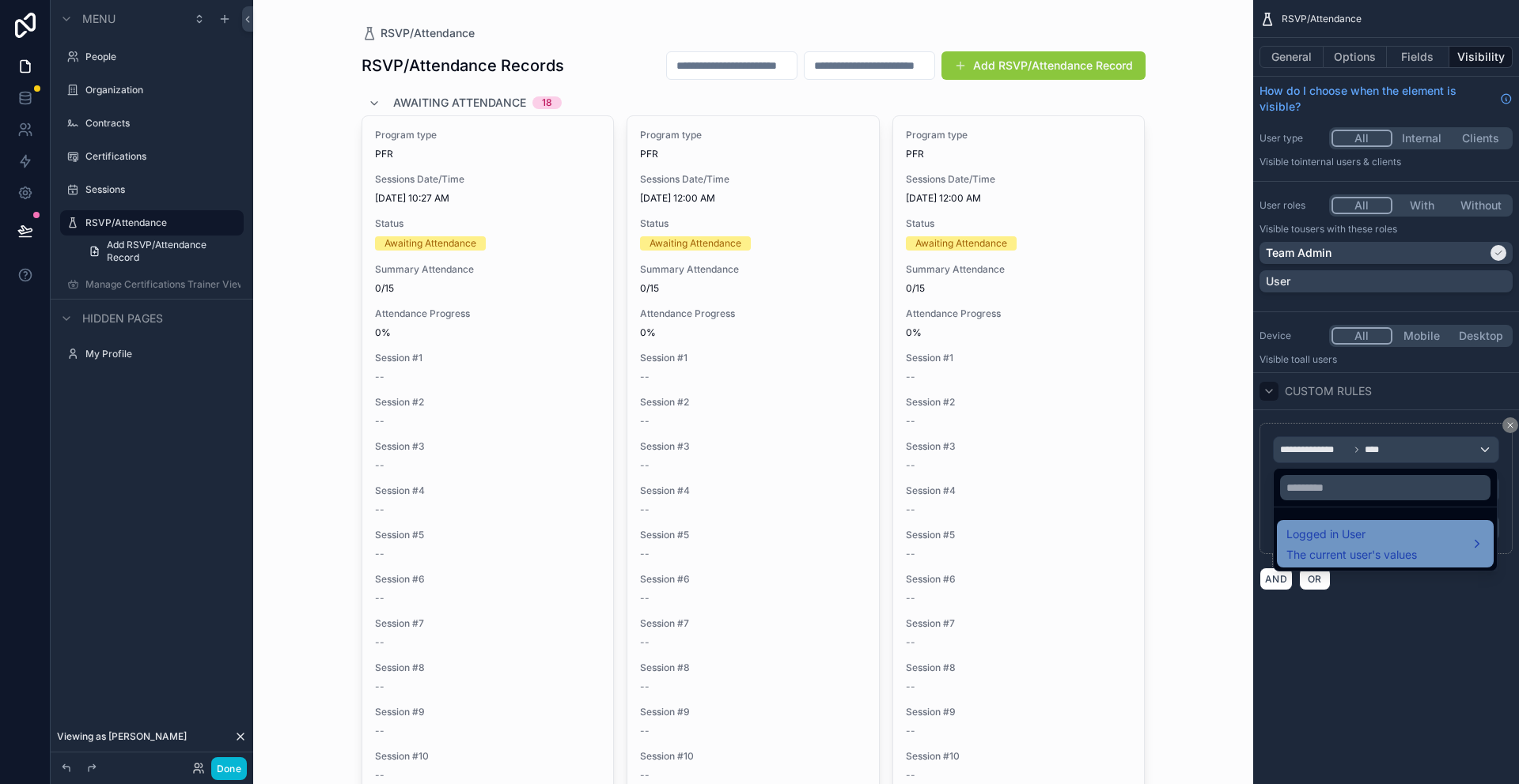
click at [1341, 533] on span "Logged in User" at bounding box center [1351, 534] width 130 height 19
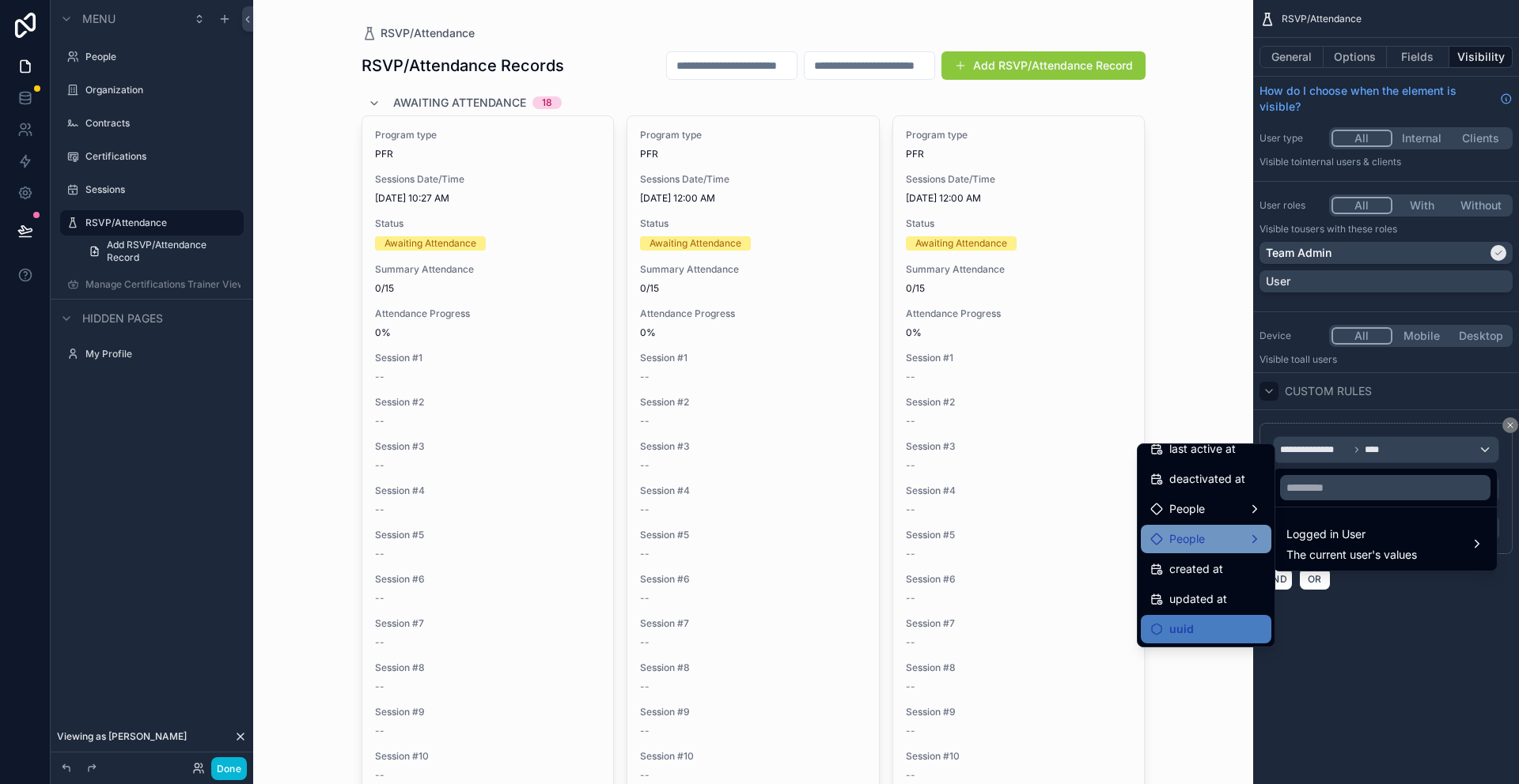
click at [1202, 538] on span "People" at bounding box center [1187, 539] width 36 height 19
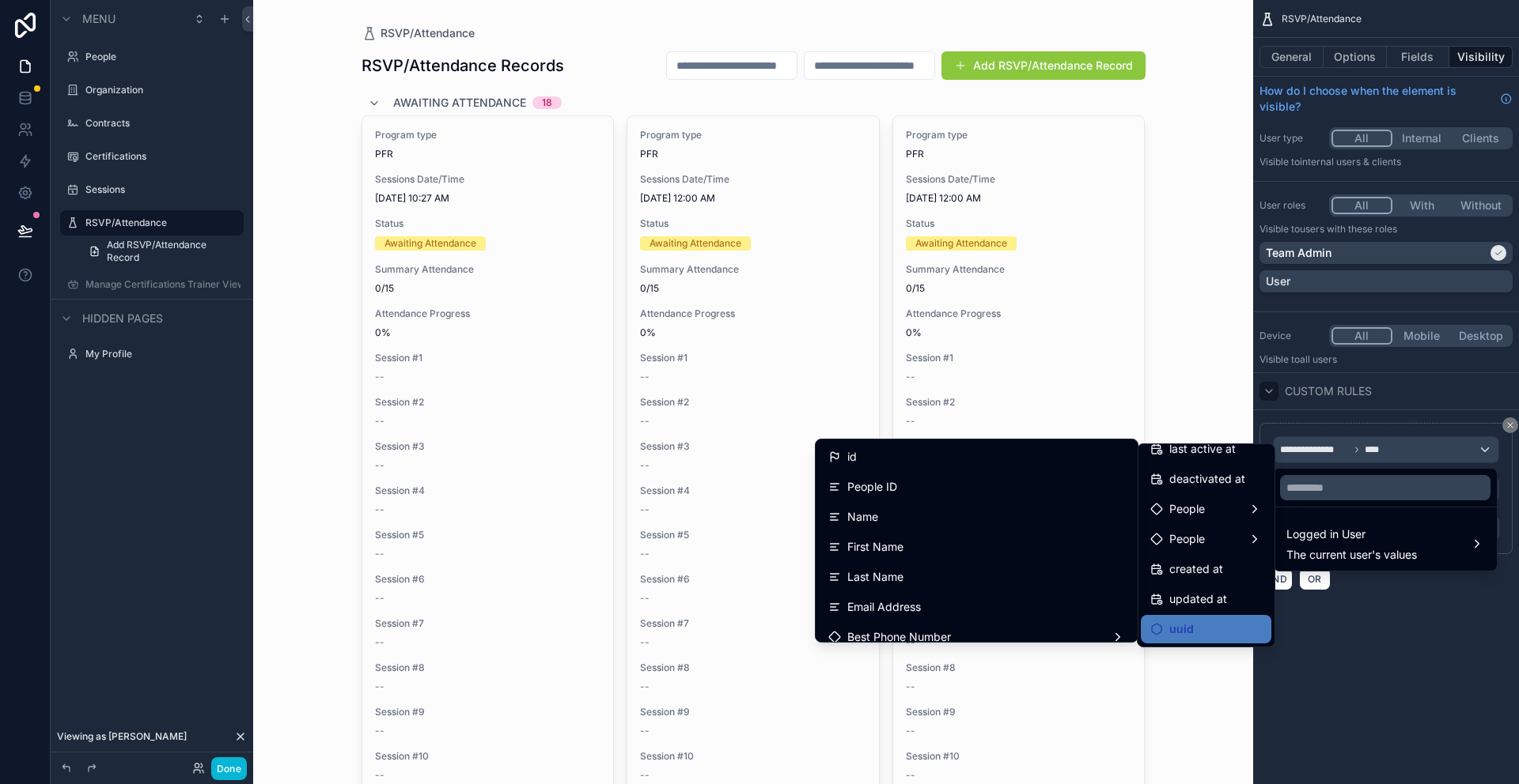
click at [1187, 623] on span "uuid" at bounding box center [1181, 629] width 25 height 19
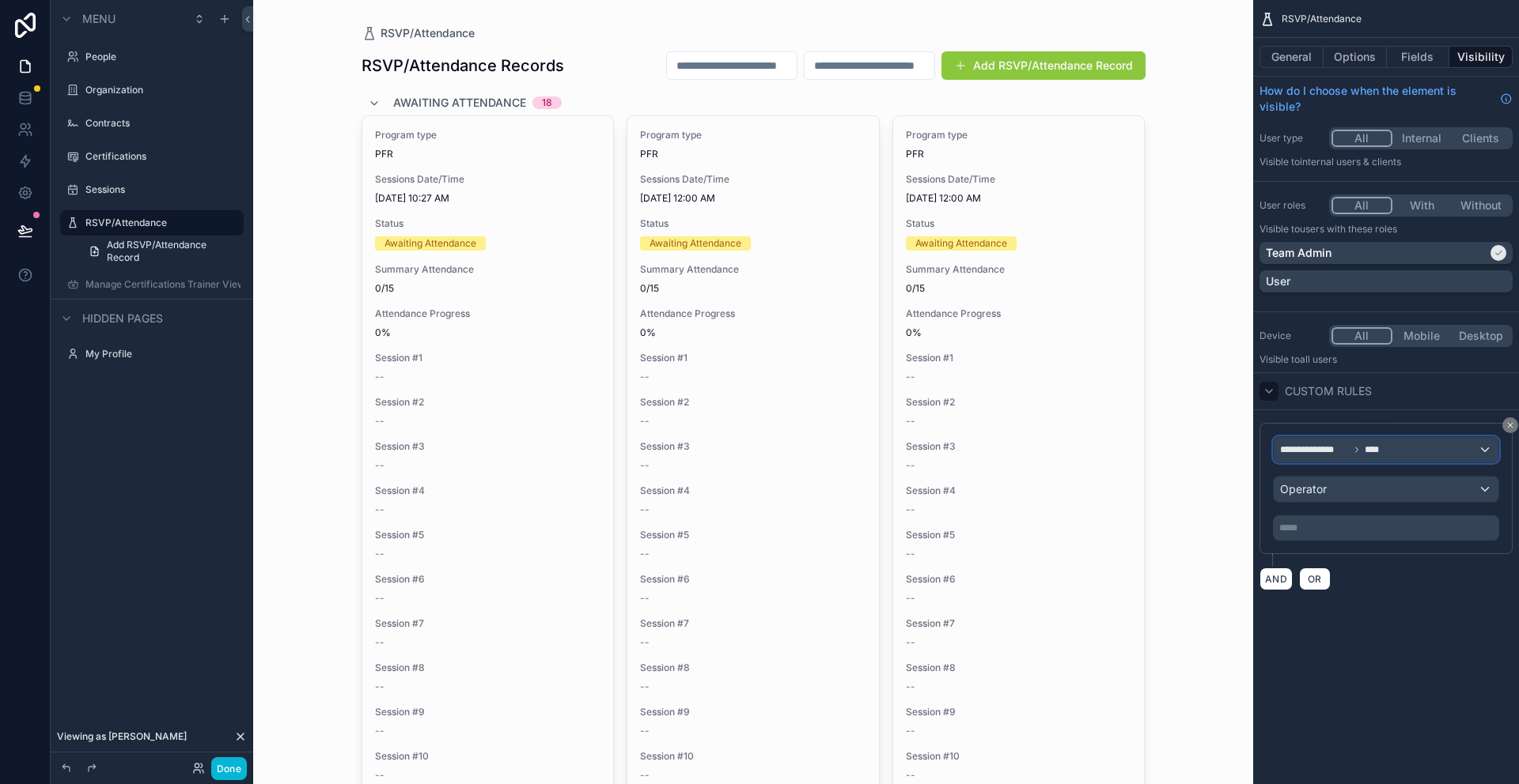
click at [1444, 453] on div "**********" at bounding box center [1386, 450] width 225 height 26
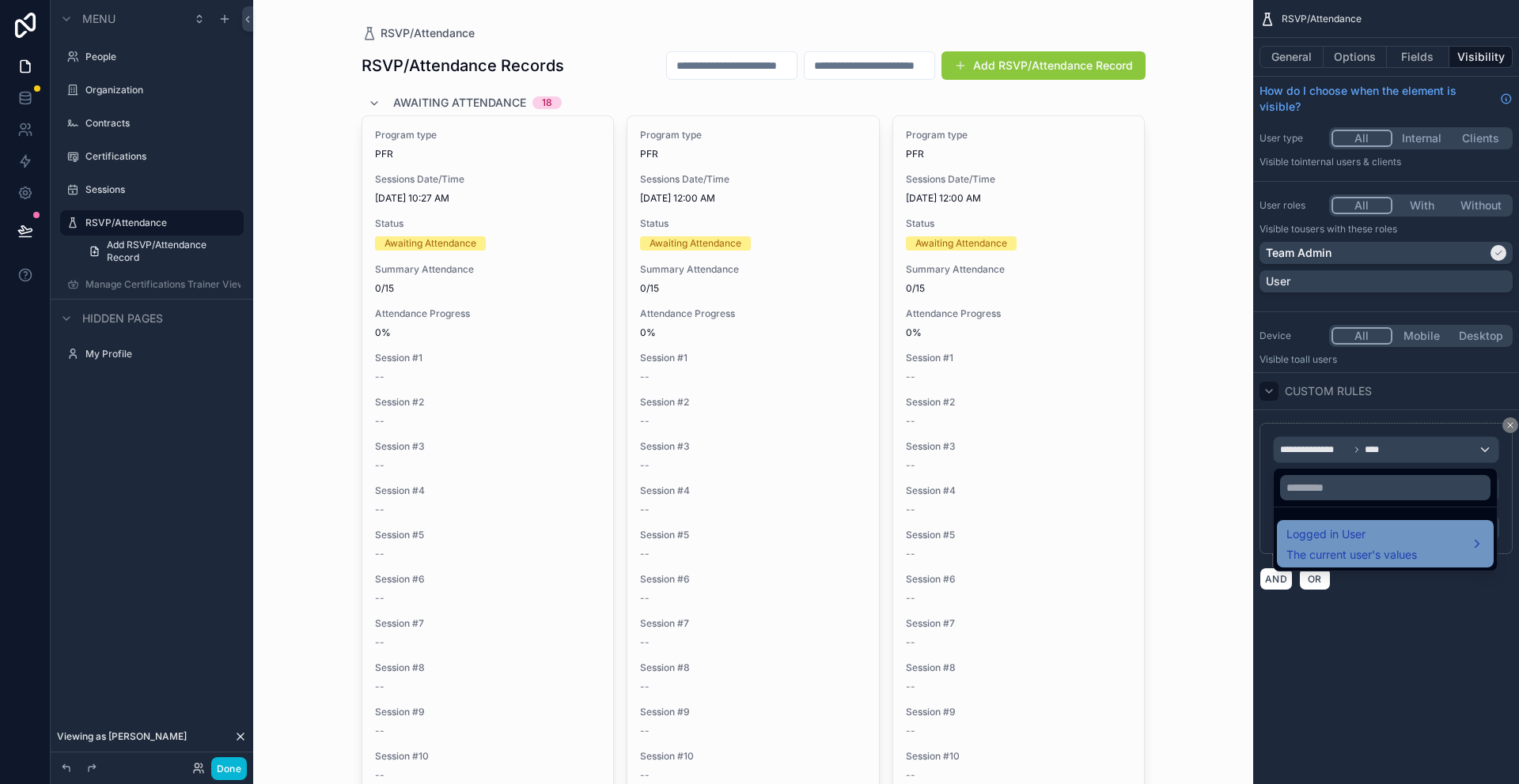
click at [1304, 538] on span "Logged in User" at bounding box center [1351, 534] width 130 height 19
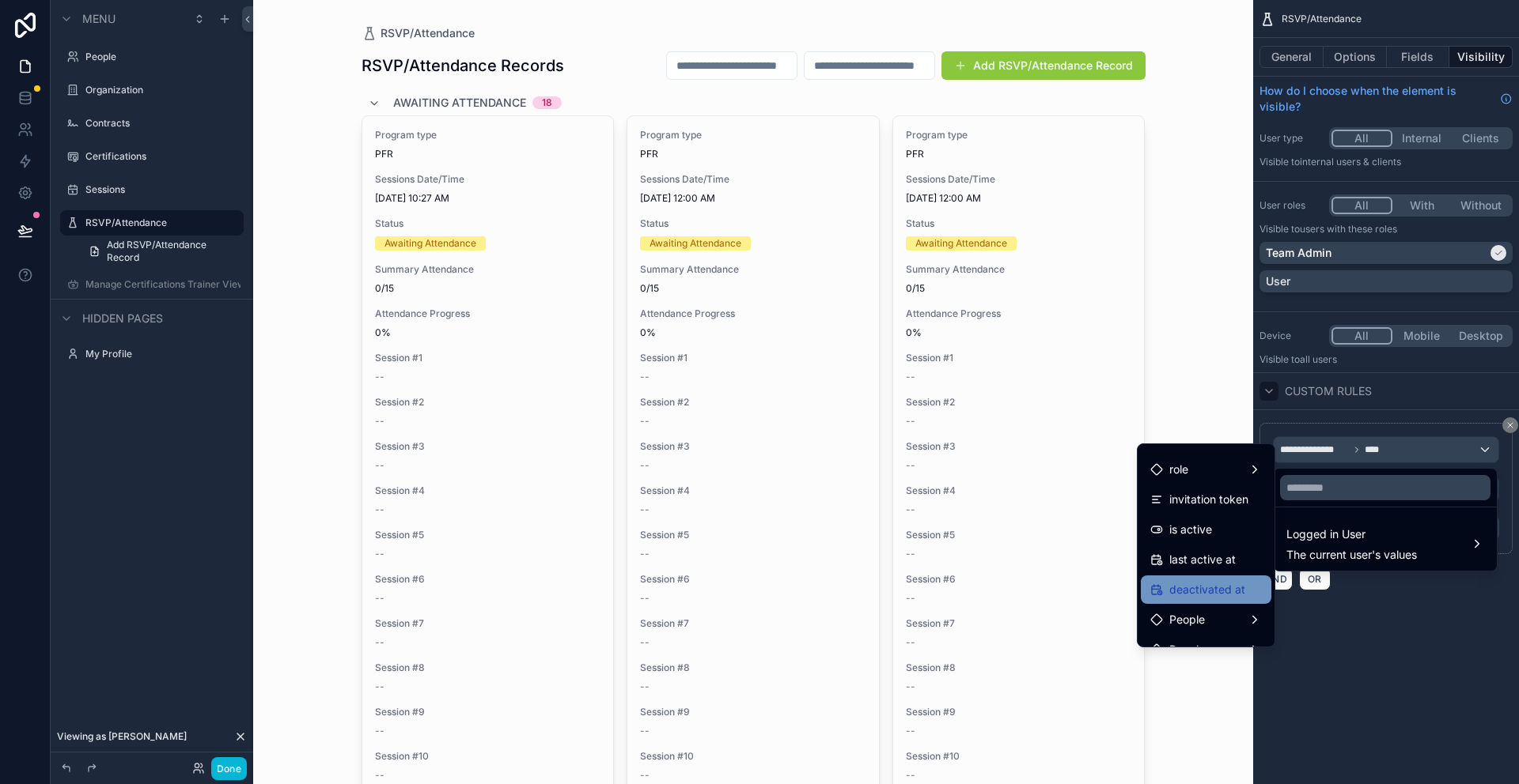
scroll to position [287, 0]
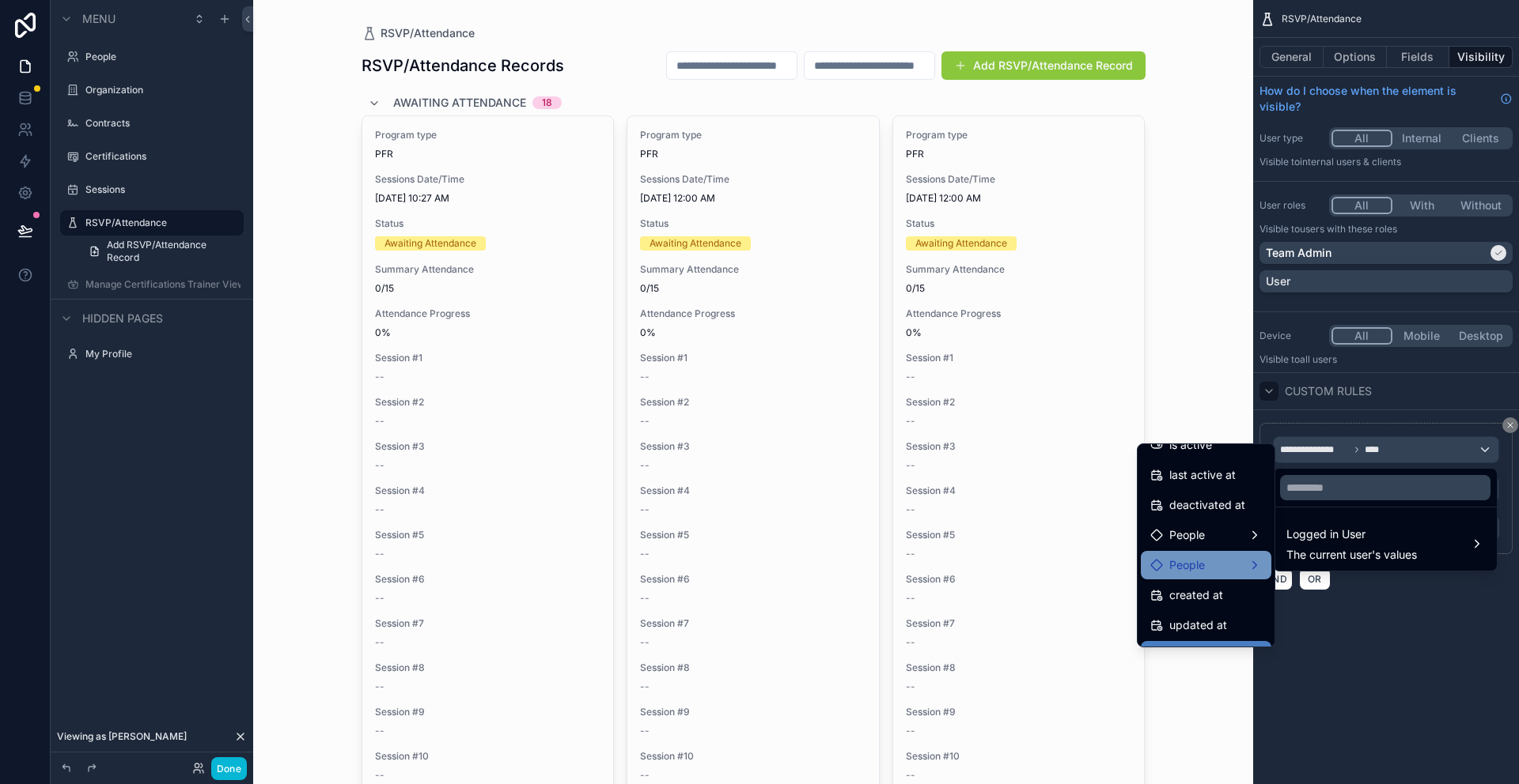
click at [1207, 572] on div "People" at bounding box center [1205, 565] width 111 height 19
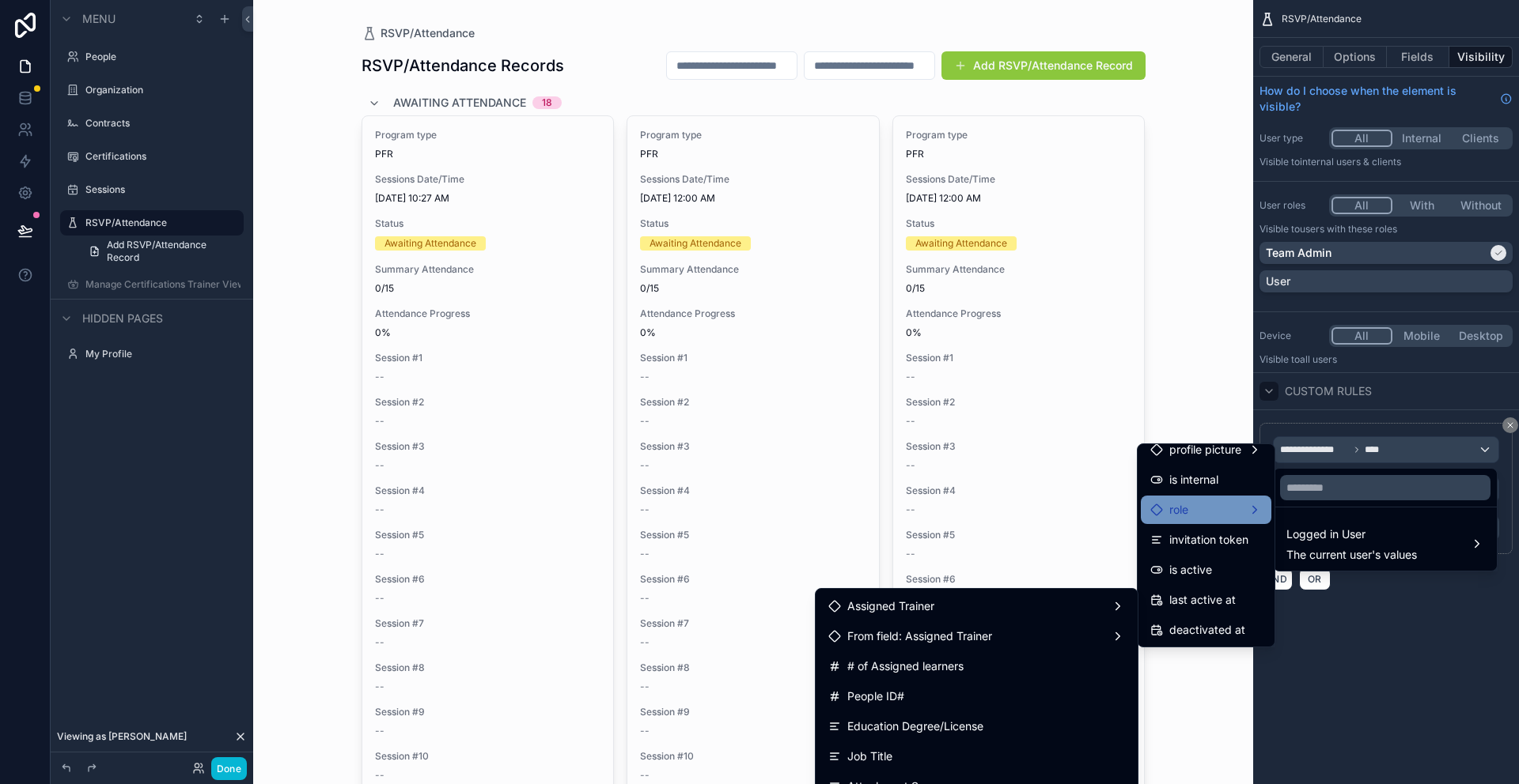
scroll to position [0, 0]
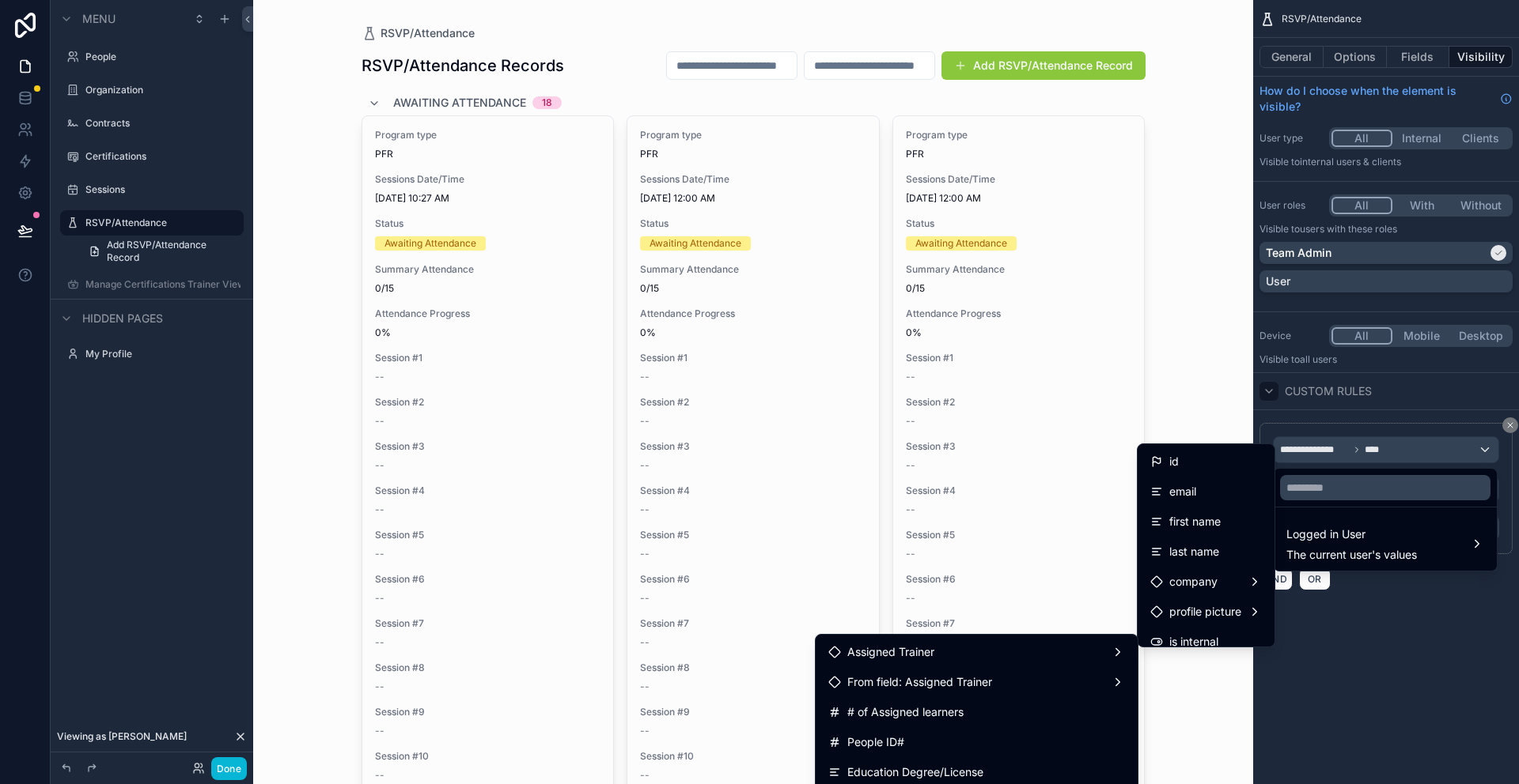
click at [1199, 495] on div "email" at bounding box center [1205, 491] width 111 height 19
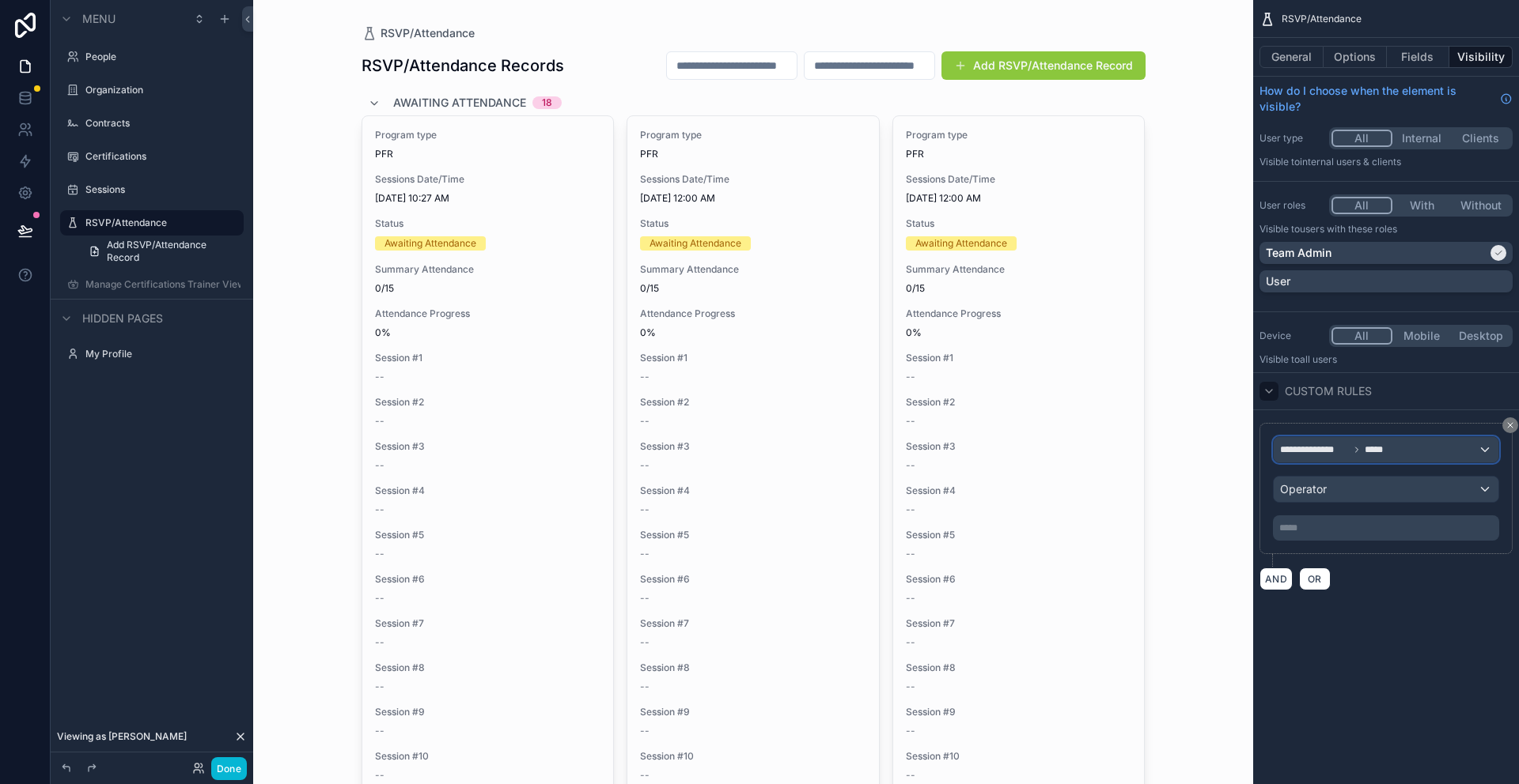
click at [1484, 448] on div "**********" at bounding box center [1386, 450] width 225 height 26
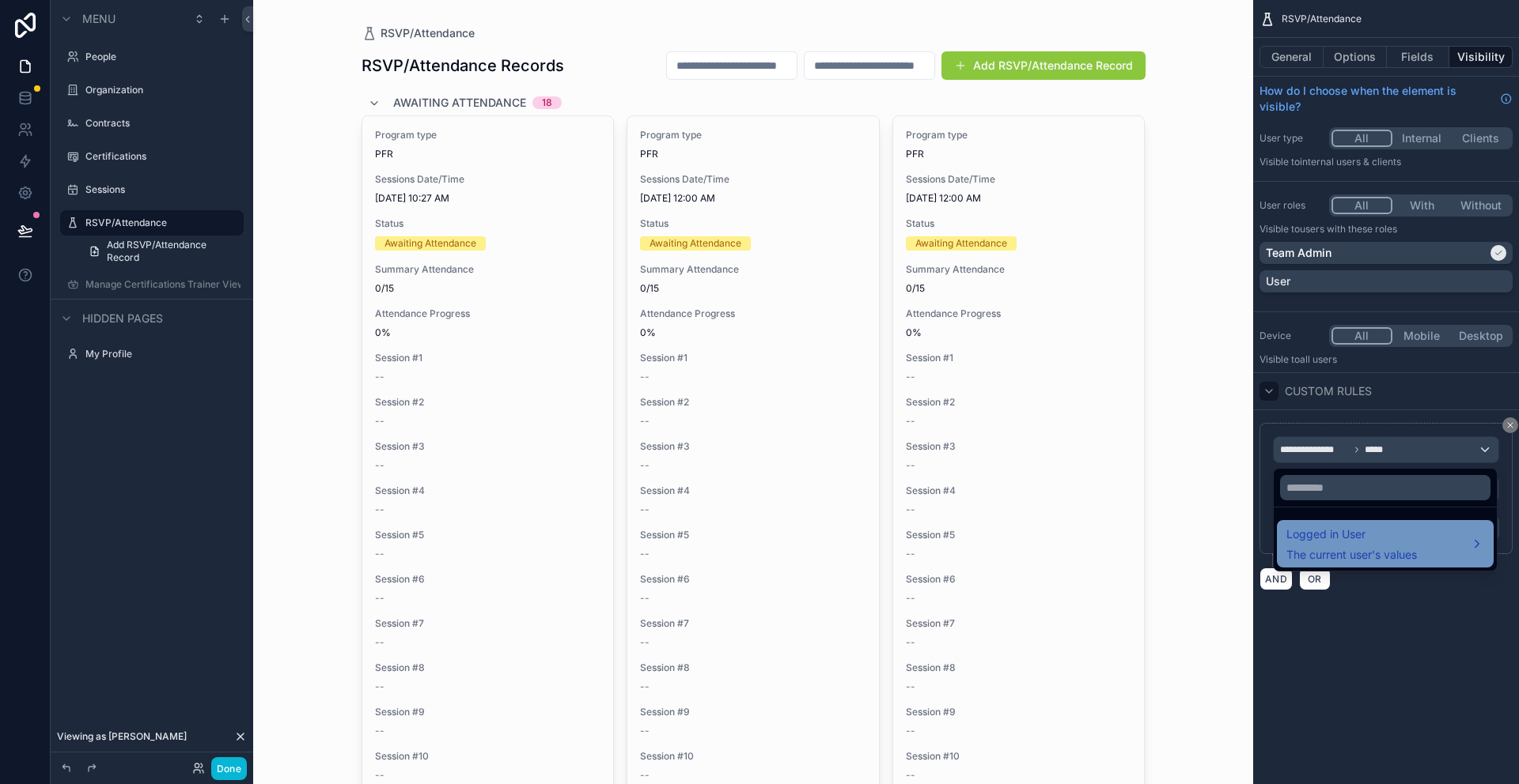
click at [1373, 544] on div "Logged in User The current user's values" at bounding box center [1351, 543] width 130 height 38
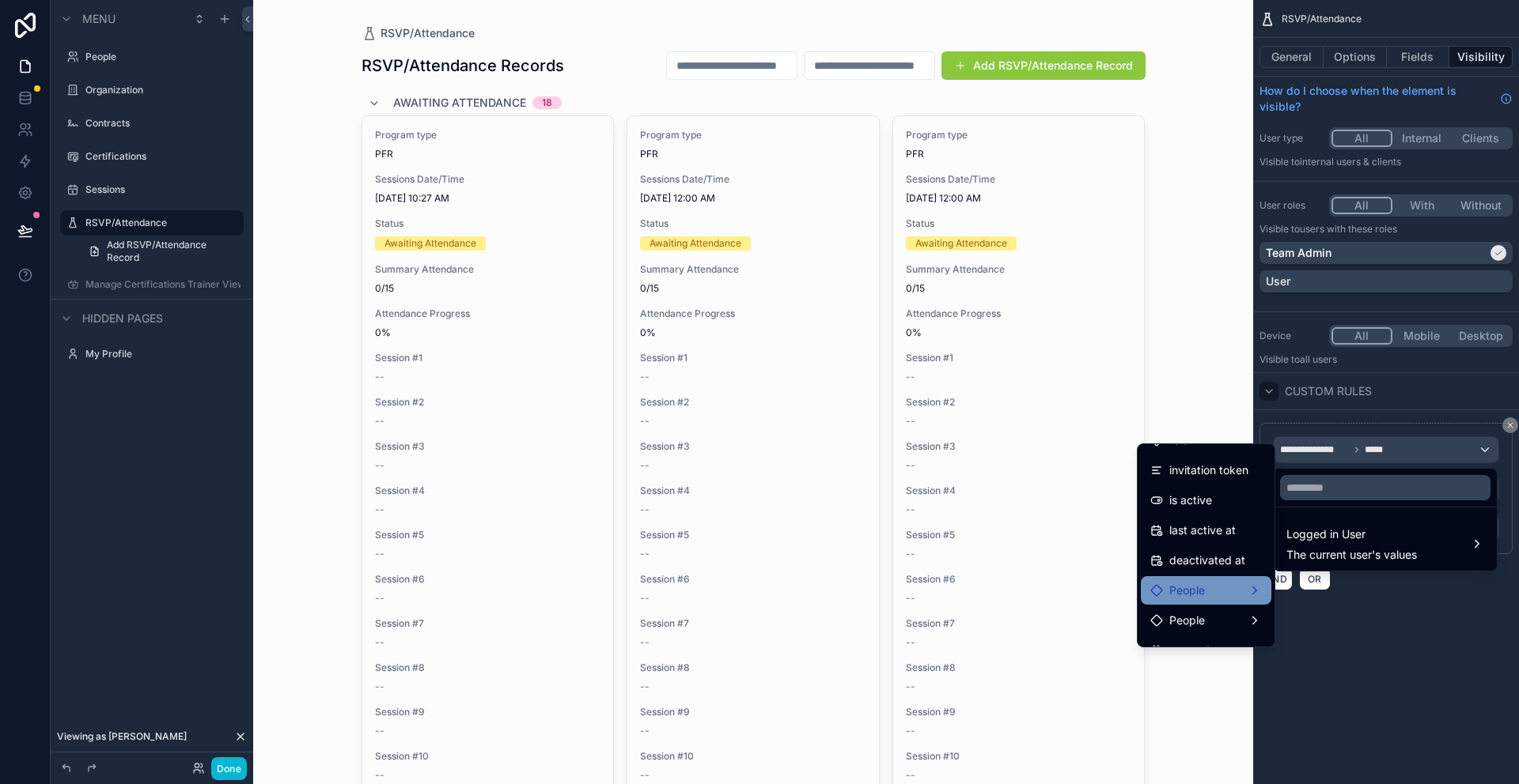
click at [1190, 596] on span "People" at bounding box center [1187, 590] width 36 height 19
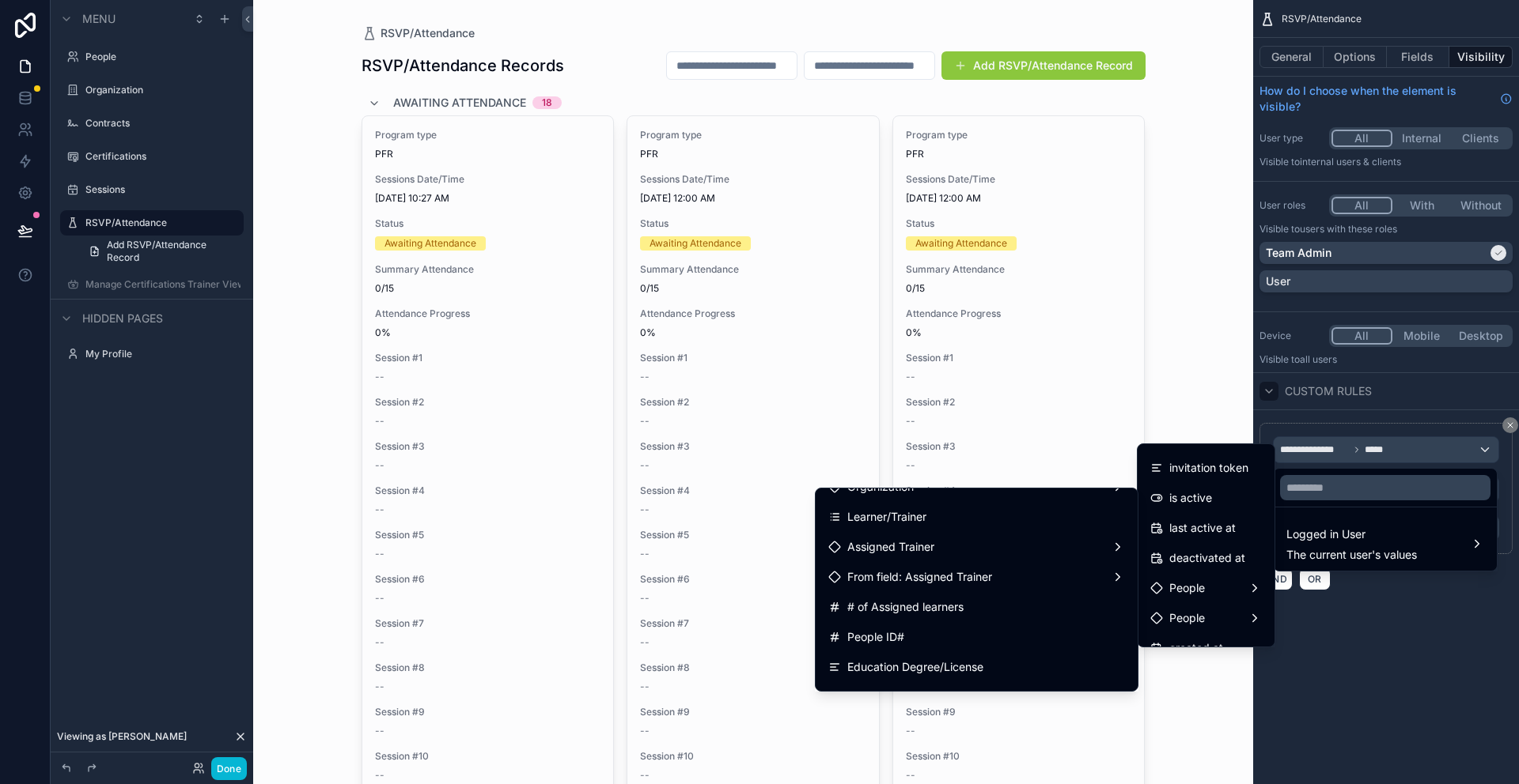
scroll to position [420, 0]
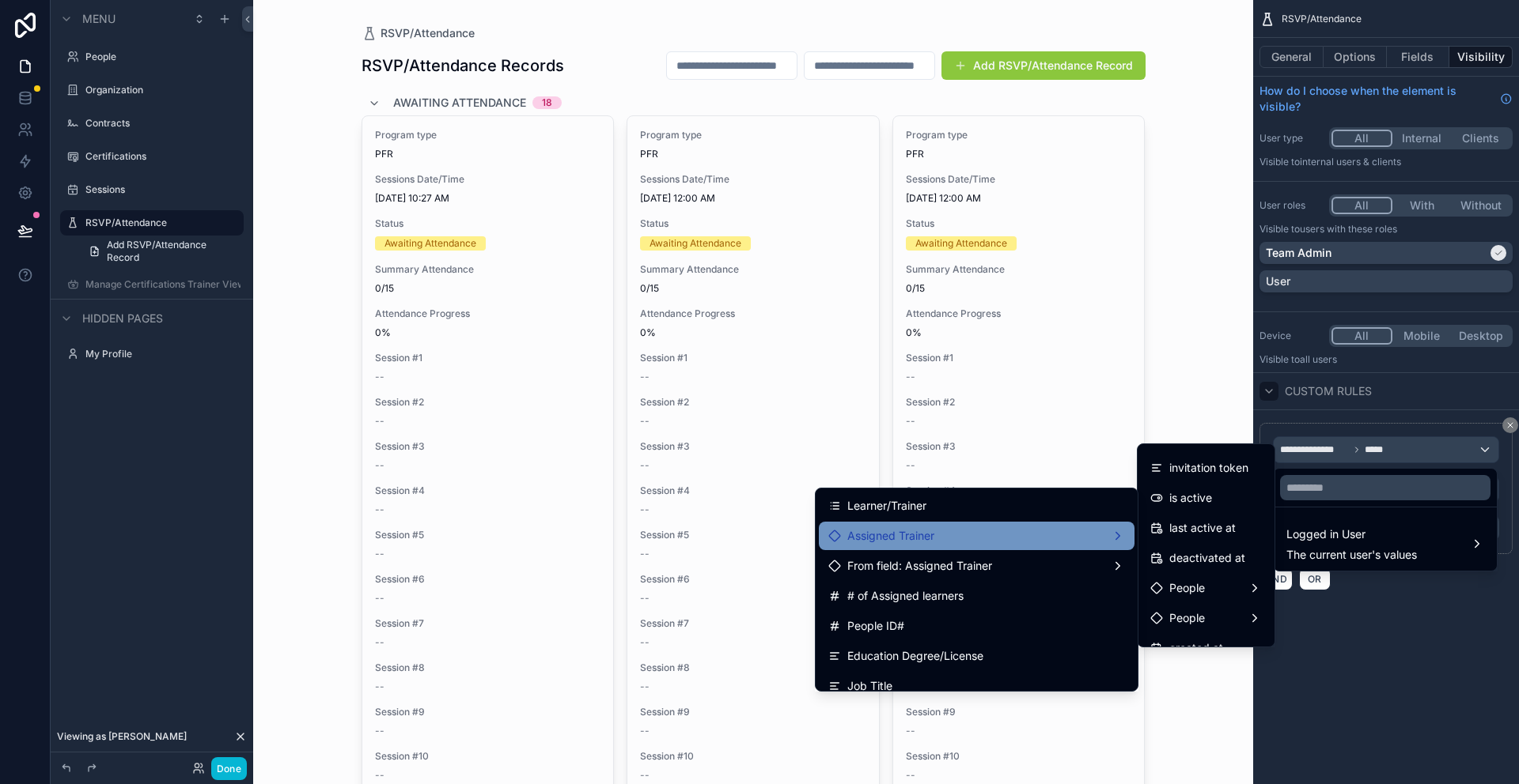
click at [954, 535] on div "Assigned Trainer" at bounding box center [976, 536] width 297 height 19
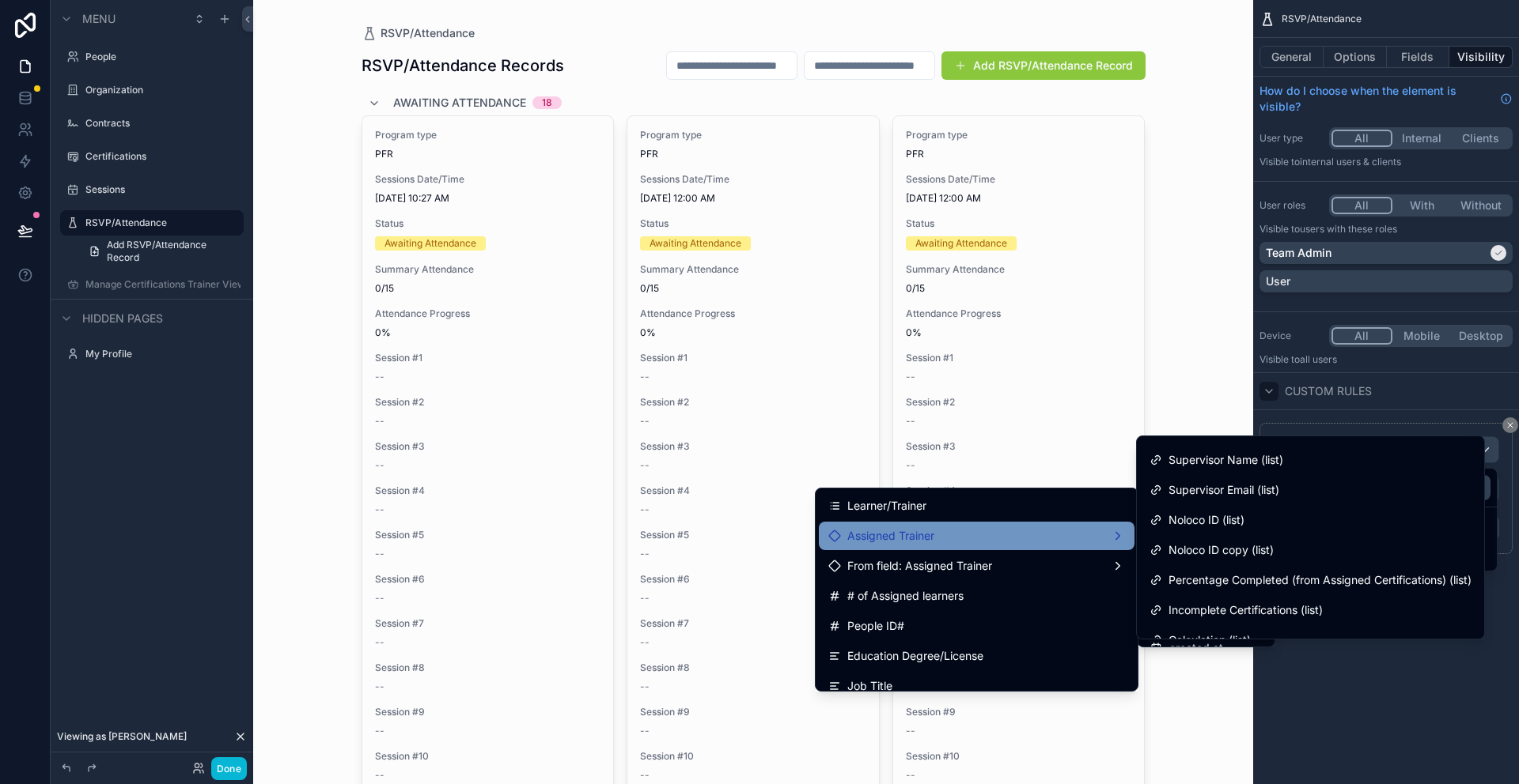
scroll to position [661, 0]
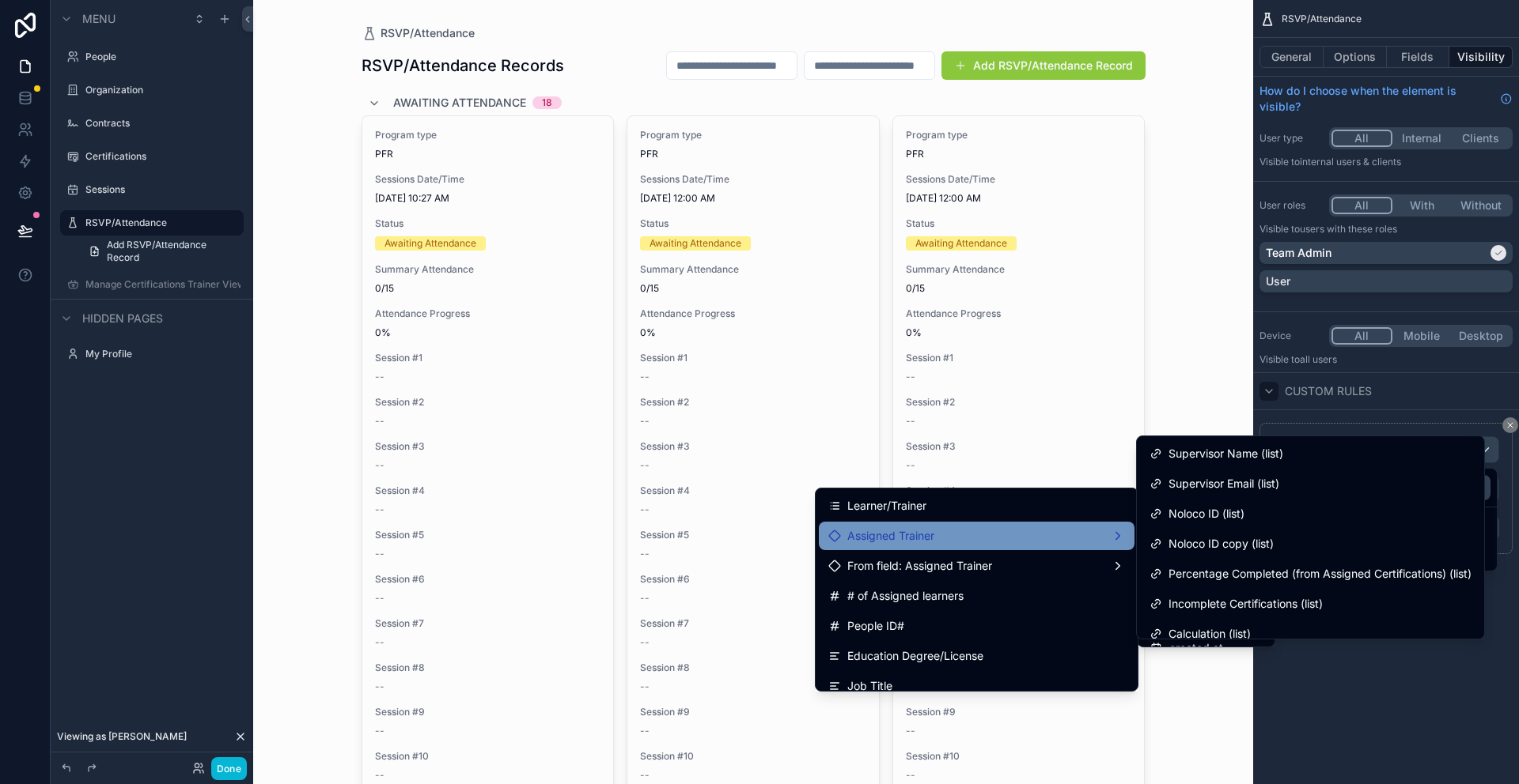
click at [908, 530] on span "Assigned Trainer" at bounding box center [890, 536] width 87 height 19
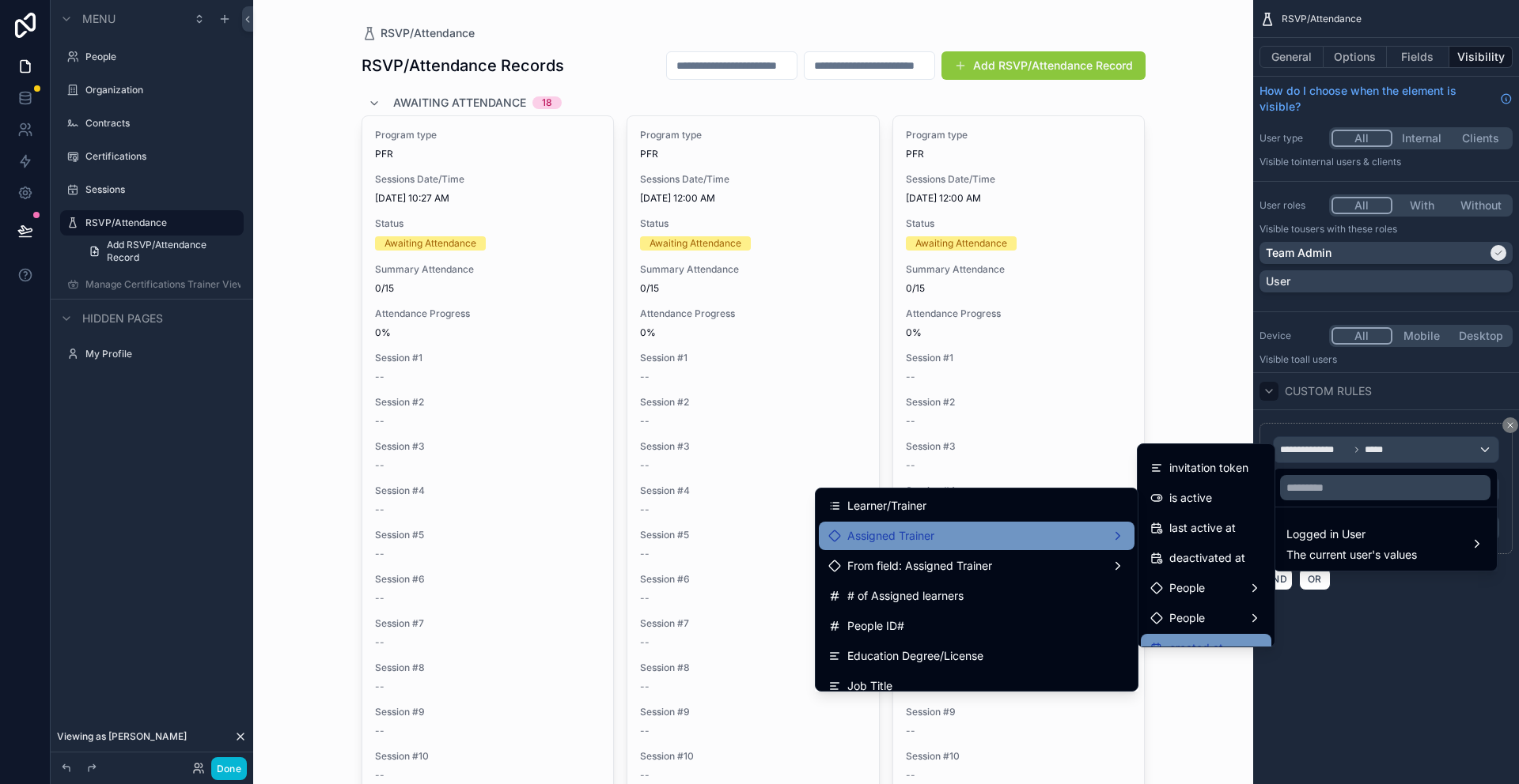
scroll to position [313, 0]
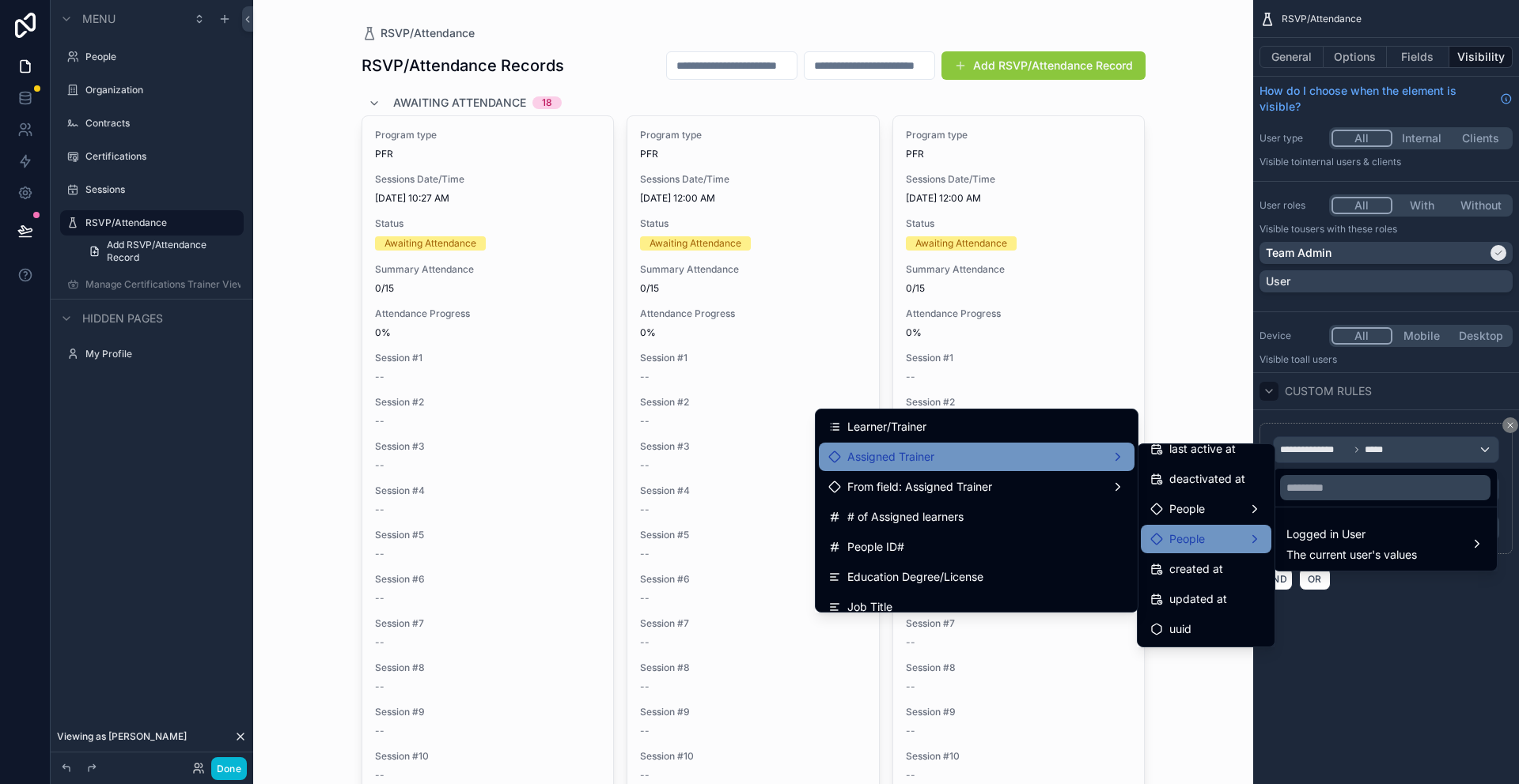
click at [1196, 531] on span "People" at bounding box center [1187, 539] width 36 height 19
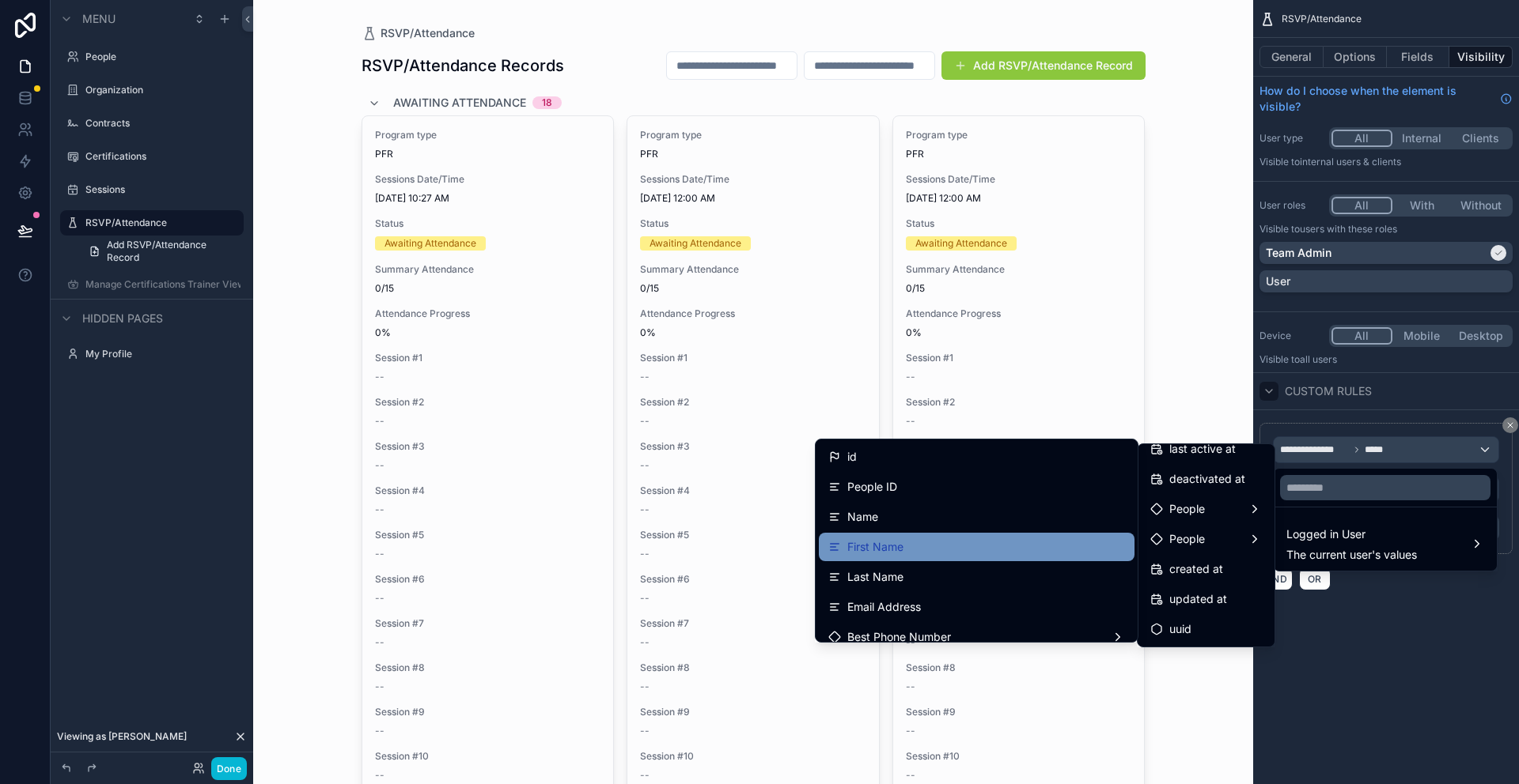
scroll to position [41, 0]
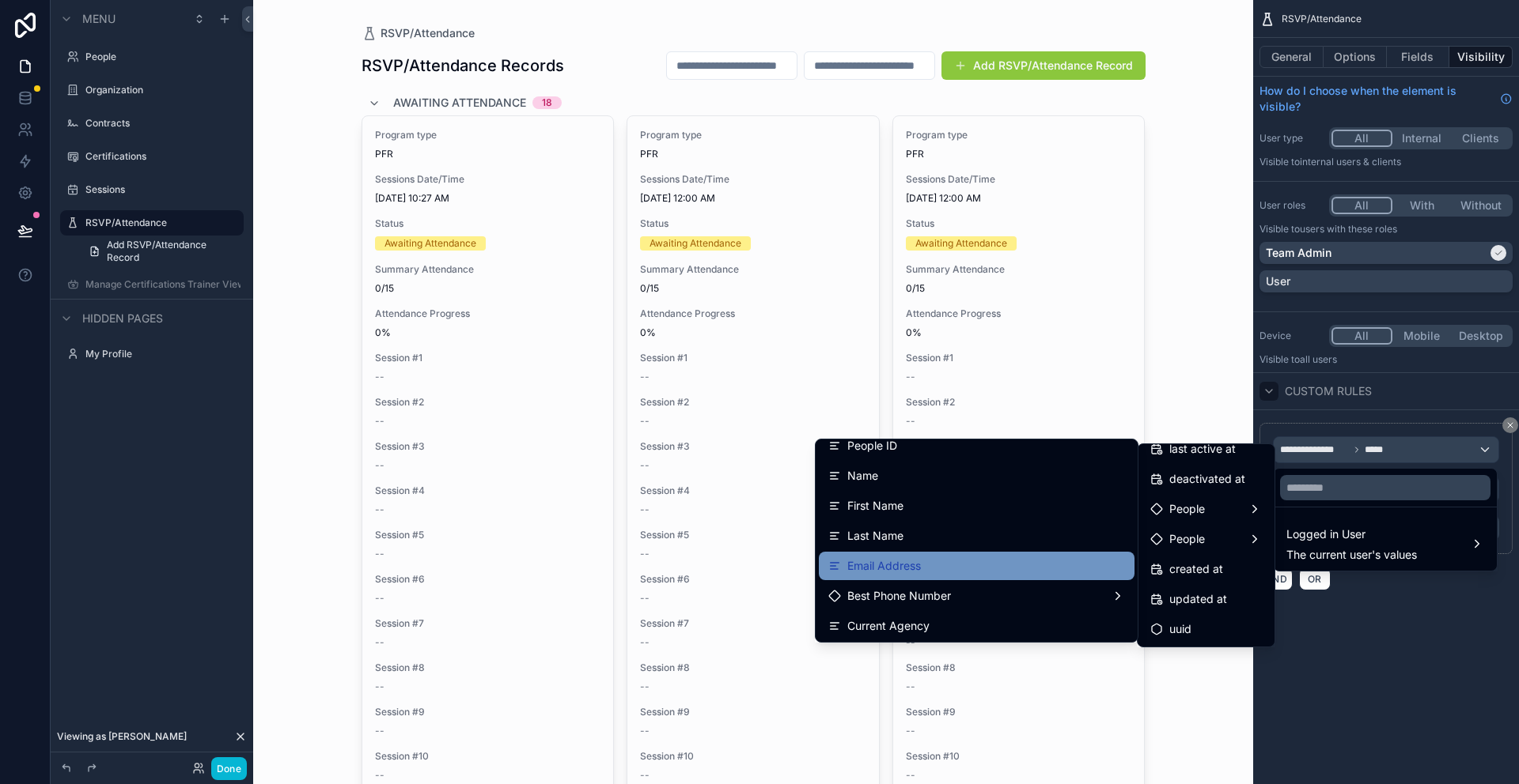
click at [940, 559] on div "Email Address" at bounding box center [976, 566] width 297 height 19
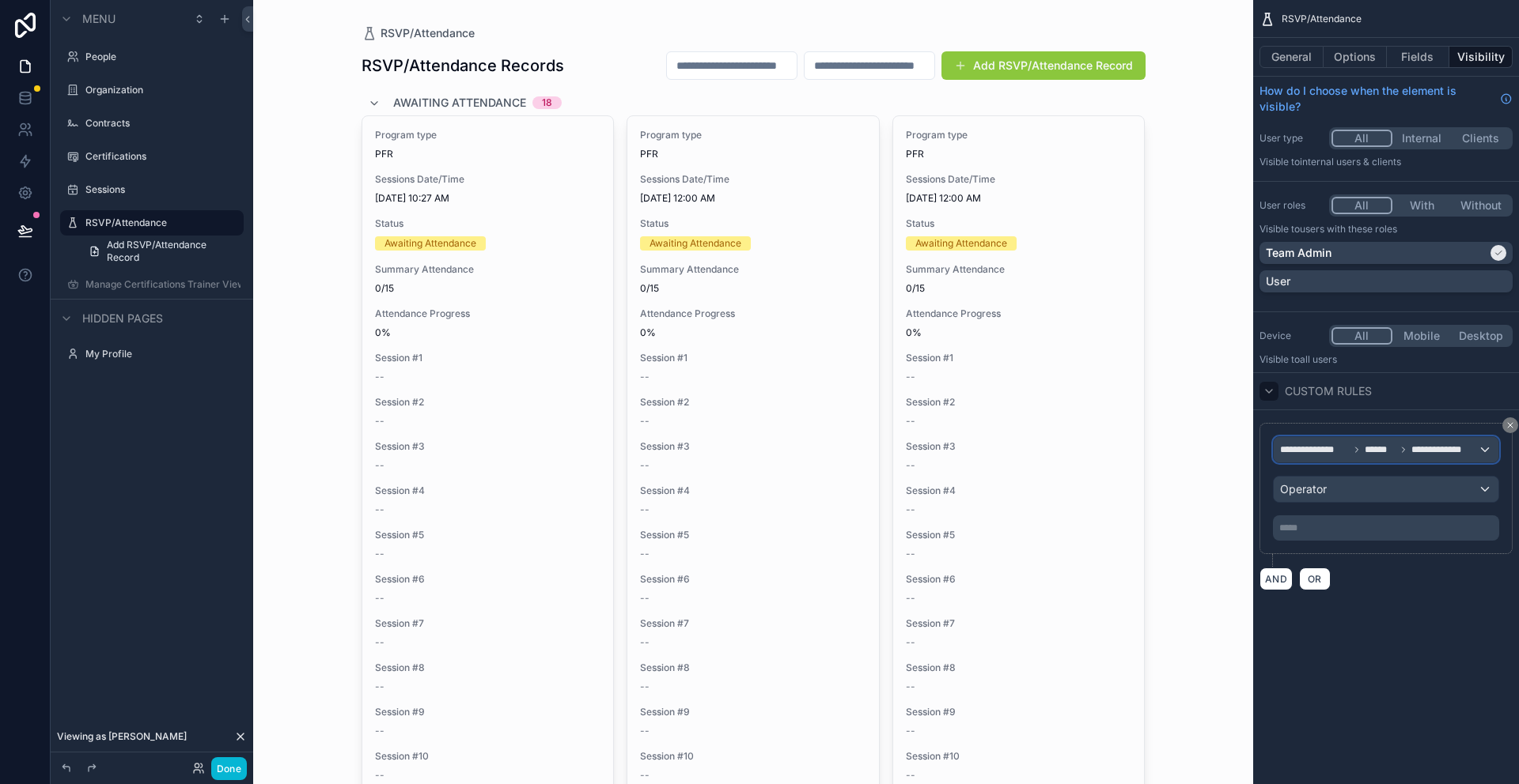
click at [1485, 453] on div "**********" at bounding box center [1386, 450] width 225 height 26
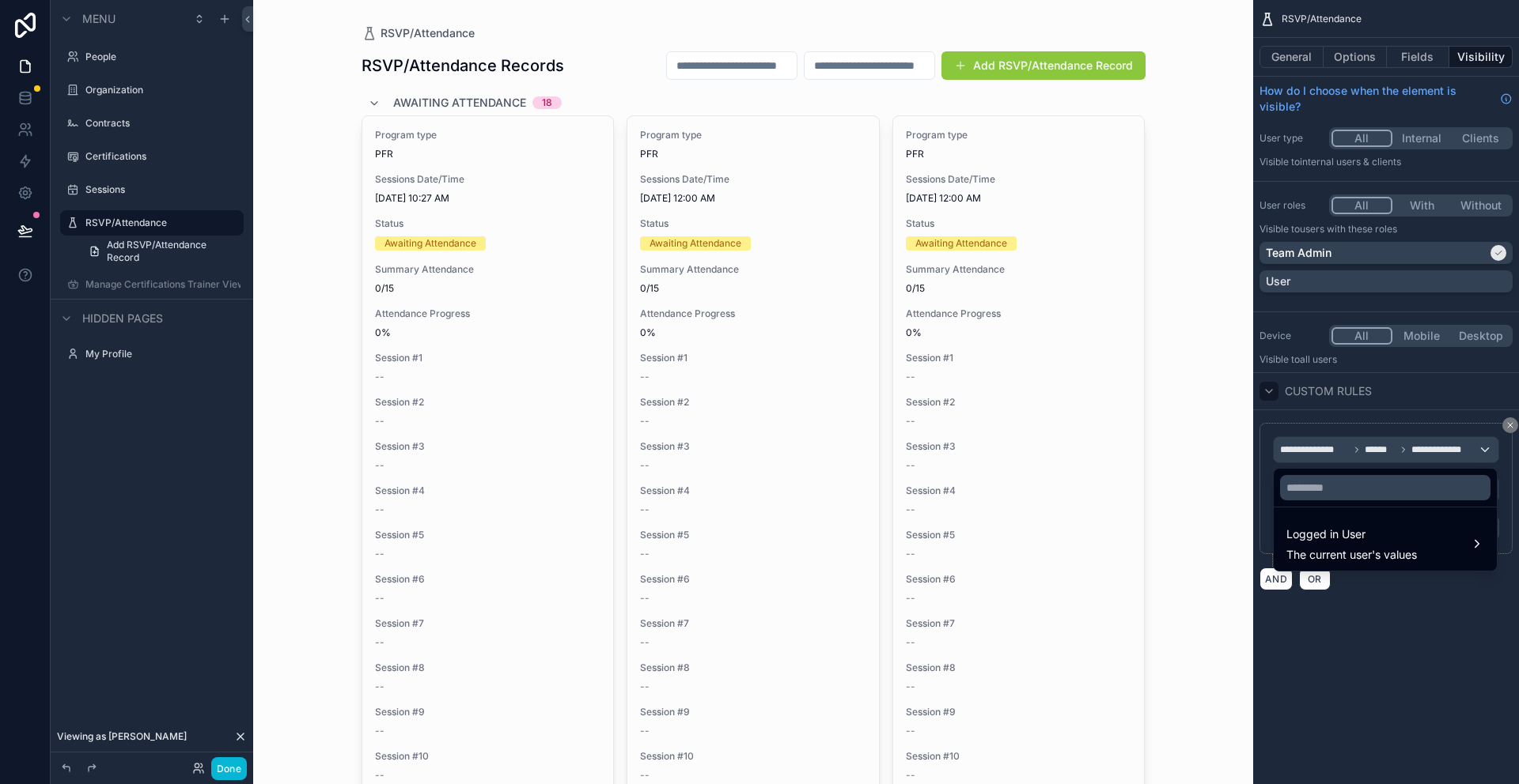
click at [1410, 616] on div "scrollable content" at bounding box center [760, 392] width 1519 height 784
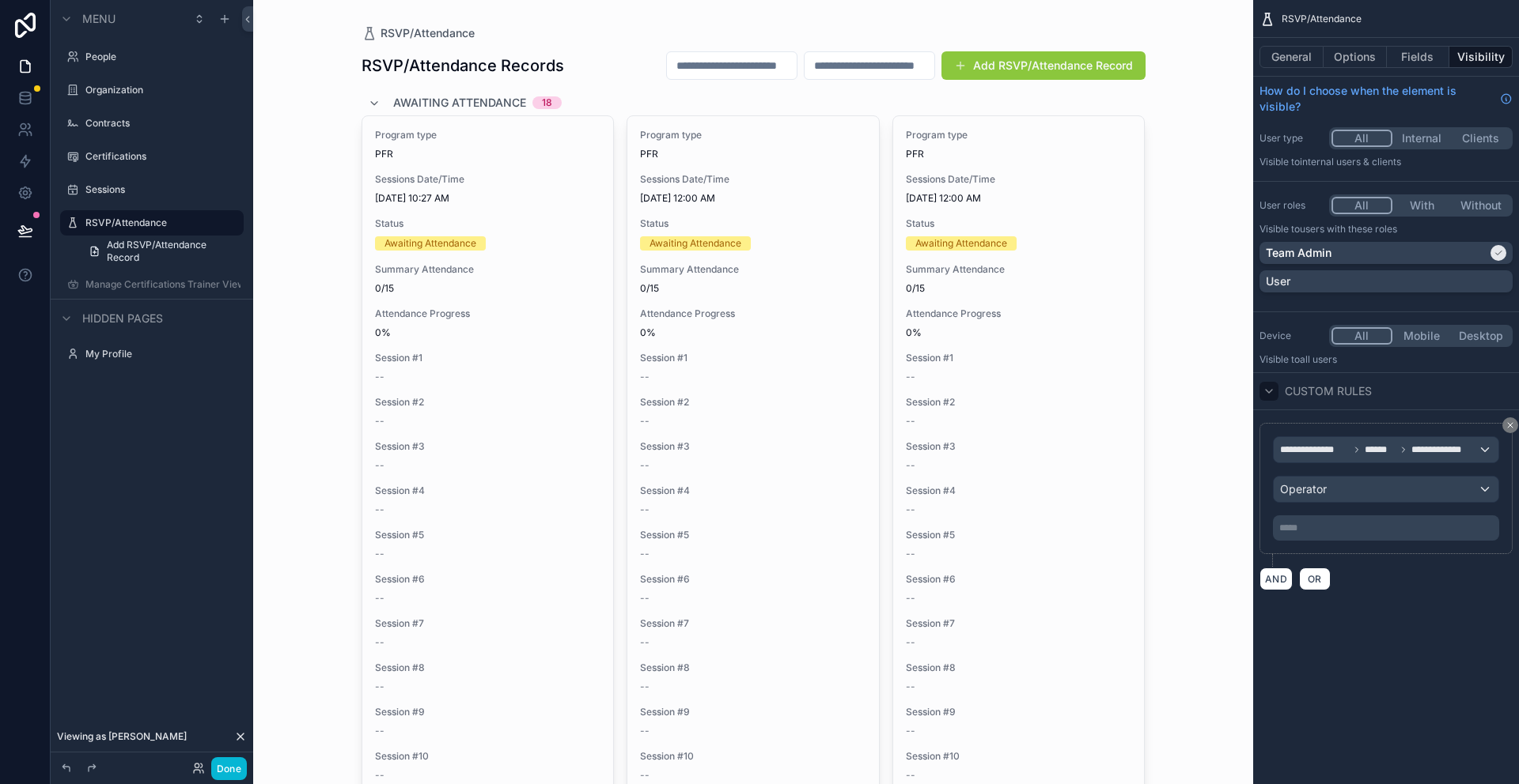
click at [198, 776] on div "Done" at bounding box center [215, 768] width 63 height 23
click at [200, 767] on icon at bounding box center [198, 768] width 13 height 13
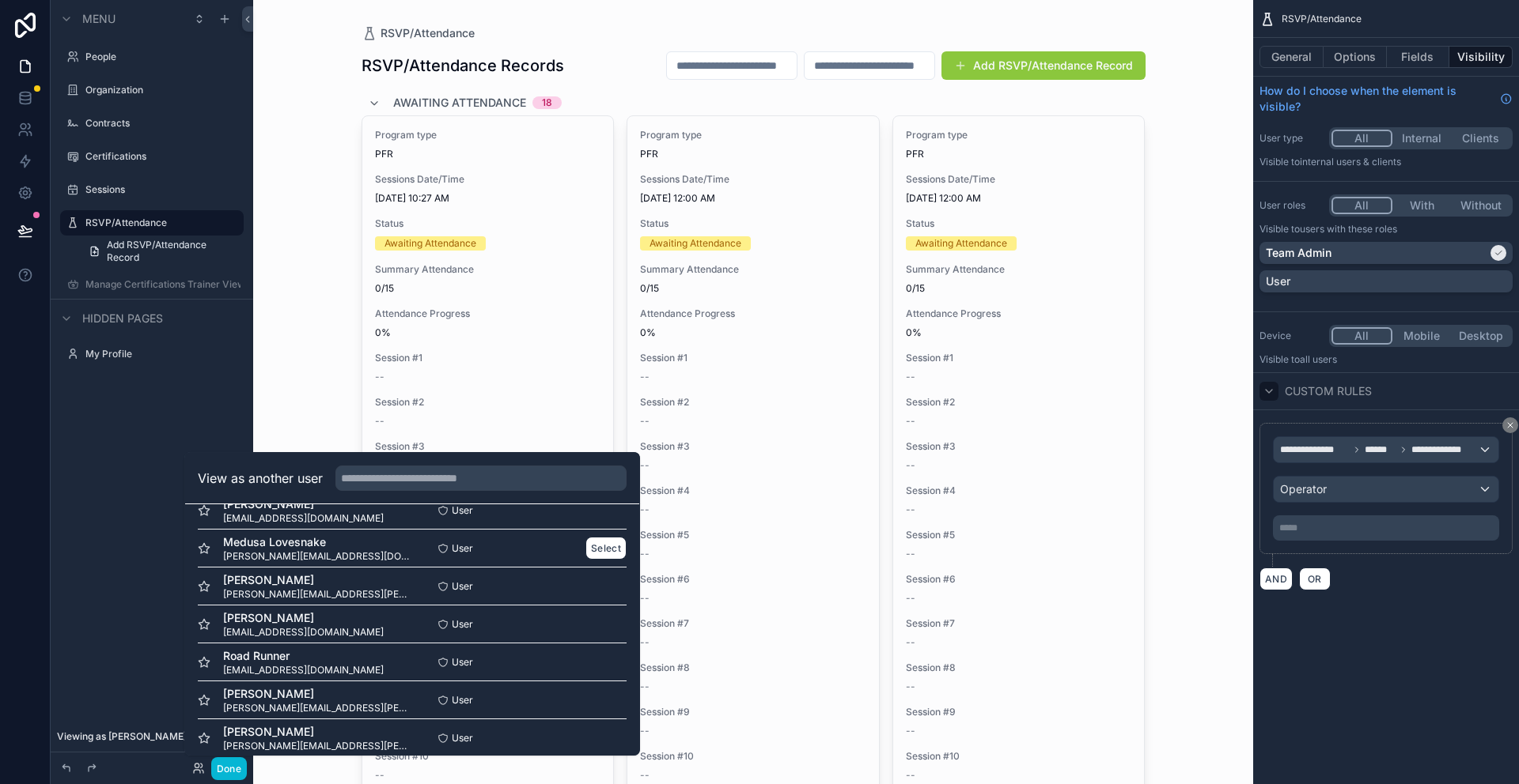
scroll to position [141, 0]
click at [586, 660] on button "Select" at bounding box center [605, 660] width 41 height 23
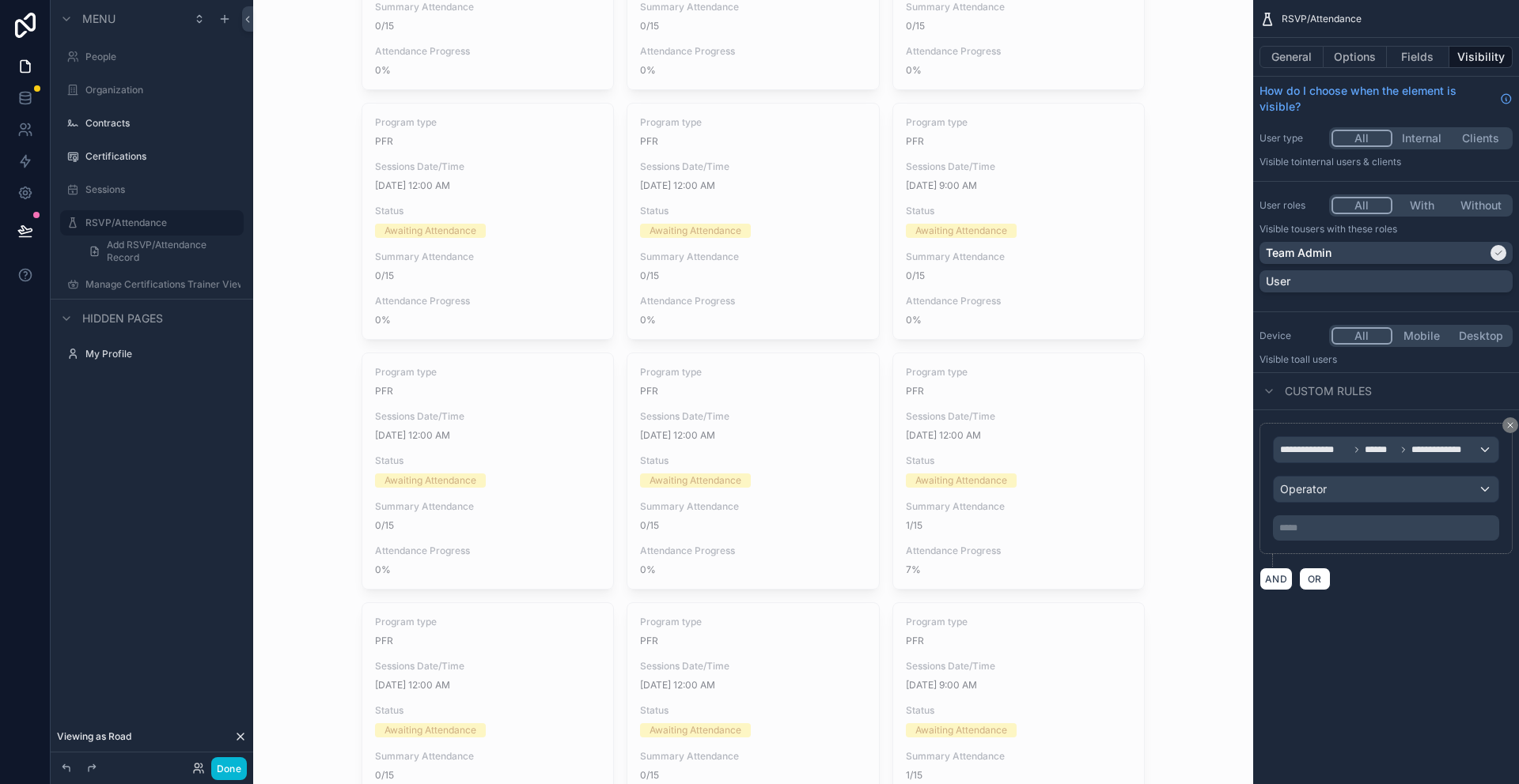
scroll to position [16, 0]
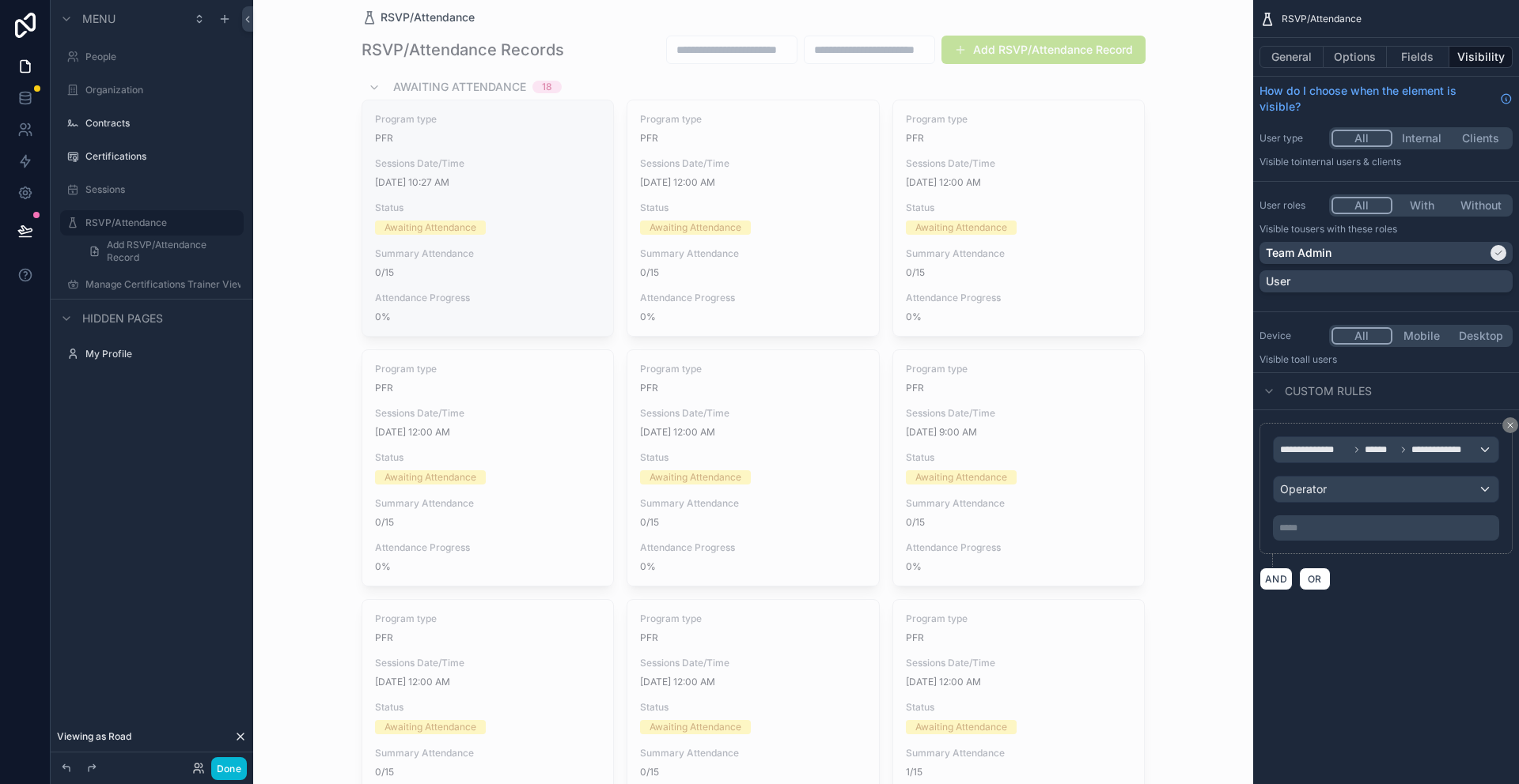
click at [556, 280] on div "Program type PFR Sessions Date/Time 9/26/2025 10:27 AM Status Awaiting Attendan…" at bounding box center [488, 218] width 252 height 236
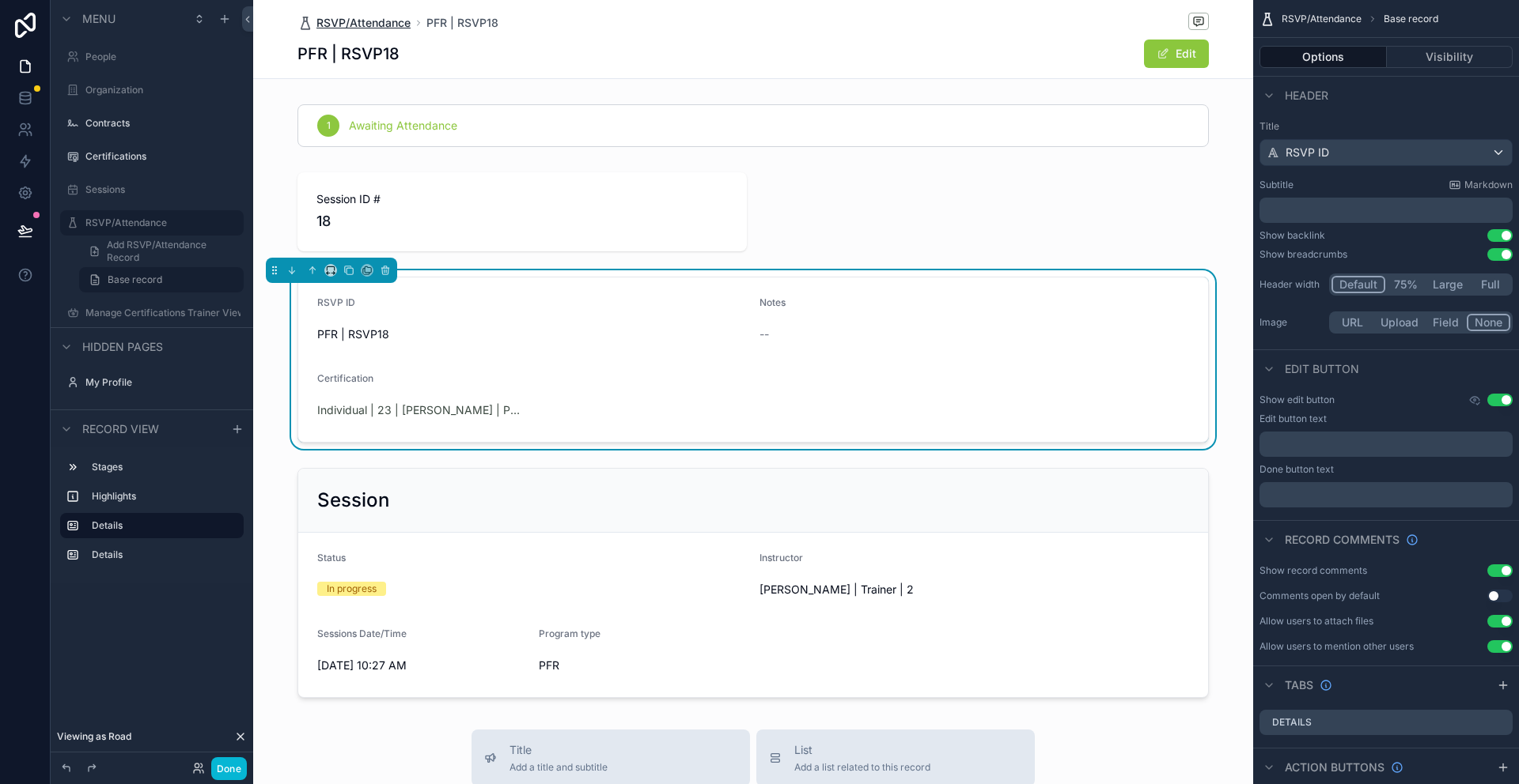
click at [378, 26] on span "RSVP/Attendance" at bounding box center [363, 22] width 94 height 16
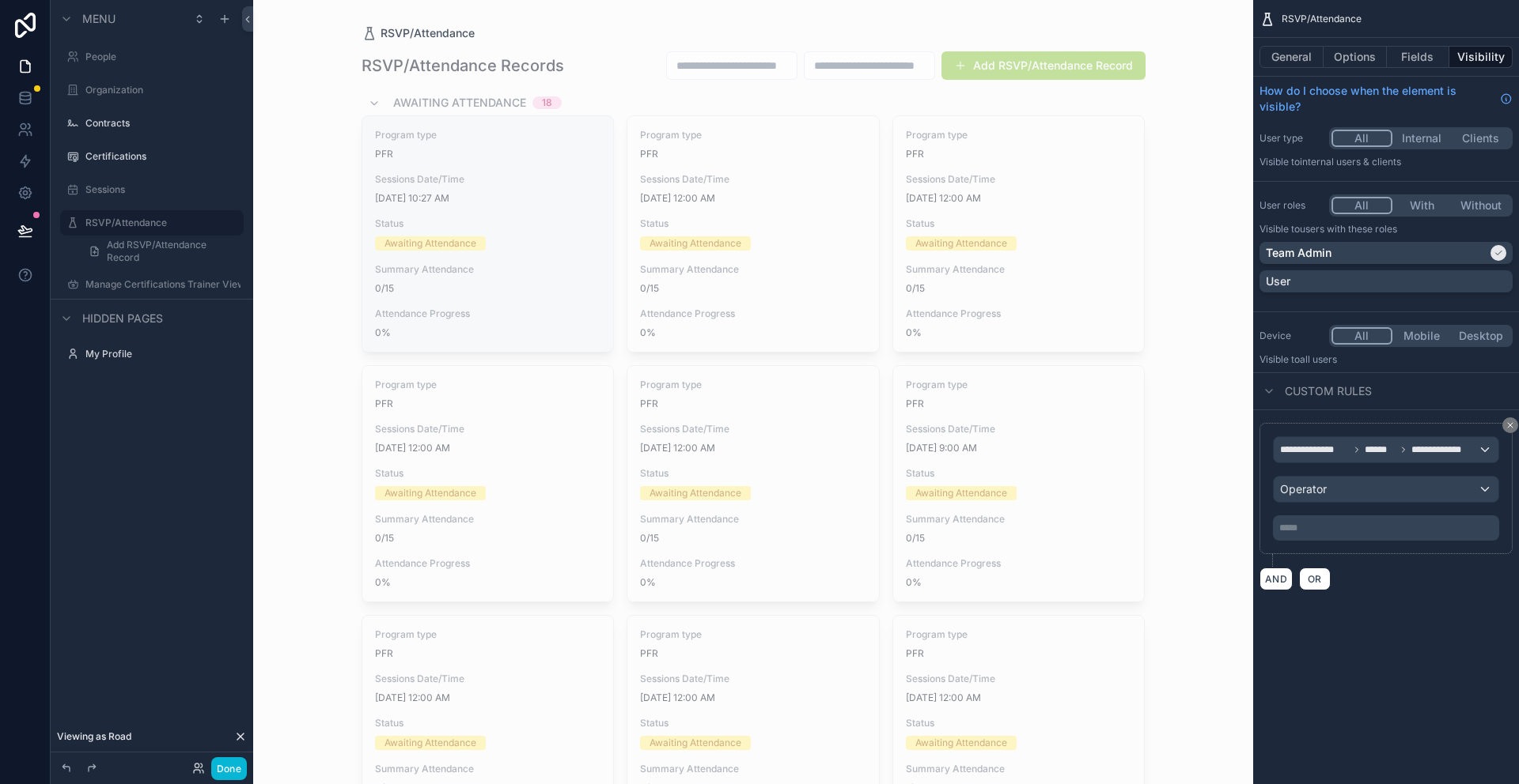
click at [511, 212] on div "Program type PFR Sessions Date/Time 9/26/2025 10:27 AM Status Awaiting Attendan…" at bounding box center [488, 234] width 252 height 236
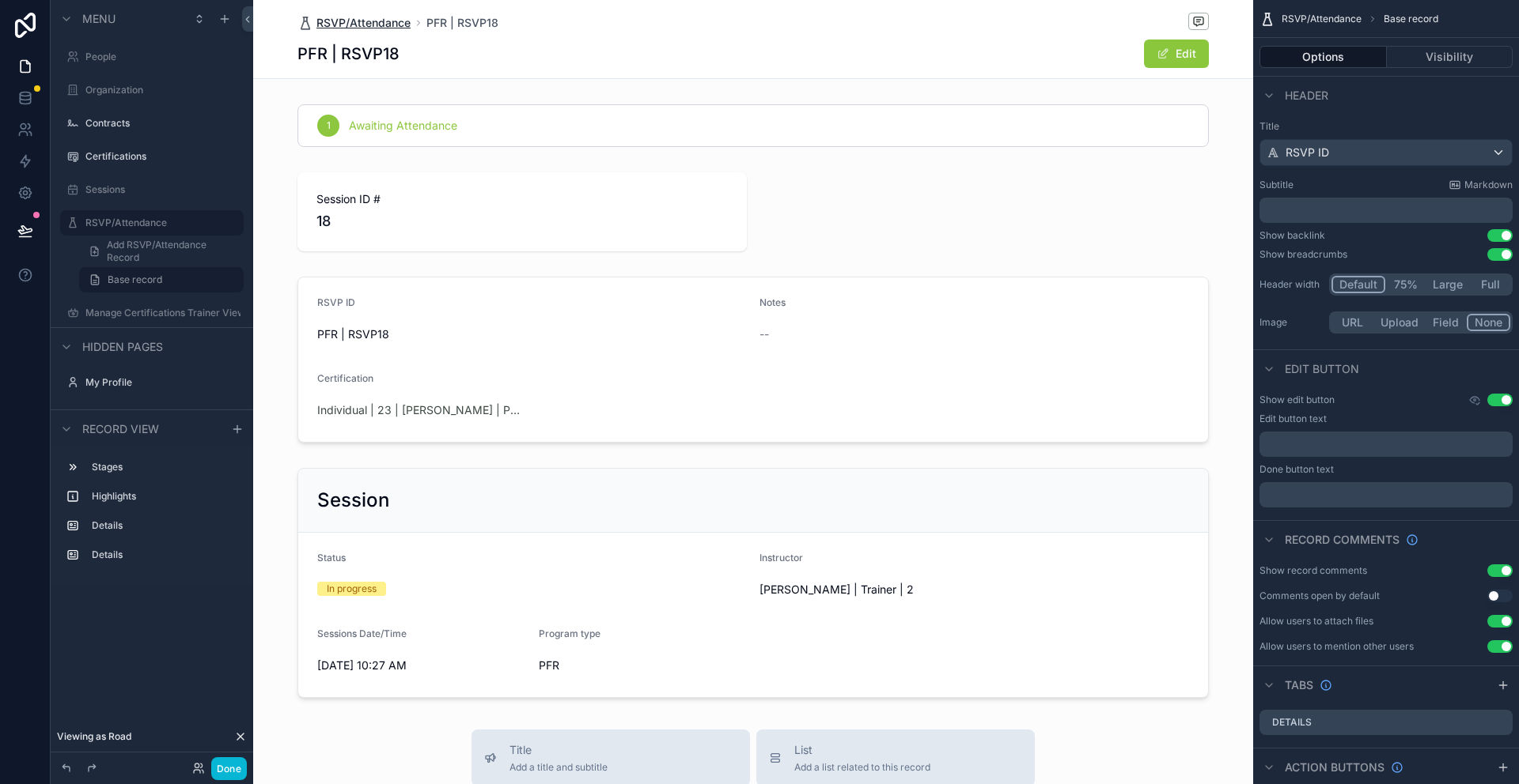
click at [365, 23] on span "RSVP/Attendance" at bounding box center [363, 22] width 94 height 16
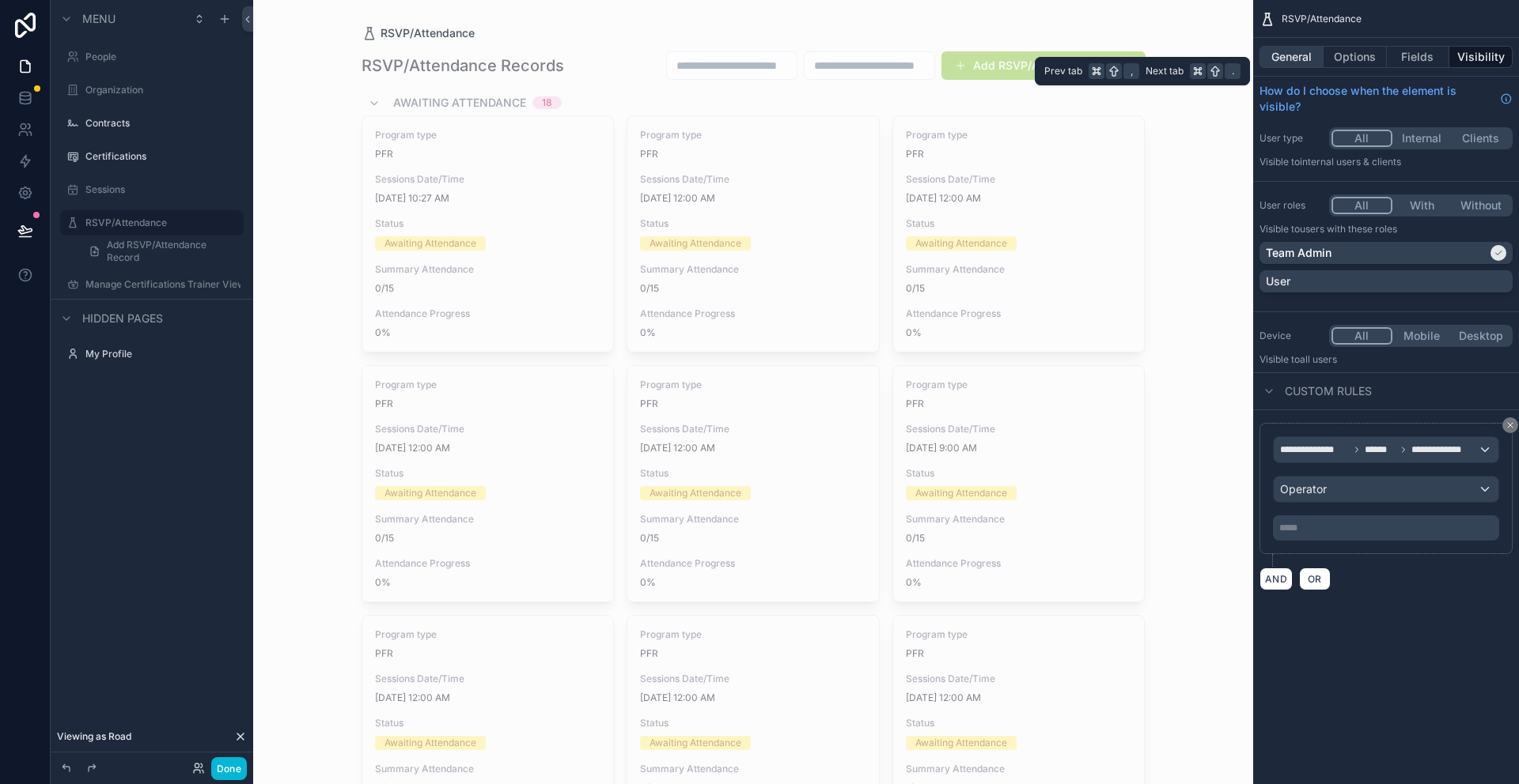
click at [1292, 65] on button "General" at bounding box center [1291, 57] width 64 height 22
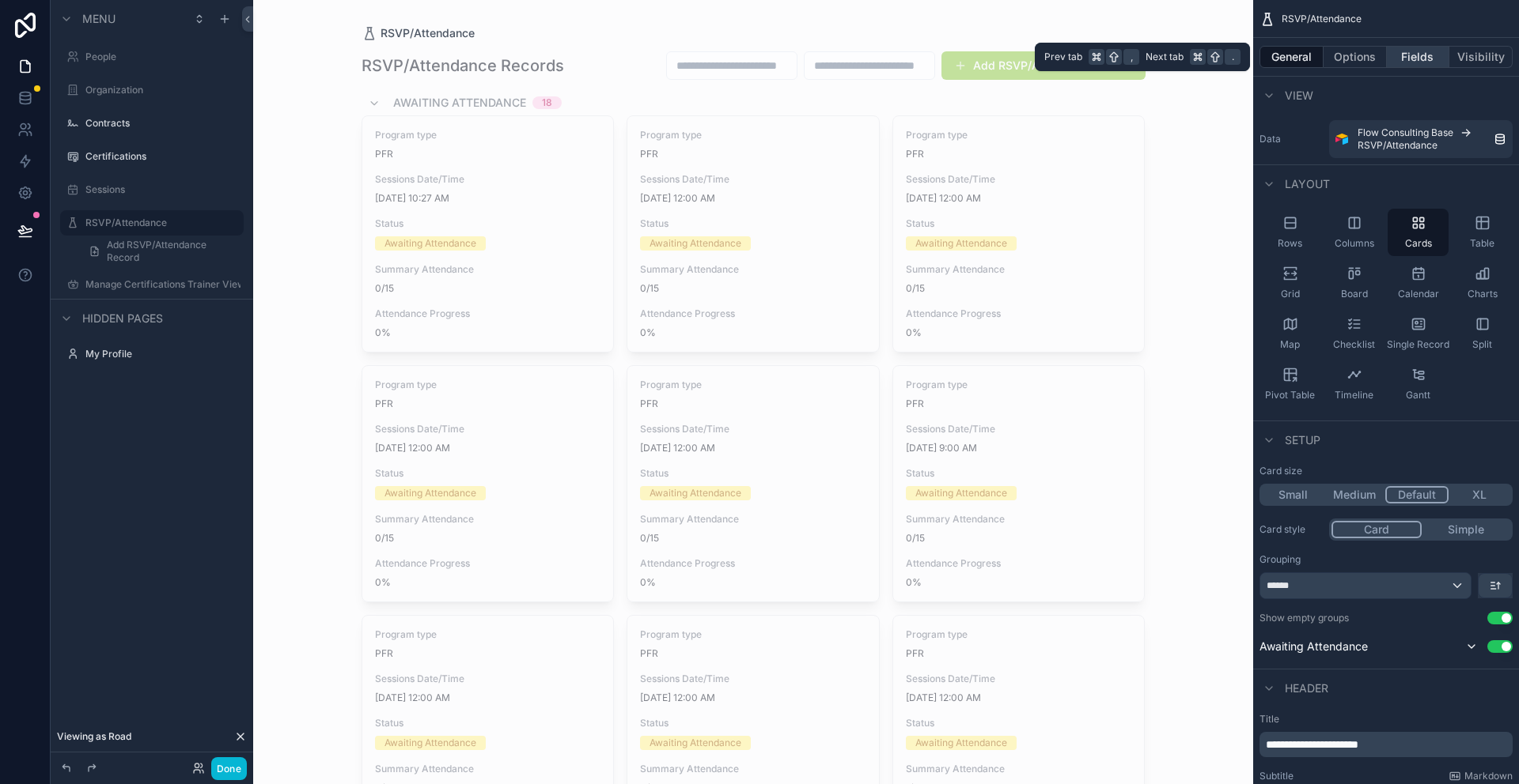
click at [1405, 57] on button "Fields" at bounding box center [1418, 57] width 63 height 22
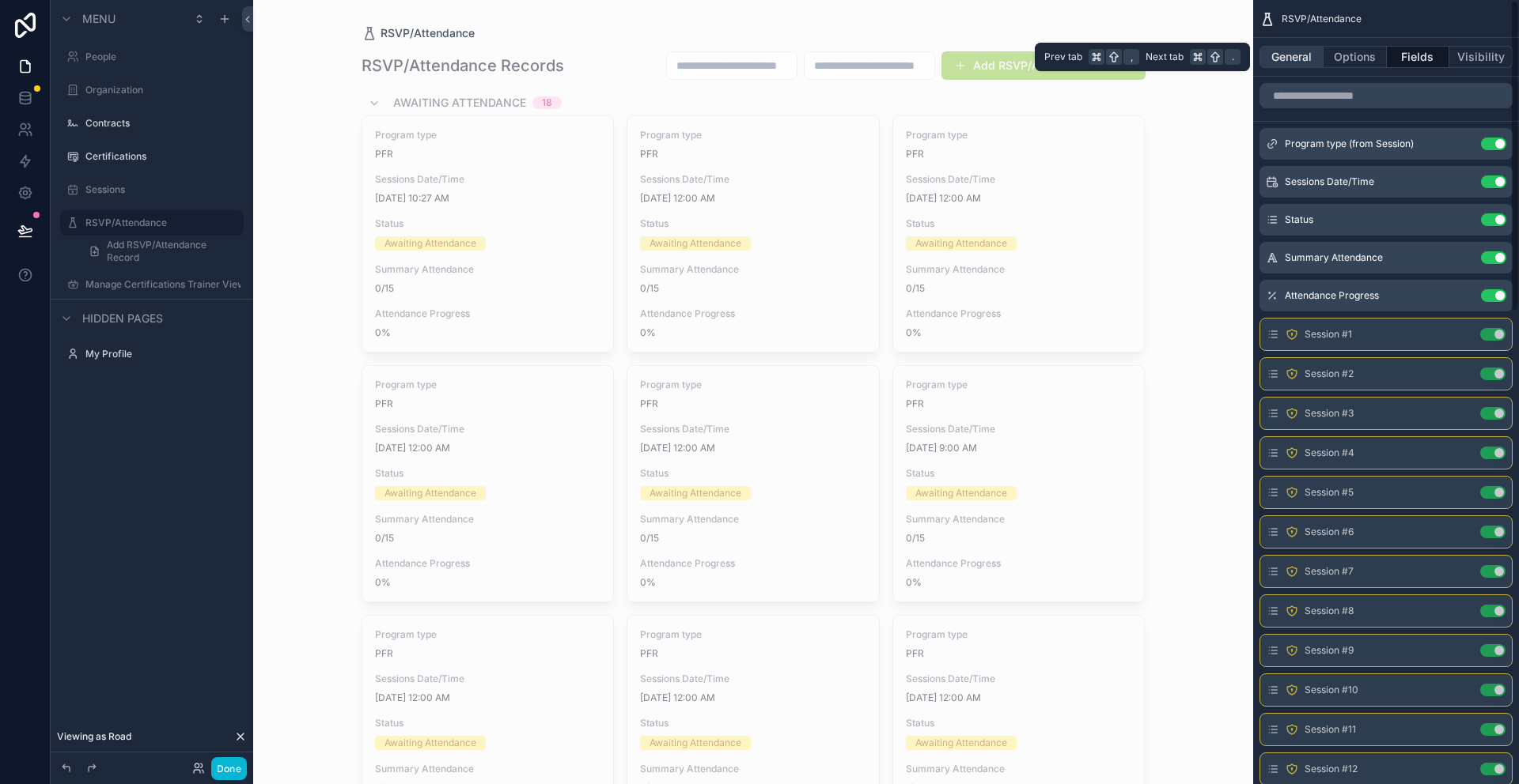
click at [1294, 57] on button "General" at bounding box center [1291, 57] width 64 height 22
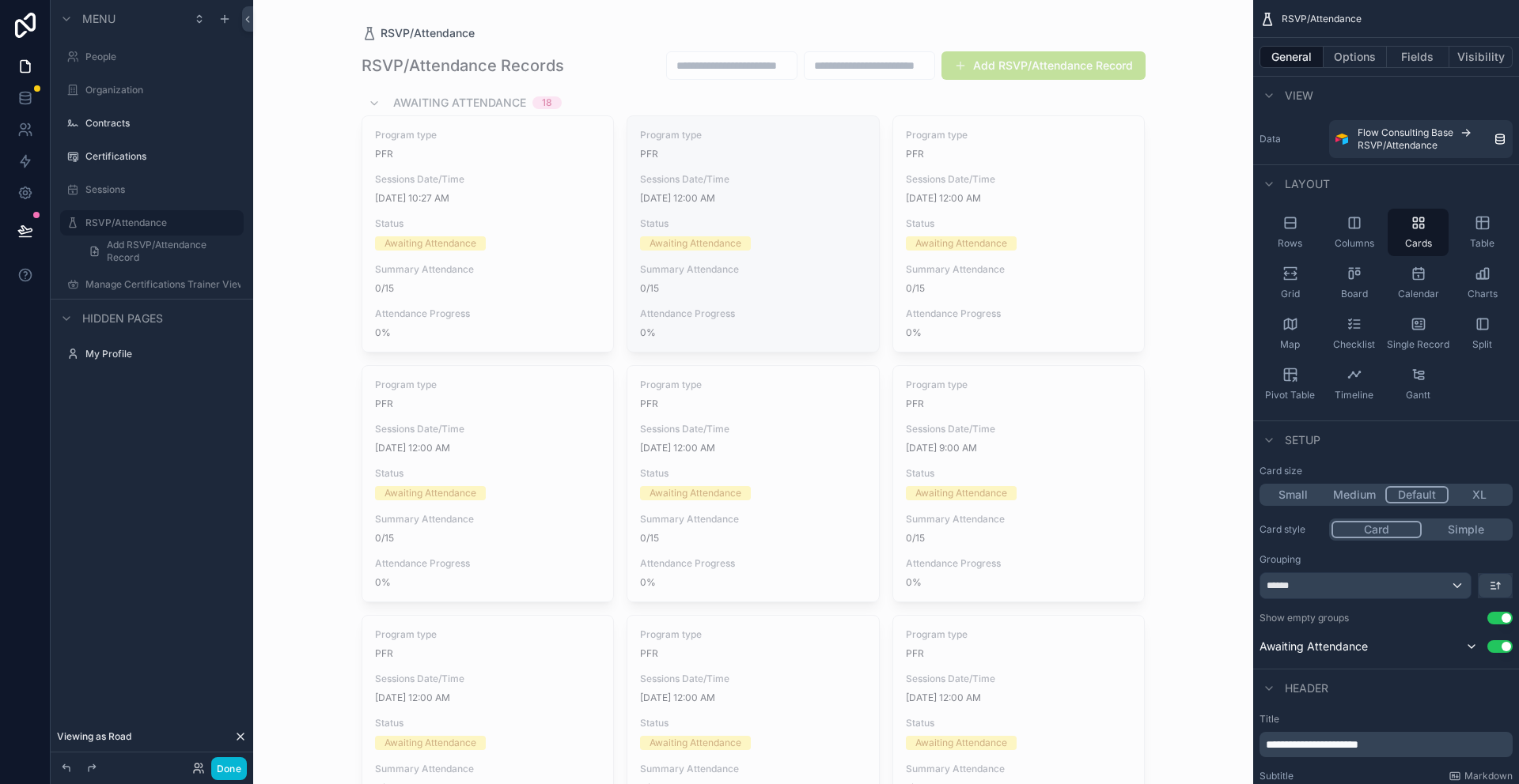
click at [801, 215] on div "Program type PFR Sessions Date/Time 9/23/2025 12:00 AM Status Awaiting Attendan…" at bounding box center [753, 234] width 252 height 236
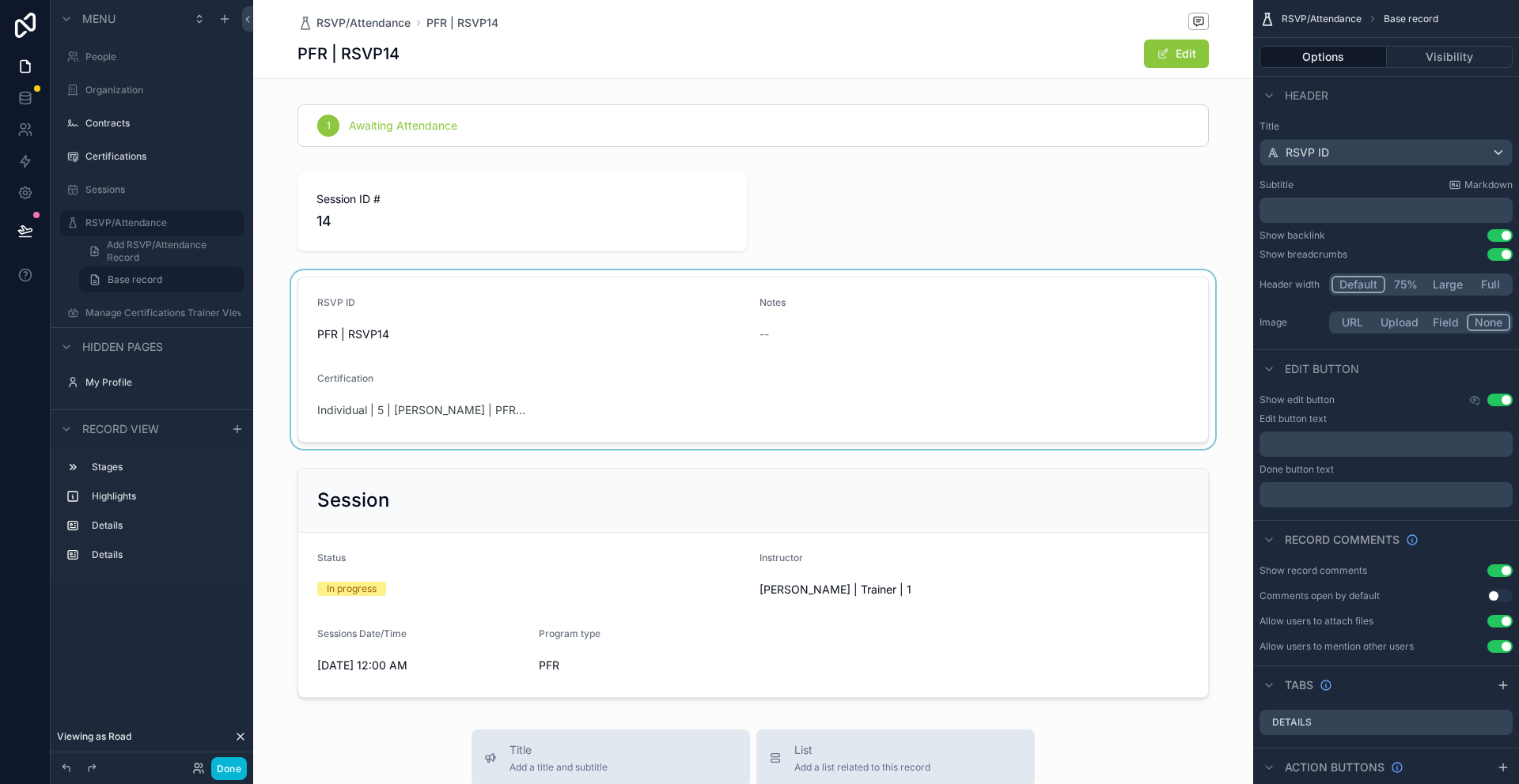
click at [648, 356] on div "scrollable content" at bounding box center [753, 360] width 1000 height 179
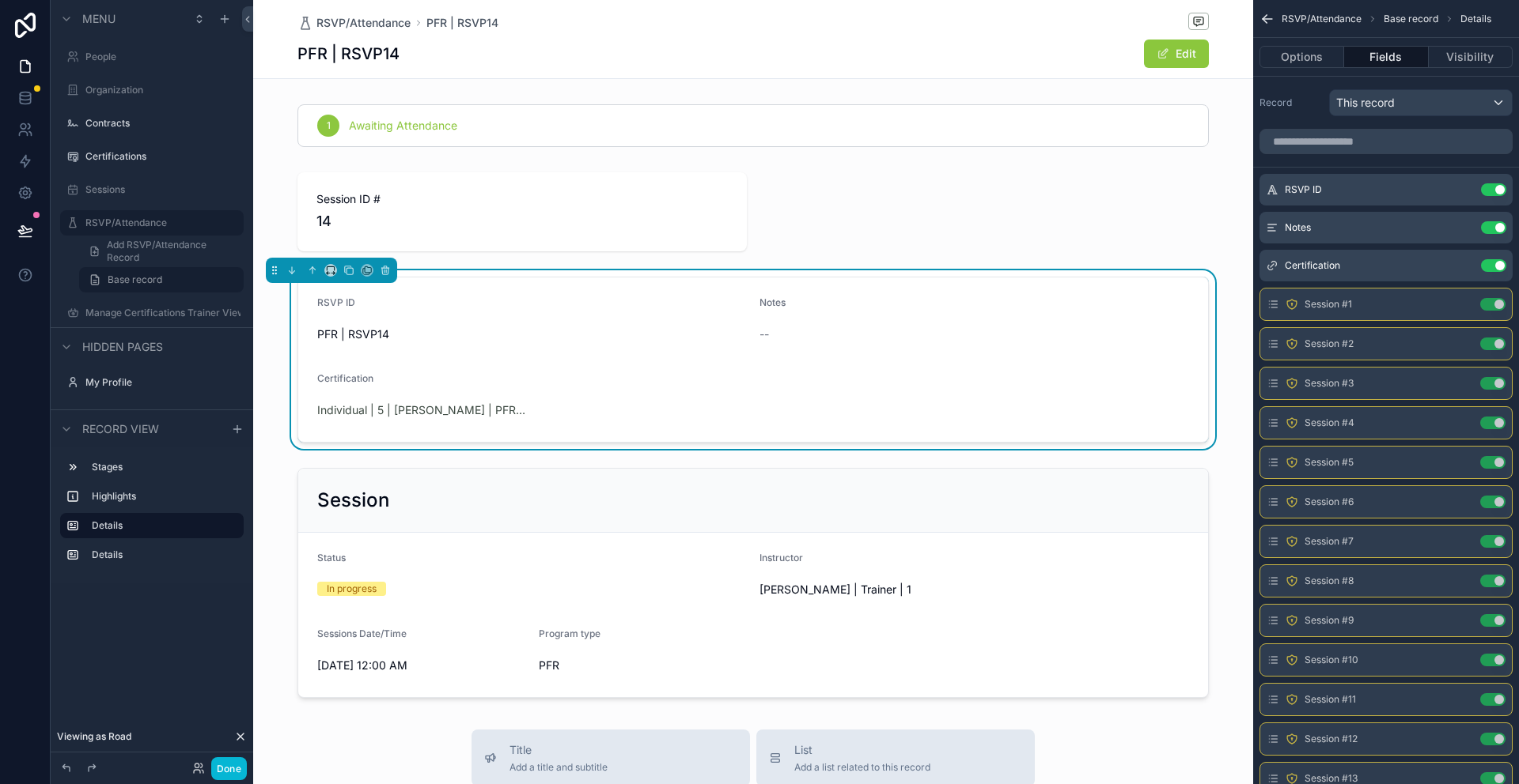
click at [591, 370] on form "RSVP ID PFR | RSVP14 Notes -- Certification Individual | 5 | Kristen Hern de Le…" at bounding box center [753, 359] width 909 height 164
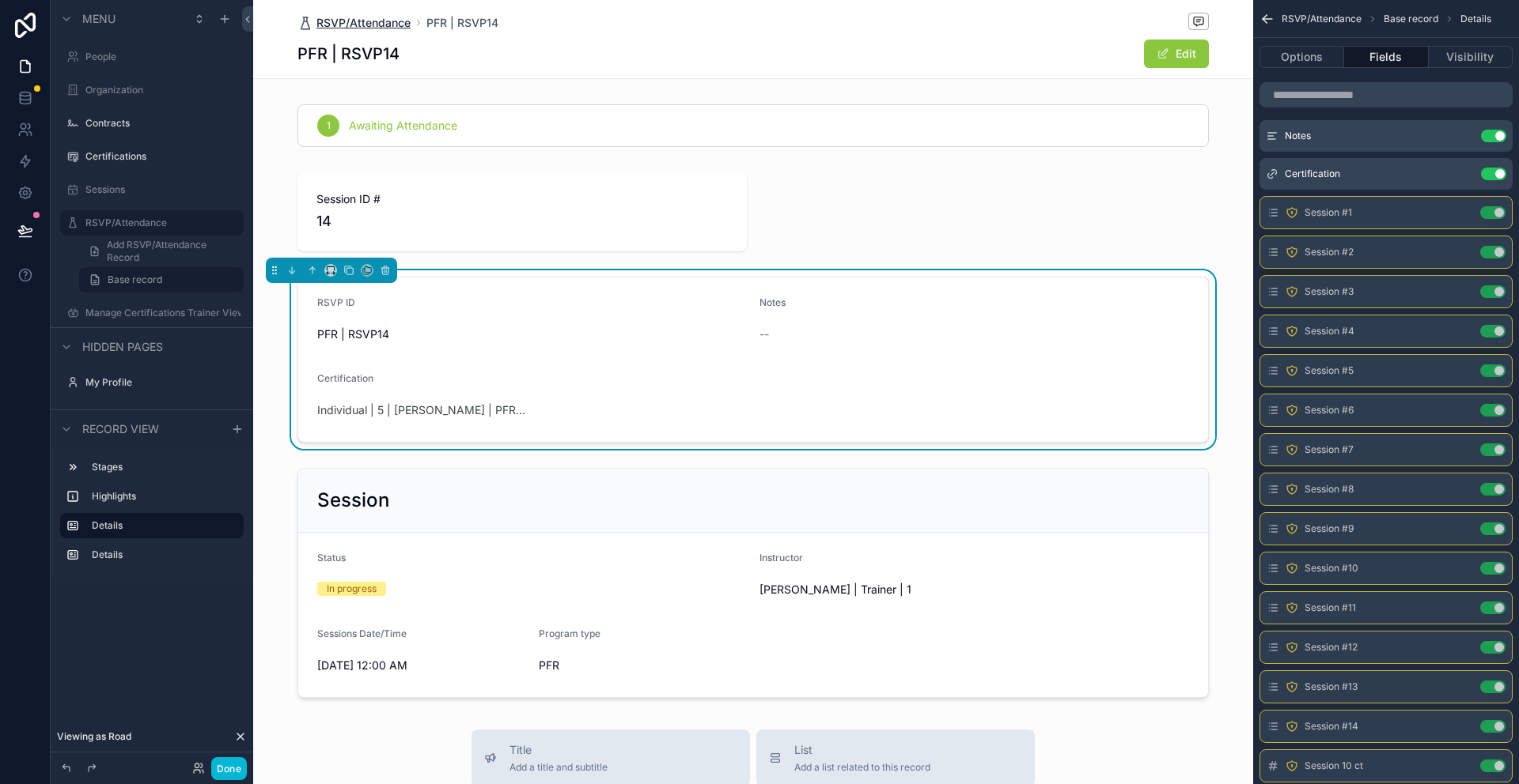
click at [358, 18] on span "RSVP/Attendance" at bounding box center [363, 22] width 94 height 16
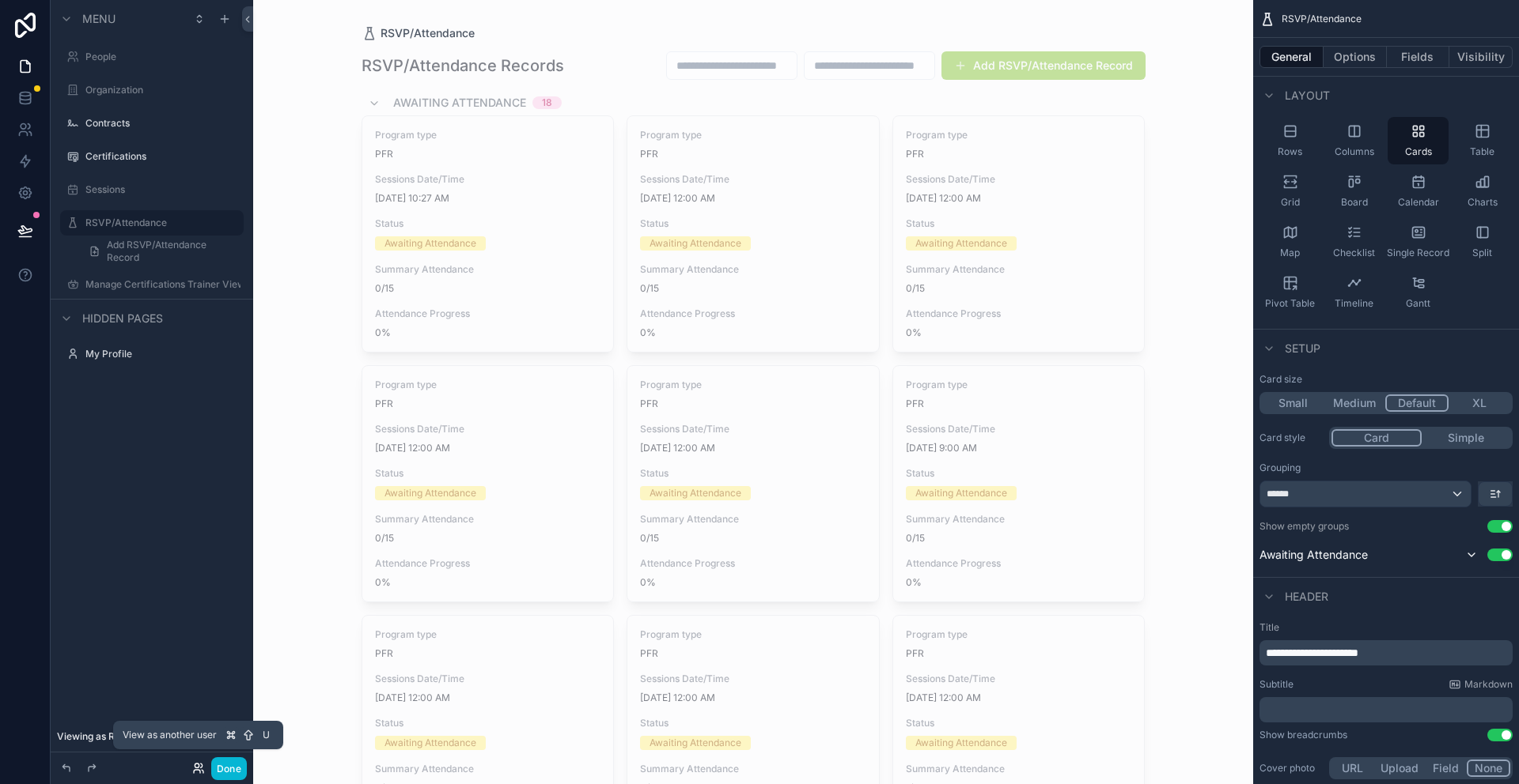
click at [192, 768] on icon at bounding box center [198, 768] width 13 height 13
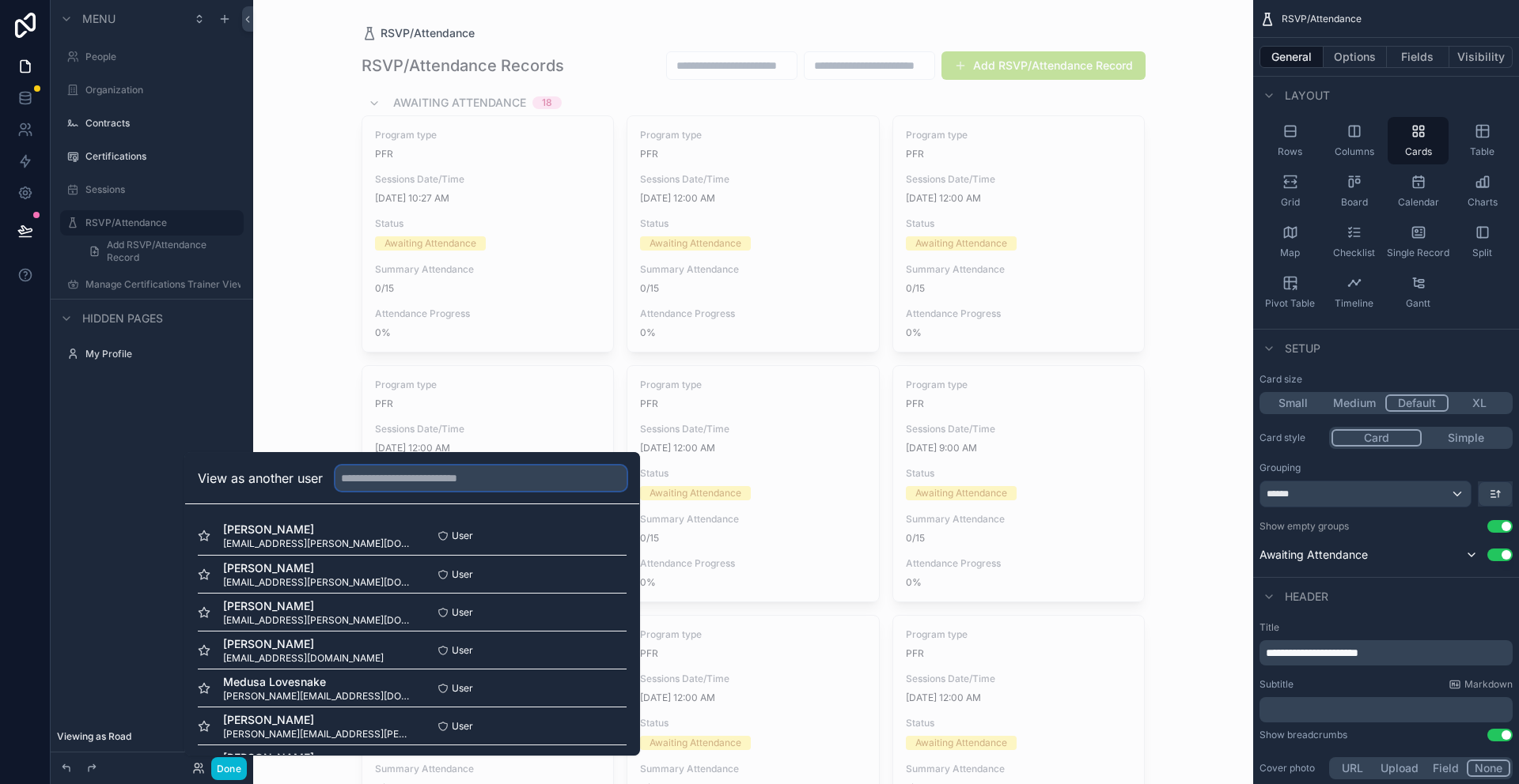
click at [444, 481] on input "text" at bounding box center [480, 478] width 291 height 26
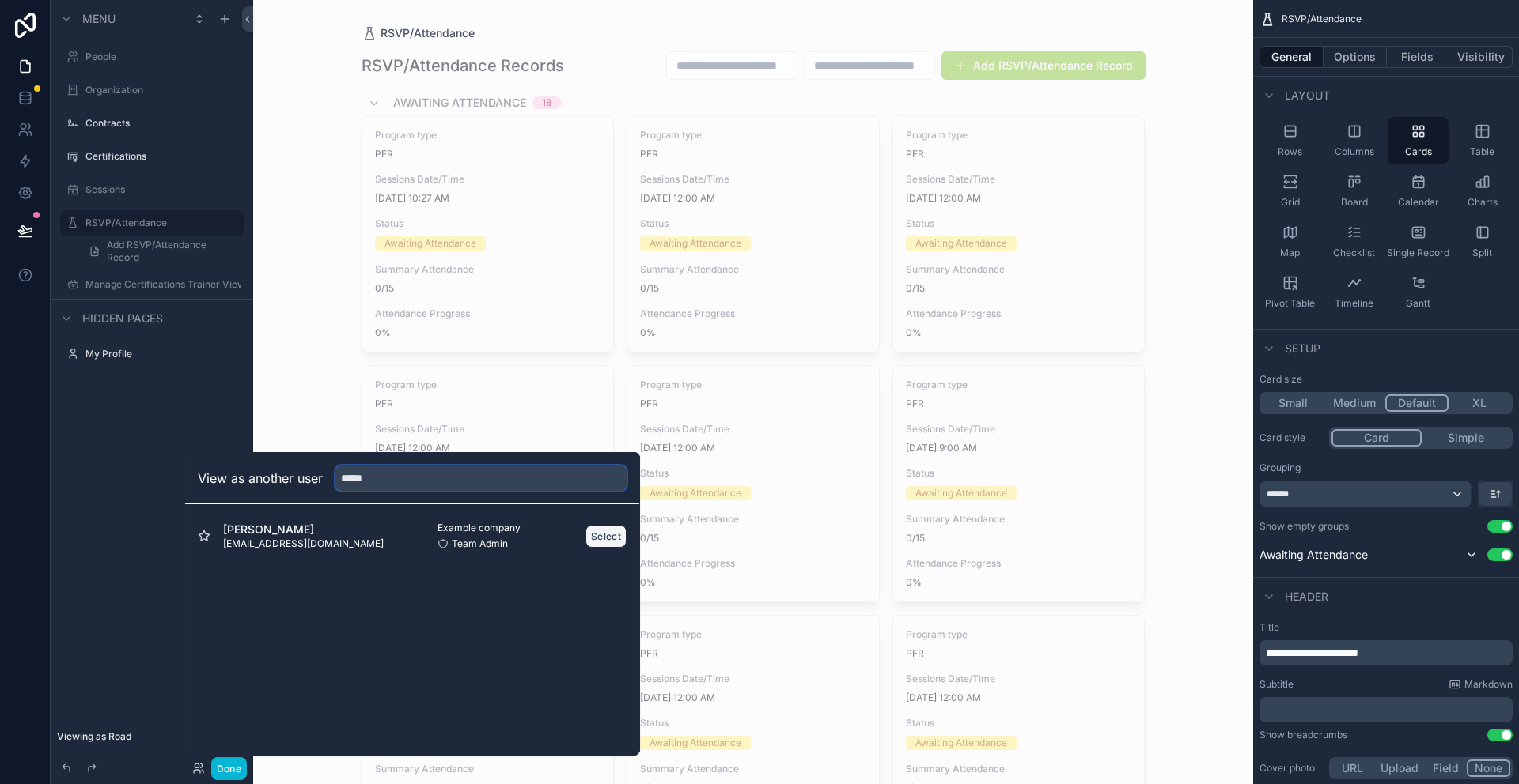
type input "*****"
click at [595, 538] on button "Select" at bounding box center [605, 536] width 41 height 23
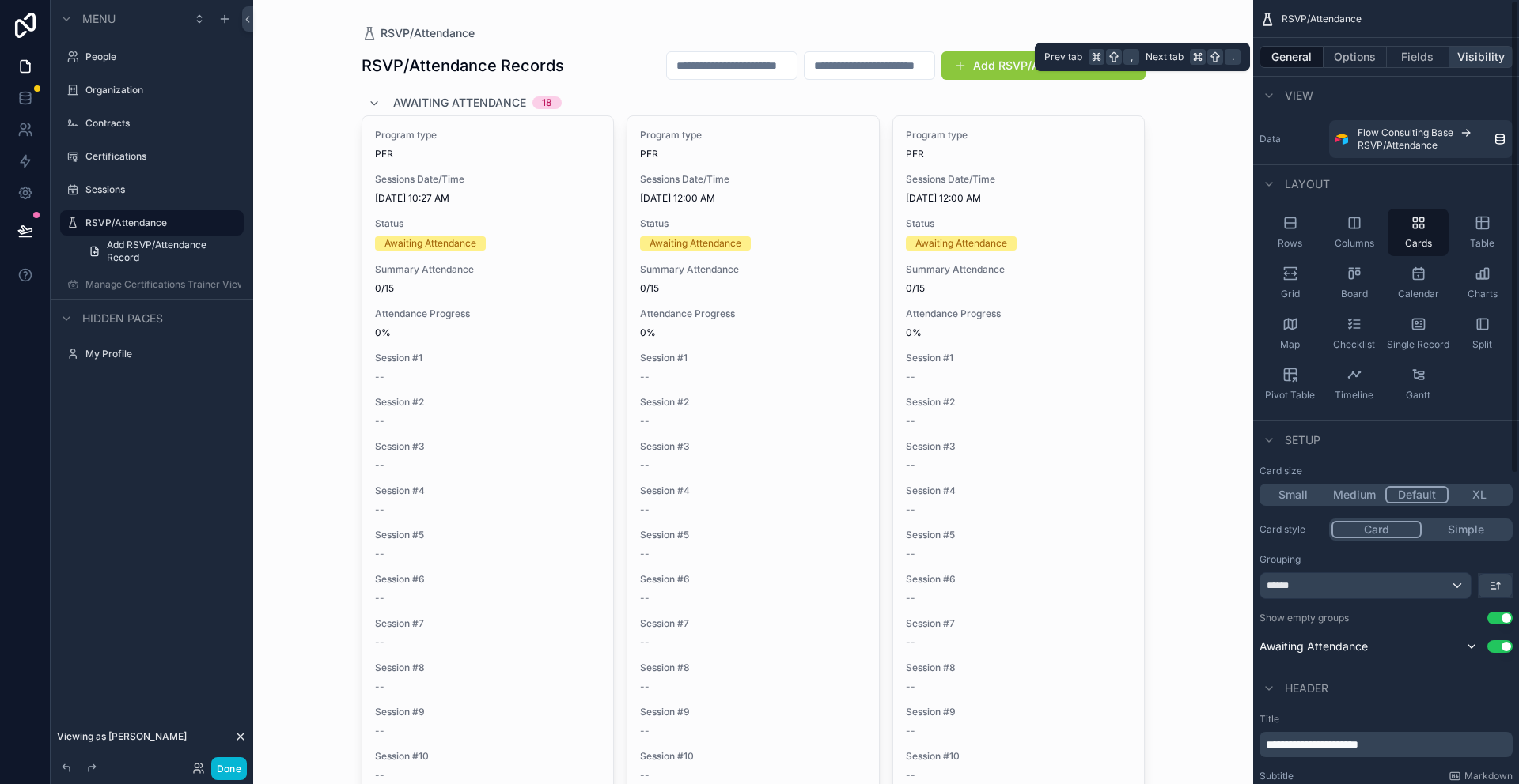
click at [1497, 54] on button "Visibility" at bounding box center [1480, 57] width 63 height 22
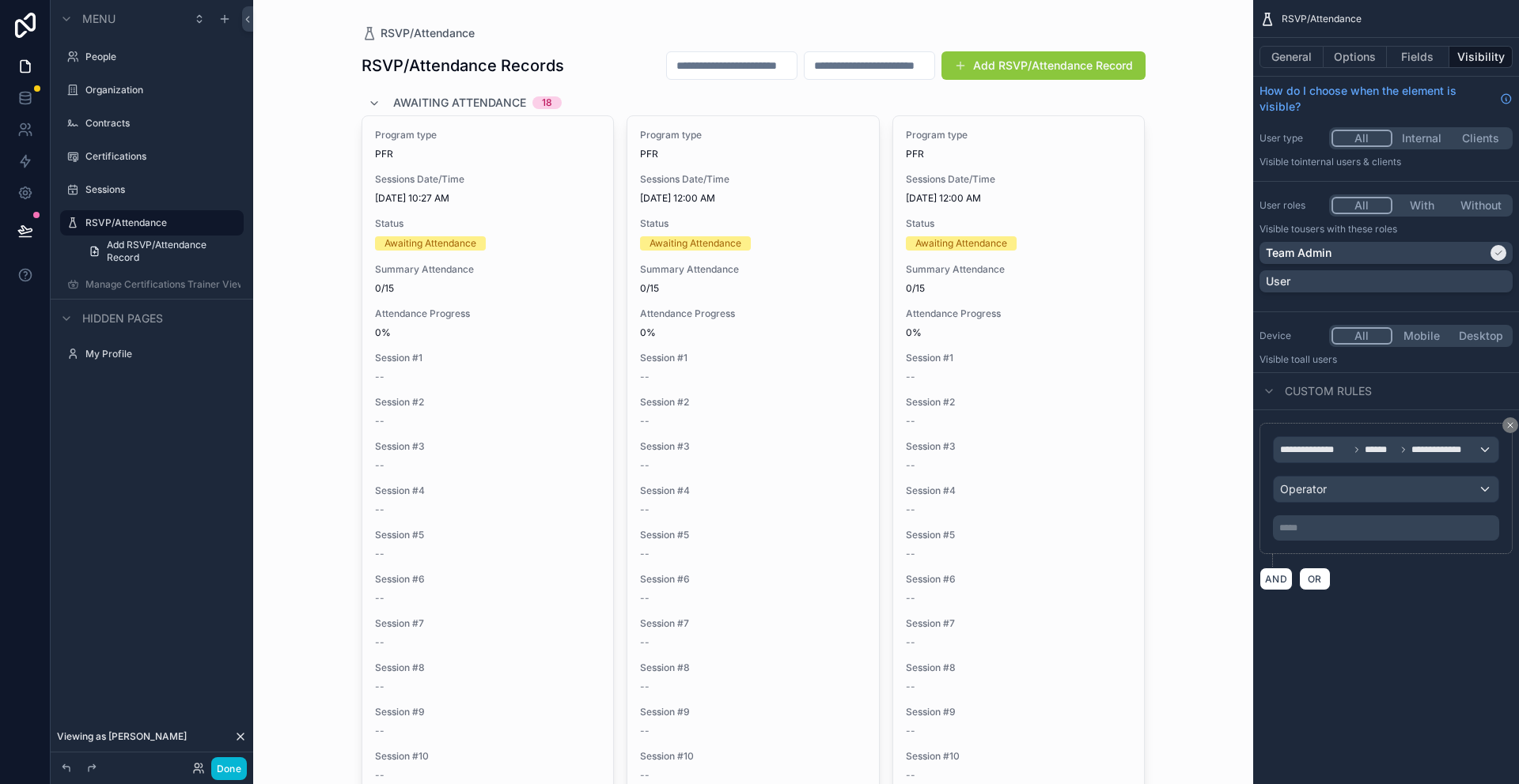
click at [1507, 429] on icon "scrollable content" at bounding box center [1510, 425] width 9 height 9
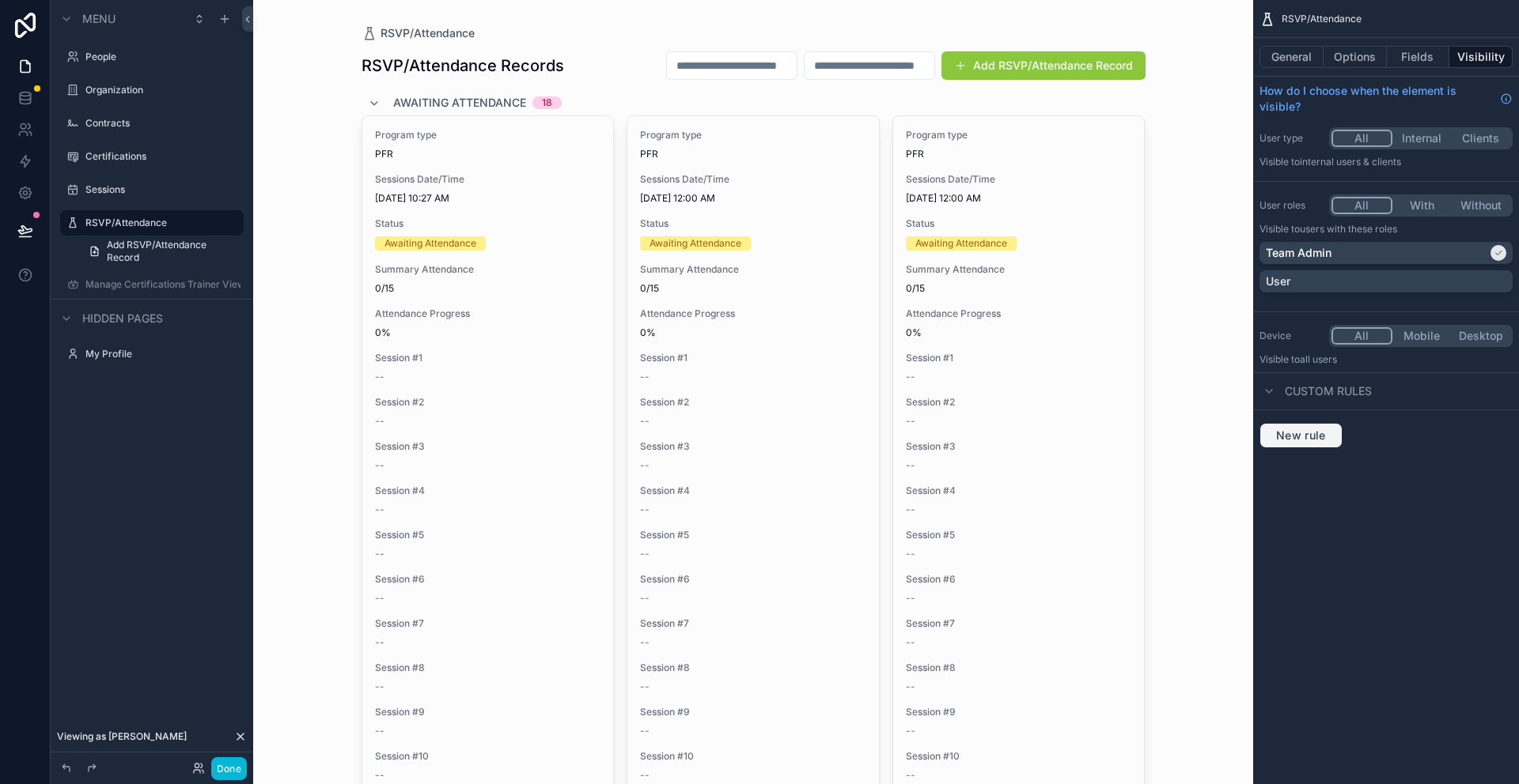
click at [1320, 445] on button "New rule" at bounding box center [1300, 436] width 83 height 26
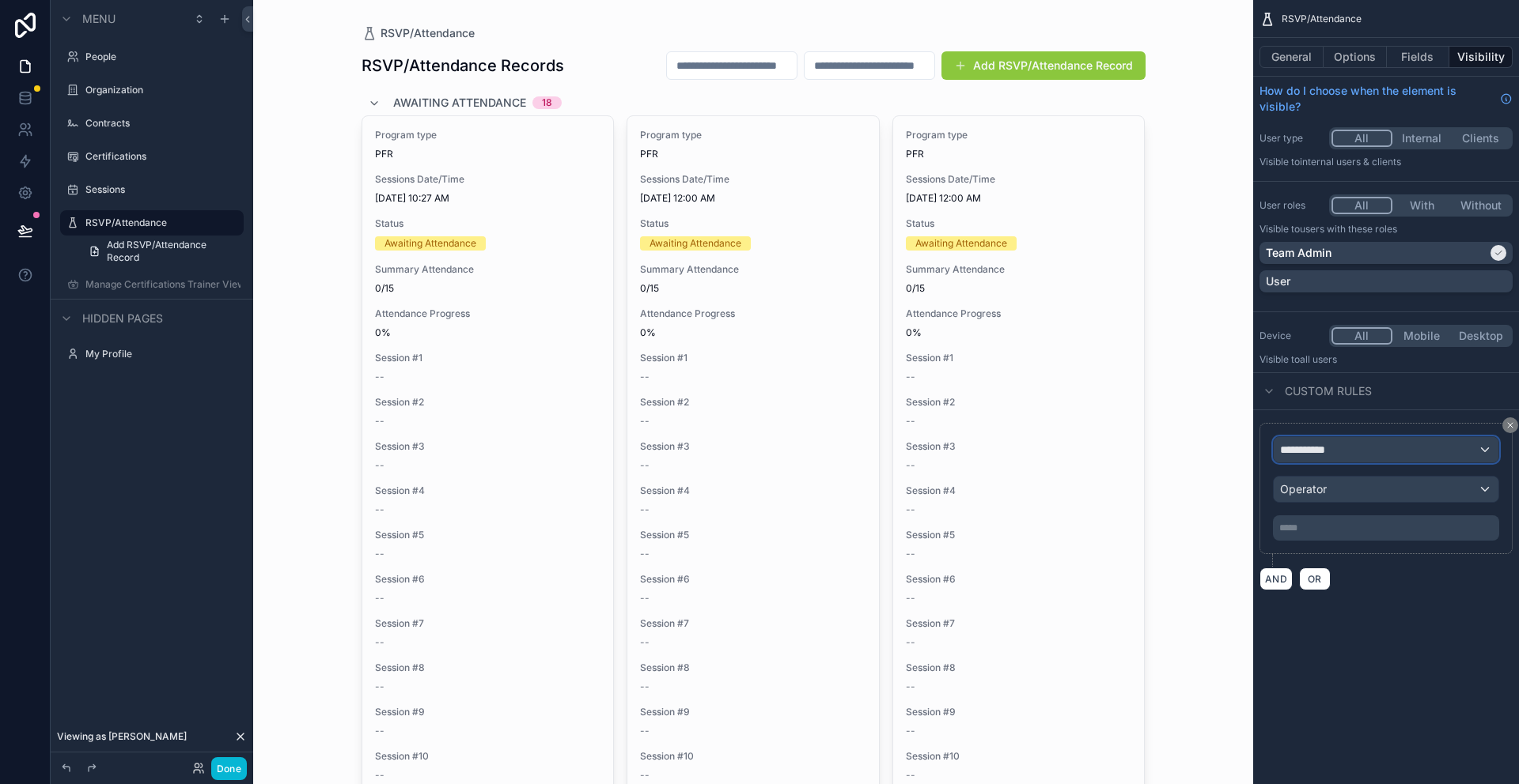
click at [1337, 451] on span "**********" at bounding box center [1309, 449] width 59 height 16
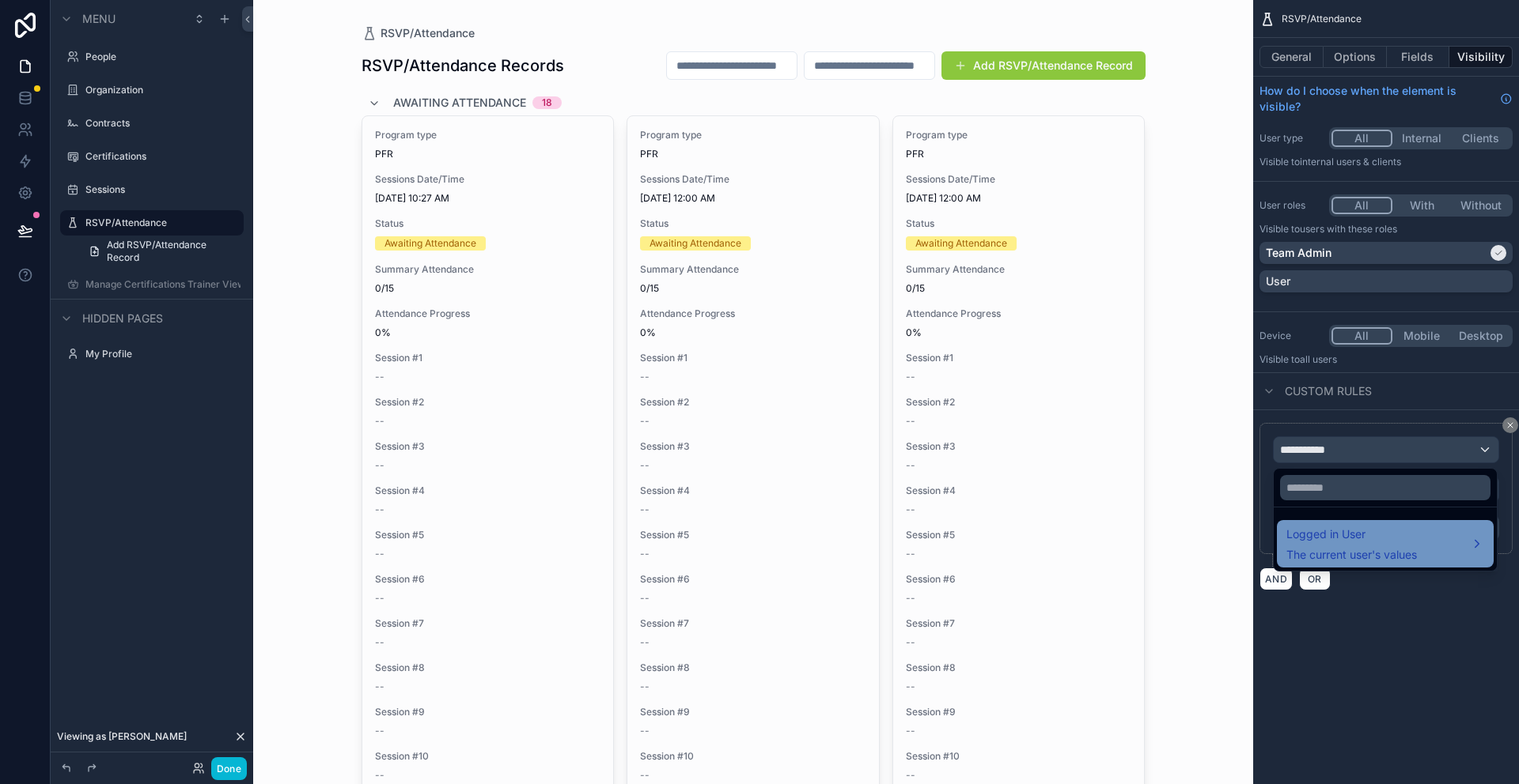
click at [1363, 542] on span "Logged in User" at bounding box center [1351, 534] width 130 height 19
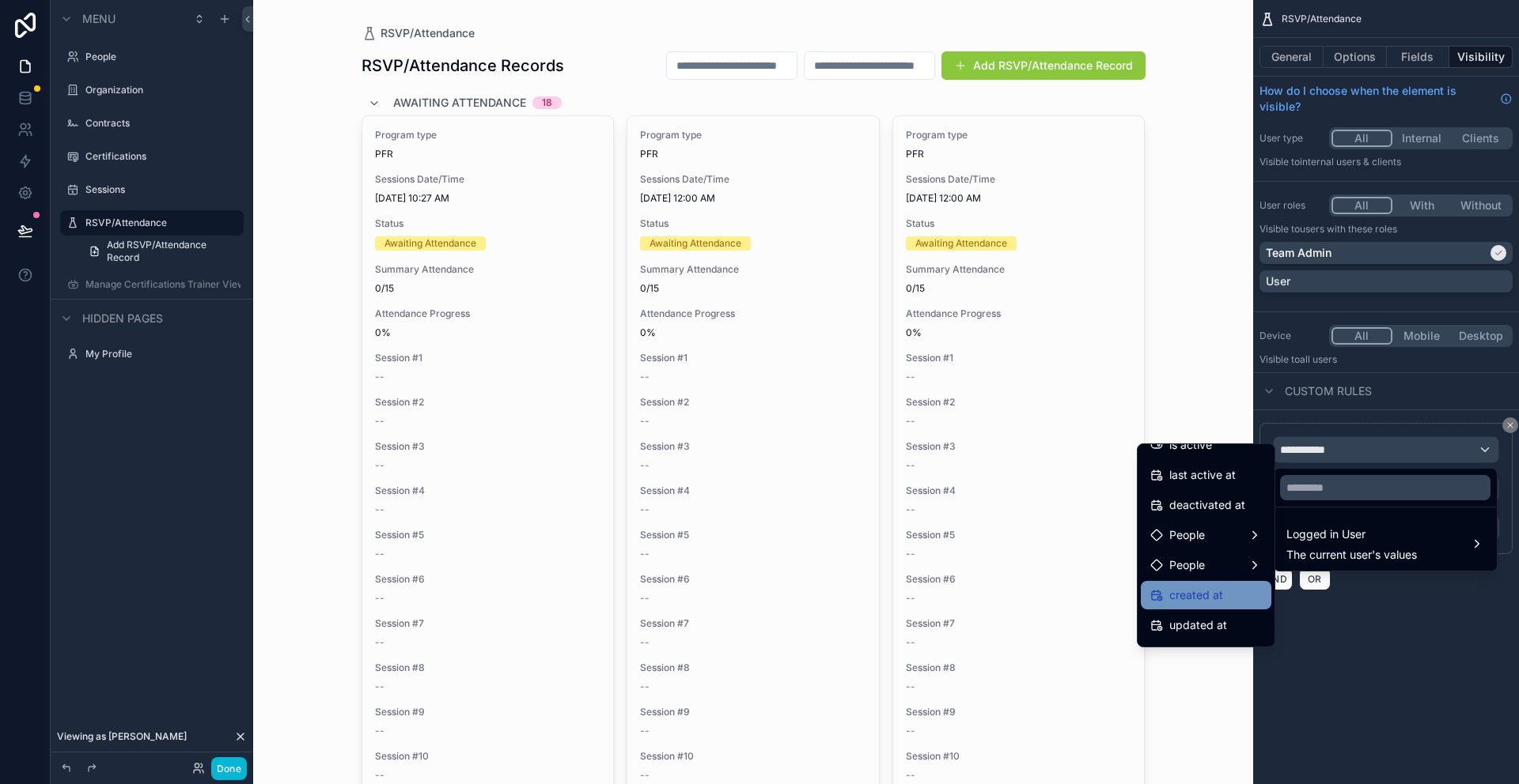
scroll to position [313, 0]
drag, startPoint x: 1339, startPoint y: 650, endPoint x: 1243, endPoint y: 642, distance: 96.3
click at [1313, 646] on div "scrollable content" at bounding box center [760, 392] width 1519 height 784
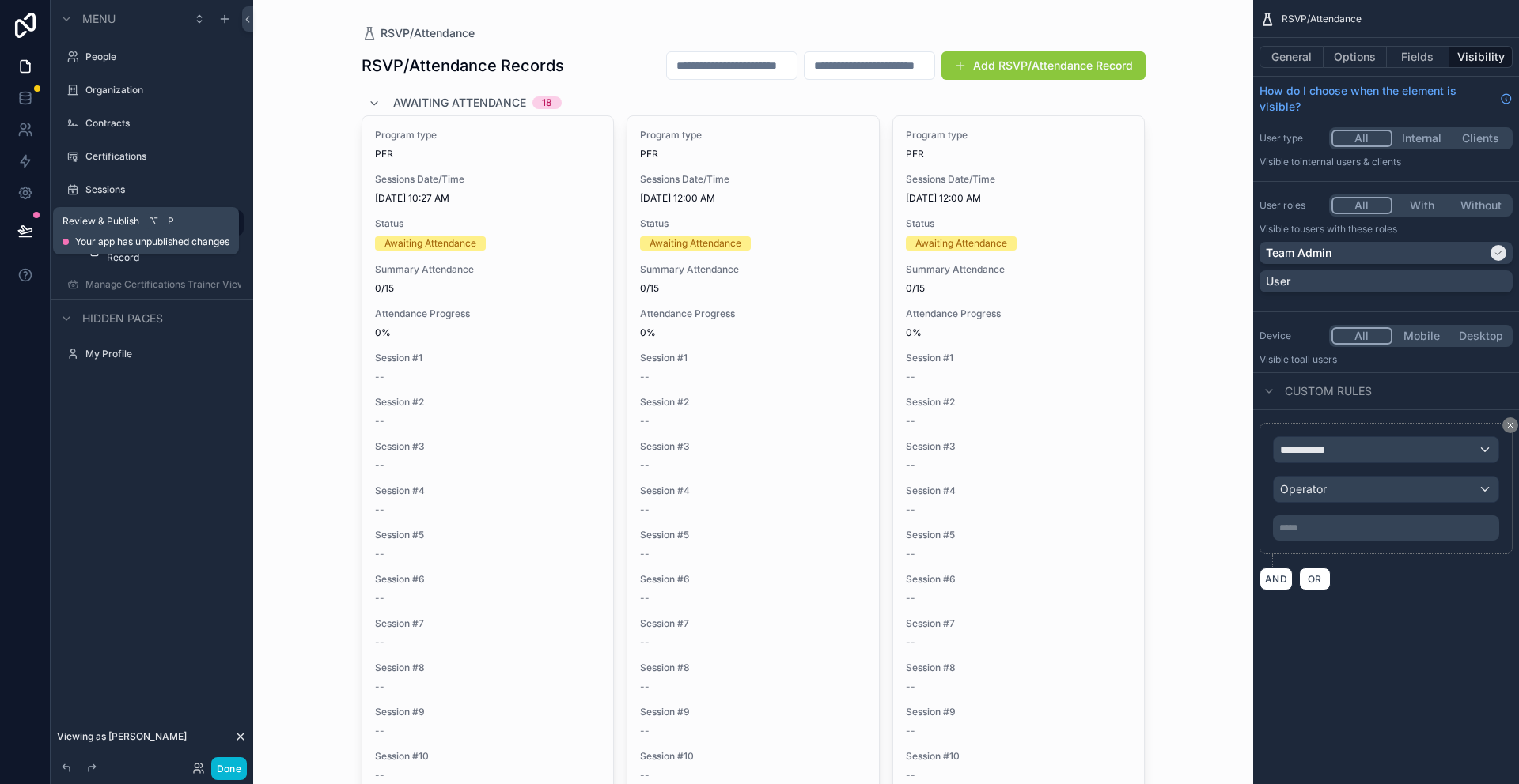
drag, startPoint x: 31, startPoint y: 236, endPoint x: 54, endPoint y: 237, distance: 23.0
click at [31, 237] on icon at bounding box center [25, 230] width 16 height 16
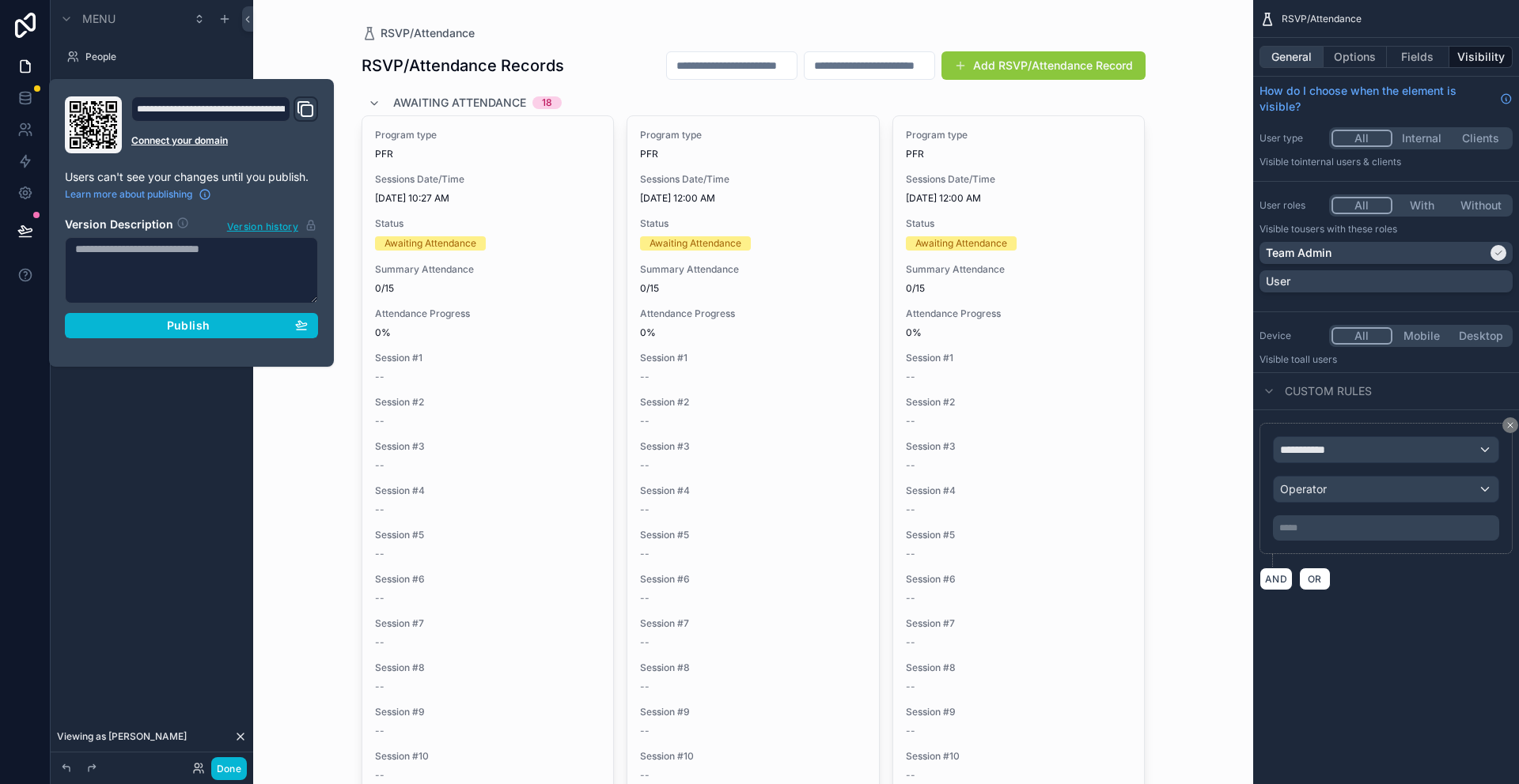
click at [1291, 57] on button "General" at bounding box center [1291, 57] width 64 height 22
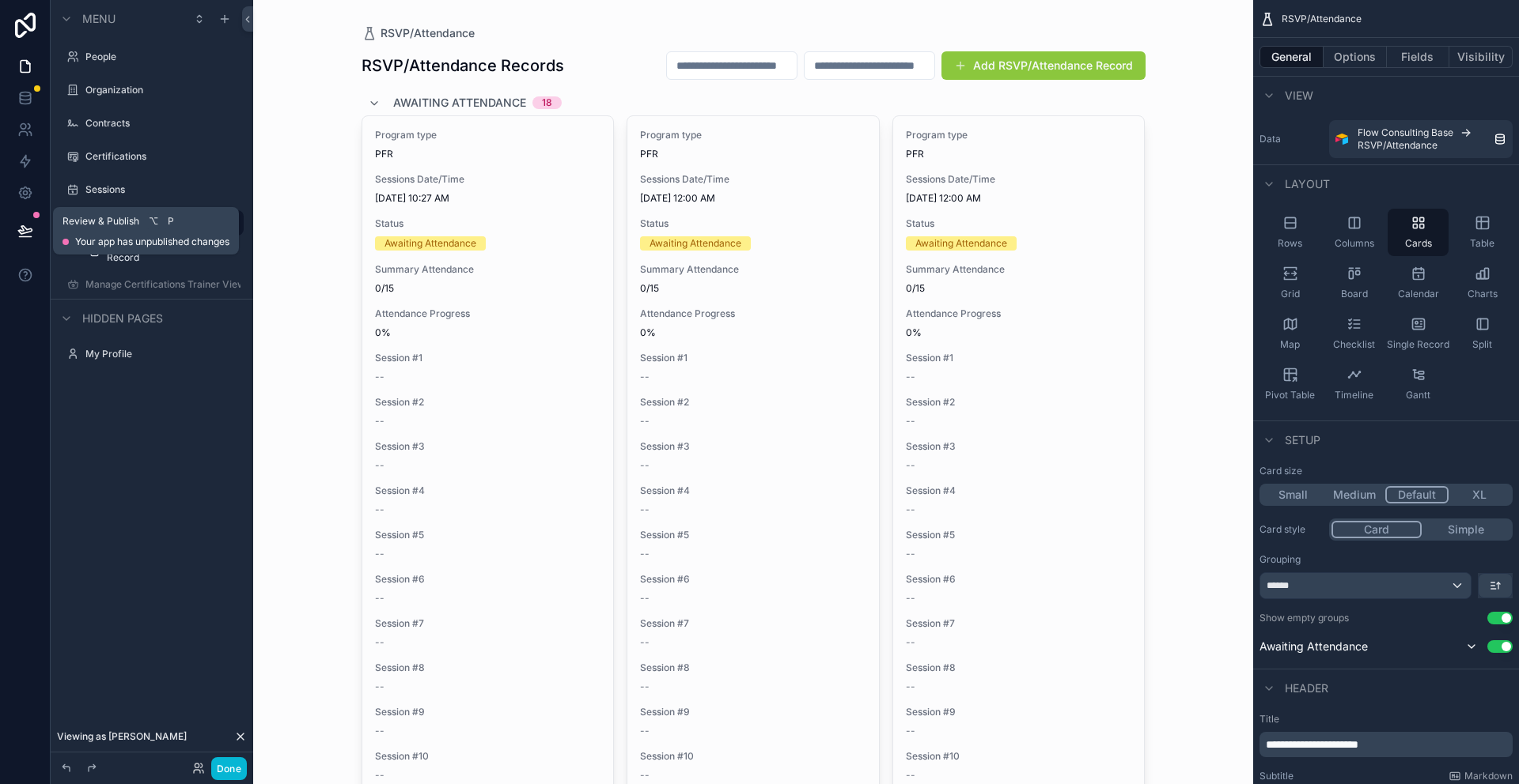
click at [32, 233] on button at bounding box center [26, 230] width 35 height 44
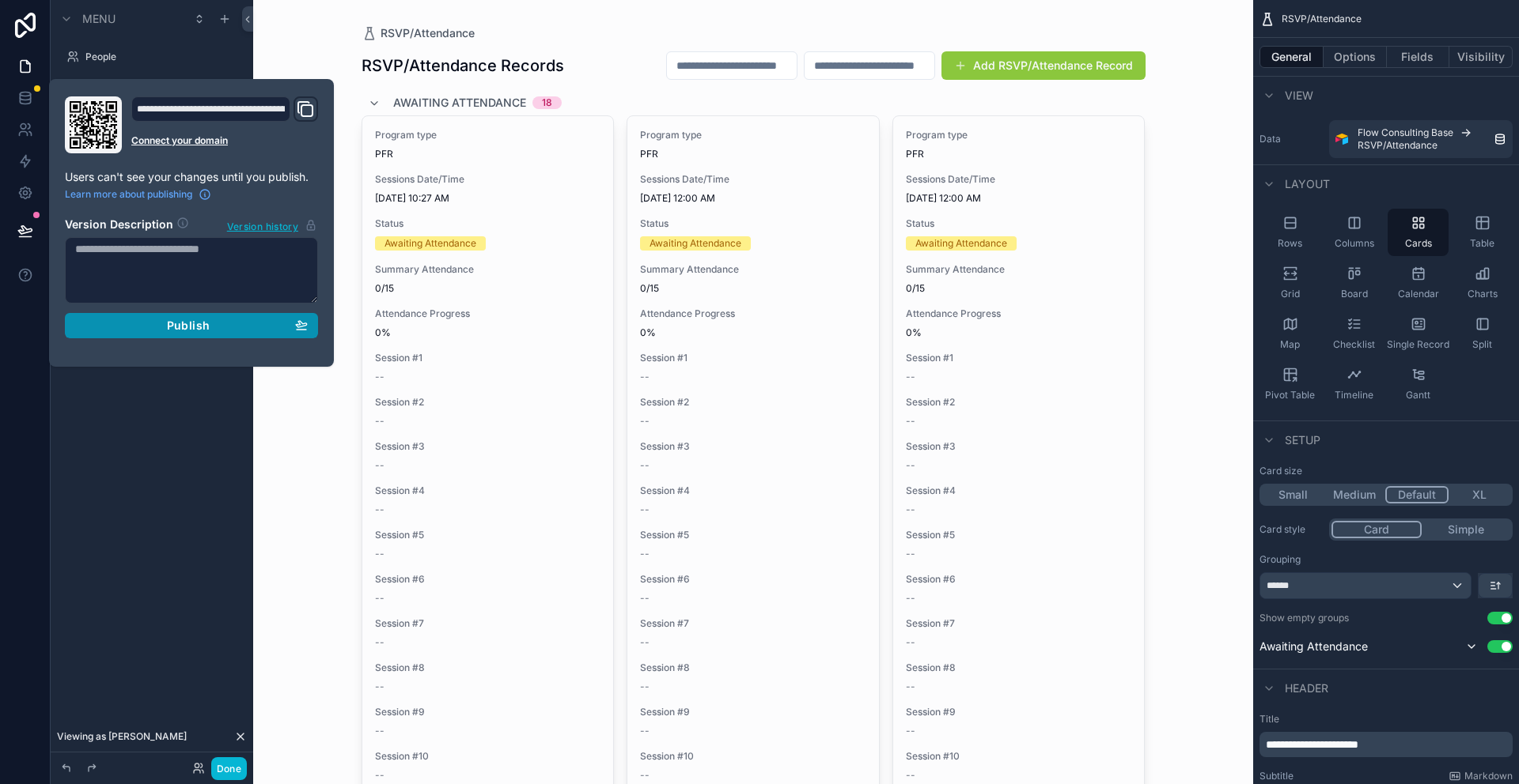
click at [234, 320] on div "Publish" at bounding box center [191, 326] width 232 height 15
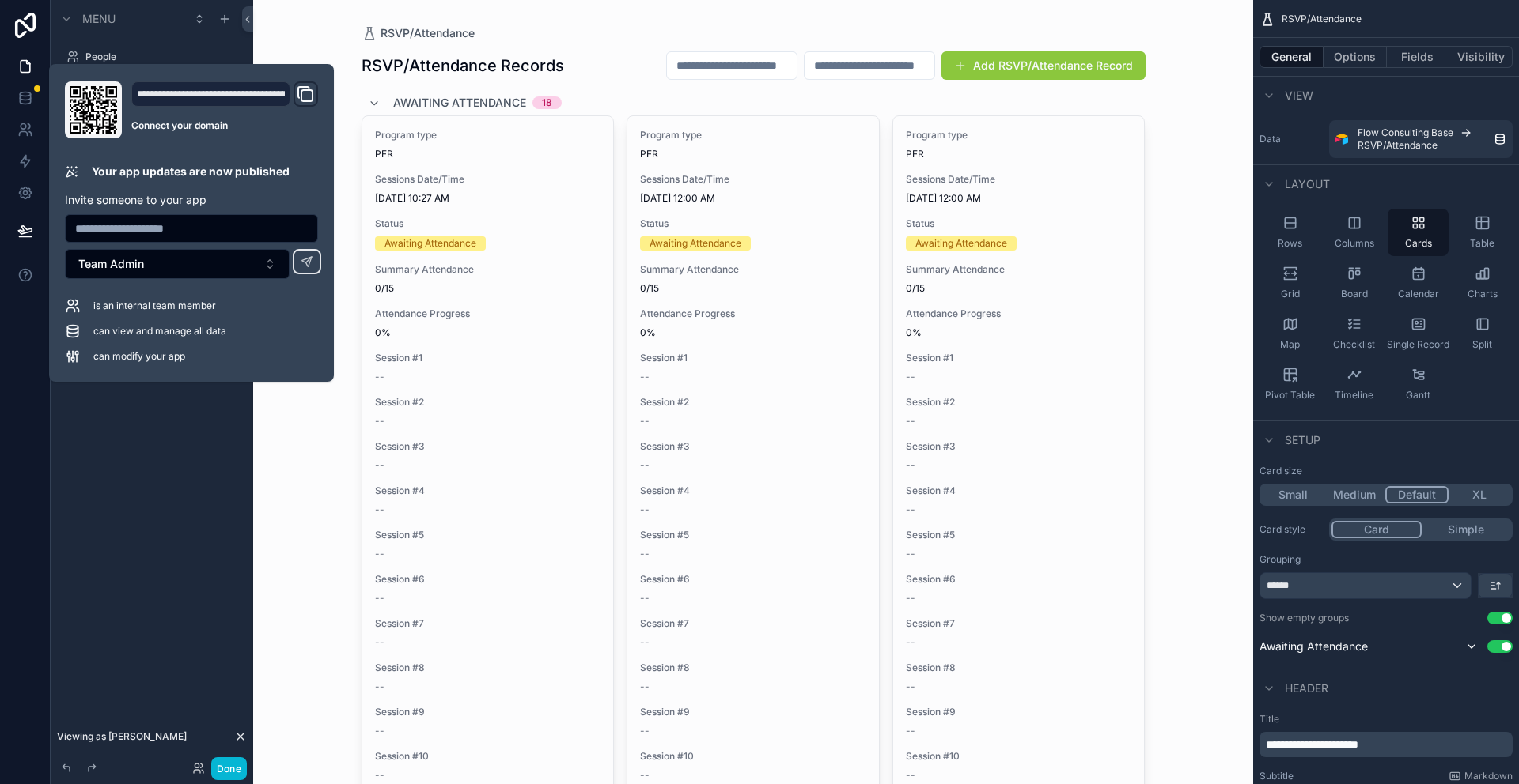
click at [218, 467] on div "Menu People Organization Contracts Certifications Sessions RSVP/Attendance Add …" at bounding box center [152, 383] width 202 height 766
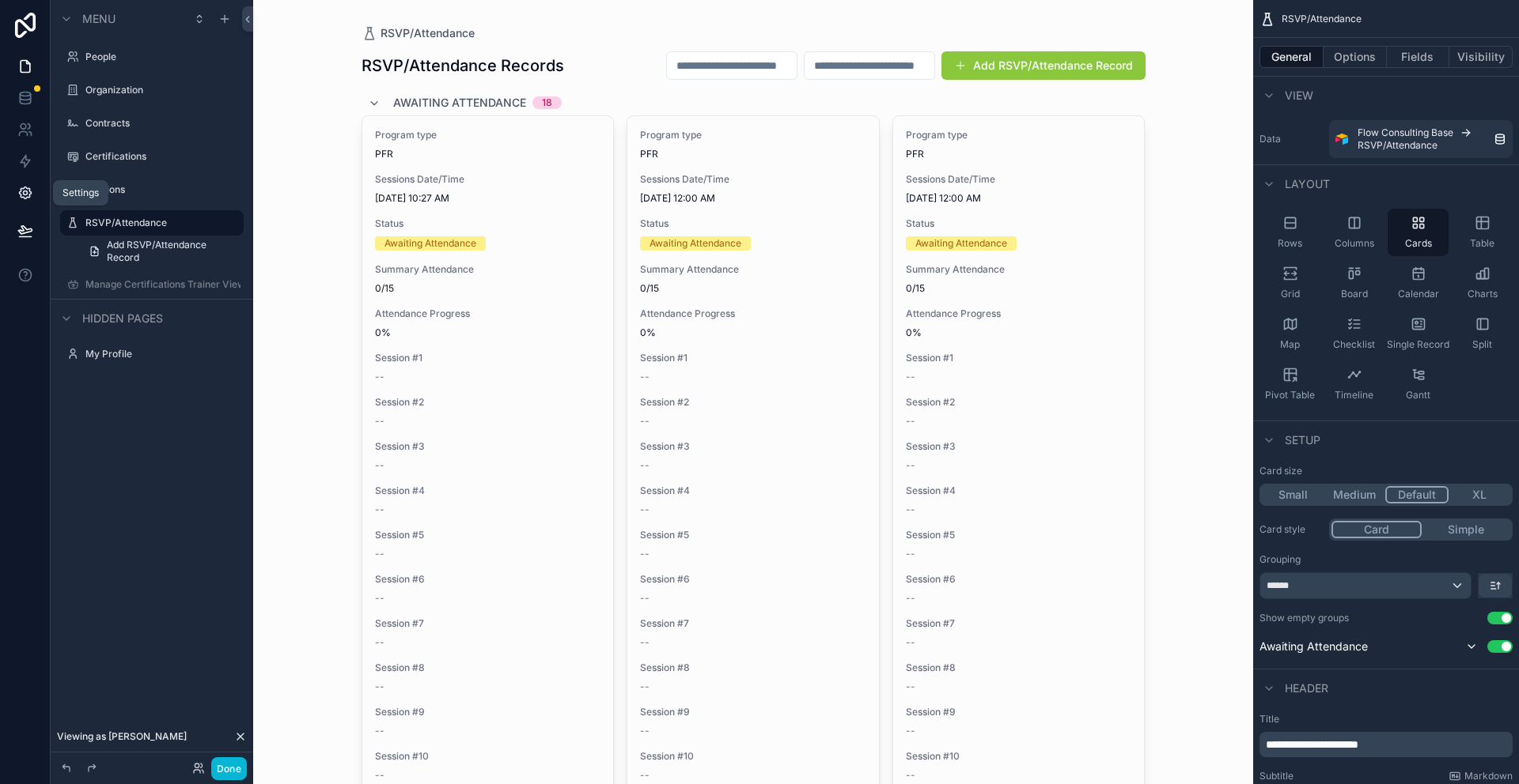
click at [26, 193] on icon at bounding box center [25, 193] width 16 height 16
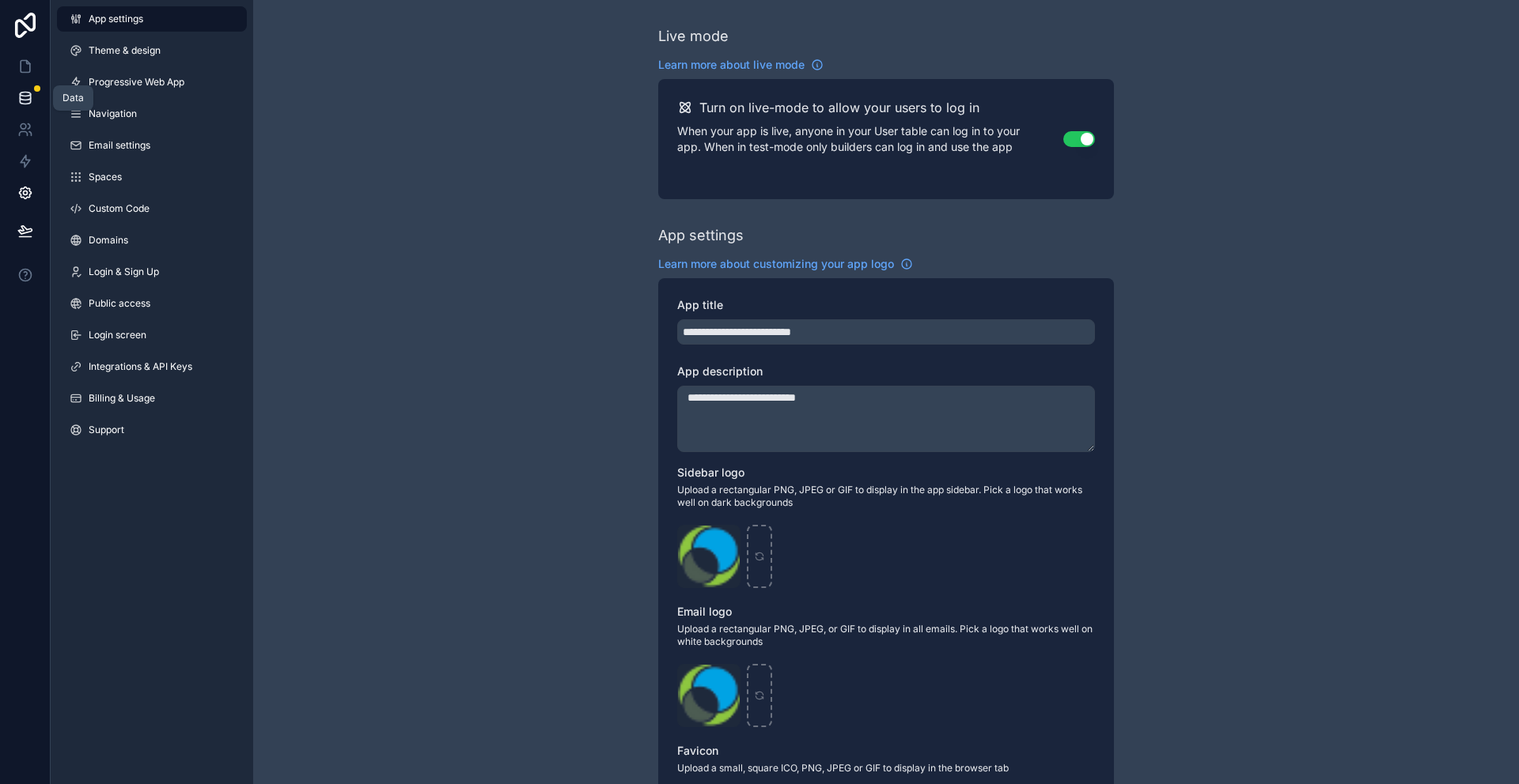
click at [27, 94] on icon at bounding box center [25, 97] width 16 height 16
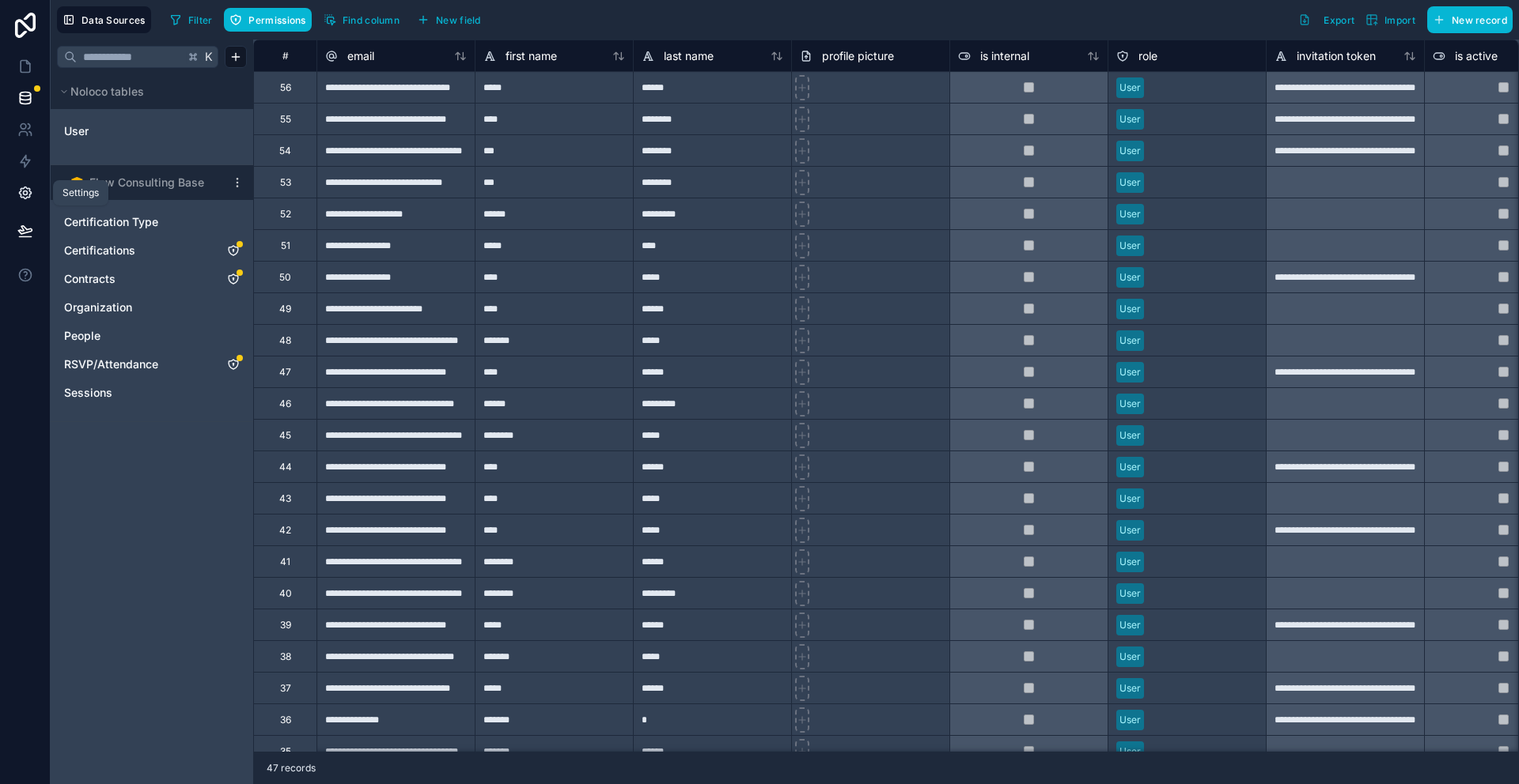
click at [24, 189] on icon at bounding box center [25, 193] width 16 height 16
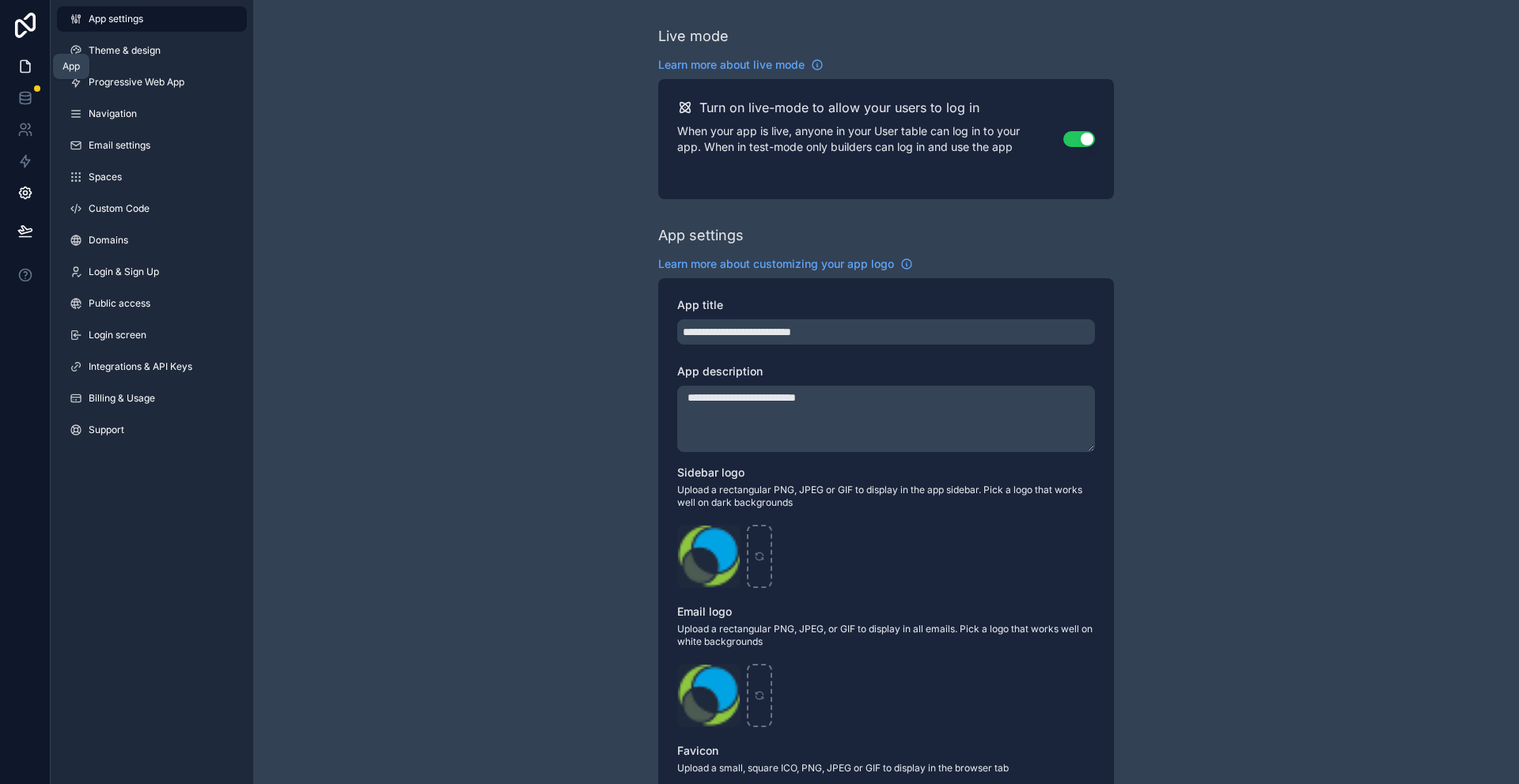
click at [26, 71] on icon at bounding box center [25, 66] width 16 height 16
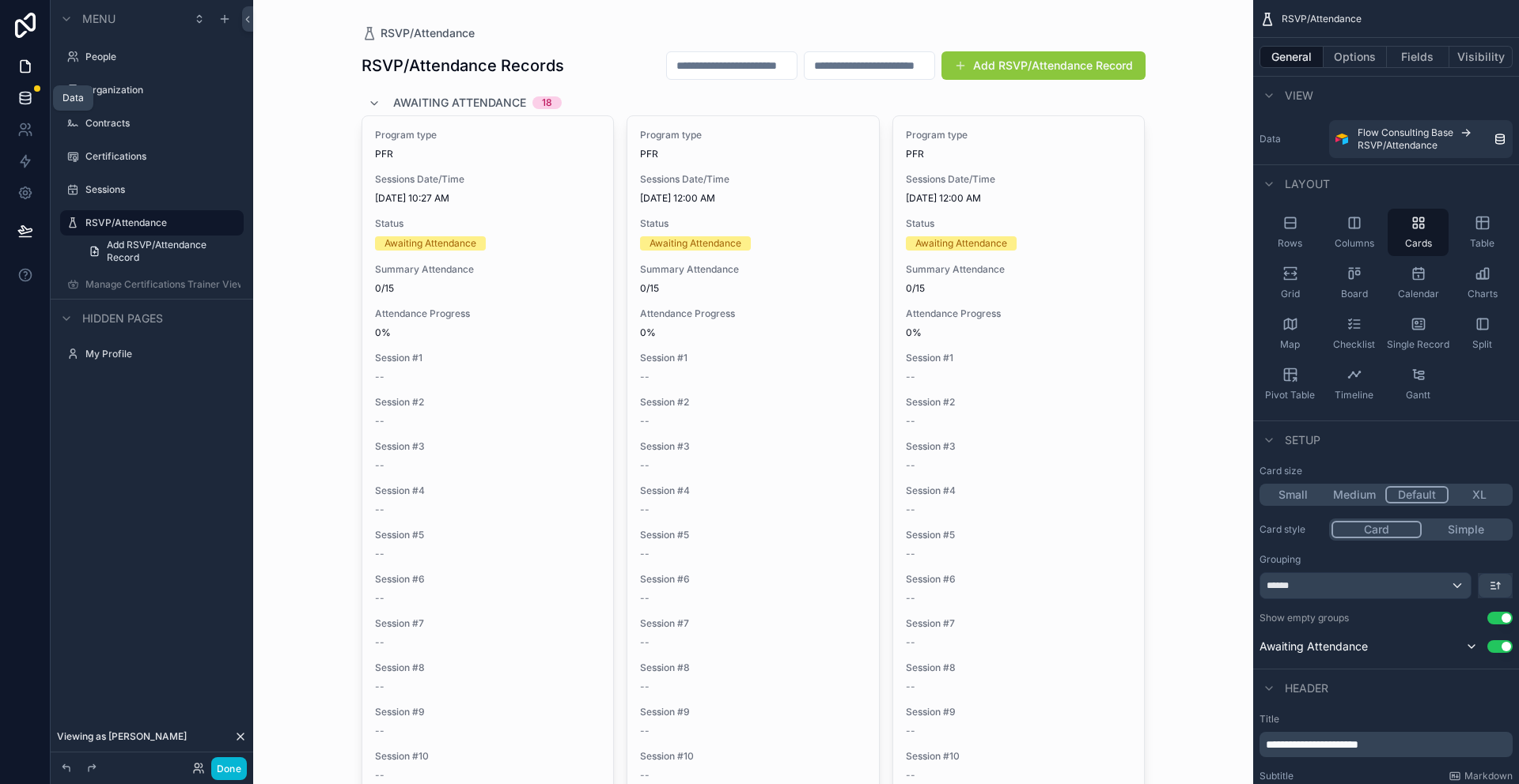
click at [26, 96] on icon at bounding box center [25, 97] width 16 height 16
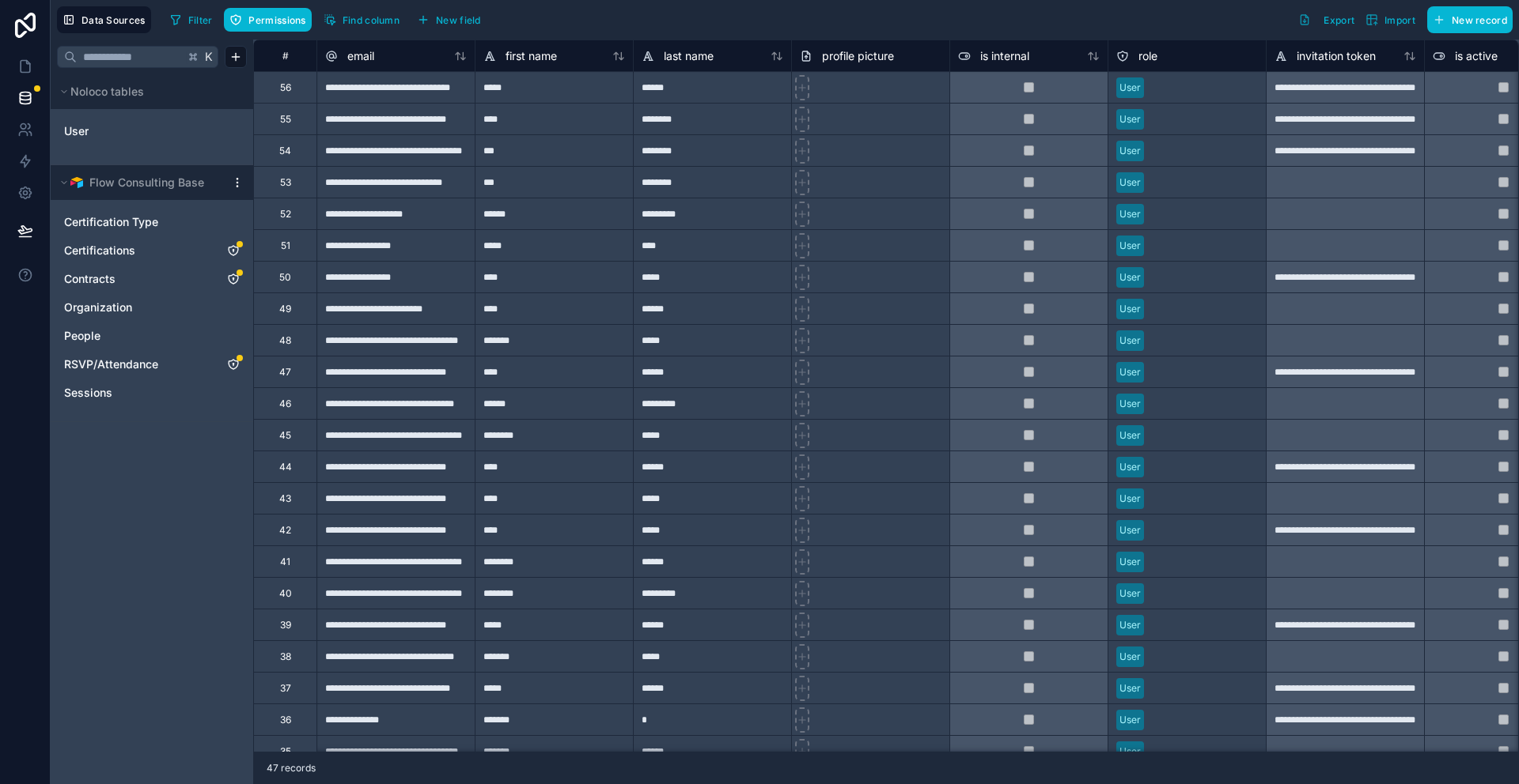
click at [242, 178] on icon at bounding box center [237, 183] width 13 height 13
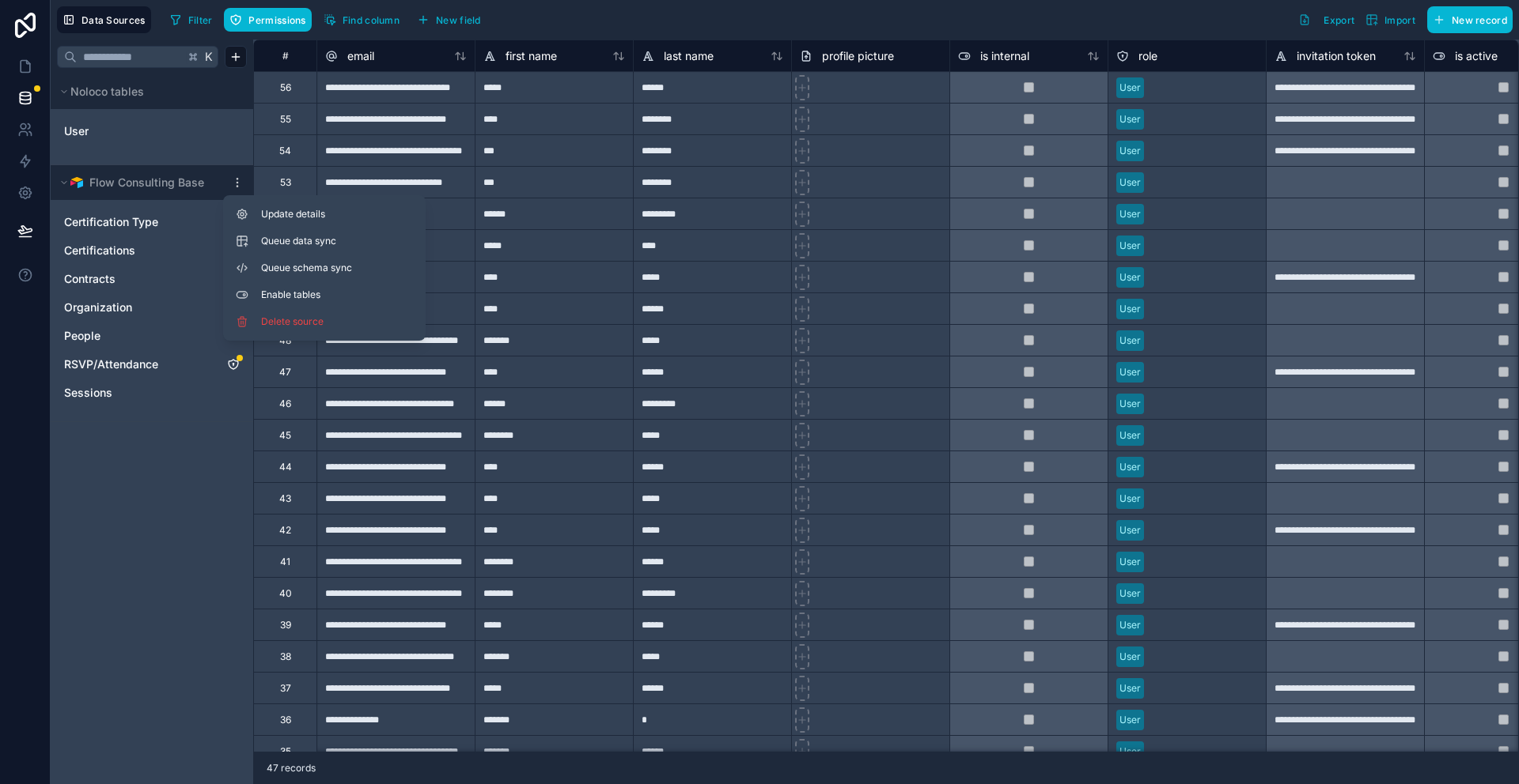
click at [180, 463] on div "K Noloco tables User Flow Consulting Base Certification Type Certifications Con…" at bounding box center [152, 411] width 202 height 745
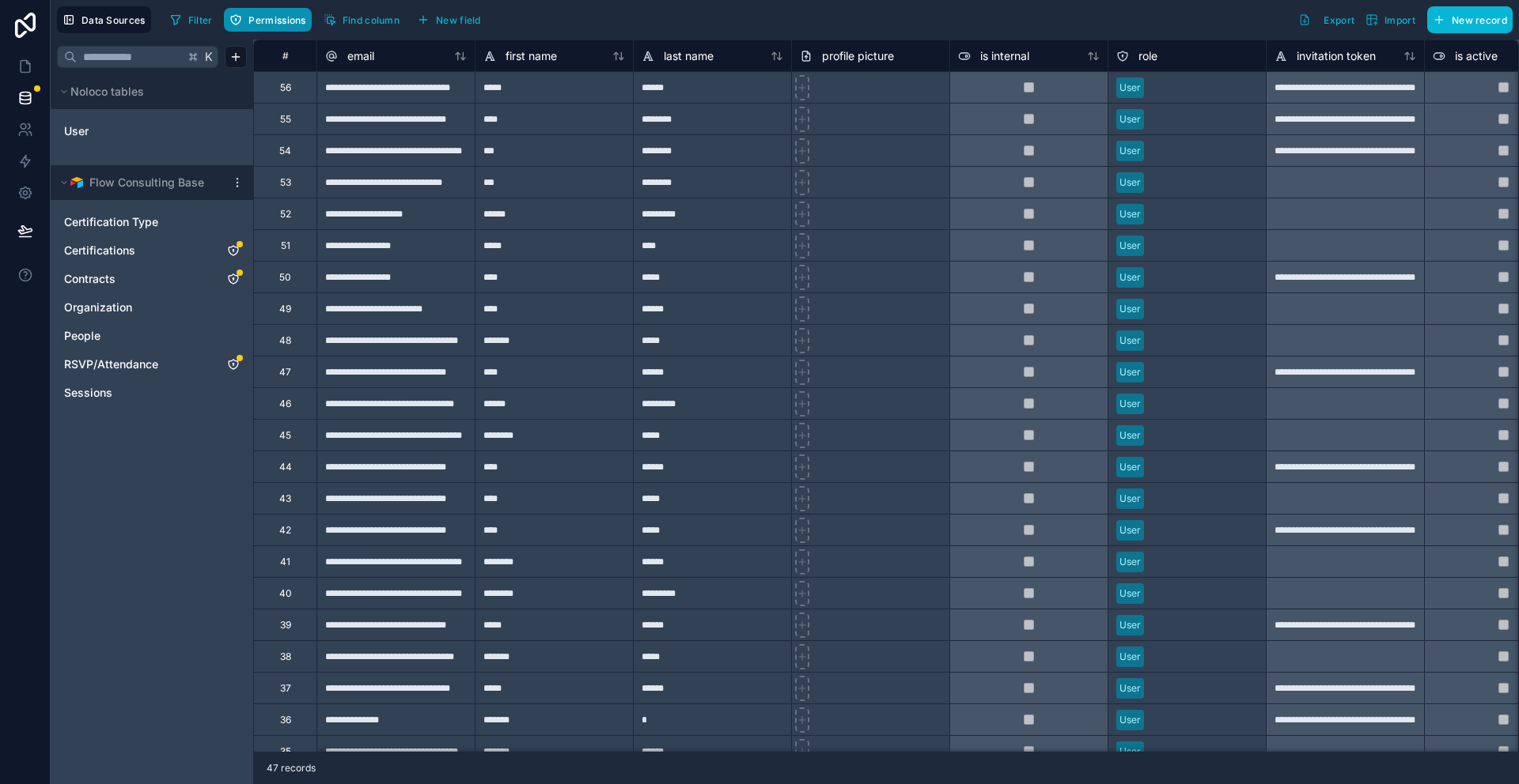
click at [277, 17] on span "Permissions" at bounding box center [276, 20] width 57 height 12
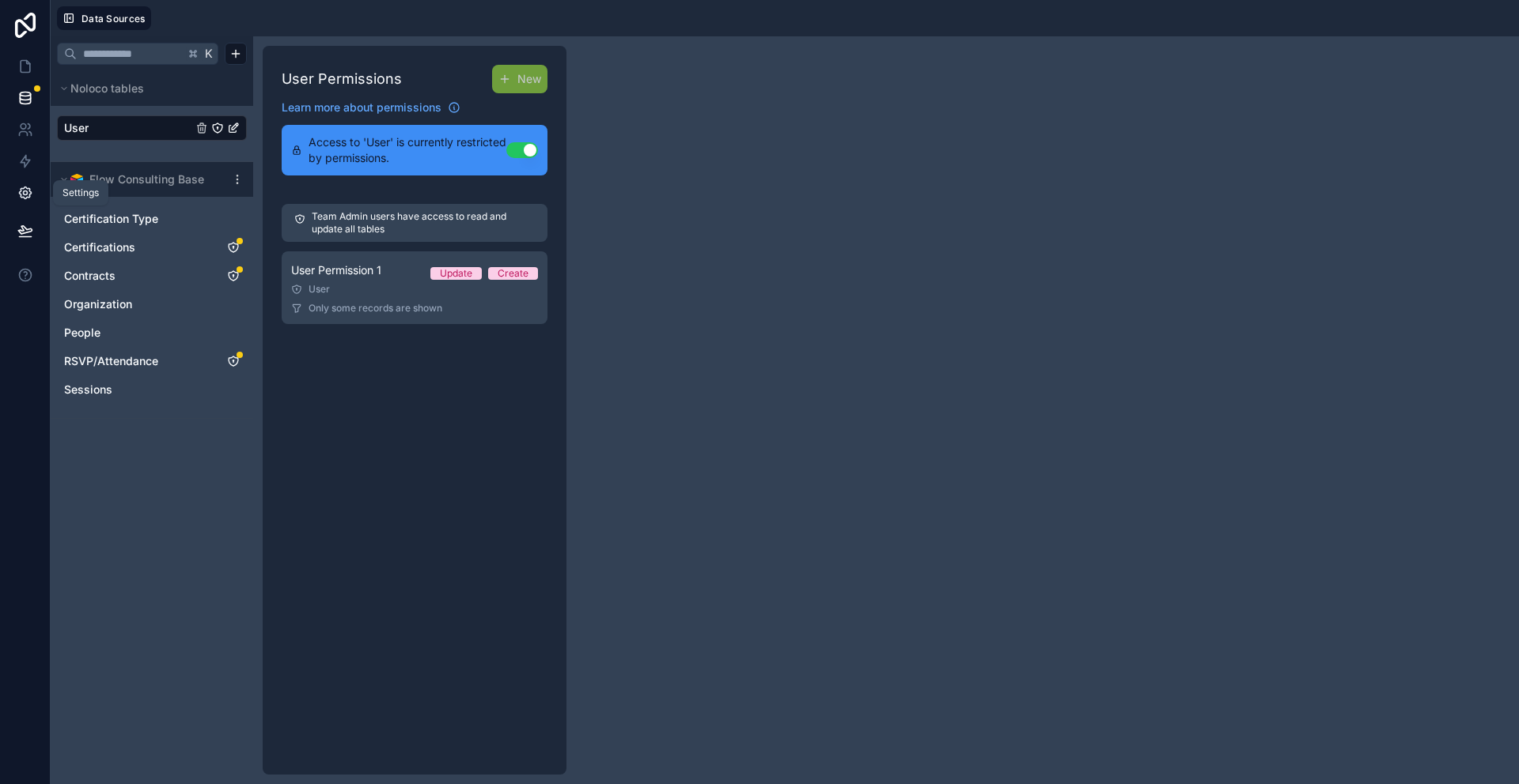
click at [20, 191] on icon at bounding box center [25, 193] width 12 height 12
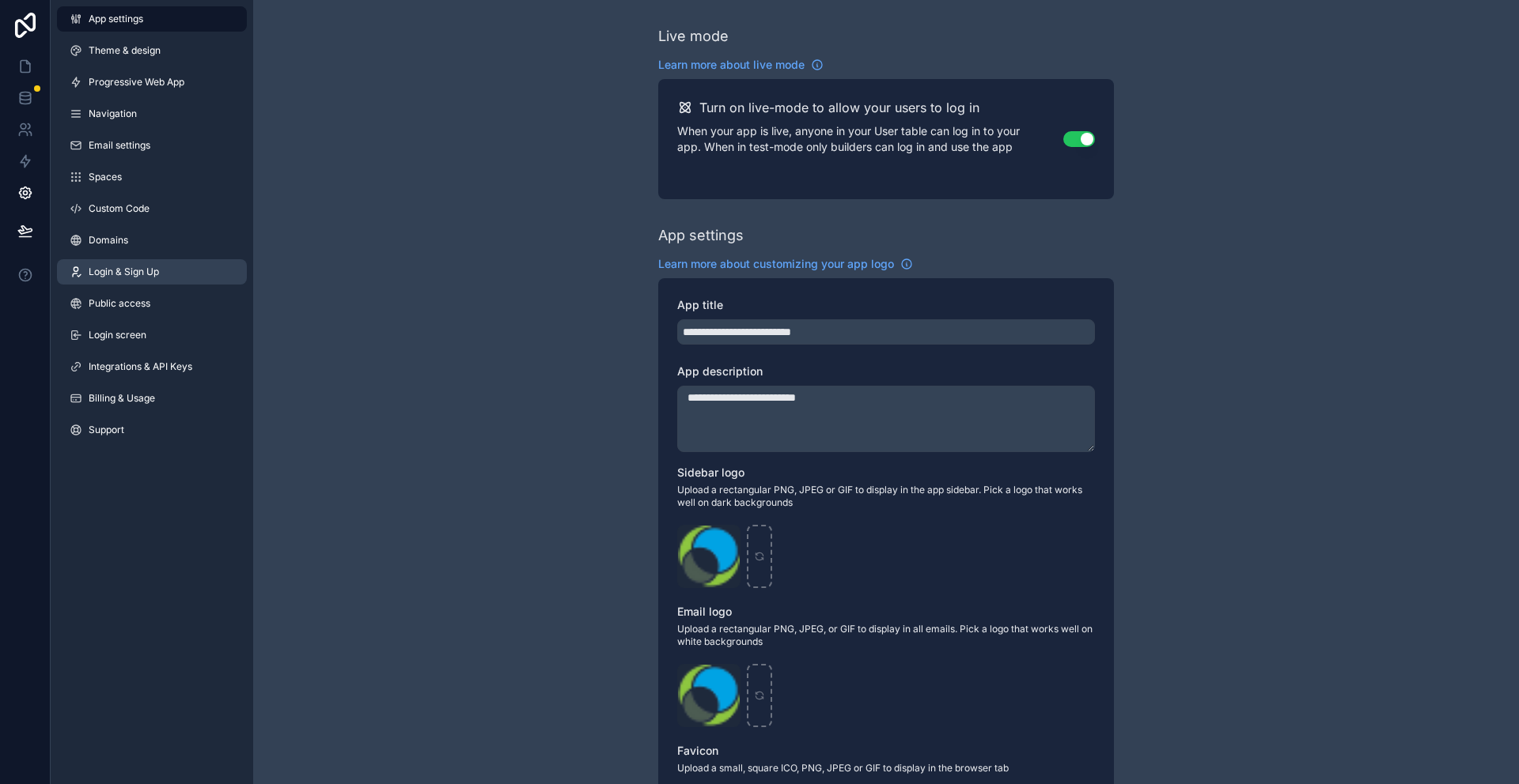
click at [127, 272] on span "Login & Sign Up" at bounding box center [123, 272] width 71 height 13
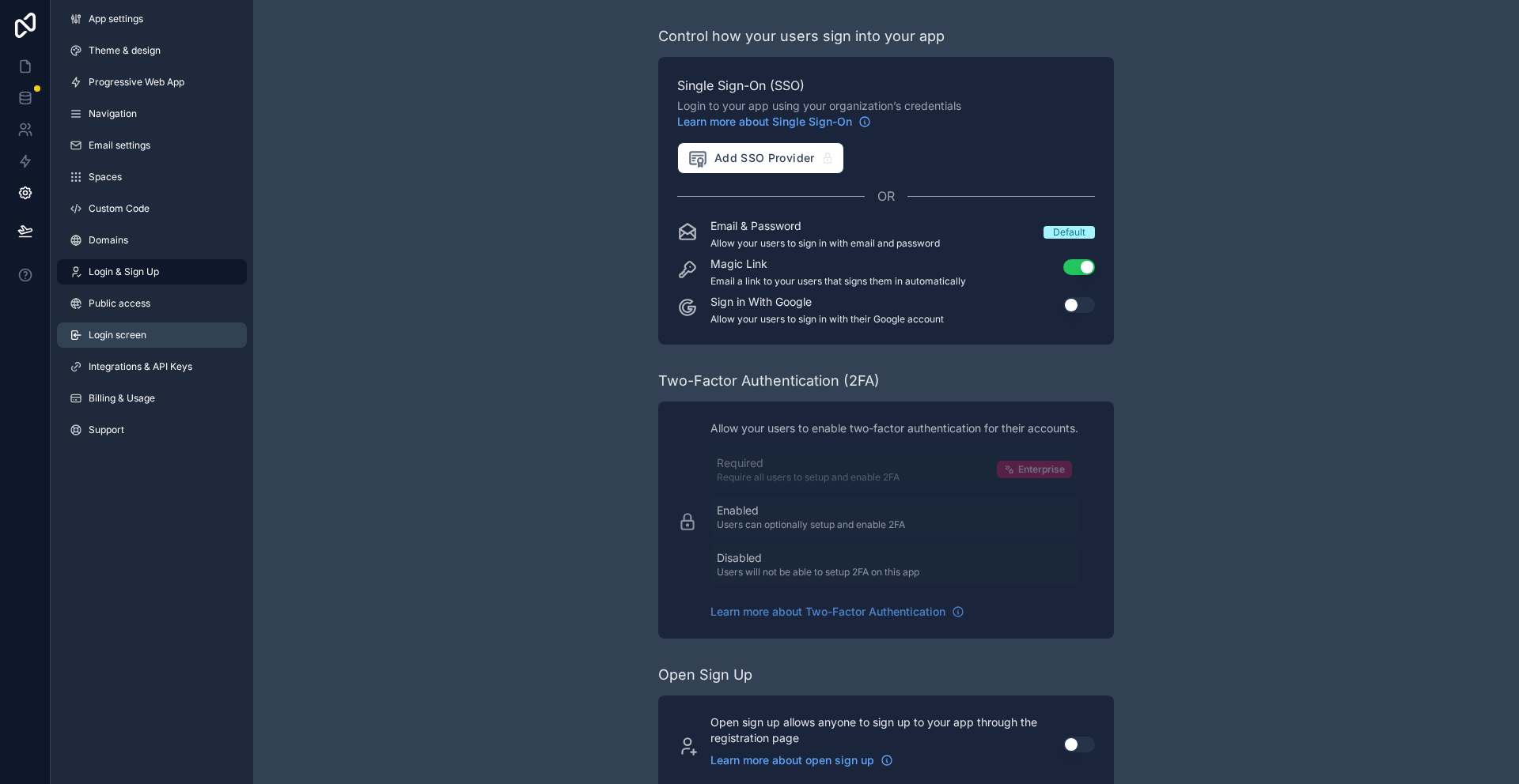
click at [122, 339] on span "Login screen" at bounding box center [117, 335] width 58 height 13
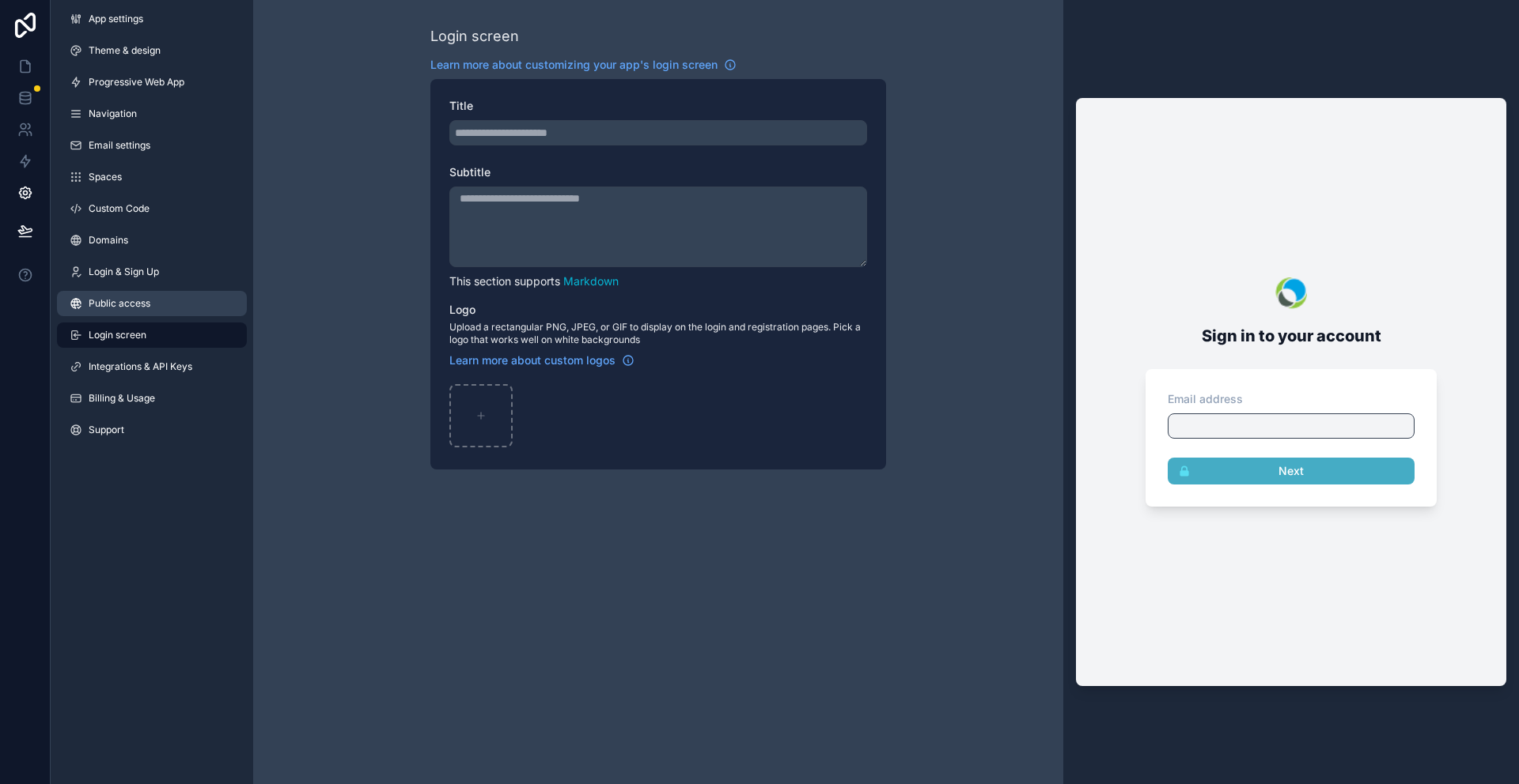
click at [127, 297] on span "Public access" at bounding box center [118, 304] width 62 height 13
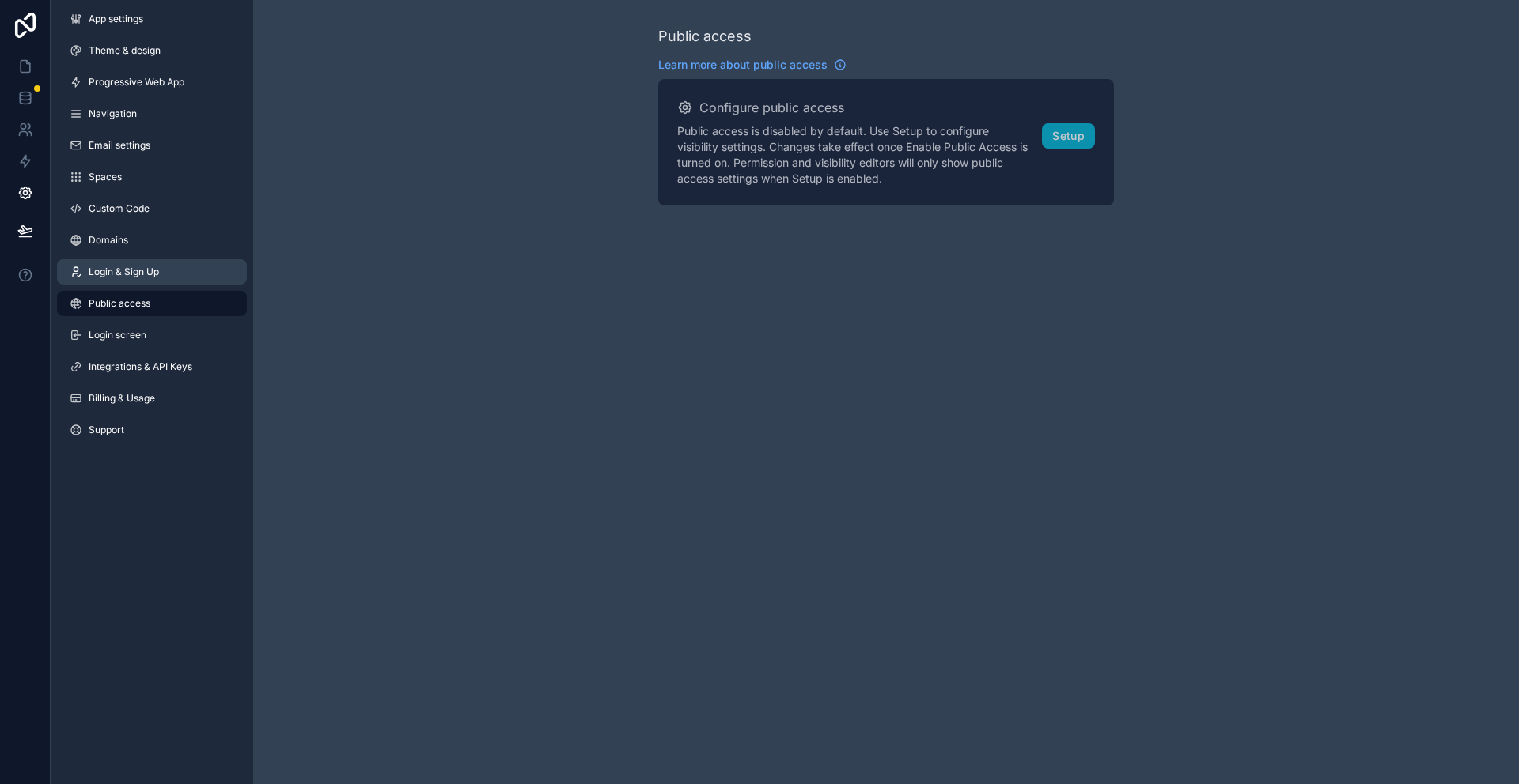
click at [131, 269] on span "Login & Sign Up" at bounding box center [123, 272] width 71 height 13
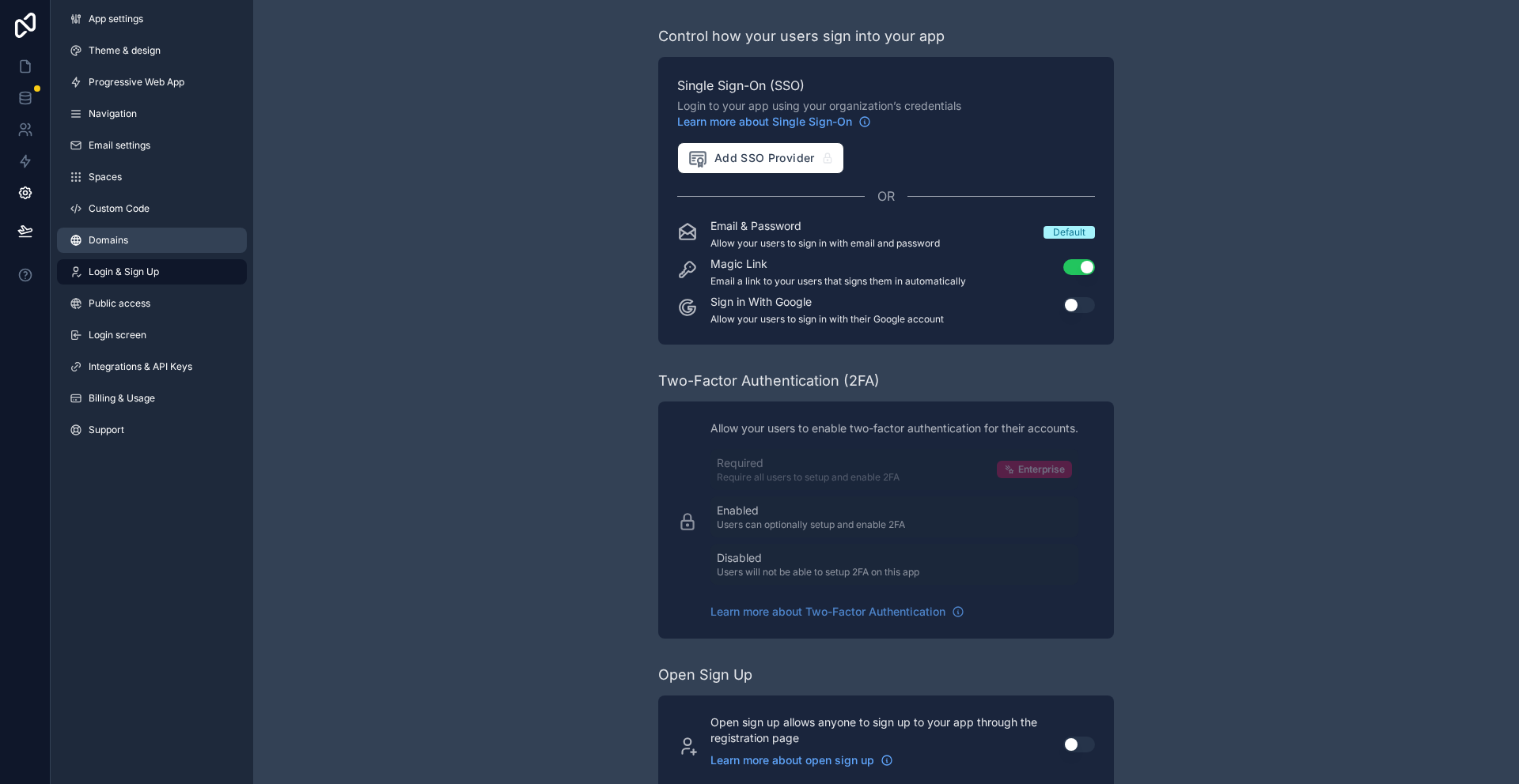
click at [106, 234] on span "Domains" at bounding box center [107, 241] width 39 height 13
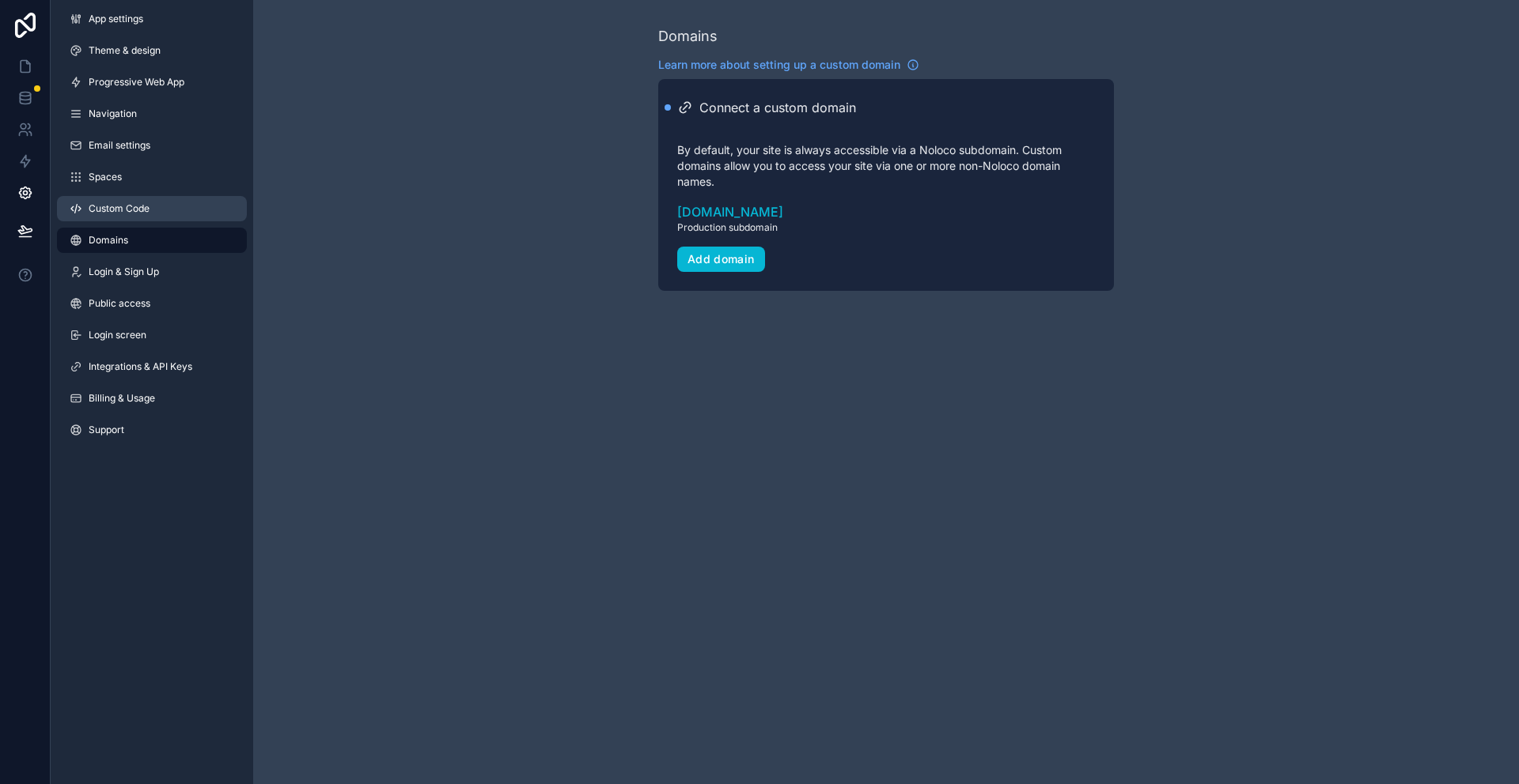
click at [117, 202] on span "Custom Code" at bounding box center [118, 208] width 61 height 13
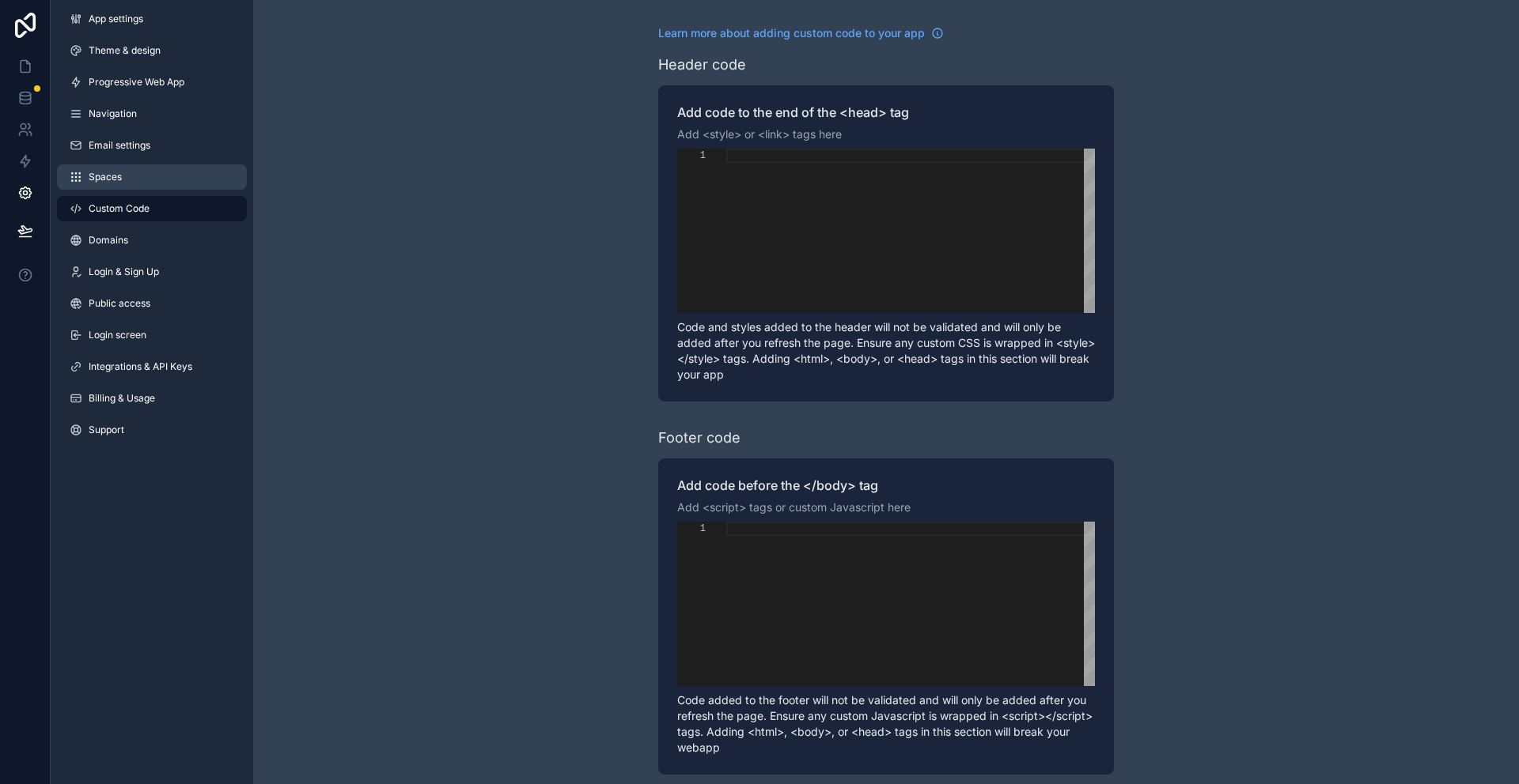
click at [107, 184] on link "Spaces" at bounding box center [152, 177] width 190 height 26
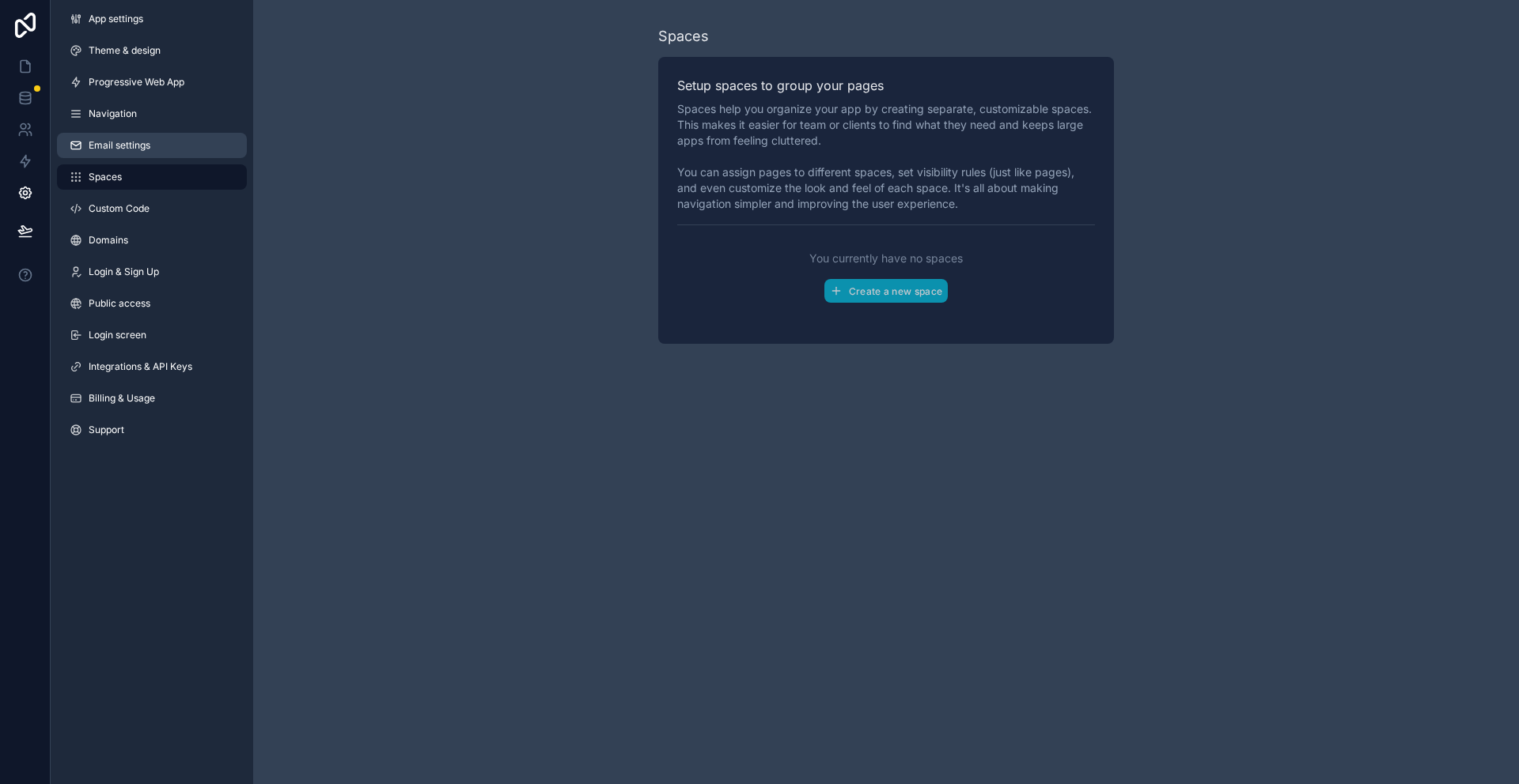
click at [117, 148] on span "Email settings" at bounding box center [118, 146] width 62 height 13
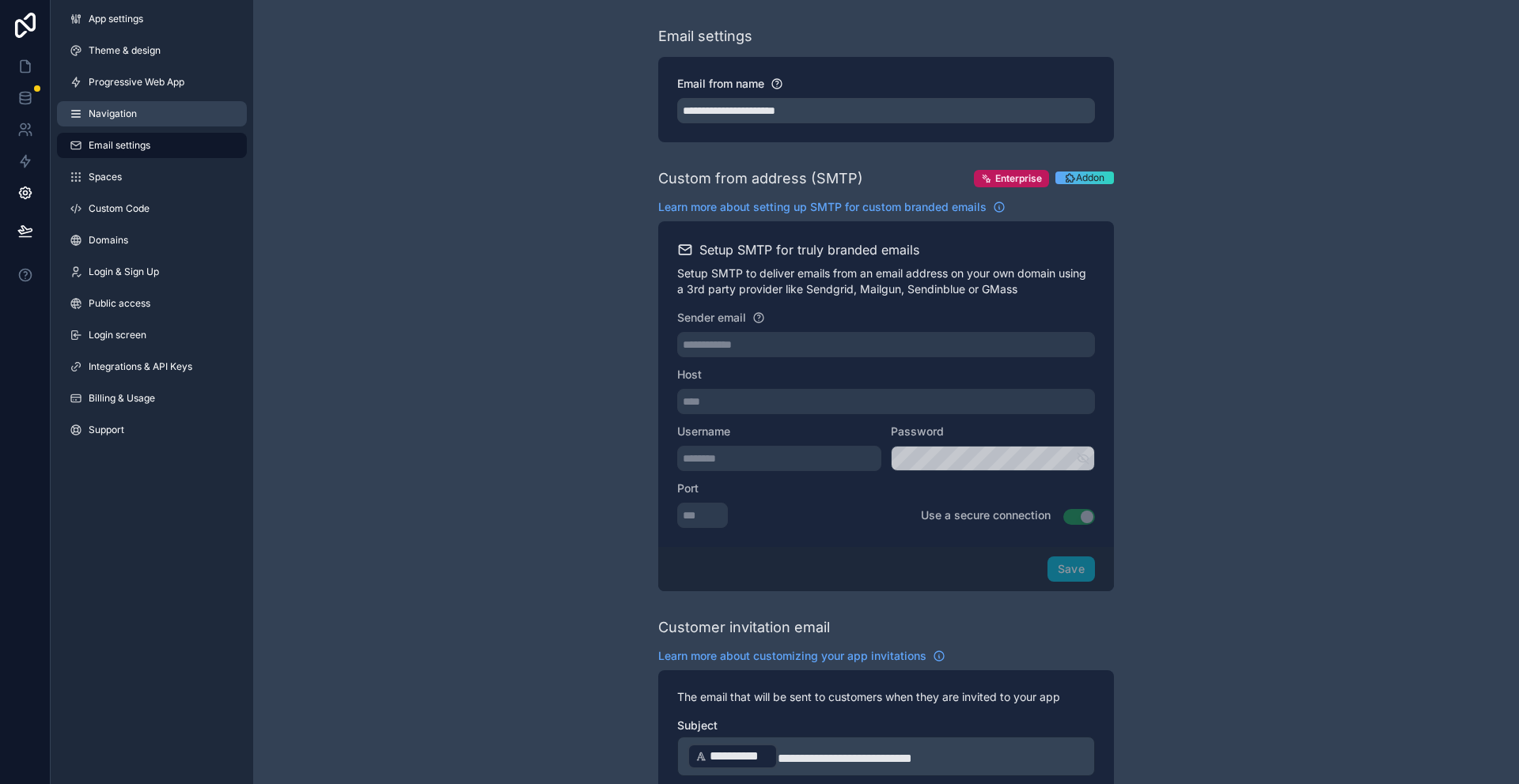
click at [107, 107] on span "Navigation" at bounding box center [112, 114] width 49 height 13
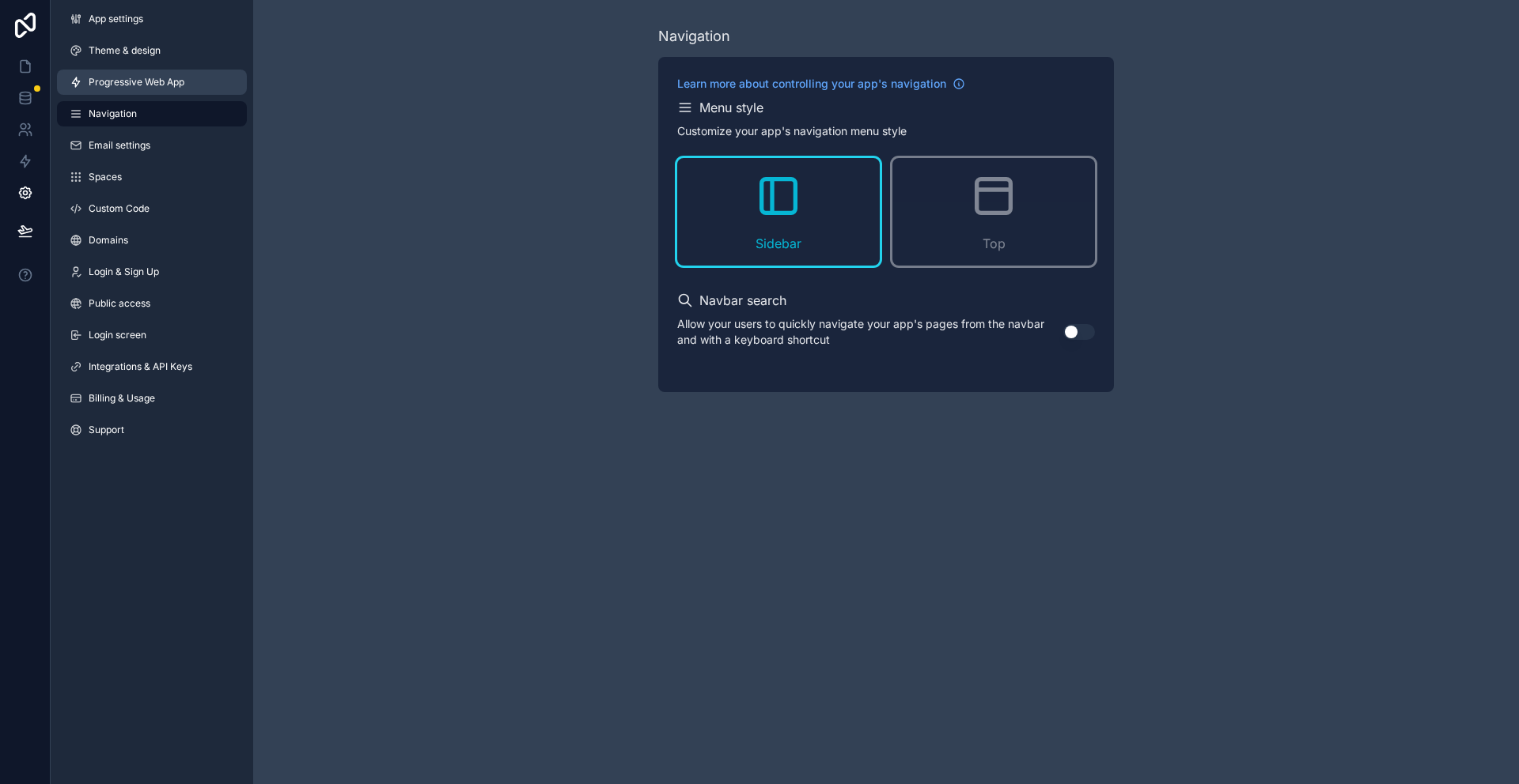
click at [122, 81] on span "Progressive Web App" at bounding box center [136, 83] width 96 height 13
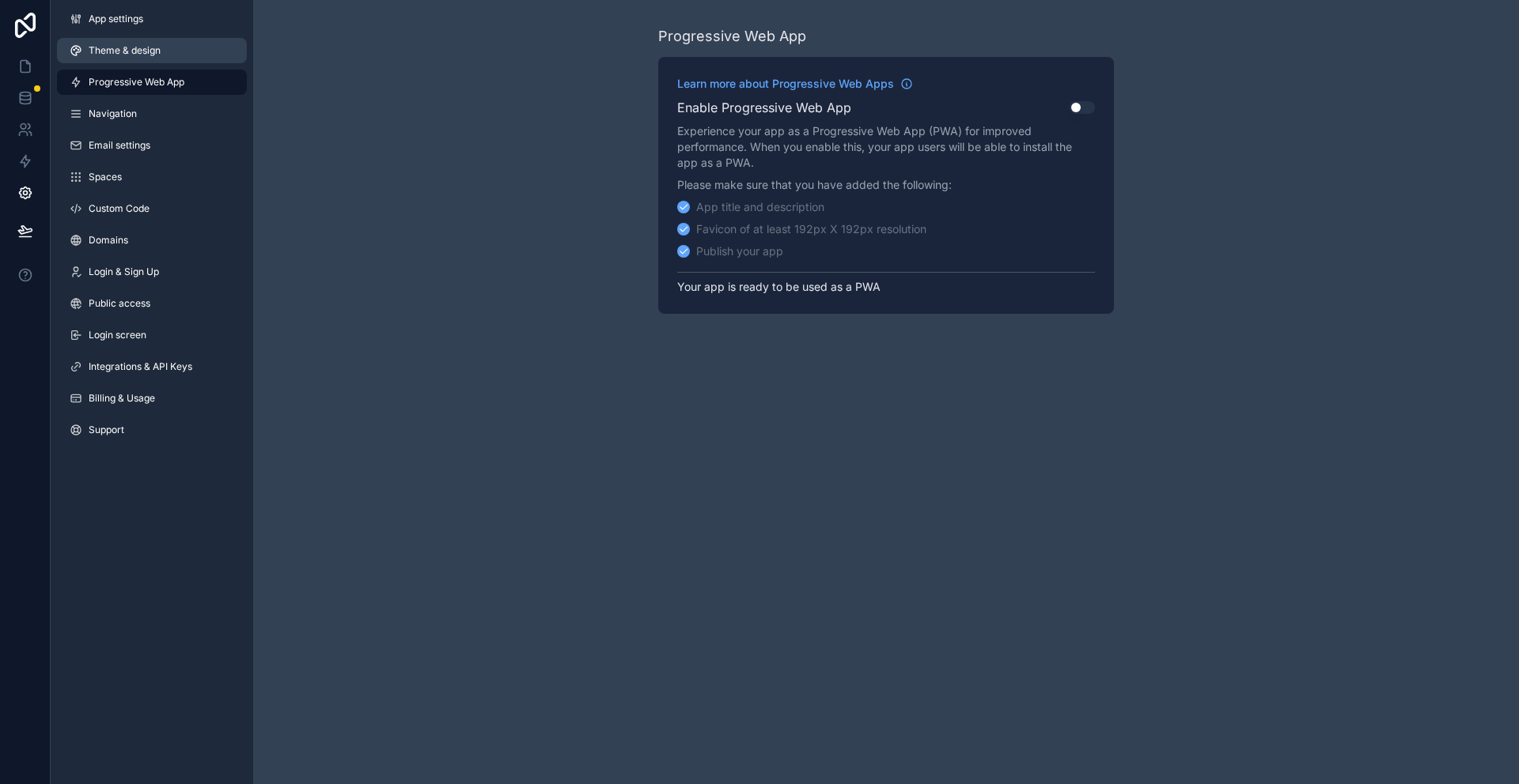
click at [124, 48] on span "Theme & design" at bounding box center [124, 50] width 72 height 13
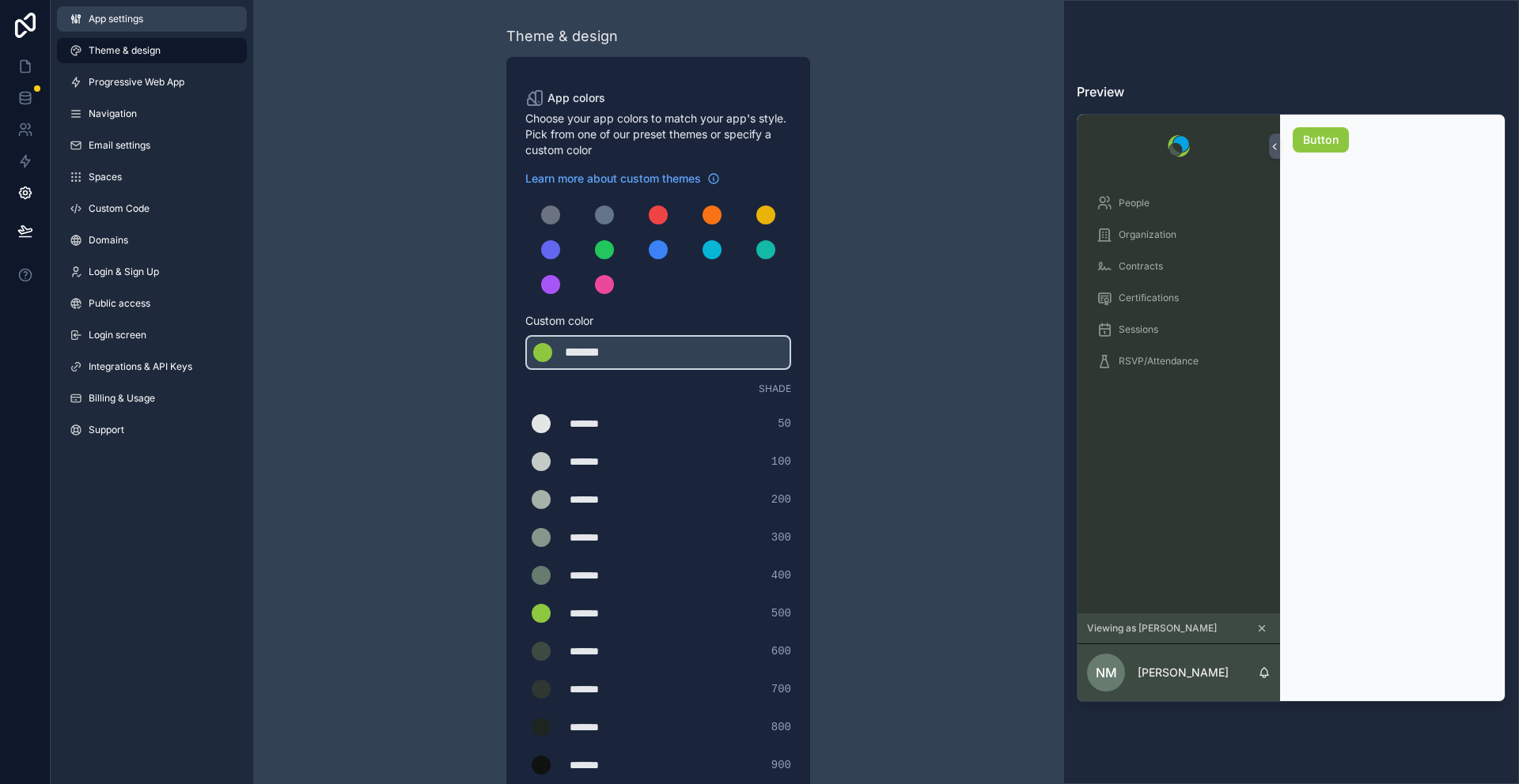
click at [110, 17] on span "App settings" at bounding box center [115, 19] width 54 height 13
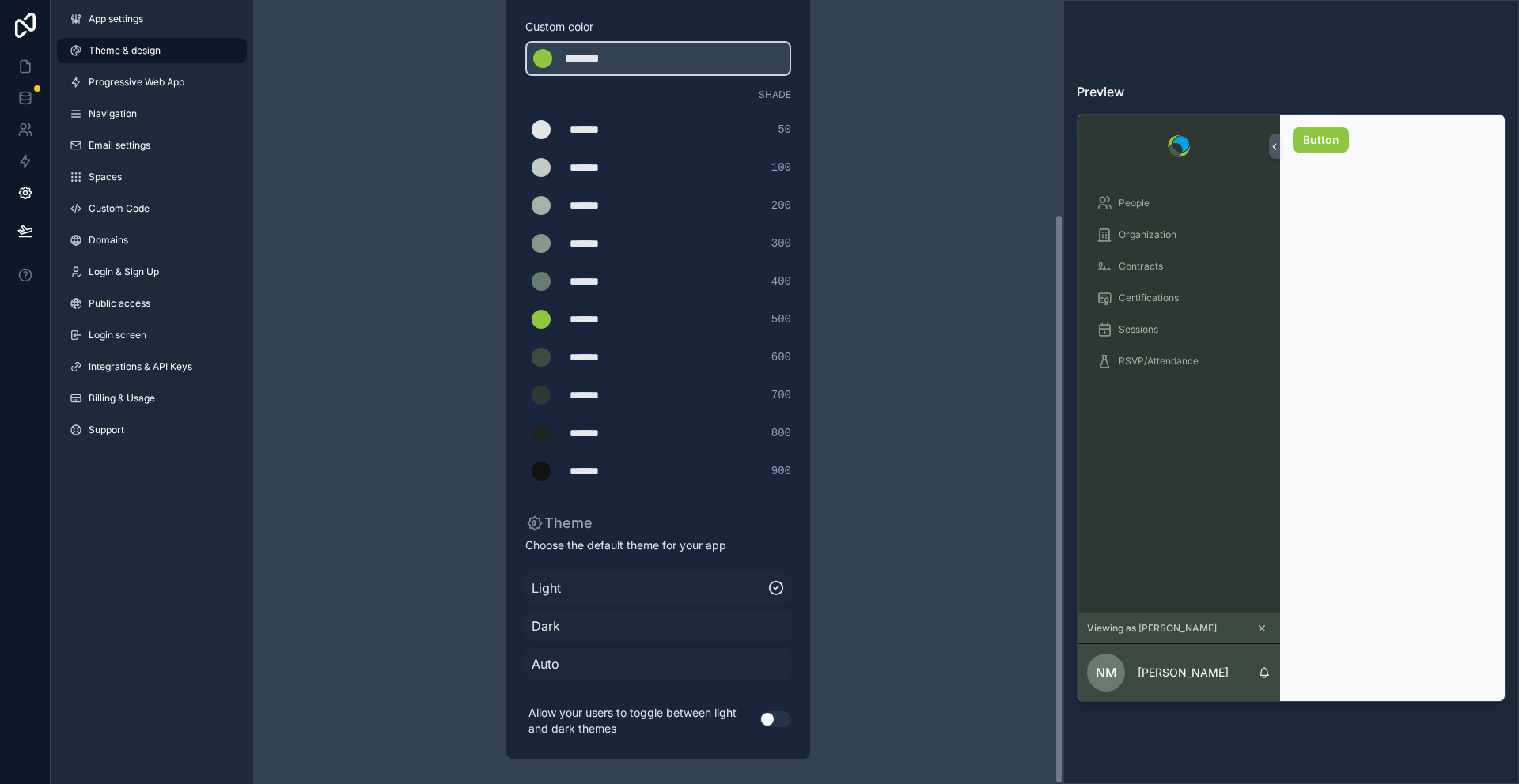
scroll to position [294, 0]
click at [24, 162] on icon at bounding box center [25, 161] width 16 height 16
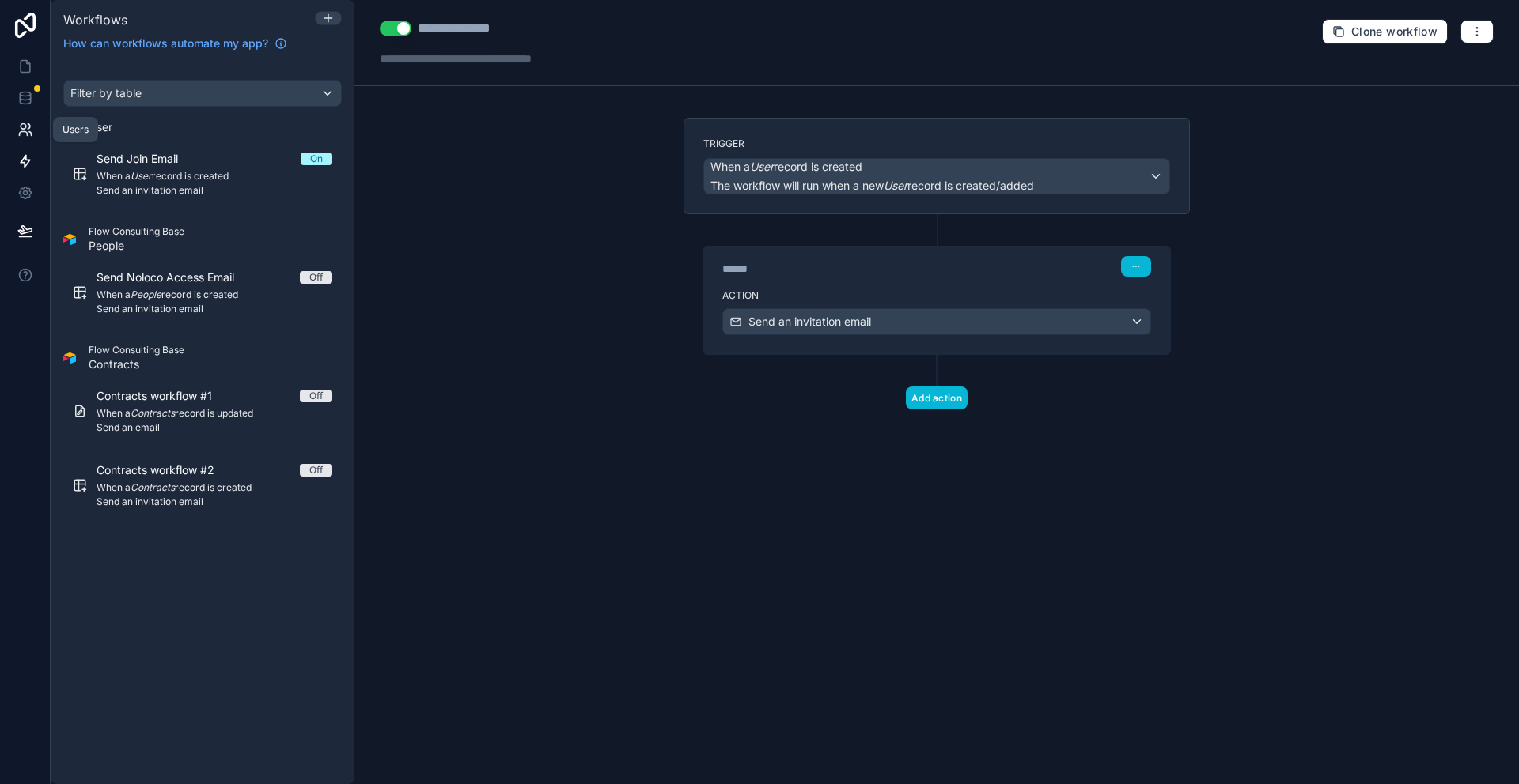
click at [24, 129] on icon at bounding box center [25, 129] width 16 height 16
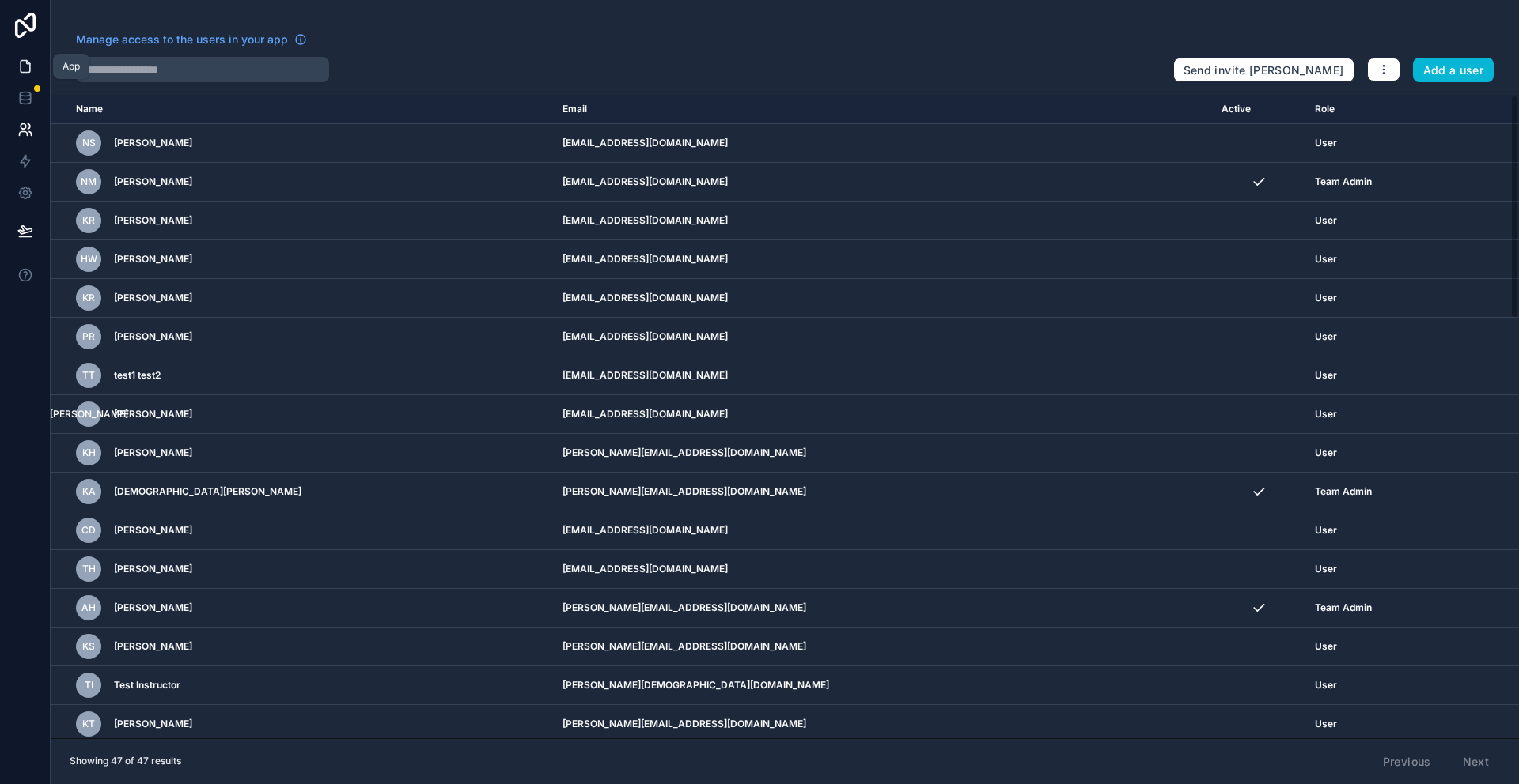
click at [22, 63] on icon at bounding box center [25, 66] width 16 height 16
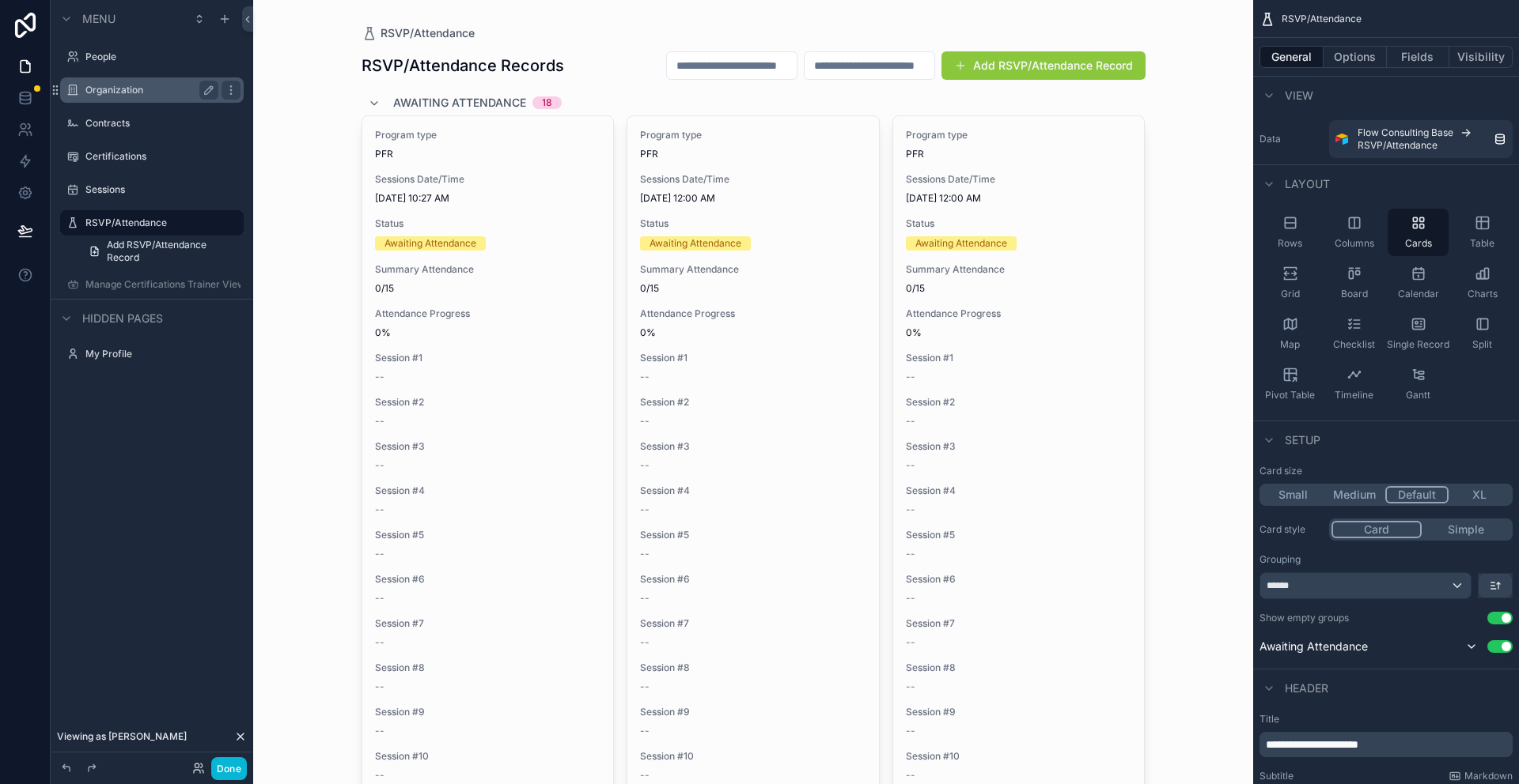
click at [98, 94] on label "Organization" at bounding box center [149, 90] width 127 height 13
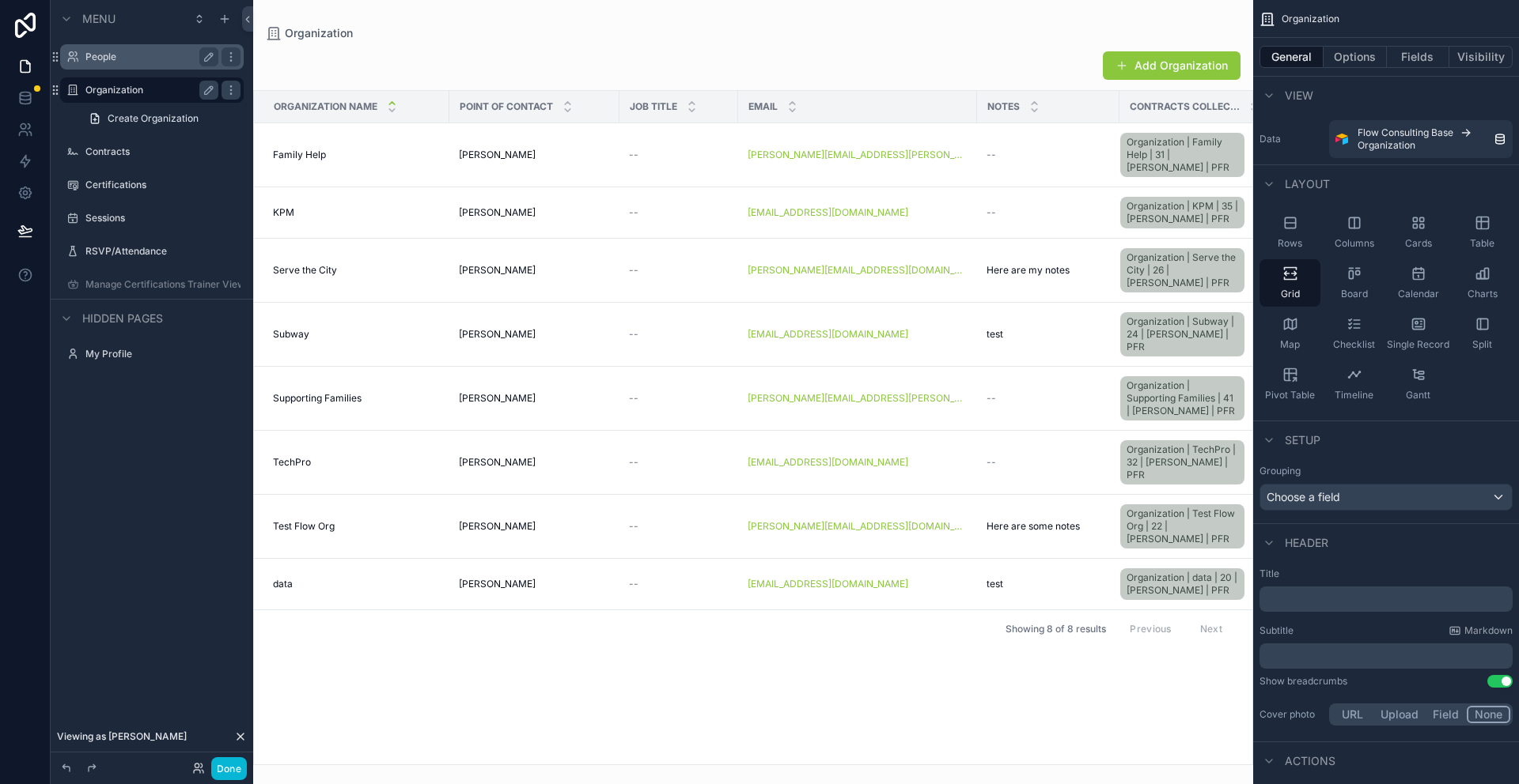
click at [96, 56] on label "People" at bounding box center [149, 57] width 127 height 13
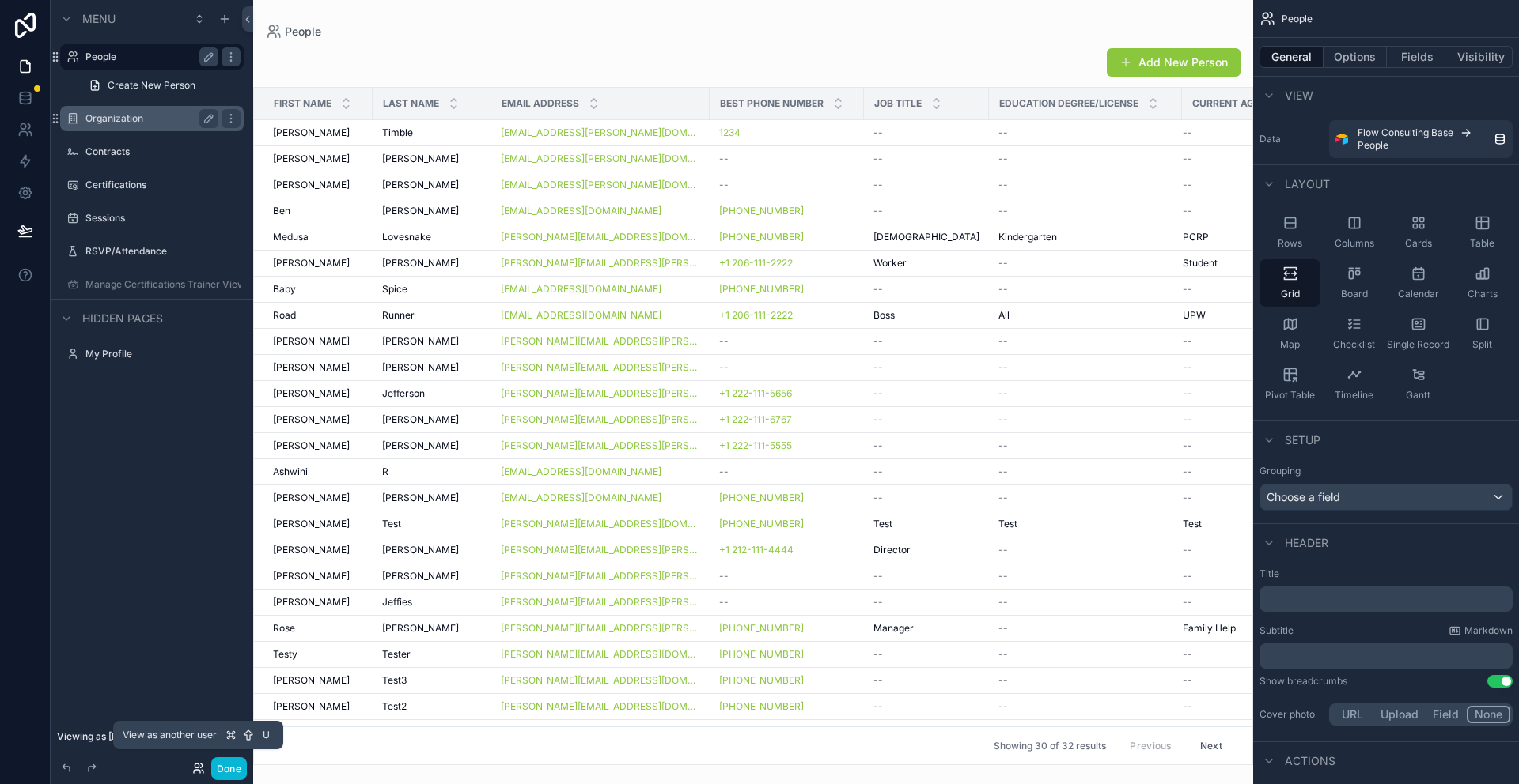
click at [197, 770] on icon at bounding box center [198, 768] width 13 height 13
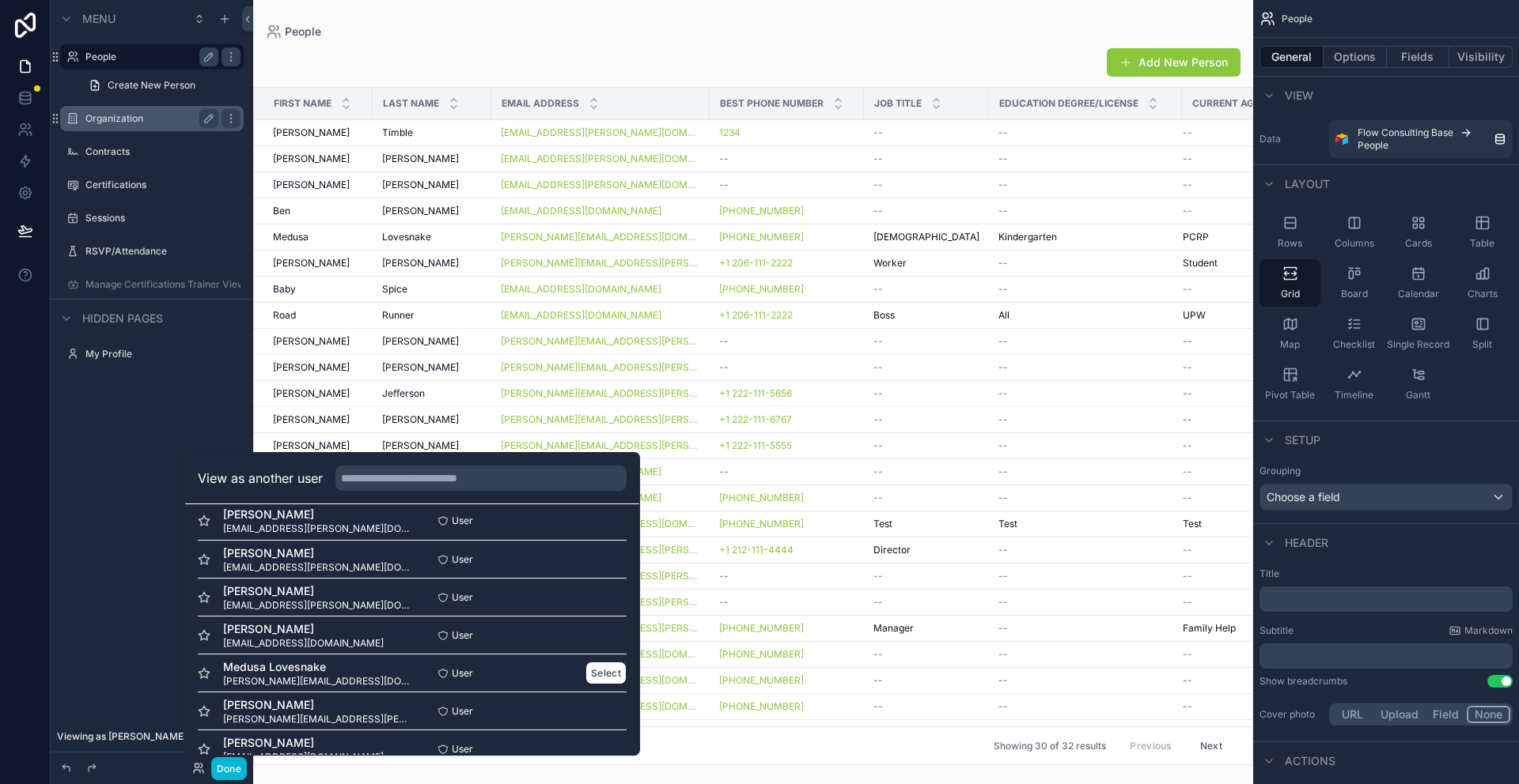
scroll to position [26, 0]
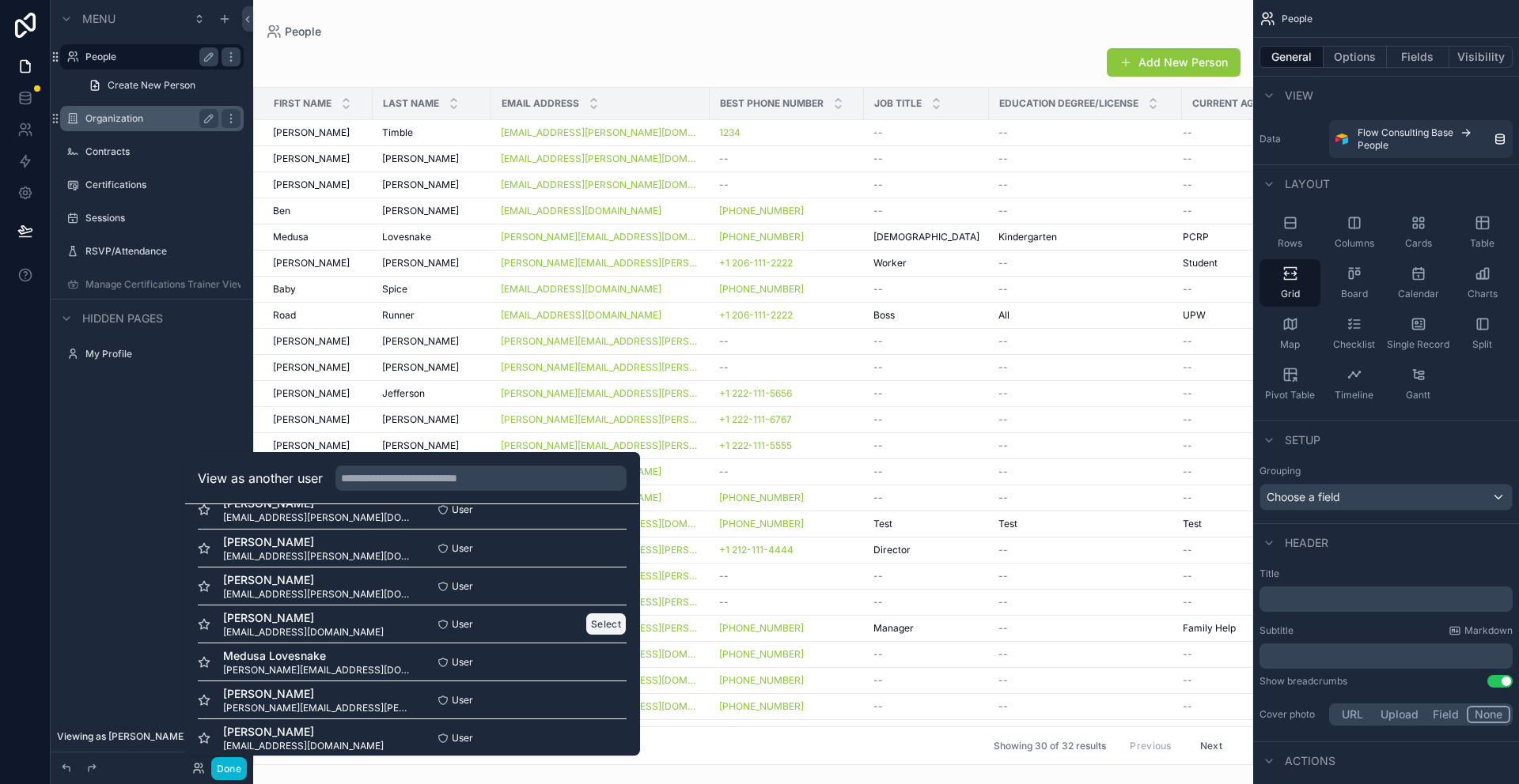
click at [597, 622] on button "Select" at bounding box center [605, 623] width 41 height 23
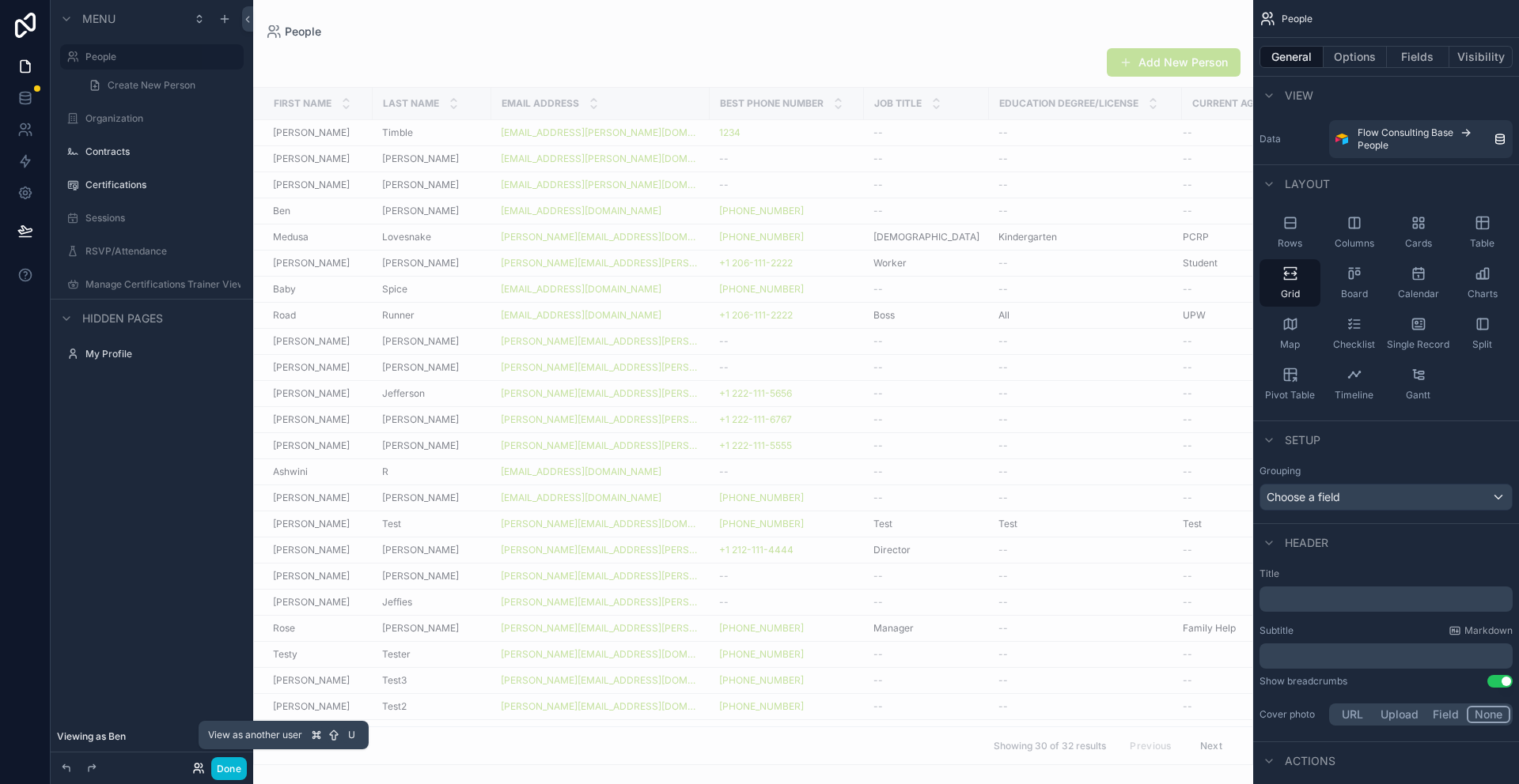
click at [195, 767] on icon at bounding box center [197, 766] width 4 height 4
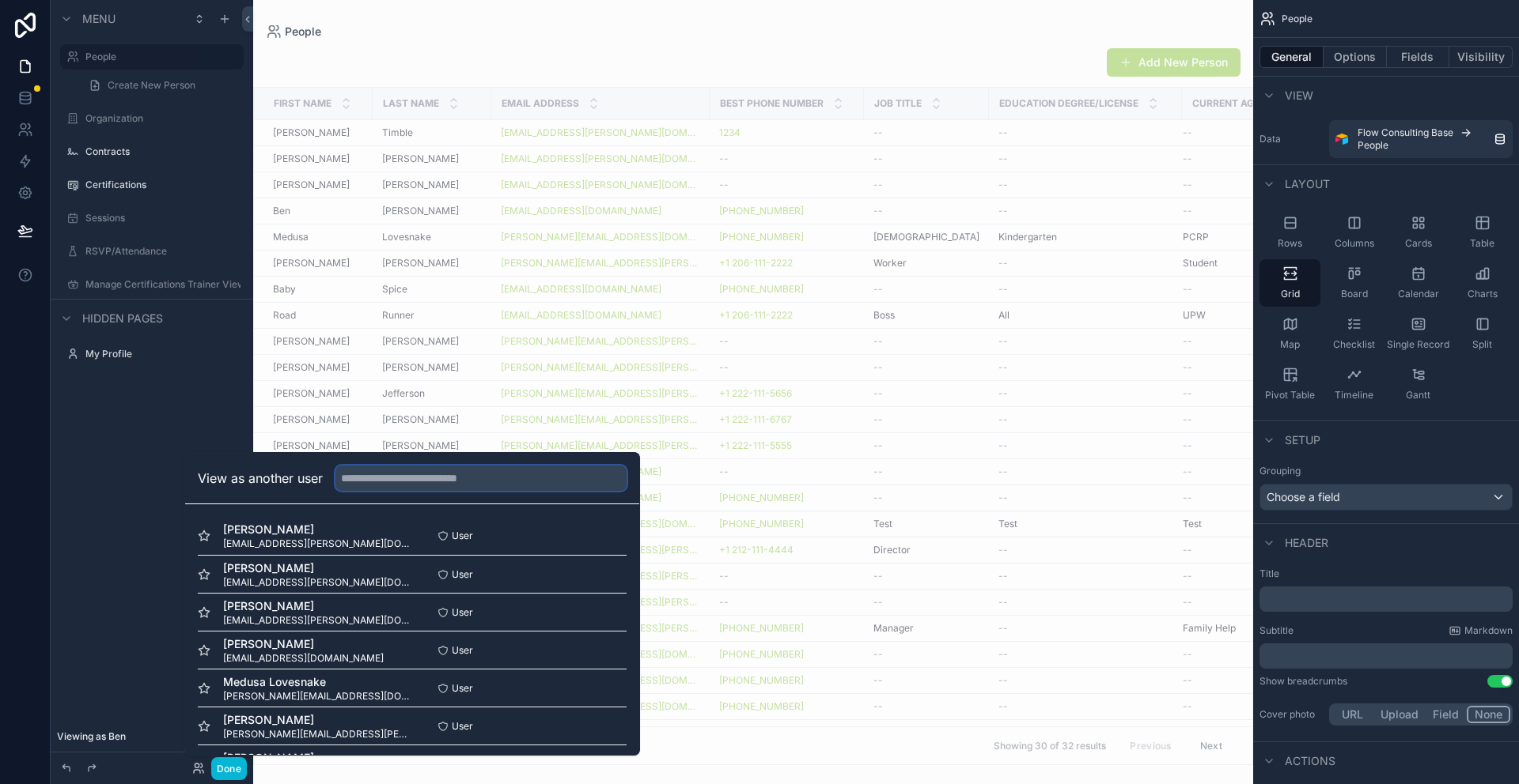
click at [394, 475] on input "text" at bounding box center [480, 478] width 291 height 26
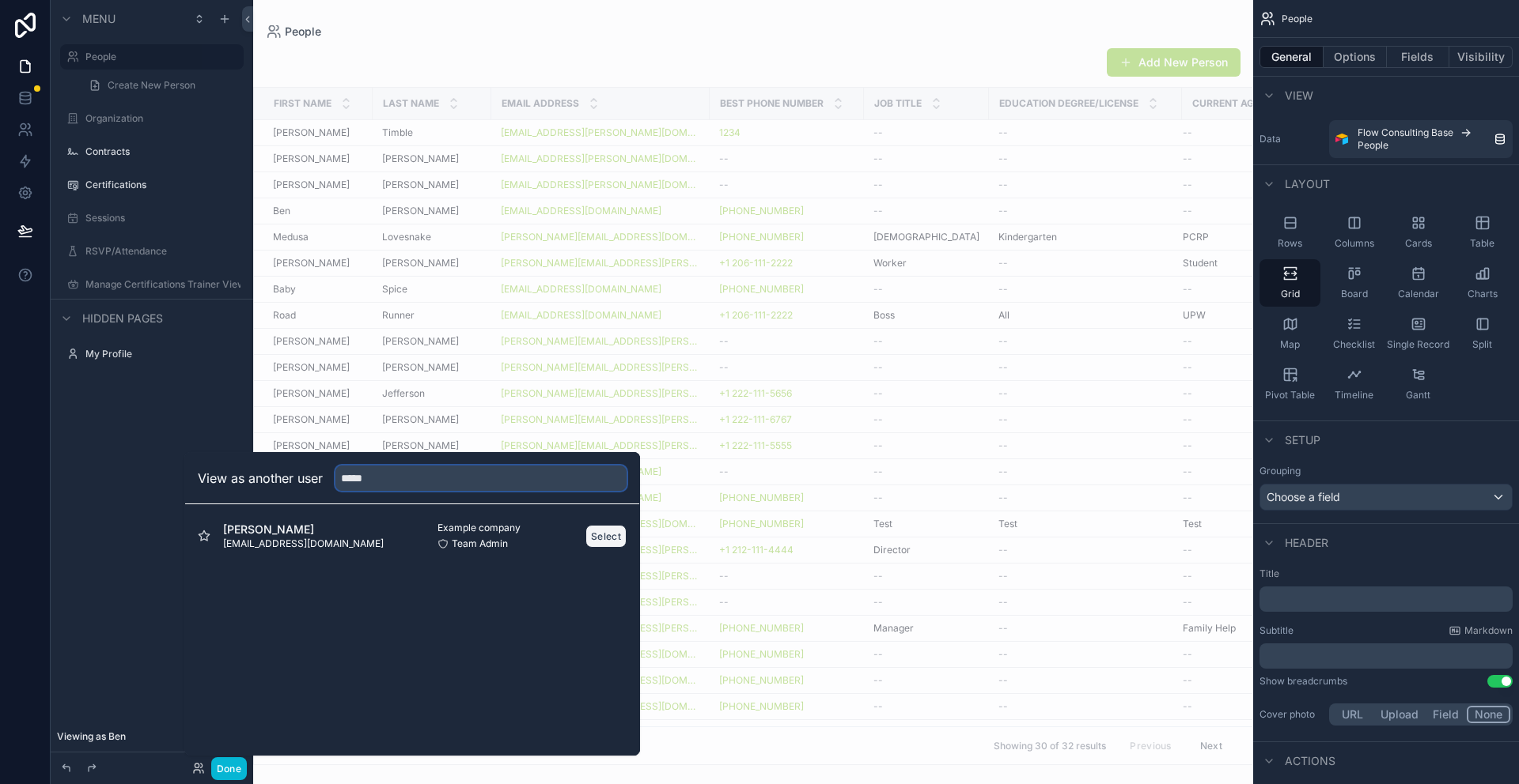
type input "*****"
click at [607, 537] on button "Select" at bounding box center [605, 536] width 41 height 23
